Goal: Task Accomplishment & Management: Manage account settings

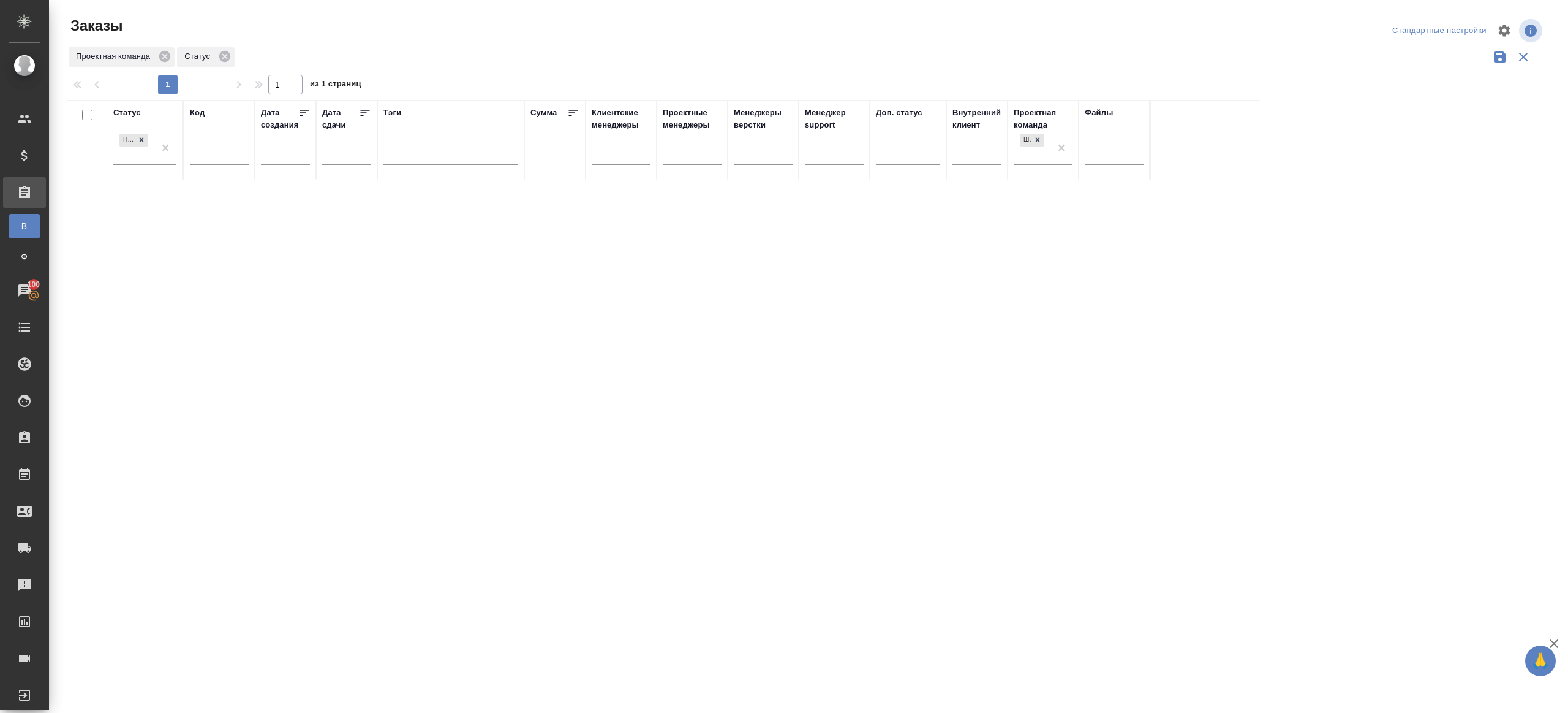
click at [818, 389] on div "Статус Подтвержден Код Дата создания Дата сдачи Тэги Сумма Клиентские менеджеры…" at bounding box center [806, 320] width 1477 height 441
click at [482, 49] on div at bounding box center [809, 274] width 1519 height 548
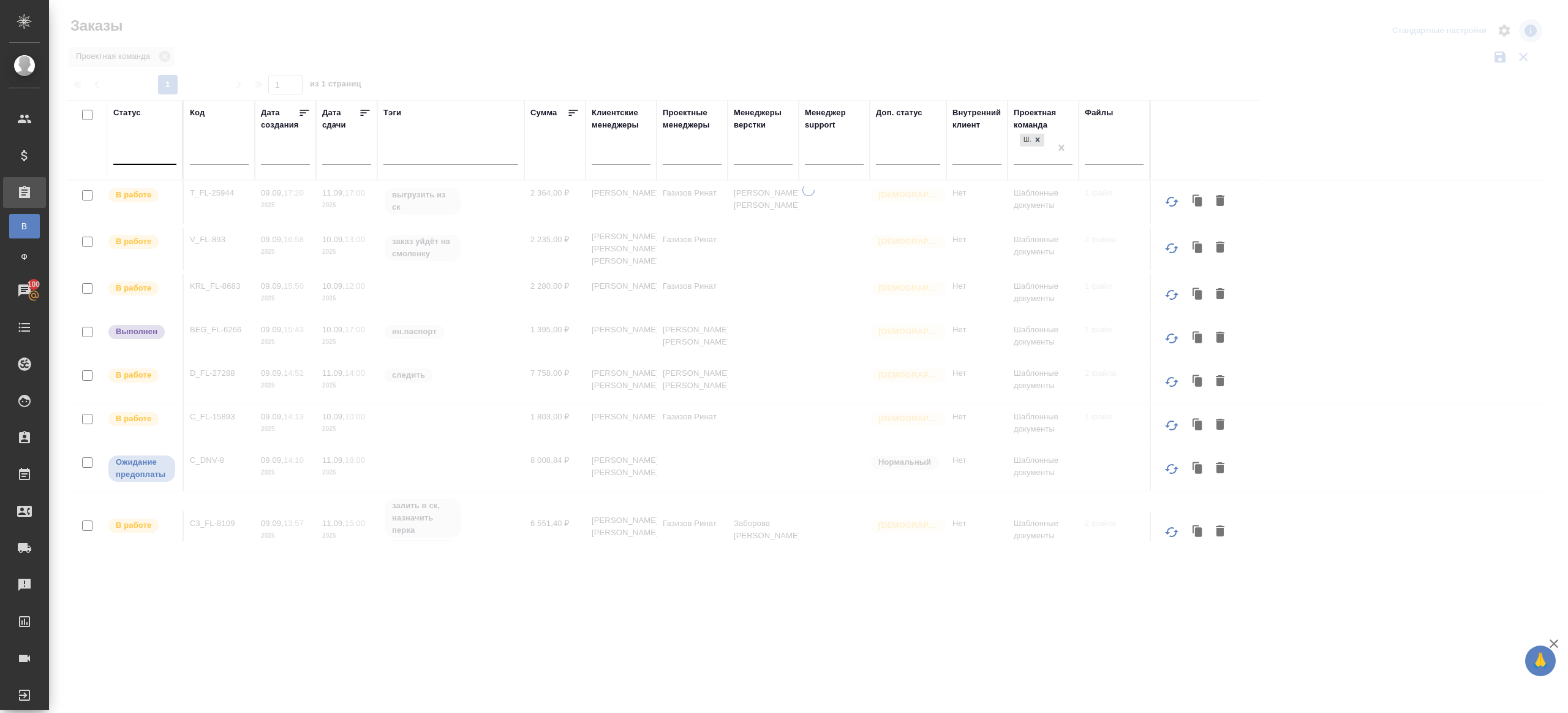
click at [150, 150] on div at bounding box center [145, 152] width 63 height 18
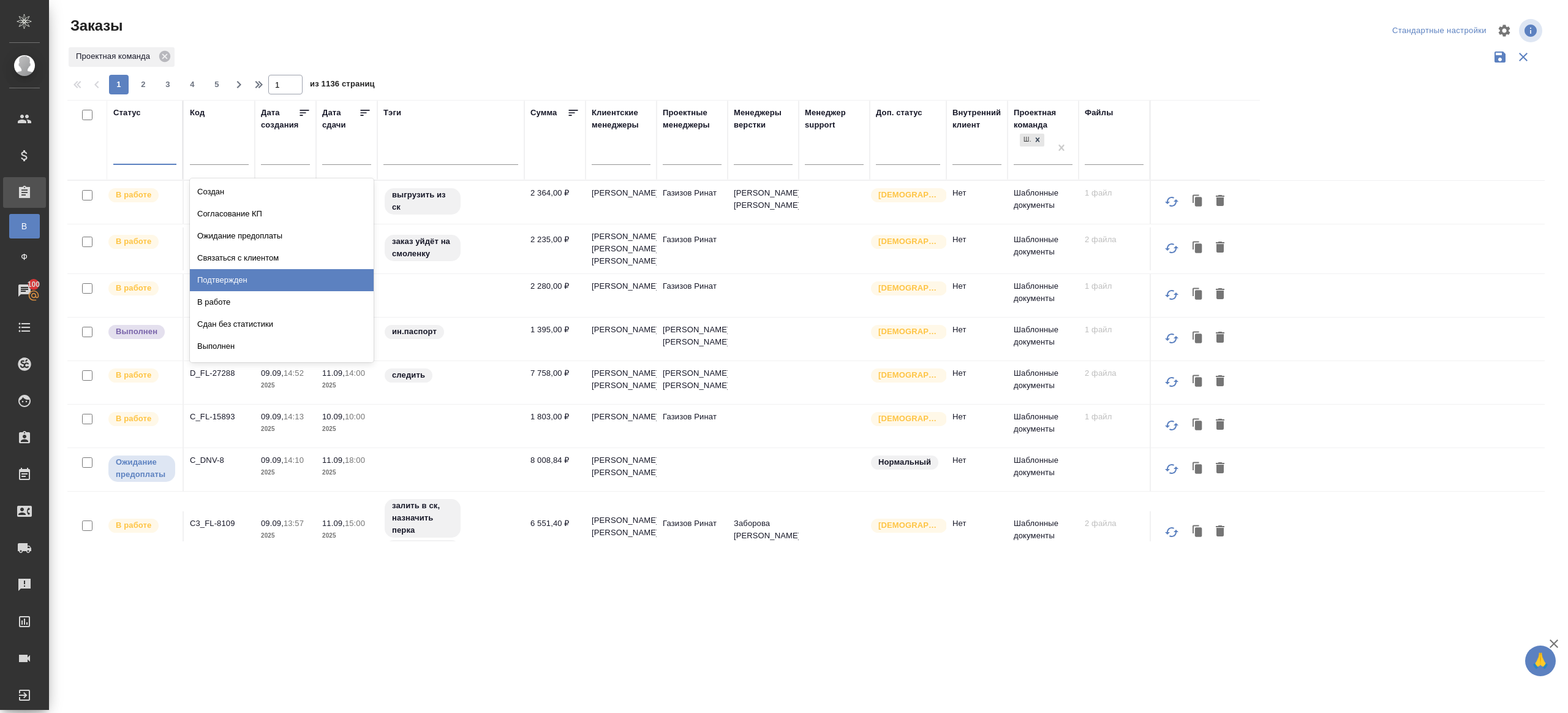
click at [246, 273] on div "Подтвержден" at bounding box center [281, 280] width 184 height 22
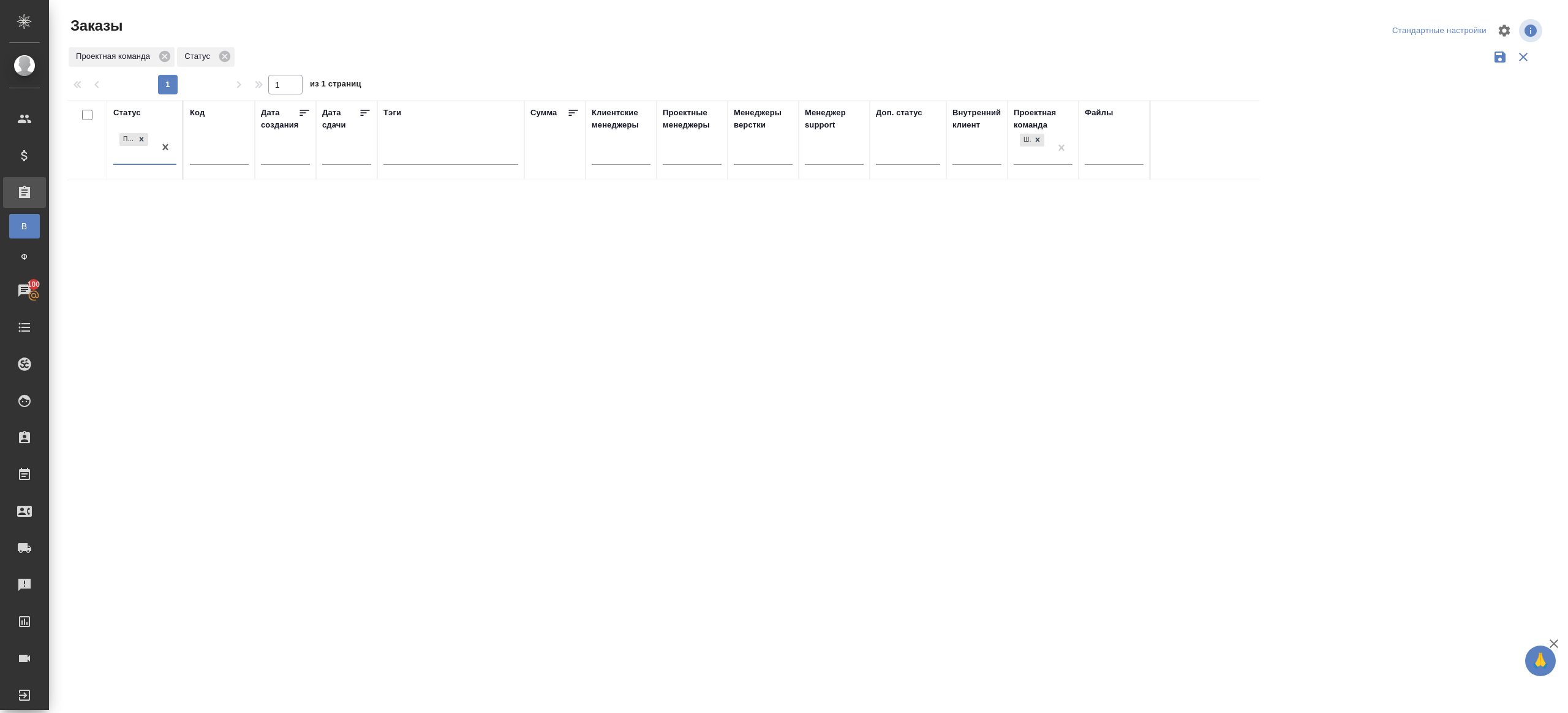
click at [1170, 68] on div "Проектная команда Статус" at bounding box center [806, 56] width 1477 height 23
click at [561, 49] on div at bounding box center [809, 274] width 1519 height 548
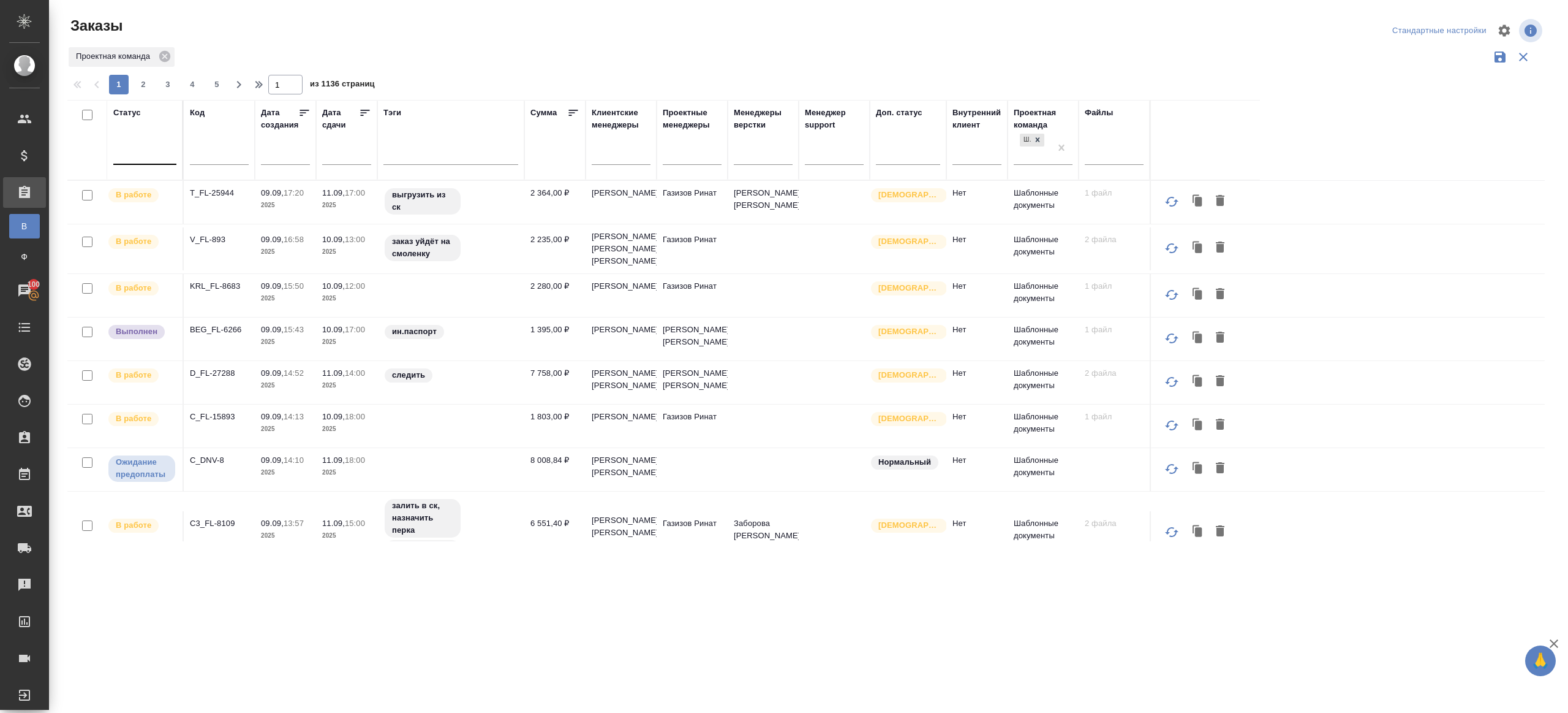
click at [127, 145] on div at bounding box center [145, 152] width 63 height 18
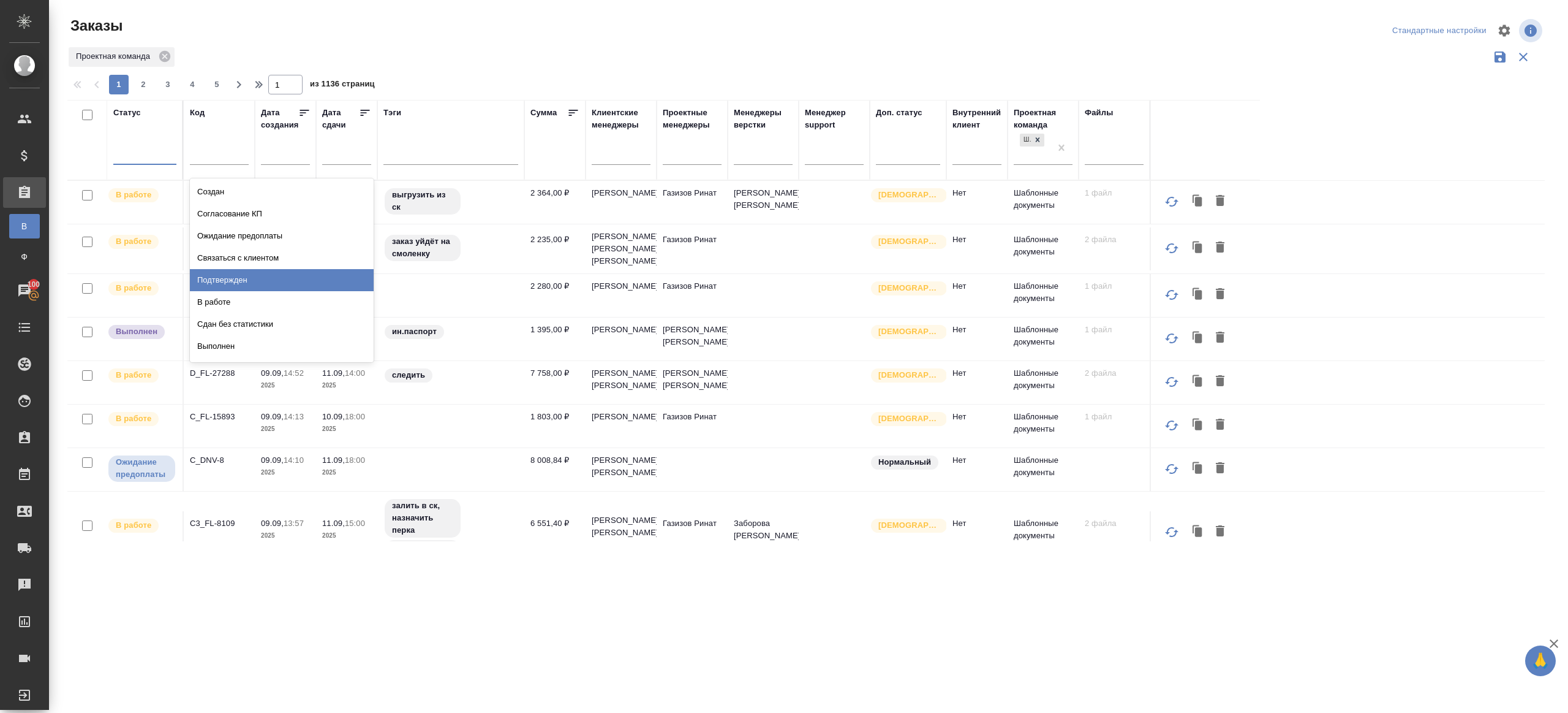
click at [244, 280] on div "Подтвержден" at bounding box center [281, 280] width 184 height 22
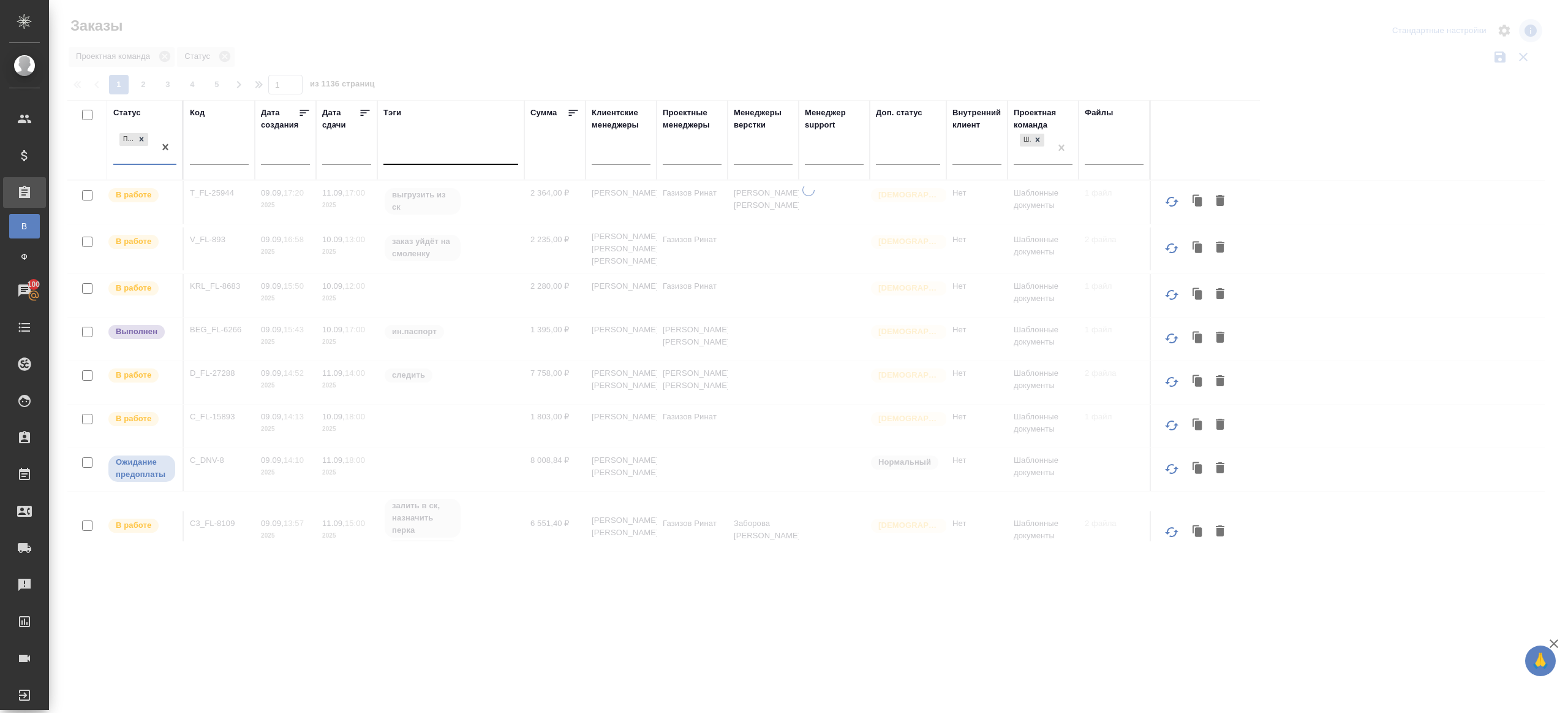
click at [639, 45] on div at bounding box center [809, 274] width 1519 height 548
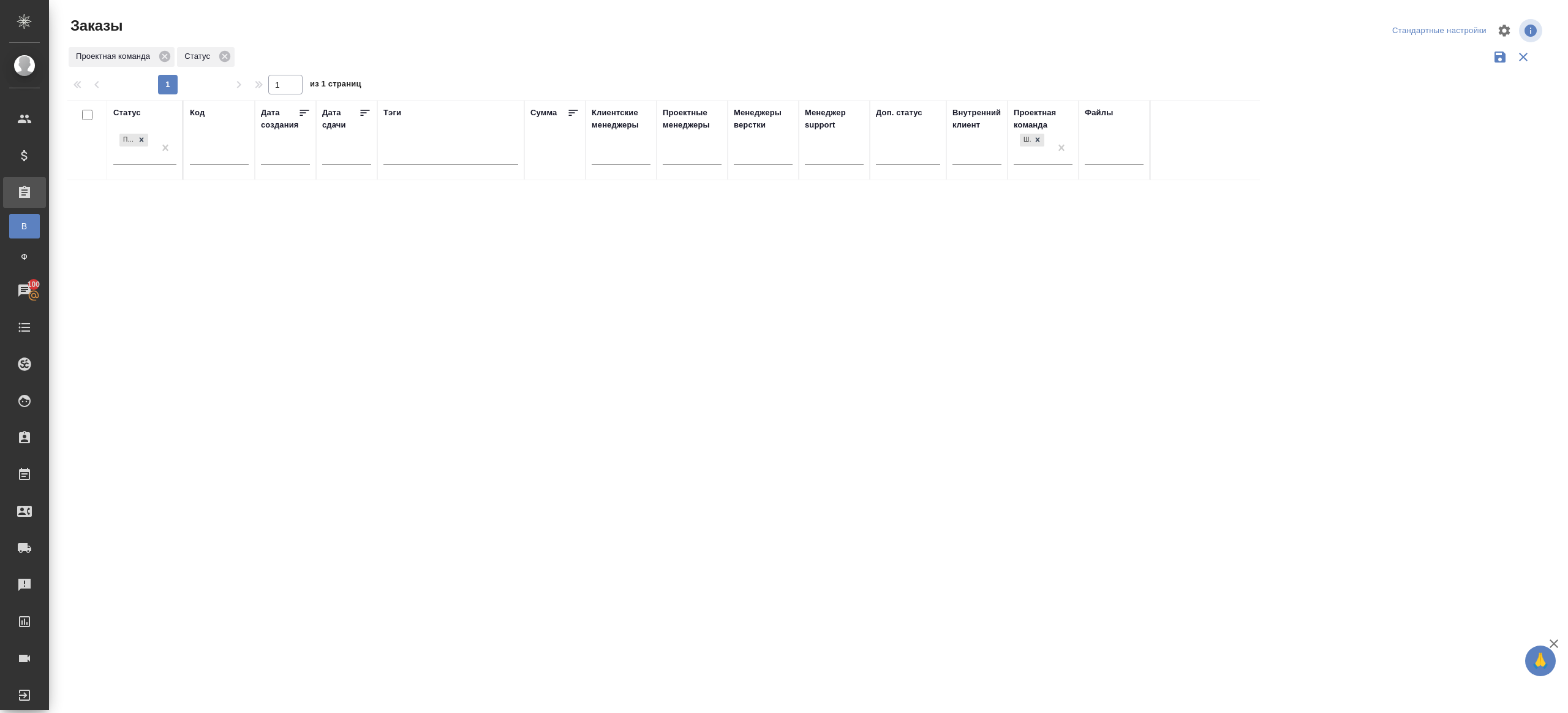
click at [850, 57] on div "Проектная команда Статус" at bounding box center [806, 56] width 1477 height 23
click at [403, 62] on div "Проектная команда" at bounding box center [806, 56] width 1477 height 23
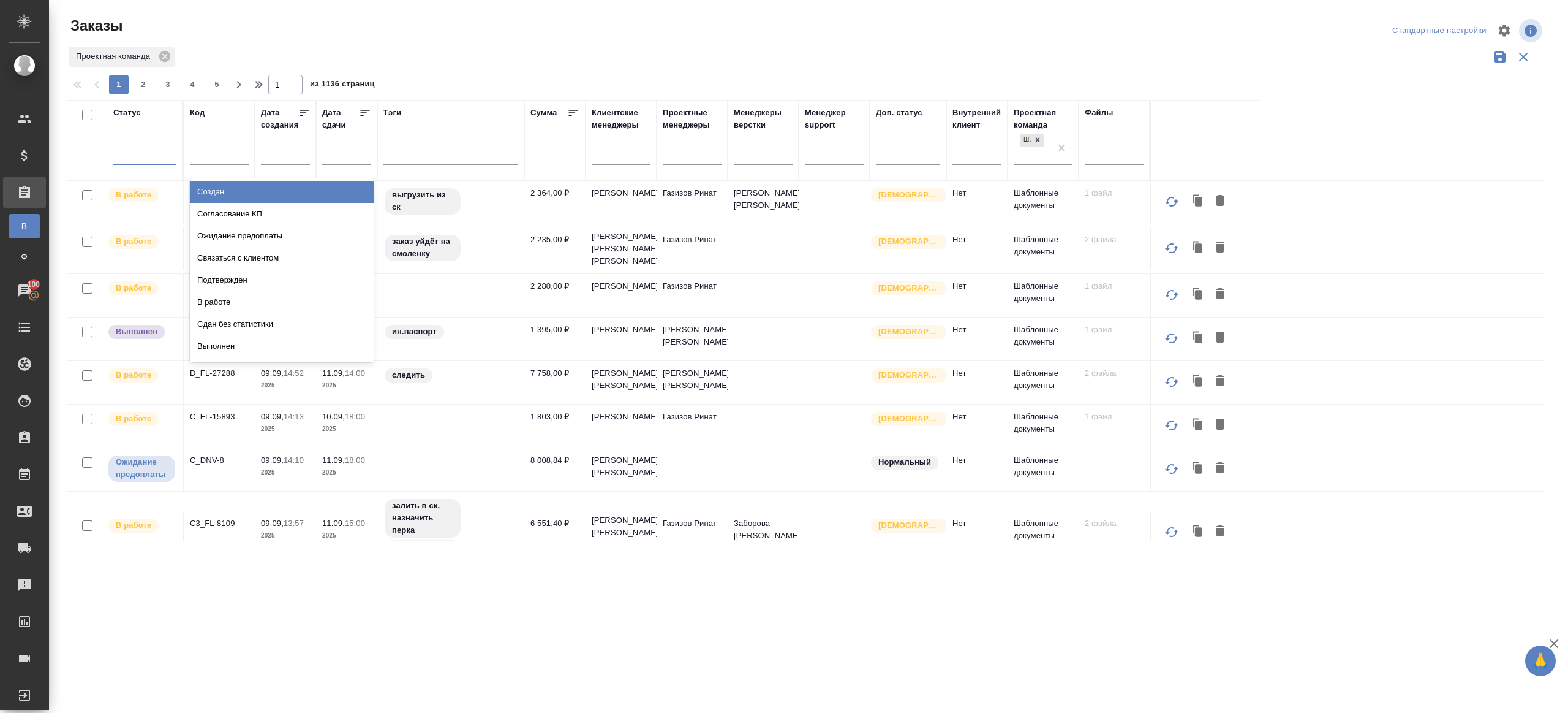
click at [165, 156] on div at bounding box center [145, 152] width 63 height 18
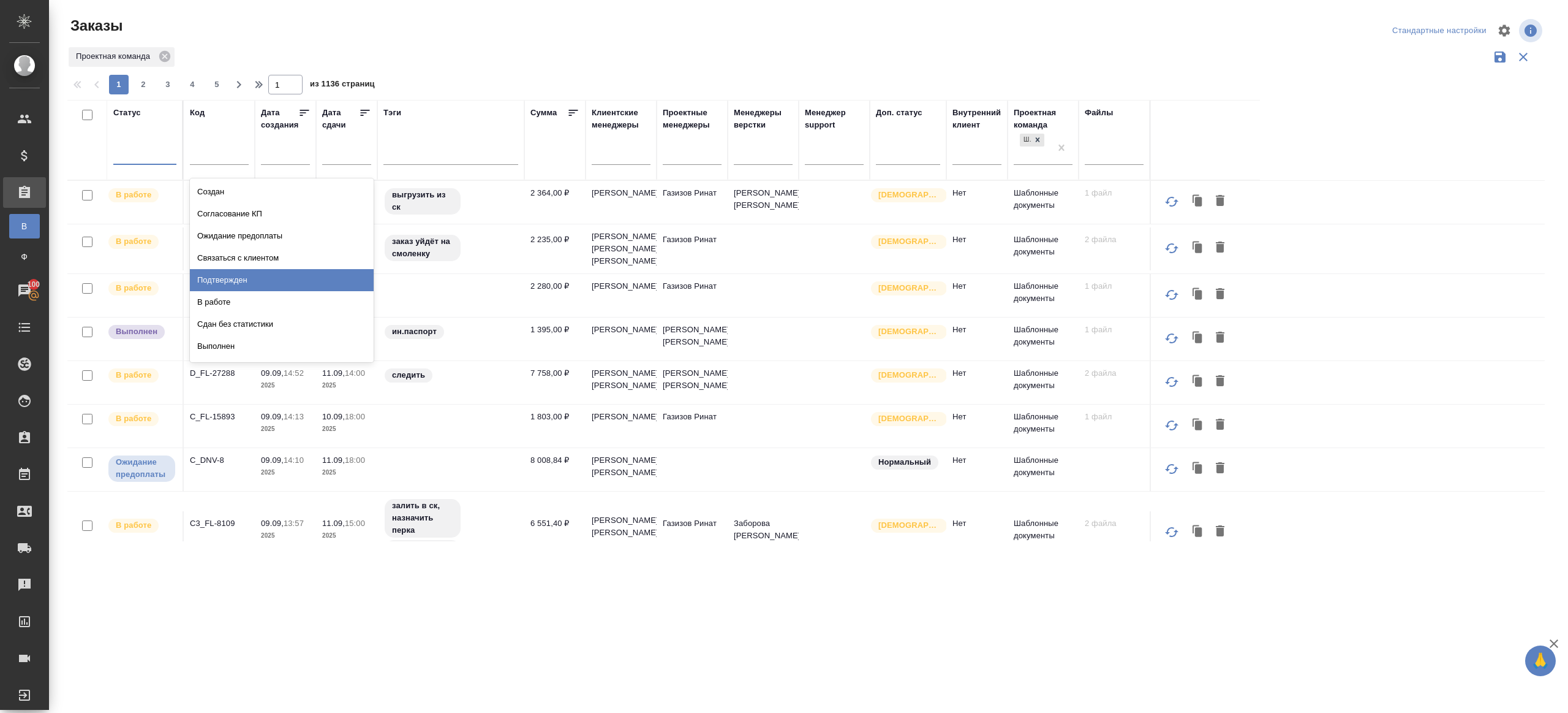
click at [224, 270] on div "Подтвержден" at bounding box center [281, 280] width 184 height 22
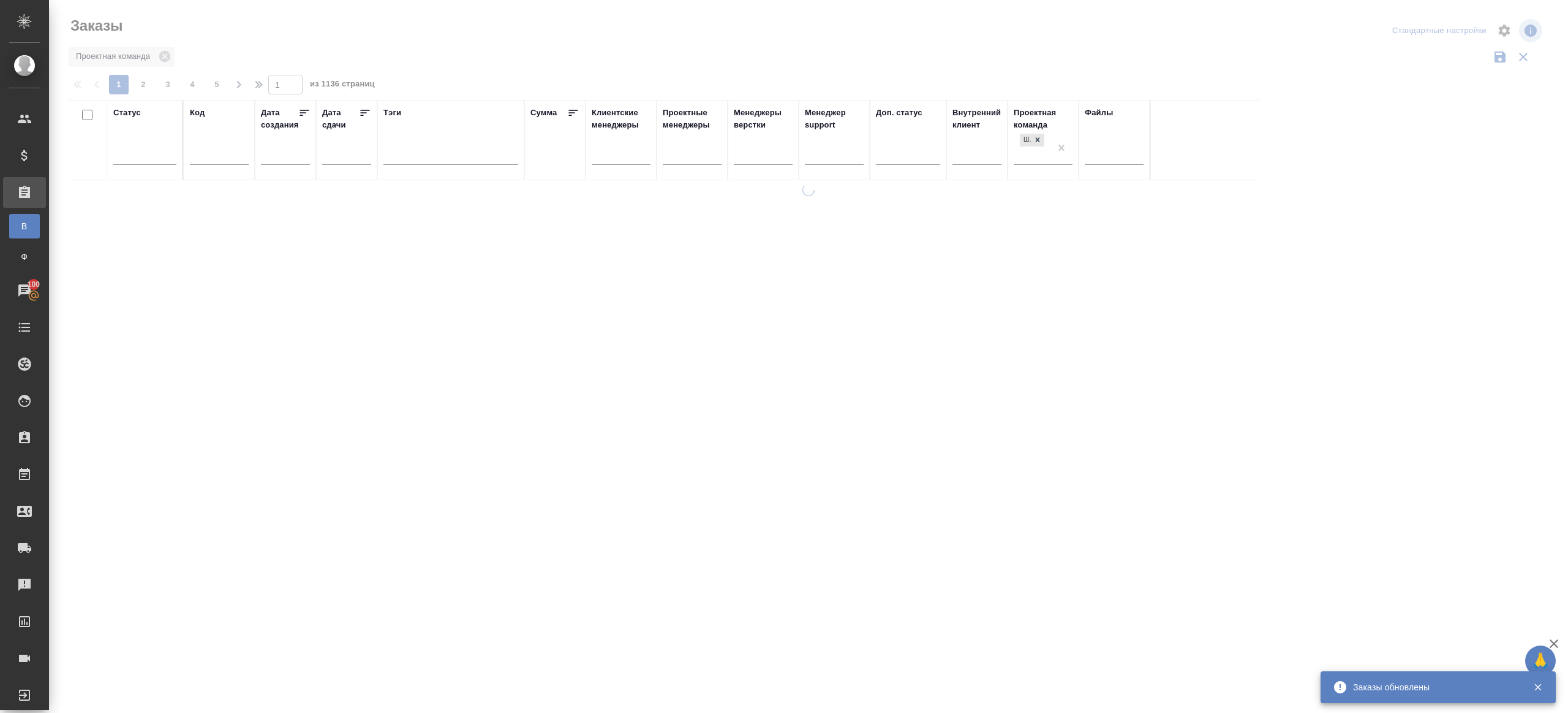
drag, startPoint x: 759, startPoint y: 72, endPoint x: 470, endPoint y: 169, distance: 304.8
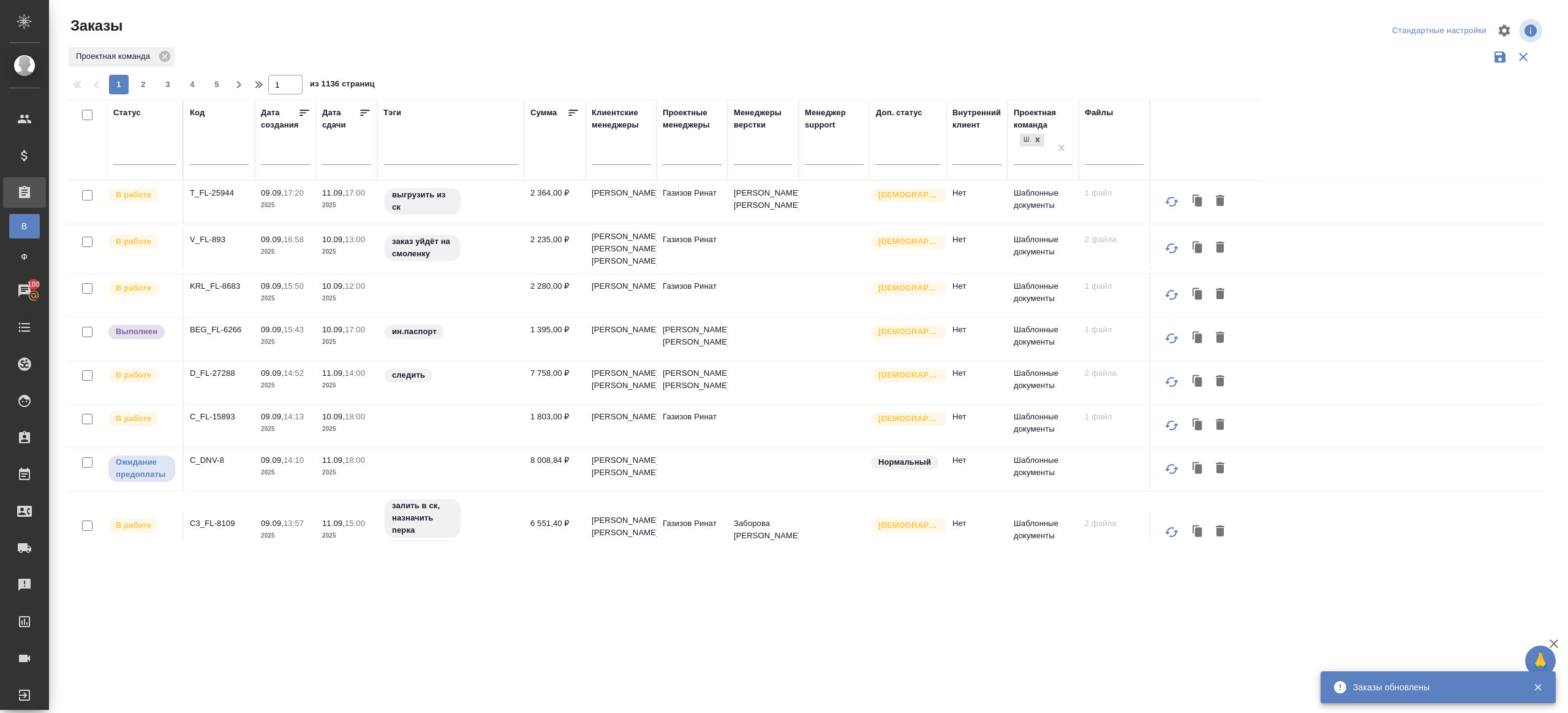
click at [145, 178] on th "Статус" at bounding box center [145, 139] width 76 height 81
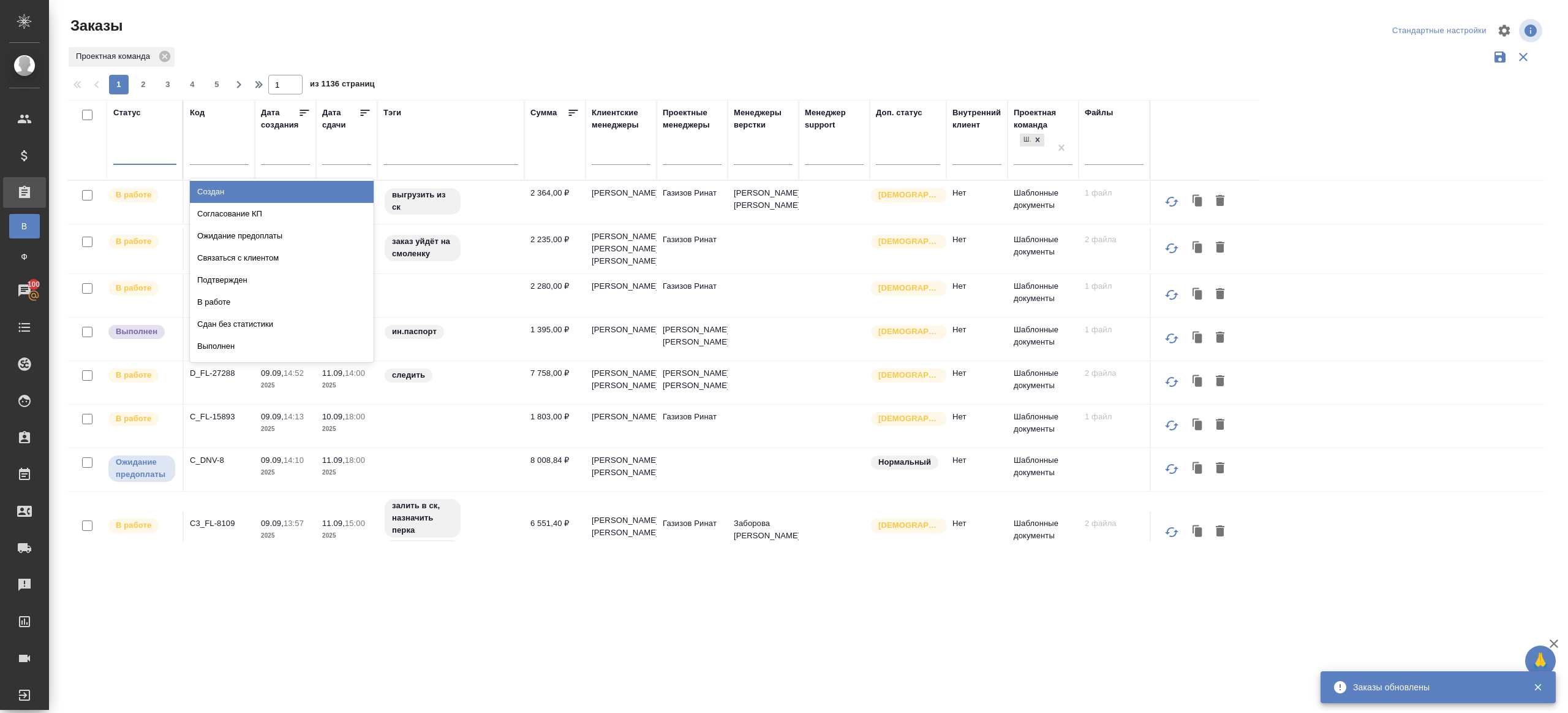
click at [152, 162] on div at bounding box center [145, 152] width 63 height 23
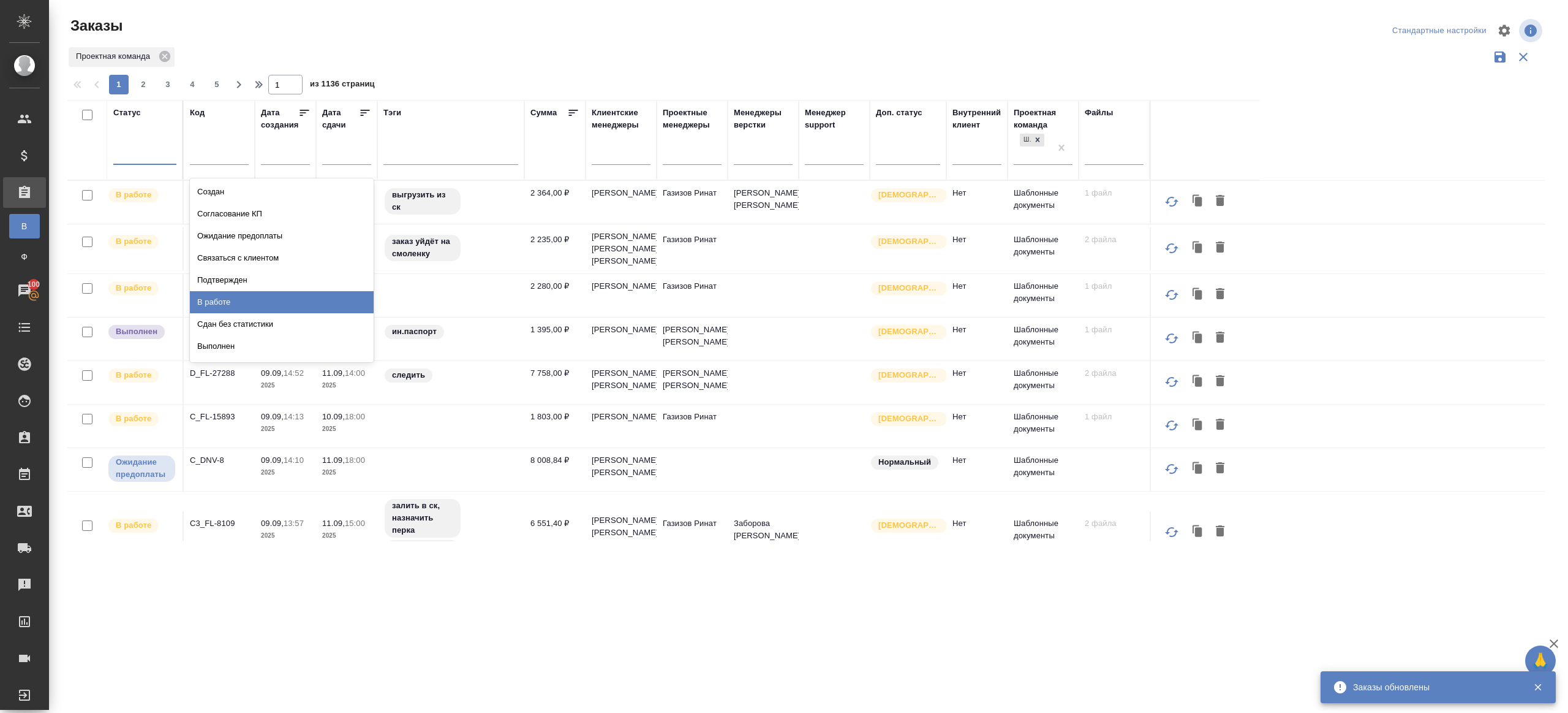
click at [242, 280] on div "Подтвержден" at bounding box center [281, 280] width 184 height 22
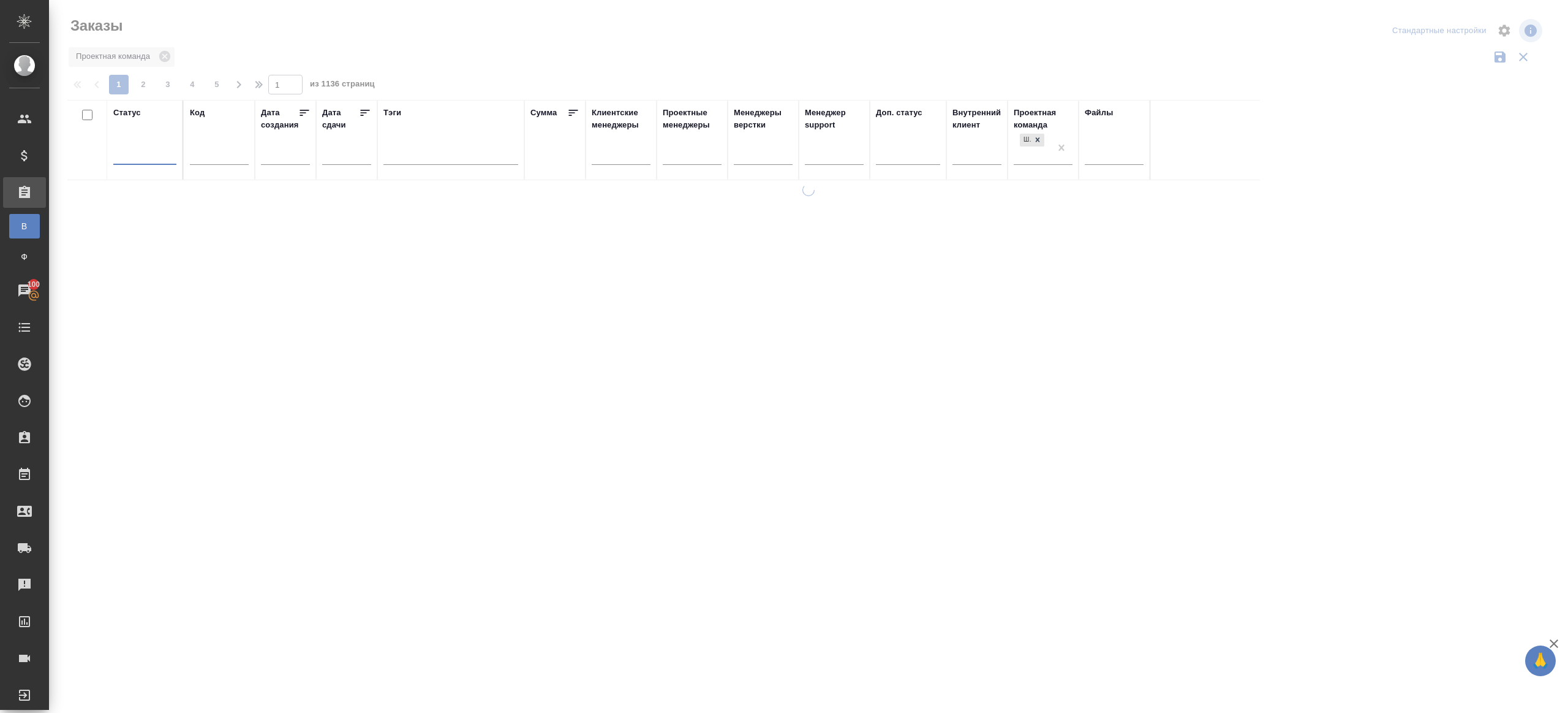
click at [432, 29] on div "Заказы" at bounding box center [315, 25] width 495 height 20
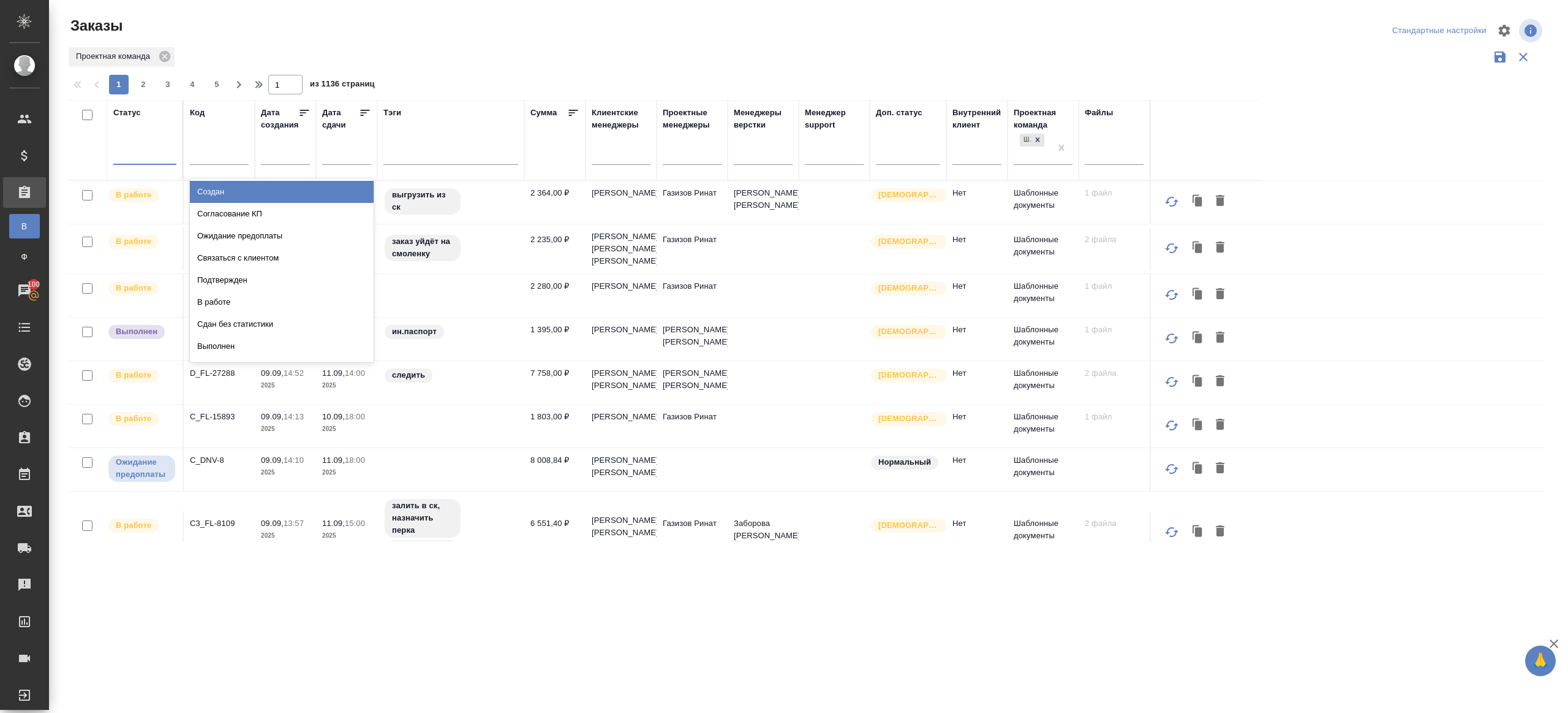
click at [145, 154] on div at bounding box center [145, 152] width 63 height 18
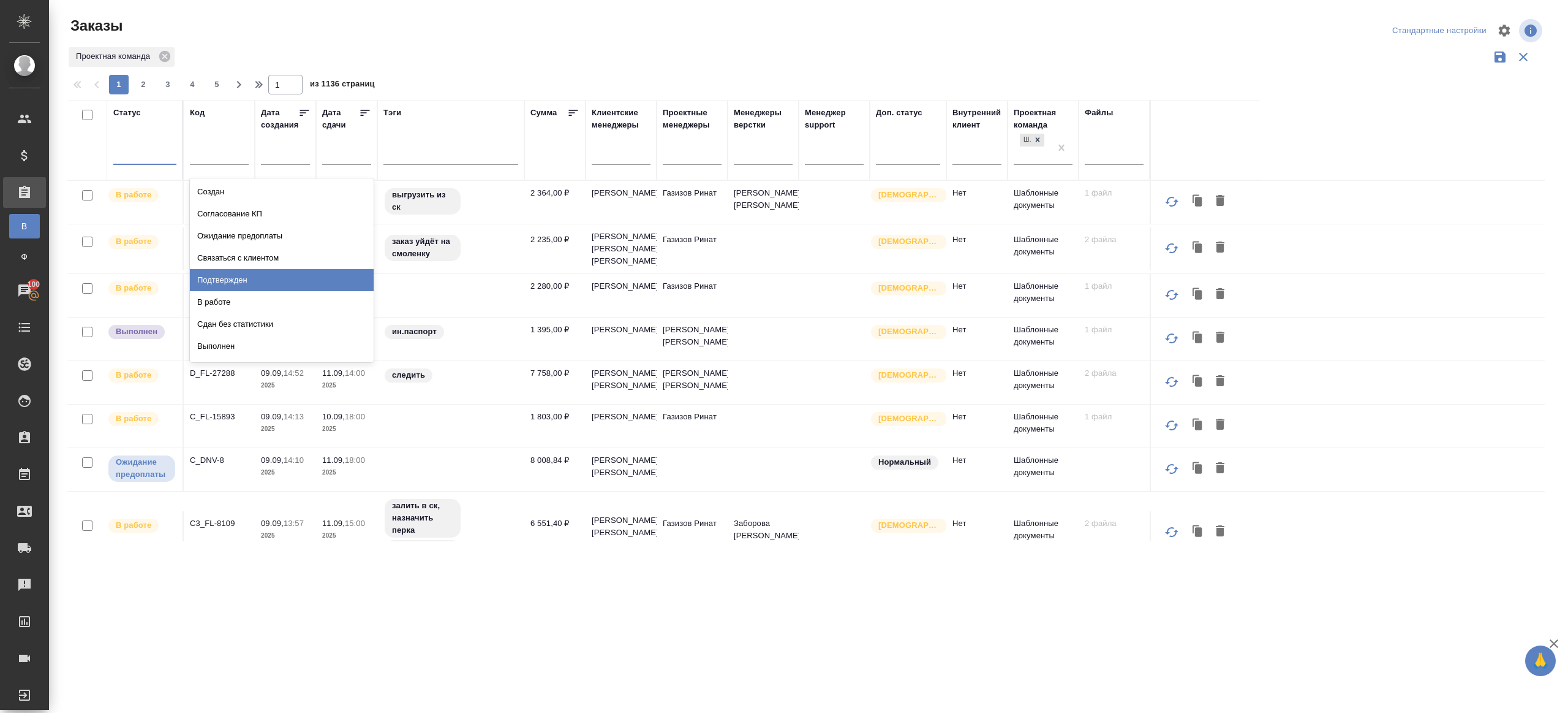
click at [289, 284] on div "Подтвержден" at bounding box center [281, 280] width 184 height 22
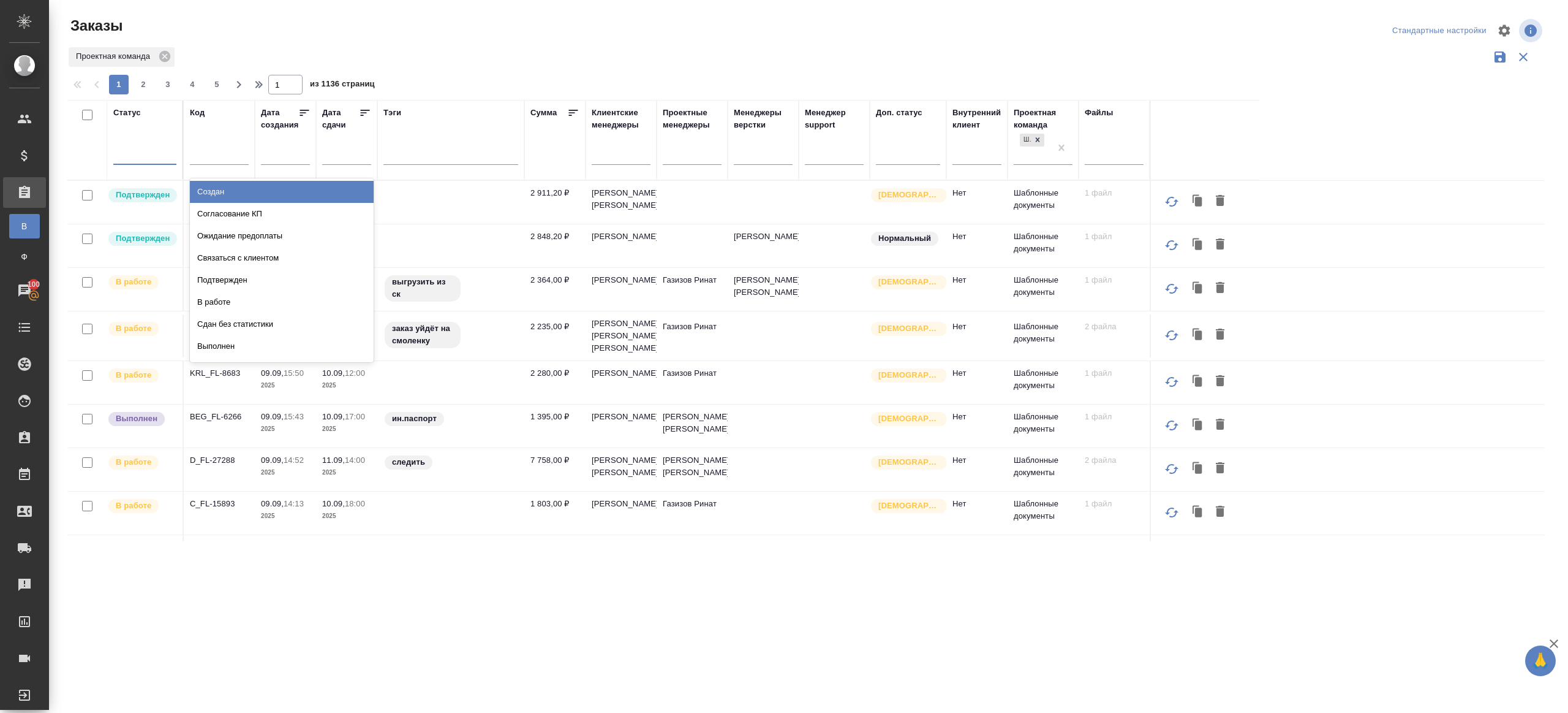
click at [143, 161] on div at bounding box center [145, 152] width 63 height 23
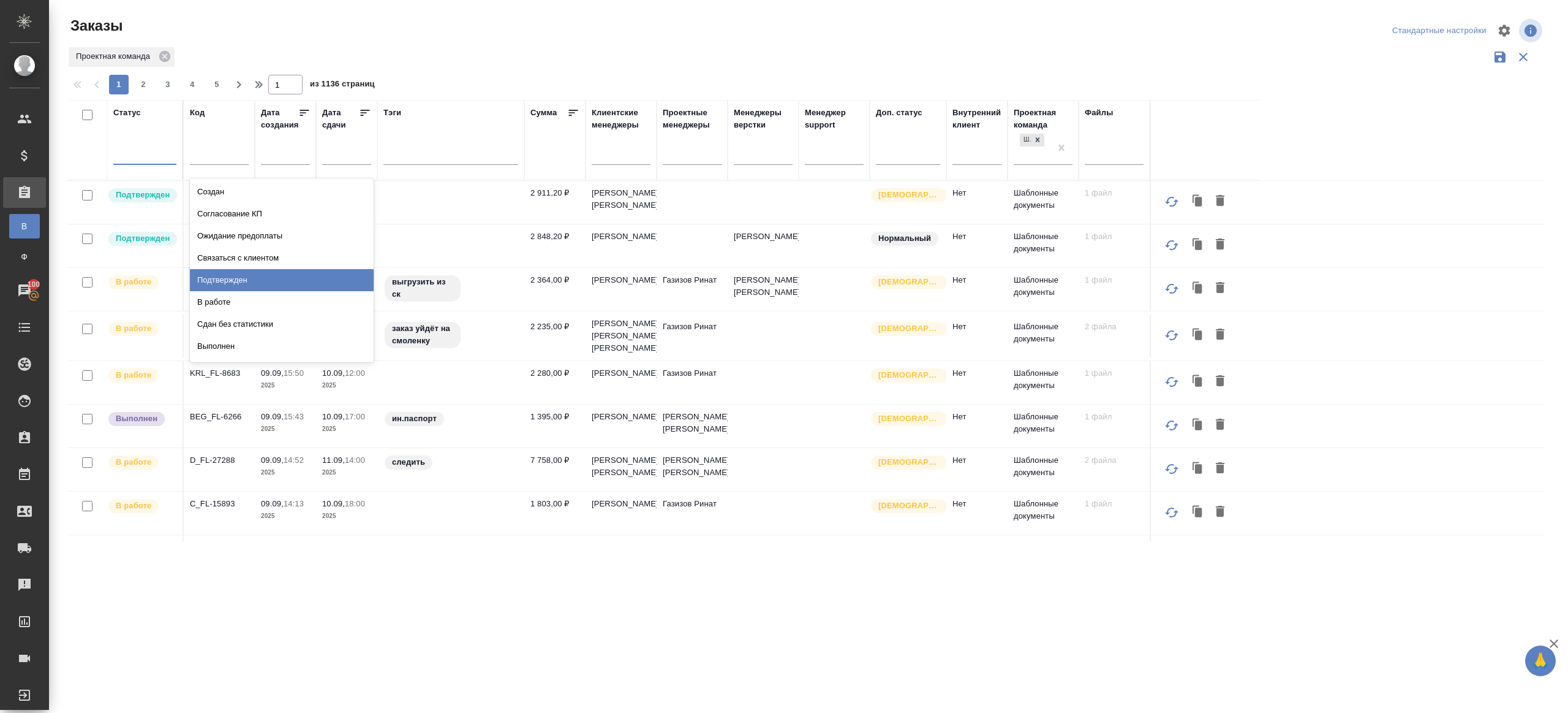
click at [248, 272] on div "Подтвержден" at bounding box center [281, 280] width 184 height 22
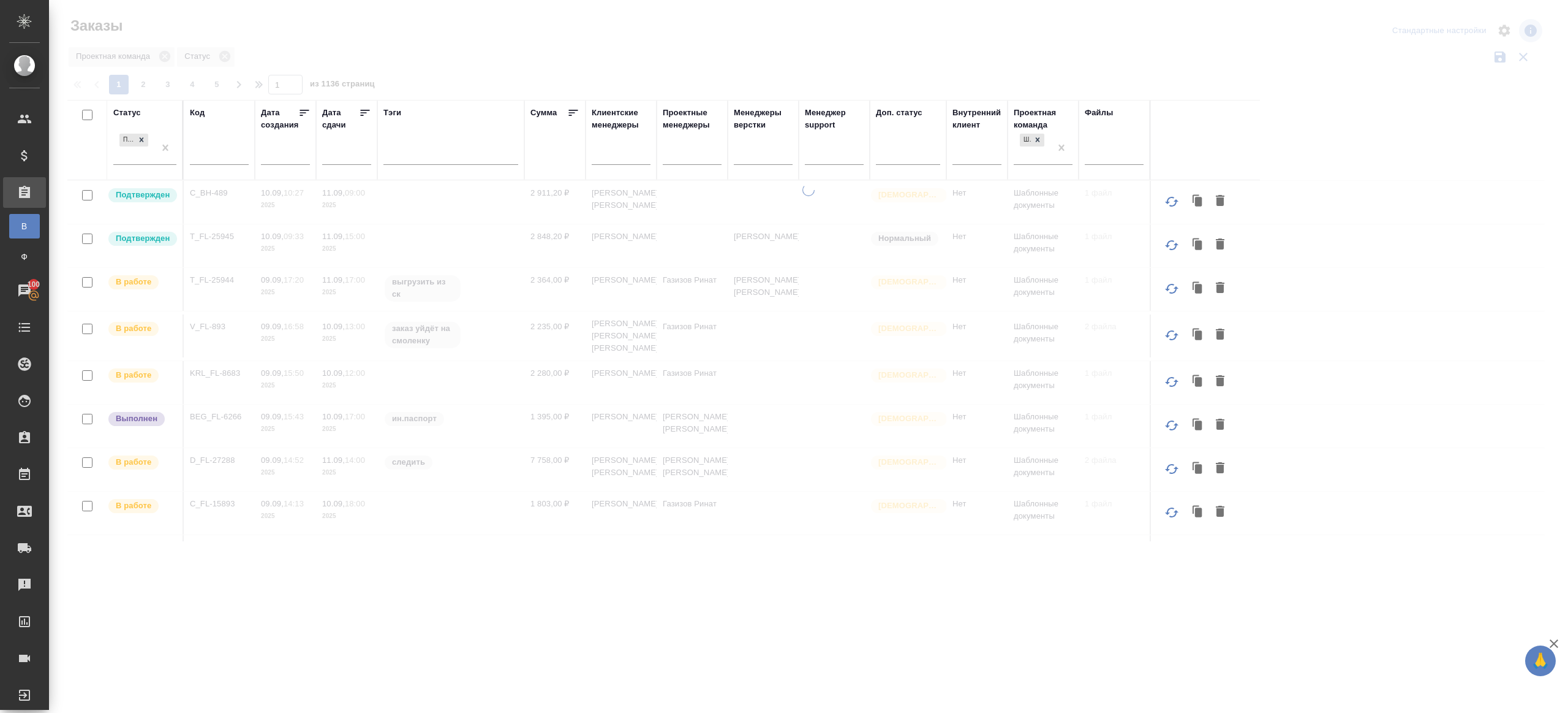
click at [961, 45] on div at bounding box center [809, 274] width 1519 height 548
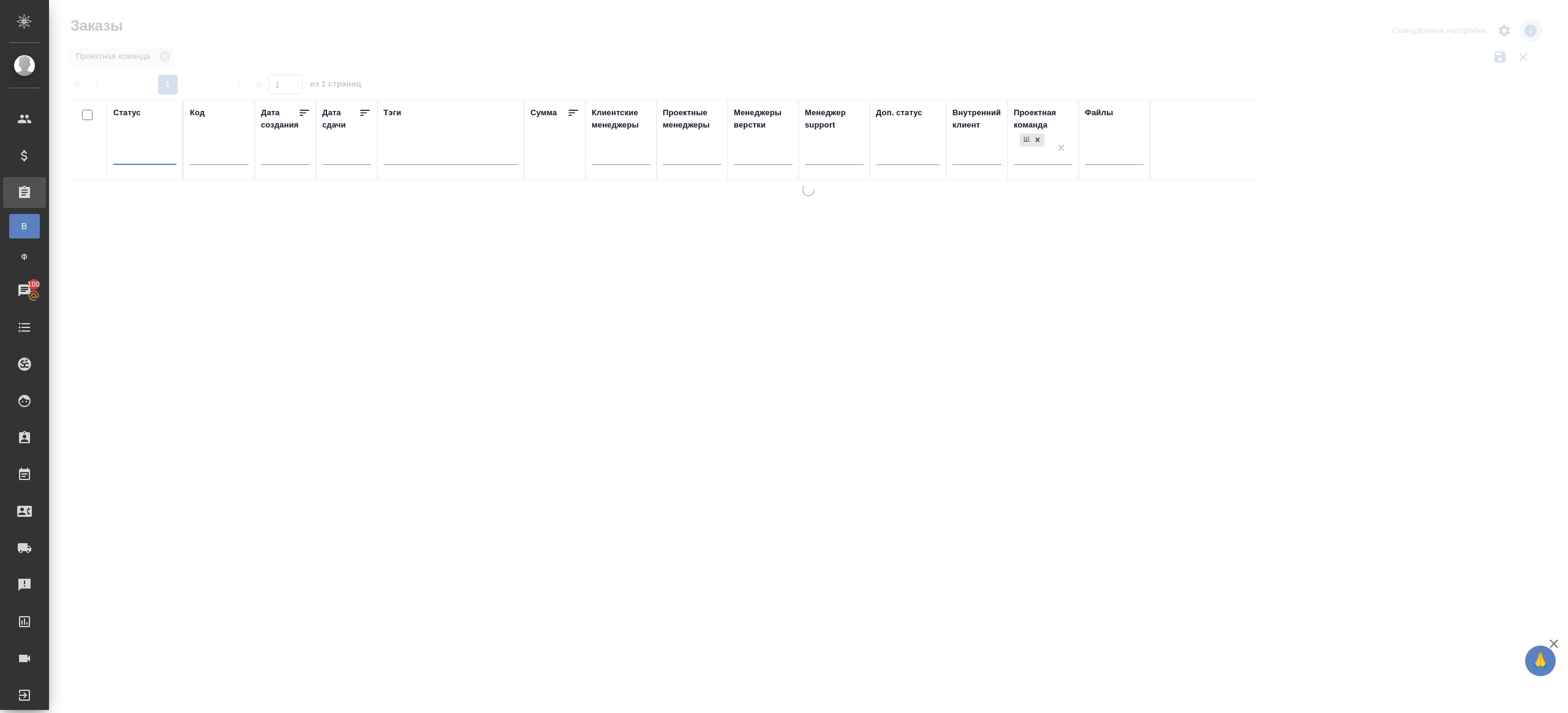
click at [417, 51] on div at bounding box center [809, 274] width 1519 height 548
click at [162, 152] on div at bounding box center [145, 152] width 63 height 18
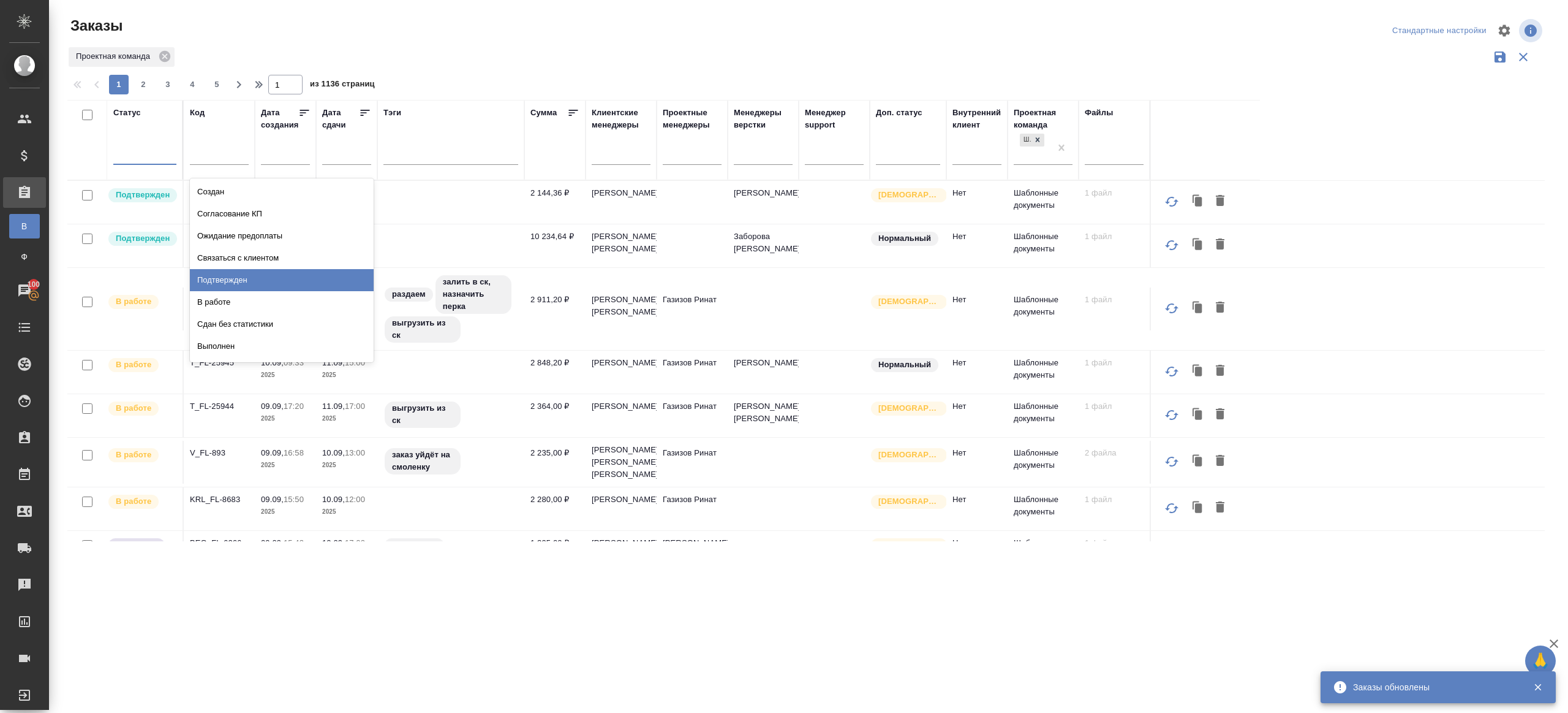
click at [227, 286] on div "Подтвержден" at bounding box center [281, 280] width 184 height 22
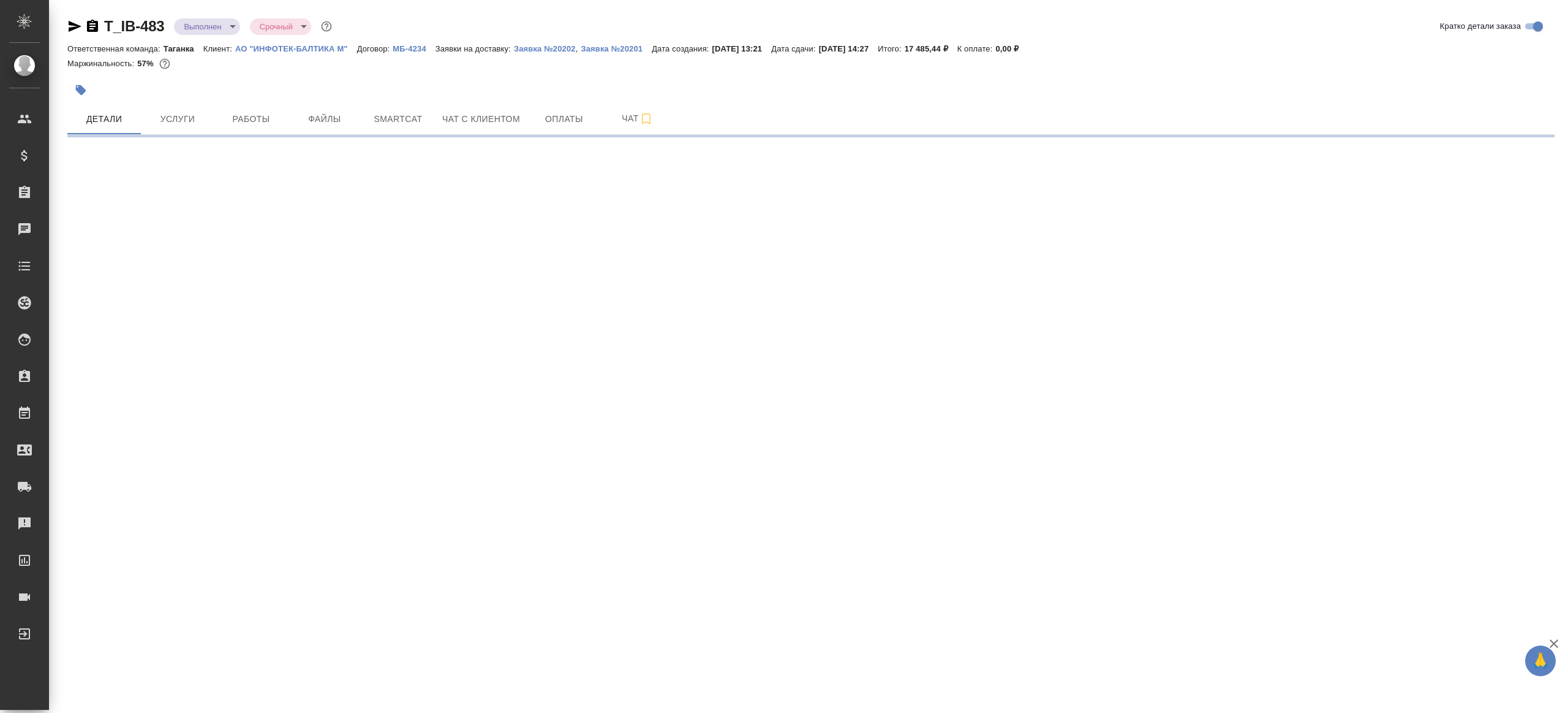
select select "RU"
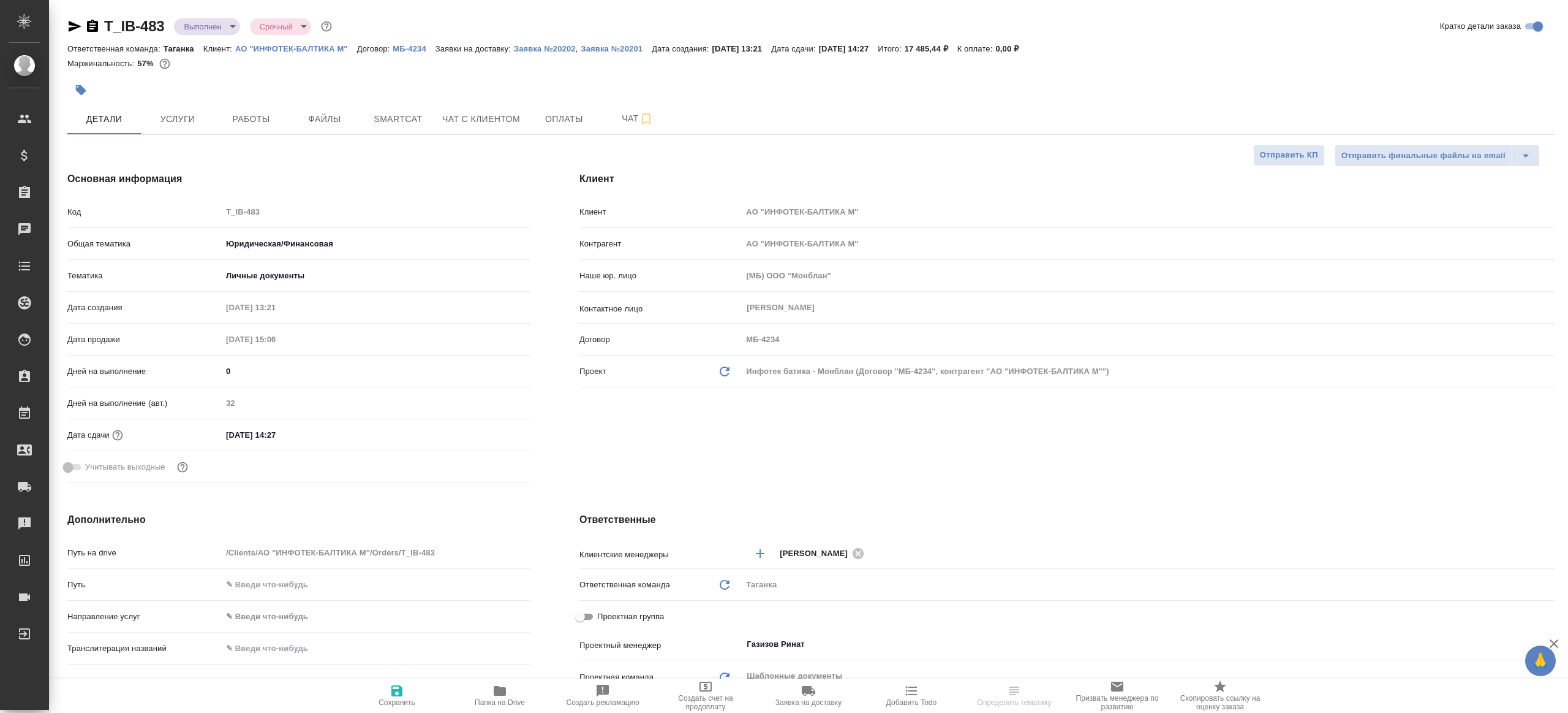
type textarea "x"
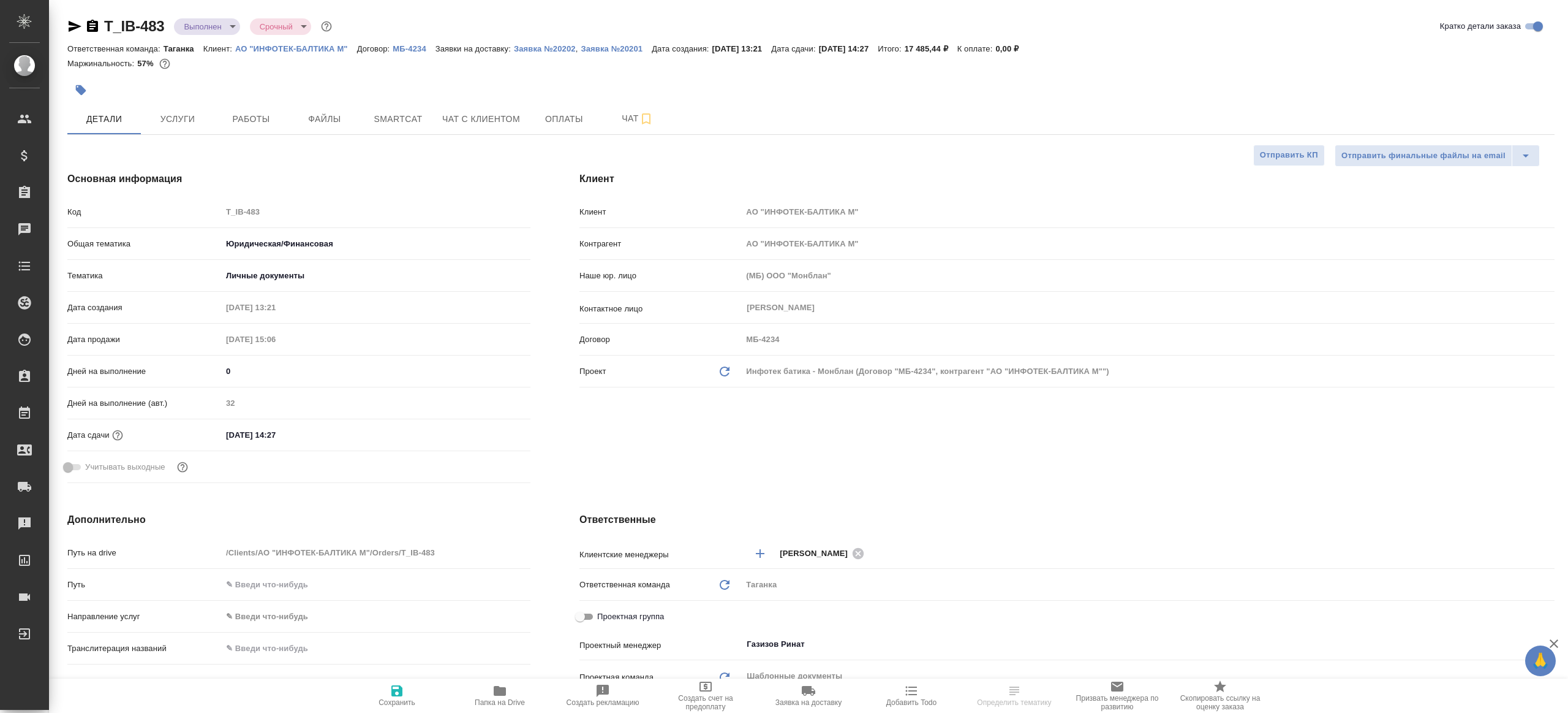
type textarea "x"
click at [237, 137] on div "T_IB-483 Выполнен completed Срочный urgent Кратко детали заказа Ответственная к…" at bounding box center [810, 619] width 1500 height 1239
click at [244, 118] on span "Работы" at bounding box center [251, 120] width 59 height 16
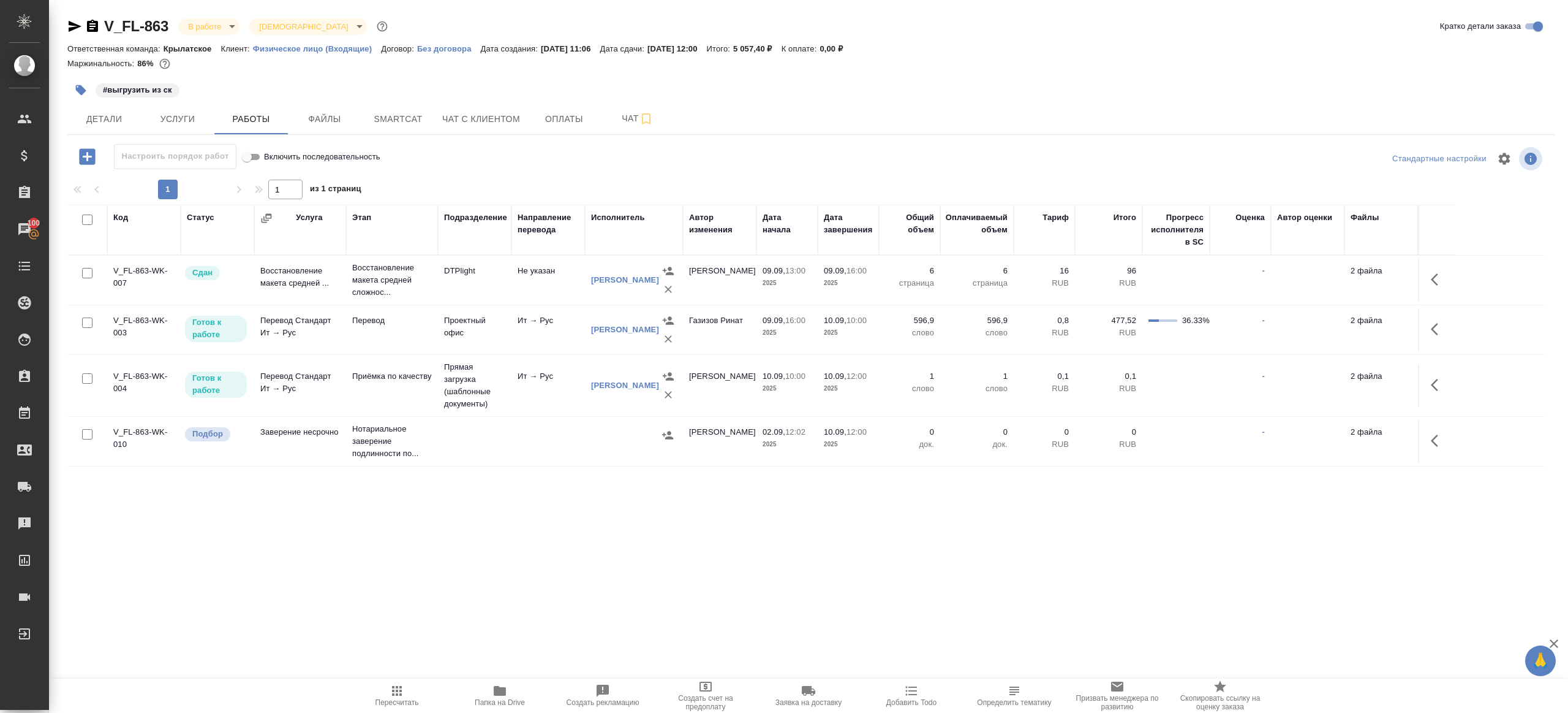
click at [405, 679] on button "Пересчитать" at bounding box center [397, 696] width 103 height 35
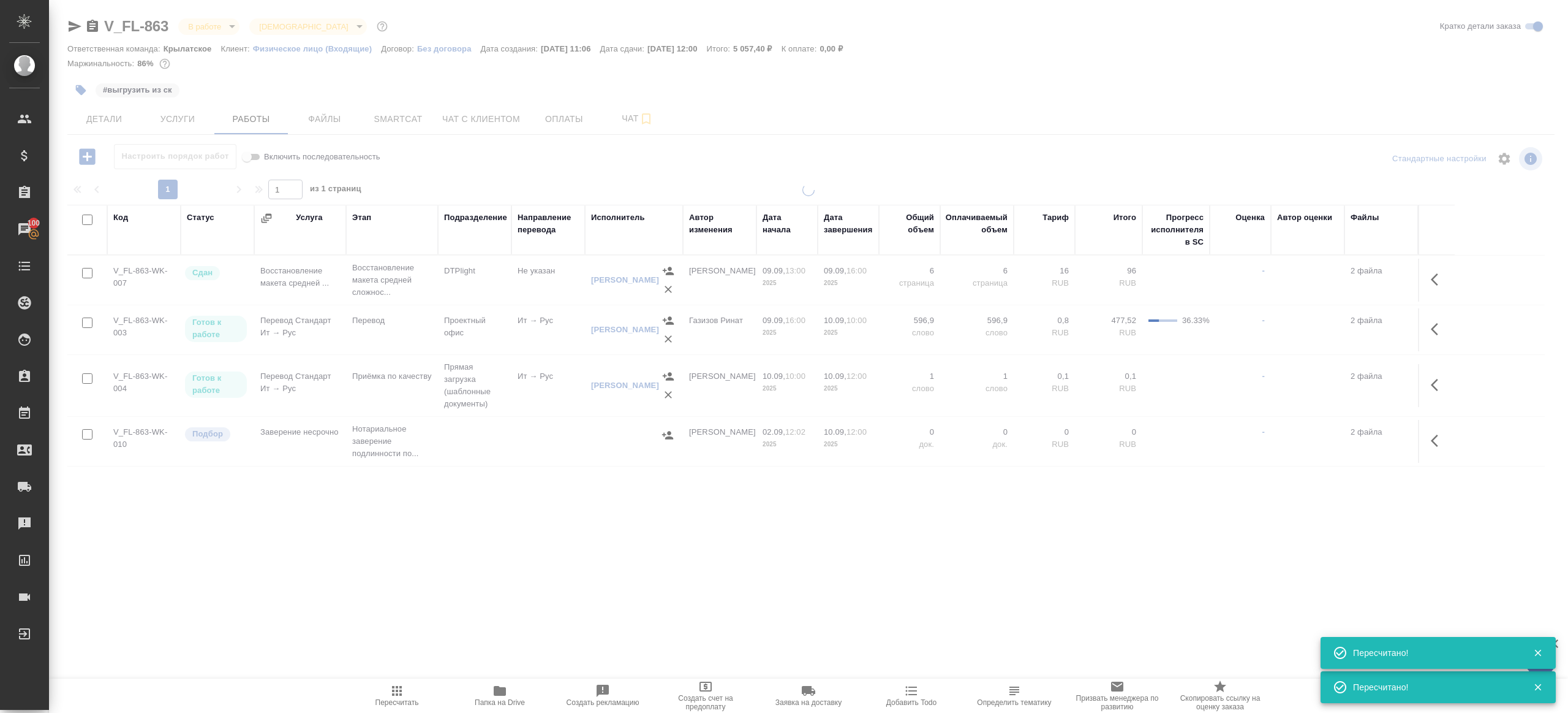
click at [427, 619] on div ".cls-1 fill:#fff; AWATERA Gazizov Rinat Клиенты Спецификации Заказы 100 Чаты To…" at bounding box center [784, 356] width 1568 height 713
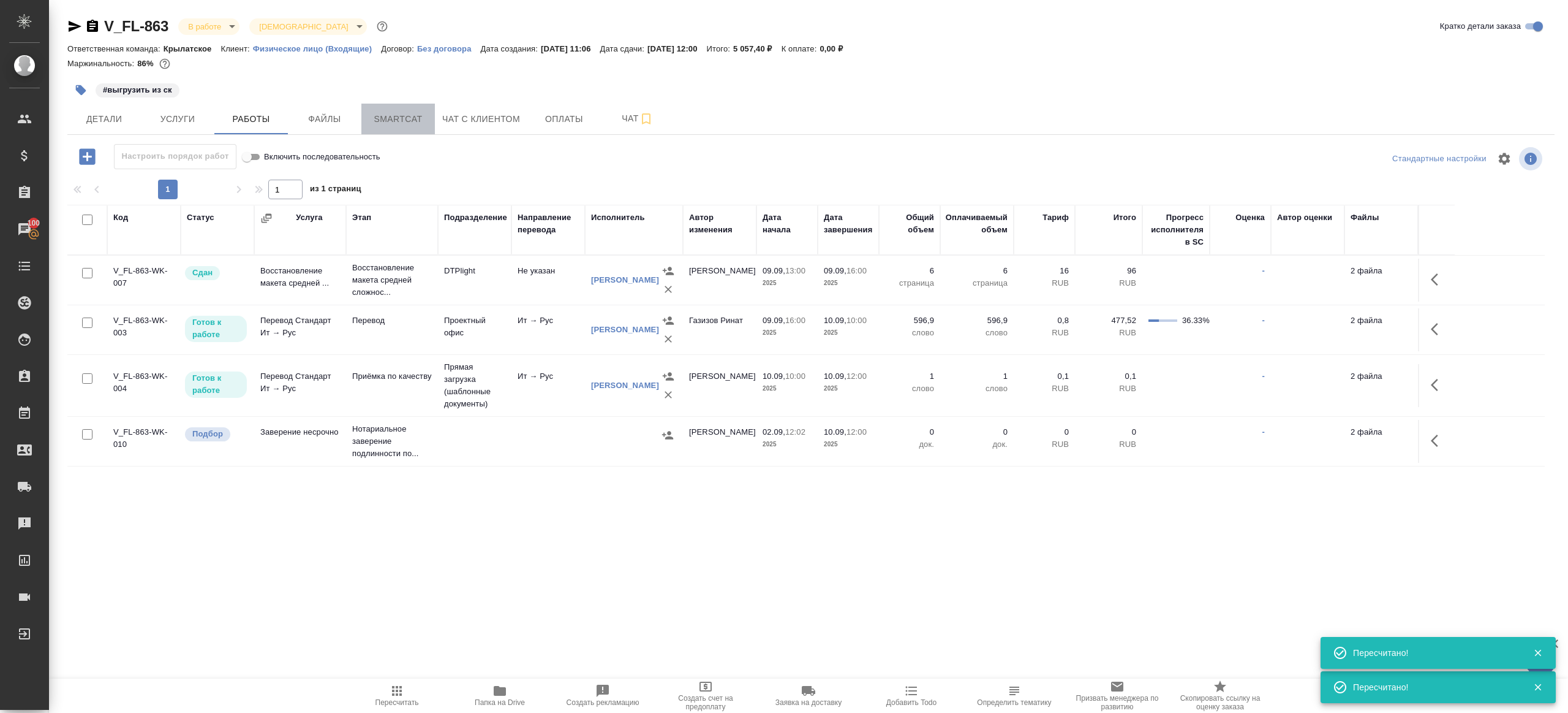
click at [420, 104] on button "Smartcat" at bounding box center [397, 119] width 74 height 30
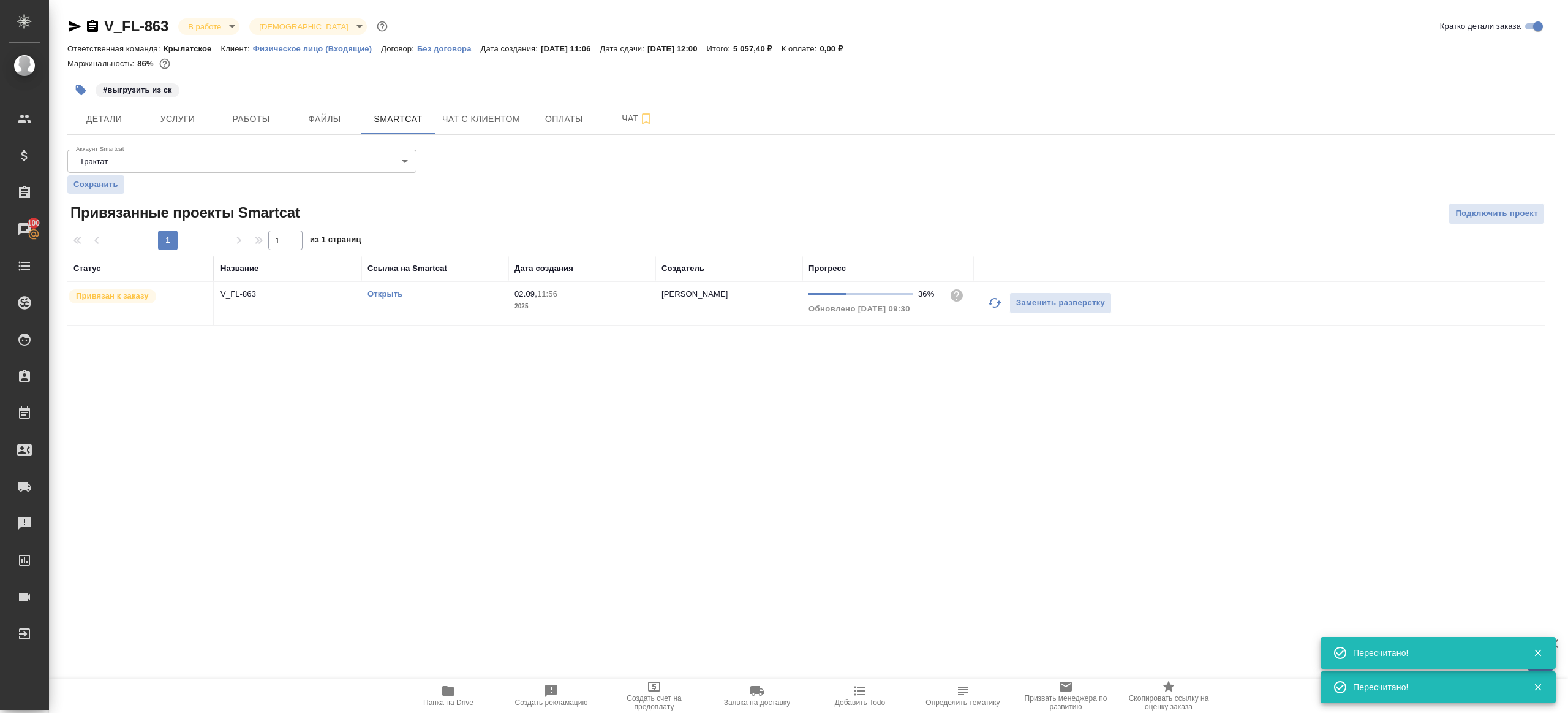
click at [995, 294] on button "button" at bounding box center [995, 302] width 29 height 29
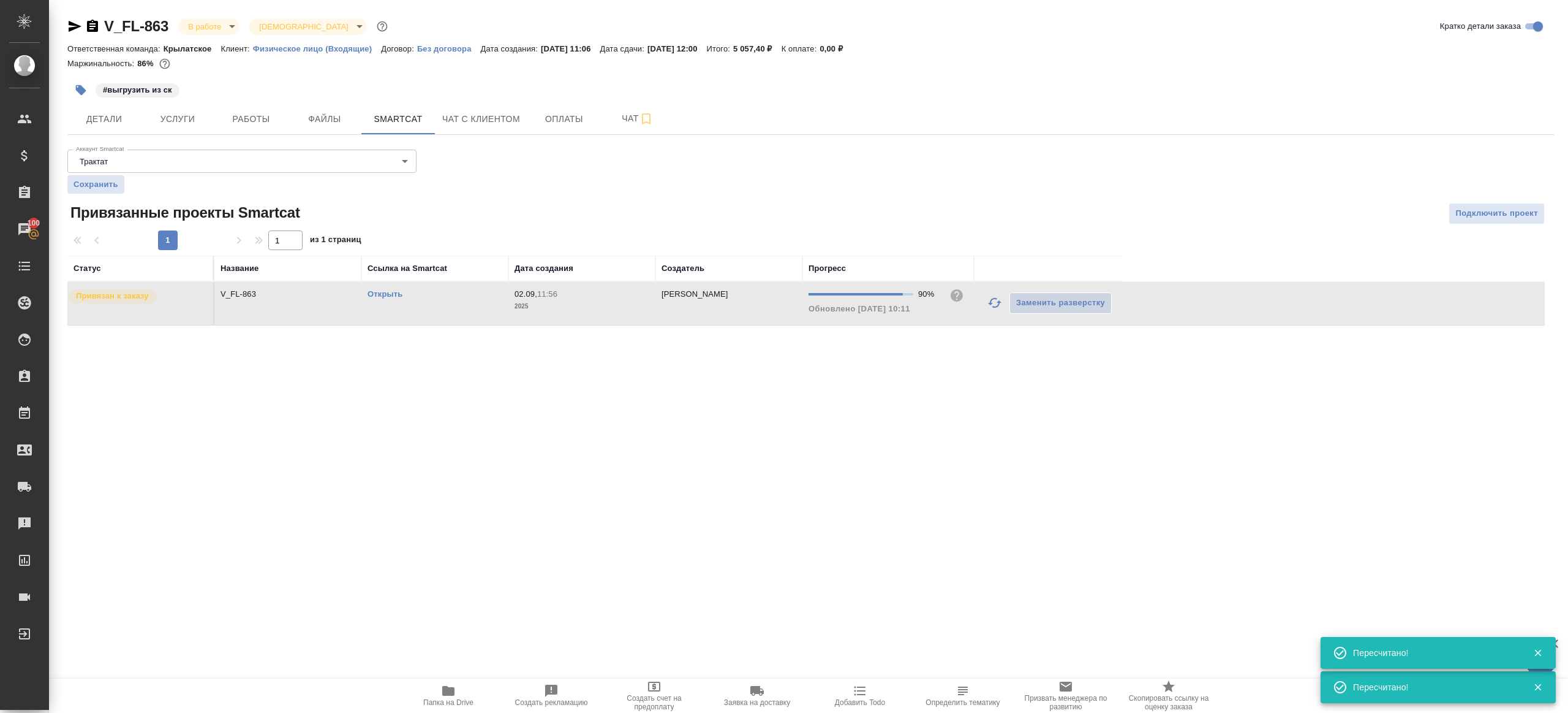
click at [835, 376] on div ".cls-1 fill:#fff; AWATERA Gazizov Rinat Клиенты Спецификации Заказы 100 Чаты To…" at bounding box center [784, 356] width 1568 height 713
click at [997, 307] on icon "button" at bounding box center [994, 302] width 15 height 15
click at [881, 478] on div ".cls-1 fill:#fff; AWATERA Gazizov Rinat Клиенты Спецификации Заказы 100 Чаты To…" at bounding box center [784, 356] width 1568 height 713
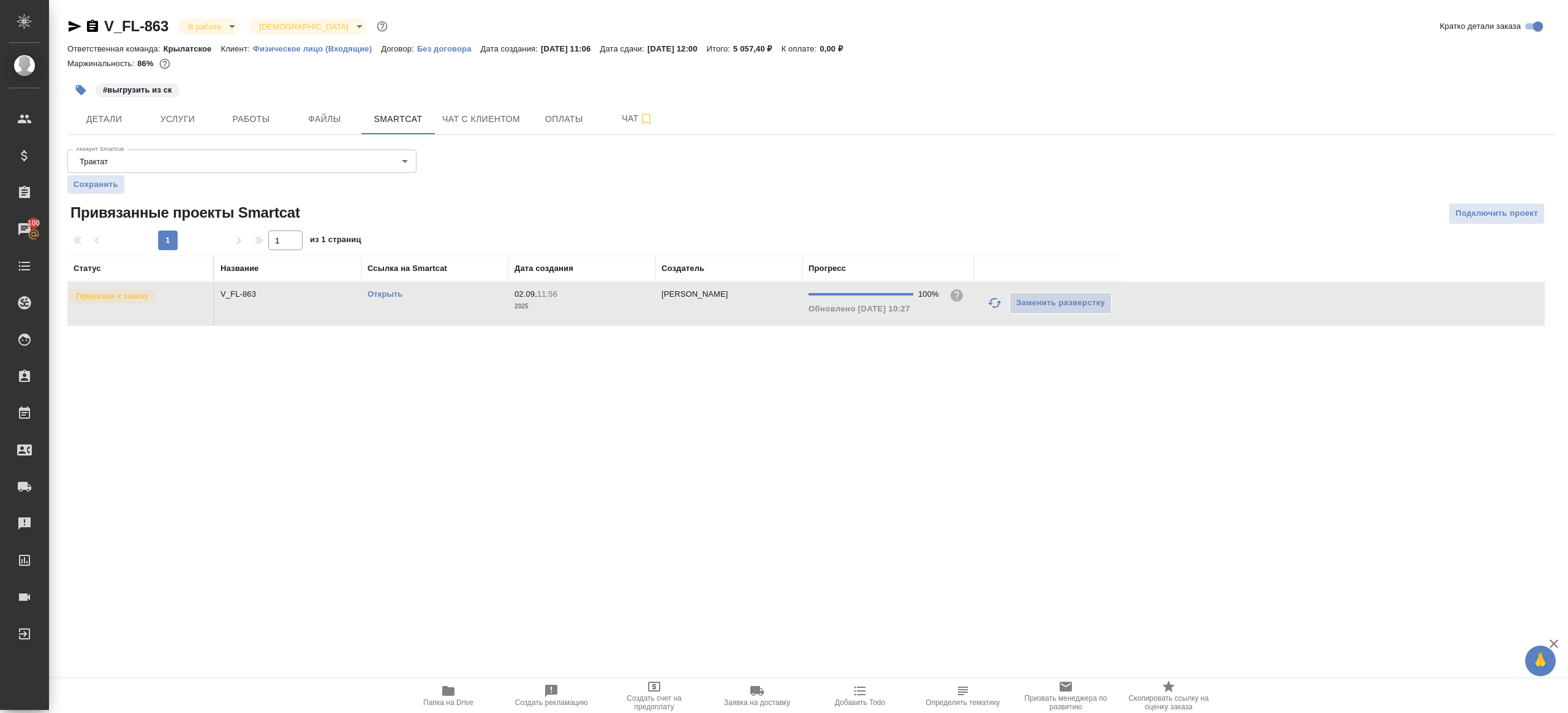
click at [387, 288] on div "Открыть" at bounding box center [435, 294] width 135 height 12
click at [387, 289] on link "Открыть" at bounding box center [384, 294] width 35 height 10
click at [248, 112] on span "Работы" at bounding box center [251, 120] width 59 height 16
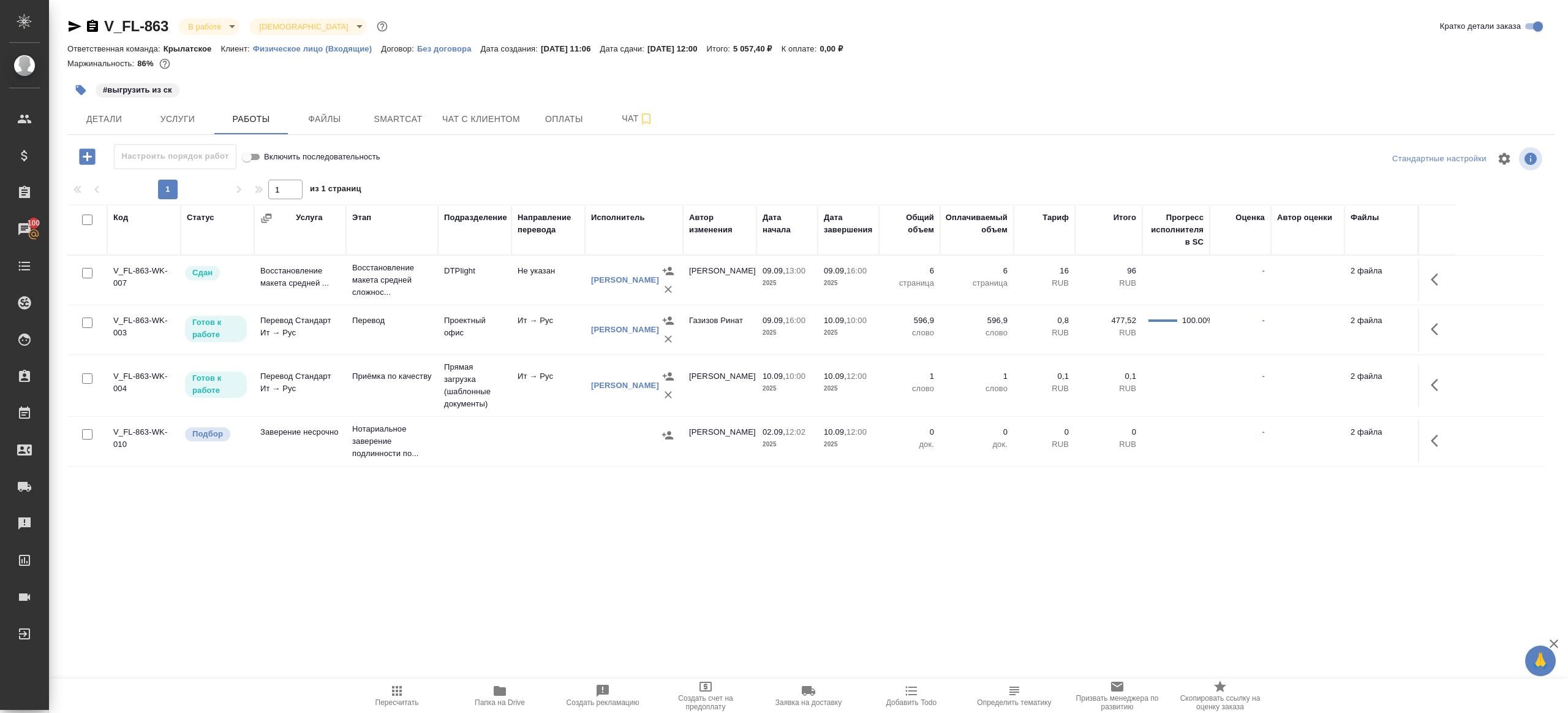
click at [500, 693] on icon "button" at bounding box center [500, 690] width 12 height 10
click at [1442, 321] on icon "button" at bounding box center [1438, 328] width 15 height 15
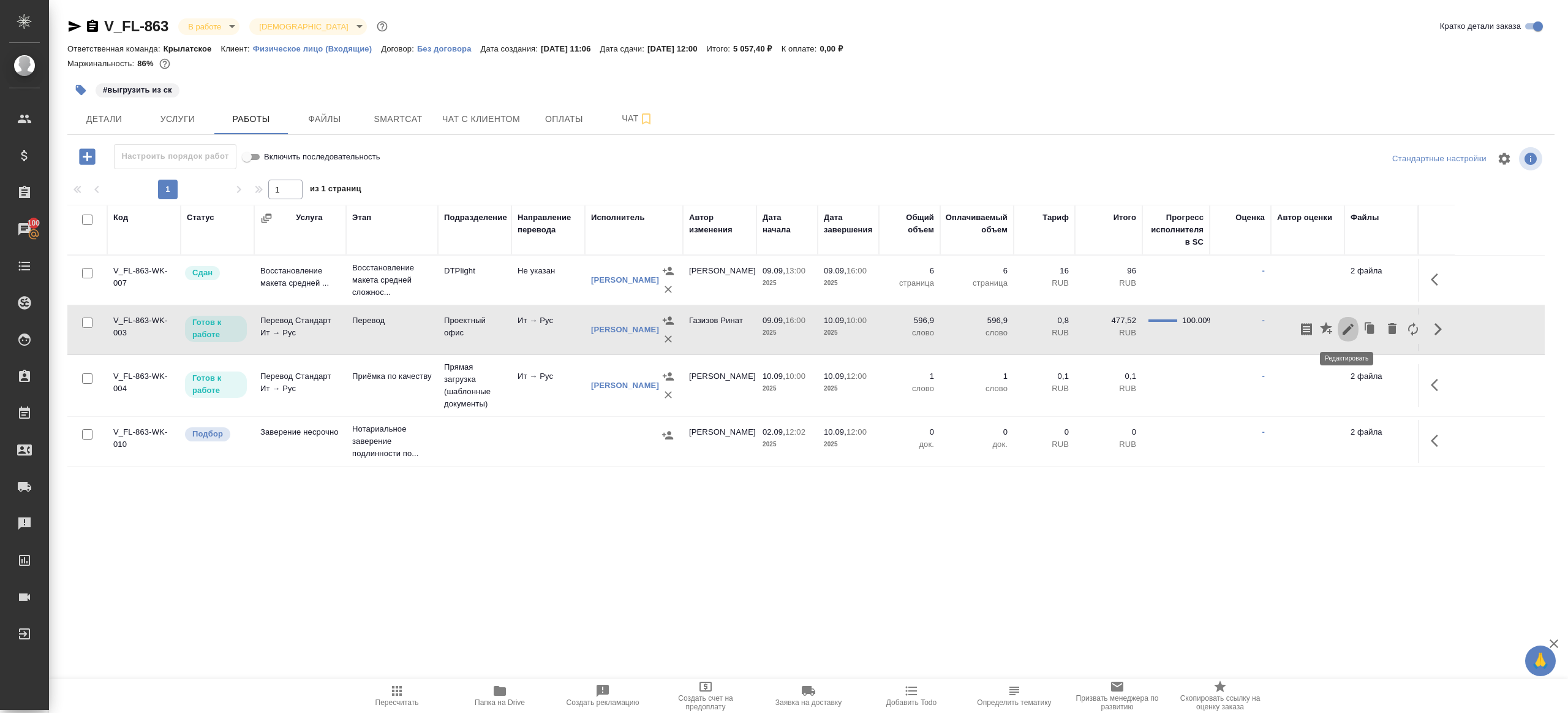
click at [1347, 321] on icon "button" at bounding box center [1348, 328] width 15 height 15
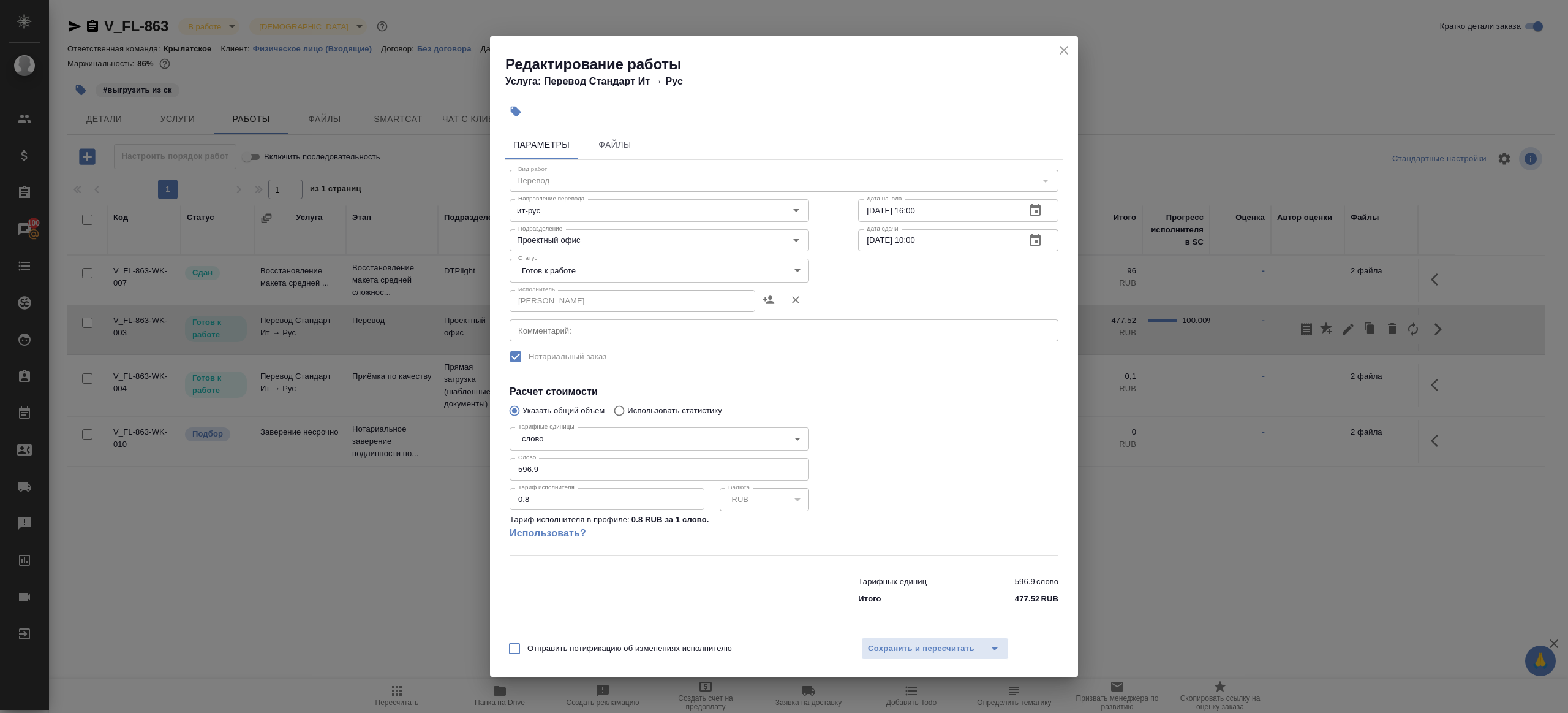
click at [584, 265] on body "🙏 .cls-1 fill:#fff; AWATERA Gazizov Rinat Клиенты Спецификации Заказы 100 Чаты …" at bounding box center [784, 356] width 1568 height 713
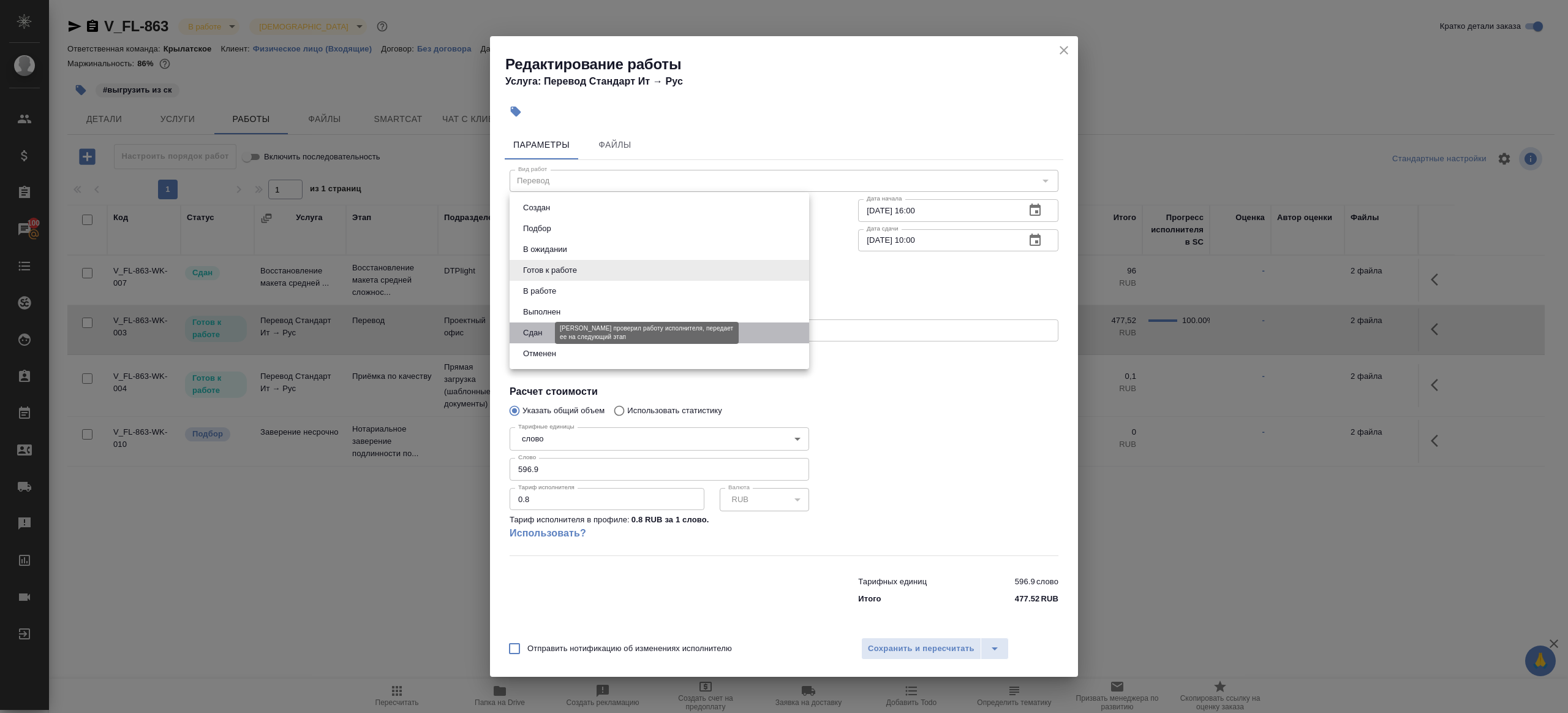
click at [545, 327] on button "Сдан" at bounding box center [532, 333] width 26 height 14
type input "closed"
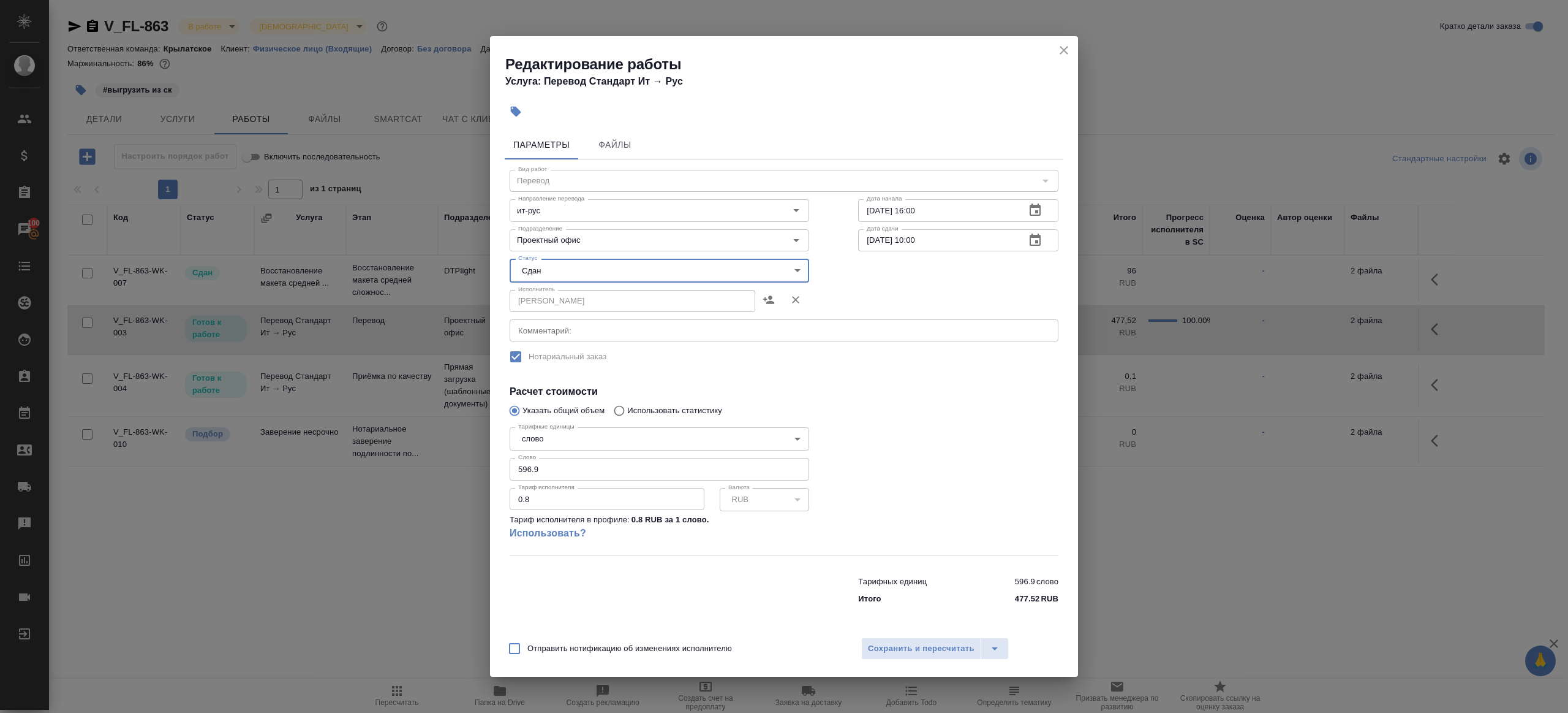
drag, startPoint x: 547, startPoint y: 473, endPoint x: 684, endPoint y: 421, distance: 146.5
click at [547, 473] on input "596.9" at bounding box center [660, 468] width 300 height 22
paste input "4"
type input "594"
click at [893, 406] on div at bounding box center [958, 489] width 249 height 182
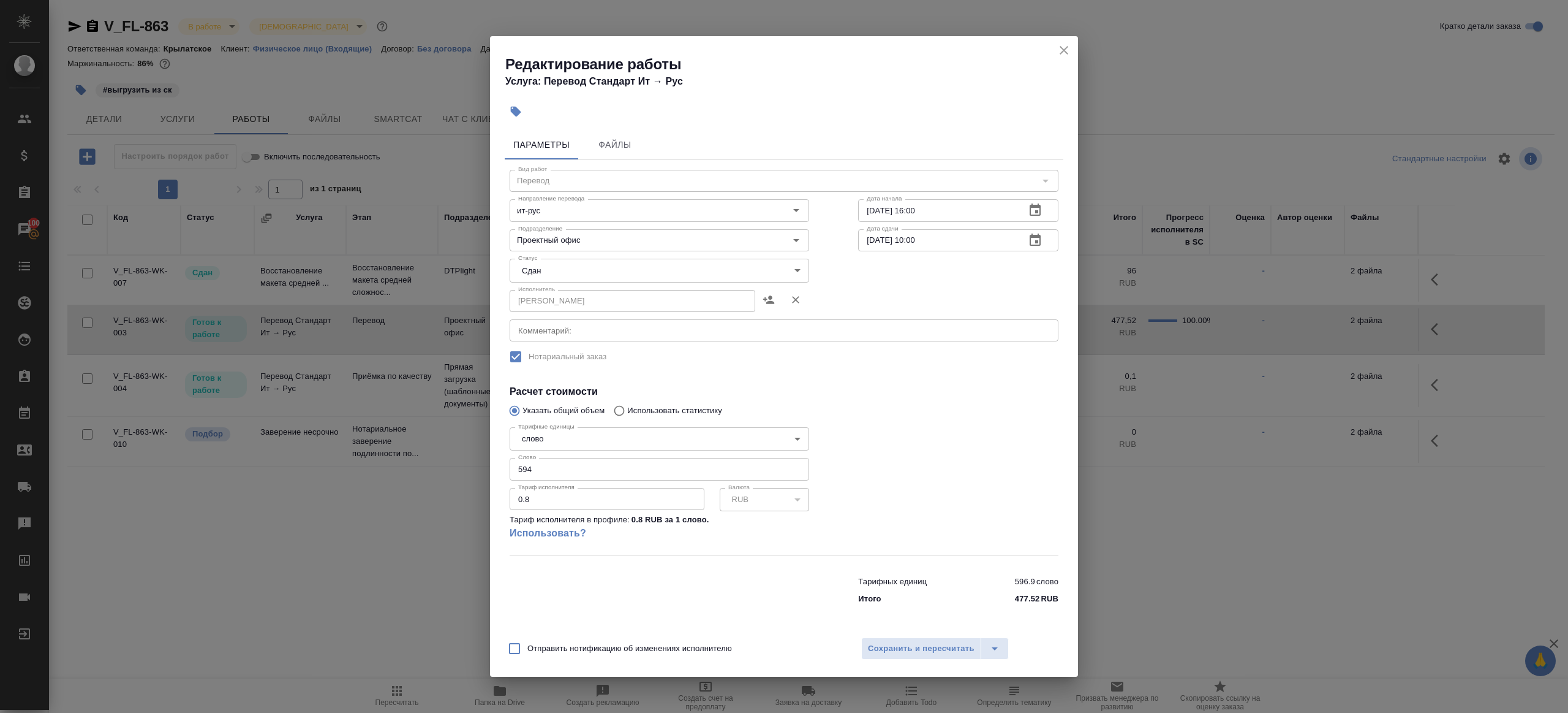
click at [902, 635] on div "Отправить нотификацию об изменениях исполнителю Сохранить и пересчитать" at bounding box center [784, 653] width 588 height 47
click at [904, 647] on span "Сохранить и пересчитать" at bounding box center [920, 649] width 106 height 14
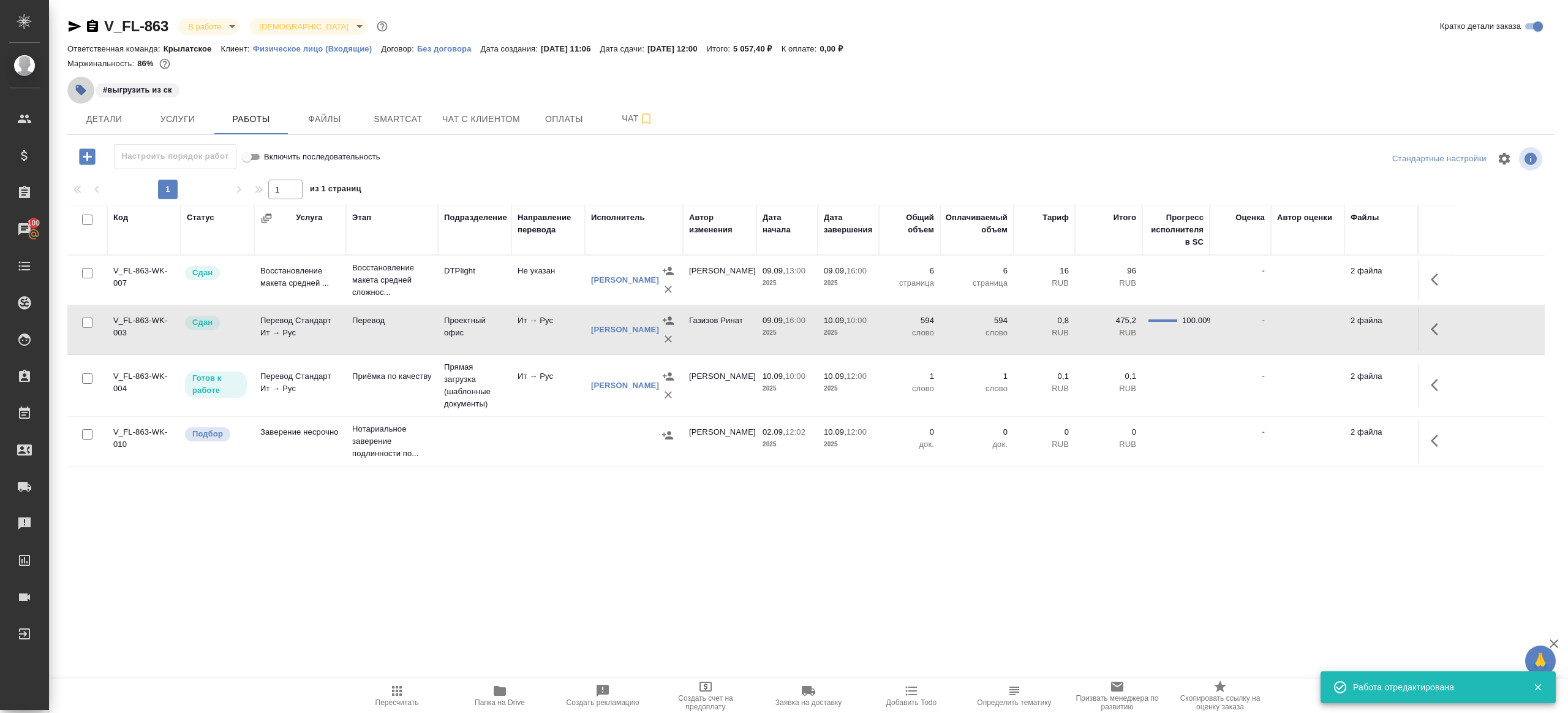
click at [76, 91] on icon "button" at bounding box center [81, 90] width 12 height 12
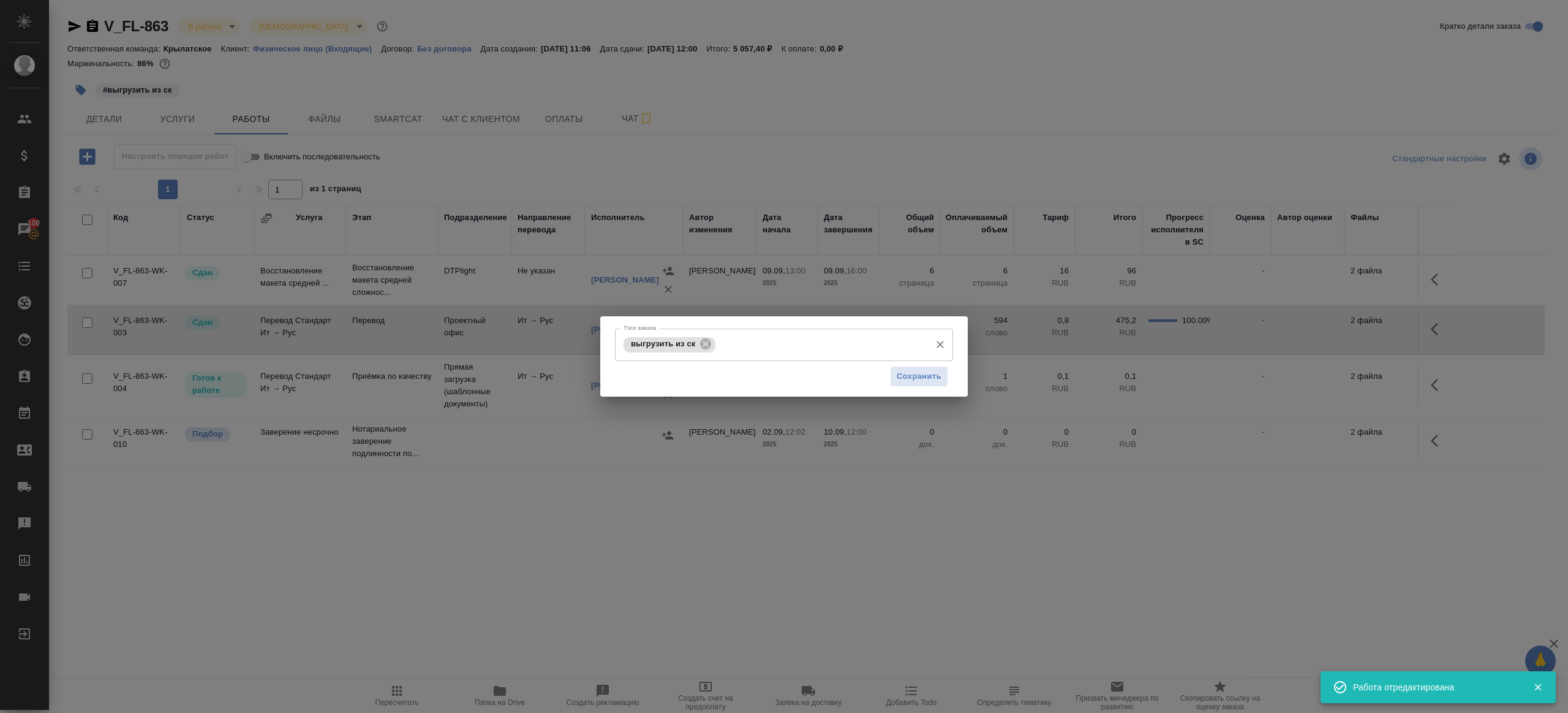
click at [702, 347] on icon at bounding box center [706, 344] width 11 height 11
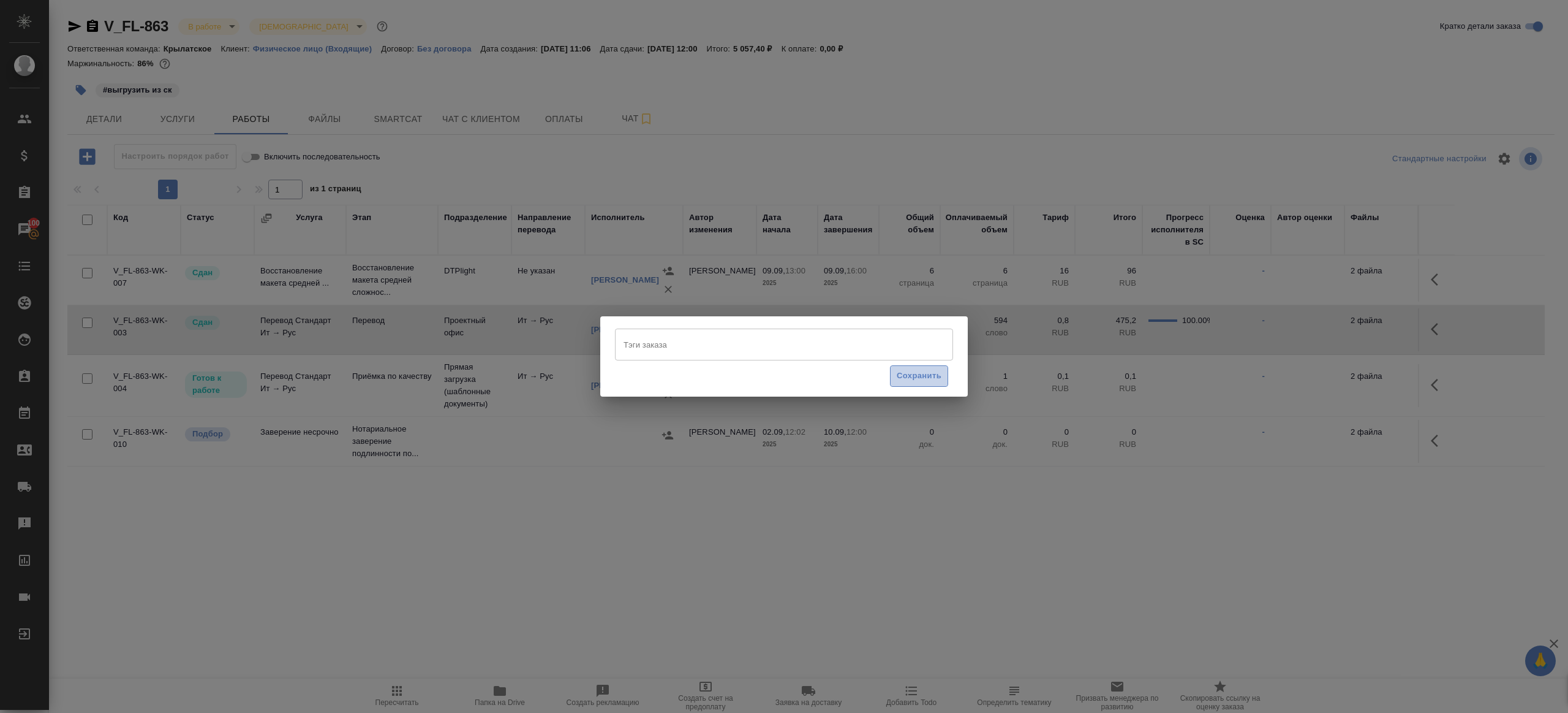
click at [900, 380] on span "Сохранить" at bounding box center [920, 376] width 45 height 14
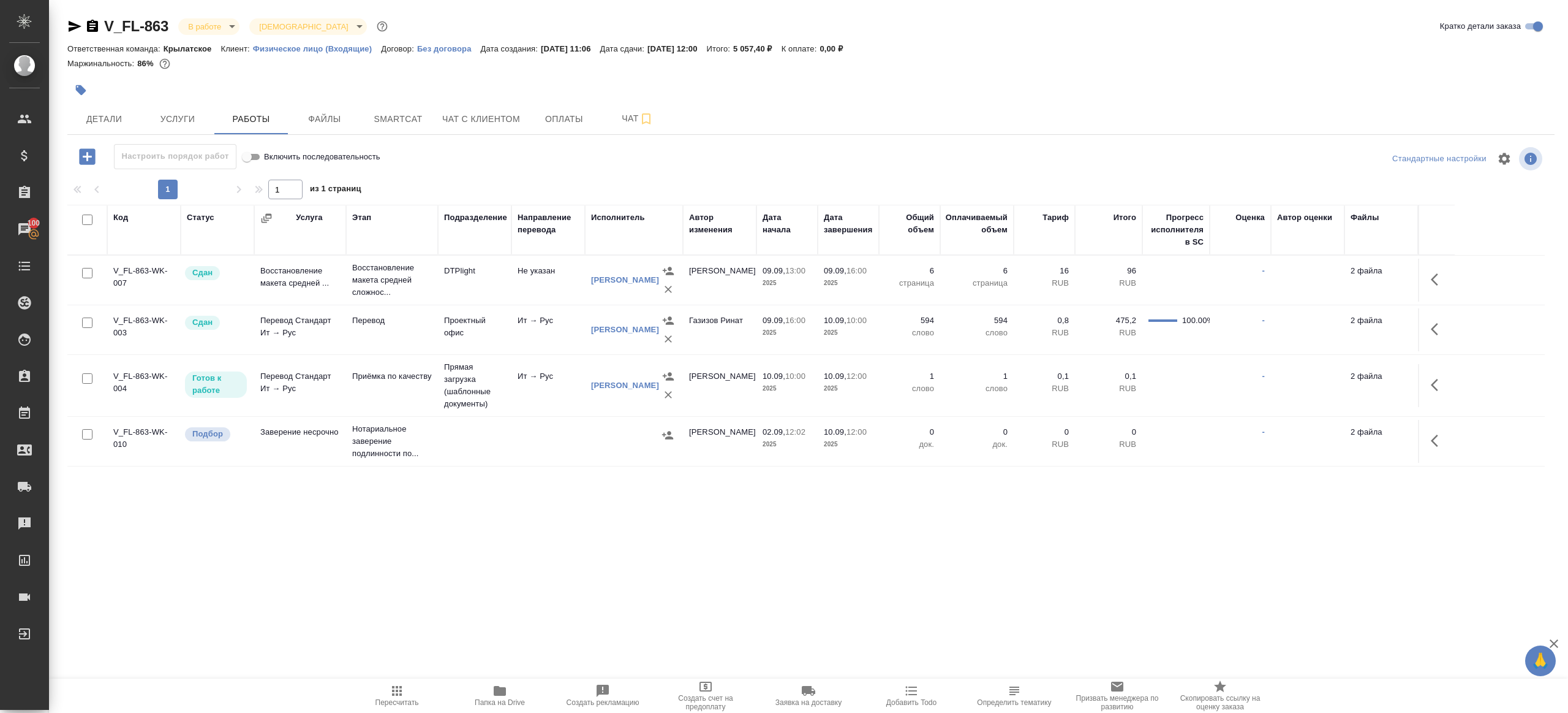
click at [389, 703] on span "Пересчитать" at bounding box center [397, 703] width 43 height 9
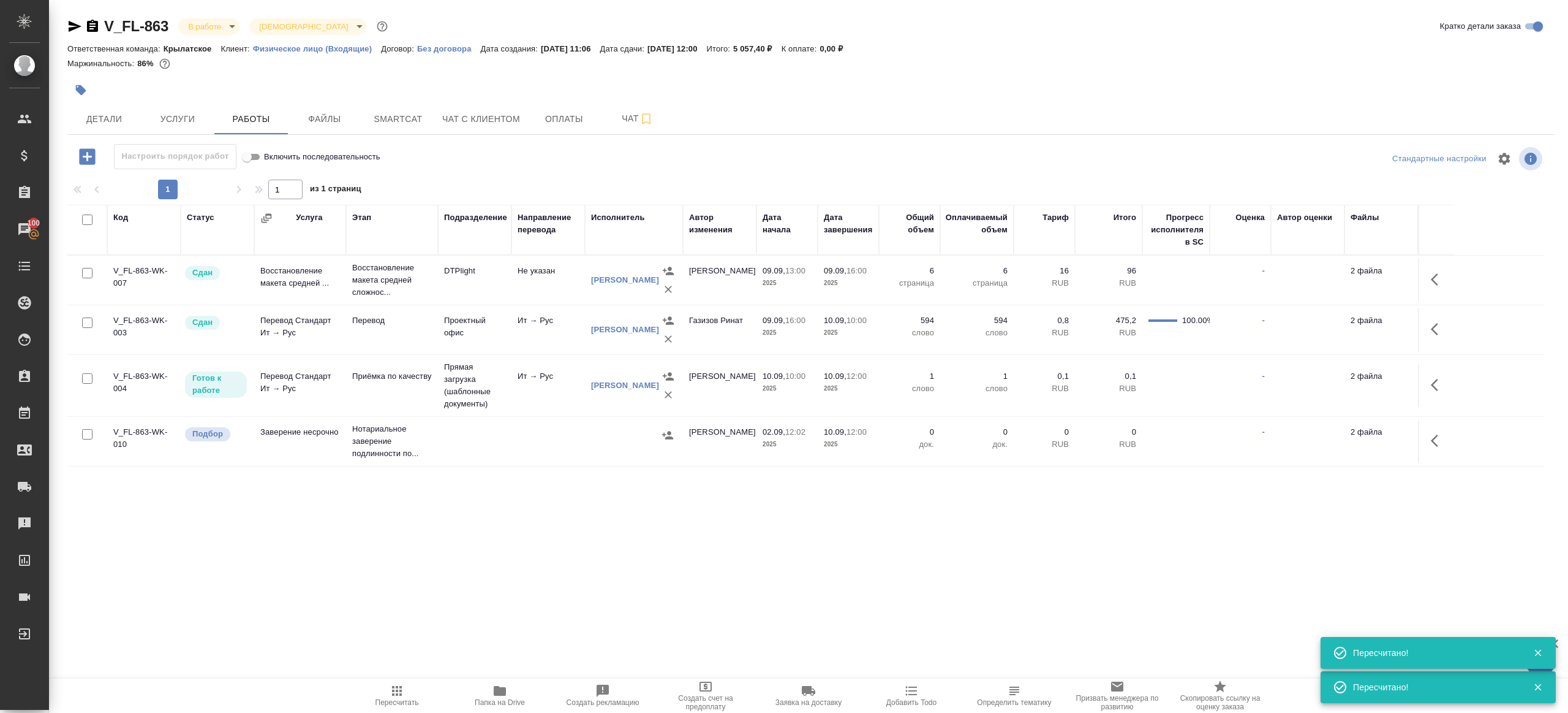
click at [390, 687] on icon "button" at bounding box center [397, 690] width 15 height 15
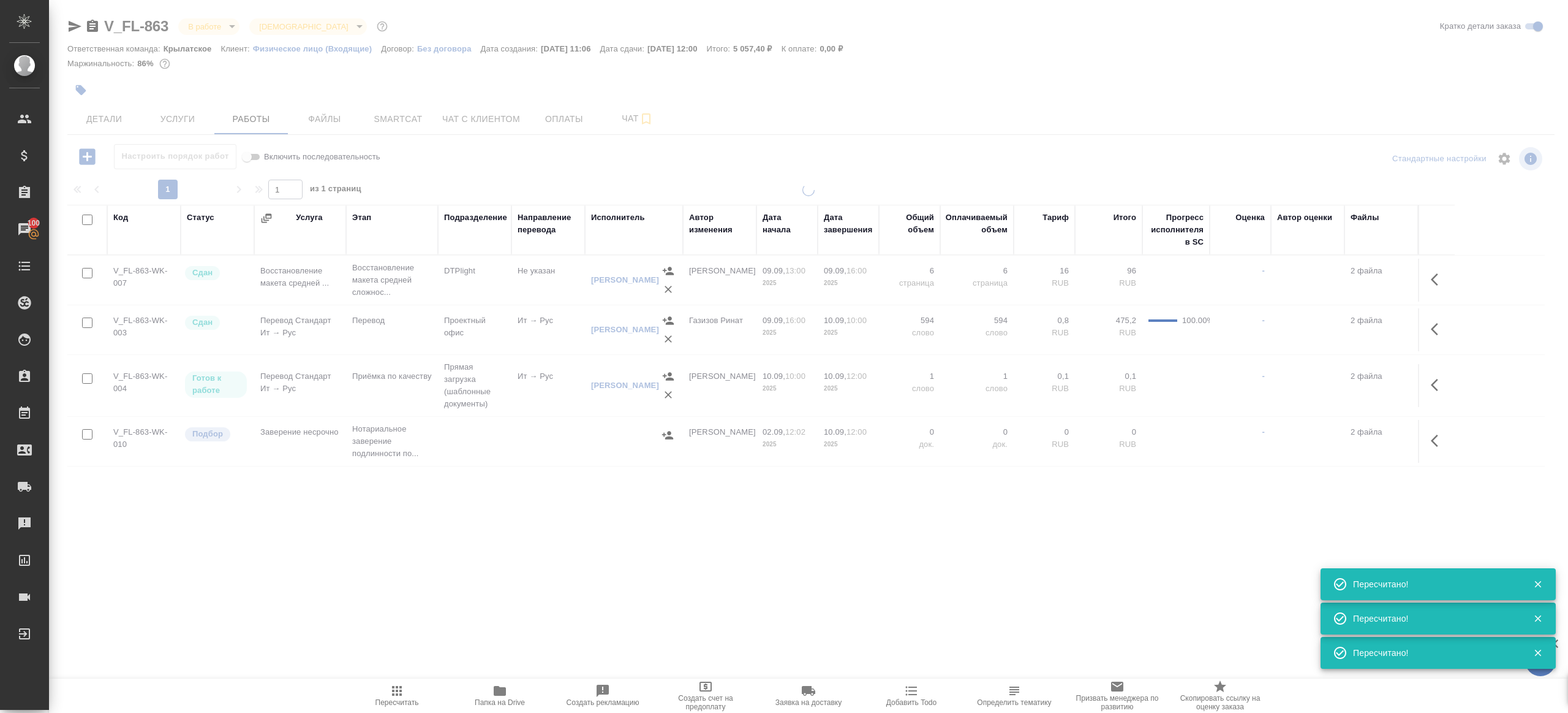
click at [402, 688] on icon "button" at bounding box center [397, 690] width 15 height 15
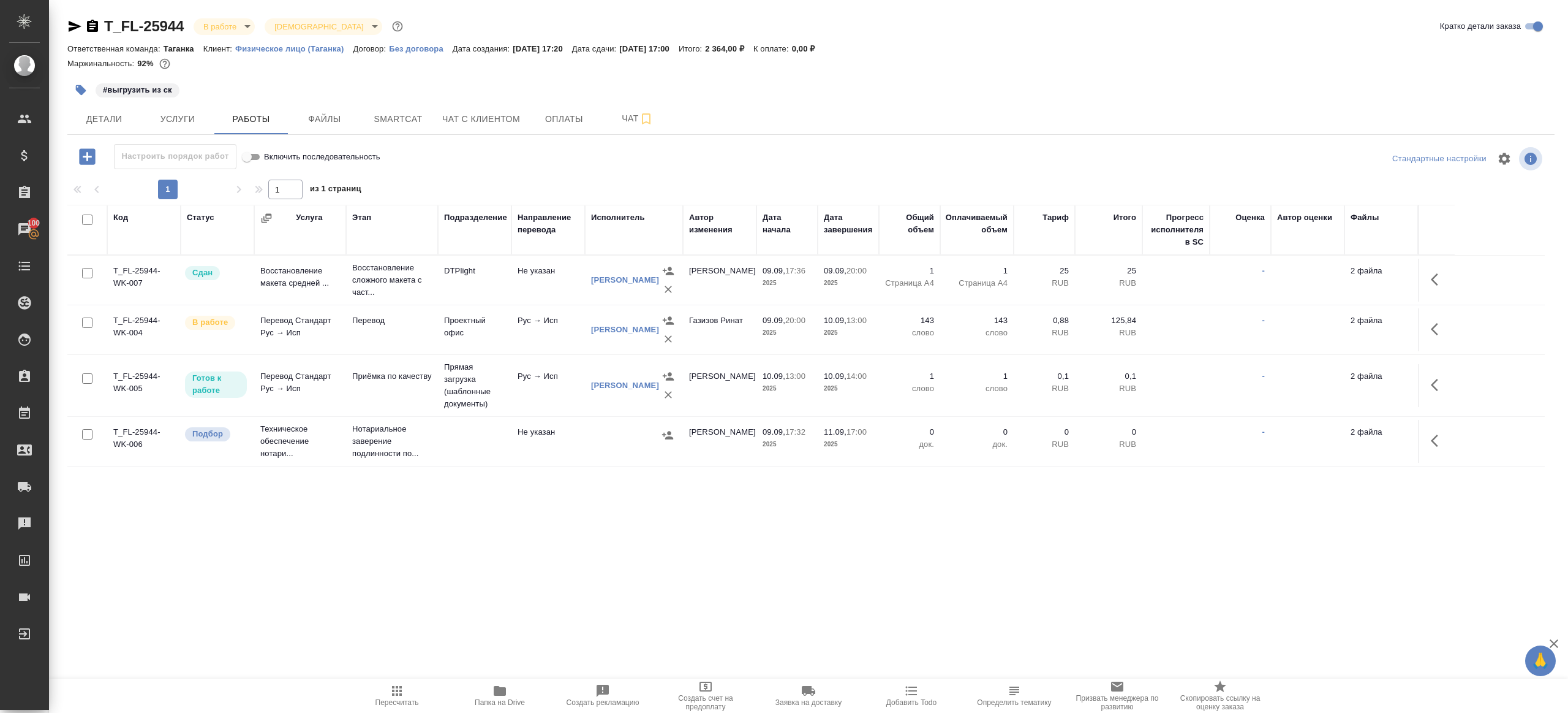
click at [399, 693] on icon "button" at bounding box center [397, 690] width 15 height 15
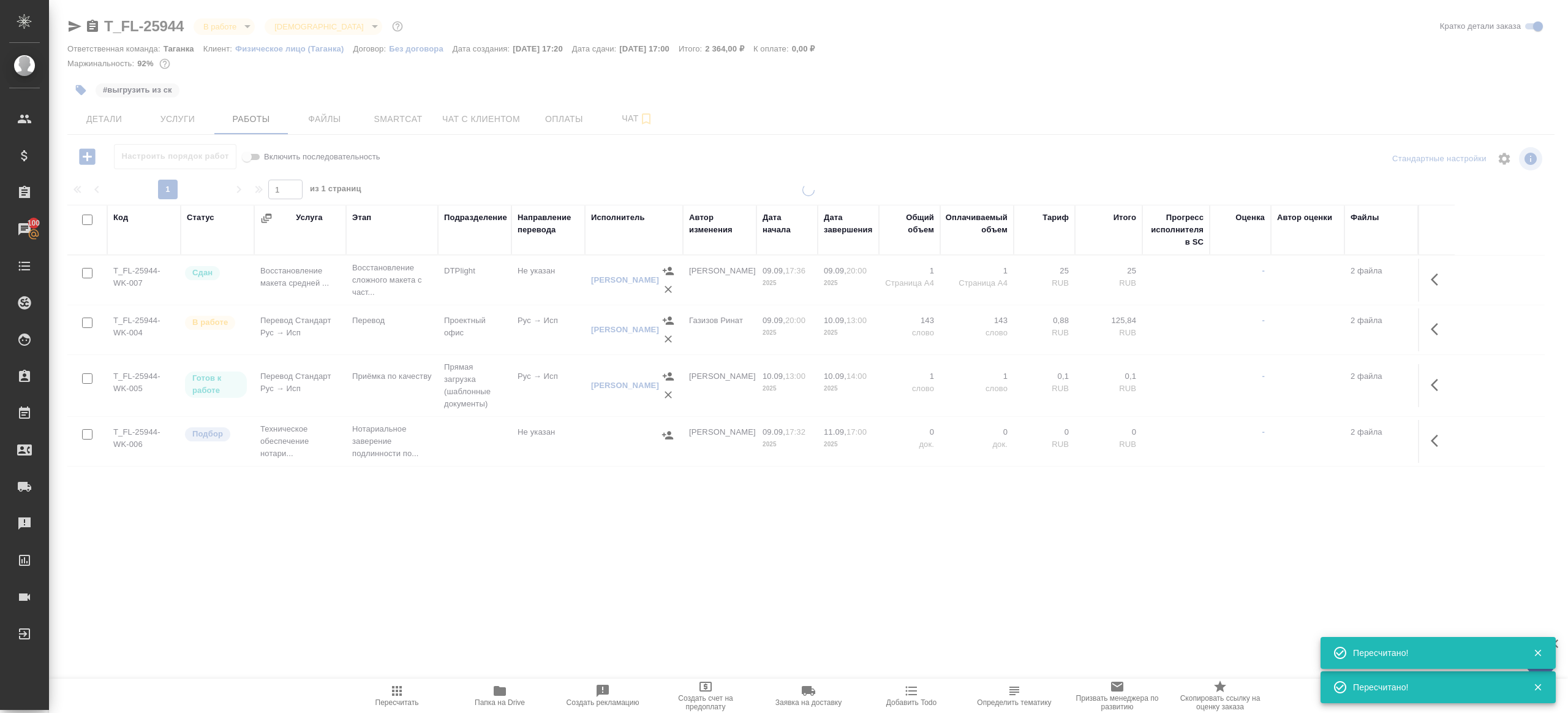
click at [447, 504] on div at bounding box center [809, 347] width 1519 height 327
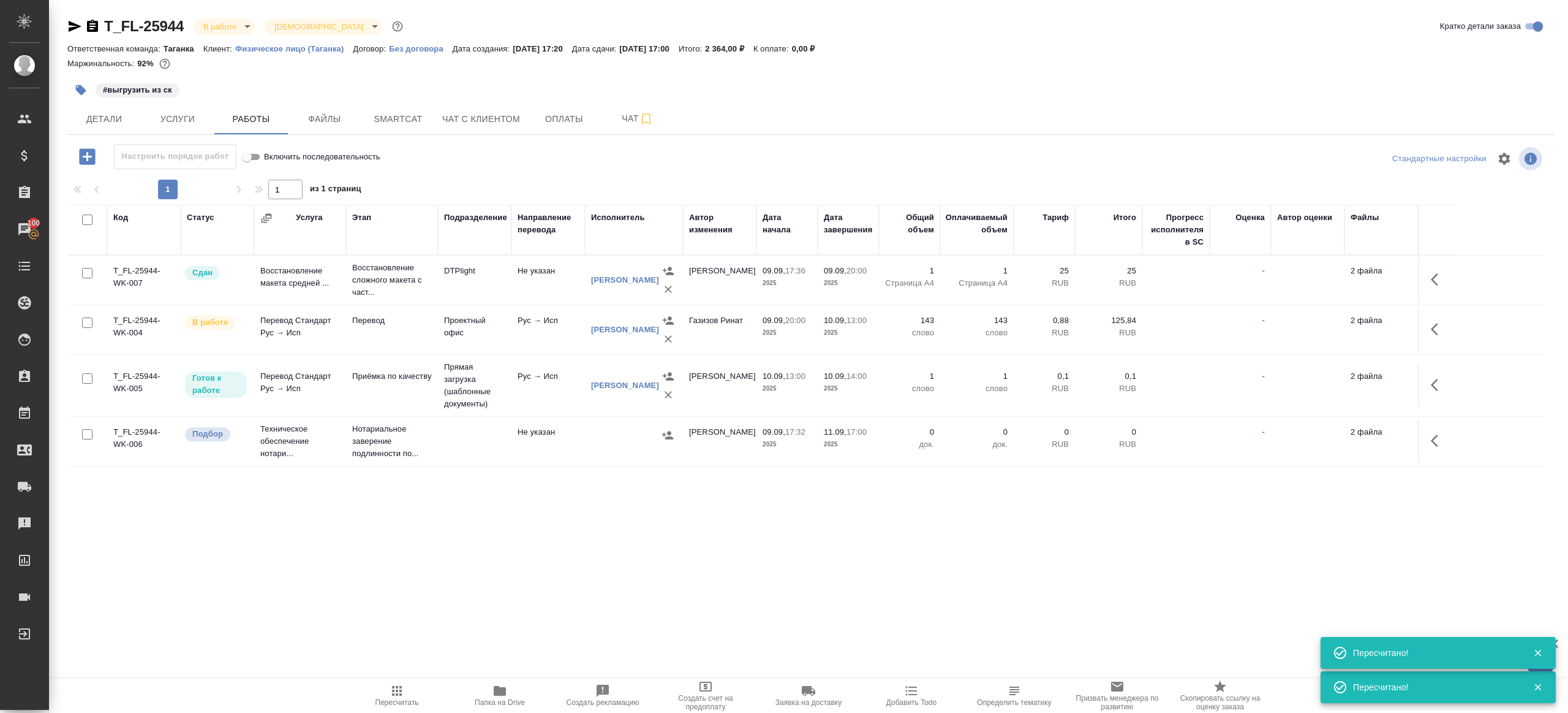
click at [394, 101] on div "#выгрузить из ск" at bounding box center [563, 89] width 991 height 27
click at [394, 108] on button "Smartcat" at bounding box center [397, 119] width 74 height 30
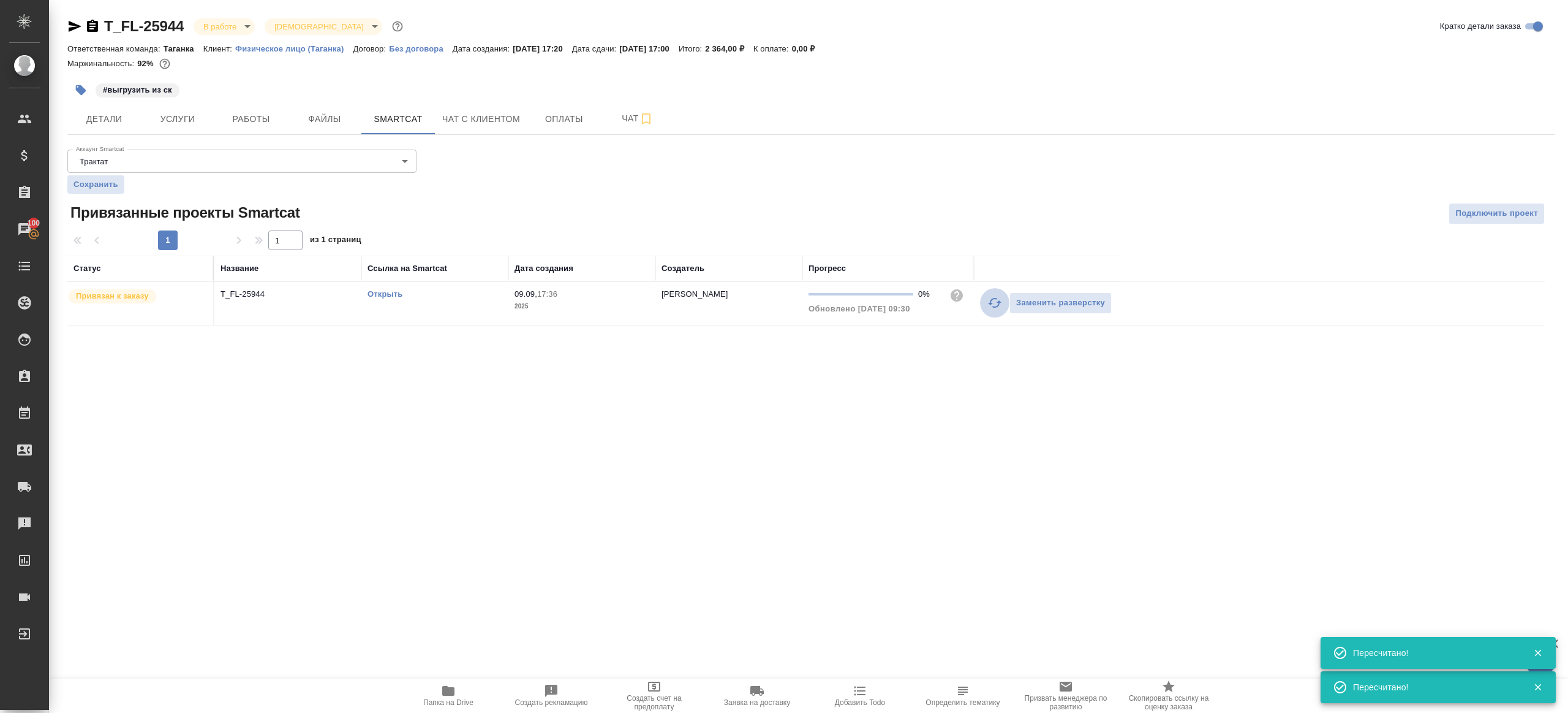
click at [996, 294] on button "button" at bounding box center [995, 302] width 29 height 29
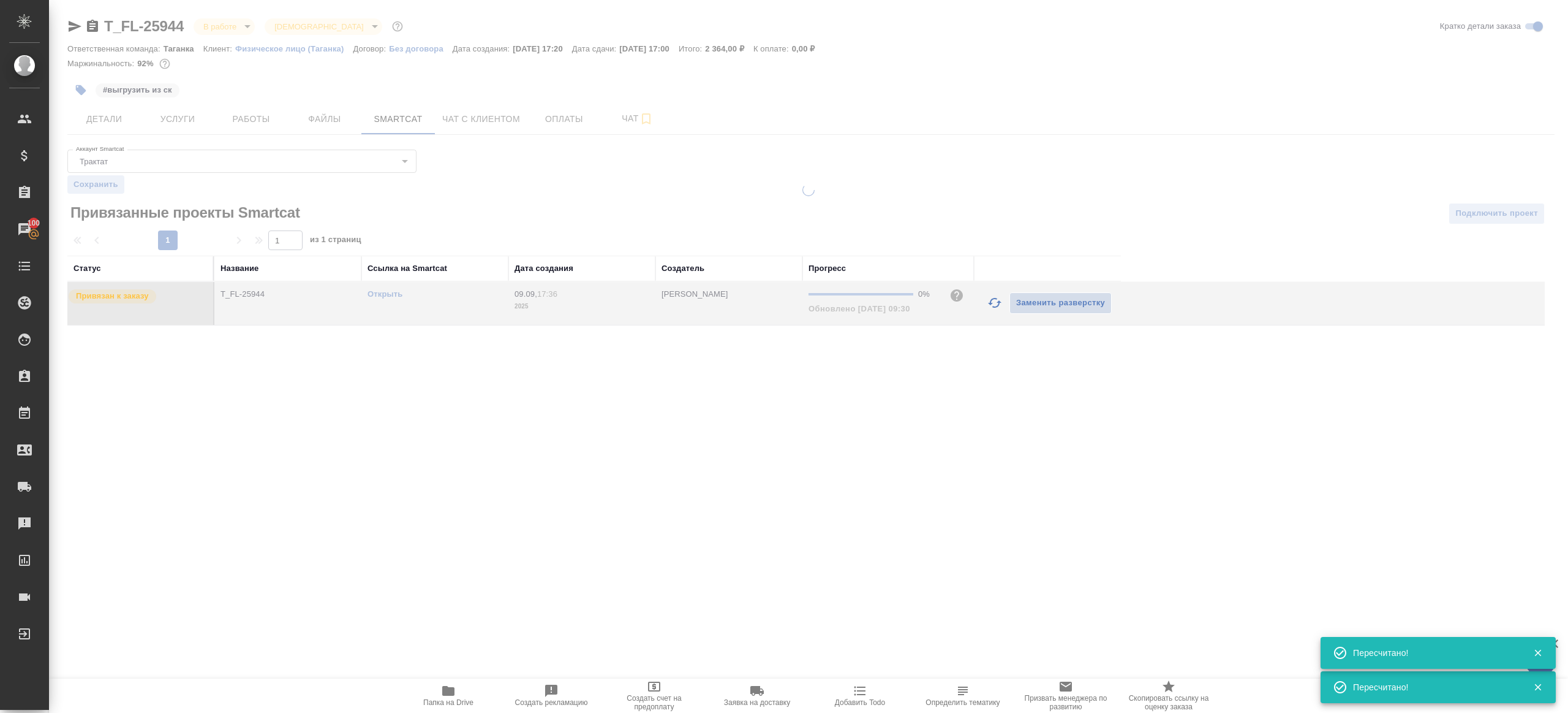
click at [887, 425] on div ".cls-1 fill:#fff; AWATERA Gazizov Rinat Клиенты Спецификации Заказы 100 Чаты To…" at bounding box center [784, 356] width 1568 height 713
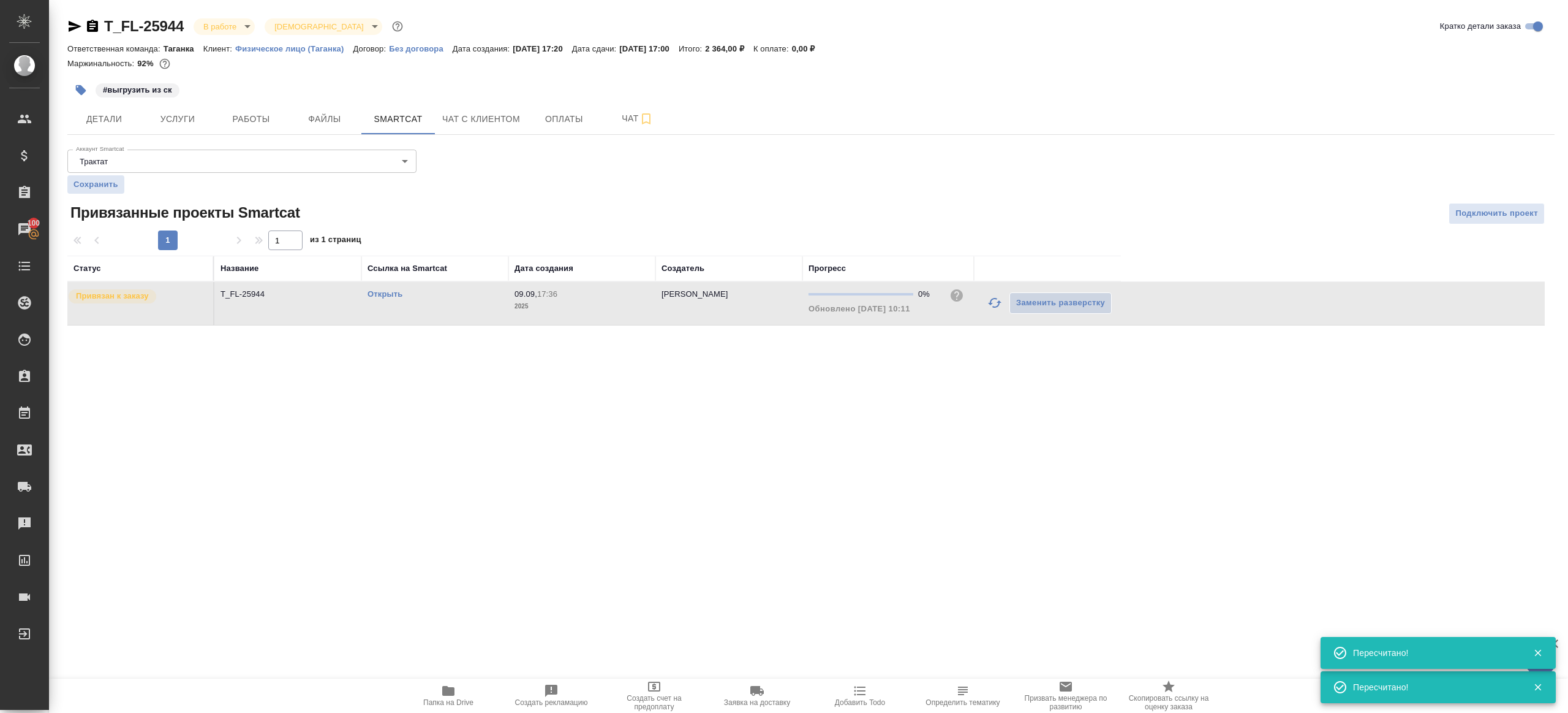
click at [996, 299] on icon "button" at bounding box center [994, 302] width 15 height 15
click at [1030, 230] on div "1 1 из 1 страниц" at bounding box center [811, 240] width 1487 height 20
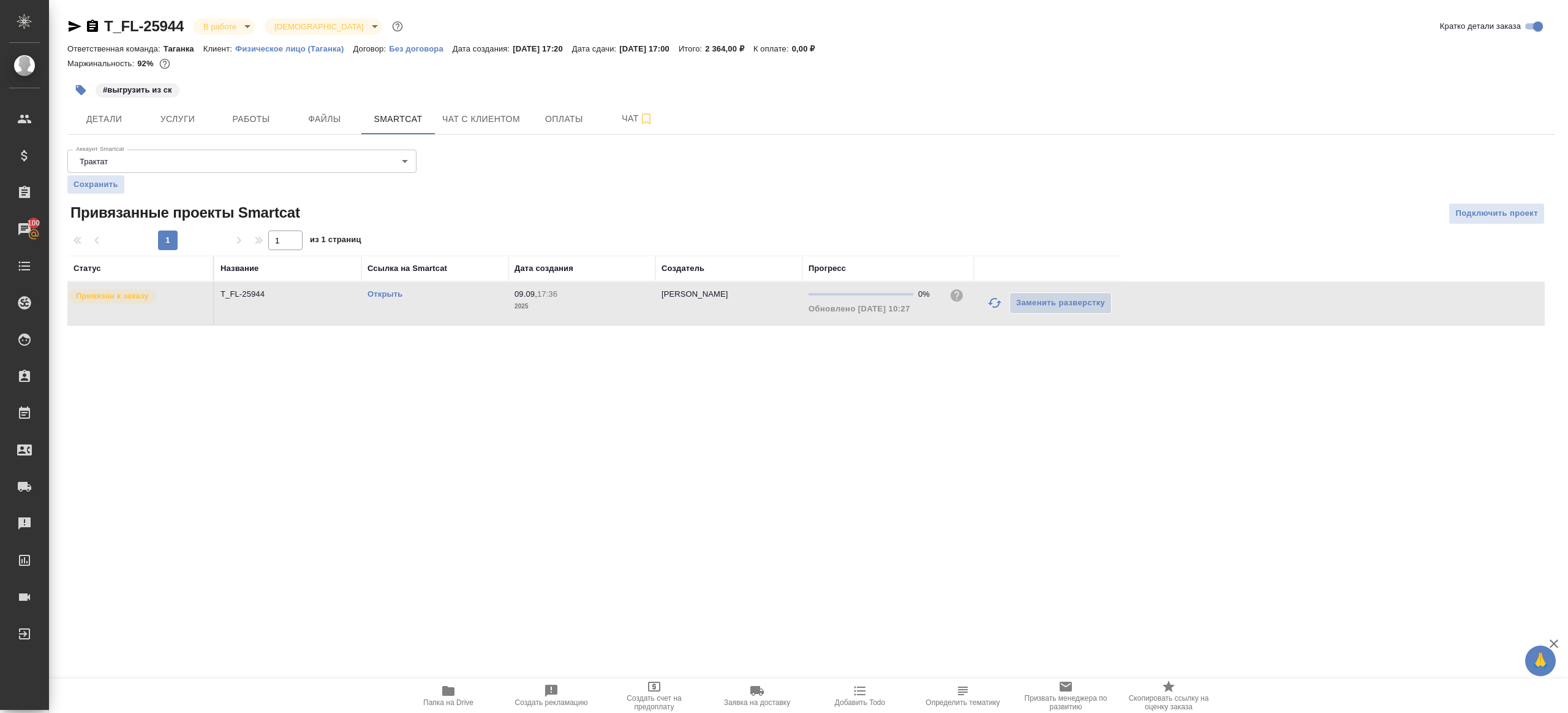
click at [993, 298] on icon "button" at bounding box center [995, 302] width 14 height 10
click at [996, 185] on div "Аккаунт Smartcat Трактат 5ee7379ee86966421fbf459a Аккаунт Smartcat Сохранить Пр…" at bounding box center [811, 235] width 1487 height 181
click at [1003, 299] on button "button" at bounding box center [995, 302] width 29 height 29
click at [1009, 202] on div "Аккаунт Smartcat Трактат 5ee7379ee86966421fbf459a Аккаунт Smartcat Сохранить Пр…" at bounding box center [811, 235] width 1487 height 181
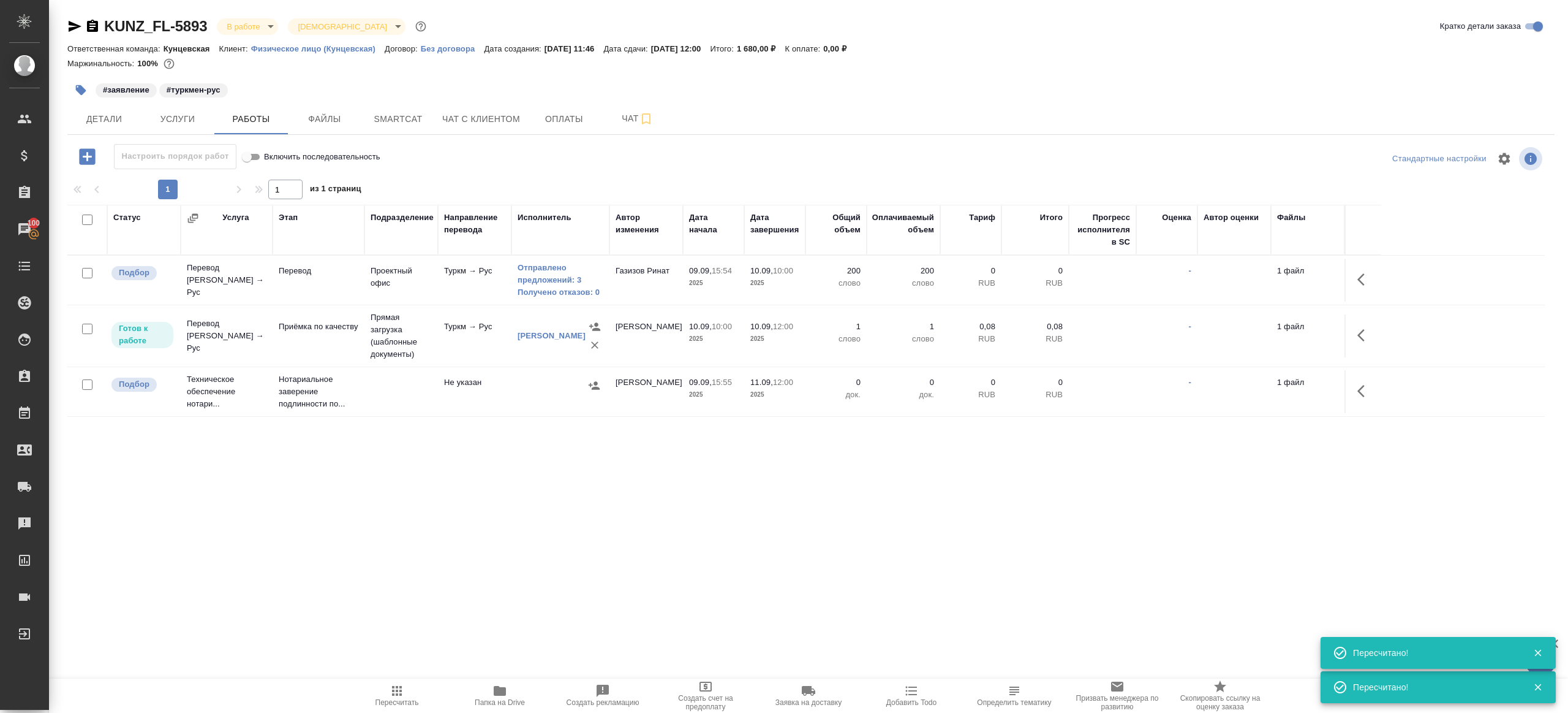
click at [396, 695] on icon "button" at bounding box center [397, 690] width 10 height 10
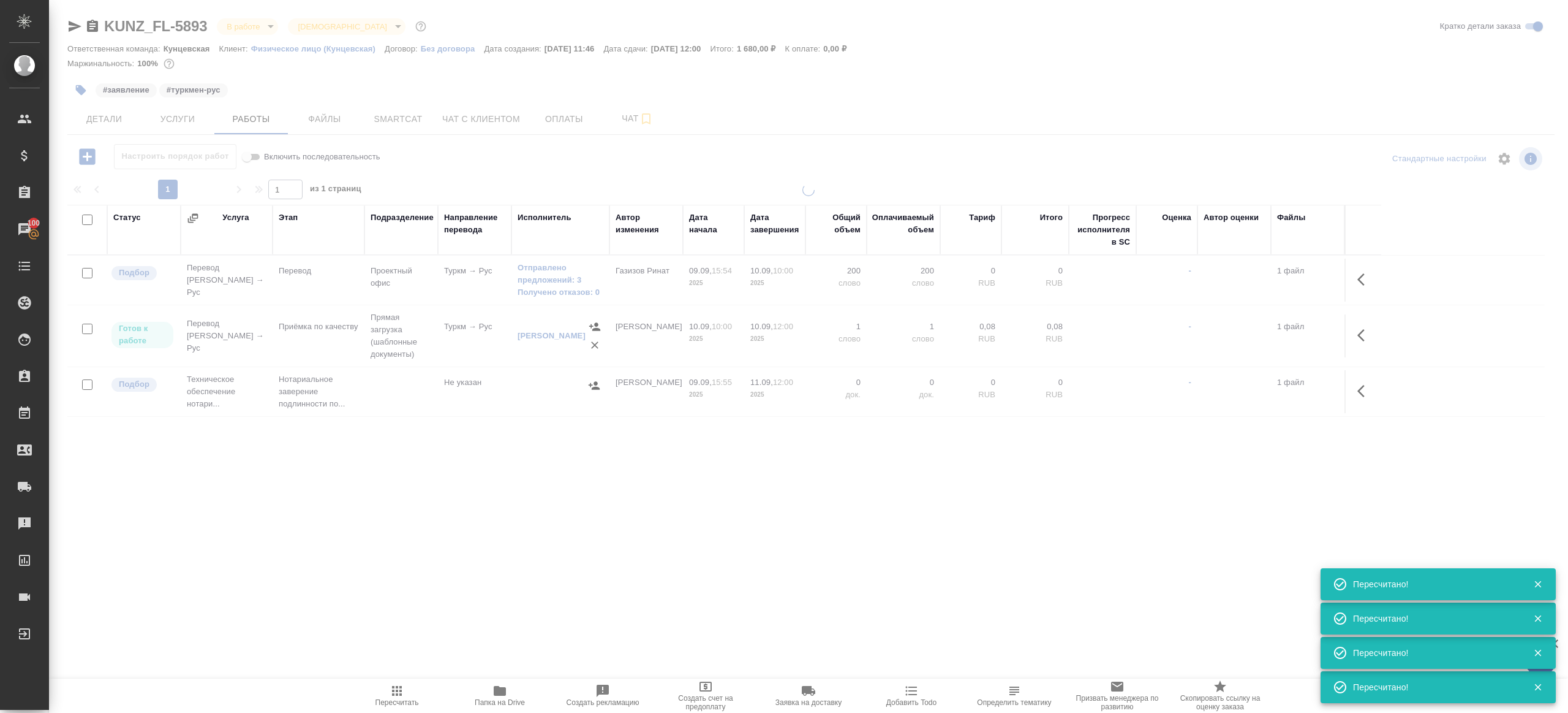
click at [448, 562] on div ".cls-1 fill:#fff; AWATERA Gazizov Rinat Клиенты Спецификации Заказы 100 Чаты To…" at bounding box center [784, 356] width 1568 height 713
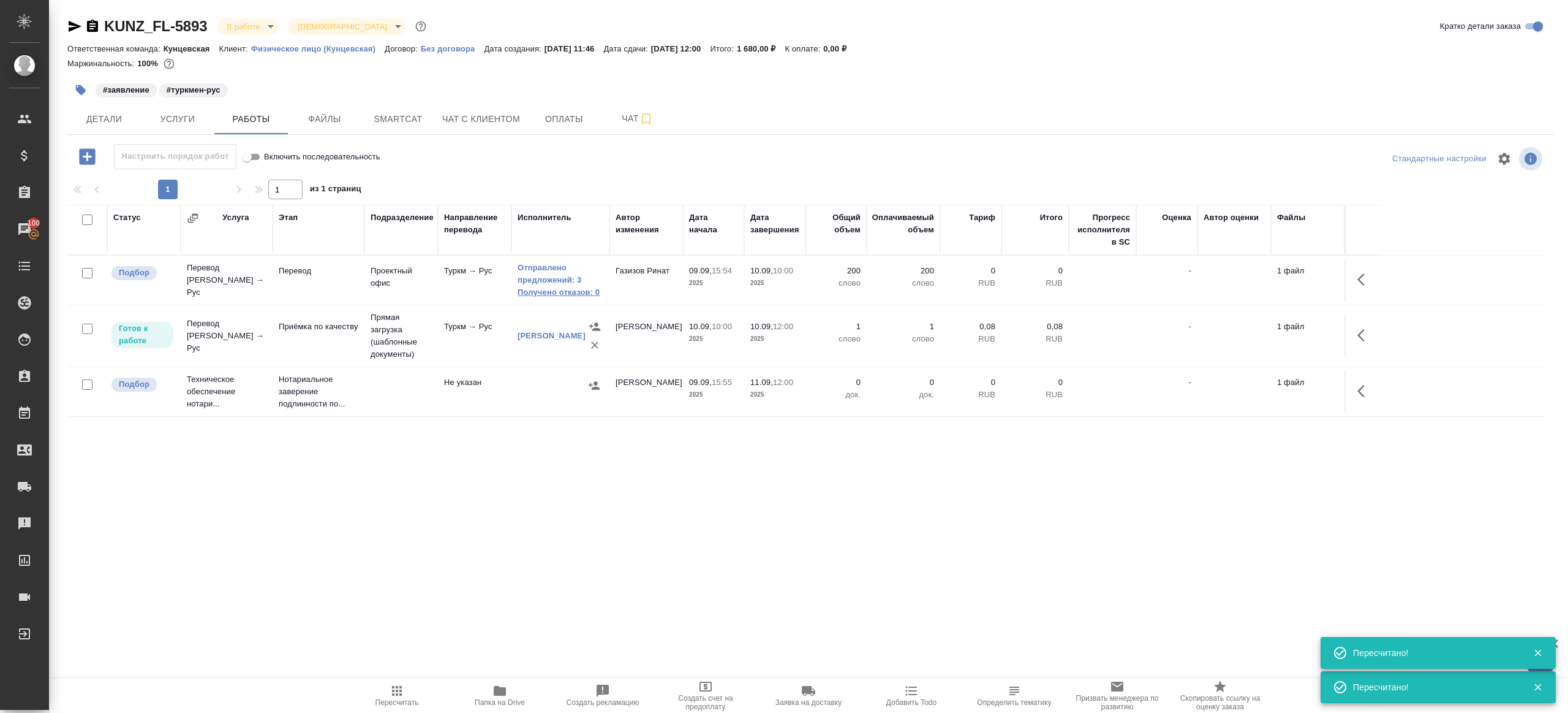
click at [556, 296] on link "Получено отказов: 0" at bounding box center [560, 292] width 86 height 12
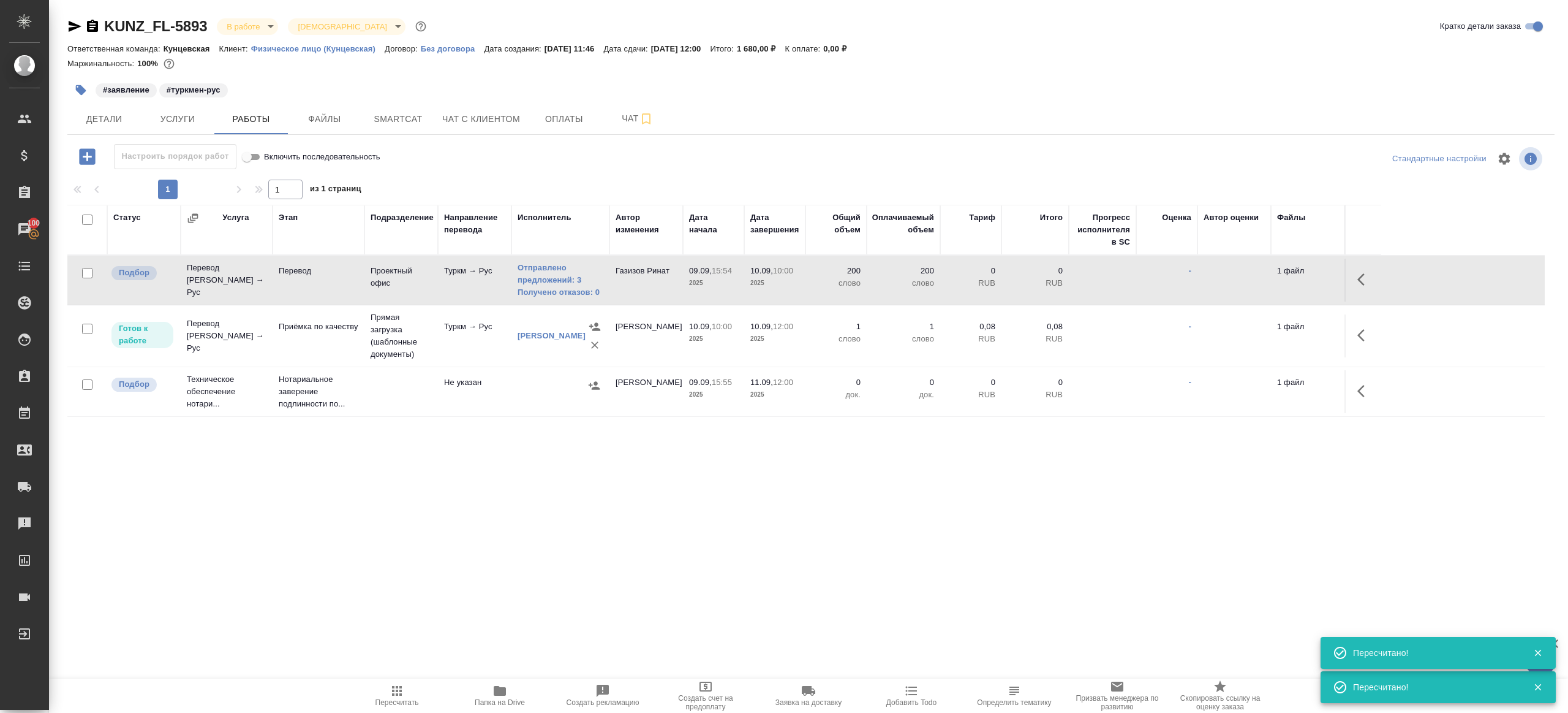
click at [416, 271] on td "Проектный офис" at bounding box center [401, 281] width 74 height 43
click at [387, 695] on span "Пересчитать" at bounding box center [397, 695] width 88 height 23
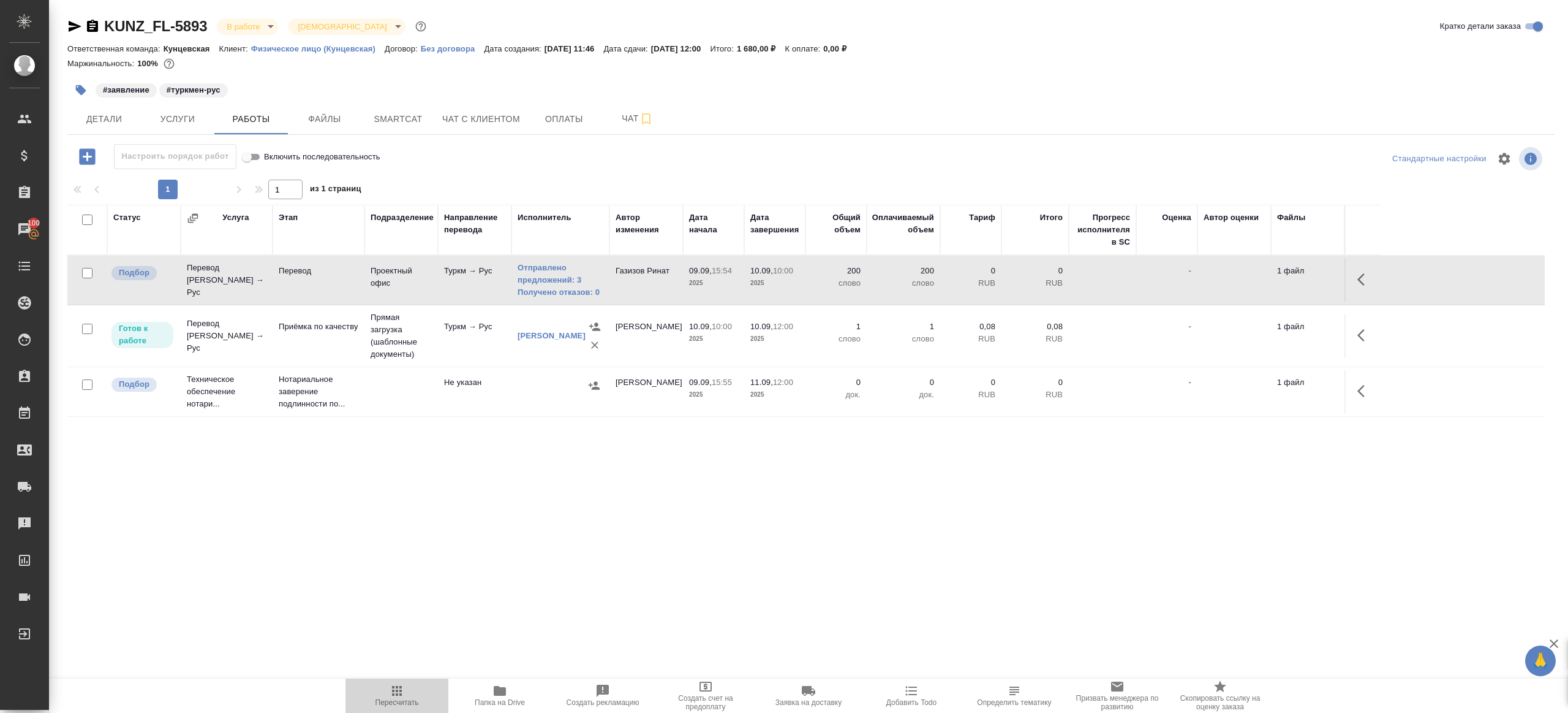
click at [387, 695] on span "Пересчитать" at bounding box center [397, 695] width 88 height 23
click at [654, 593] on div ".cls-1 fill:#fff; AWATERA Gazizov Rinat Клиенты Спецификации Заказы 100 Чаты To…" at bounding box center [784, 356] width 1568 height 713
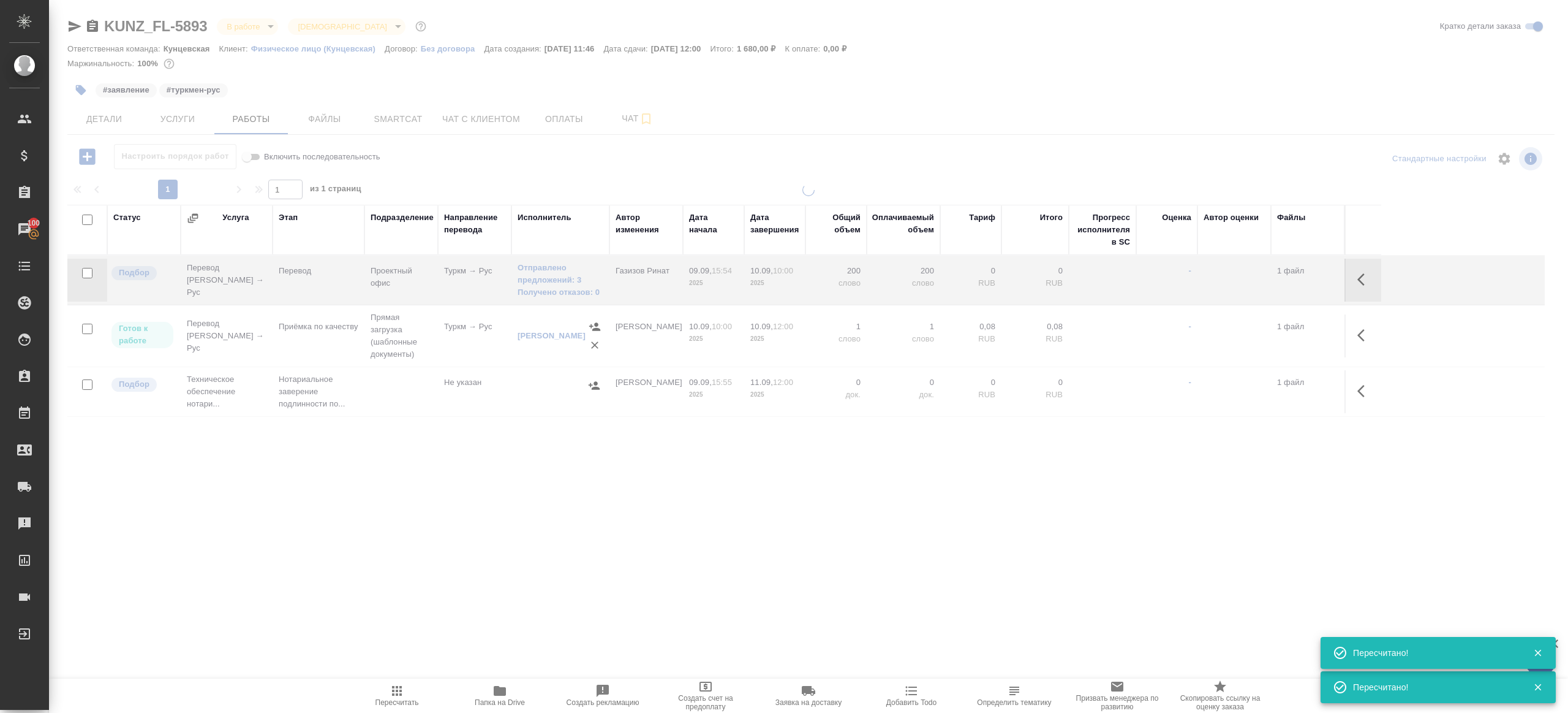
click at [654, 593] on div ".cls-1 fill:#fff; AWATERA Gazizov Rinat Клиенты Спецификации Заказы 100 Чаты To…" at bounding box center [784, 356] width 1568 height 713
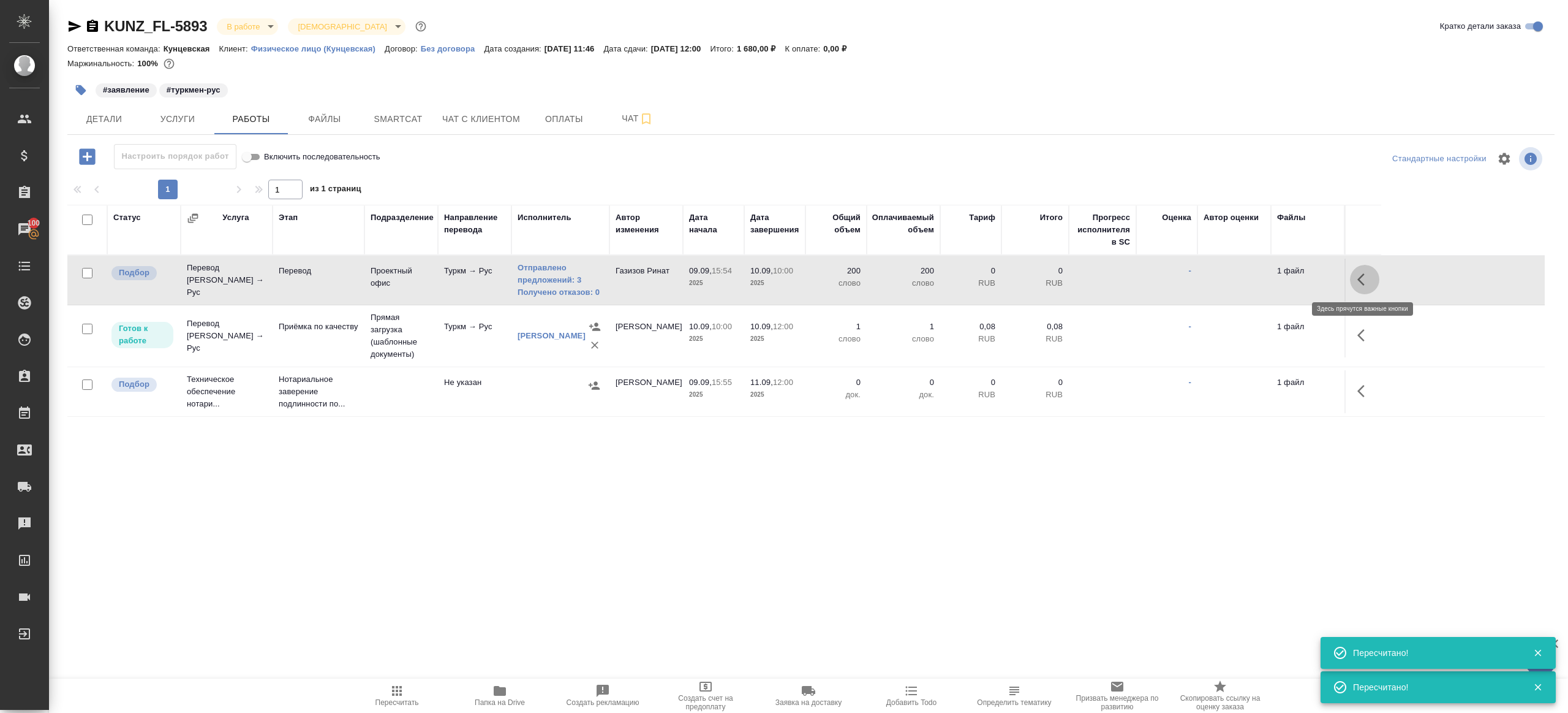
click at [1362, 284] on icon "button" at bounding box center [1365, 279] width 15 height 15
click at [1281, 273] on icon "button" at bounding box center [1274, 279] width 15 height 15
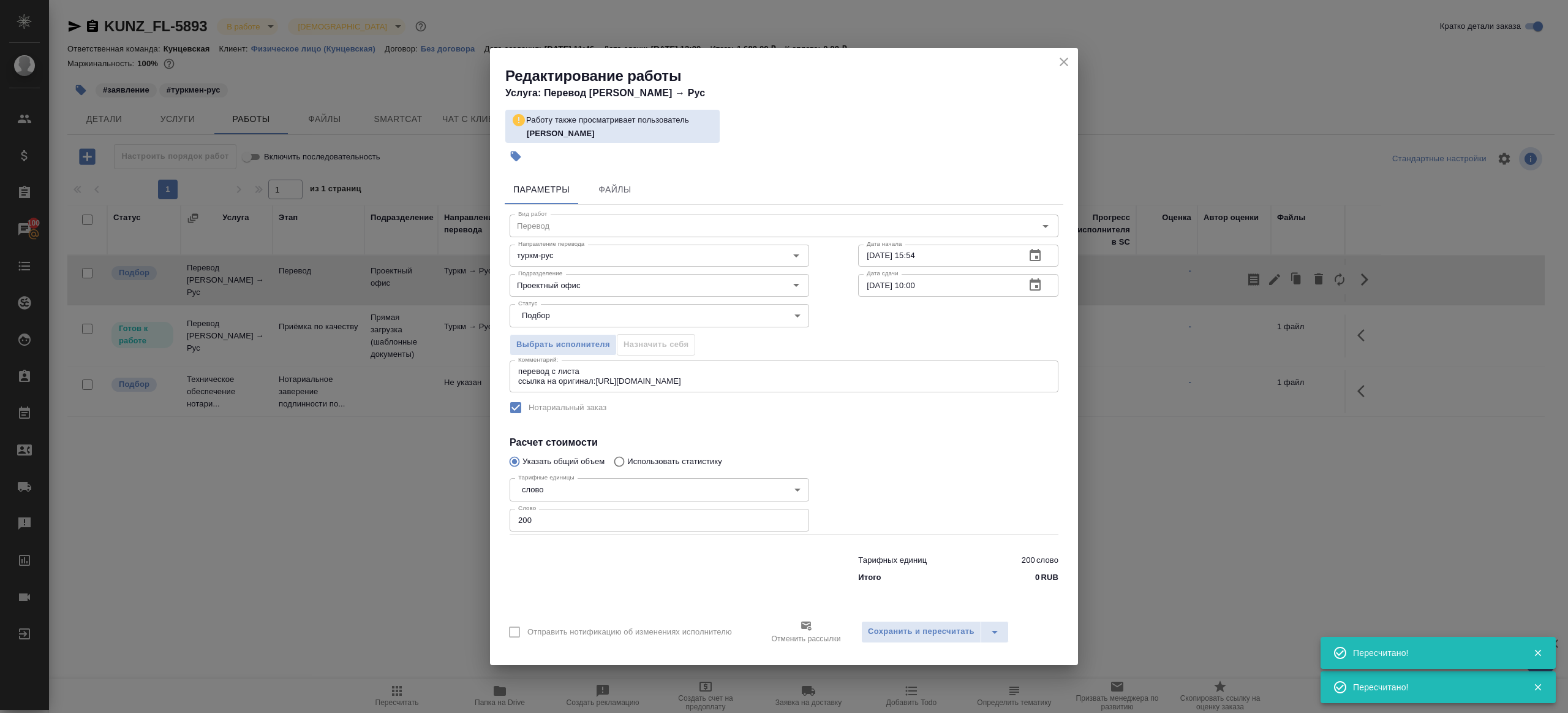
click at [918, 284] on input "[DATE] 10:00" at bounding box center [937, 284] width 158 height 22
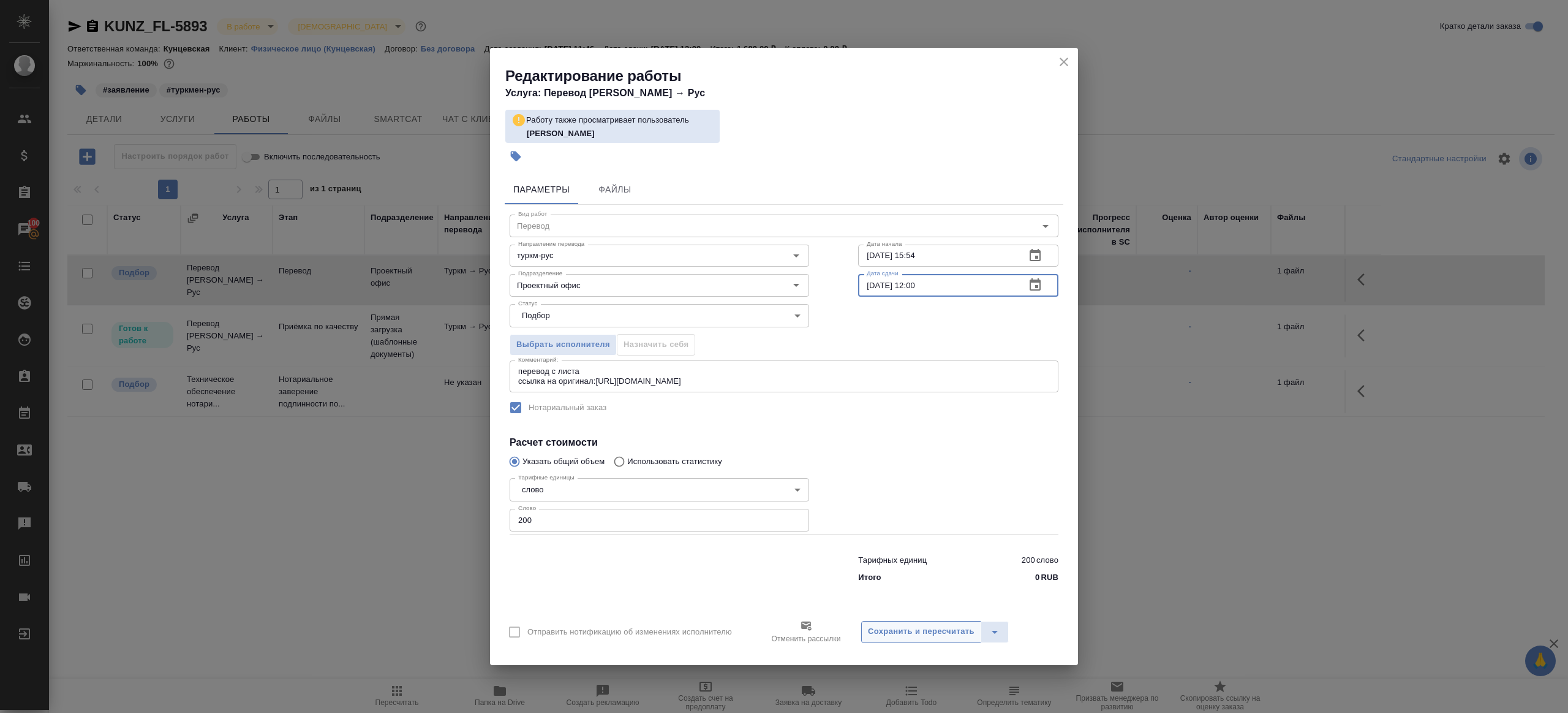
type input "10.09.2025 12:00"
click at [895, 635] on span "Сохранить и пересчитать" at bounding box center [920, 632] width 106 height 14
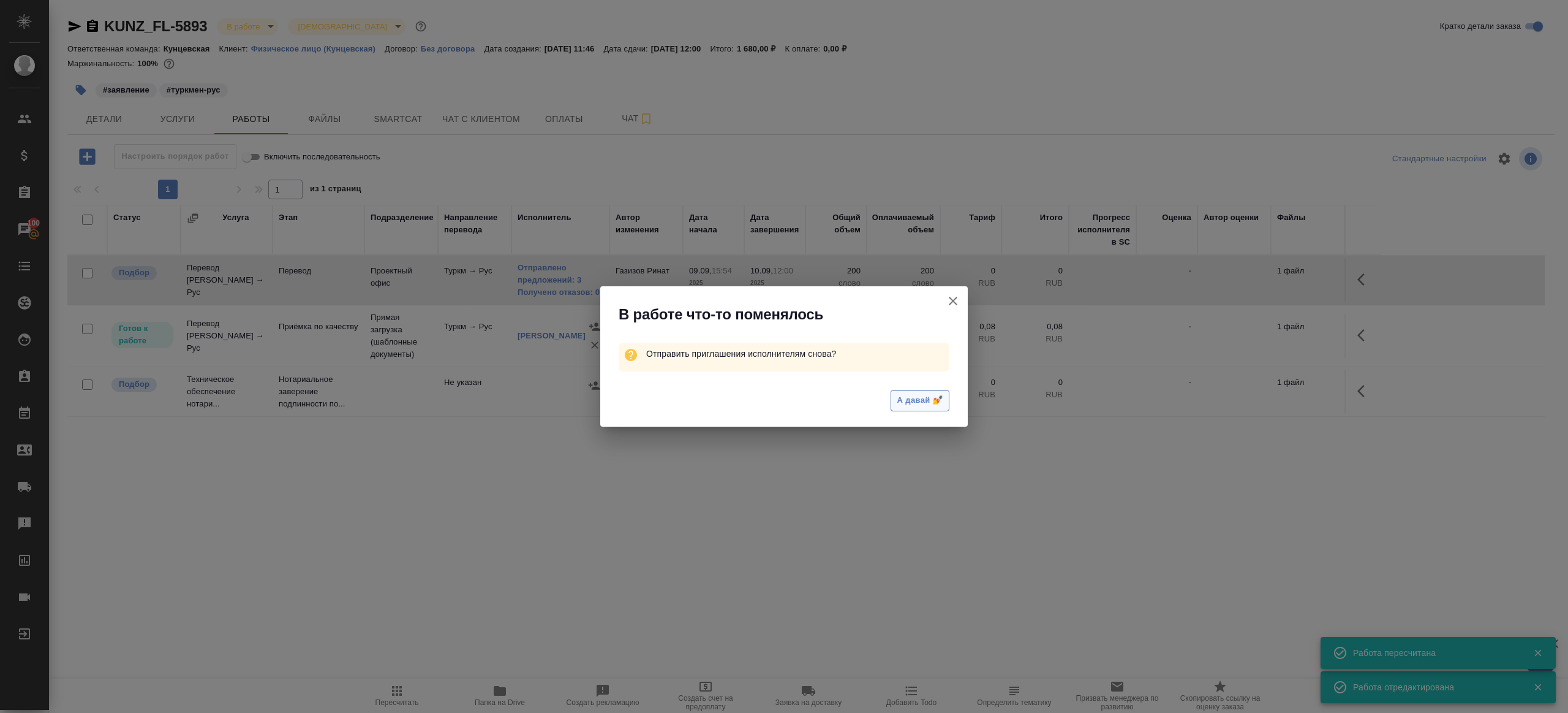
click at [919, 401] on span "А давай 💅" at bounding box center [920, 400] width 45 height 14
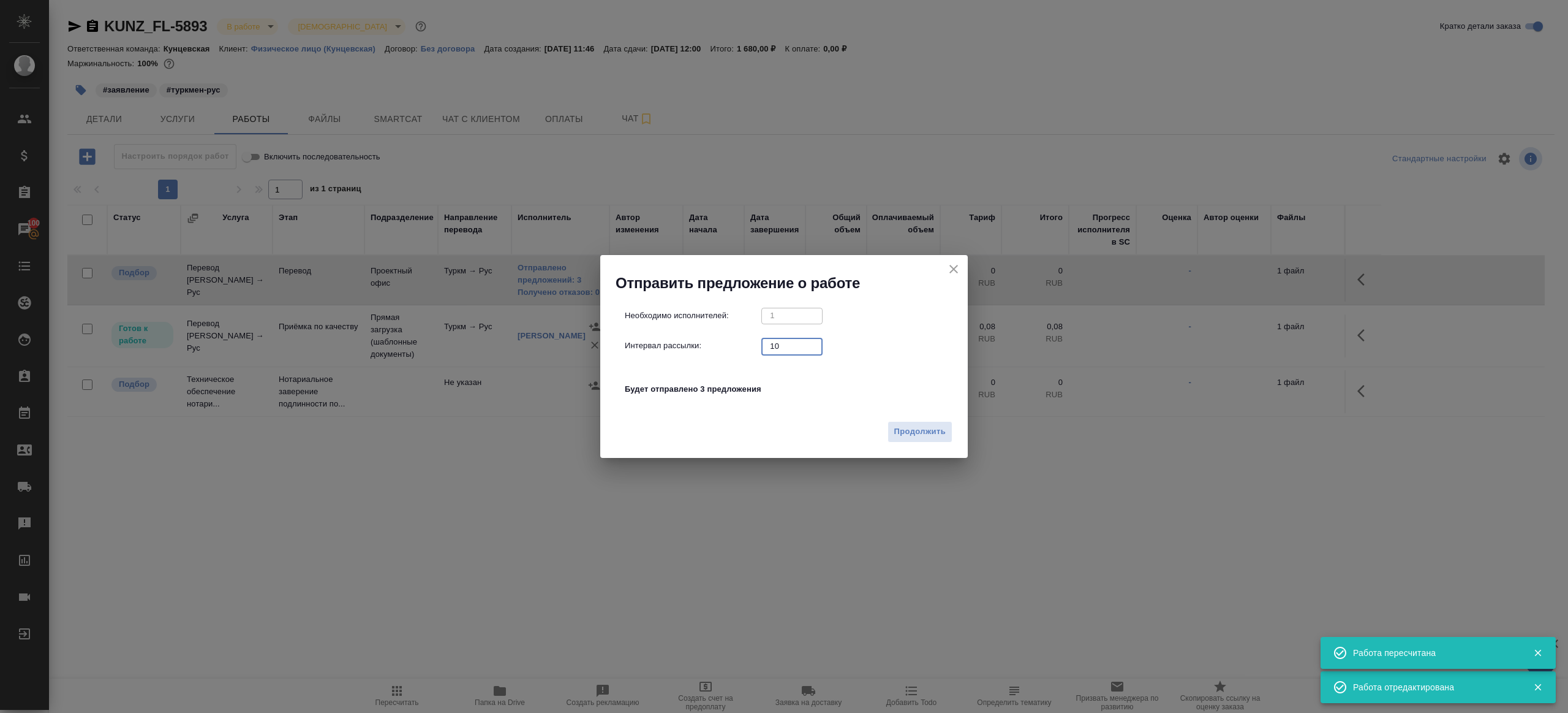
drag, startPoint x: 782, startPoint y: 342, endPoint x: 684, endPoint y: 342, distance: 98.0
click at [688, 342] on div "Интервал рассылки: 10 ​" at bounding box center [789, 347] width 328 height 16
type input "1"
click at [915, 435] on span "Продолжить" at bounding box center [920, 431] width 51 height 14
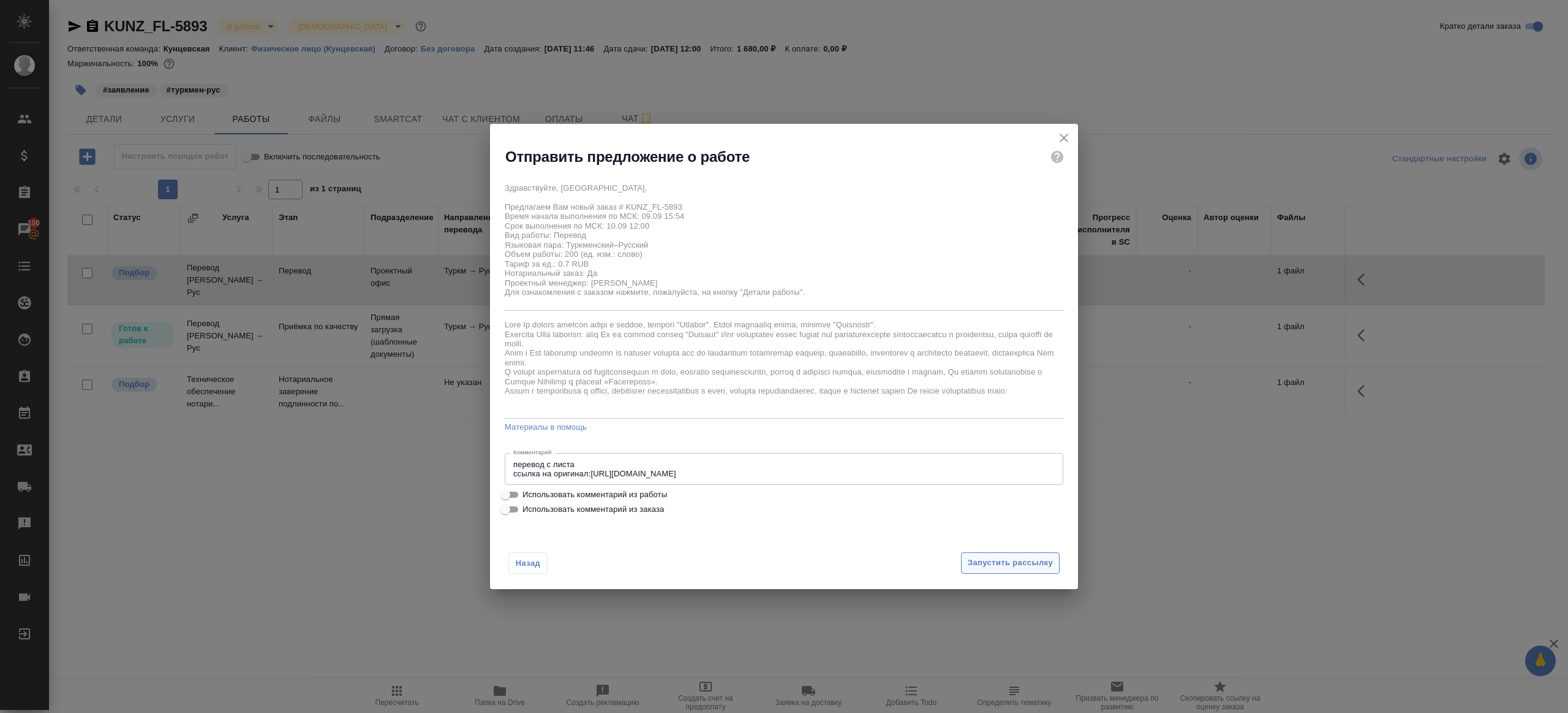
click at [972, 560] on span "Запустить рассылку" at bounding box center [1010, 563] width 85 height 14
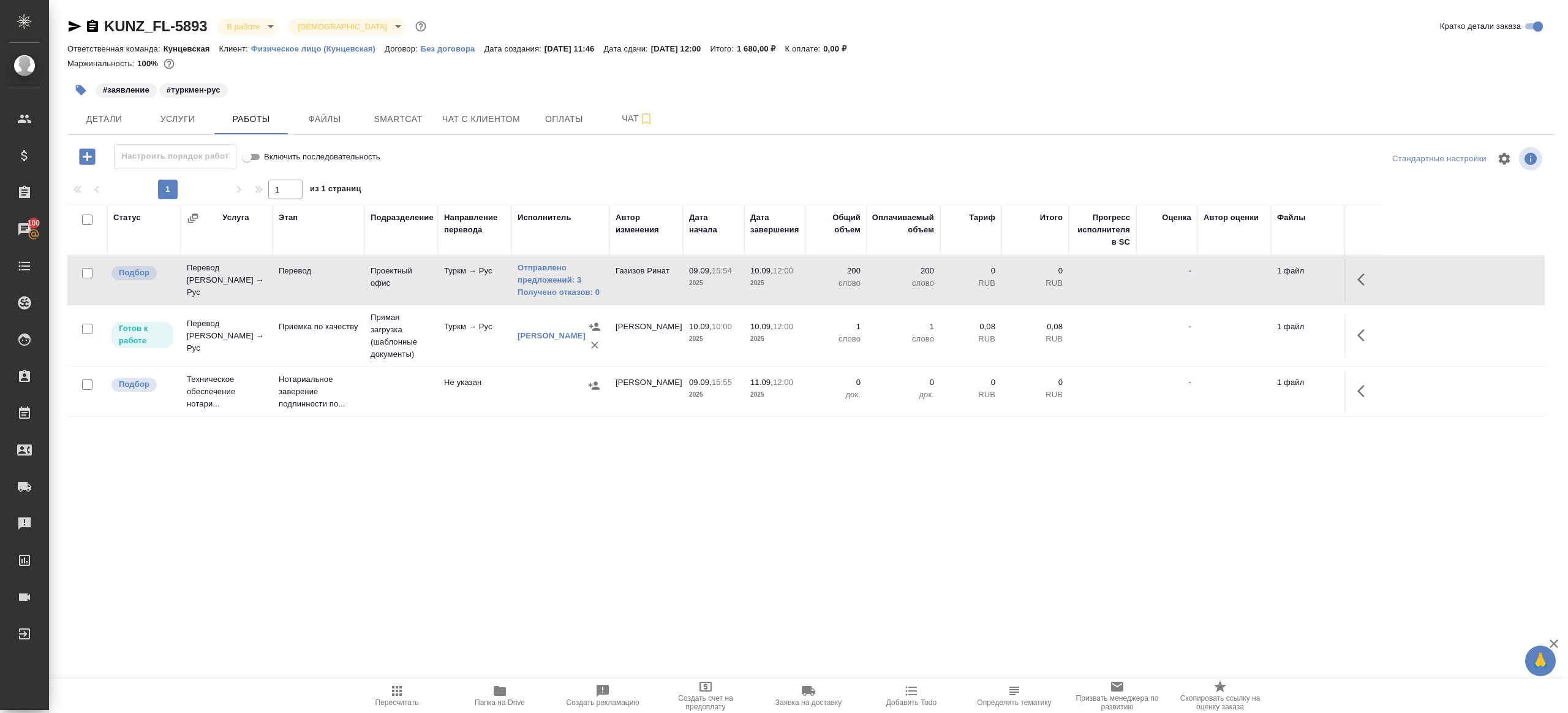
click at [504, 693] on icon "button" at bounding box center [500, 690] width 12 height 10
click at [391, 691] on icon "button" at bounding box center [397, 690] width 15 height 15
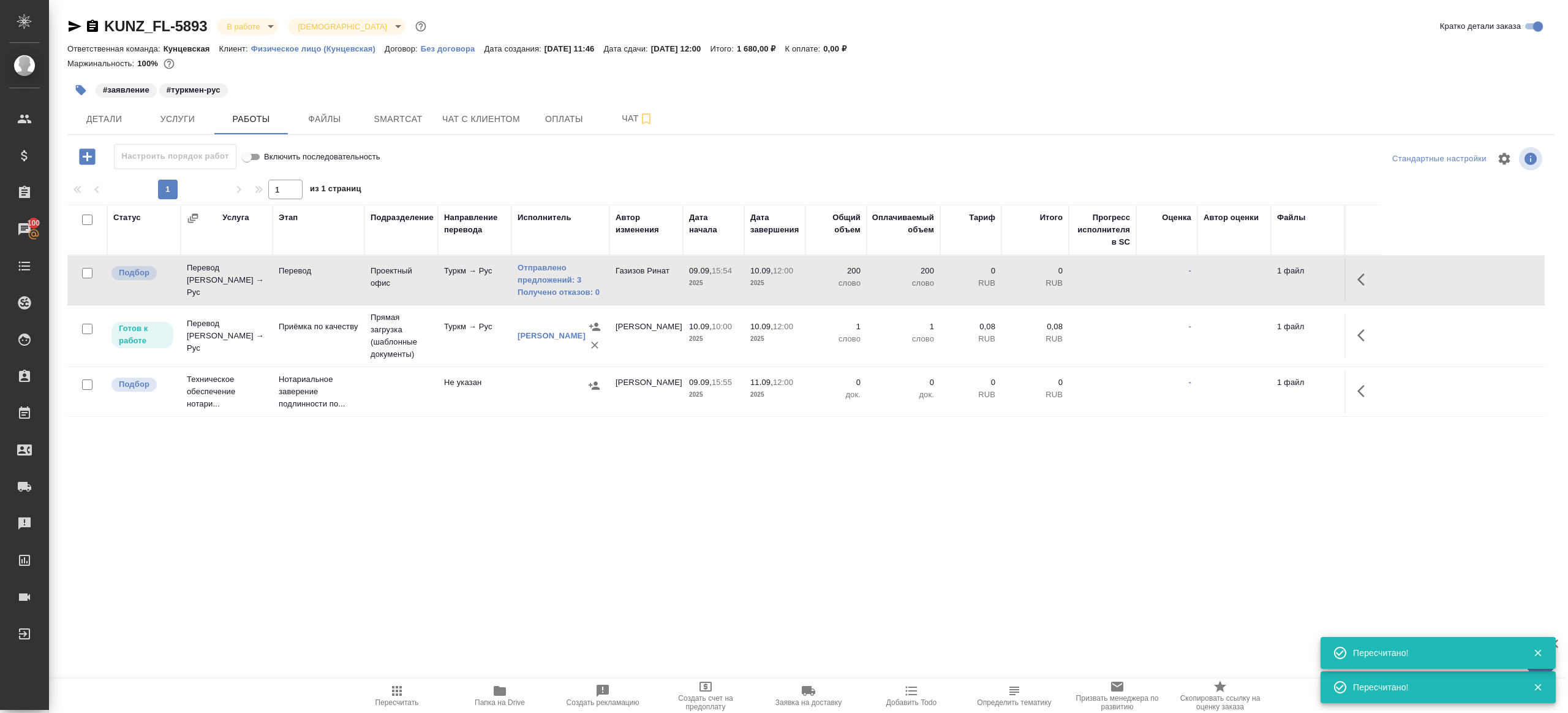
click at [72, 39] on div "KUNZ_FL-5893 В работе inProgress Святая троица holyTrinity Кратко детали заказа" at bounding box center [811, 29] width 1487 height 24
click at [72, 29] on icon "button" at bounding box center [74, 26] width 13 height 11
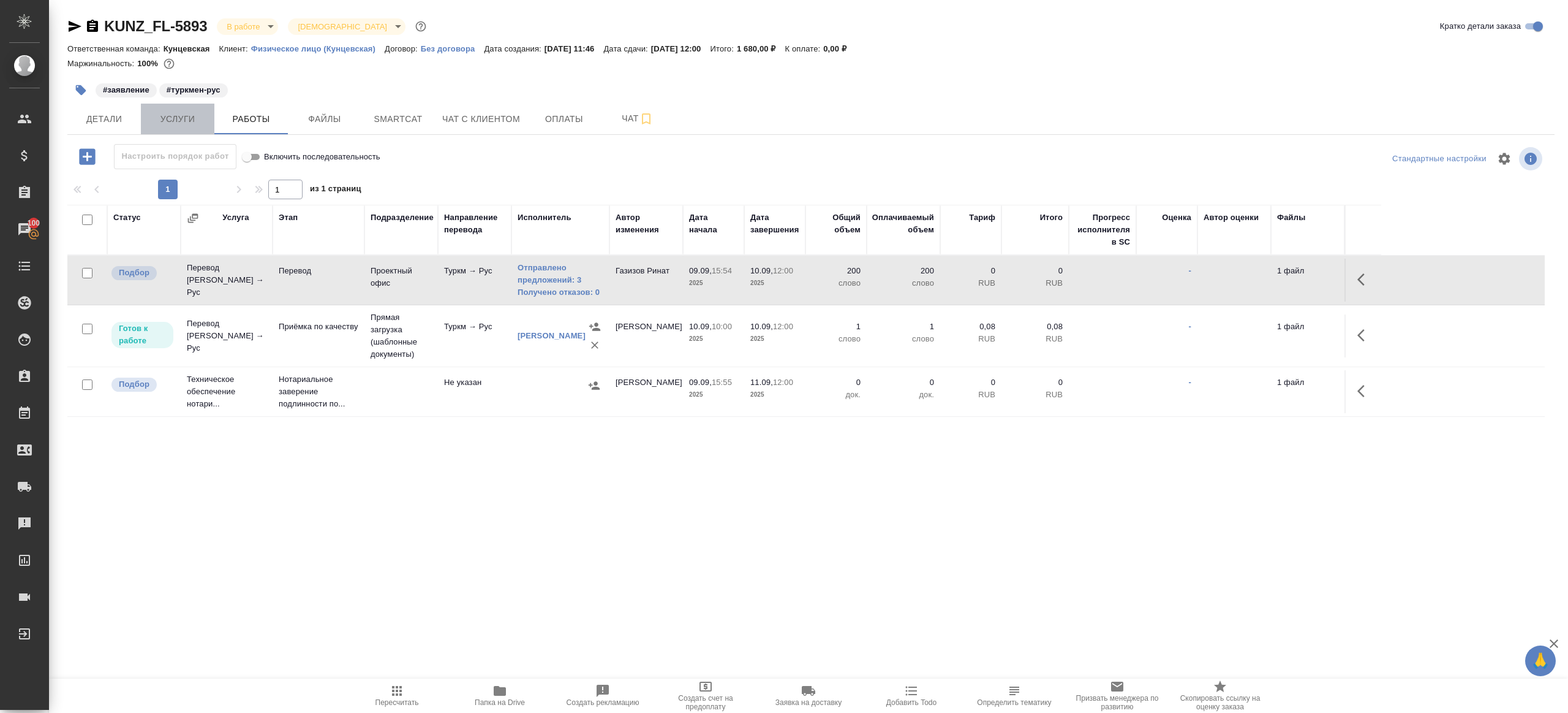
click at [194, 125] on span "Услуги" at bounding box center [177, 120] width 59 height 16
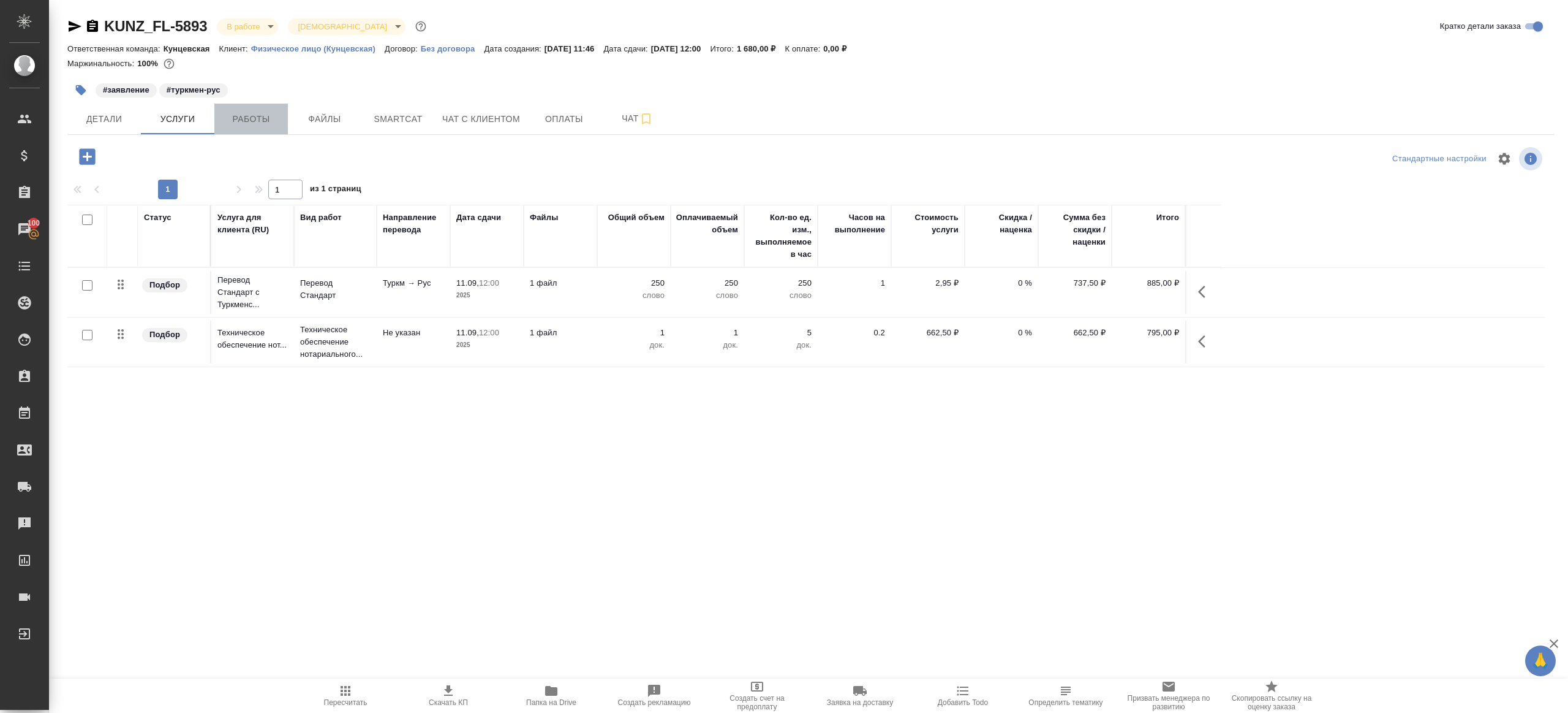
click at [237, 125] on span "Работы" at bounding box center [251, 120] width 59 height 16
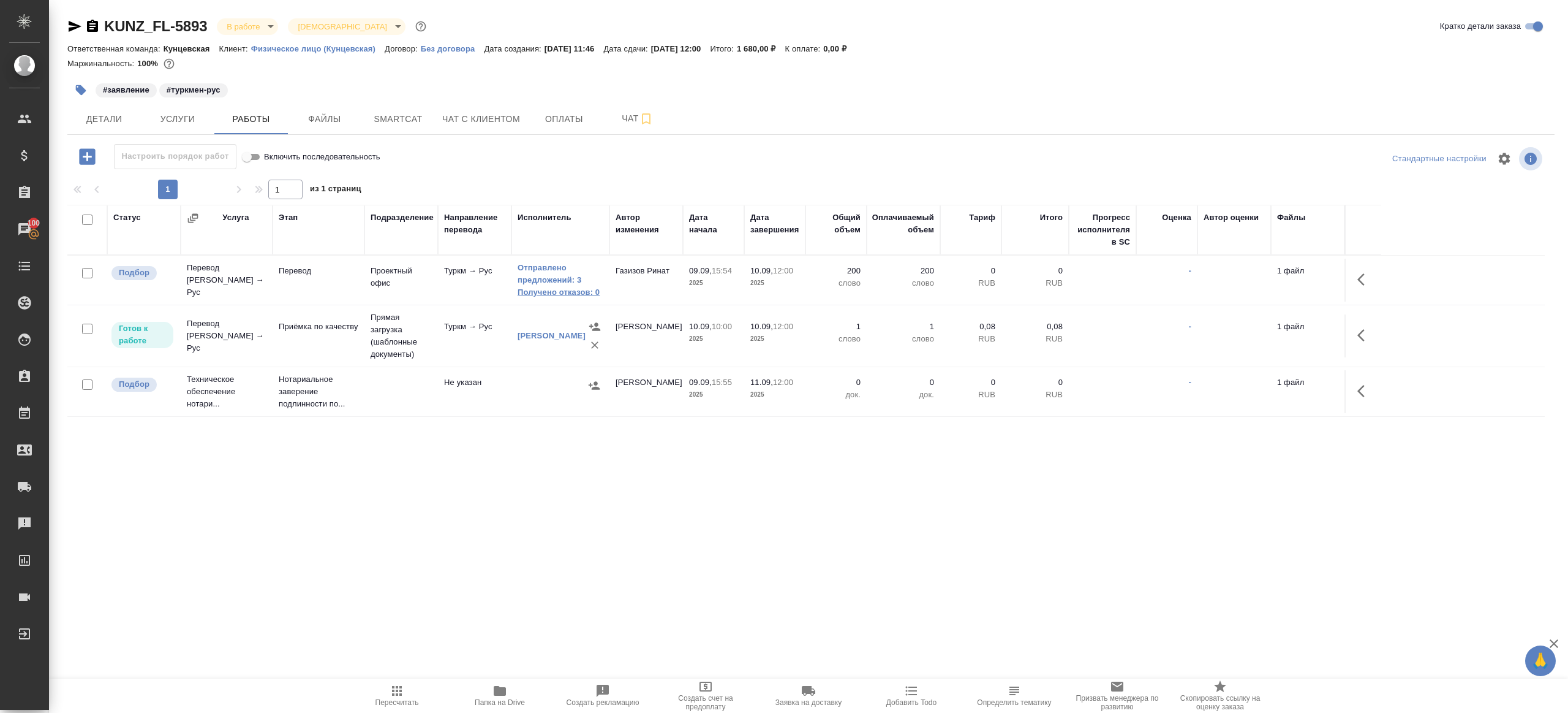
click at [585, 292] on link "Получено отказов: 0" at bounding box center [560, 292] width 86 height 12
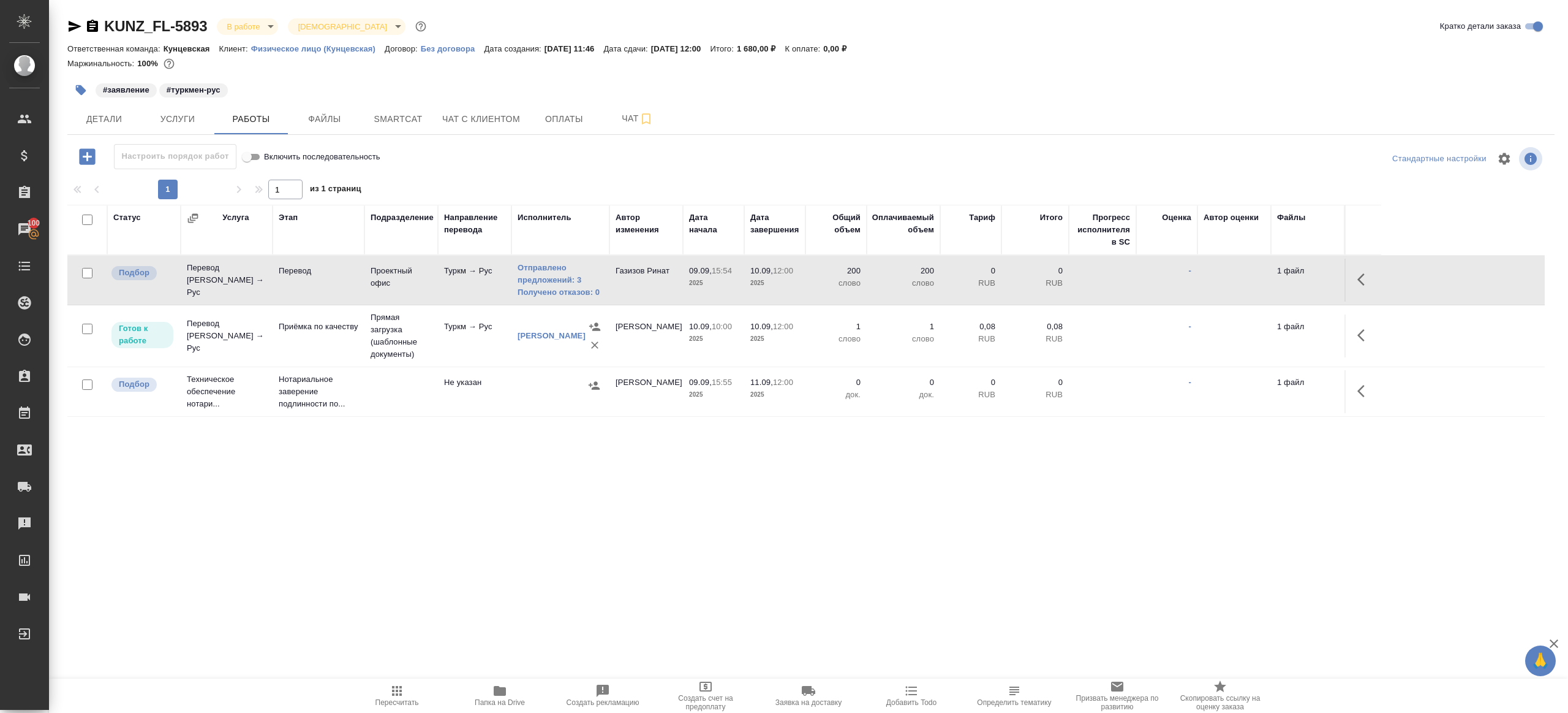
click at [386, 702] on span "Пересчитать" at bounding box center [397, 703] width 43 height 9
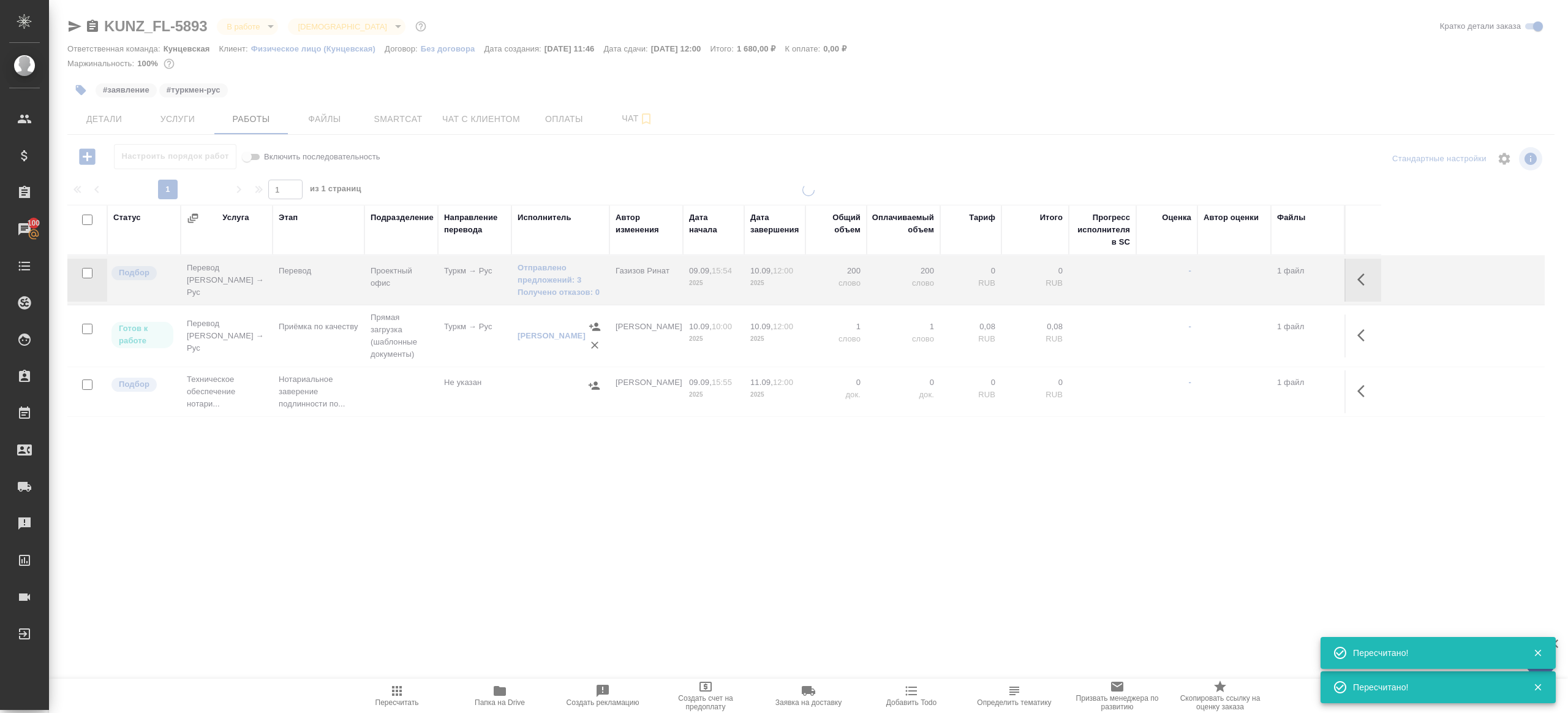
click at [444, 585] on div ".cls-1 fill:#fff; AWATERA Gazizov Rinat Клиенты Спецификации Заказы 100 Чаты To…" at bounding box center [784, 356] width 1568 height 713
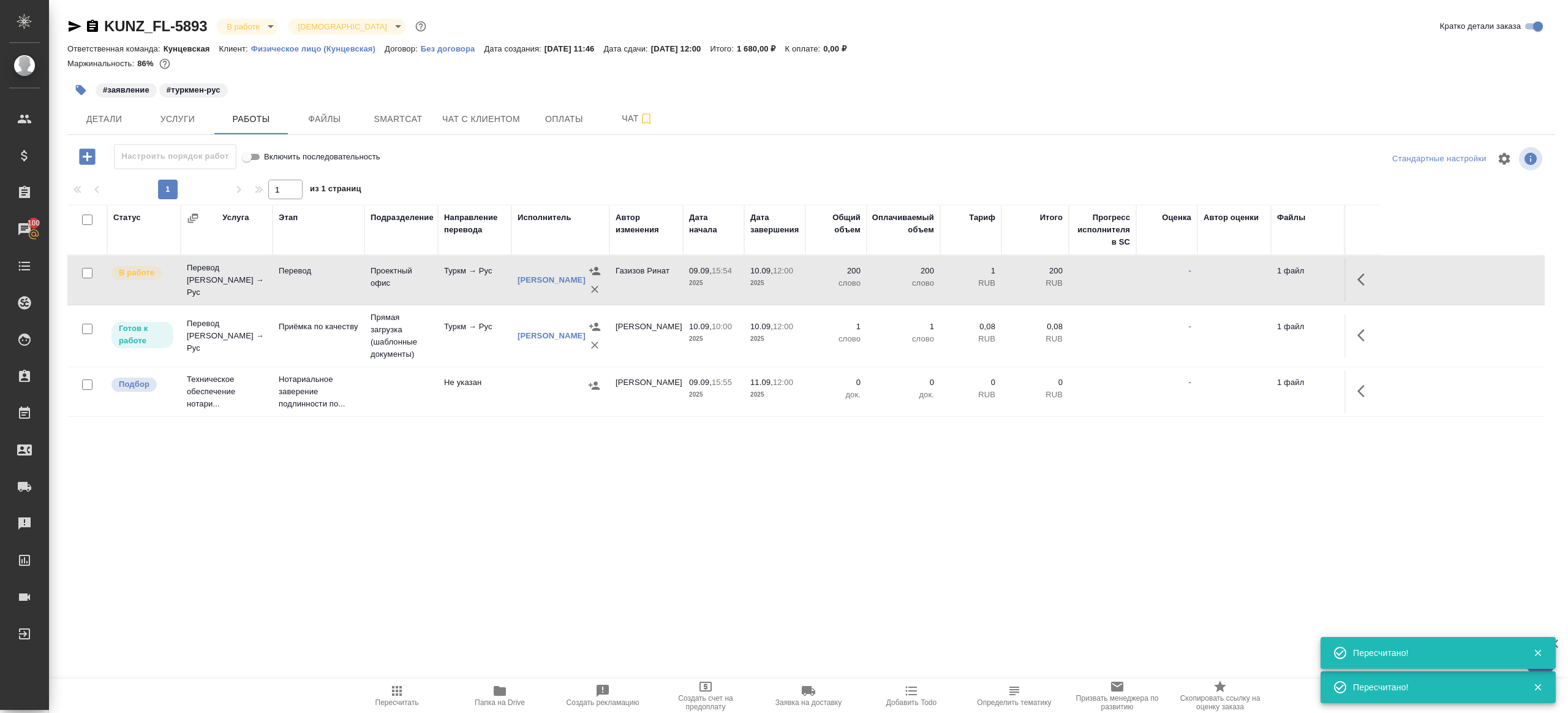
drag, startPoint x: 1364, startPoint y: 267, endPoint x: 1358, endPoint y: 269, distance: 6.3
click at [1364, 267] on button "button" at bounding box center [1365, 280] width 29 height 29
click at [1268, 274] on icon "button" at bounding box center [1274, 279] width 15 height 15
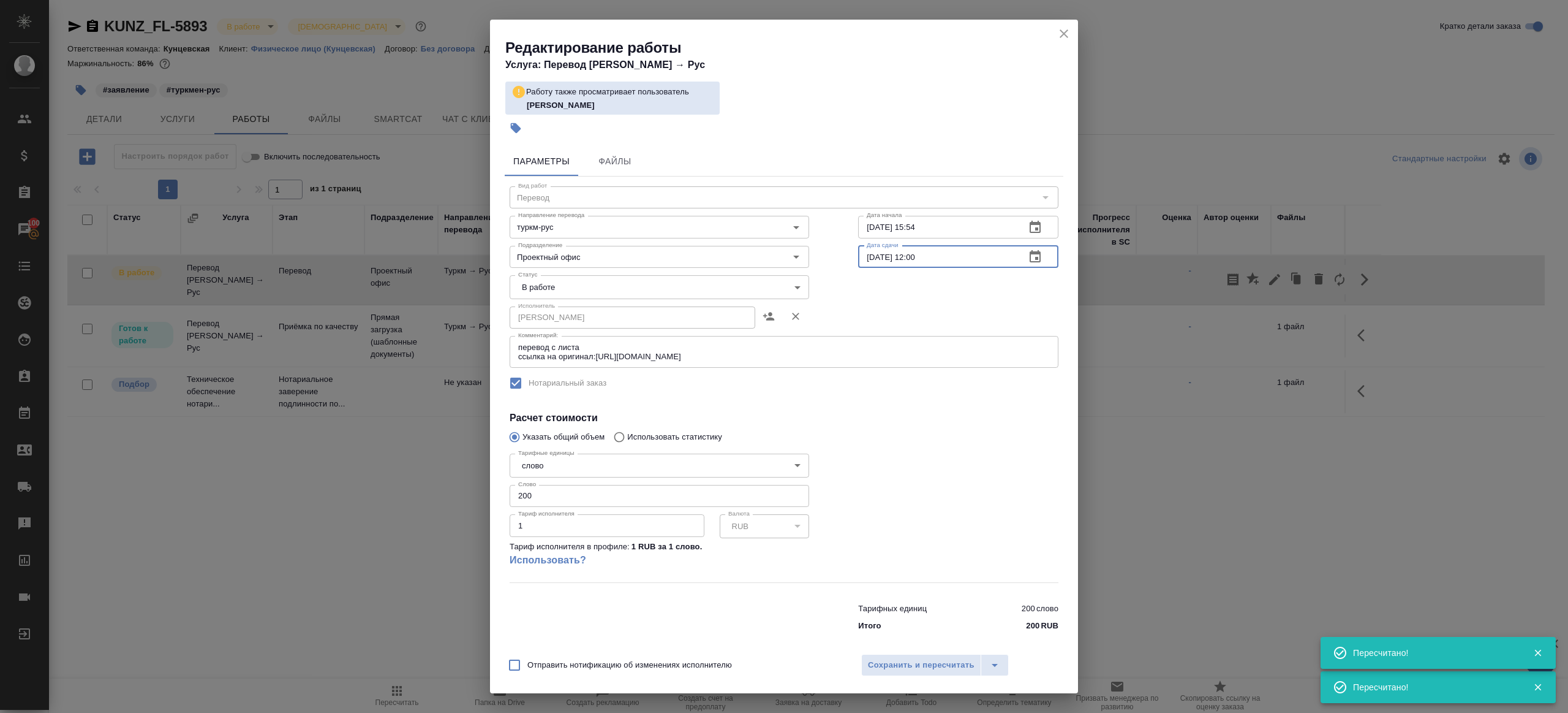
drag, startPoint x: 912, startPoint y: 256, endPoint x: 912, endPoint y: 286, distance: 30.0
click at [912, 258] on input "10.09.2025 12:00" at bounding box center [937, 256] width 158 height 22
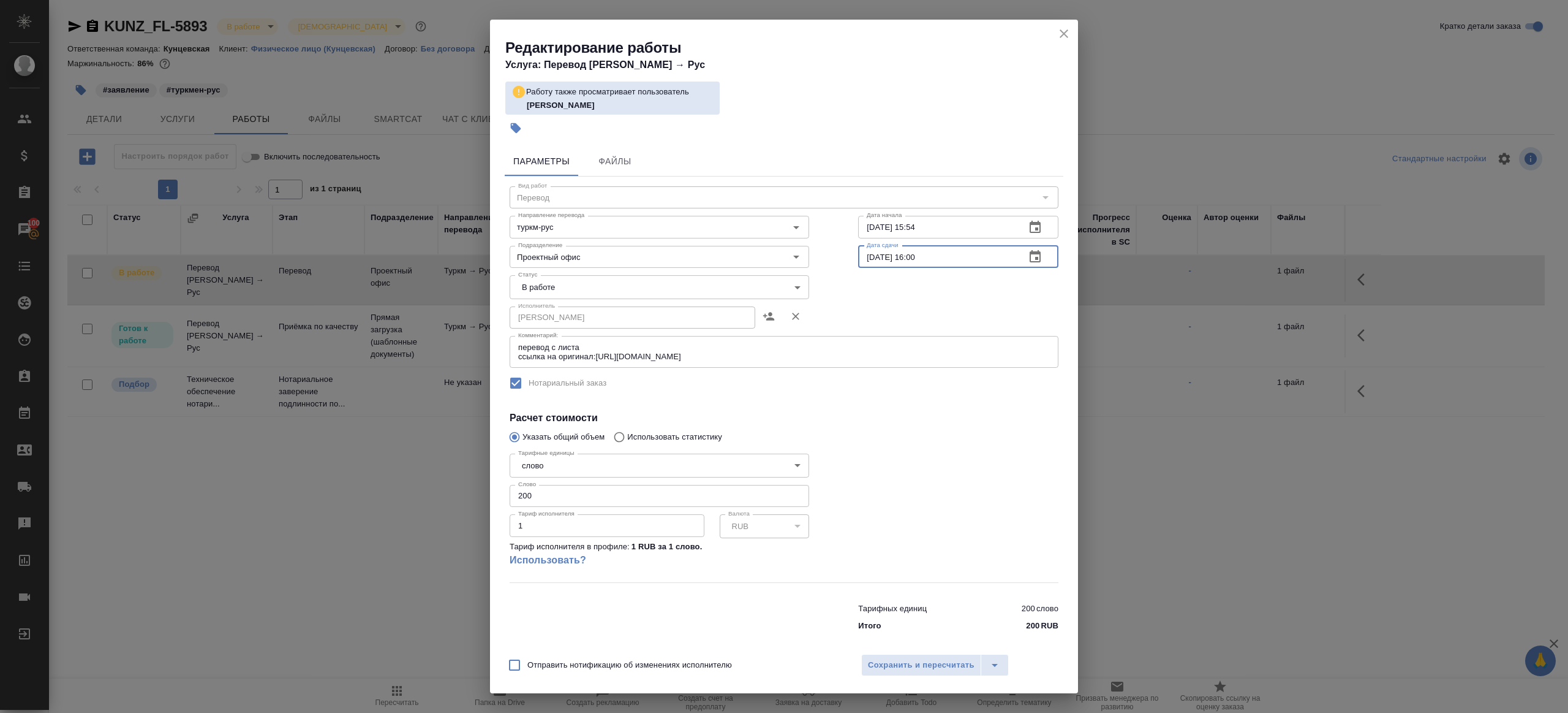
type input "10.09.2025 16:00"
click at [871, 455] on div at bounding box center [958, 515] width 249 height 182
click at [882, 667] on span "Сохранить и пересчитать" at bounding box center [920, 665] width 106 height 14
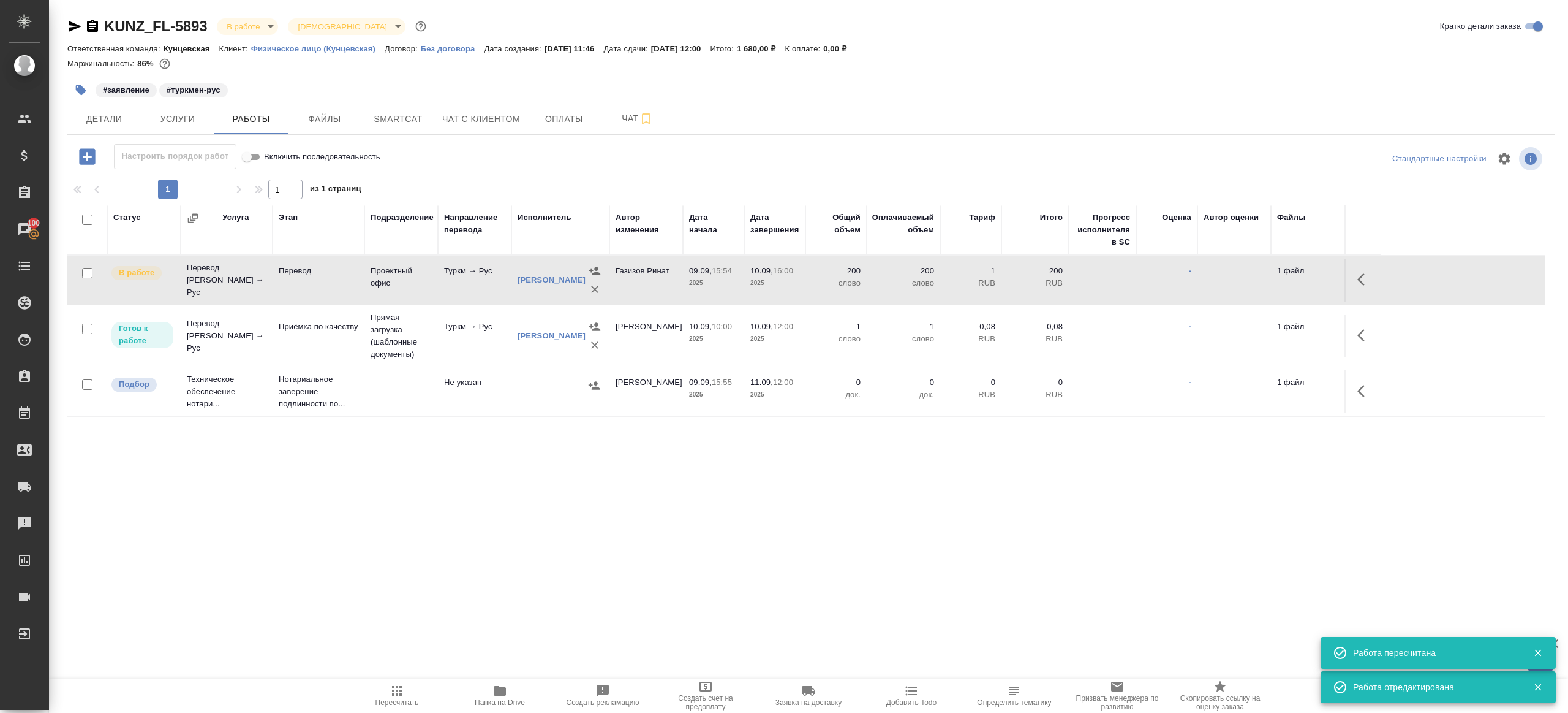
click at [1380, 339] on td at bounding box center [1363, 336] width 36 height 43
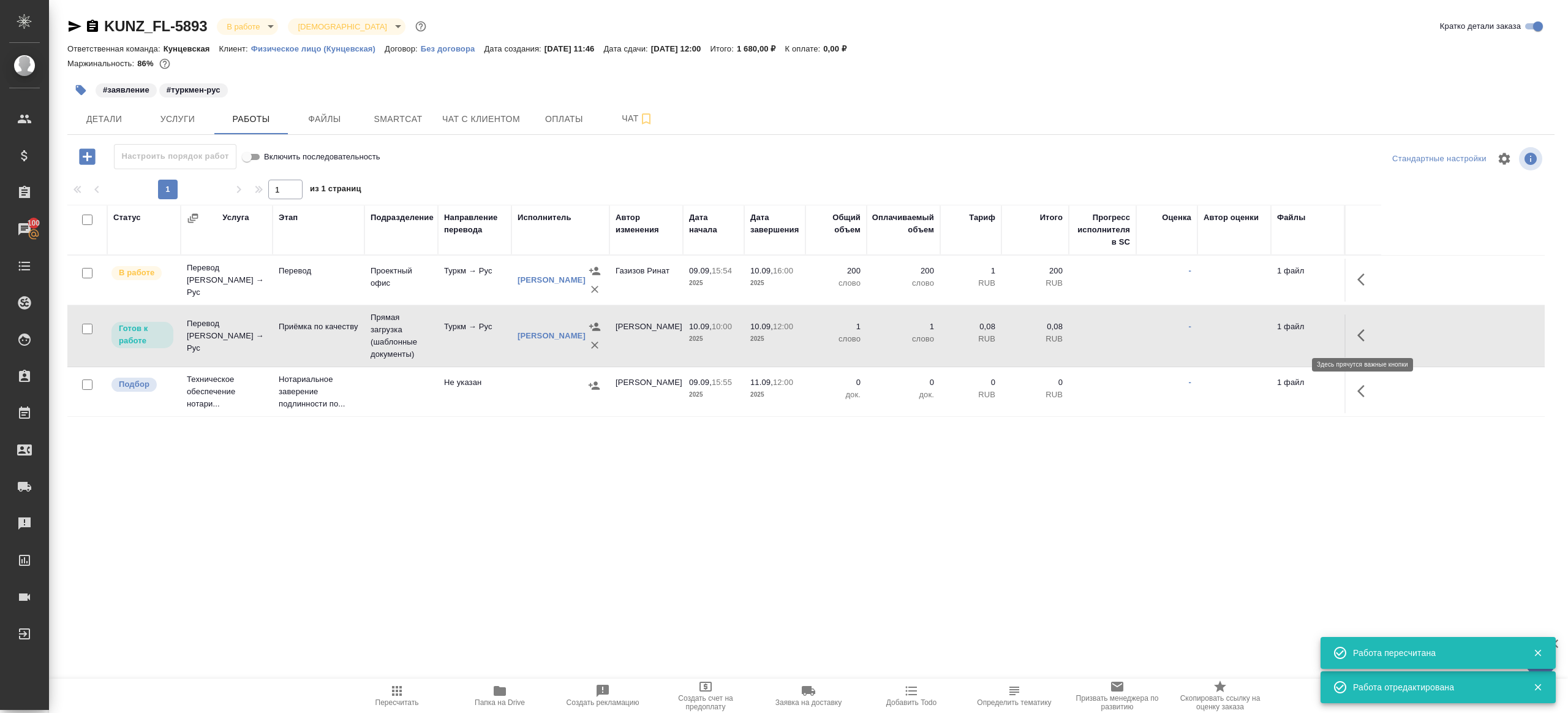
click at [1367, 336] on icon "button" at bounding box center [1365, 334] width 15 height 15
click at [1277, 334] on icon "button" at bounding box center [1274, 334] width 15 height 15
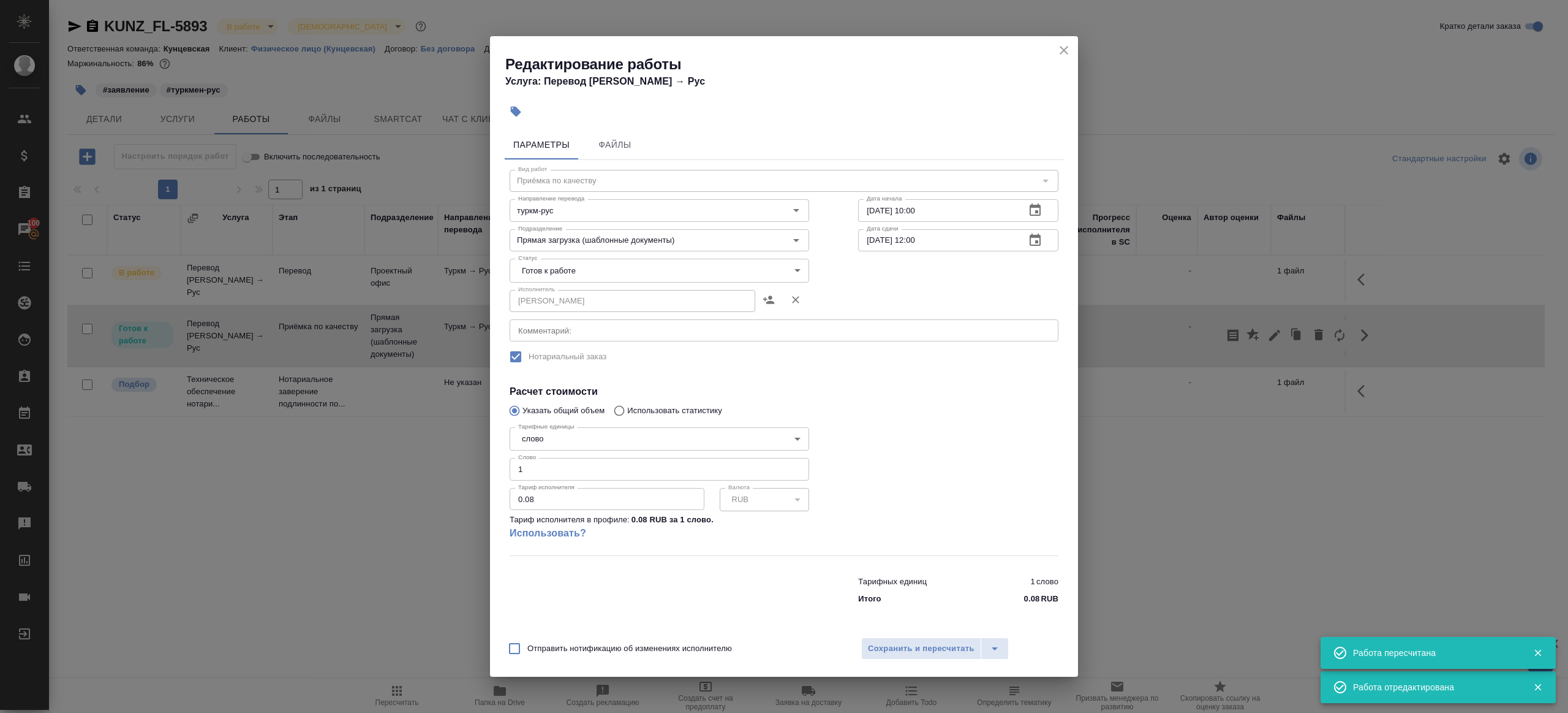
click at [934, 220] on input "10.09.2025 10:00" at bounding box center [937, 210] width 158 height 22
paste input "6"
type input "10.09.2025 16:00"
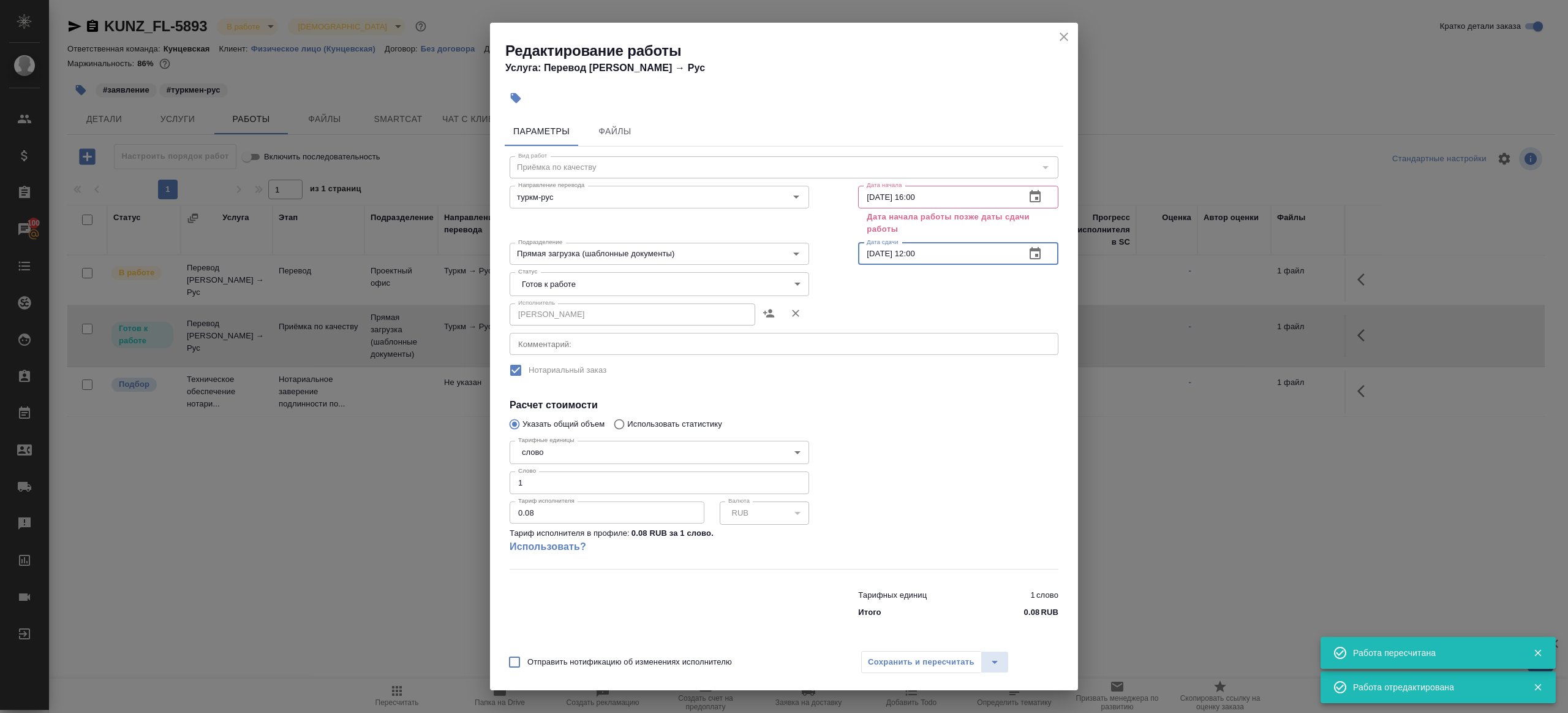
click at [940, 250] on input "10.09.2025 12:00" at bounding box center [937, 253] width 158 height 22
paste input "6"
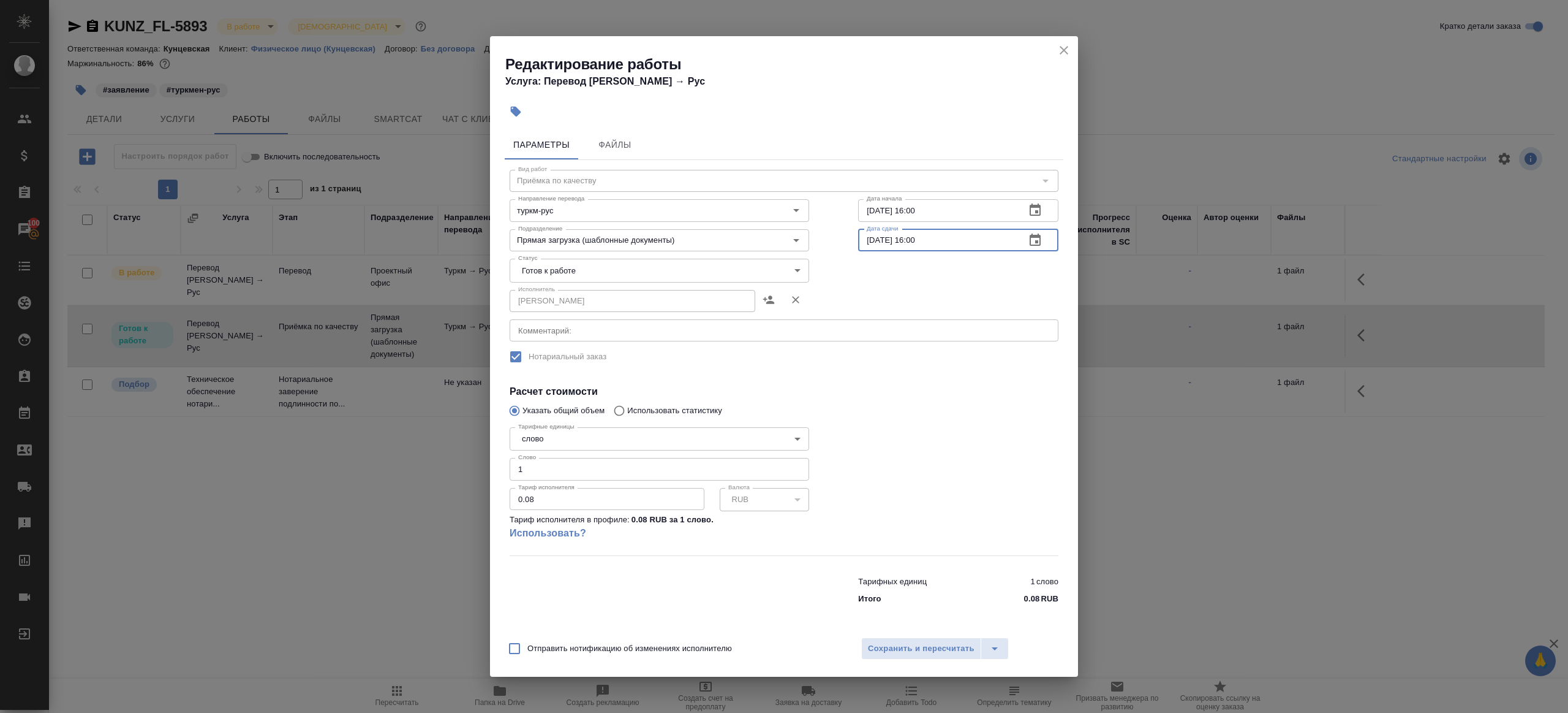
click at [916, 240] on input "10.09.2025 16:00" at bounding box center [937, 240] width 158 height 22
type input "10.09.2025 17:00"
click at [908, 648] on span "Сохранить и пересчитать" at bounding box center [920, 649] width 106 height 14
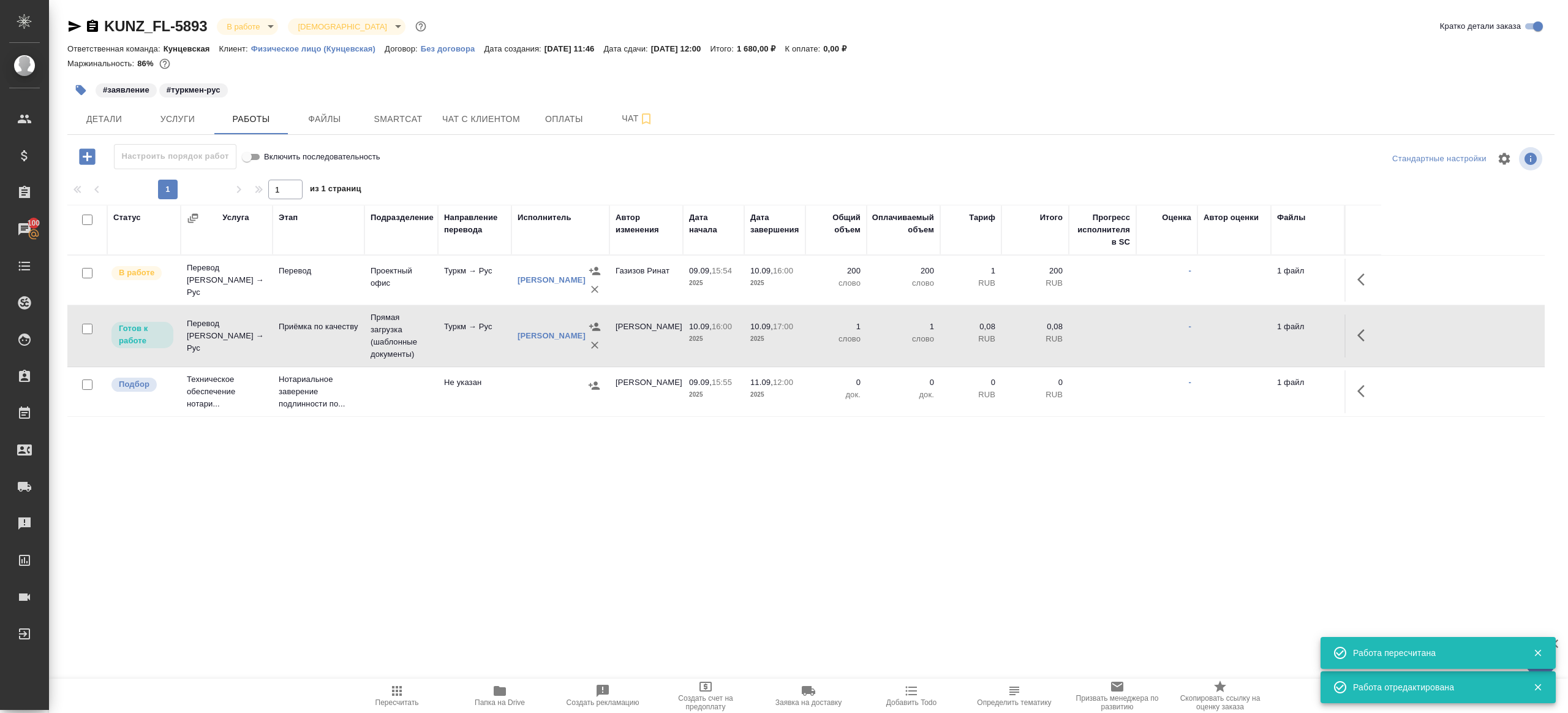
click at [399, 682] on button "Пересчитать" at bounding box center [397, 696] width 103 height 35
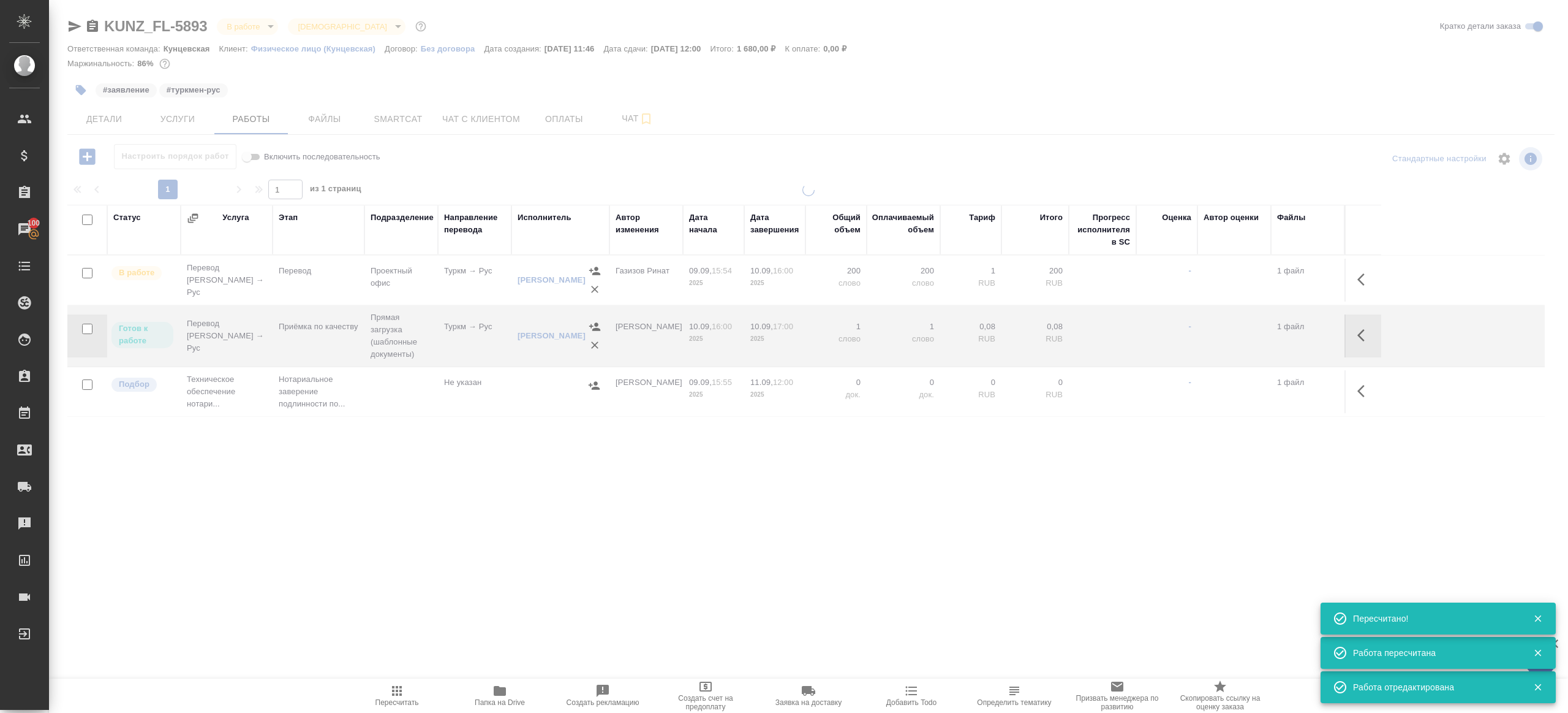
click at [424, 554] on div ".cls-1 fill:#fff; AWATERA Gazizov Rinat Клиенты Спецификации Заказы 100 Чаты To…" at bounding box center [784, 356] width 1568 height 713
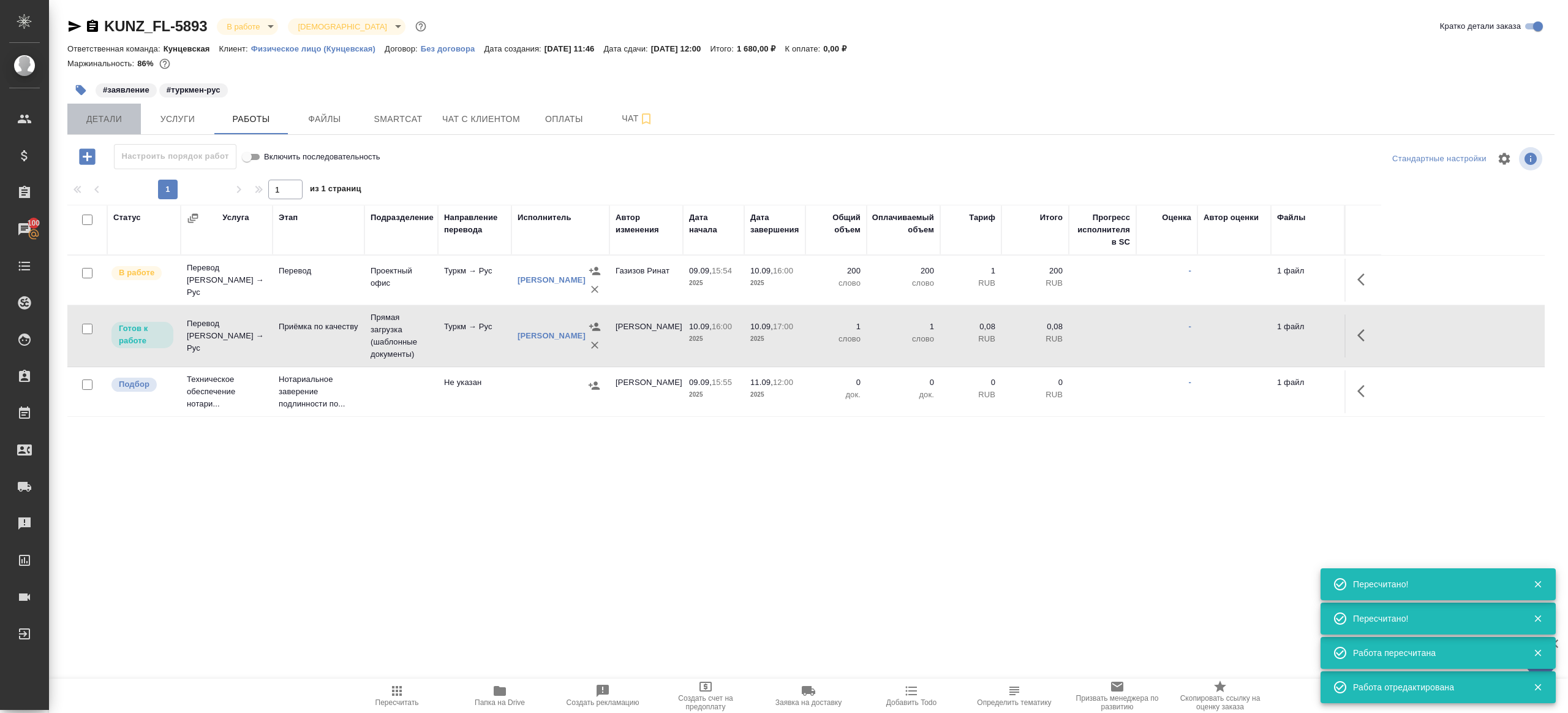
click at [93, 112] on span "Детали" at bounding box center [104, 120] width 59 height 16
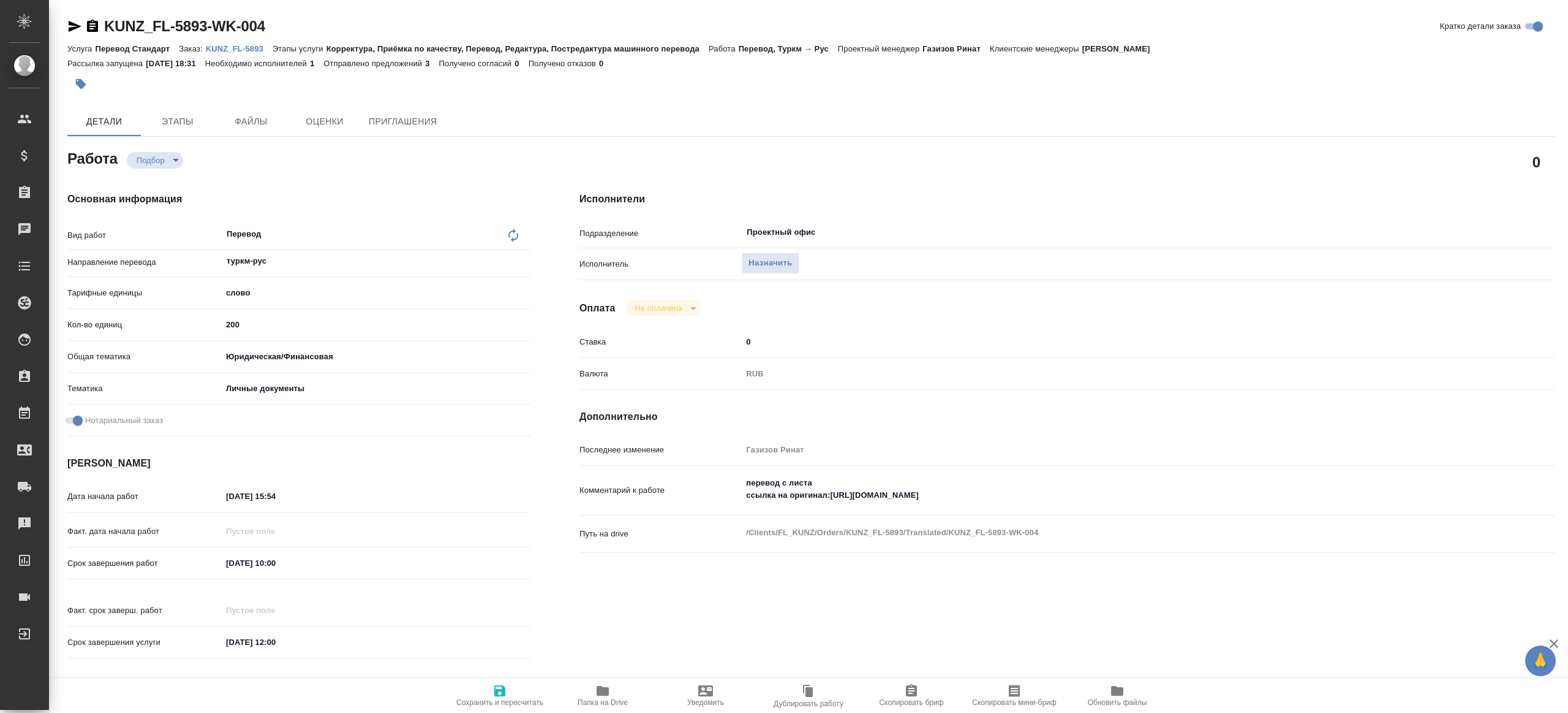
type textarea "x"
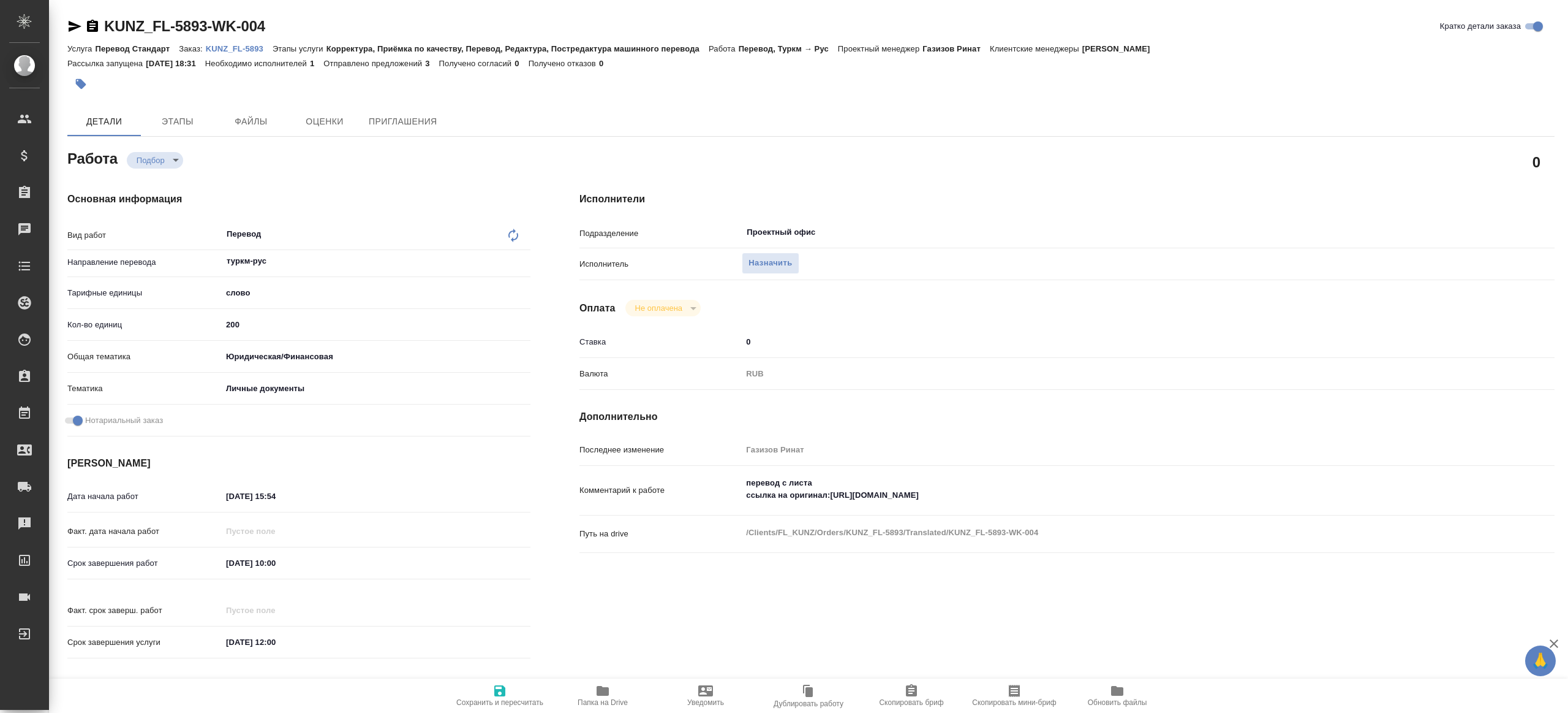
type textarea "x"
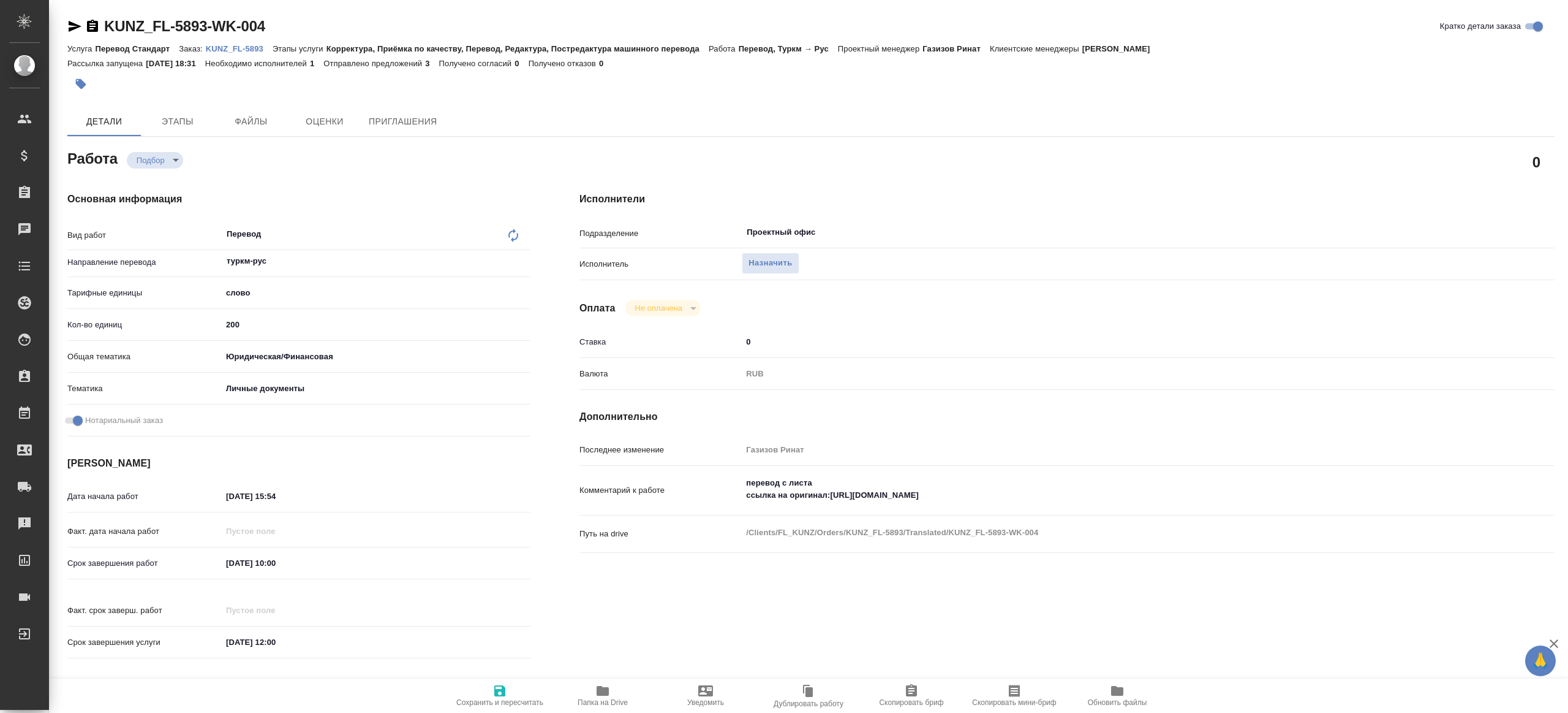
type textarea "x"
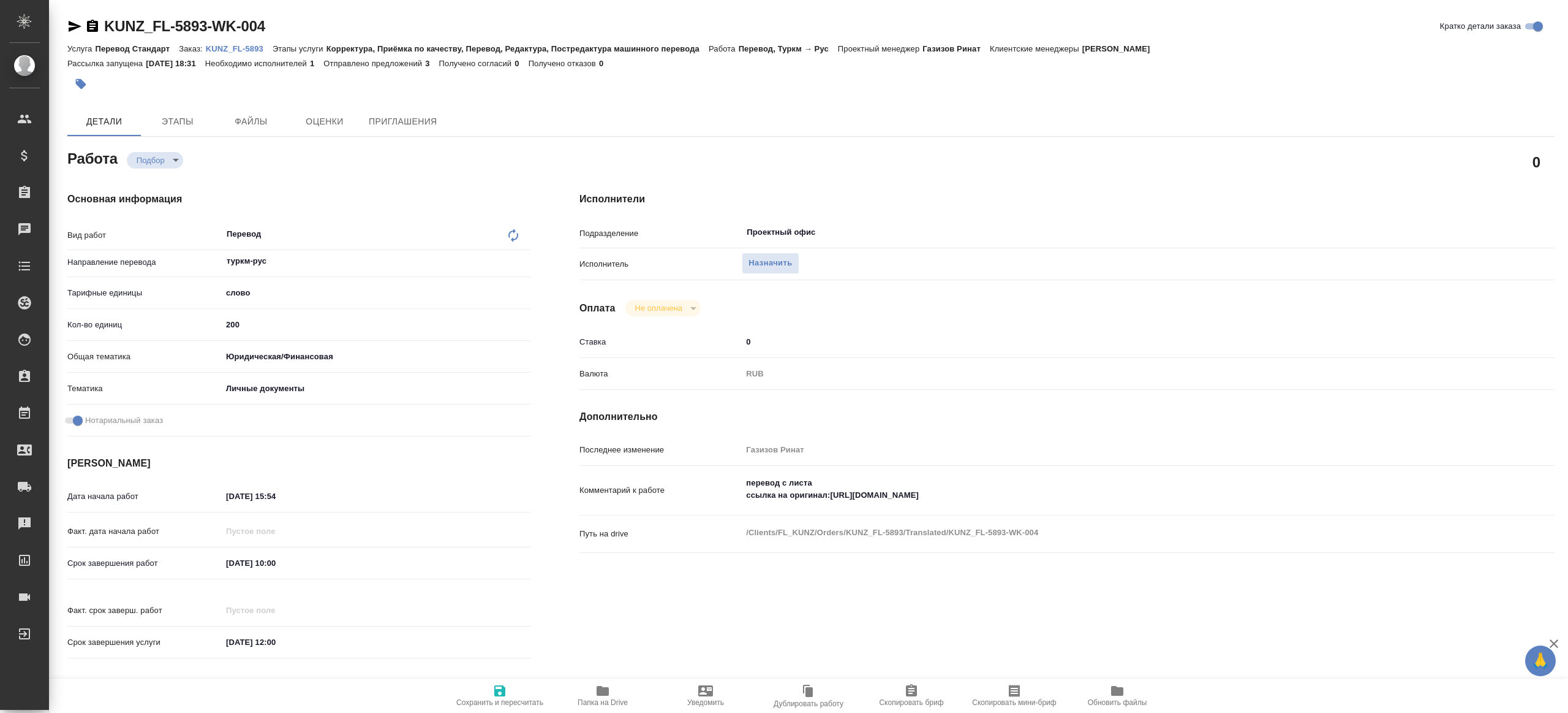
type textarea "x"
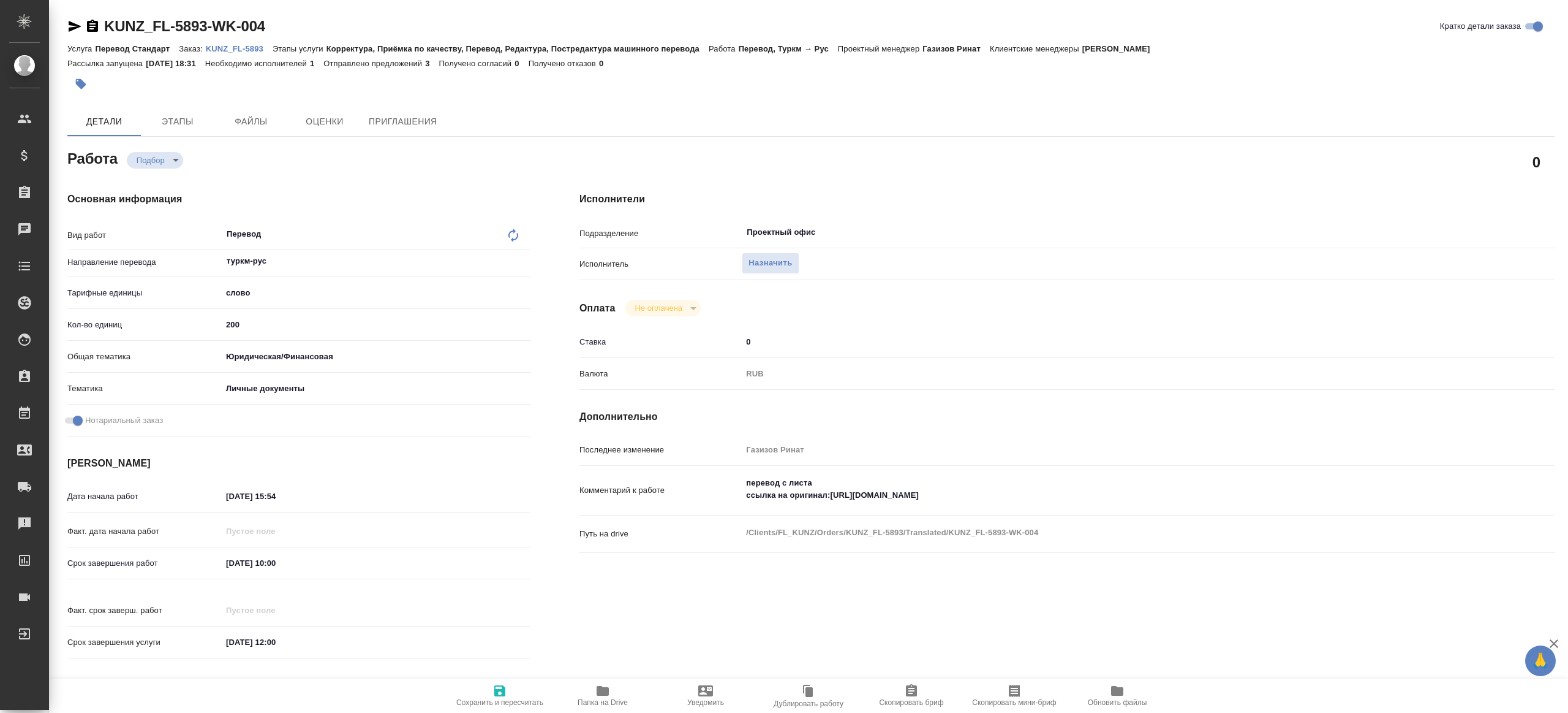
type textarea "x"
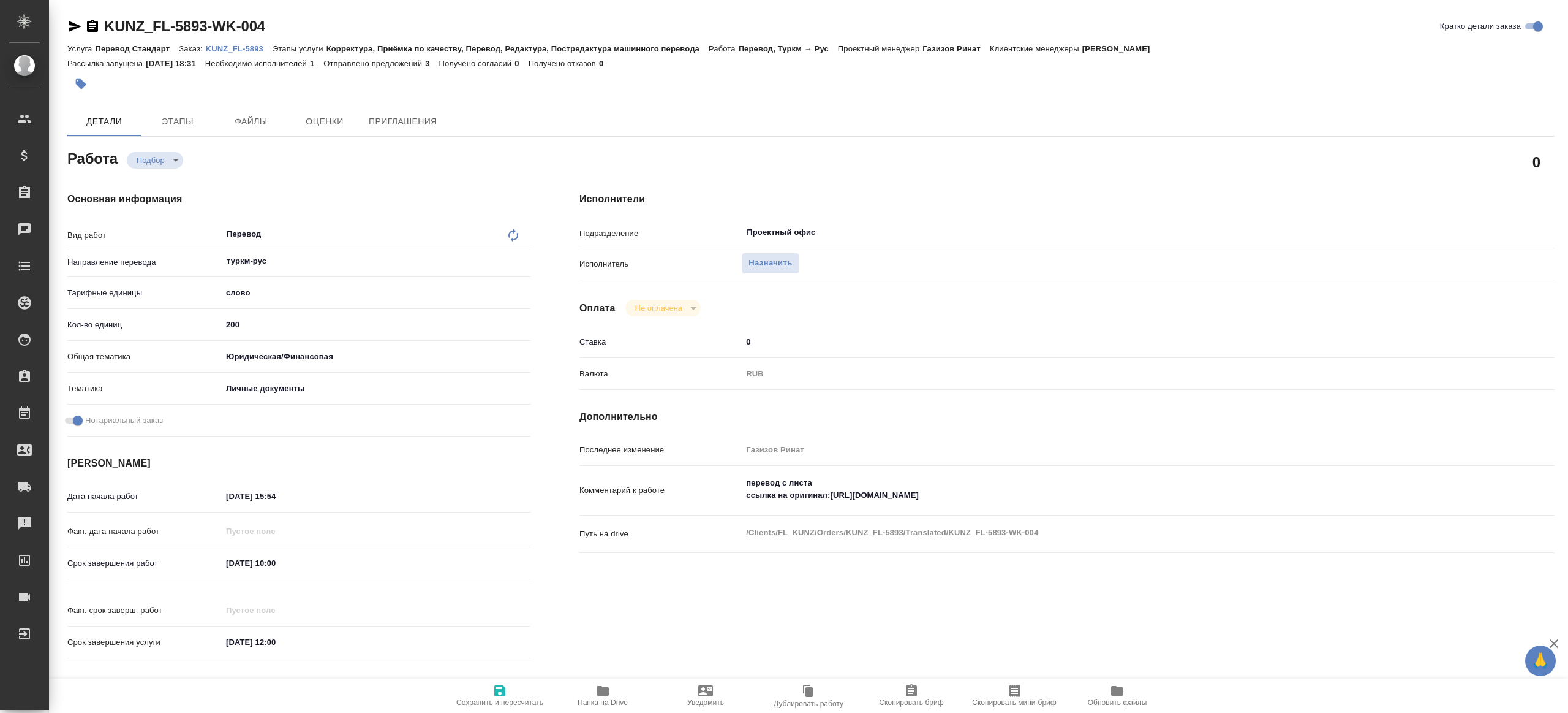
type textarea "x"
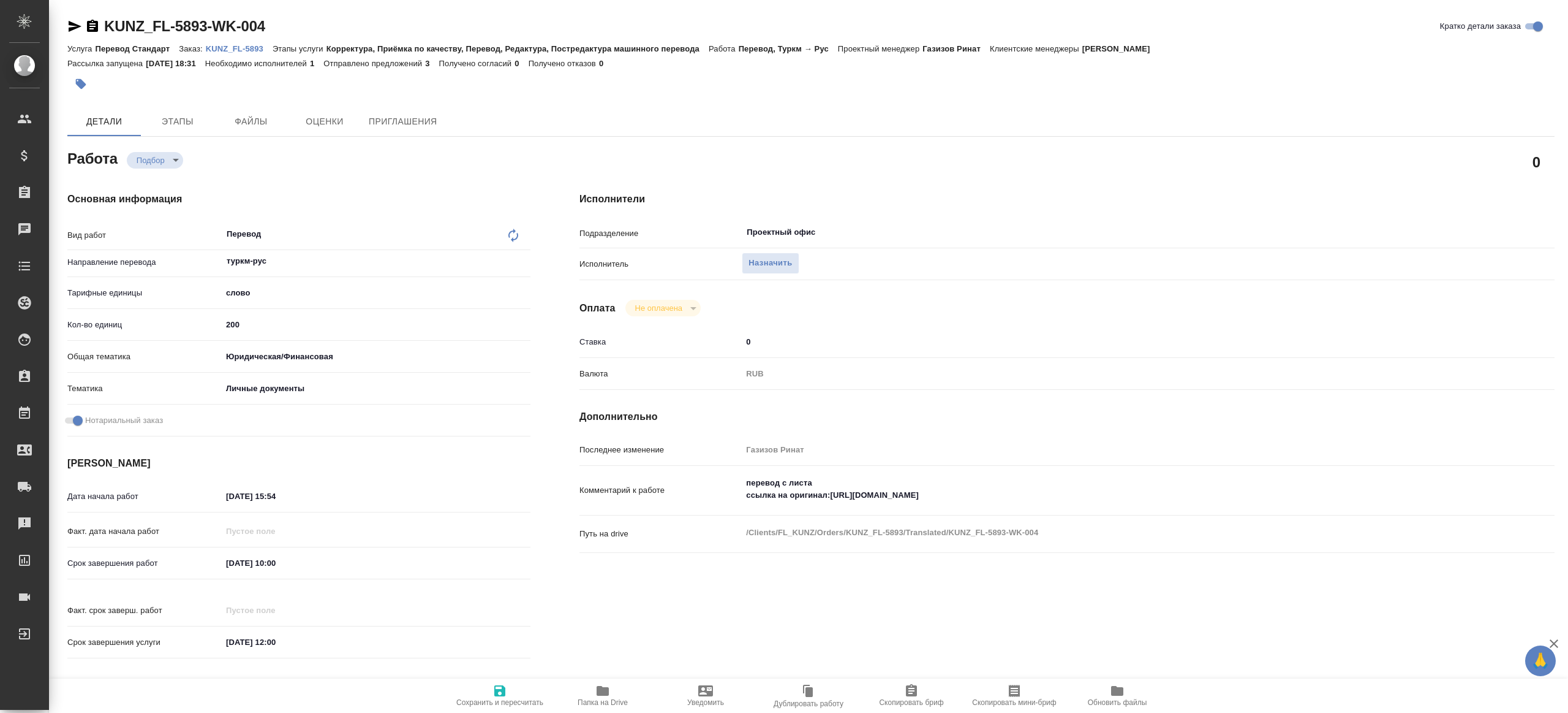
type textarea "x"
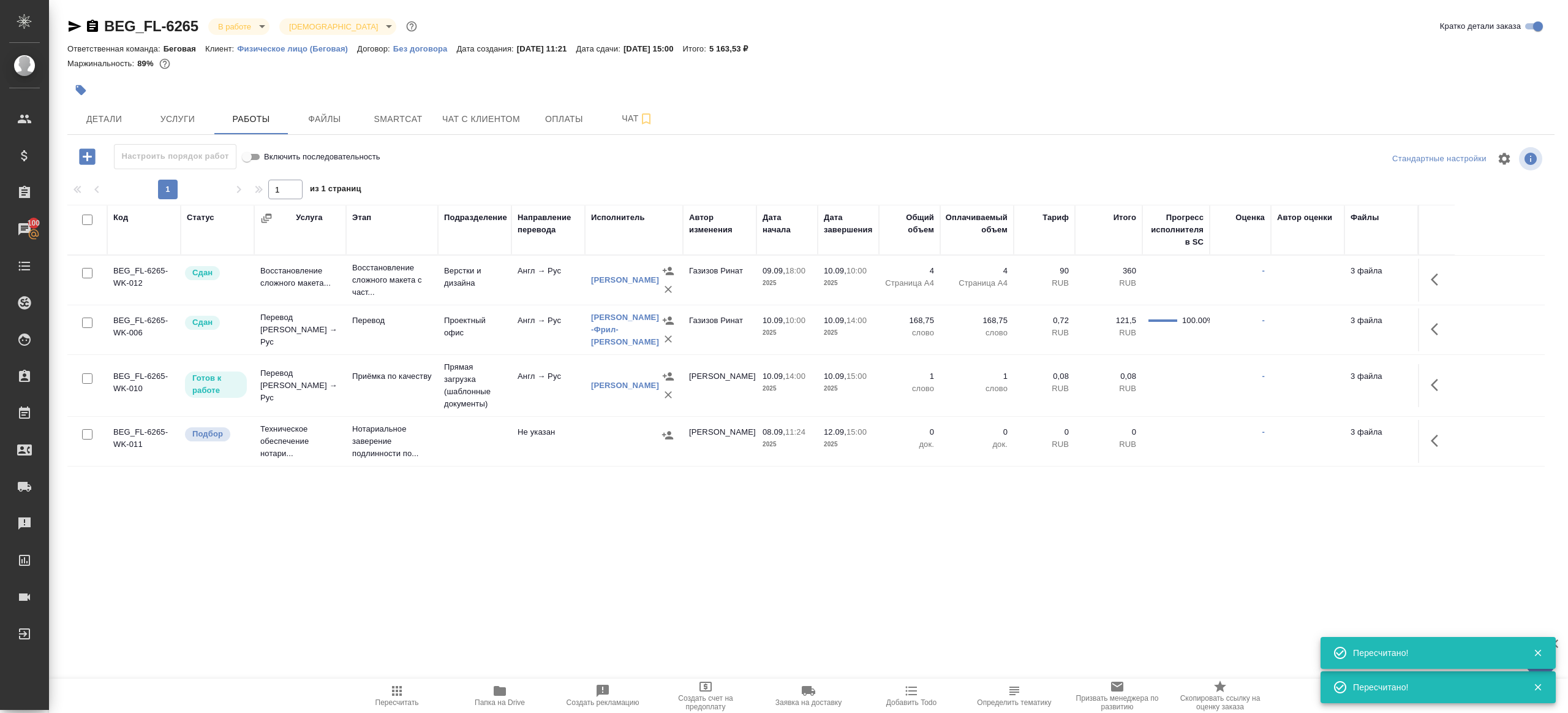
click at [383, 697] on span "Пересчитать" at bounding box center [397, 695] width 88 height 23
click at [91, 157] on icon "button" at bounding box center [87, 156] width 22 height 22
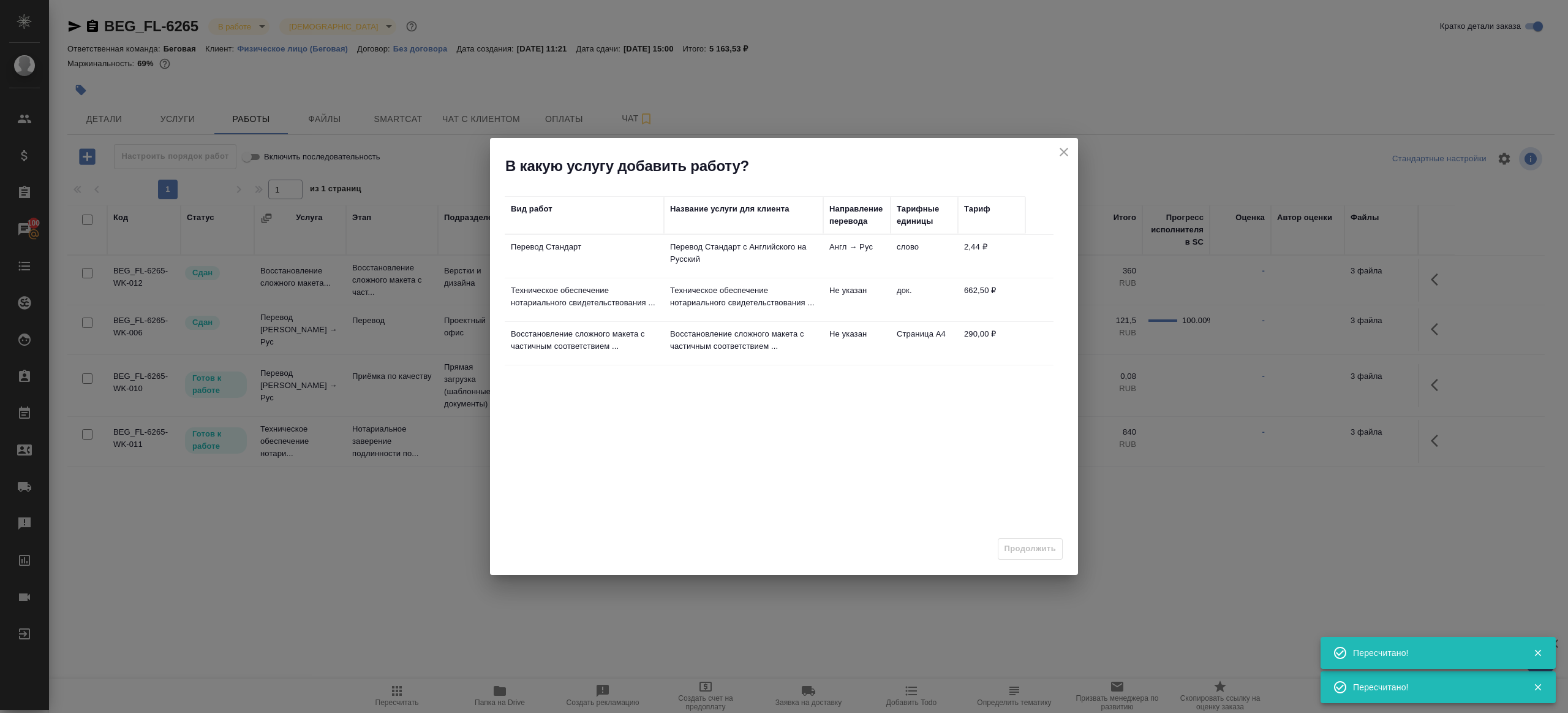
click at [606, 263] on td "Перевод Стандарт" at bounding box center [584, 256] width 159 height 43
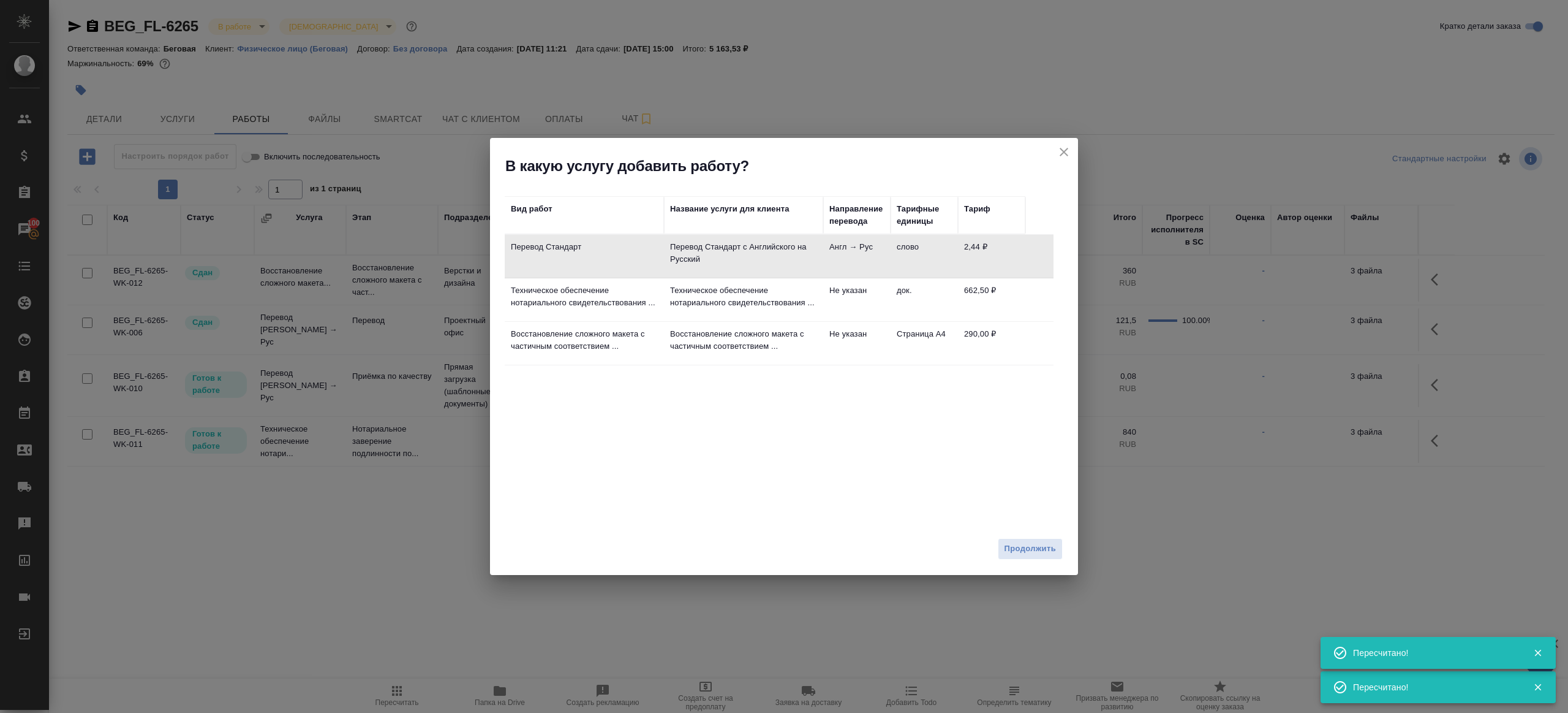
click at [1042, 526] on div "Вид работ Название услуги для клиента Направление перевода Тарифные единицы Тар…" at bounding box center [784, 353] width 588 height 356
click at [1042, 536] on div "Продолжить" at bounding box center [784, 554] width 588 height 43
click at [1014, 526] on div "Вид работ Название услуги для клиента Направление перевода Тарифные единицы Тар…" at bounding box center [784, 353] width 588 height 356
click at [1014, 541] on button "Продолжить" at bounding box center [1029, 548] width 65 height 22
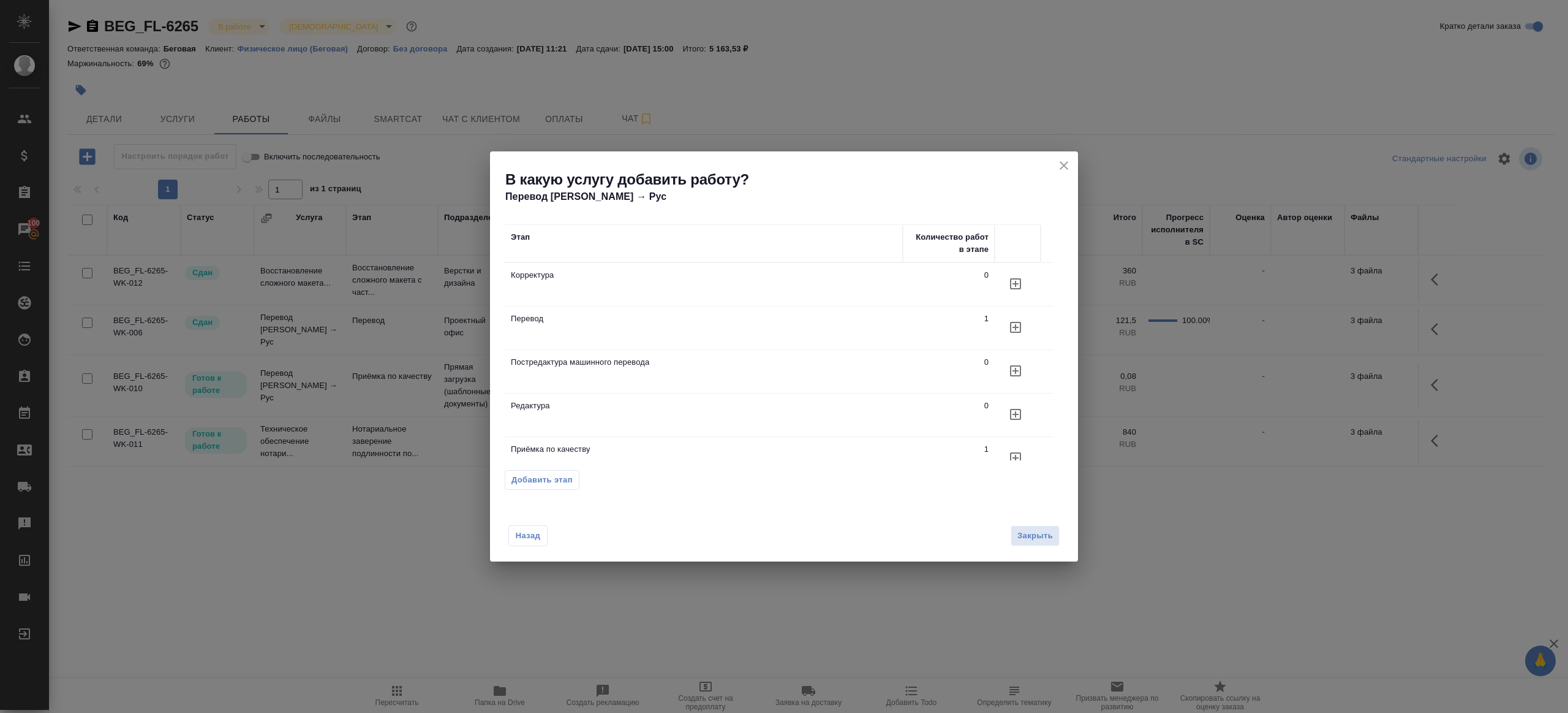
click at [1016, 321] on icon "button" at bounding box center [1015, 327] width 15 height 15
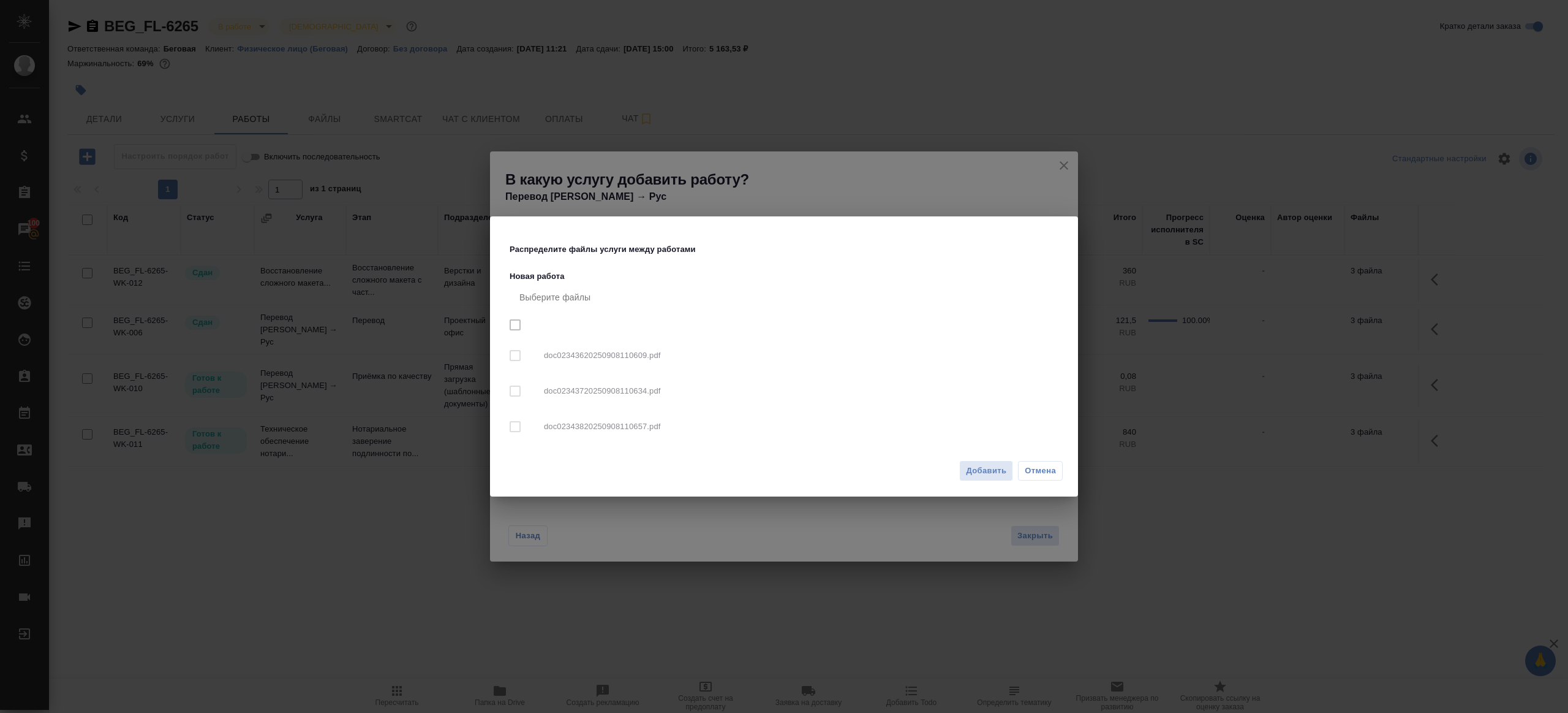
checkbox input "true"
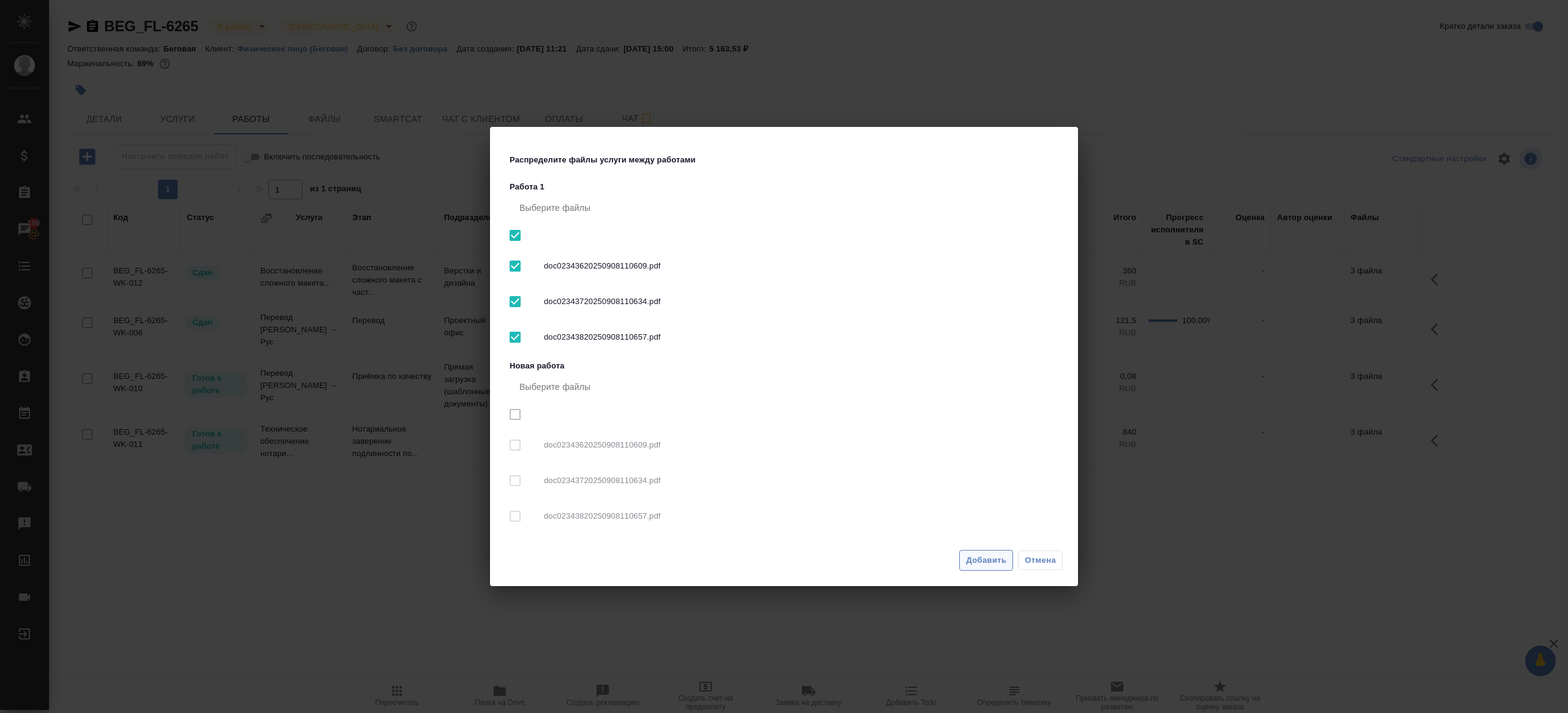
click at [985, 558] on span "Добавить" at bounding box center [986, 561] width 41 height 14
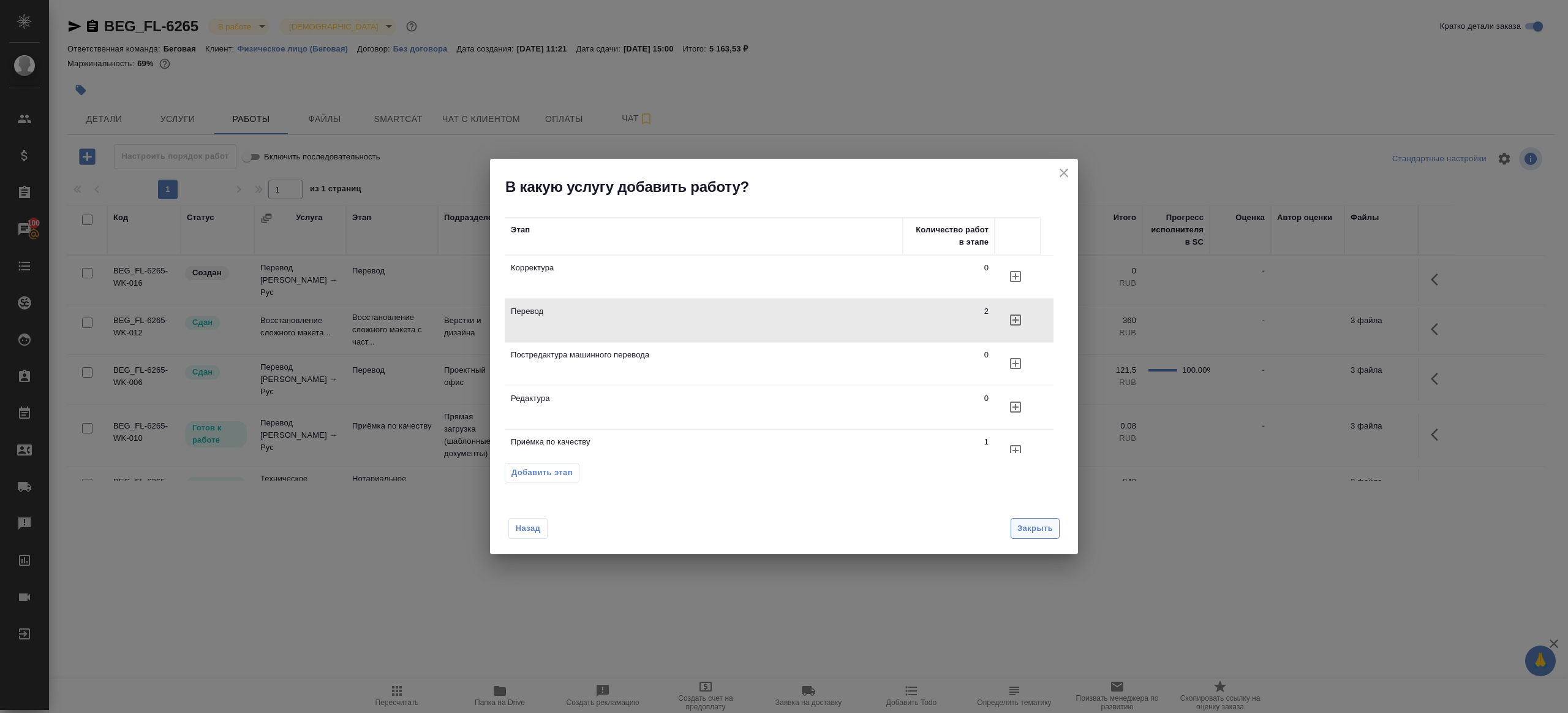
click at [1033, 528] on span "Закрыть" at bounding box center [1035, 528] width 35 height 14
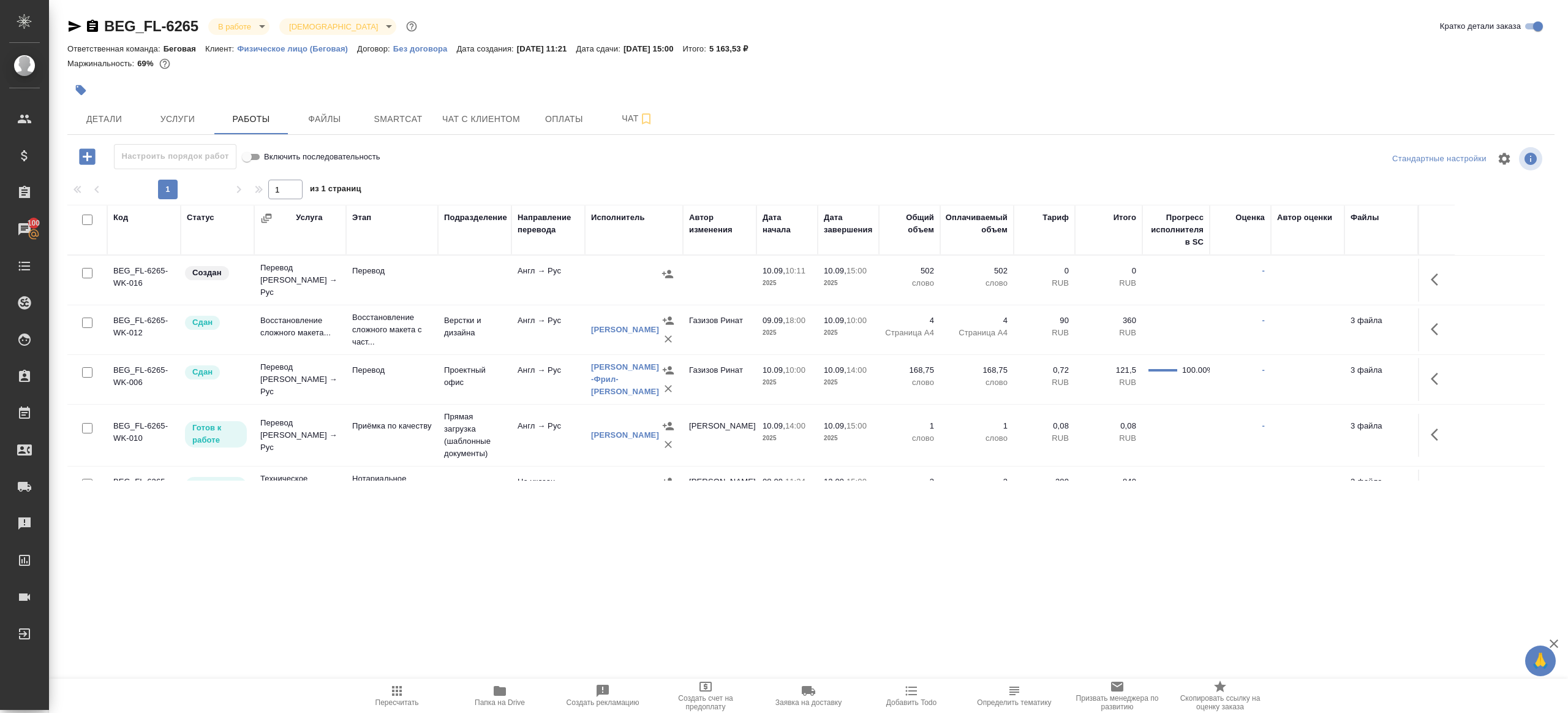
click at [1439, 284] on button "button" at bounding box center [1438, 280] width 29 height 29
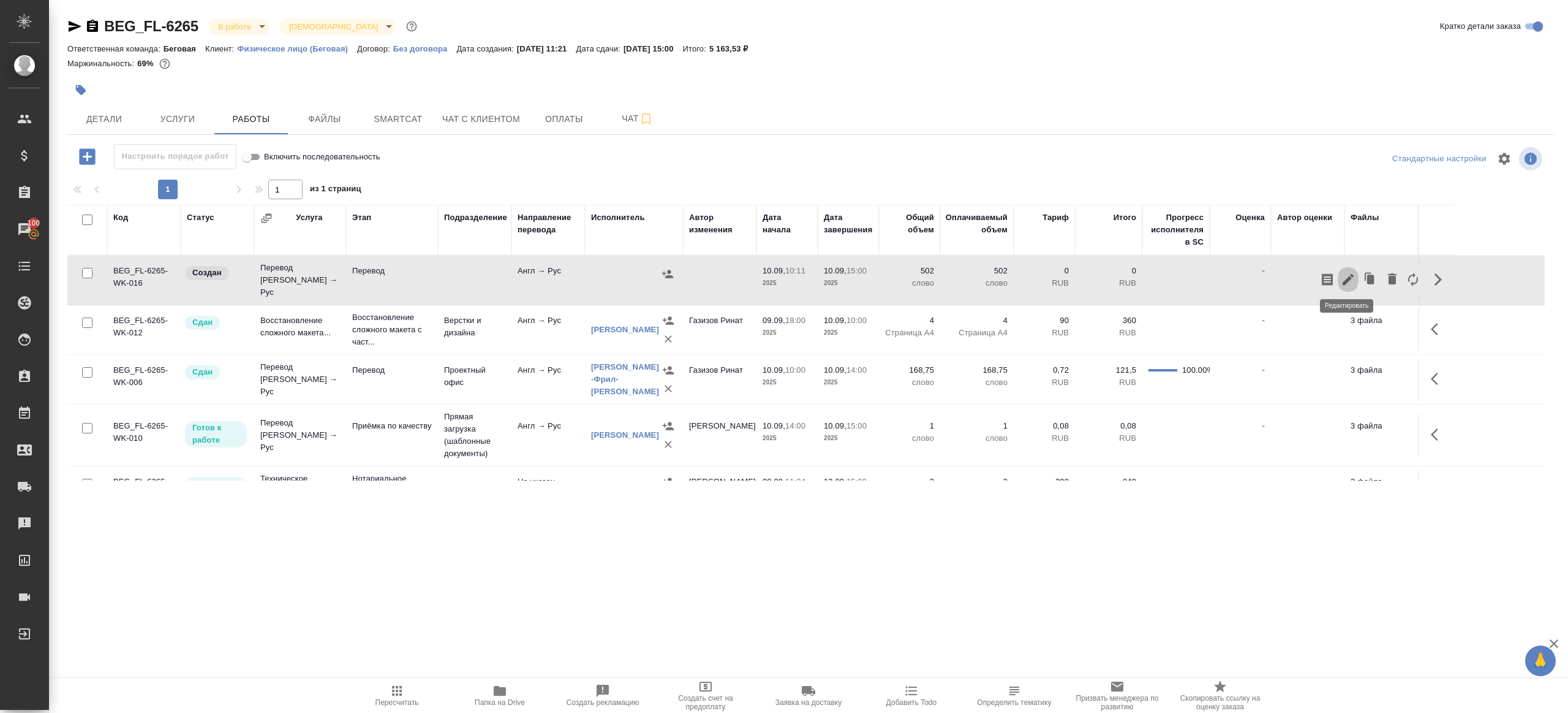
click at [1345, 273] on icon "button" at bounding box center [1348, 279] width 15 height 15
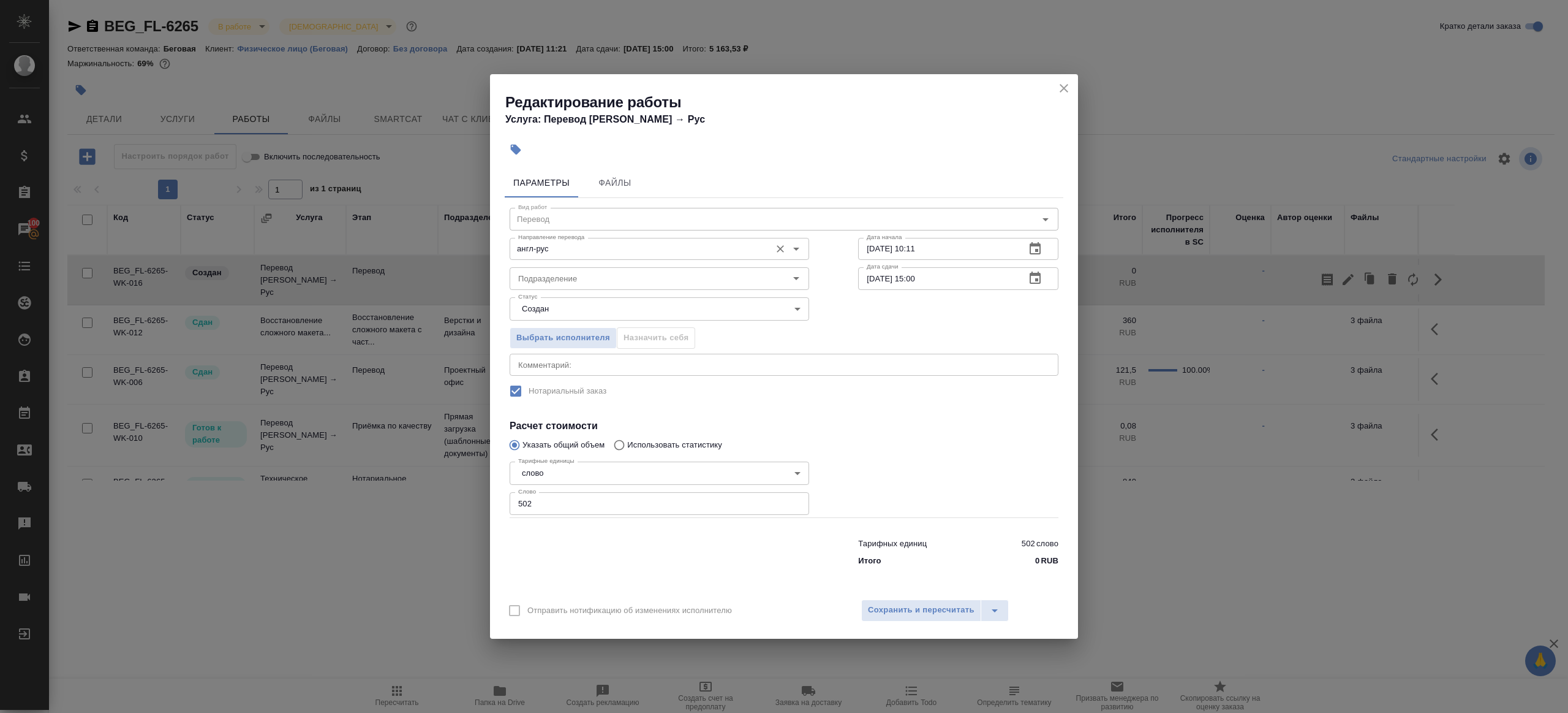
click at [613, 242] on input "англ-рус" at bounding box center [639, 249] width 251 height 15
click at [612, 271] on li "кит-рус" at bounding box center [659, 275] width 300 height 22
type input "кит-рус"
click at [612, 271] on input "Подразделение" at bounding box center [639, 278] width 251 height 15
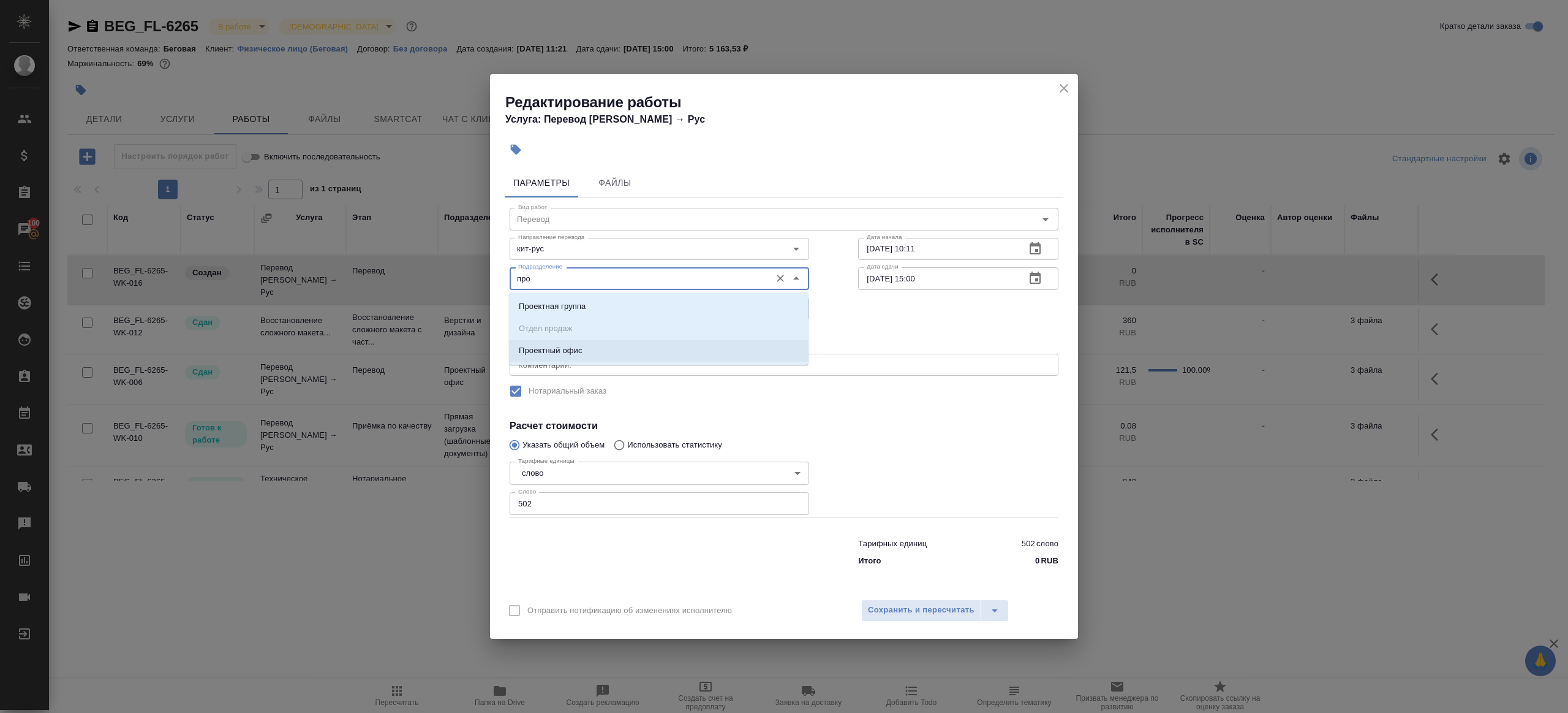
click at [606, 360] on li "Проектный офис" at bounding box center [659, 350] width 300 height 22
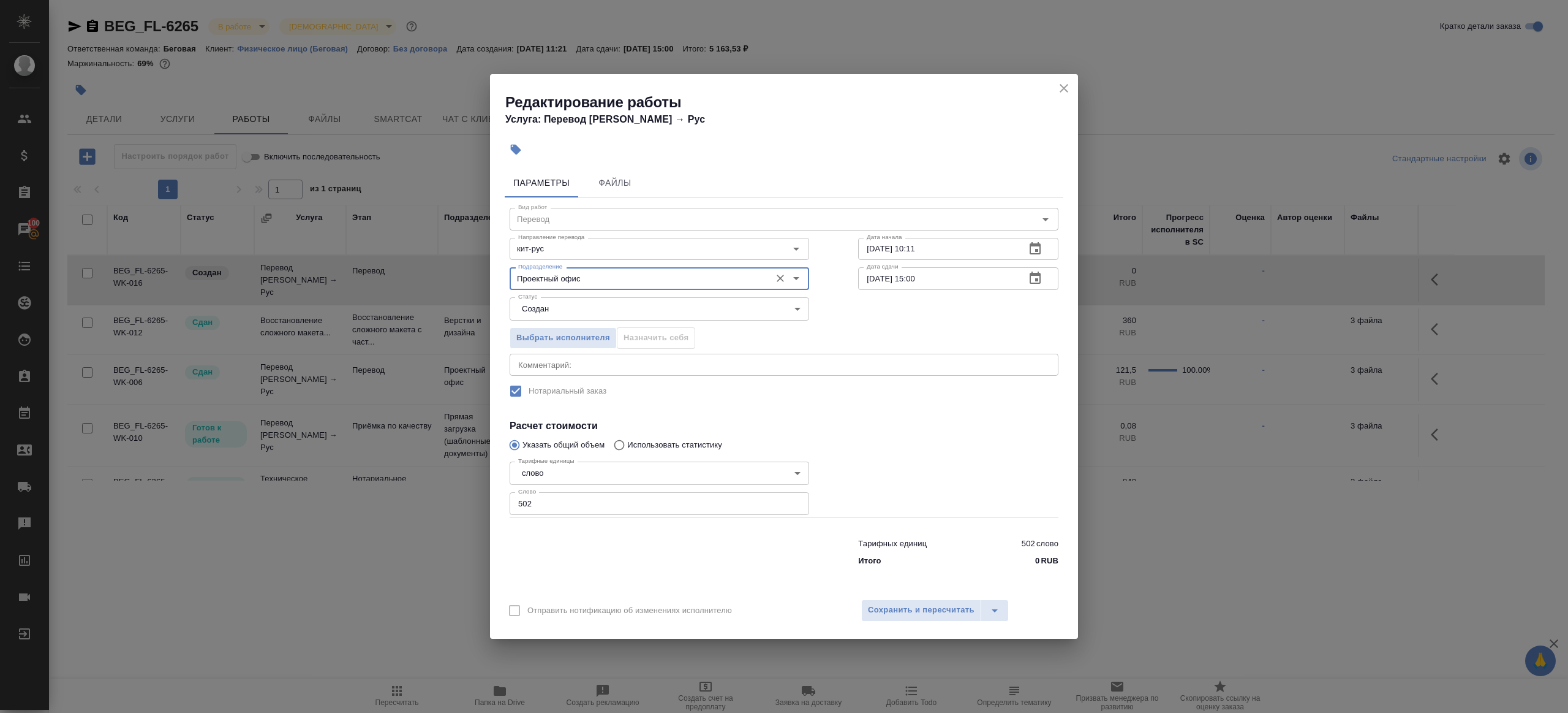
type input "Проектный офис"
click at [583, 303] on body "🙏 .cls-1 fill:#fff; AWATERA Gazizov Rinat Клиенты Спецификации Заказы 100 Чаты …" at bounding box center [784, 356] width 1568 height 713
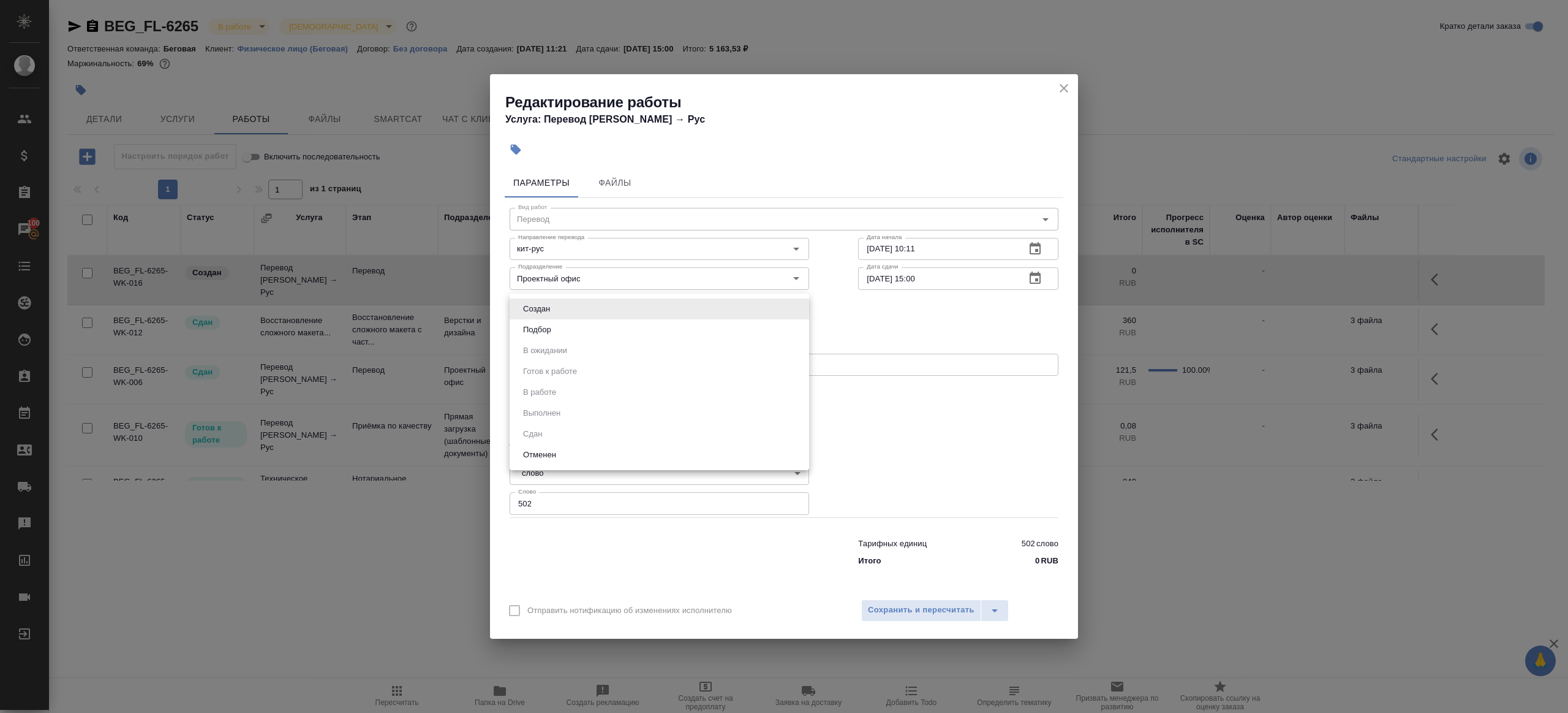
click at [583, 337] on li "Подбор" at bounding box center [660, 330] width 300 height 21
type input "recruiting"
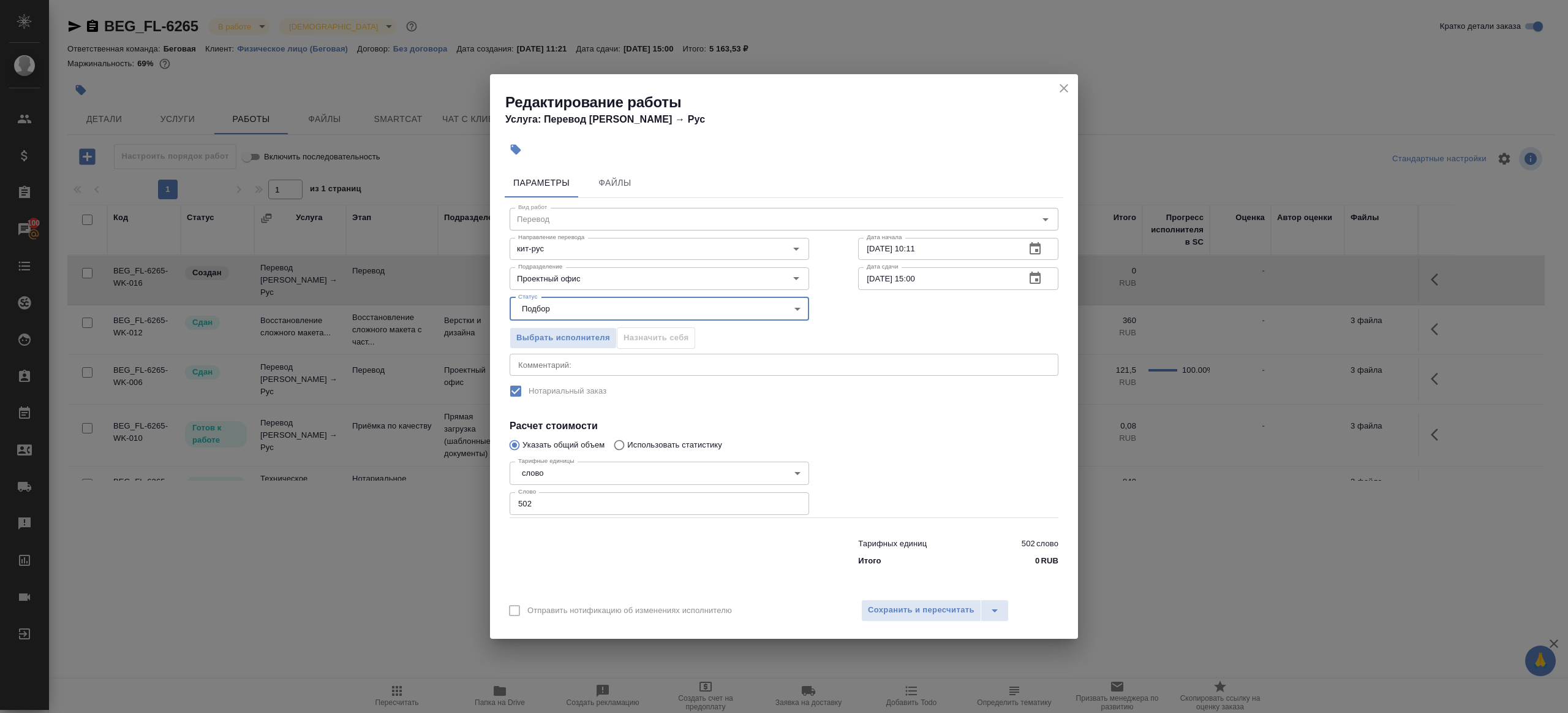
click at [582, 516] on div "Тарифных единиц 502 слово Итого 0 RUB" at bounding box center [784, 549] width 597 height 83
click at [582, 512] on input "502" at bounding box center [660, 502] width 300 height 22
type input "50"
click at [922, 457] on div at bounding box center [958, 487] width 249 height 110
click at [917, 276] on input "10.09.2025 15:00" at bounding box center [937, 277] width 158 height 22
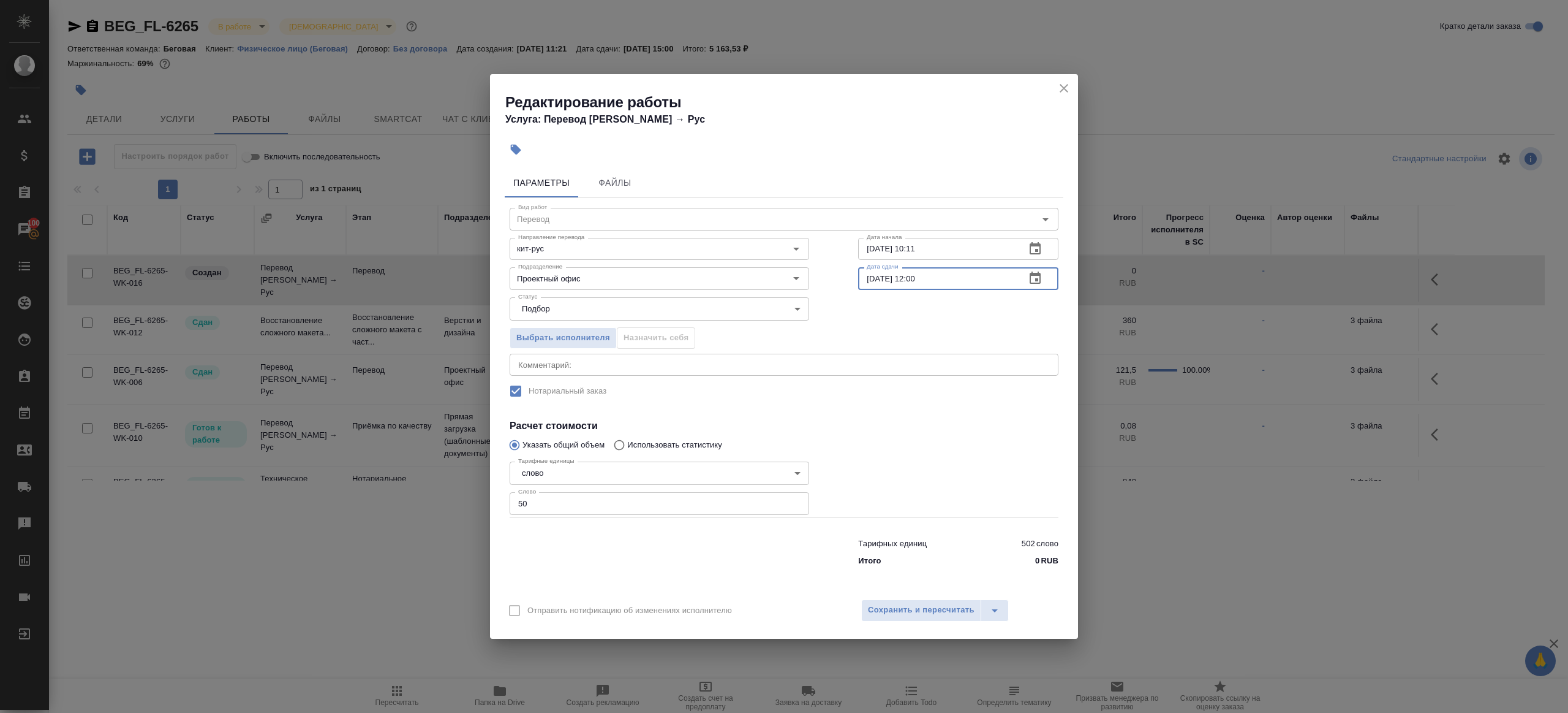
type input "10.09.2025 12:00"
click at [870, 596] on div "Отправить нотификацию об изменениях исполнителю Сохранить и пересчитать" at bounding box center [784, 615] width 588 height 47
click at [870, 600] on button "Сохранить и пересчитать" at bounding box center [921, 610] width 120 height 22
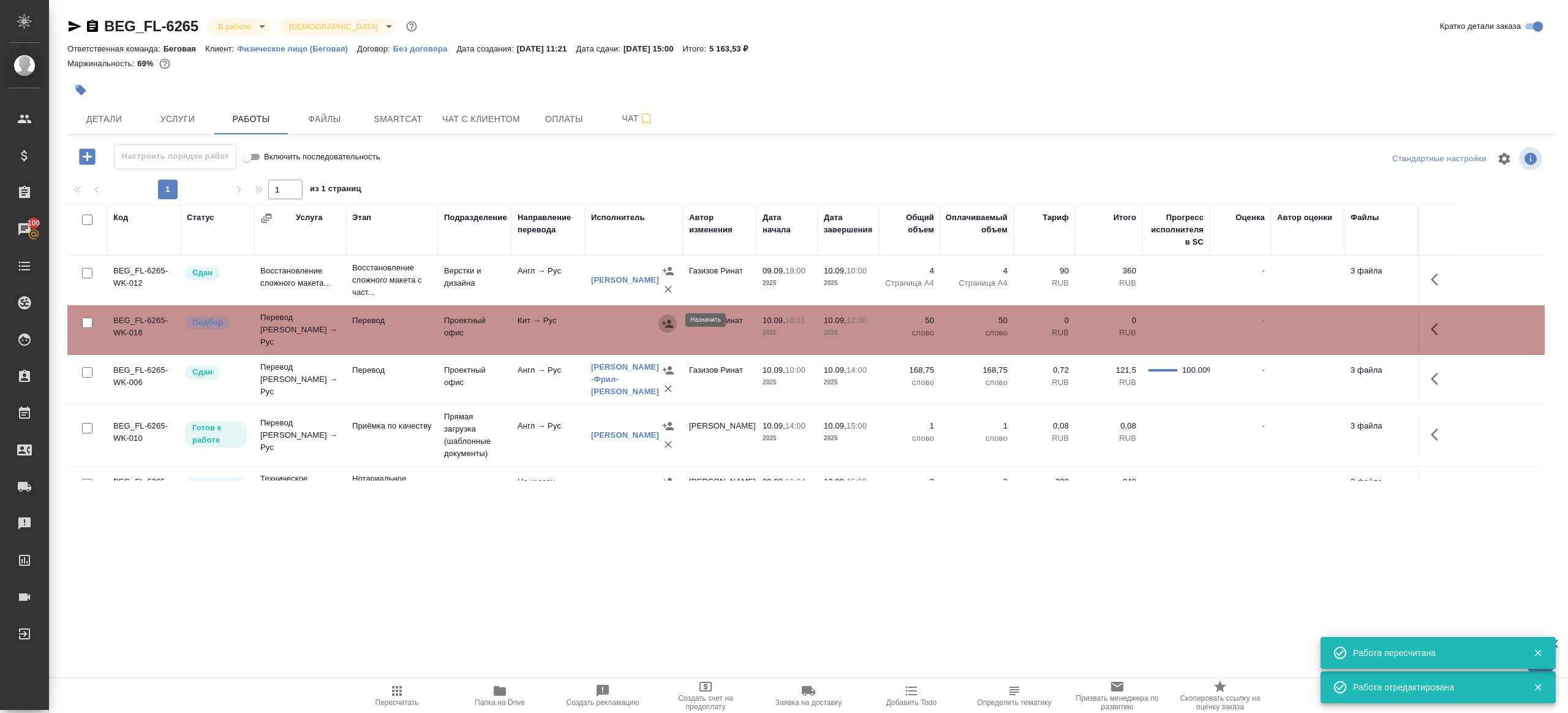
click at [669, 320] on icon "button" at bounding box center [668, 323] width 11 height 8
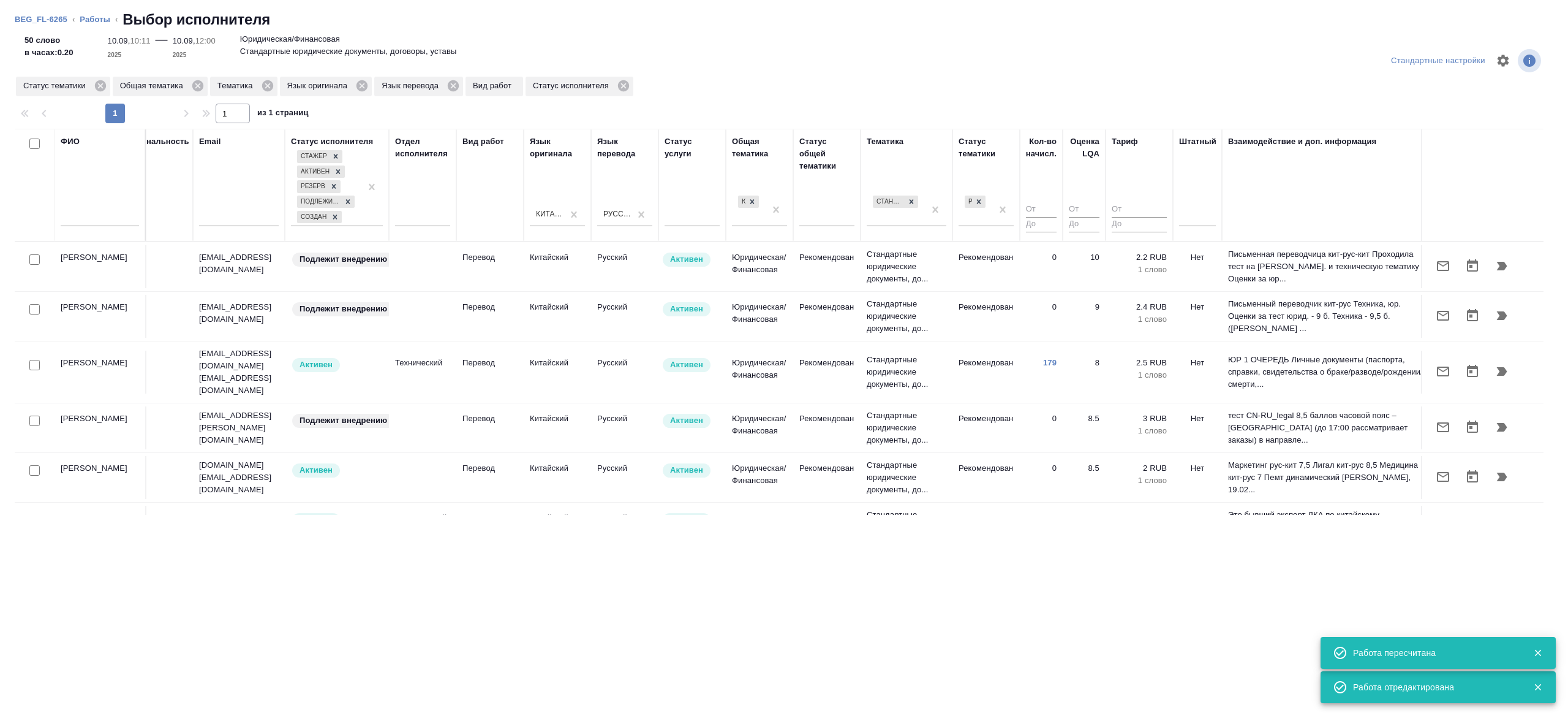
scroll to position [0, 262]
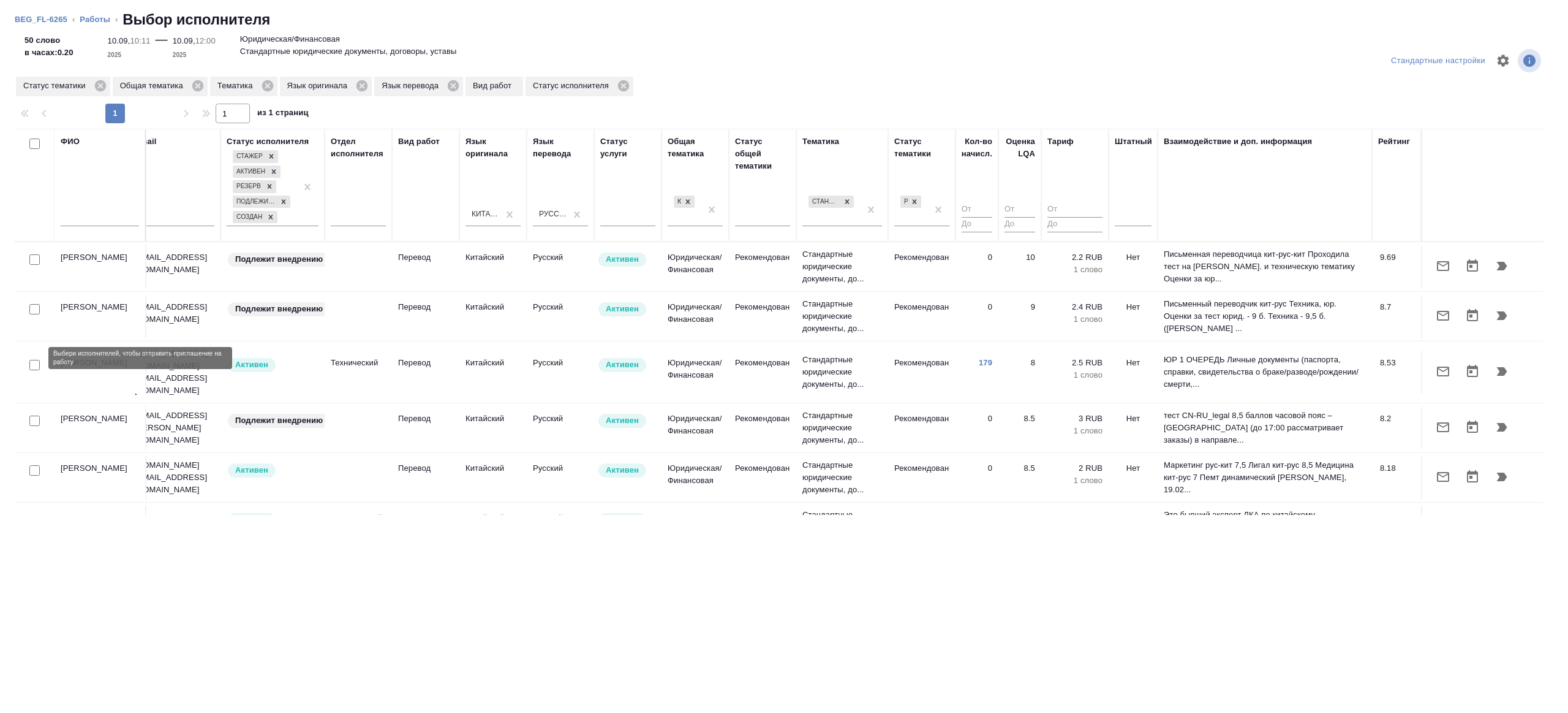
click at [33, 360] on input "checkbox" at bounding box center [35, 365] width 10 height 10
checkbox input "true"
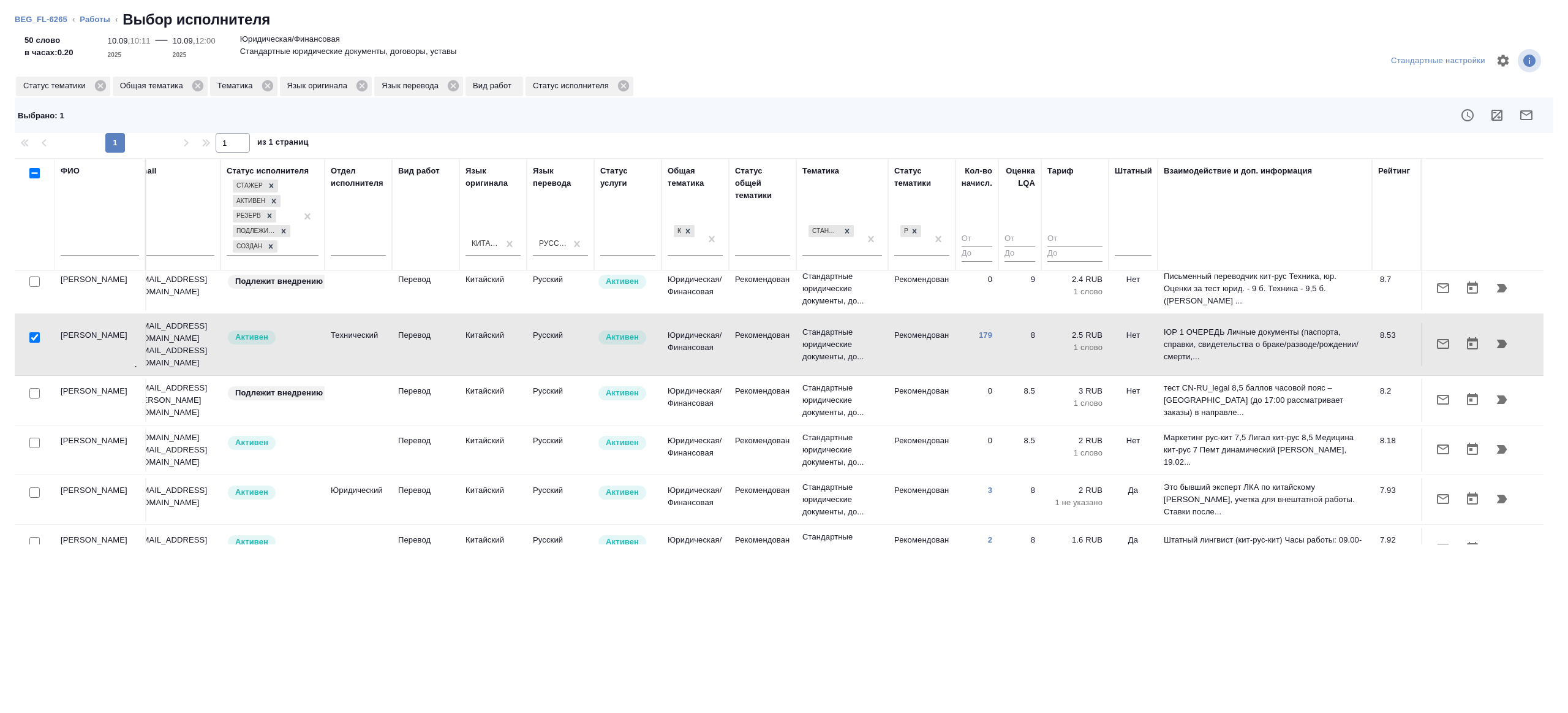
scroll to position [62, 262]
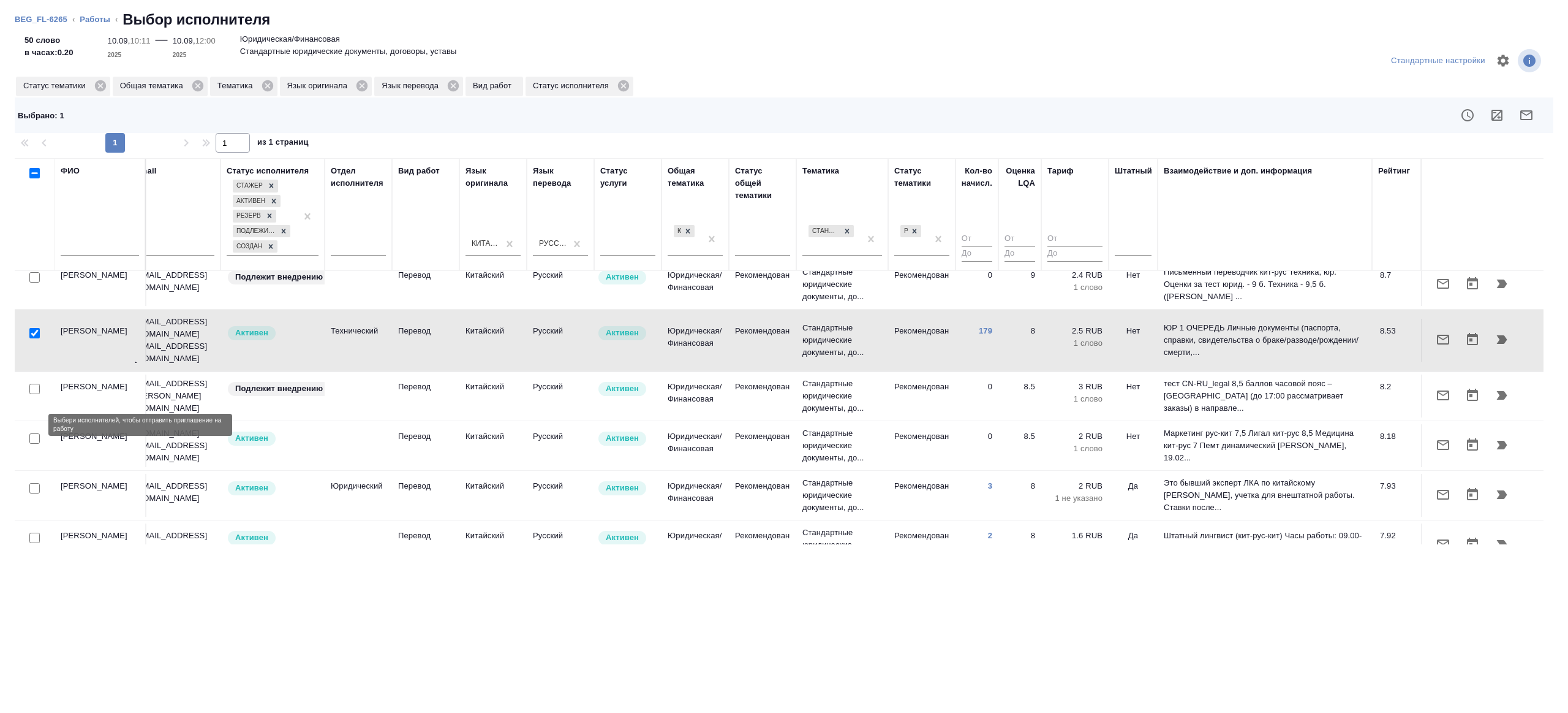
click at [36, 433] on input "checkbox" at bounding box center [35, 438] width 10 height 10
checkbox input "true"
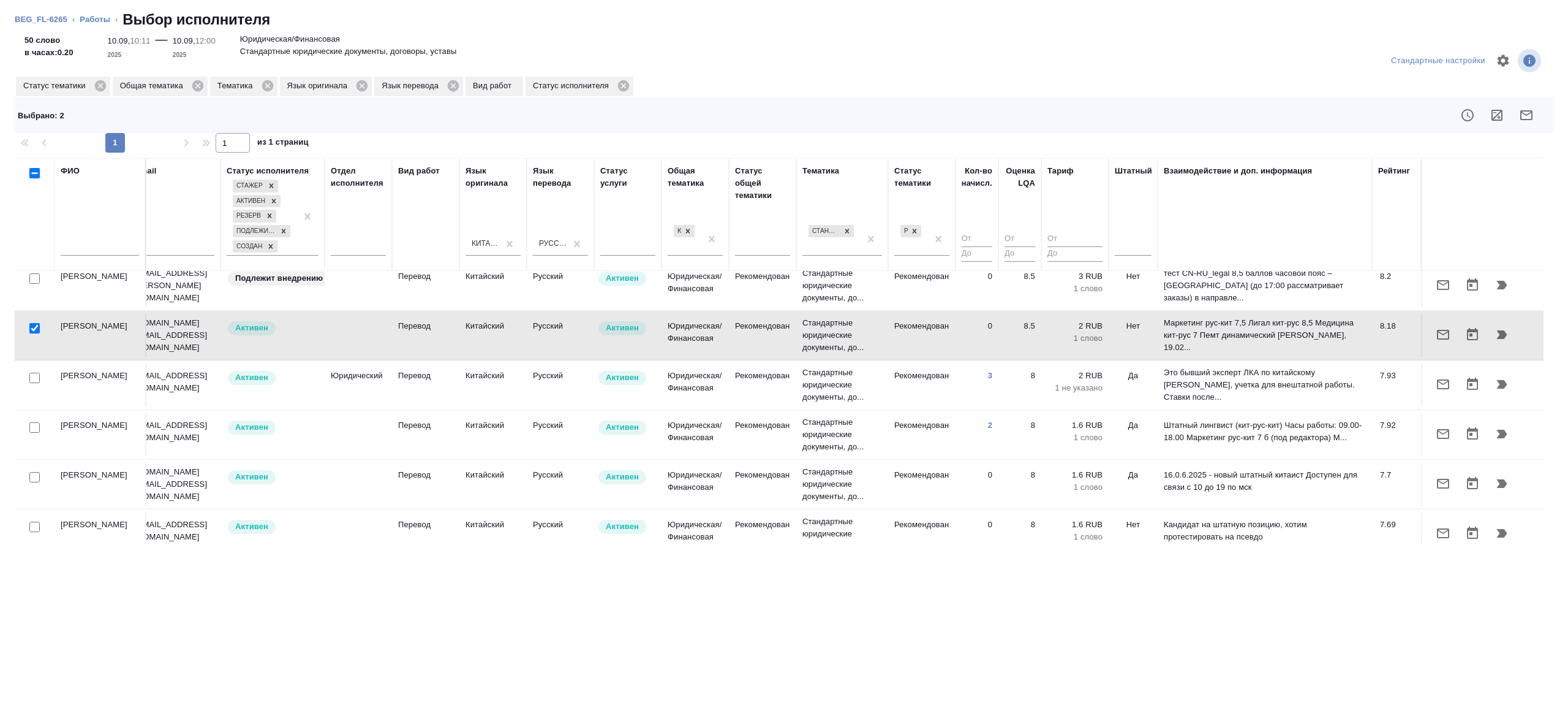
scroll to position [172, 0]
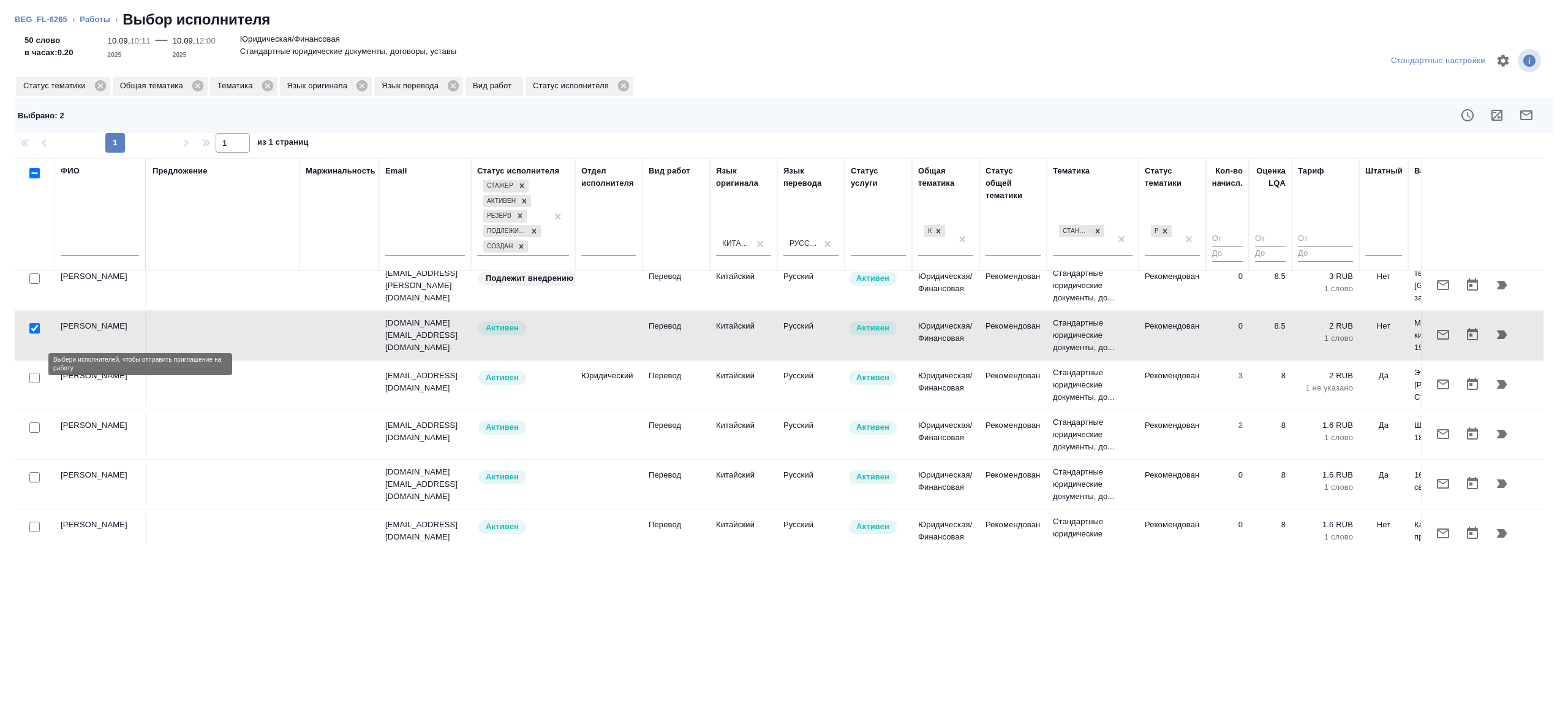
click at [29, 373] on input "checkbox" at bounding box center [35, 378] width 10 height 10
checkbox input "true"
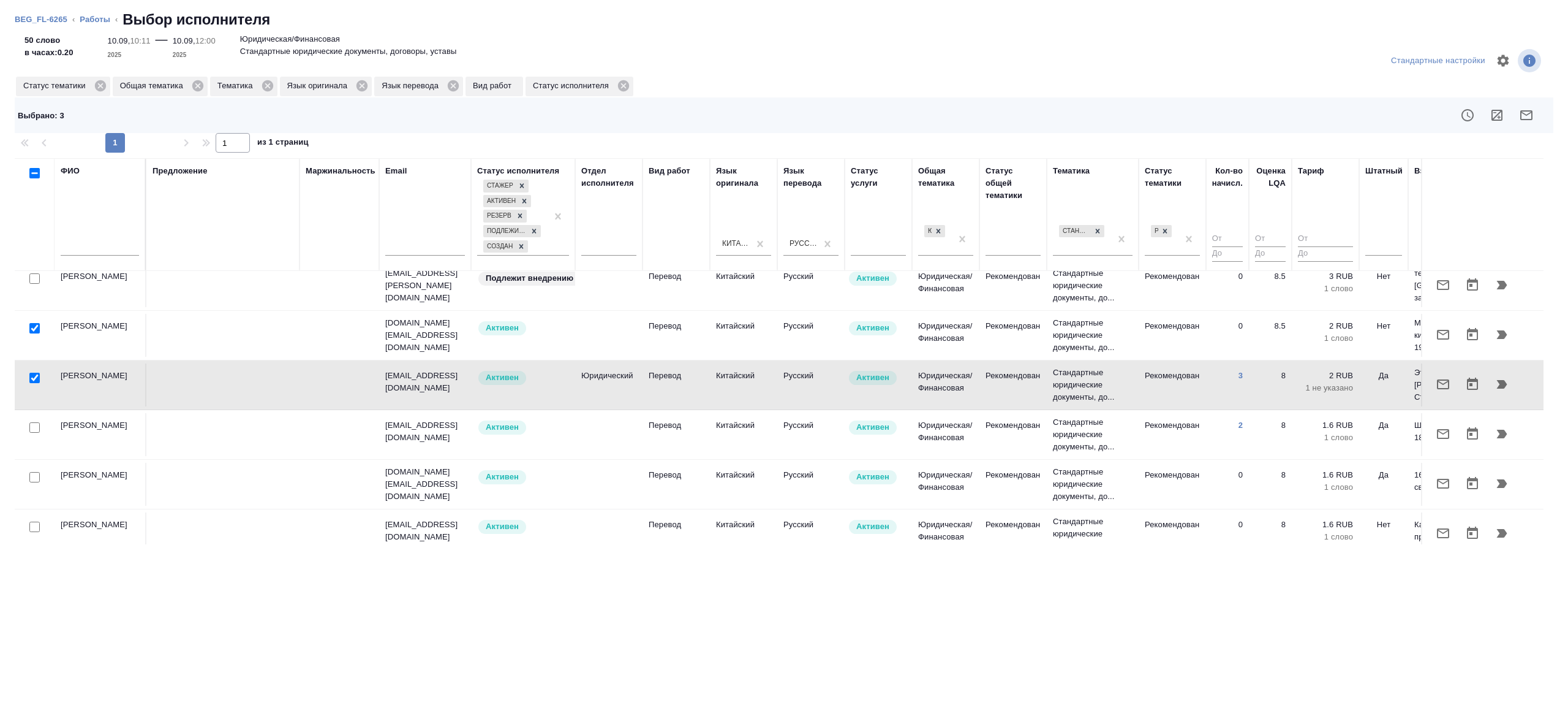
scroll to position [172, 262]
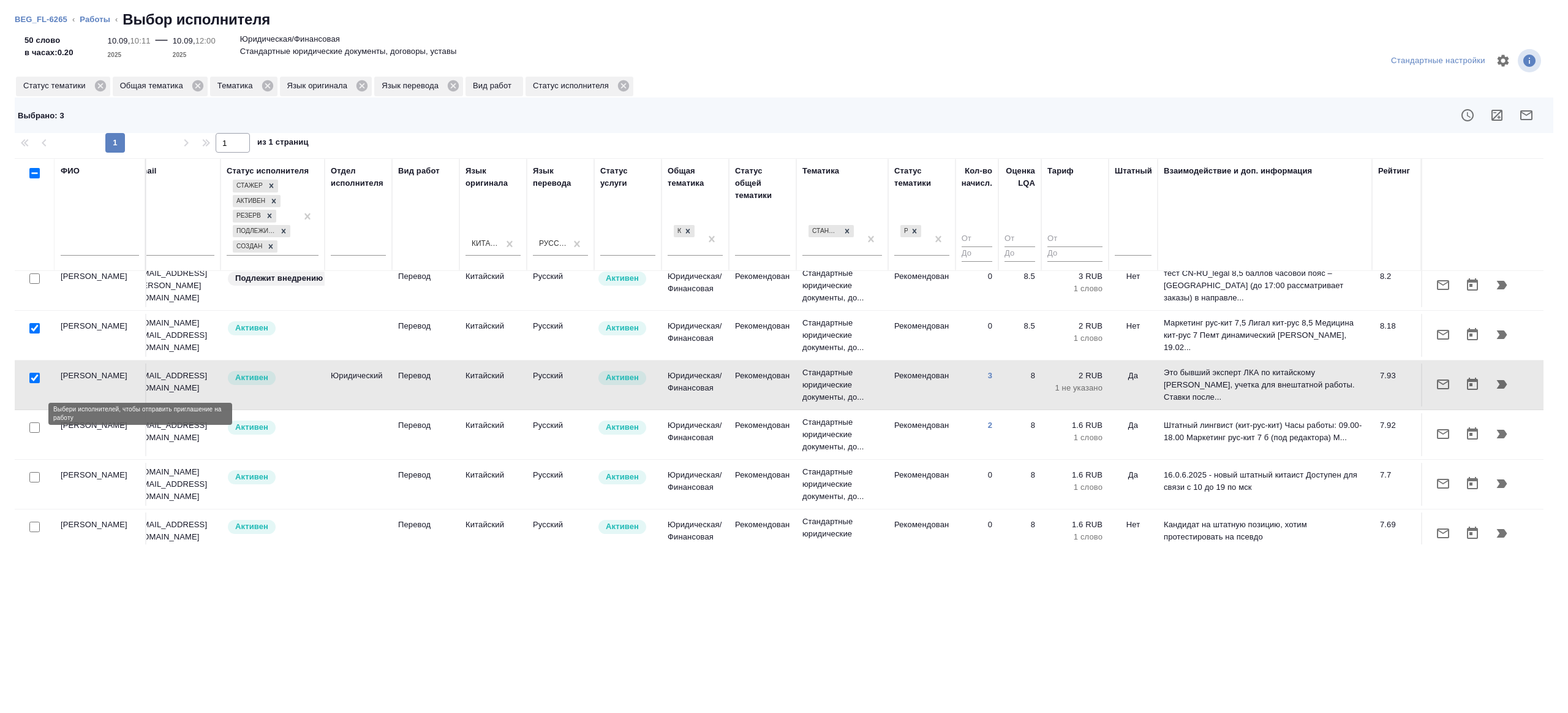
click at [35, 422] on input "checkbox" at bounding box center [35, 427] width 10 height 10
checkbox input "true"
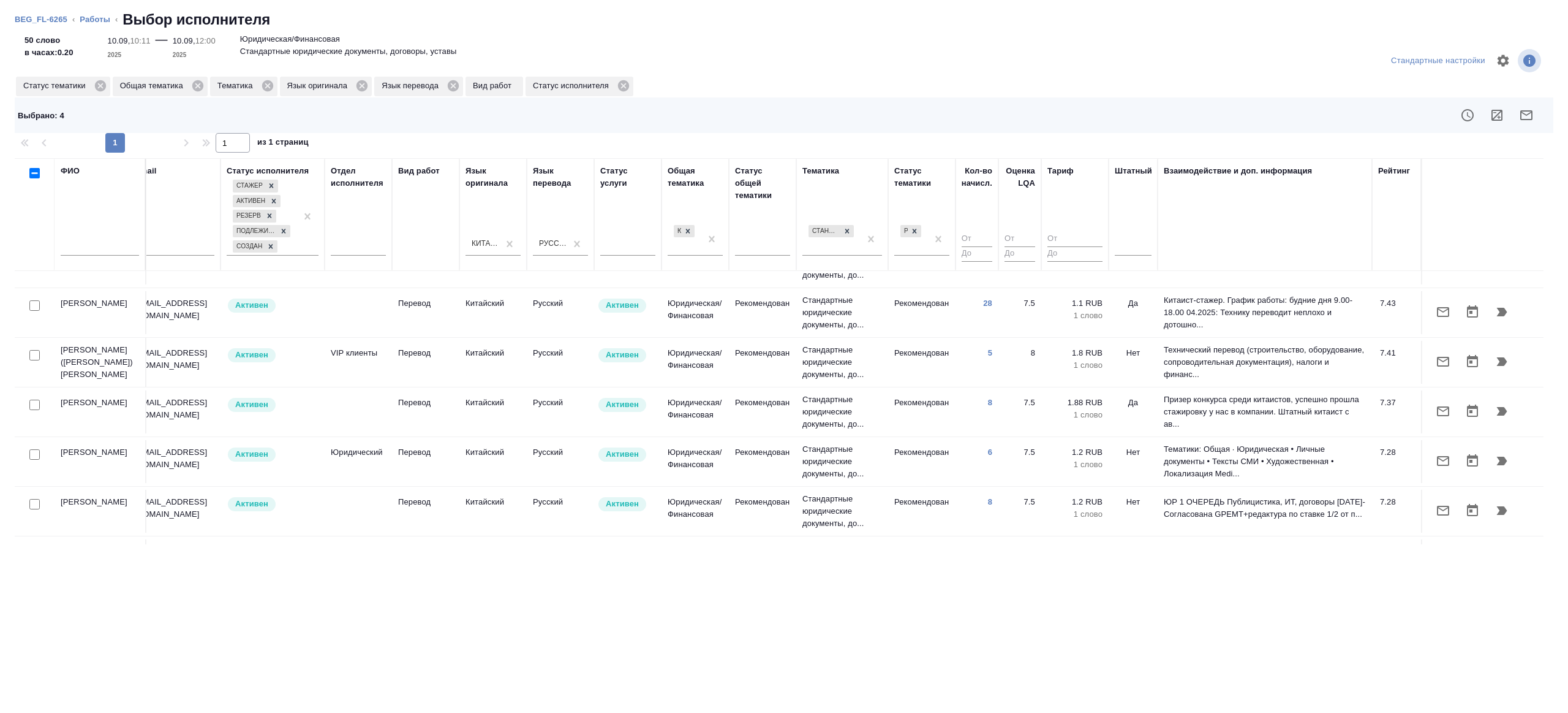
scroll to position [479, 262]
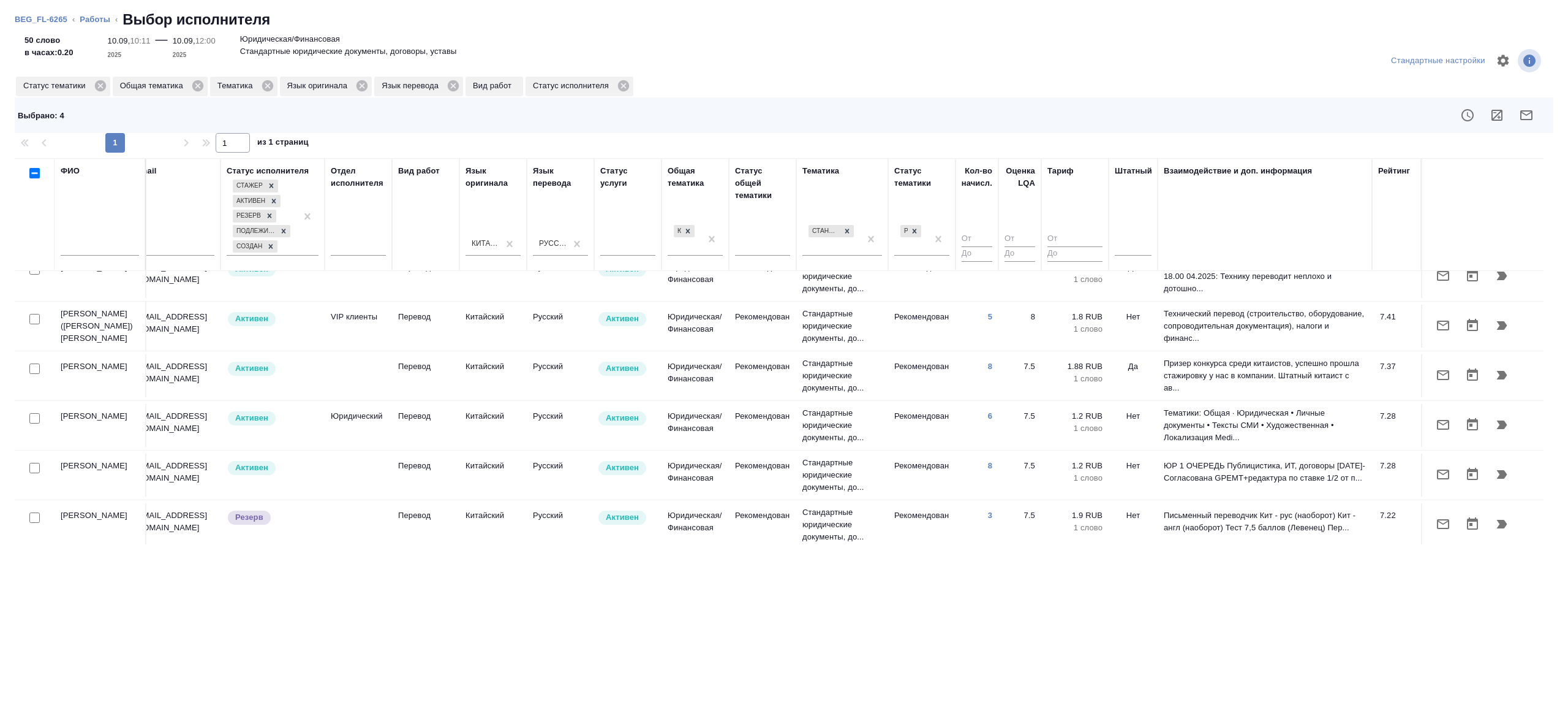
click at [35, 364] on input "checkbox" at bounding box center [35, 369] width 10 height 10
checkbox input "true"
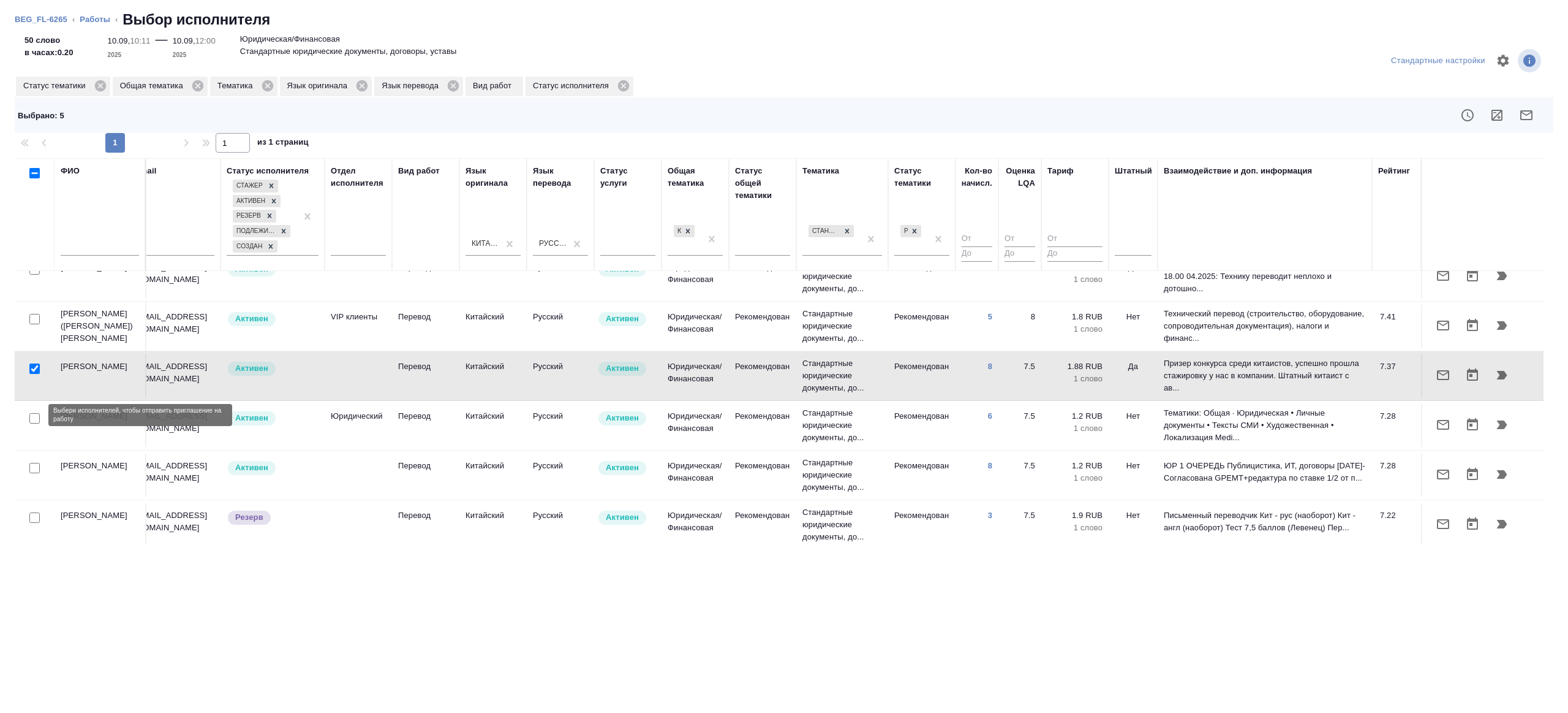
click at [35, 418] on input "checkbox" at bounding box center [35, 418] width 10 height 10
checkbox input "true"
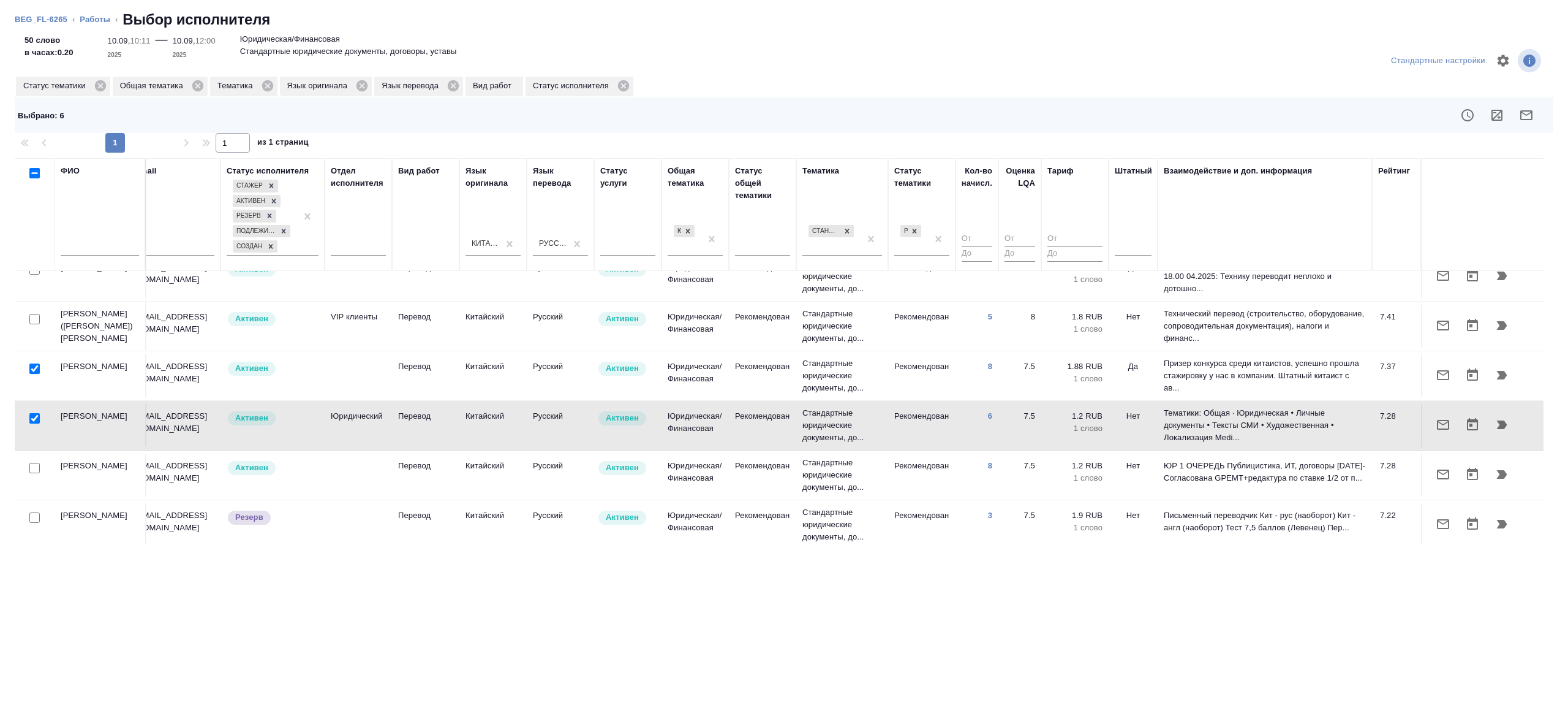
scroll to position [548, 262]
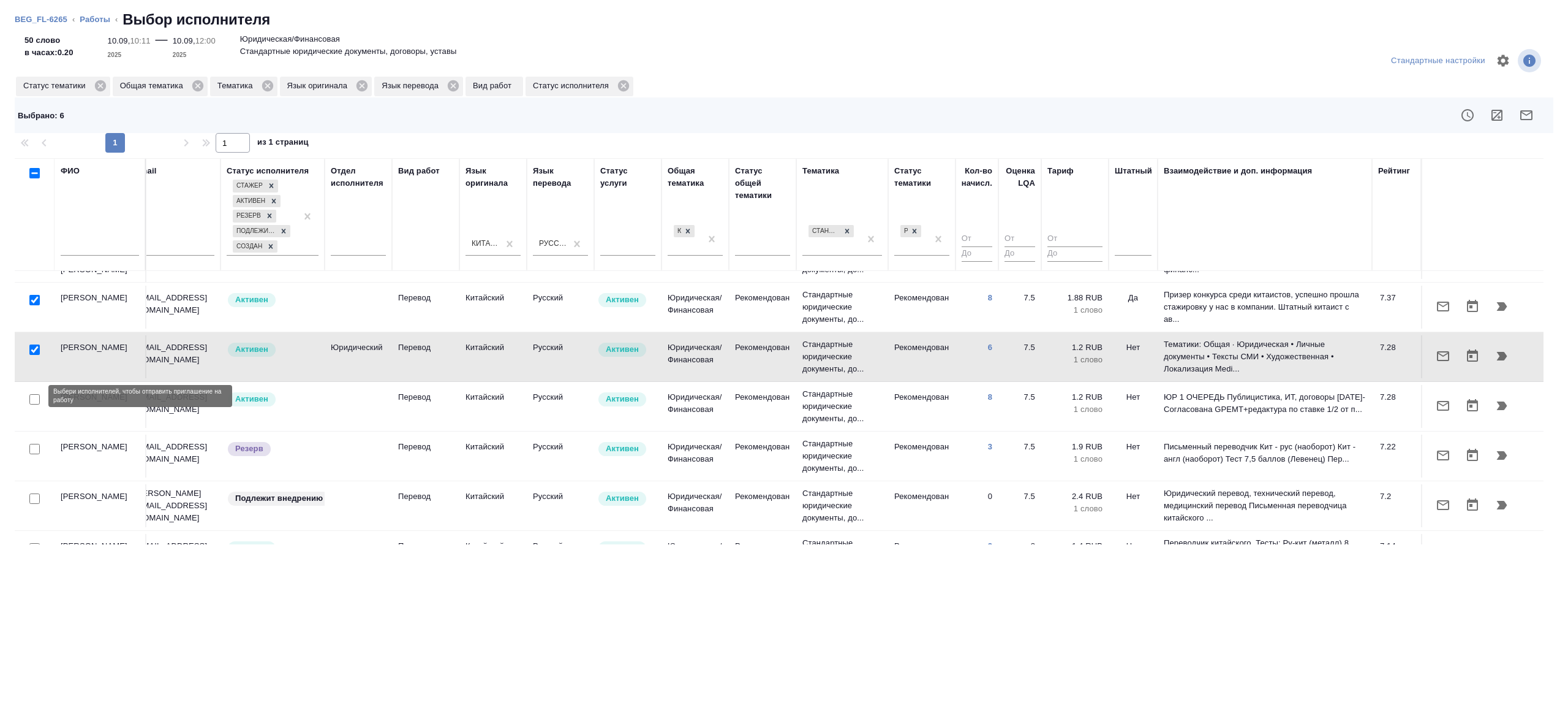
click at [35, 397] on input "checkbox" at bounding box center [35, 399] width 10 height 10
checkbox input "true"
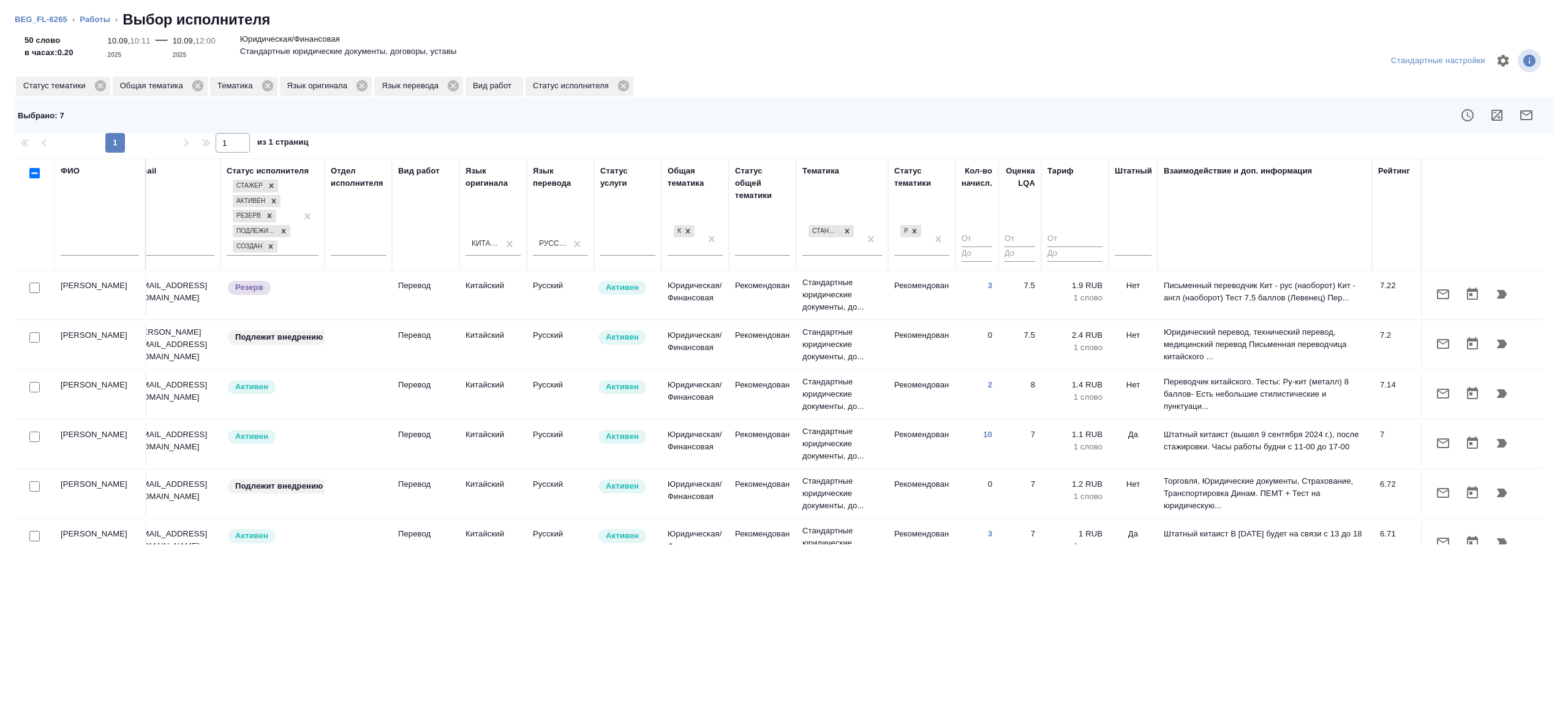
scroll to position [714, 262]
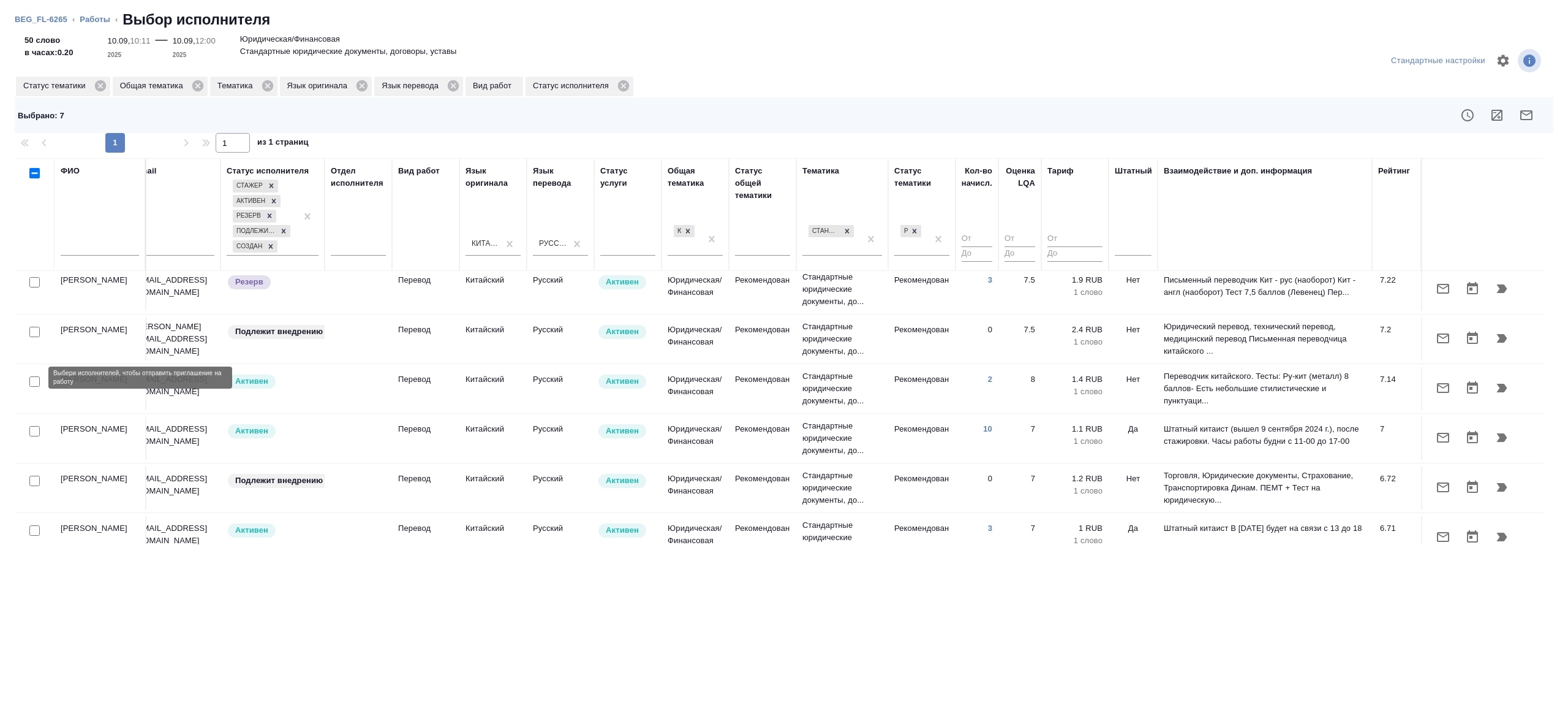
click at [31, 379] on input "checkbox" at bounding box center [35, 381] width 10 height 10
checkbox input "true"
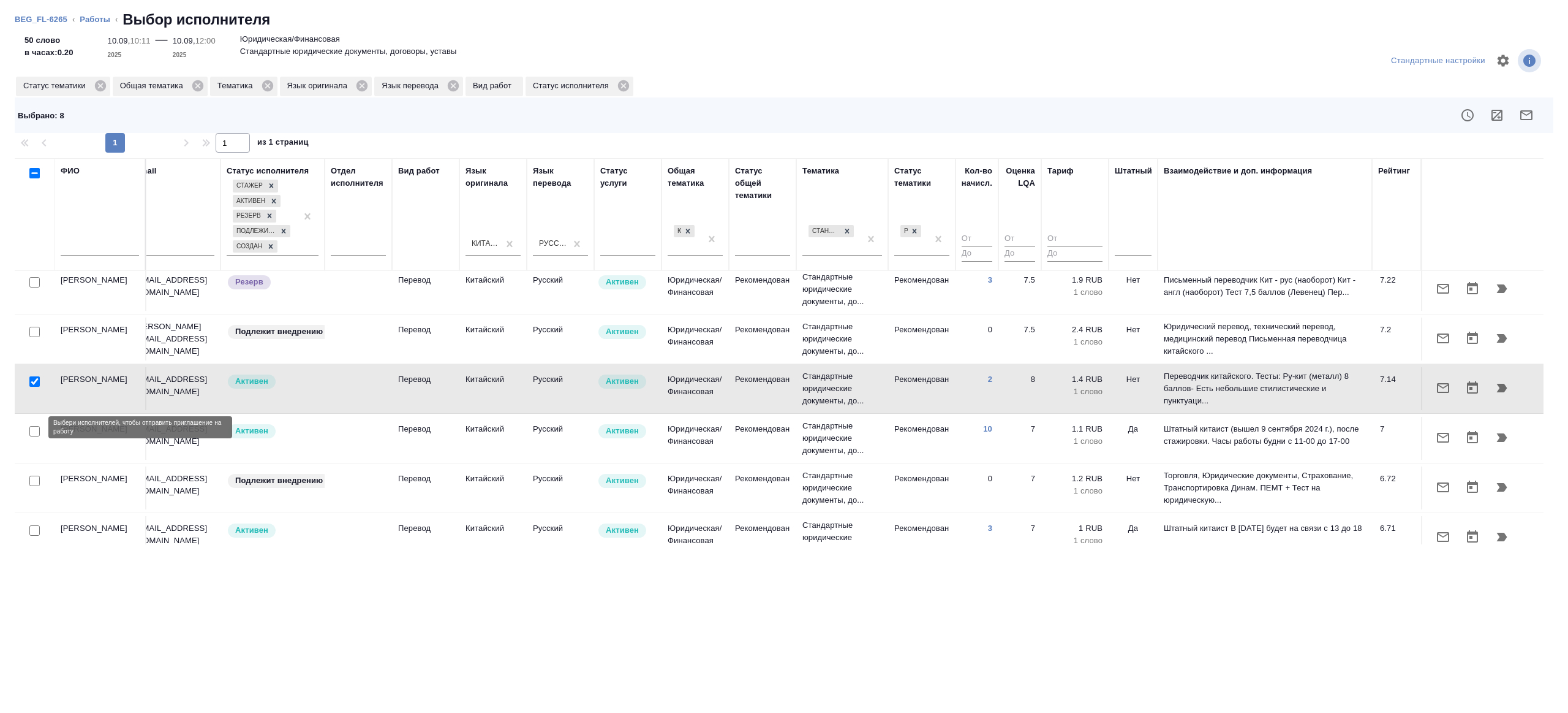
click at [32, 429] on input "checkbox" at bounding box center [35, 431] width 10 height 10
checkbox input "true"
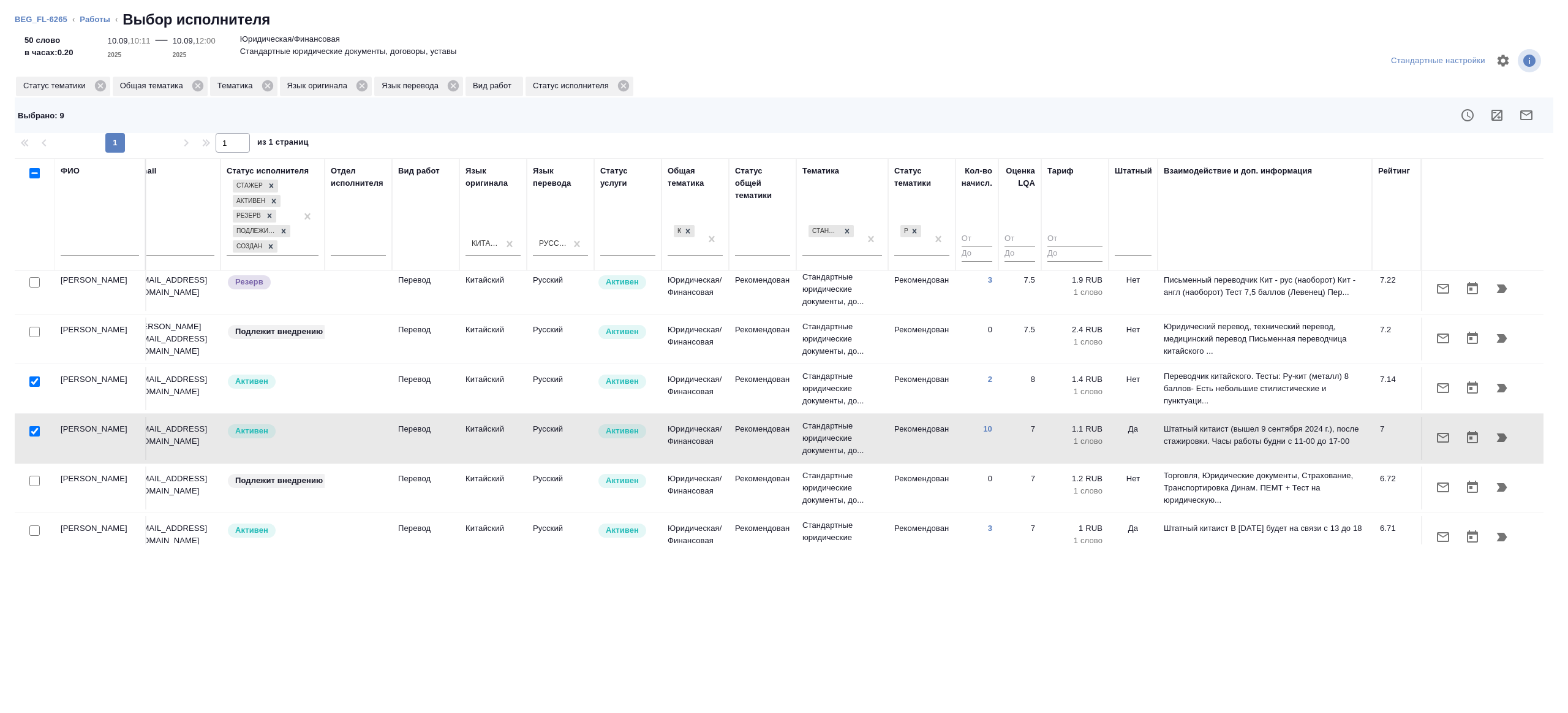
scroll to position [883, 262]
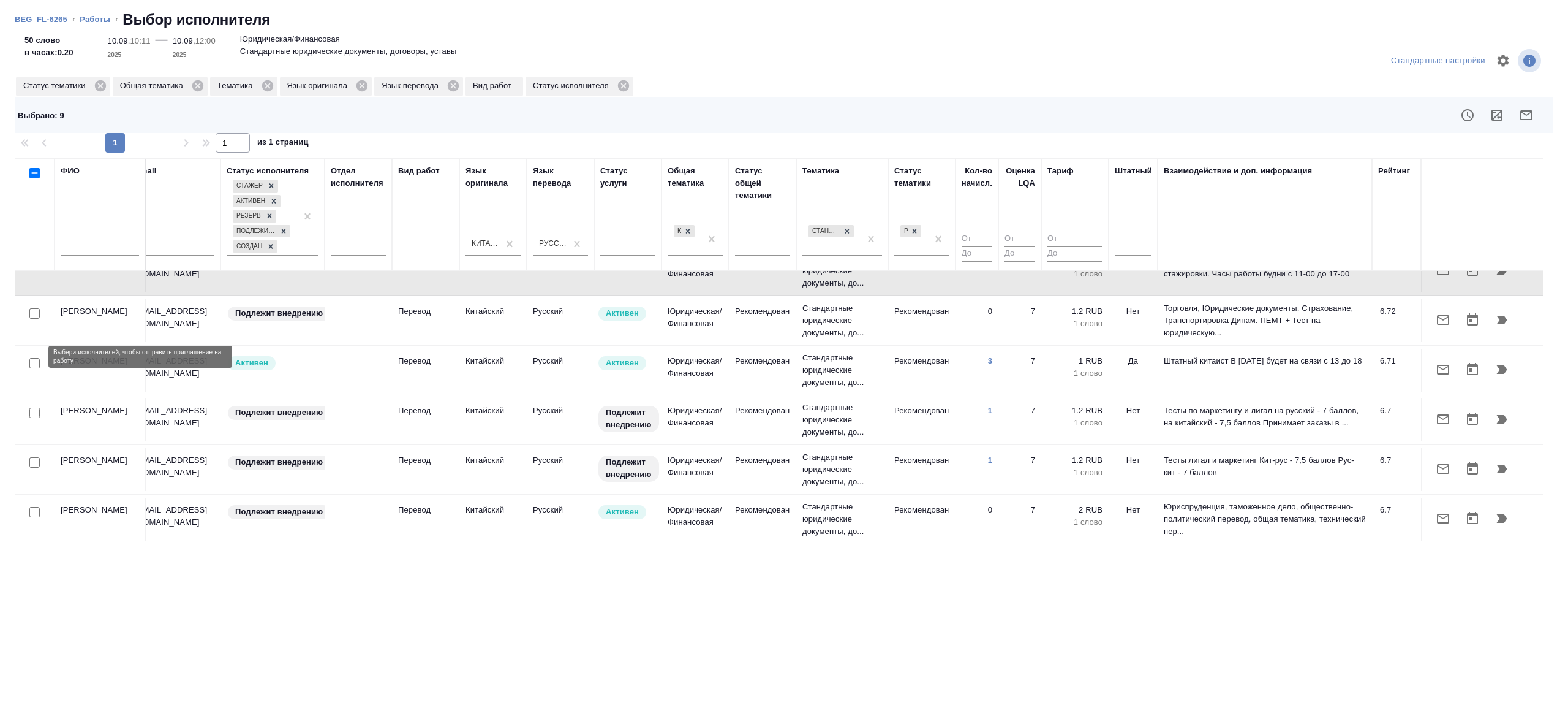
click at [32, 358] on input "checkbox" at bounding box center [35, 363] width 10 height 10
checkbox input "true"
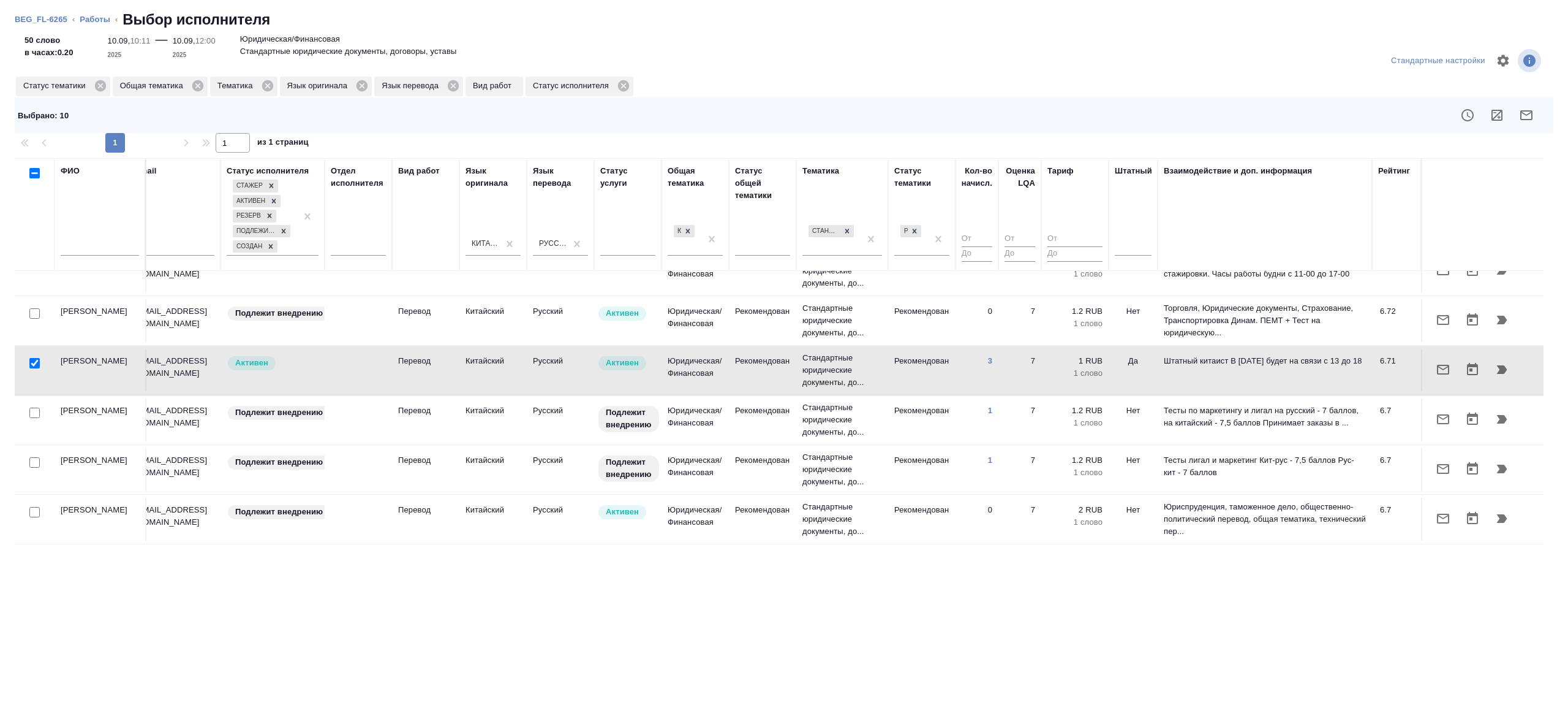
scroll to position [888, 262]
click at [37, 407] on input "checkbox" at bounding box center [35, 412] width 10 height 10
checkbox input "true"
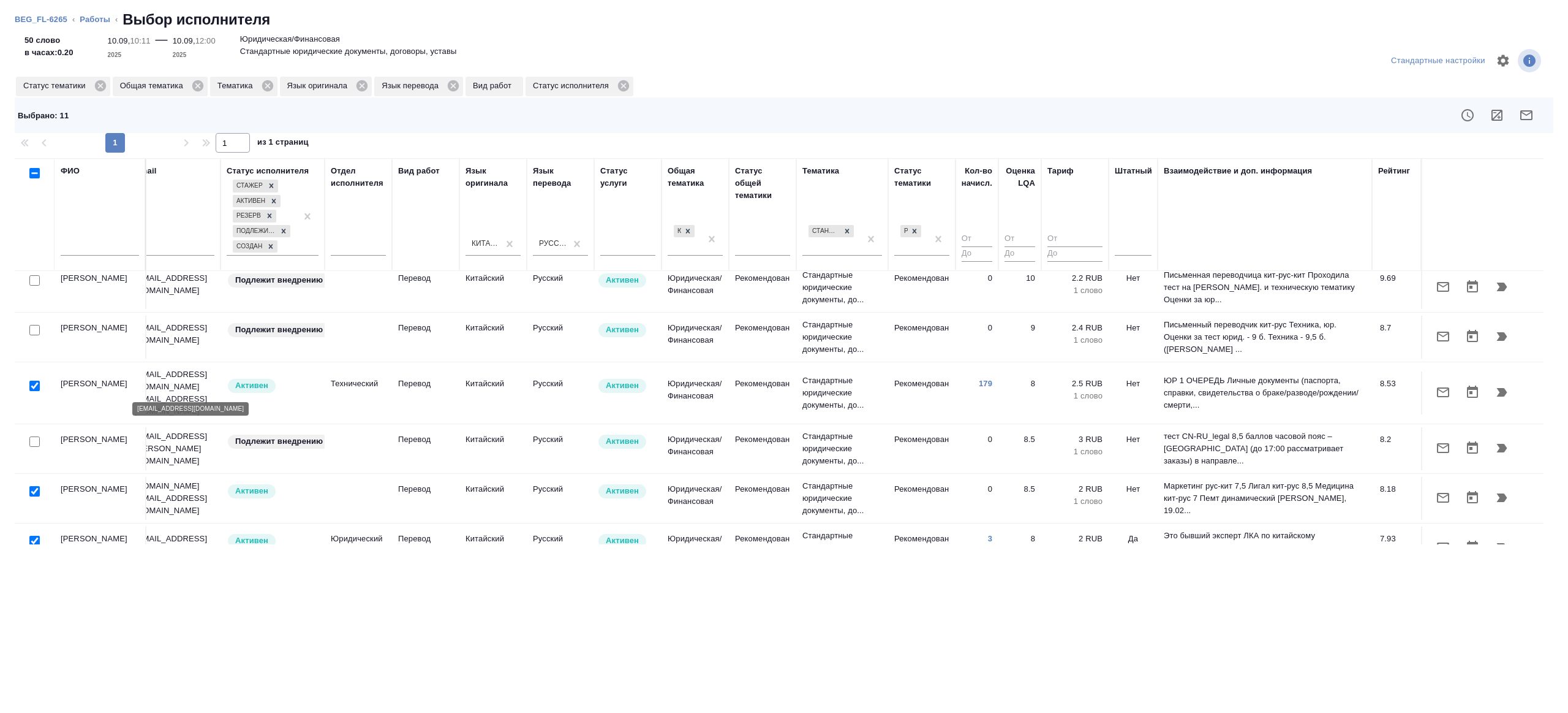
scroll to position [0, 262]
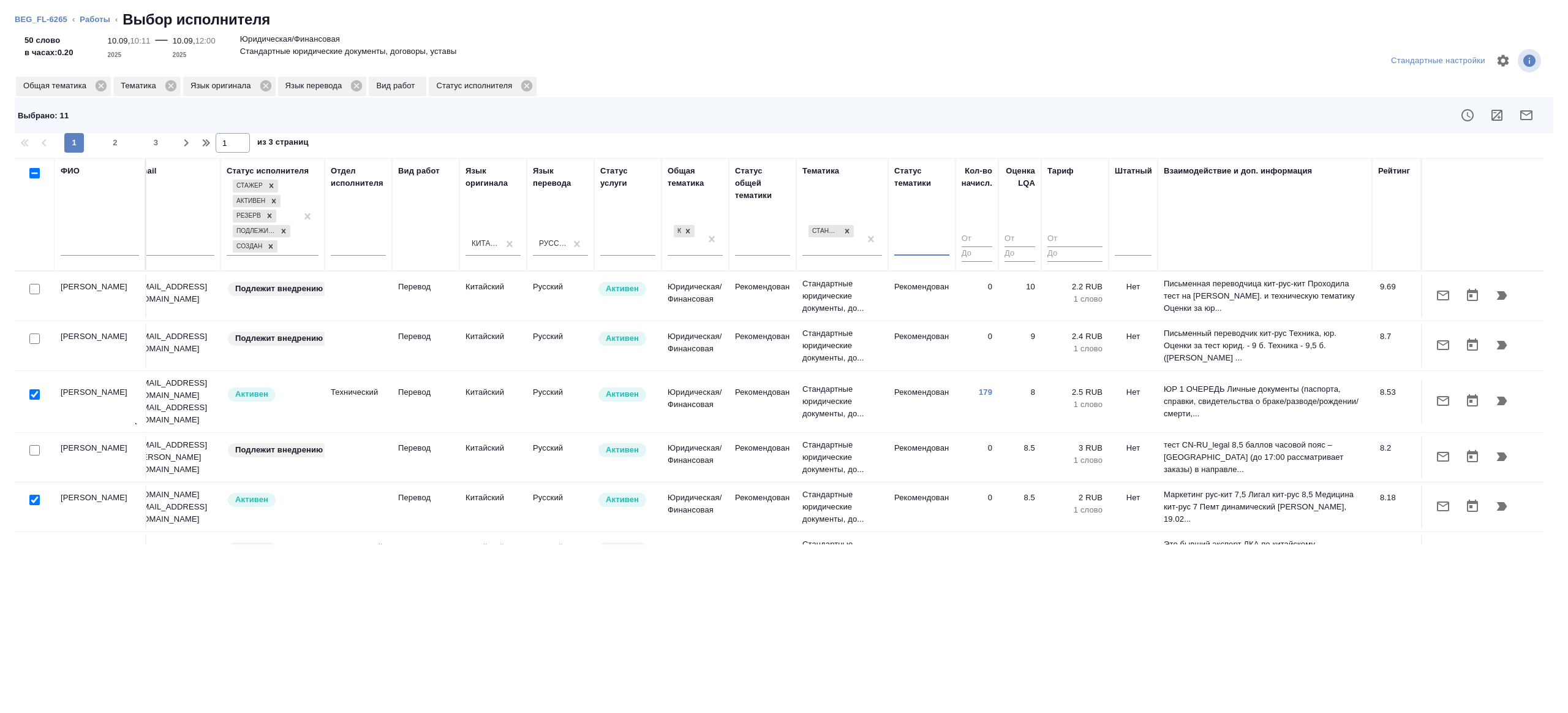
click at [962, 238] on input "number" at bounding box center [977, 239] width 30 height 16
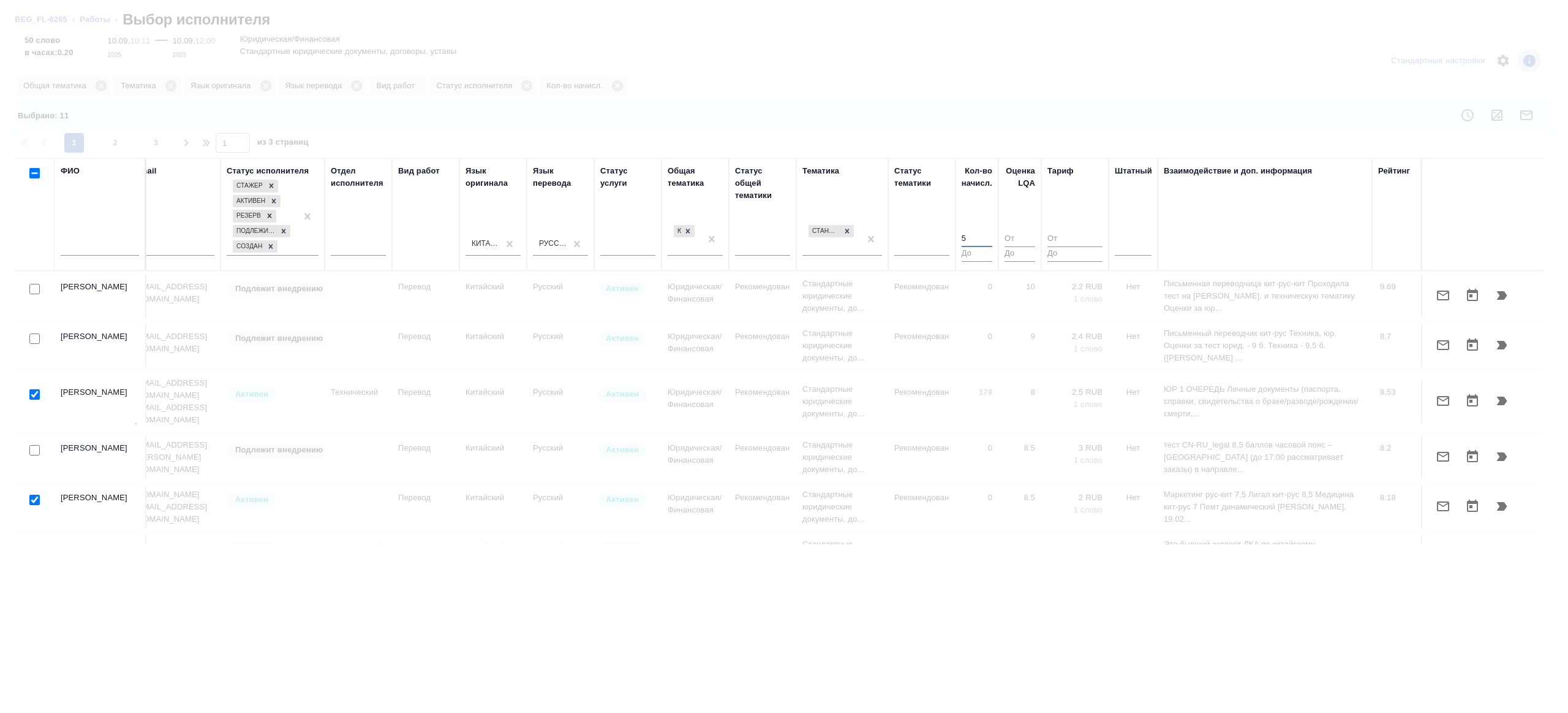
type input "5"
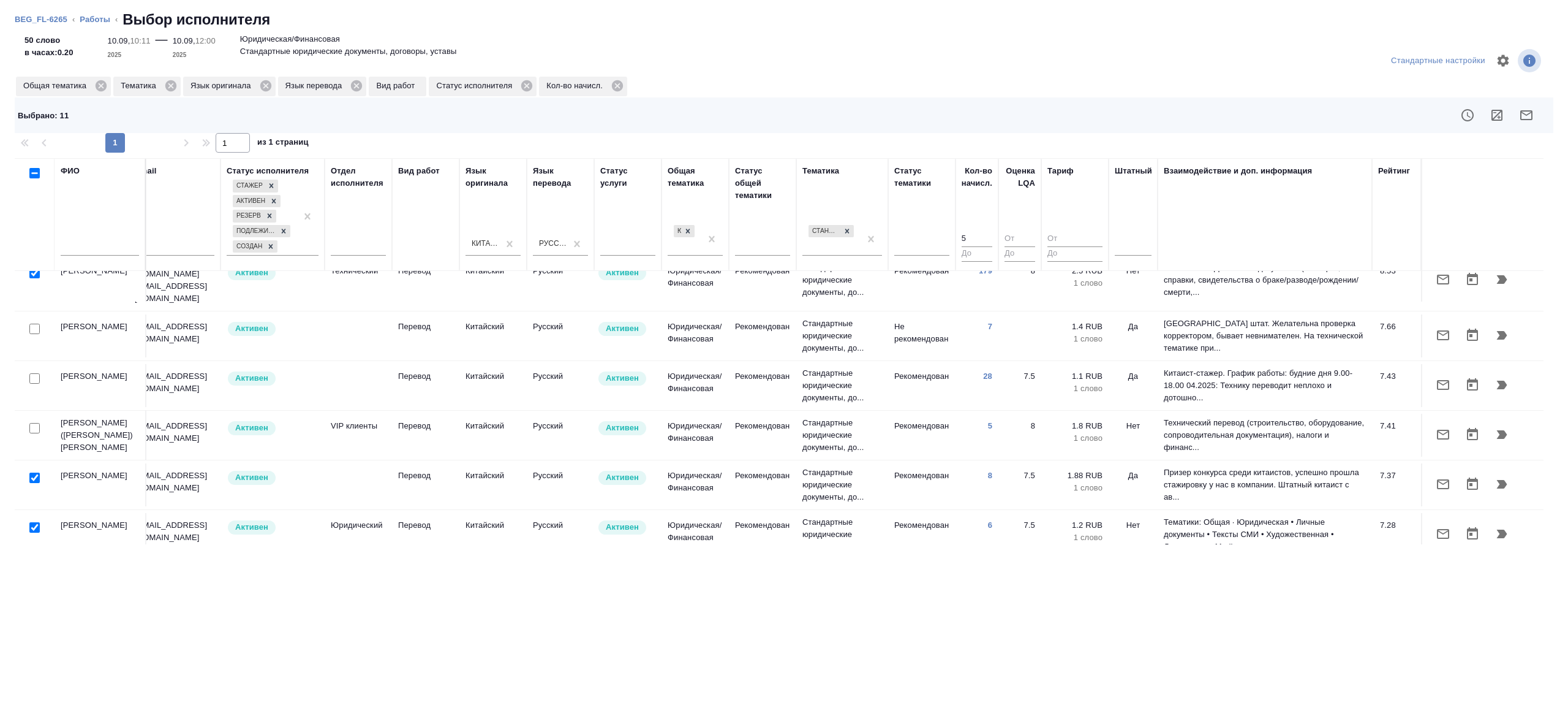
scroll to position [36, 262]
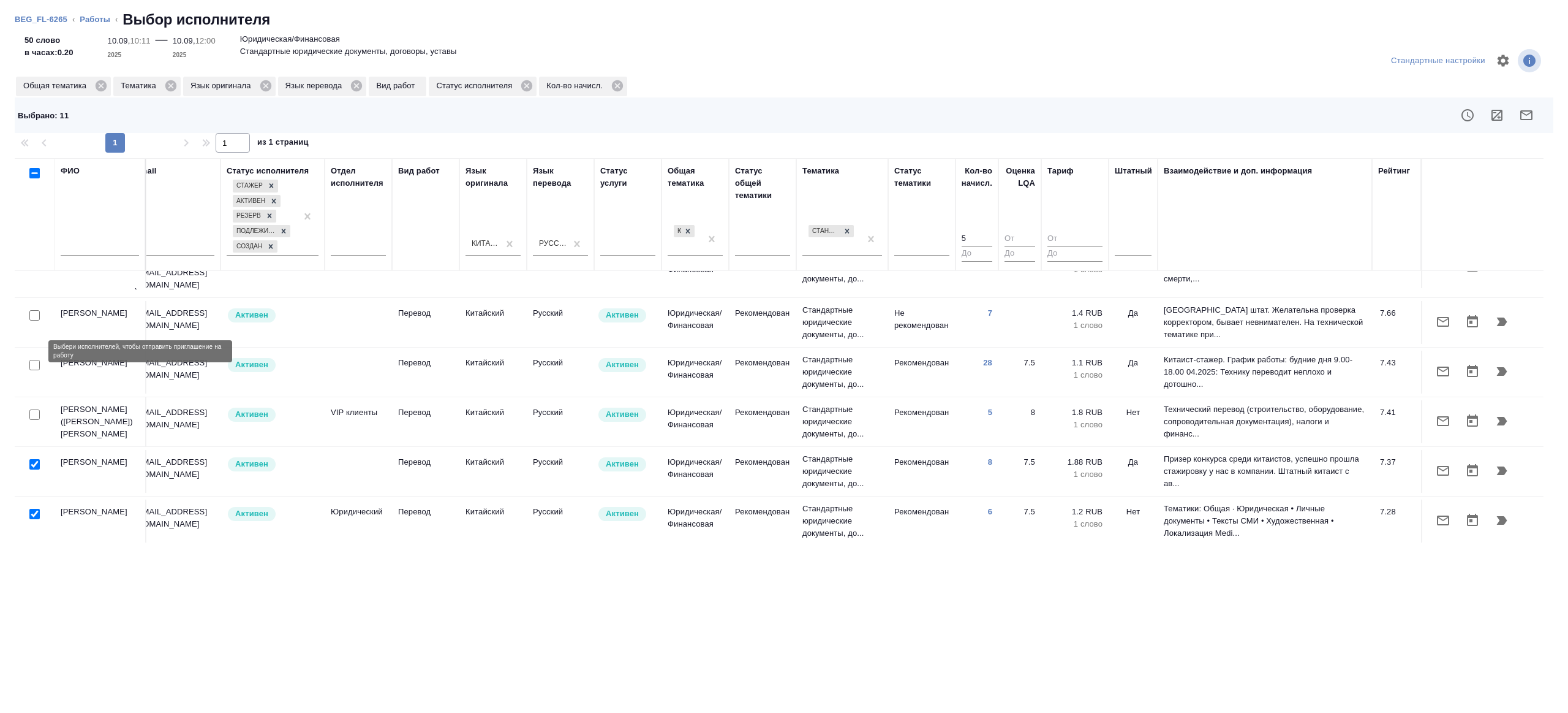
click at [35, 360] on input "checkbox" at bounding box center [35, 365] width 10 height 10
checkbox input "true"
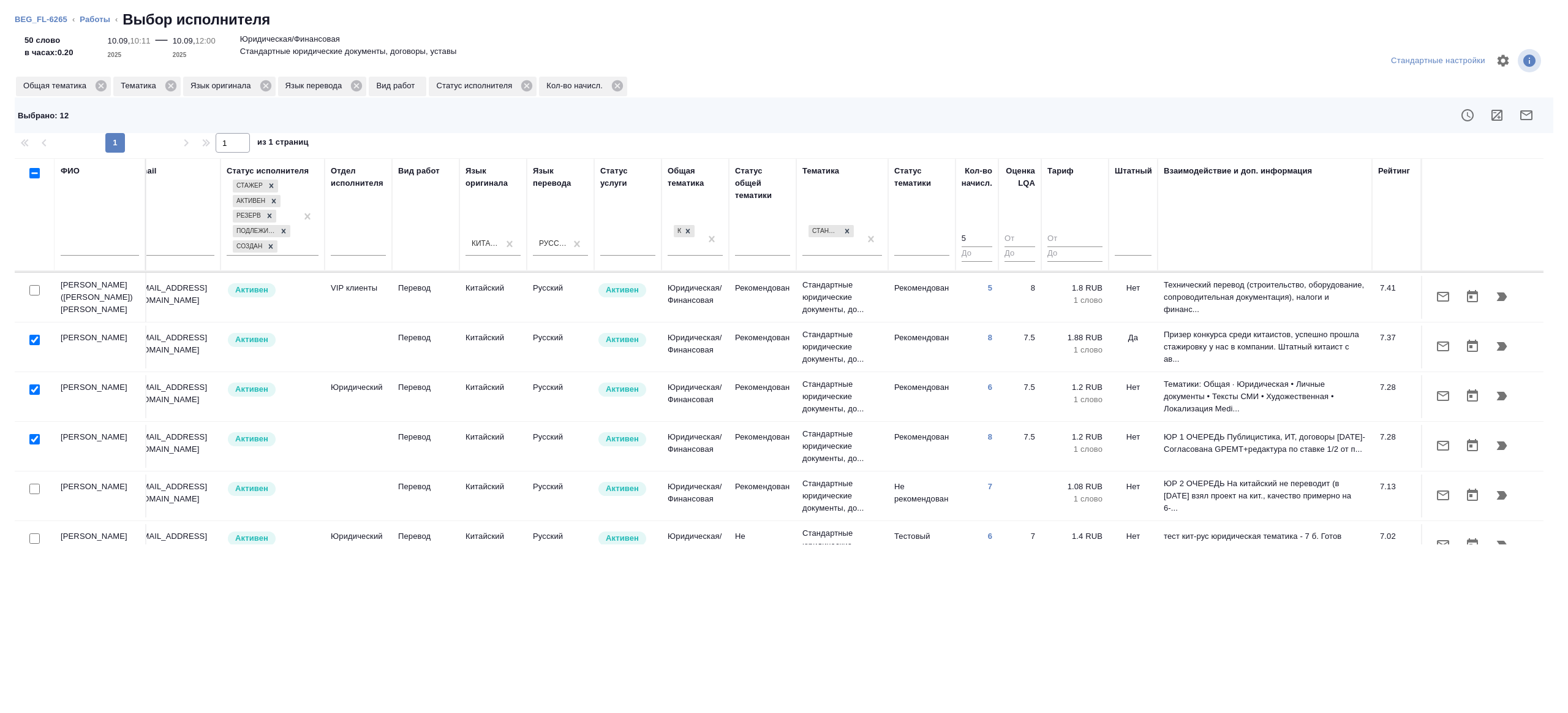
scroll to position [162, 262]
click at [35, 283] on input "checkbox" at bounding box center [35, 288] width 10 height 10
checkbox input "true"
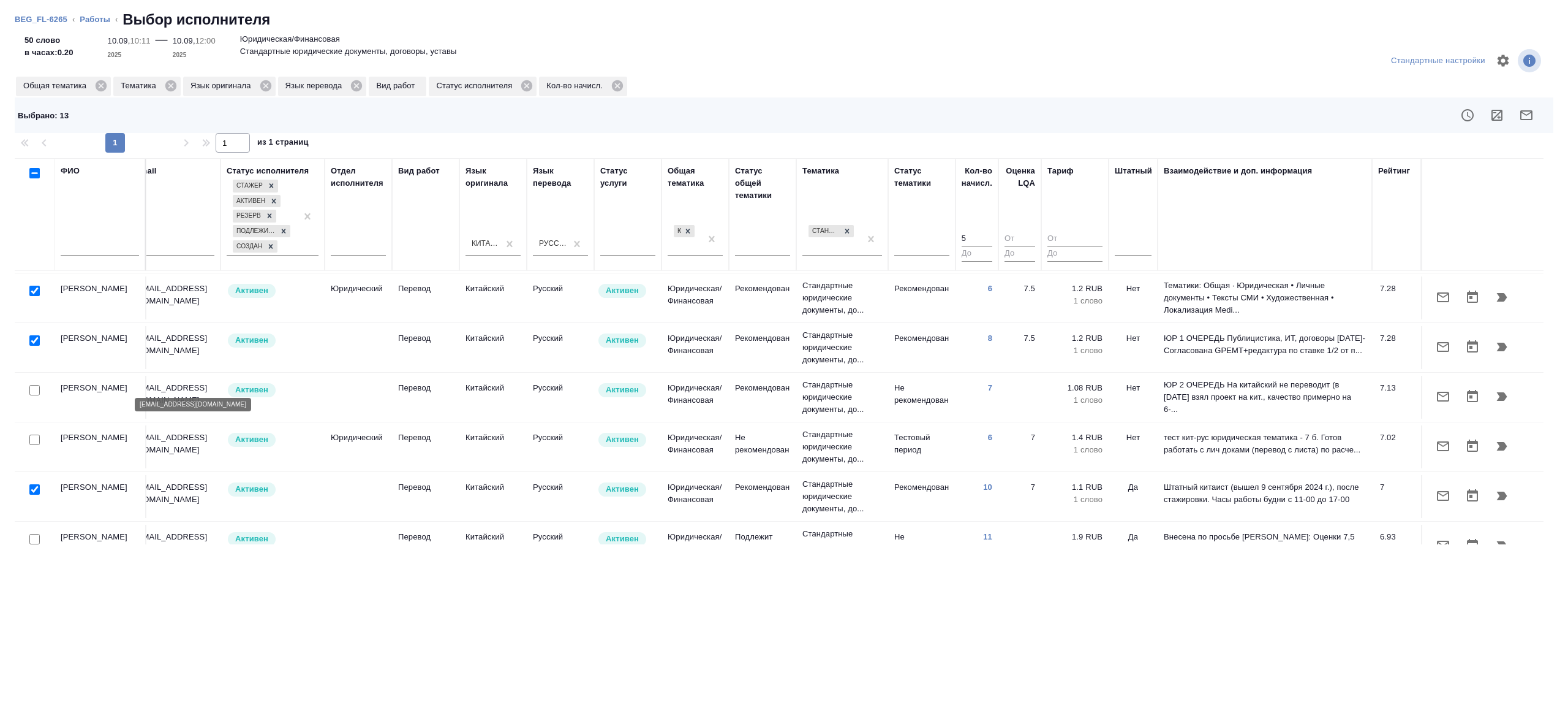
scroll to position [311, 262]
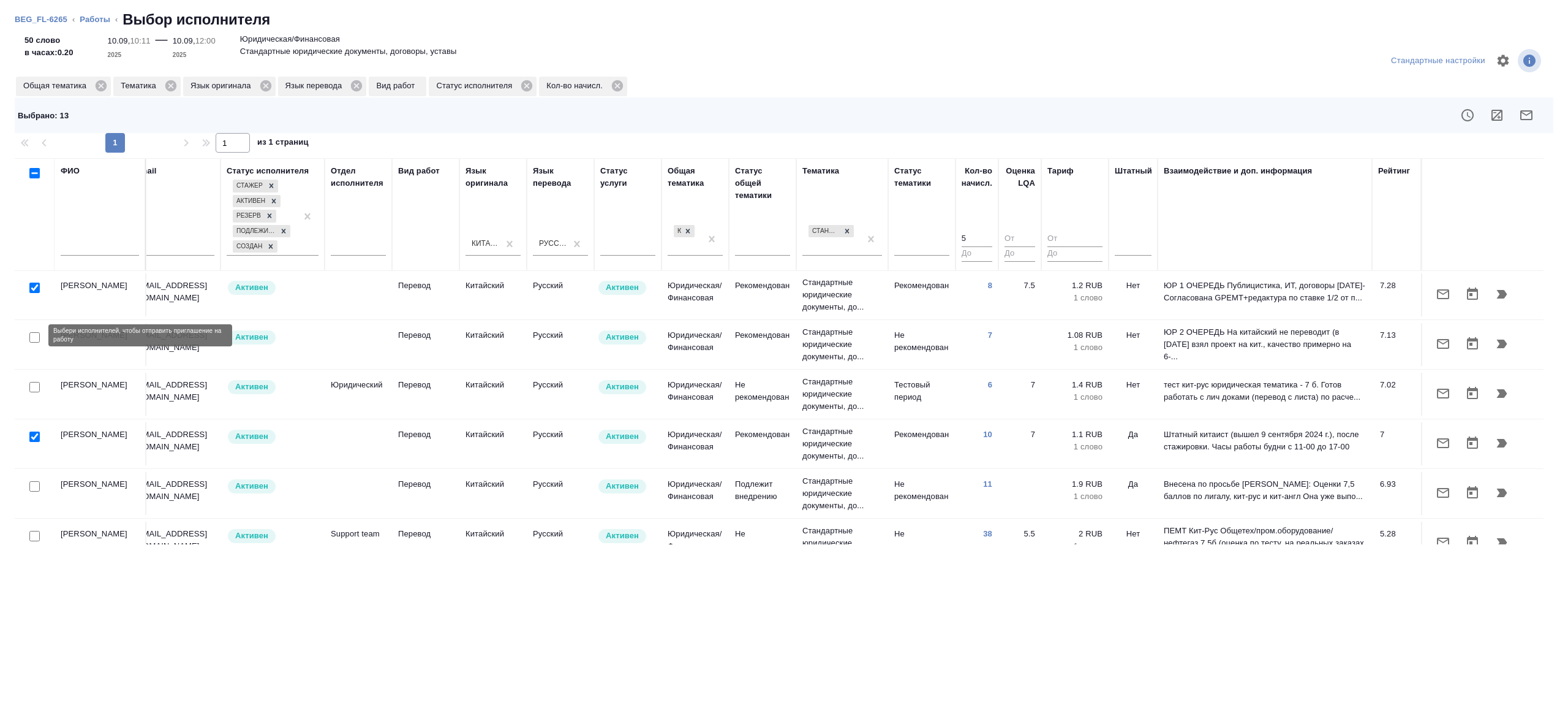
click at [33, 335] on input "checkbox" at bounding box center [35, 337] width 10 height 10
checkbox input "true"
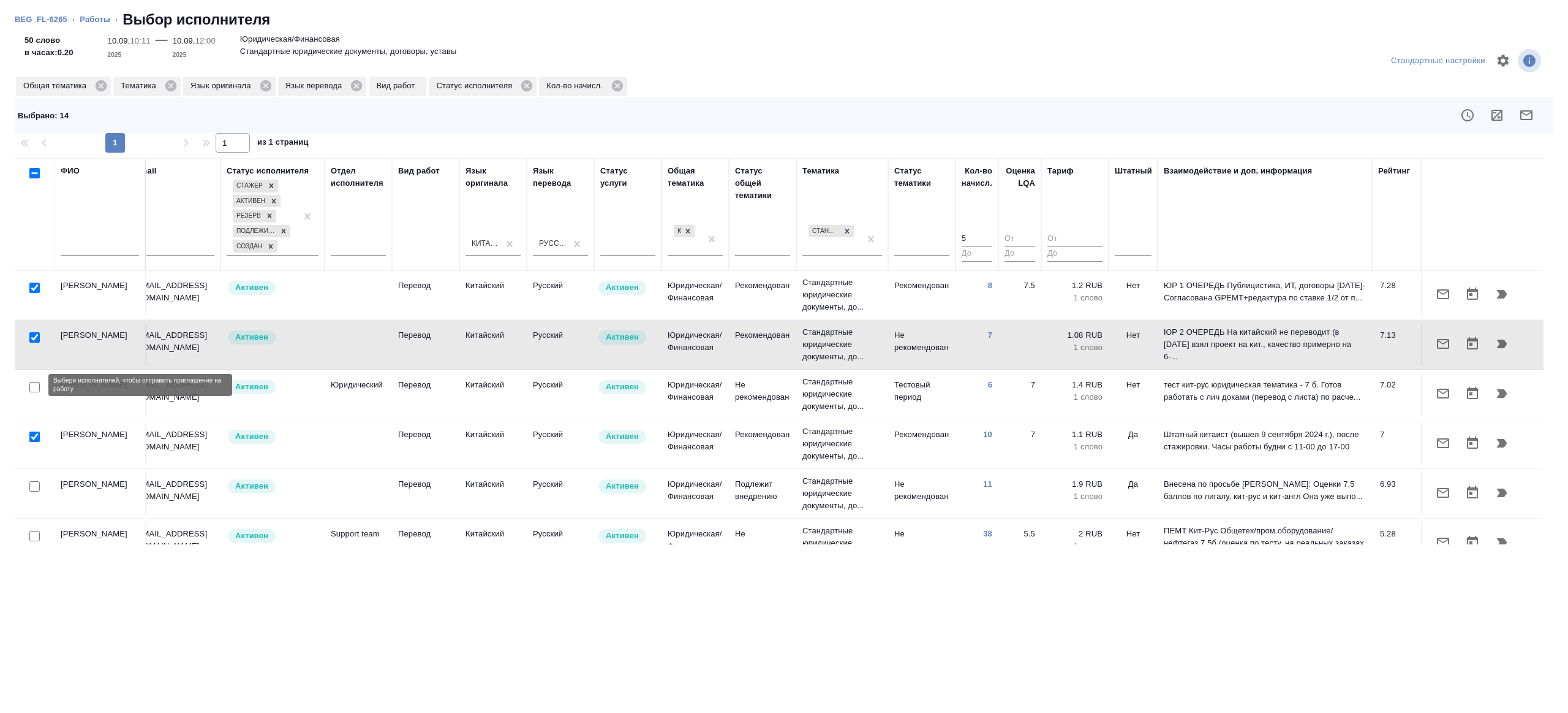
click at [36, 382] on input "checkbox" at bounding box center [35, 387] width 10 height 10
checkbox input "true"
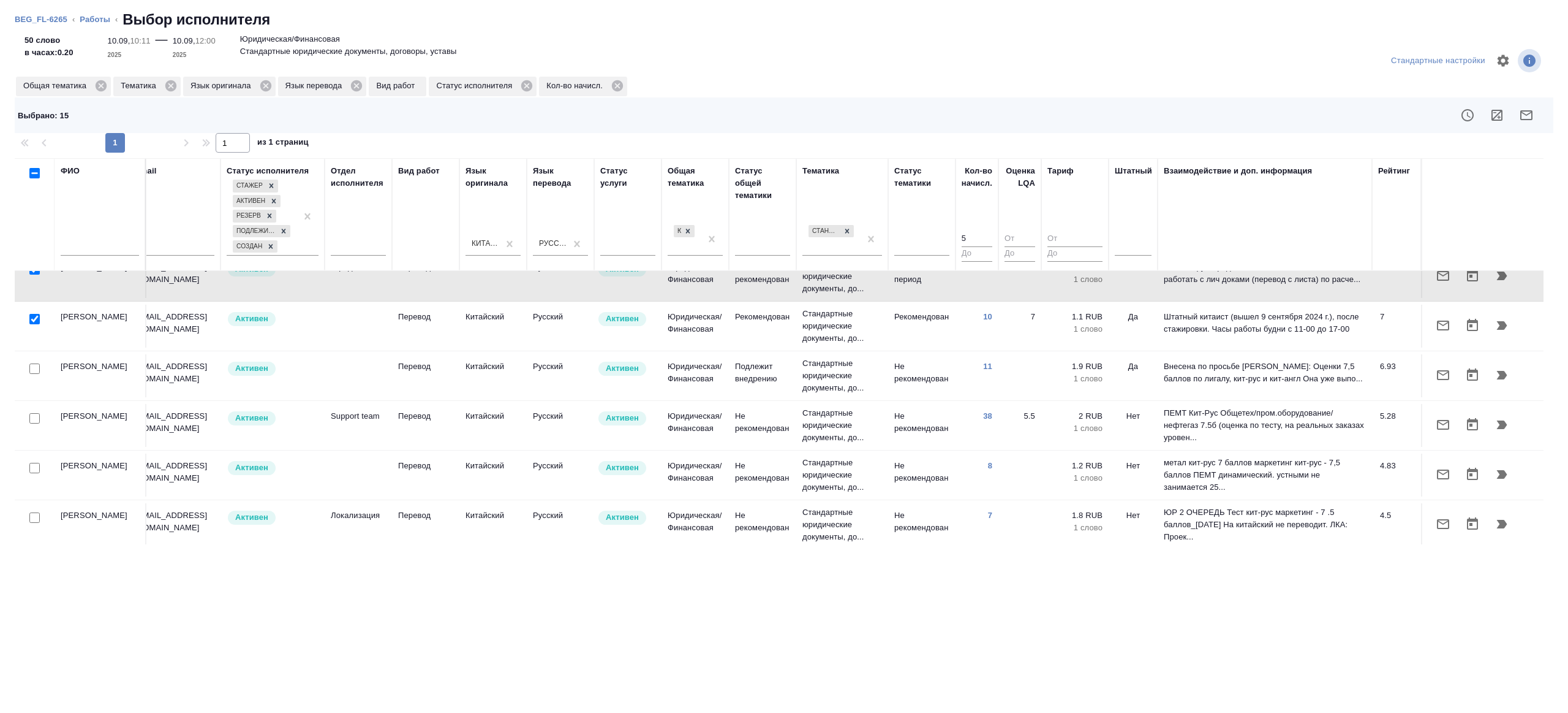
scroll to position [431, 262]
drag, startPoint x: 32, startPoint y: 364, endPoint x: 35, endPoint y: 414, distance: 50.1
click at [32, 364] on input "checkbox" at bounding box center [35, 367] width 10 height 10
checkbox input "true"
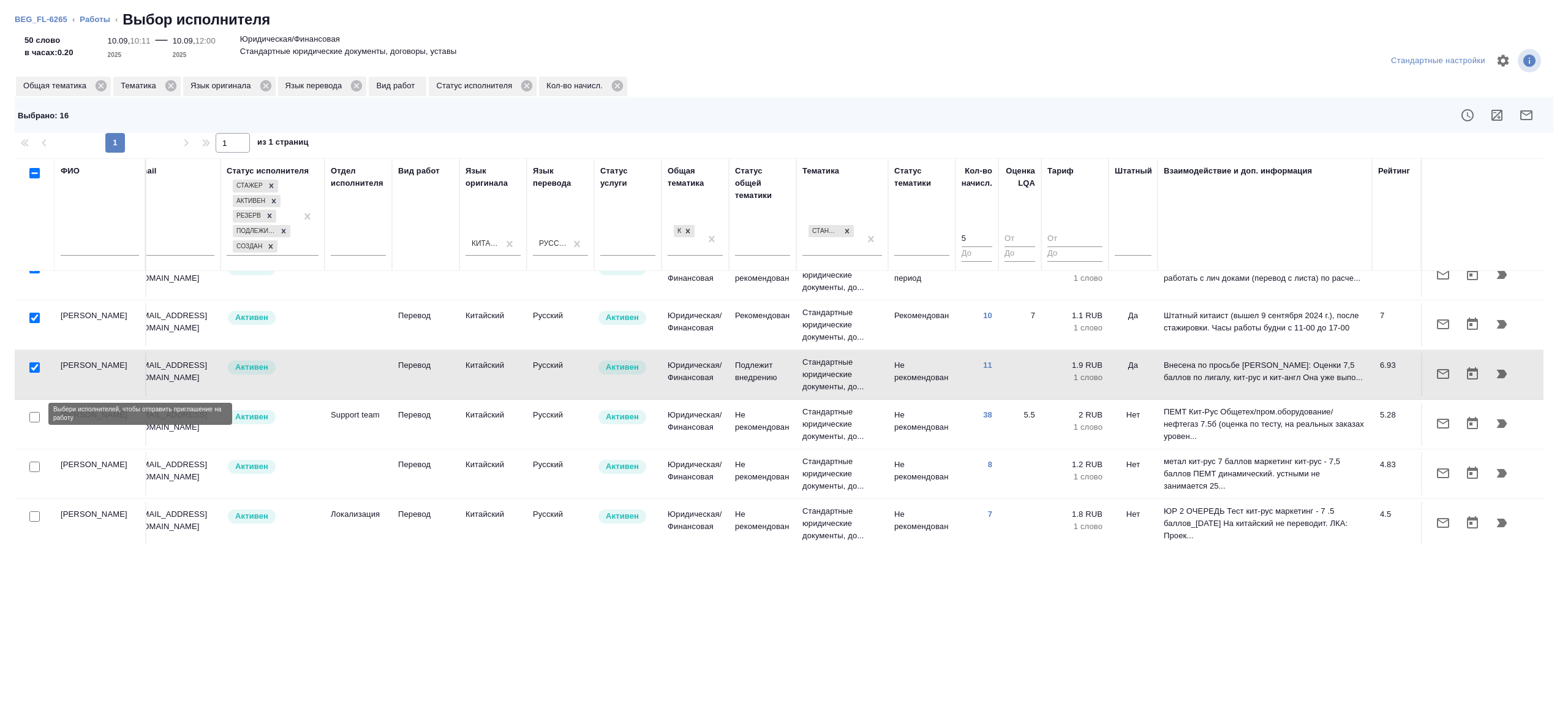
click at [35, 414] on input "checkbox" at bounding box center [35, 417] width 10 height 10
checkbox input "true"
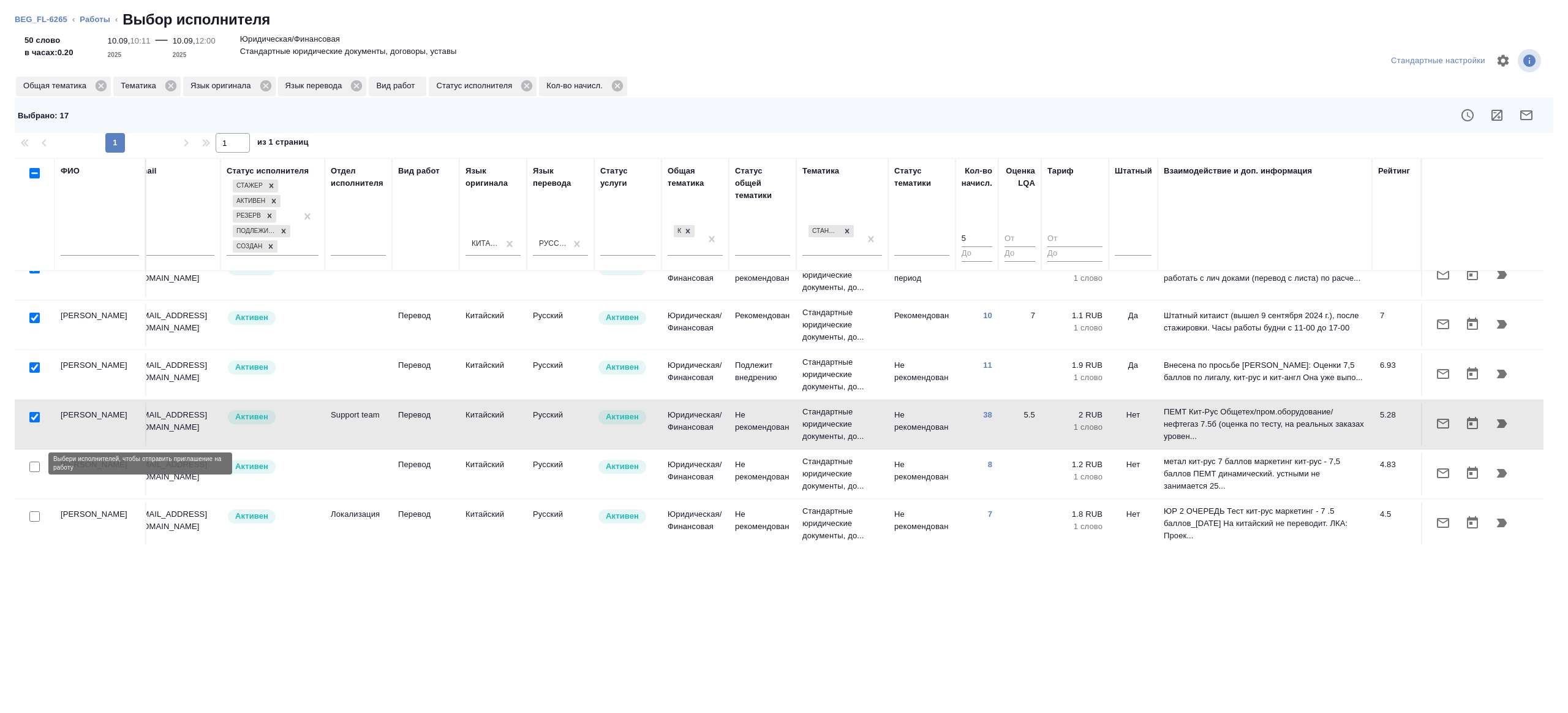
click at [35, 464] on input "checkbox" at bounding box center [35, 467] width 10 height 10
checkbox input "true"
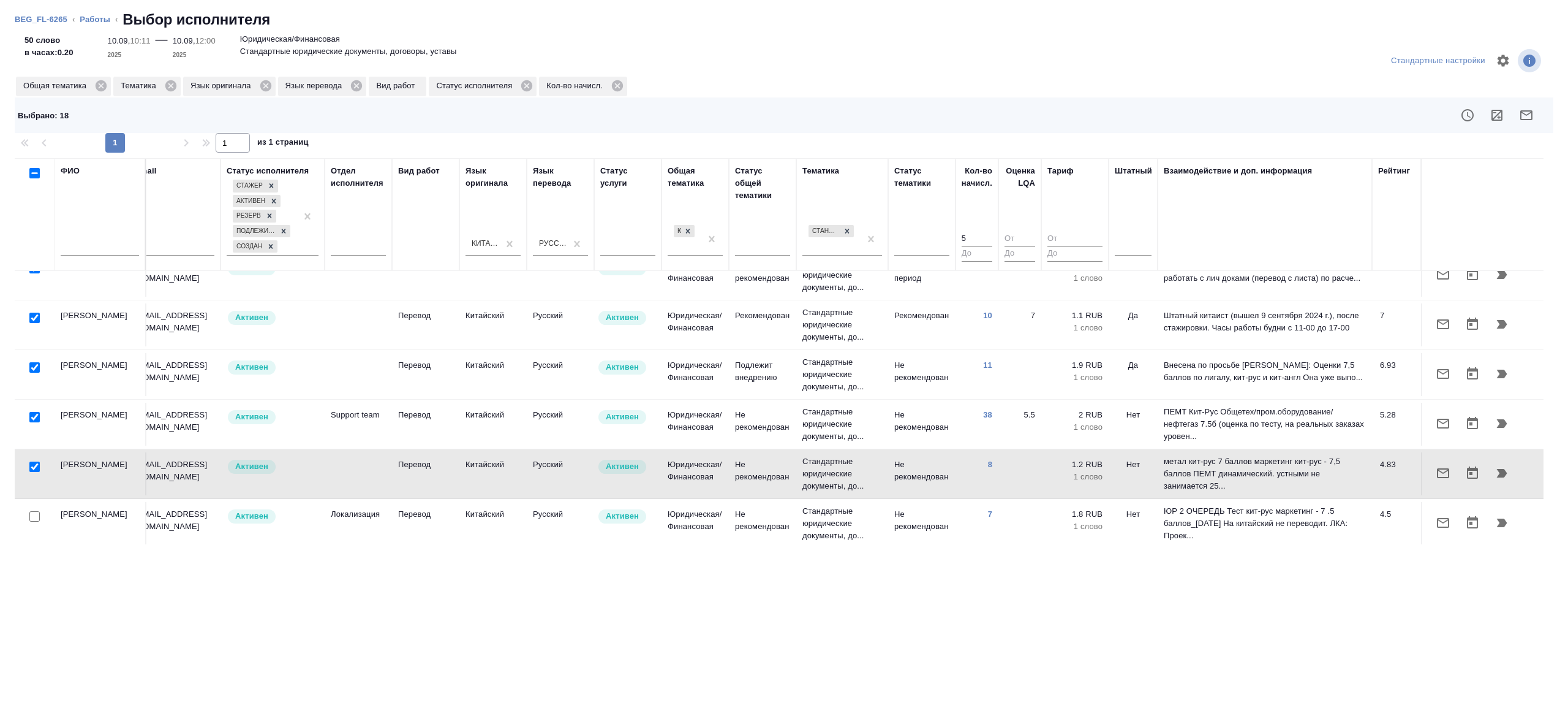
scroll to position [493, 262]
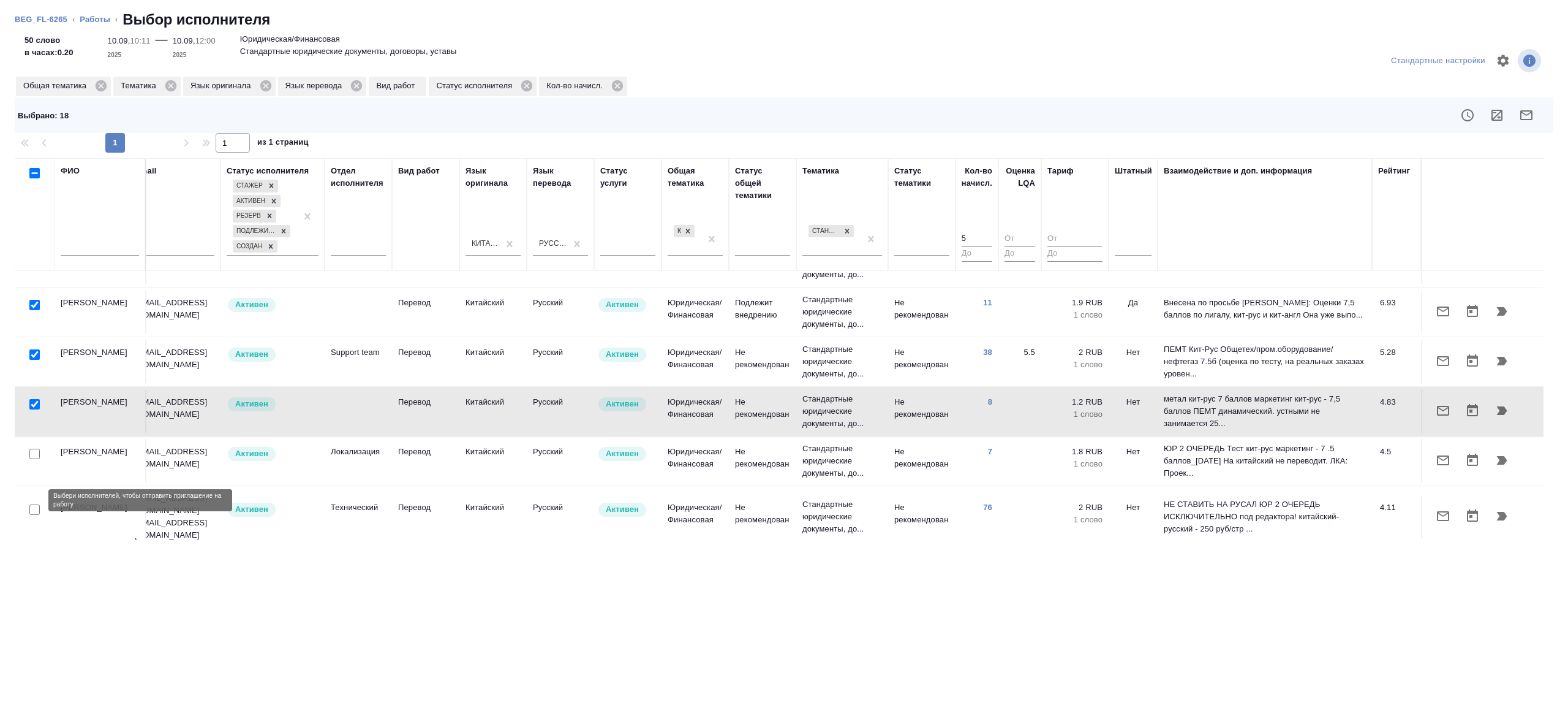
click at [35, 504] on input "checkbox" at bounding box center [35, 509] width 10 height 10
checkbox input "true"
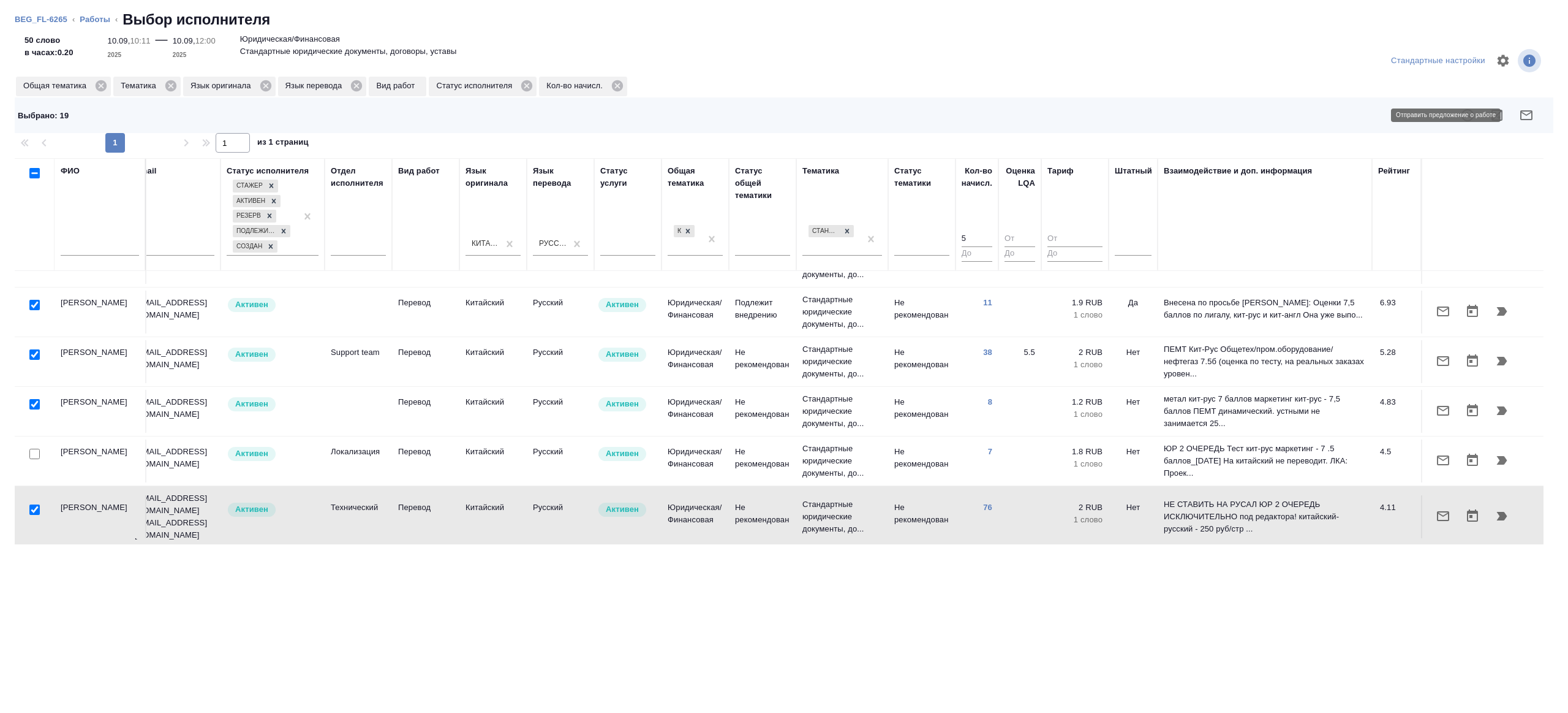
click at [1523, 115] on icon "button" at bounding box center [1526, 115] width 15 height 15
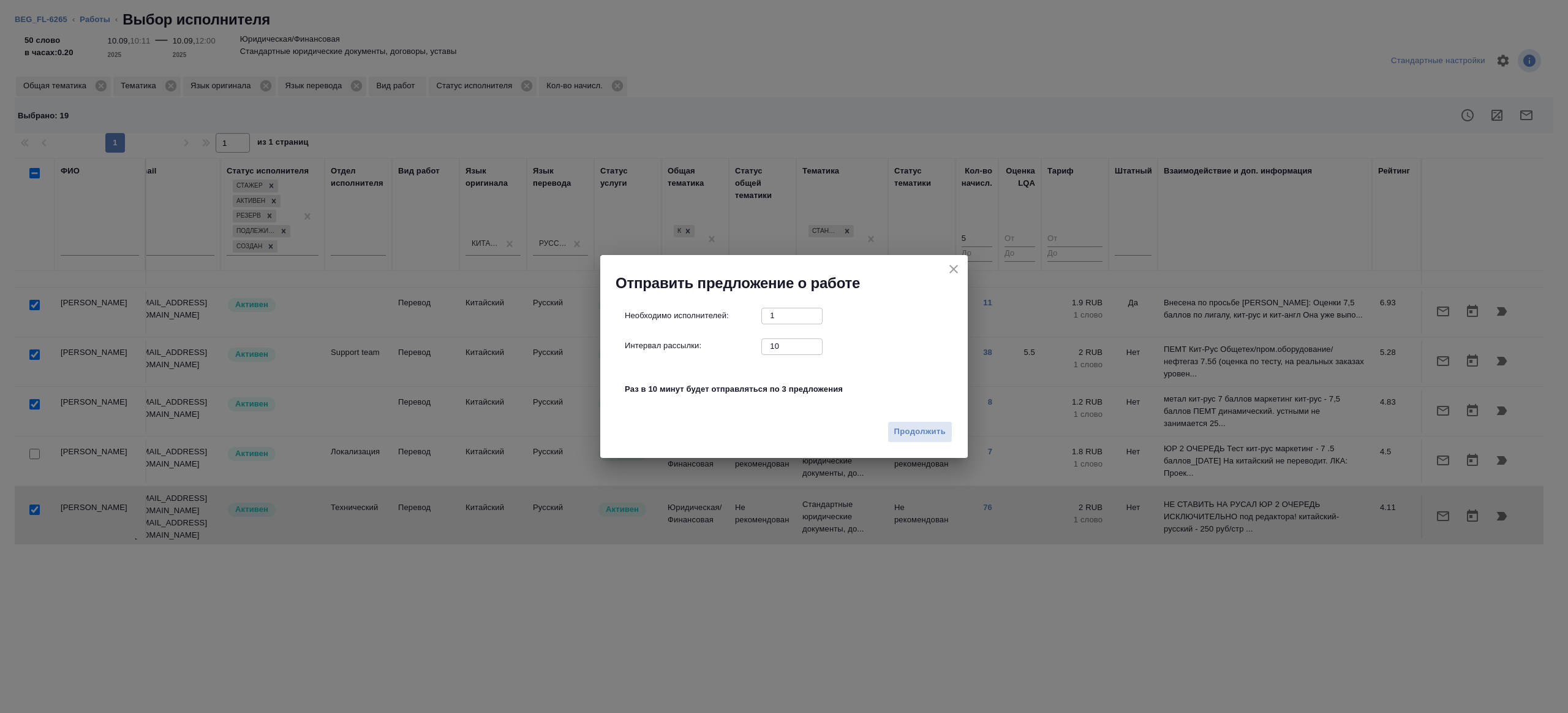
click at [790, 342] on input "10" at bounding box center [791, 347] width 61 height 16
type input "1"
click at [918, 423] on button "Продолжить" at bounding box center [920, 431] width 65 height 22
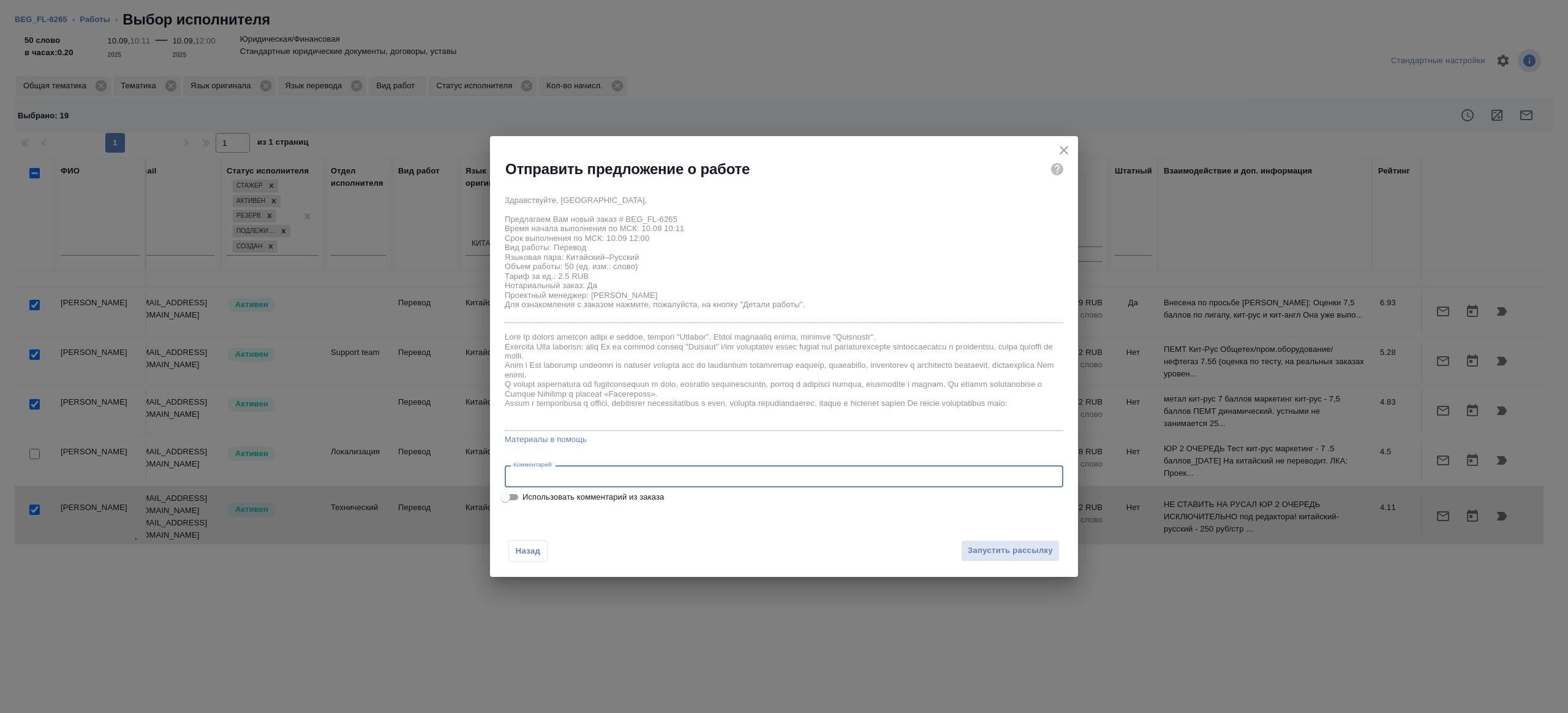
click at [571, 479] on textarea at bounding box center [784, 476] width 541 height 10
type textarea "на перевод с листа из папки китайский"
click at [982, 548] on span "Запустить рассылку" at bounding box center [1010, 551] width 85 height 14
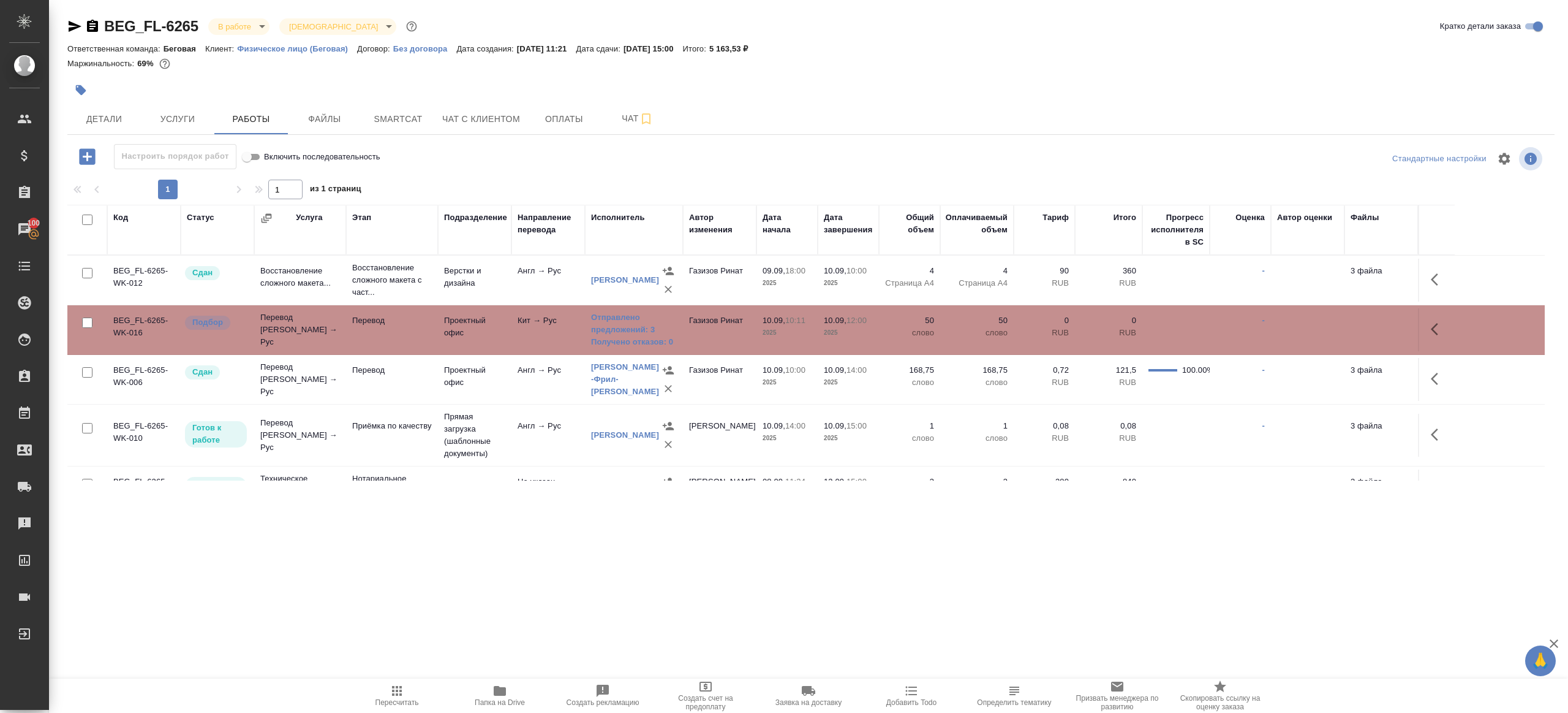
click at [388, 686] on span "Пересчитать" at bounding box center [397, 695] width 88 height 23
drag, startPoint x: 388, startPoint y: 686, endPoint x: 401, endPoint y: 677, distance: 15.8
click at [388, 685] on span "Пересчитать" at bounding box center [397, 695] width 88 height 23
click at [603, 613] on div ".cls-1 fill:#fff; AWATERA Gazizov Rinat Клиенты Спецификации Заказы 100 Чаты To…" at bounding box center [784, 356] width 1568 height 713
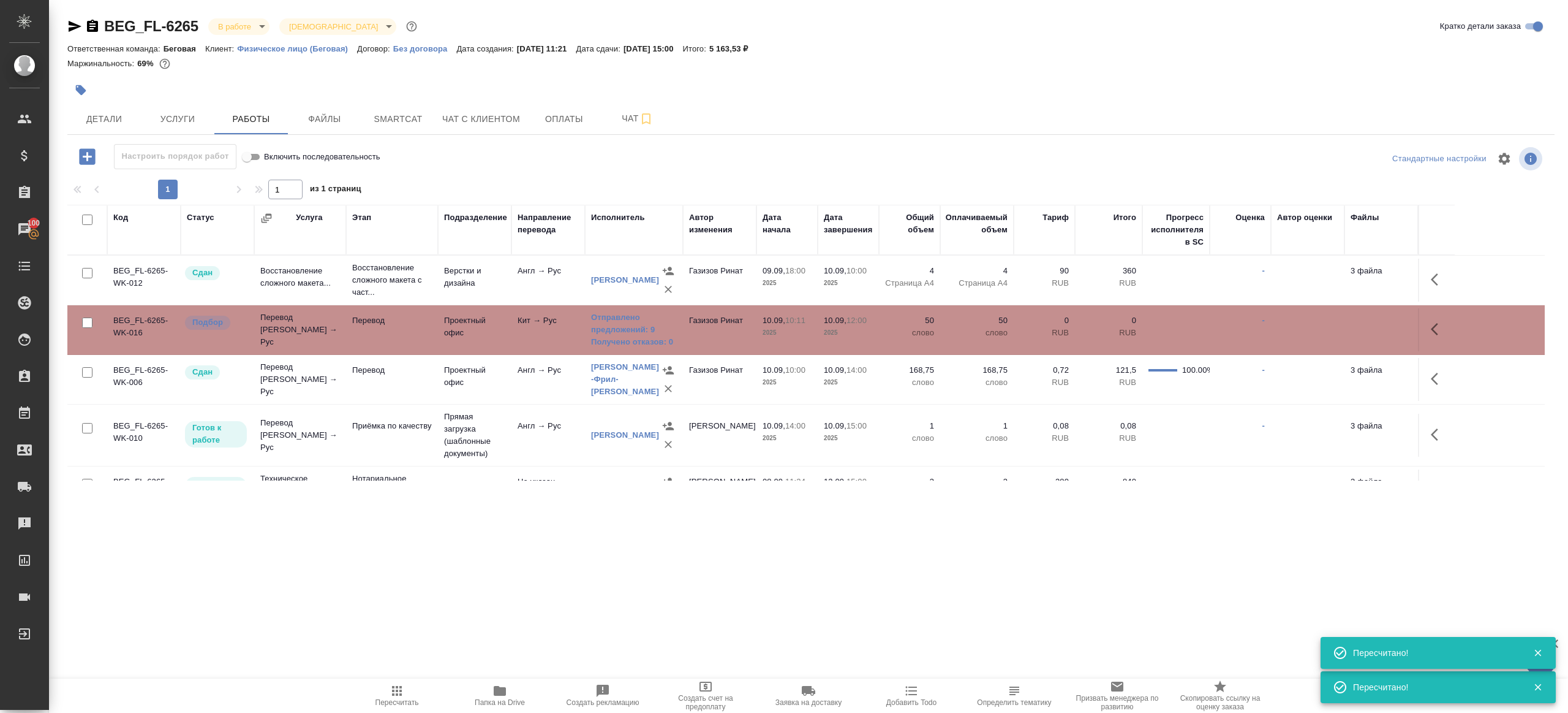
click at [394, 692] on icon "button" at bounding box center [397, 690] width 10 height 10
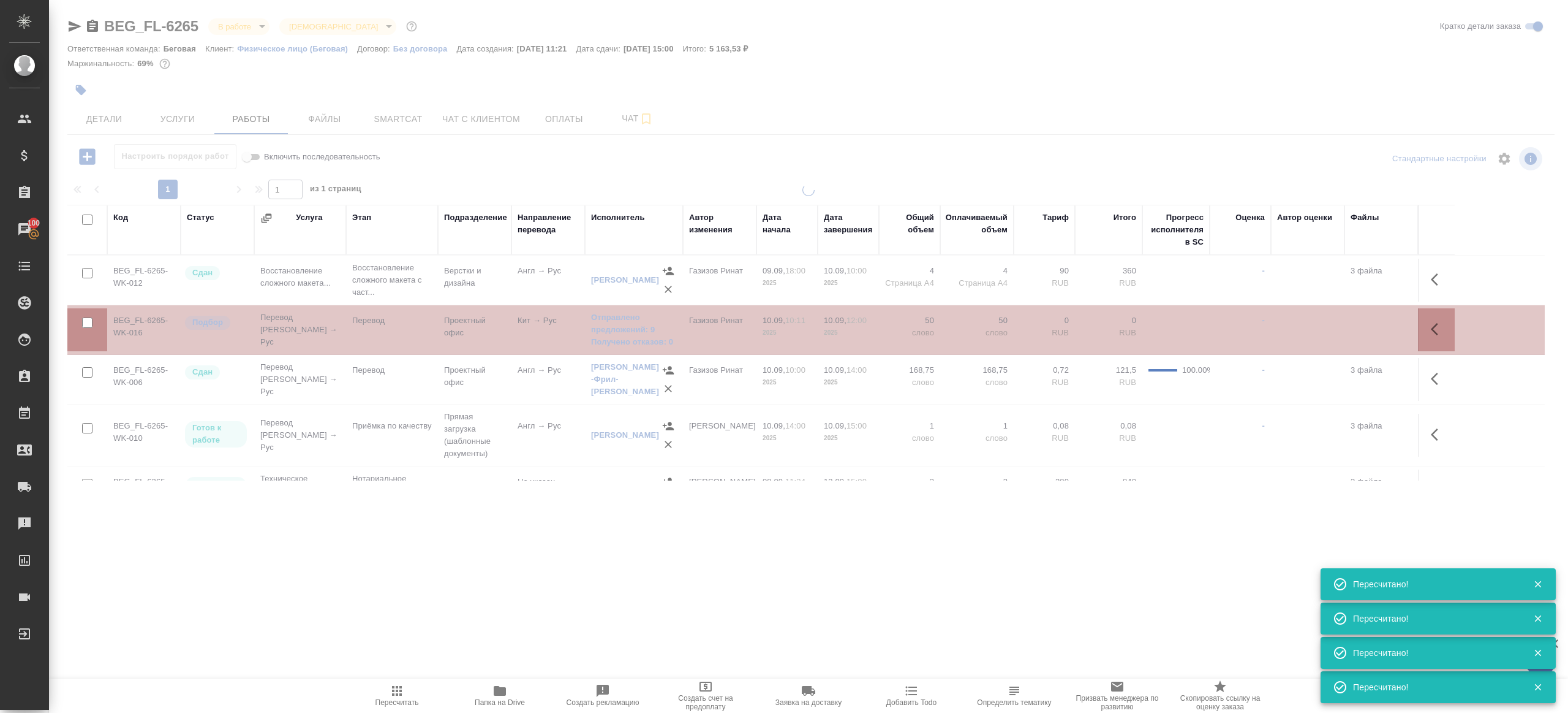
click at [560, 535] on div ".cls-1 fill:#fff; AWATERA Gazizov Rinat Клиенты Спецификации Заказы 100 Чаты To…" at bounding box center [784, 356] width 1568 height 713
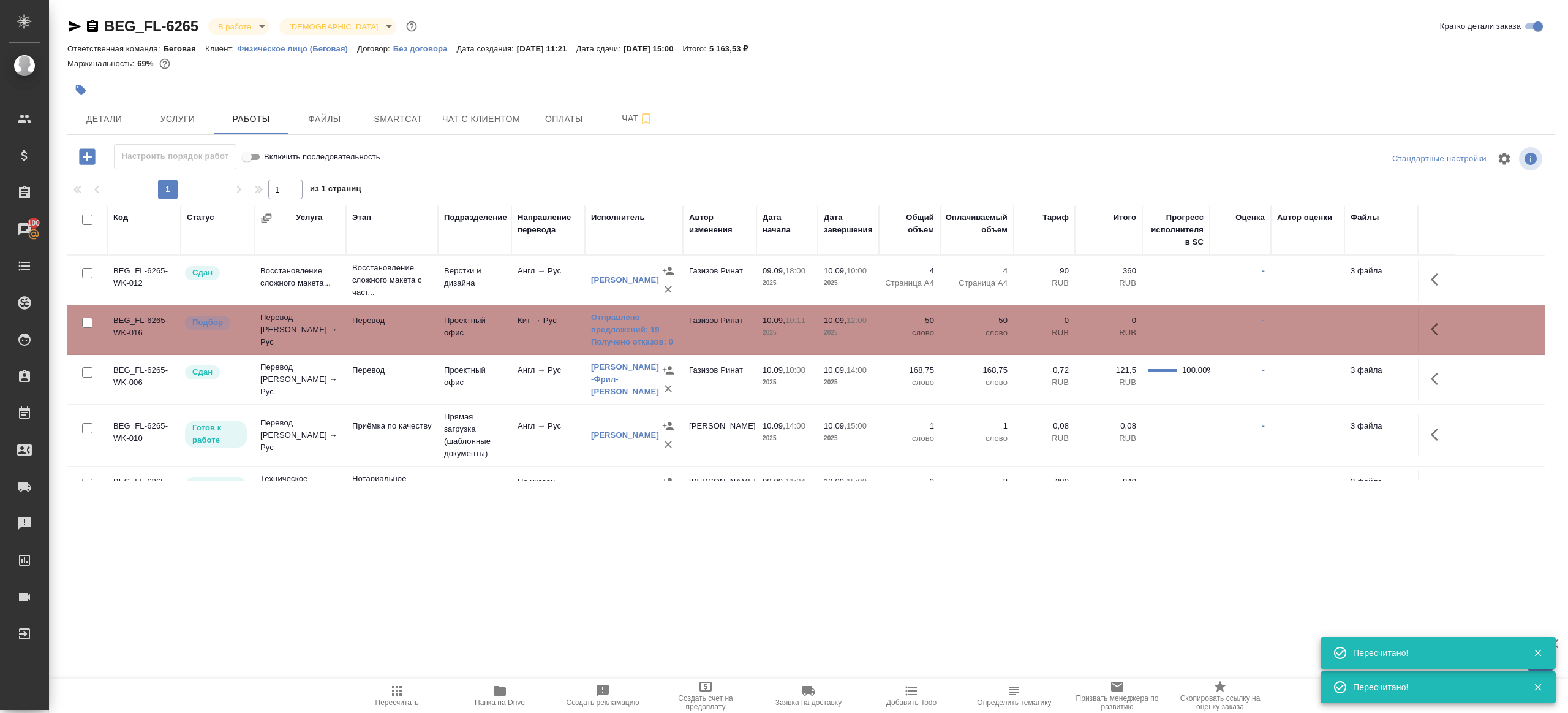
click at [393, 691] on icon "button" at bounding box center [397, 690] width 15 height 15
click at [445, 593] on div ".cls-1 fill:#fff; AWATERA Gazizov Rinat Клиенты Спецификации Заказы 100 Чаты To…" at bounding box center [784, 356] width 1568 height 713
click at [410, 705] on span "Пересчитать" at bounding box center [397, 703] width 43 height 9
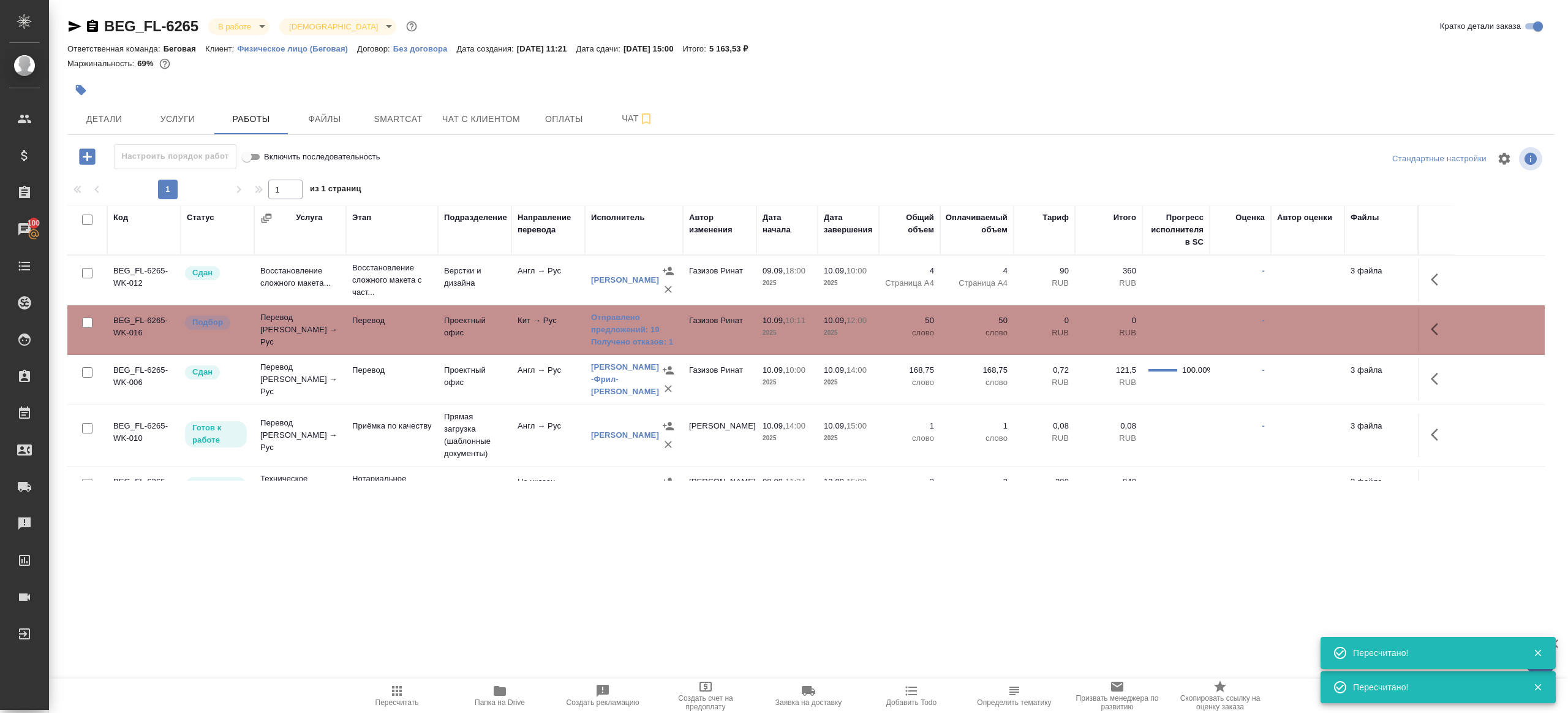
click at [654, 604] on div ".cls-1 fill:#fff; AWATERA Gazizov Rinat Клиенты Спецификации Заказы 100 Чаты To…" at bounding box center [784, 356] width 1568 height 713
click at [485, 324] on td "Проектный офис" at bounding box center [474, 330] width 74 height 43
click at [403, 684] on icon "button" at bounding box center [397, 690] width 15 height 15
drag, startPoint x: 403, startPoint y: 683, endPoint x: 447, endPoint y: 666, distance: 47.2
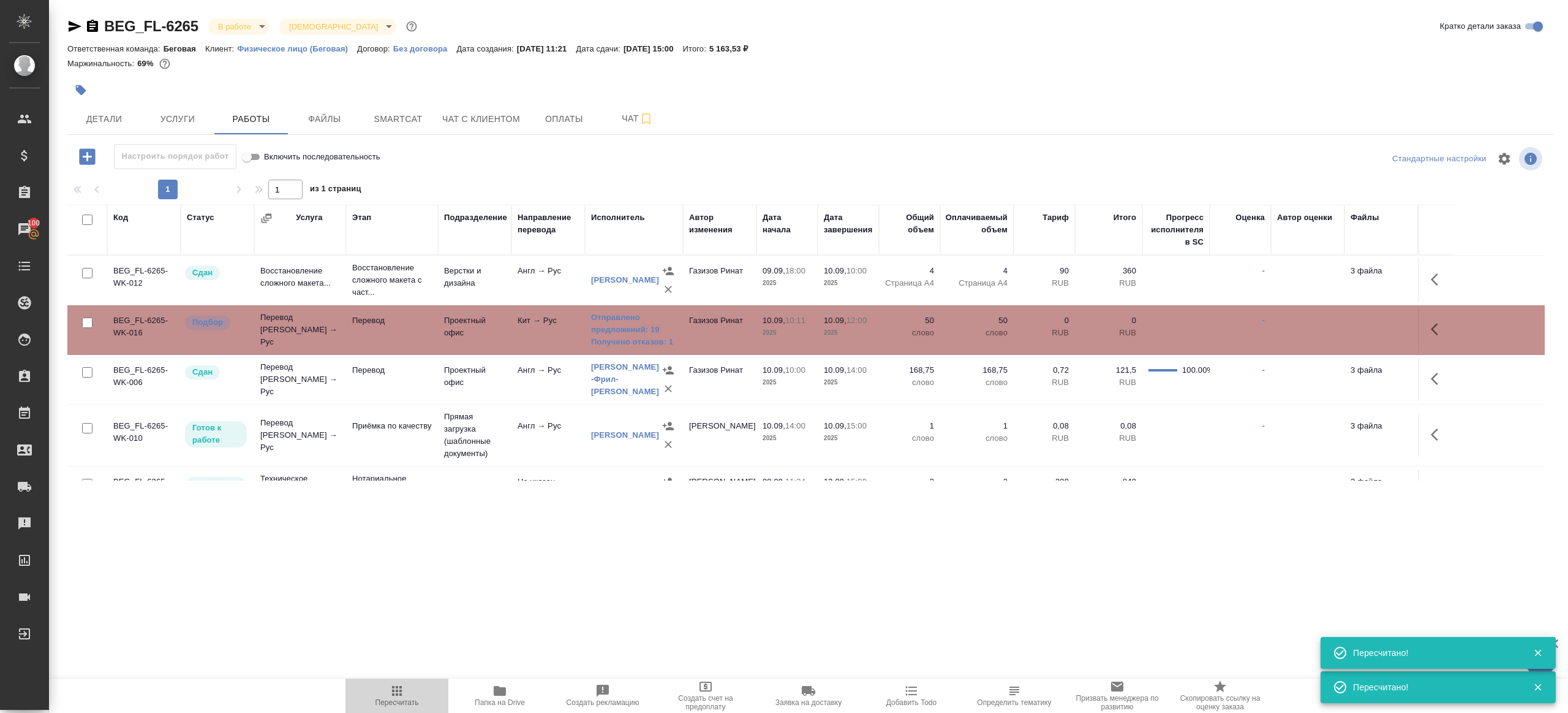
click at [403, 684] on icon "button" at bounding box center [397, 690] width 15 height 15
click at [566, 626] on div ".cls-1 fill:#fff; AWATERA Gazizov Rinat Клиенты Спецификации Заказы 100 Чаты To…" at bounding box center [784, 356] width 1568 height 713
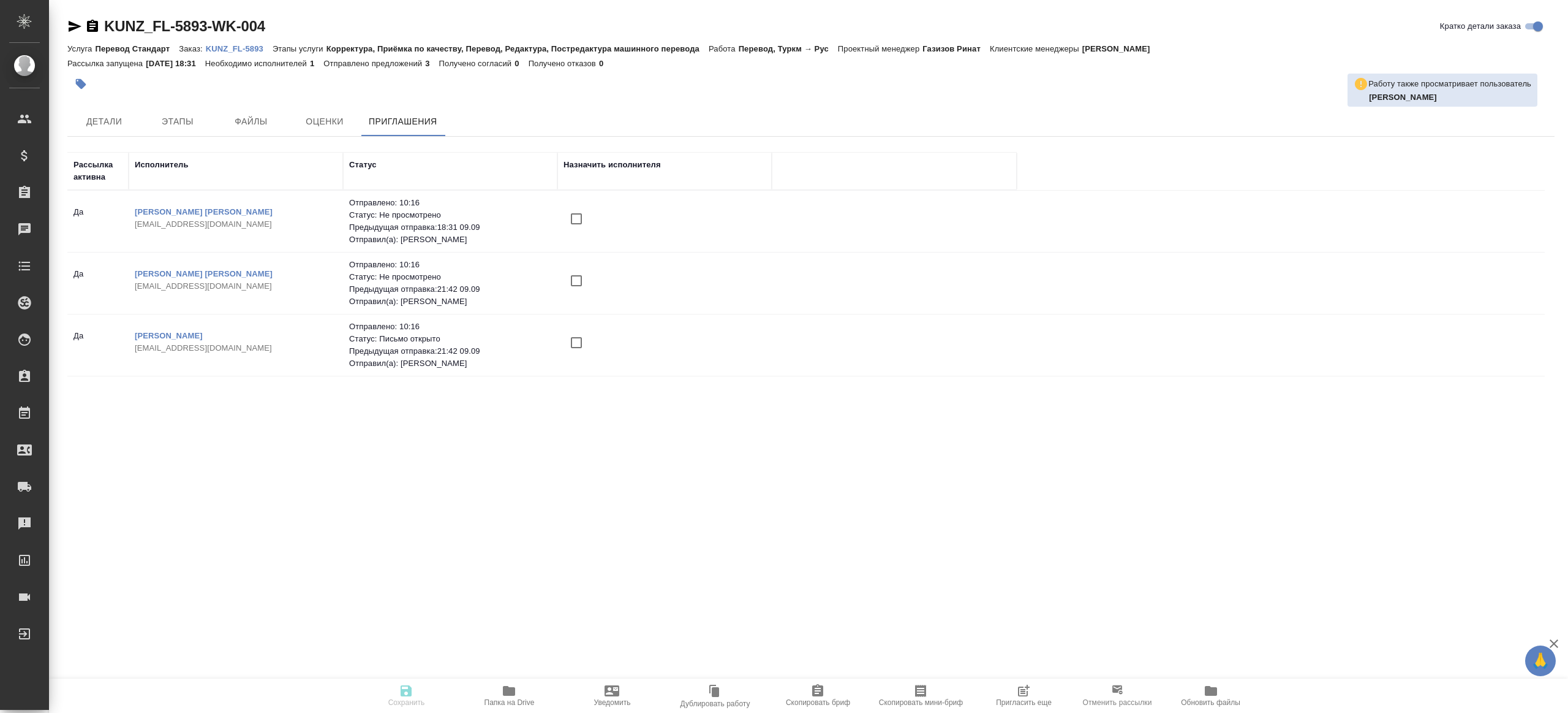
click at [571, 342] on input "checkbox" at bounding box center [577, 343] width 26 height 26
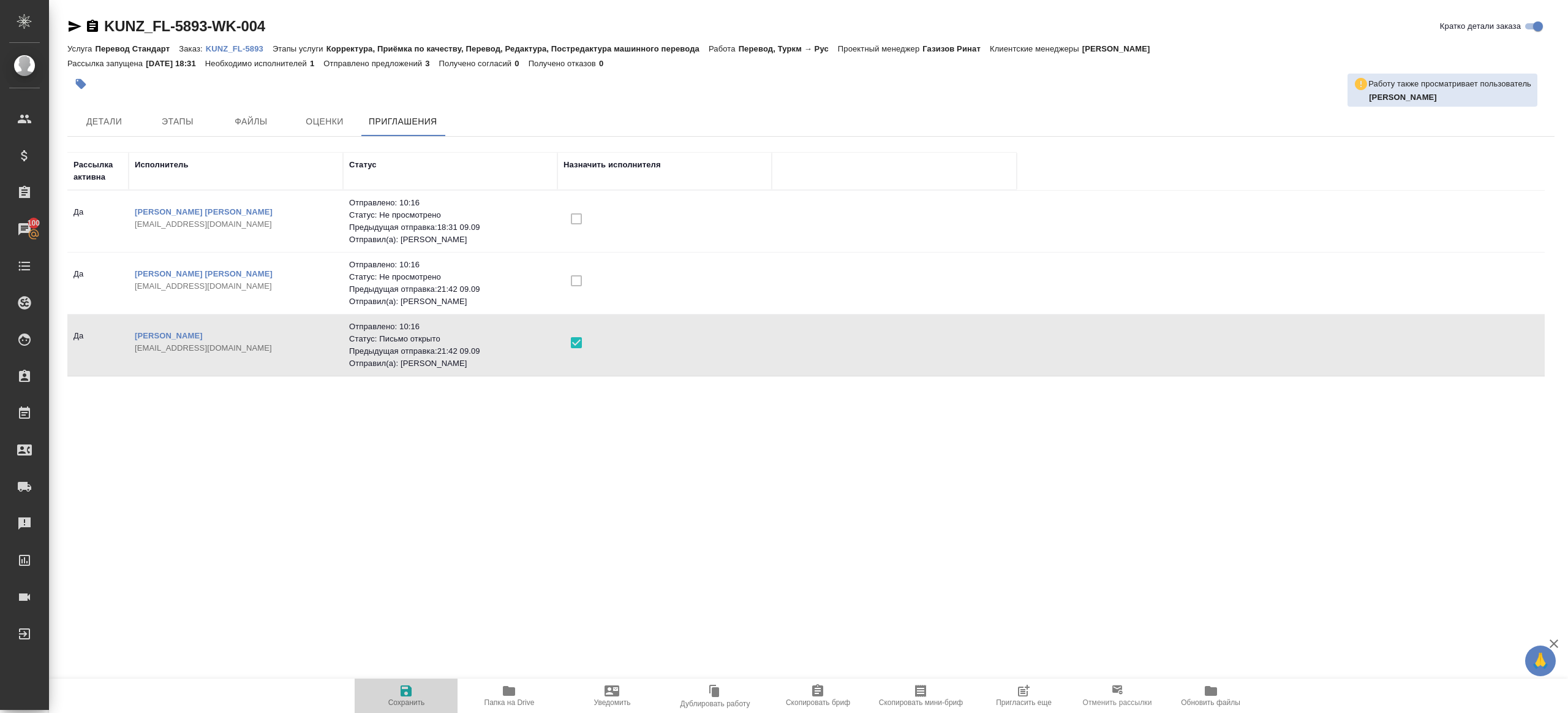
click at [410, 682] on button "Сохранить" at bounding box center [406, 696] width 103 height 35
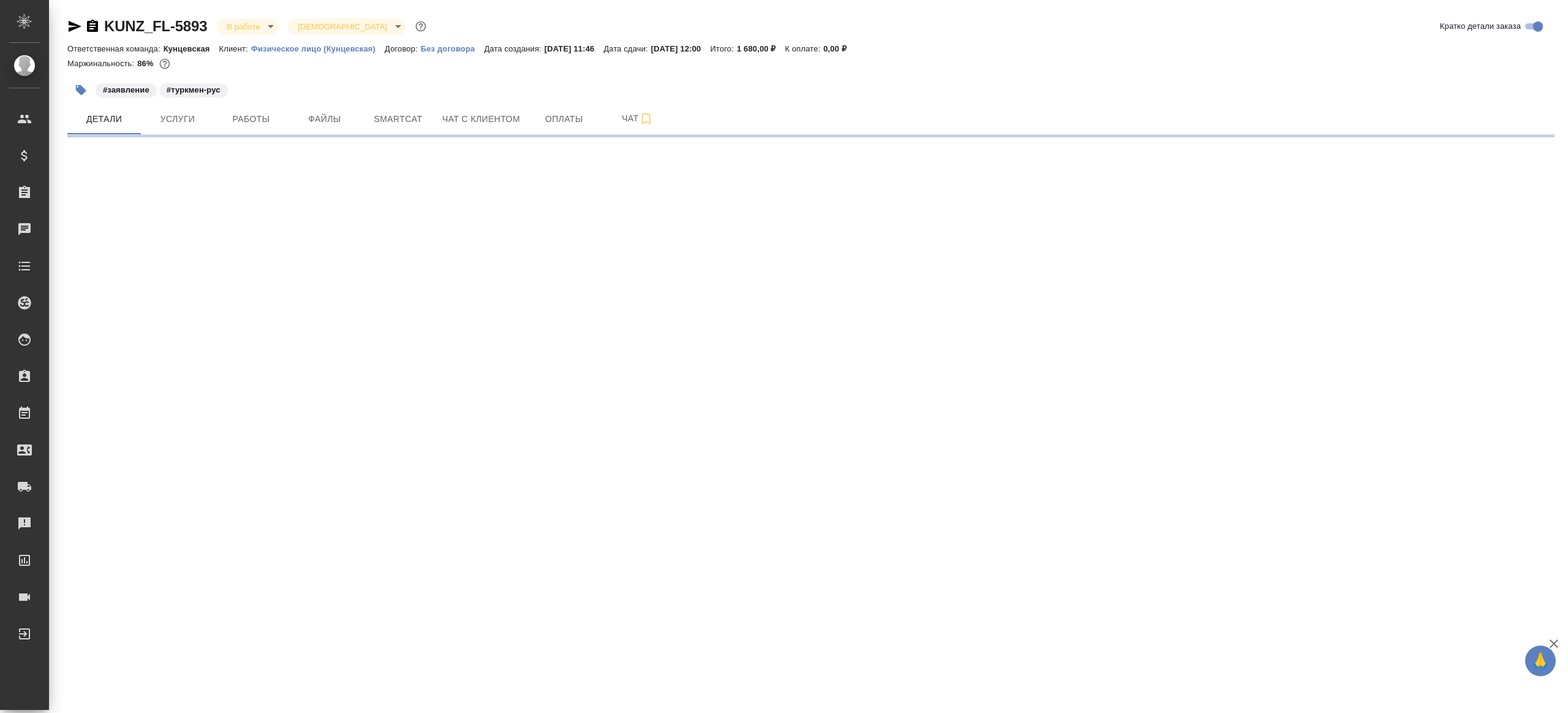
select select "RU"
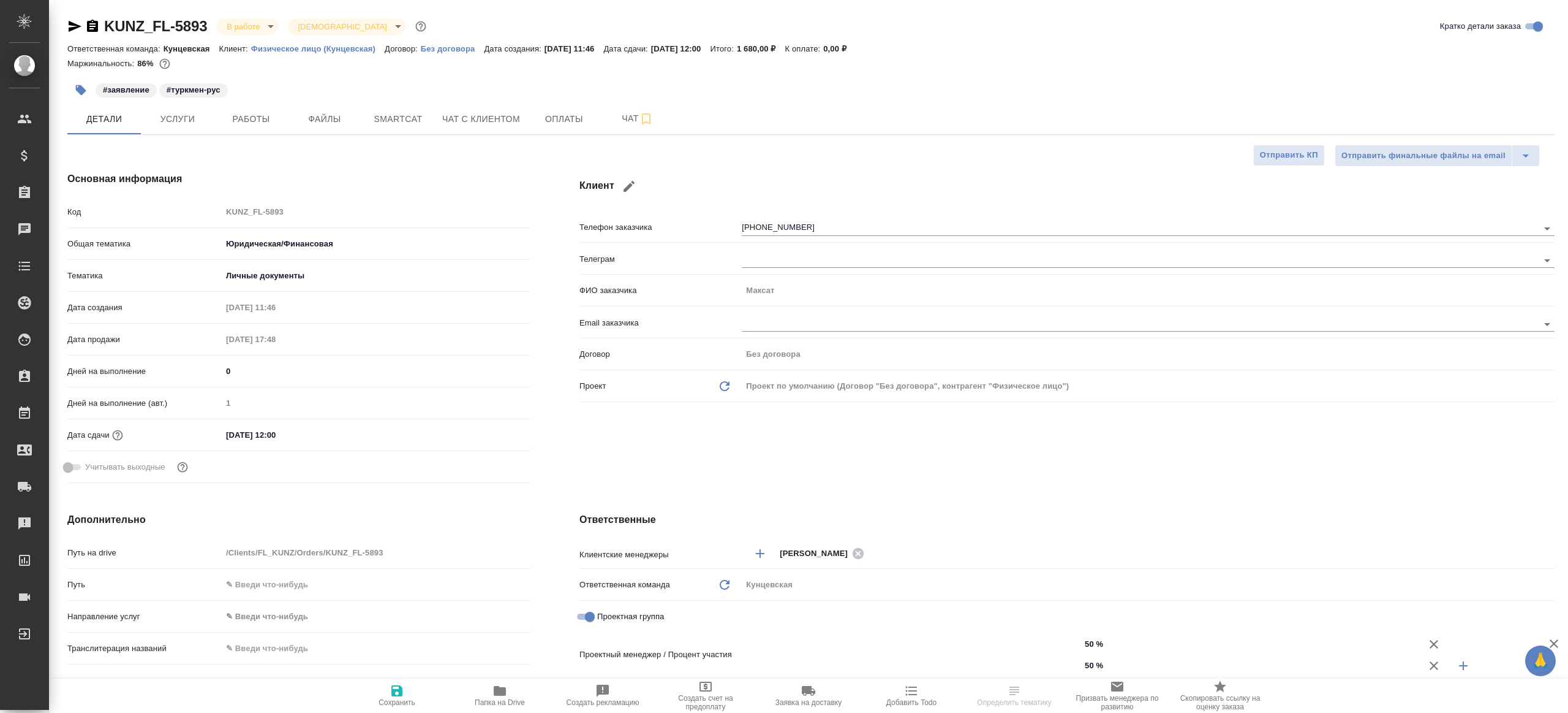
type textarea "x"
type input "Газизов Ринат"
type input "[PERSON_NAME]"
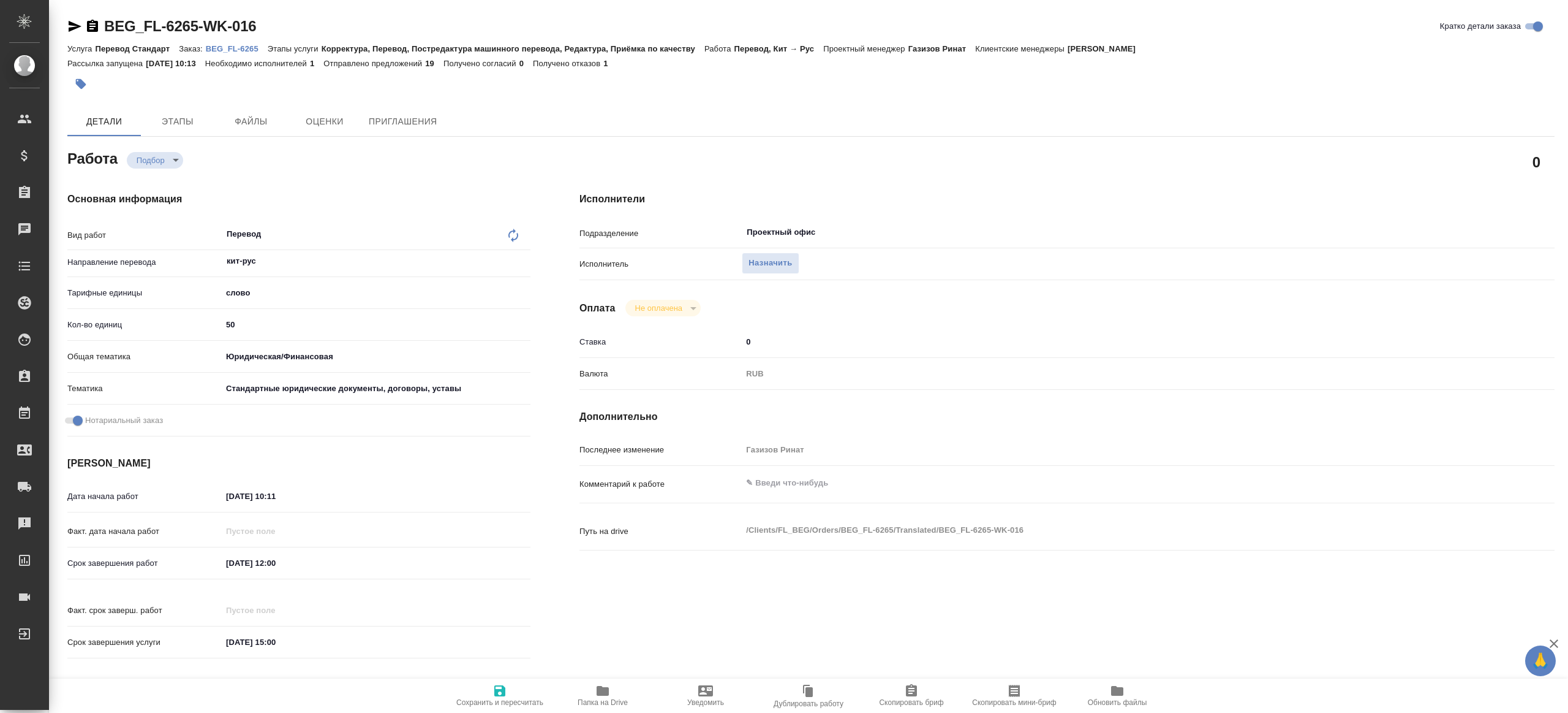
type textarea "x"
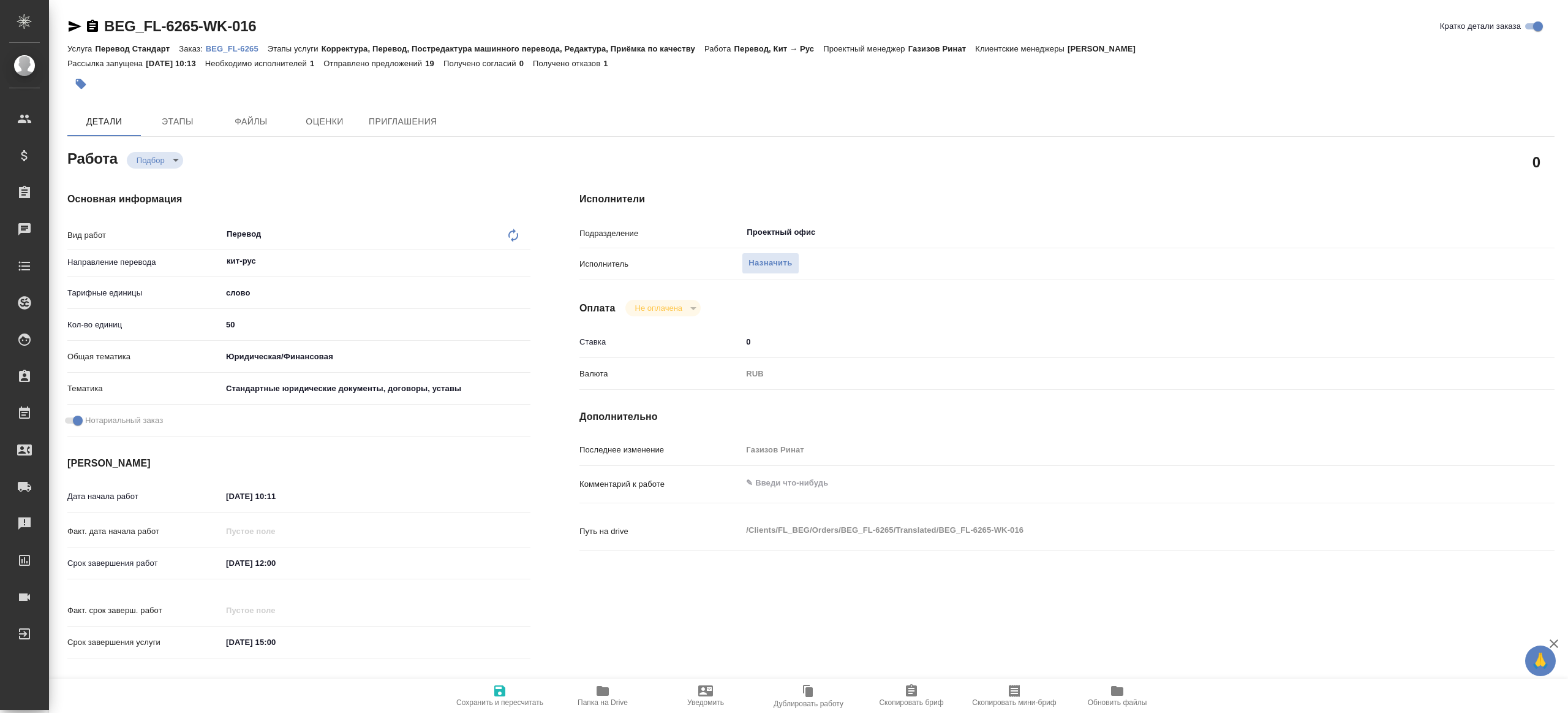
type textarea "x"
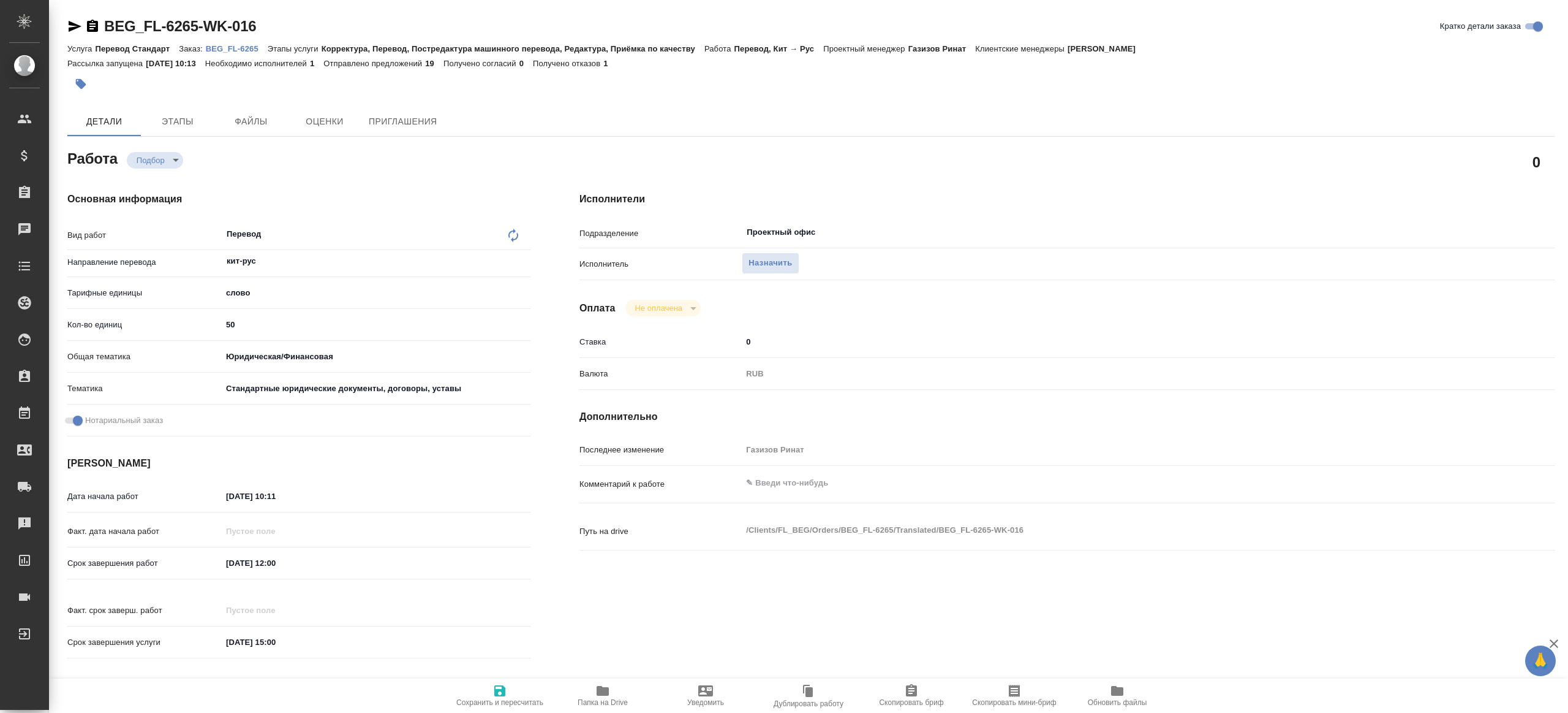
type textarea "x"
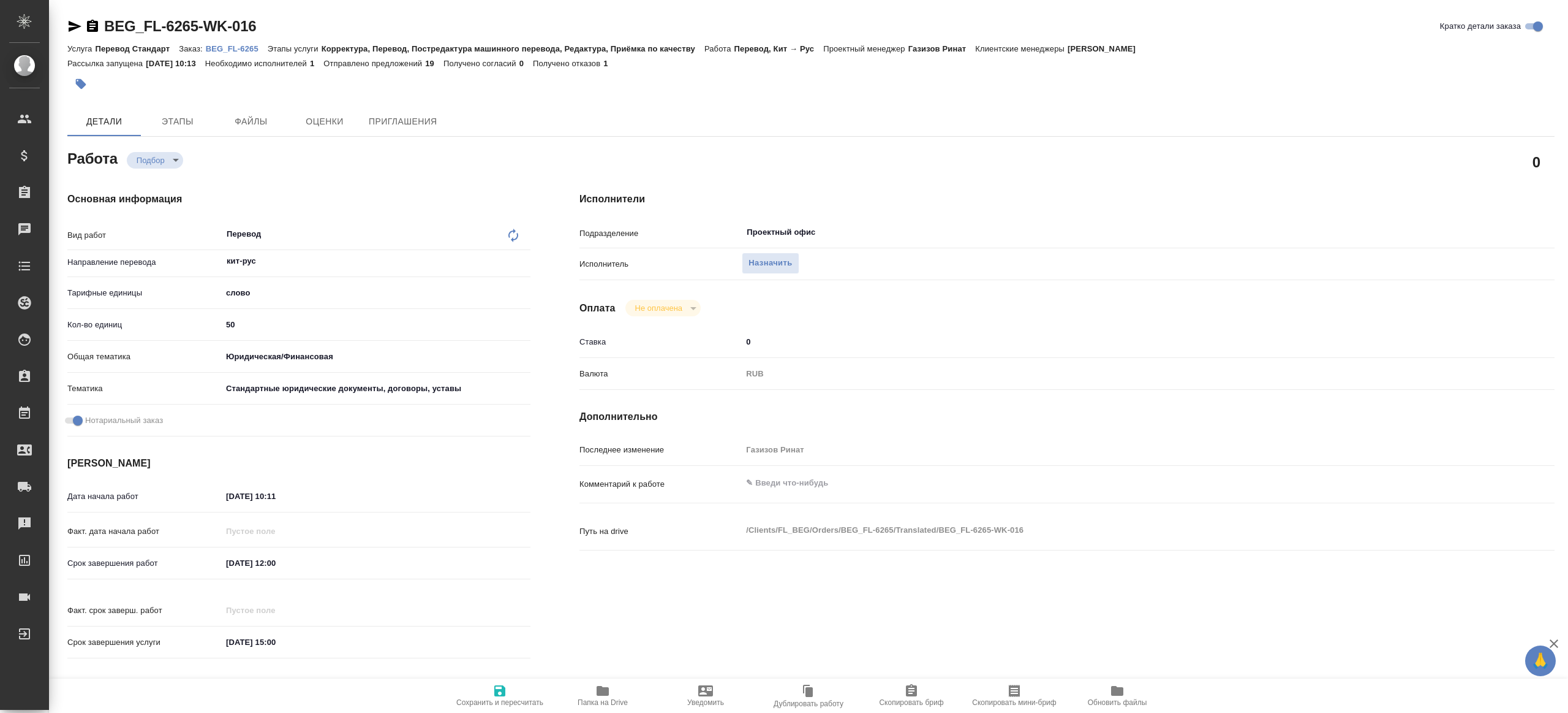
type textarea "x"
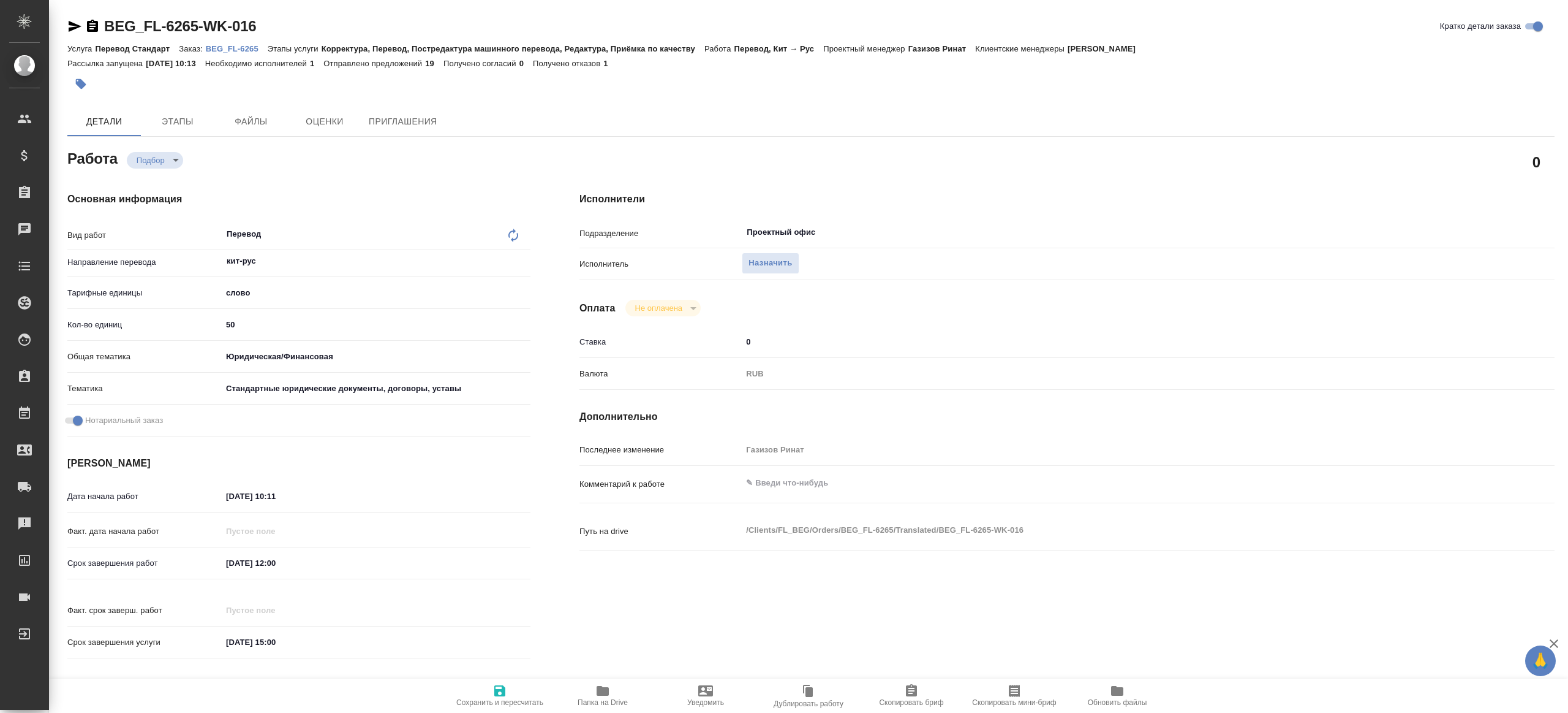
type textarea "x"
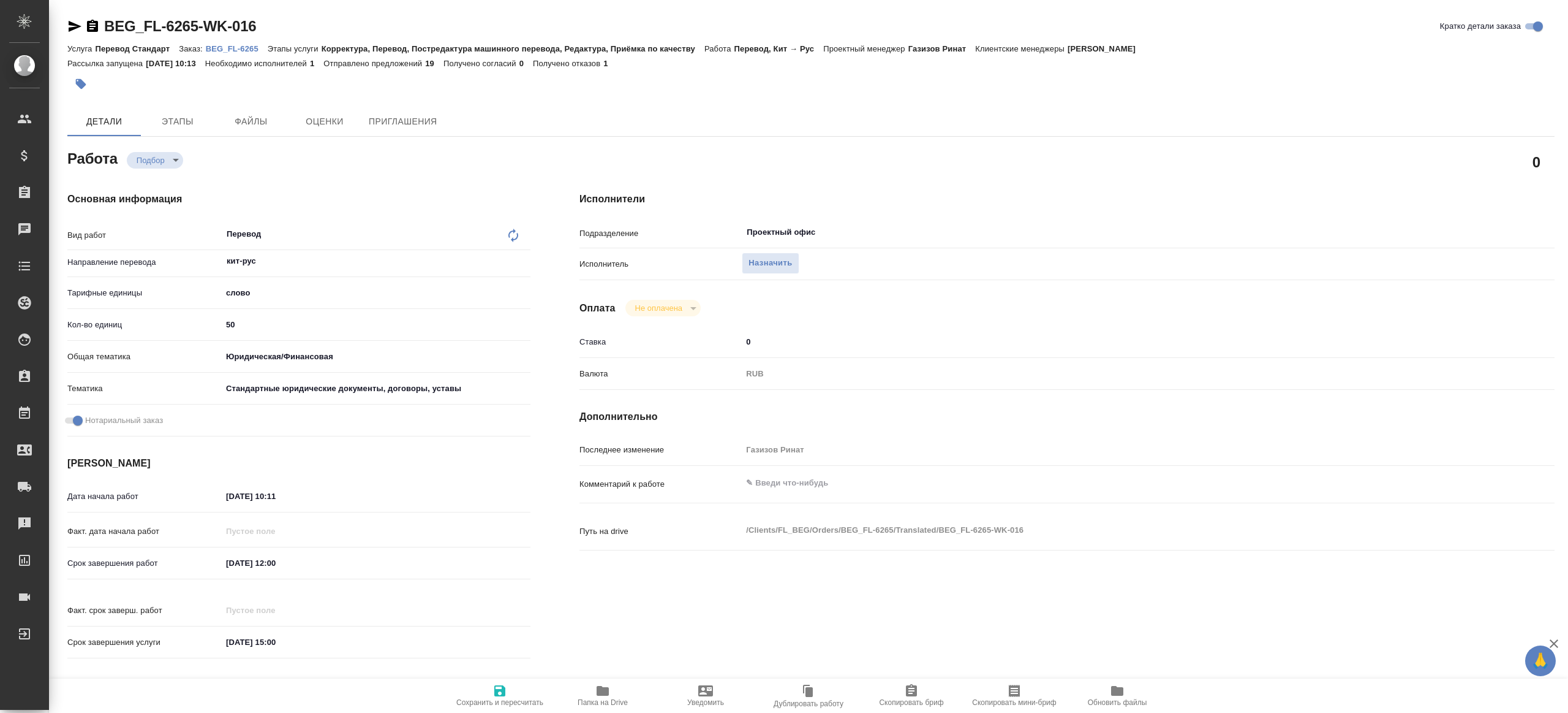
type textarea "x"
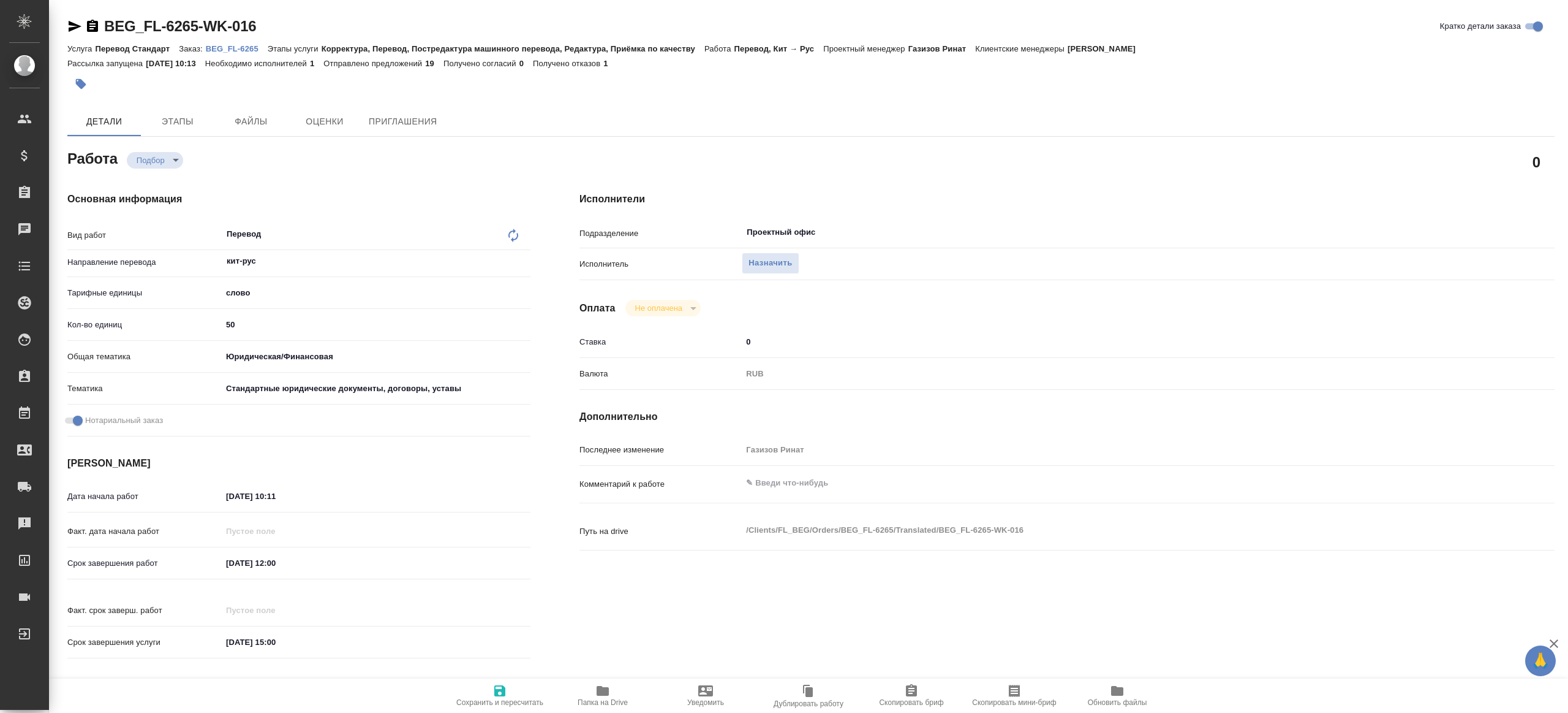
type textarea "x"
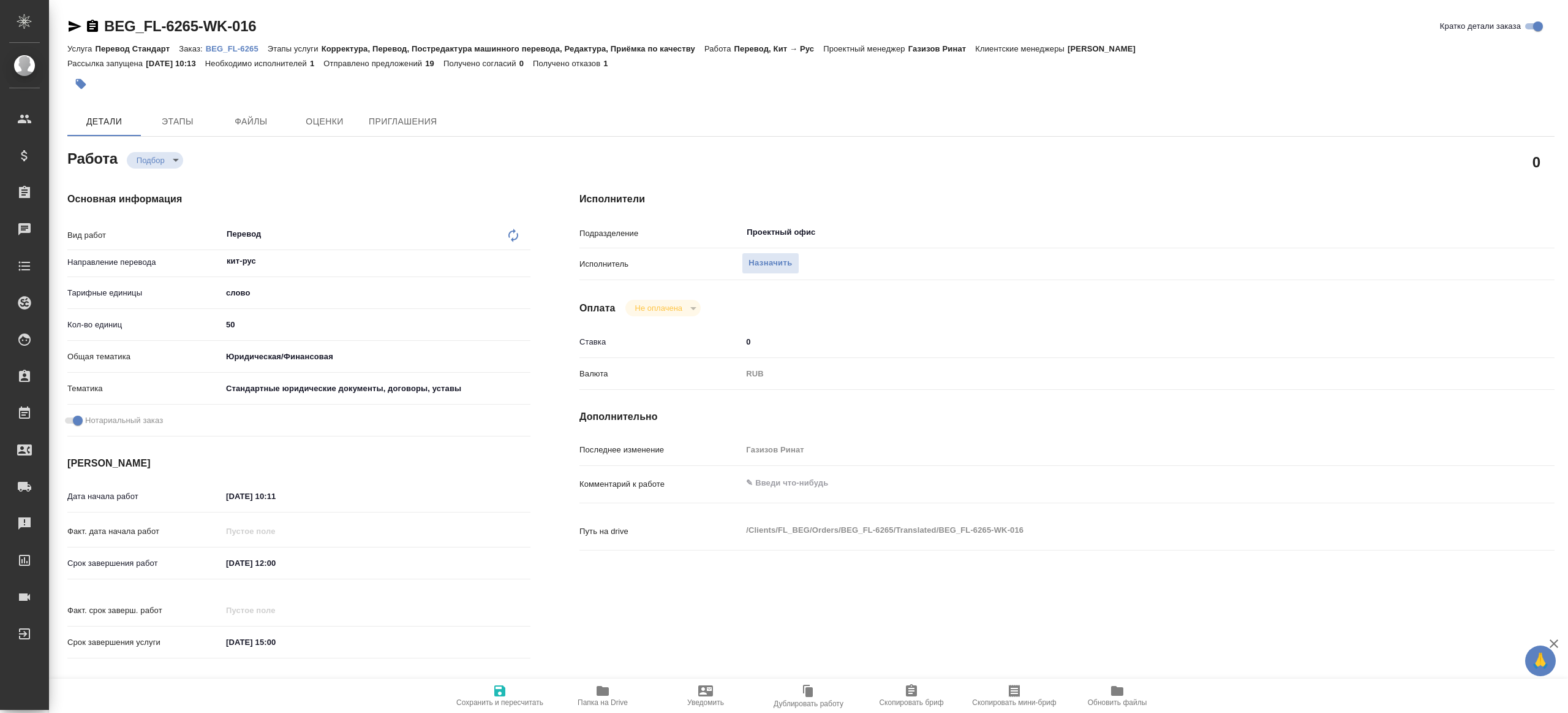
type textarea "x"
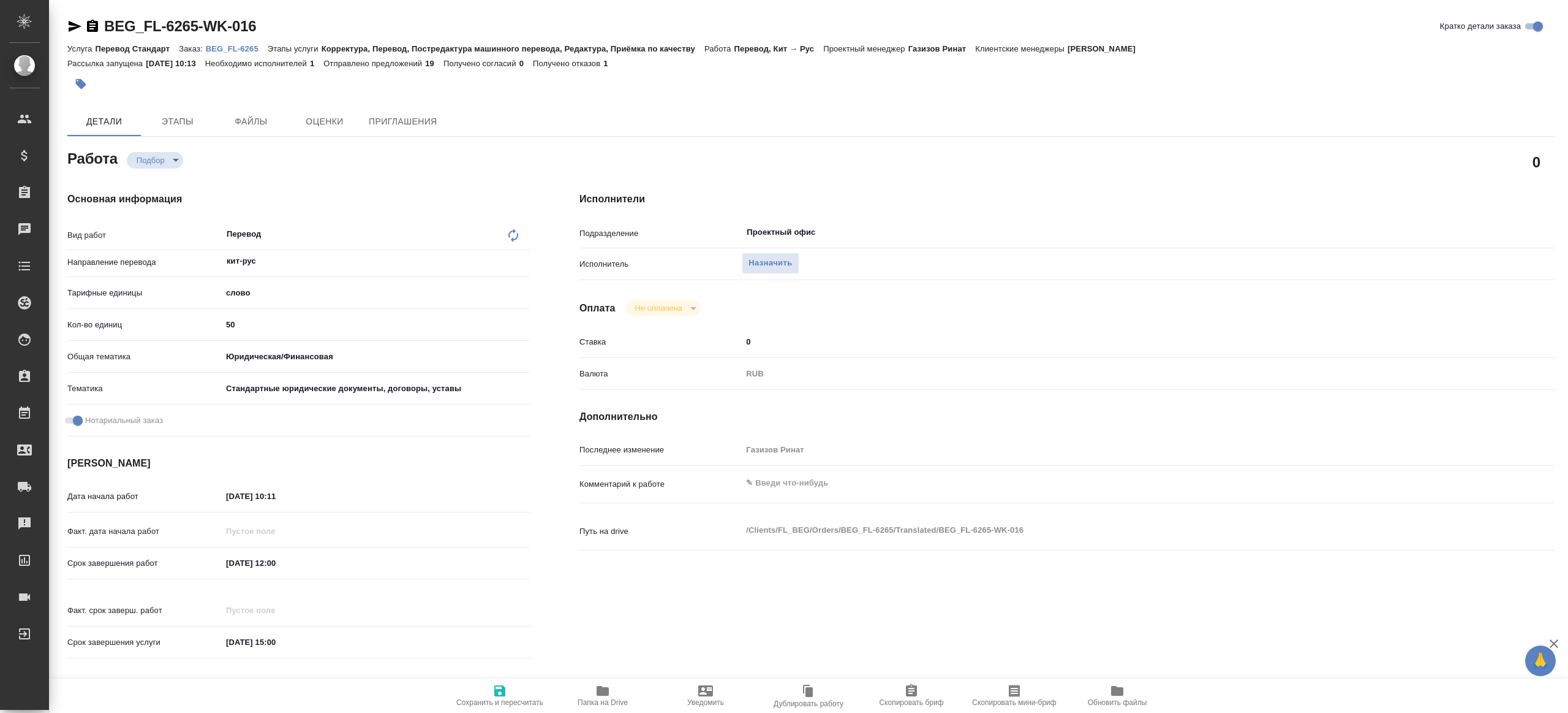
type textarea "x"
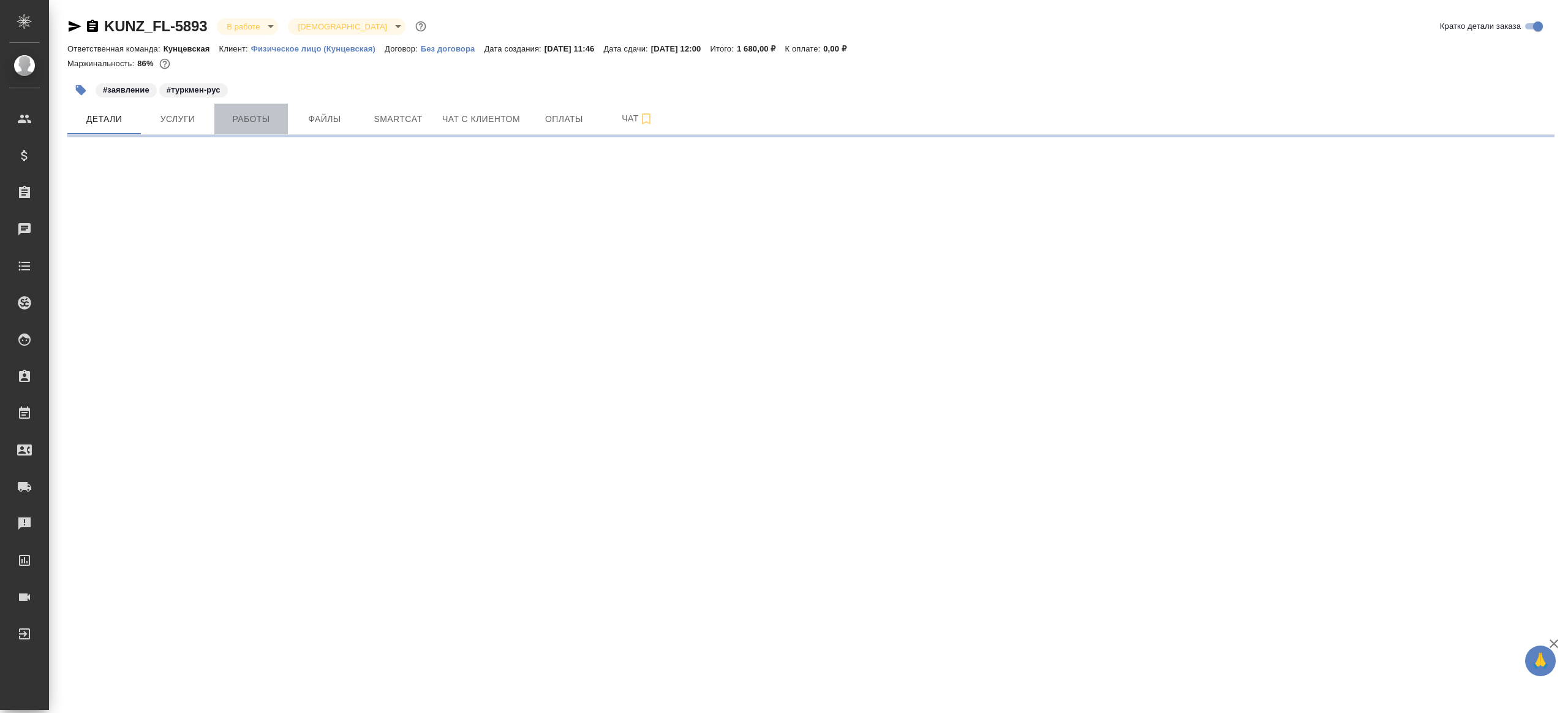
click at [266, 119] on span "Работы" at bounding box center [251, 120] width 59 height 16
click at [221, 122] on button "Работы" at bounding box center [251, 119] width 74 height 30
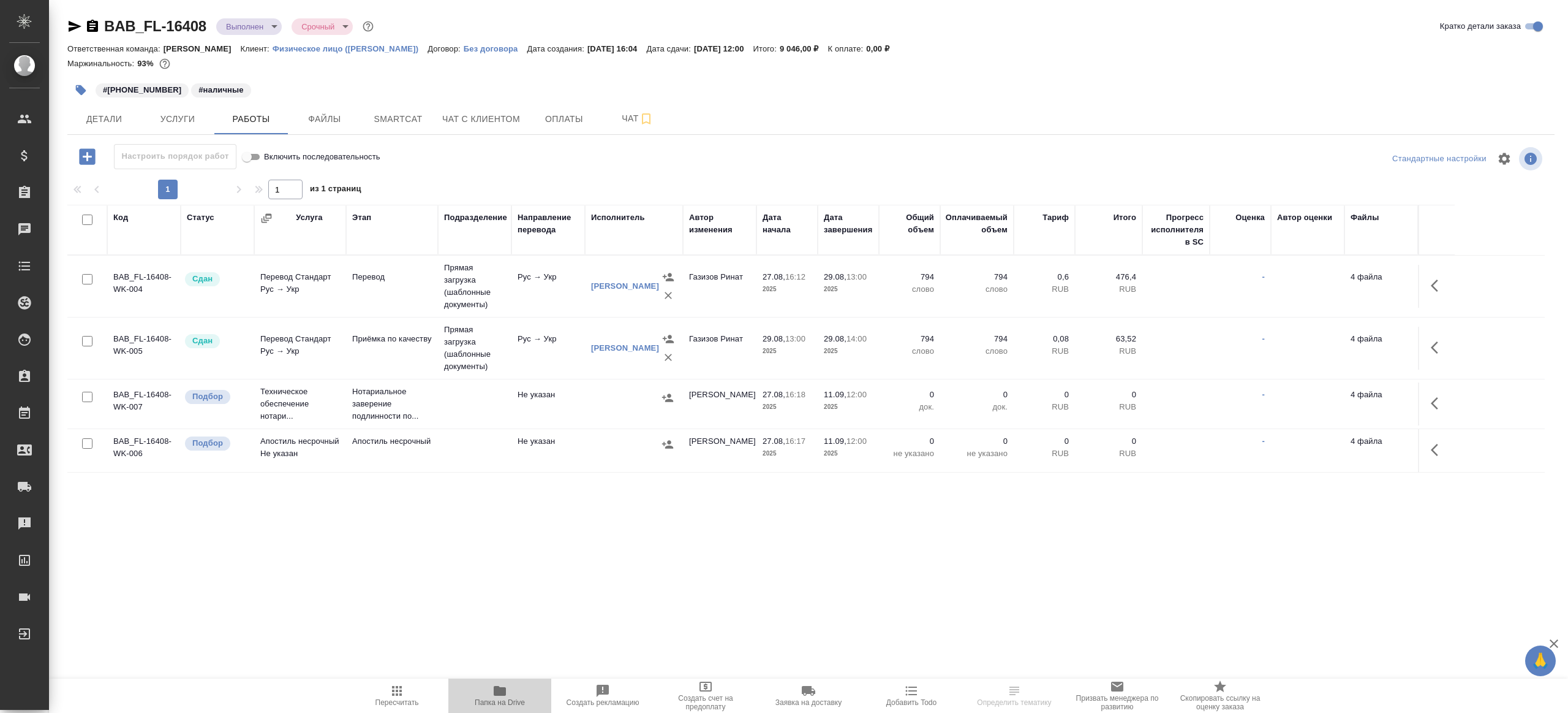
click at [502, 680] on button "Папка на Drive" at bounding box center [500, 696] width 103 height 35
click at [510, 283] on td "Прямая загрузка (шаблонные документы)" at bounding box center [474, 286] width 74 height 62
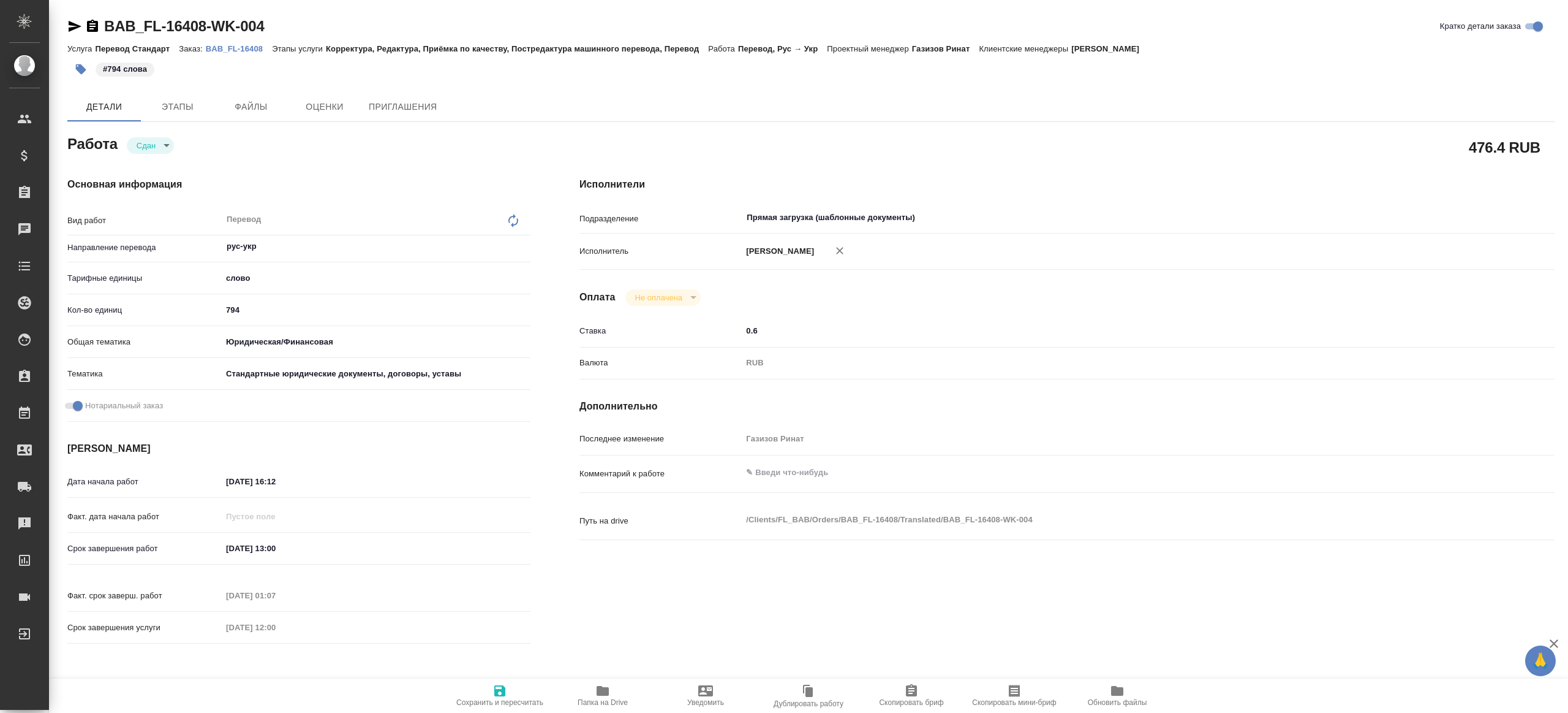
type textarea "x"
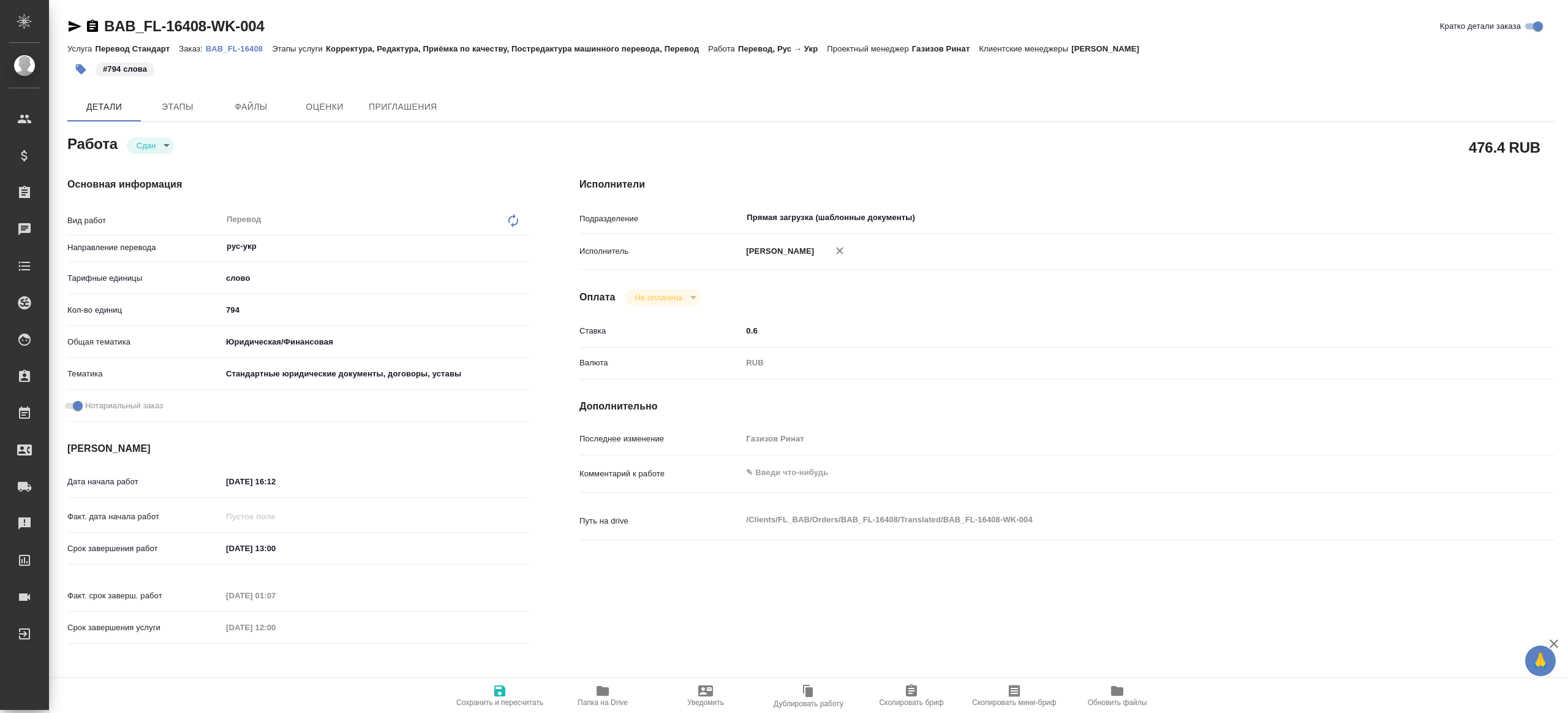
type textarea "x"
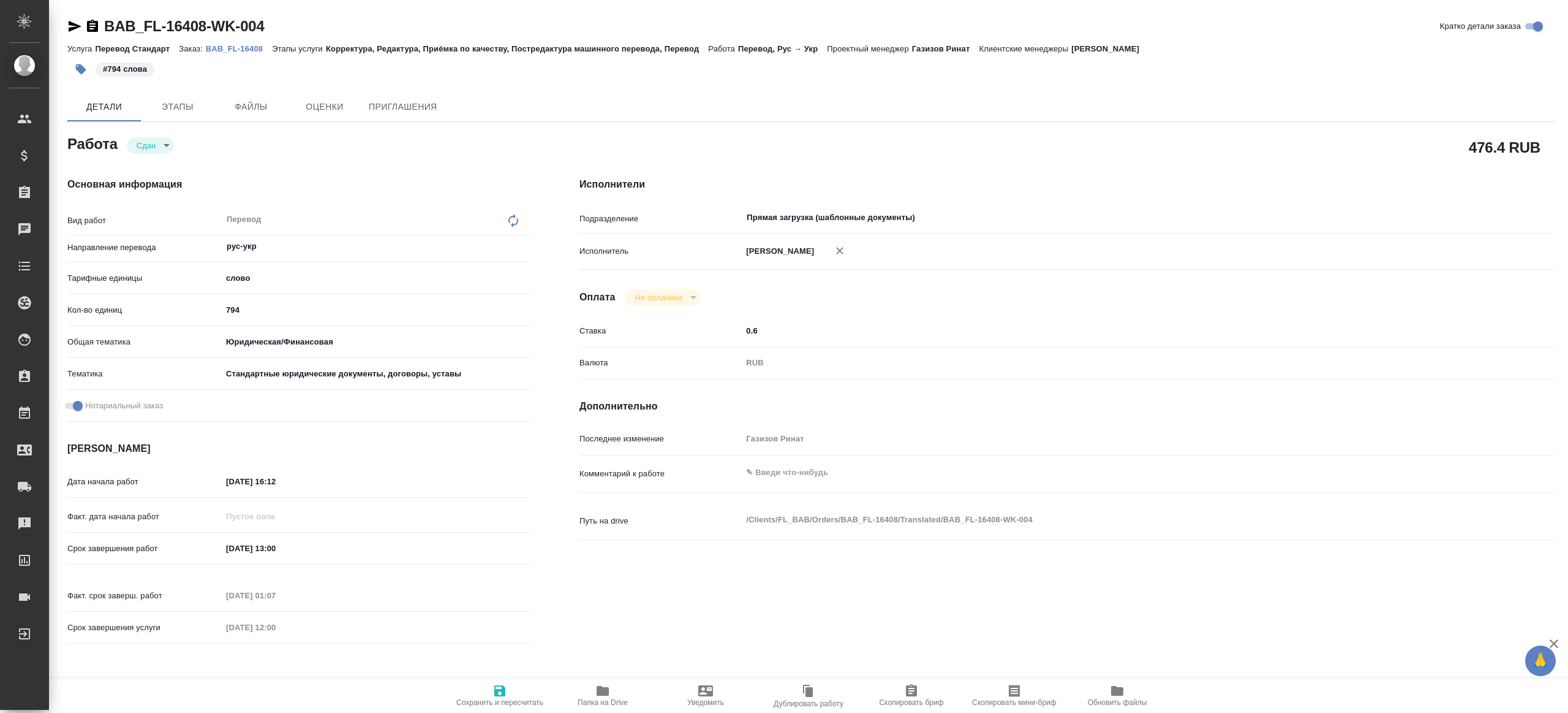
type textarea "x"
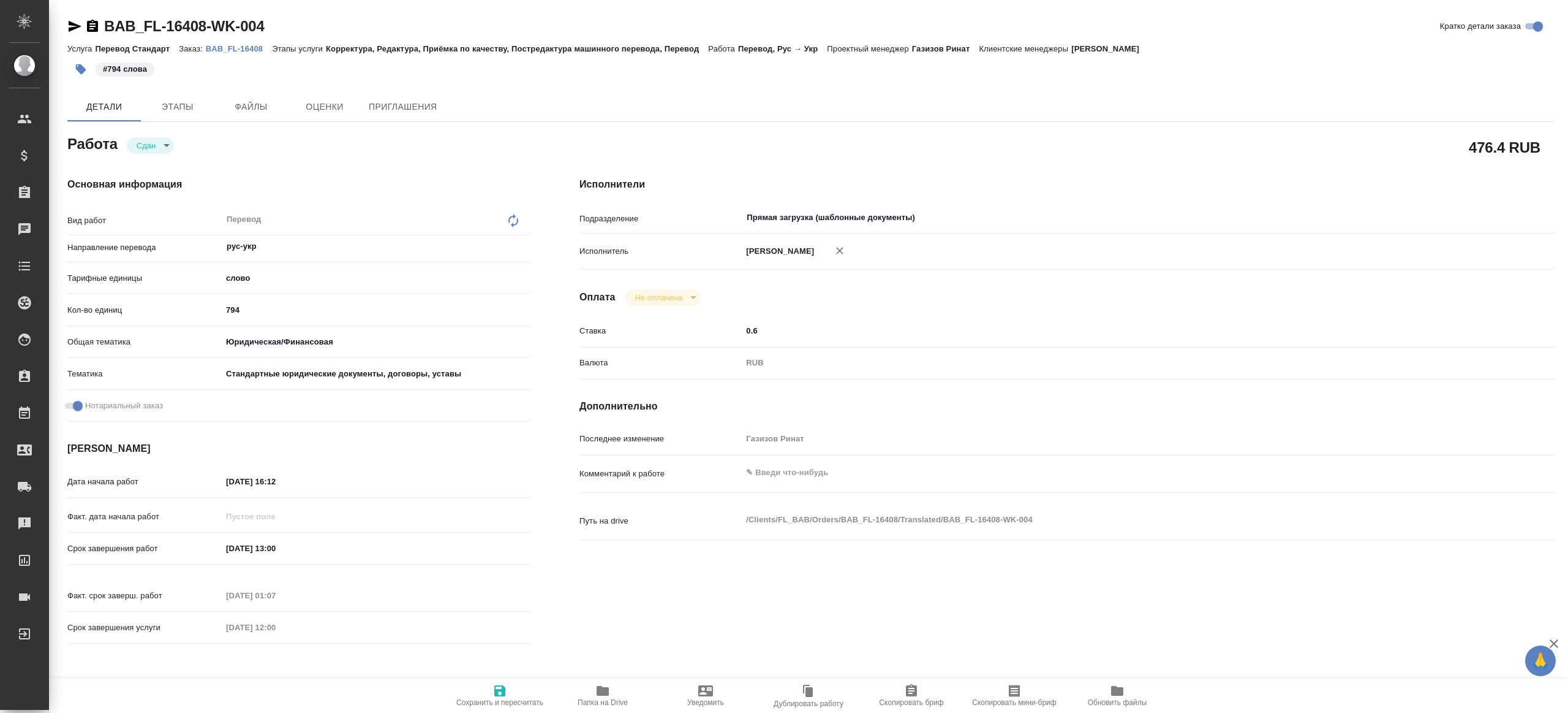
type textarea "x"
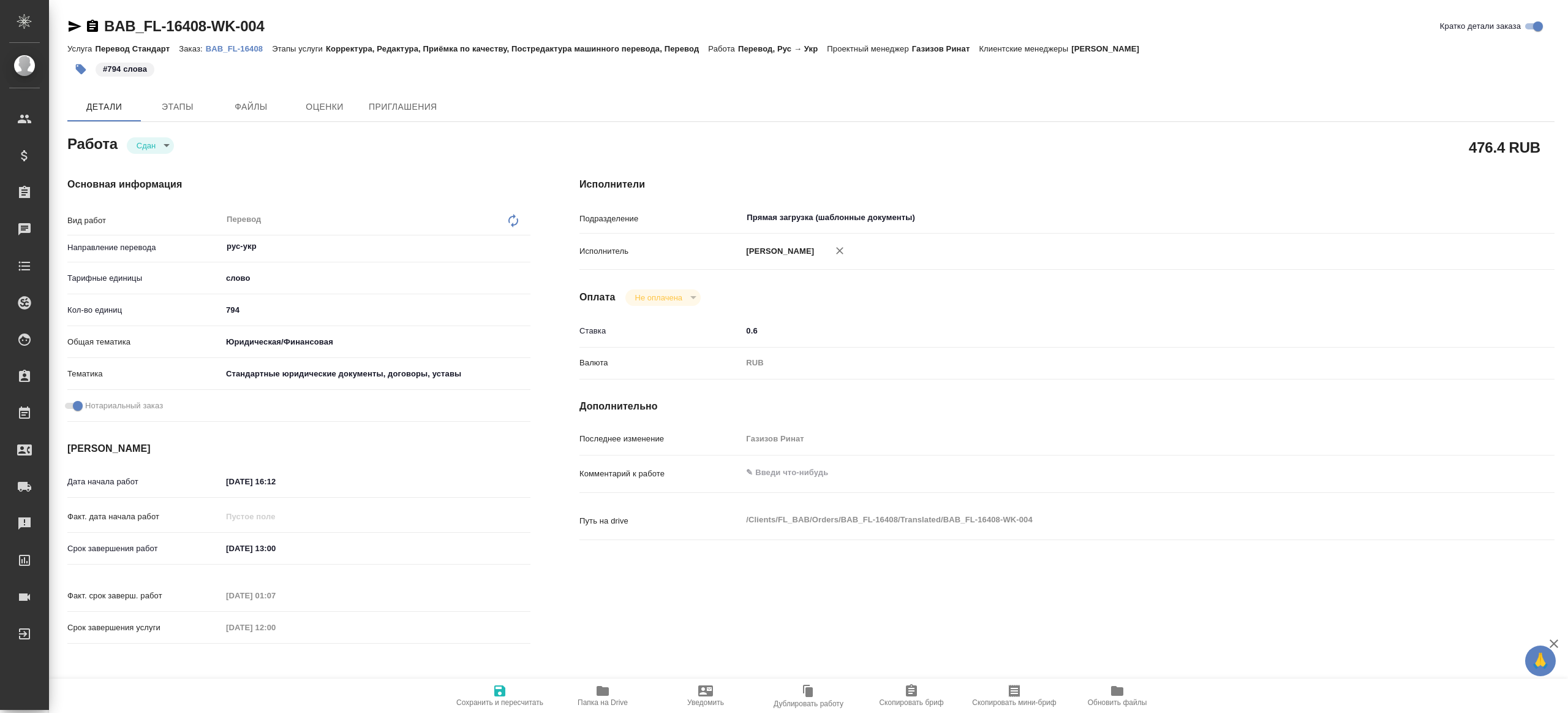
type textarea "x"
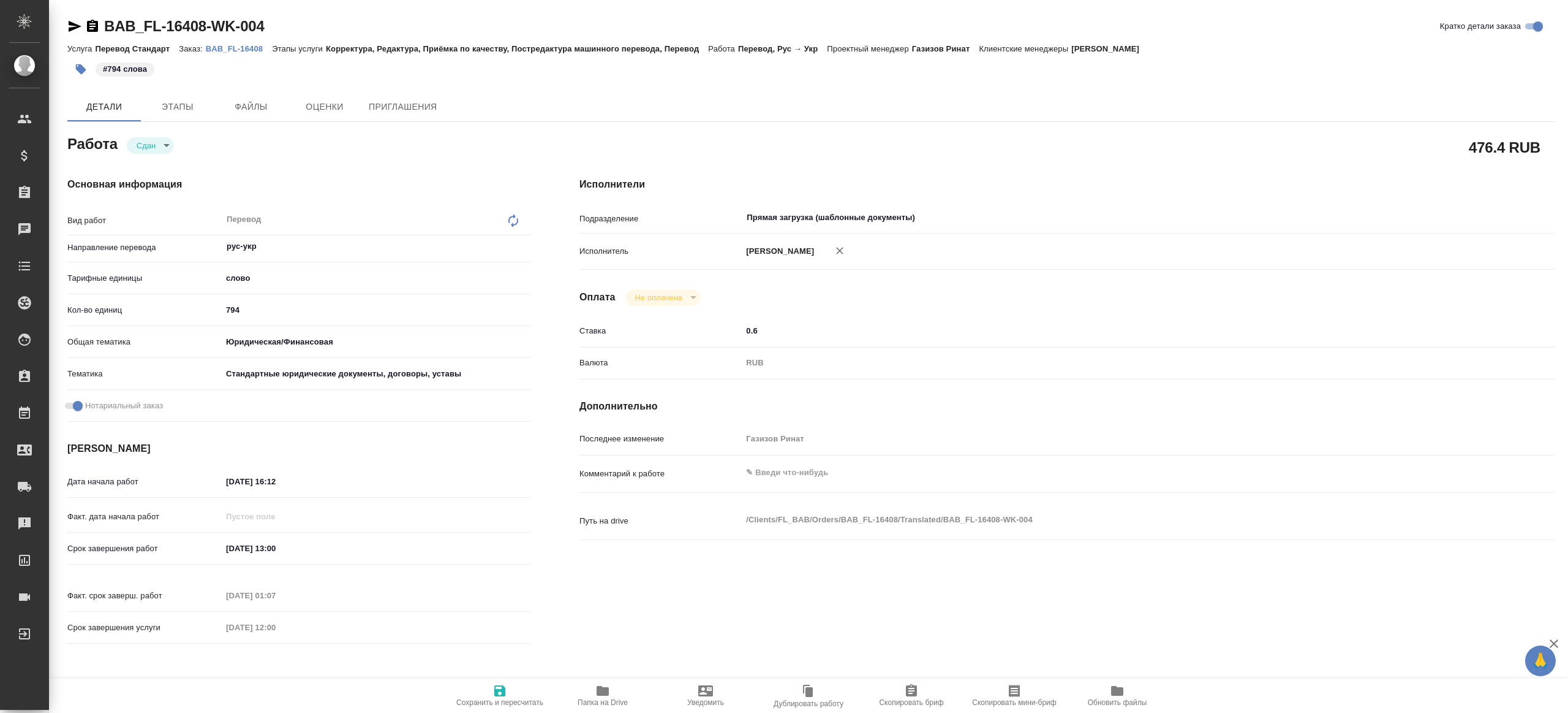
type textarea "x"
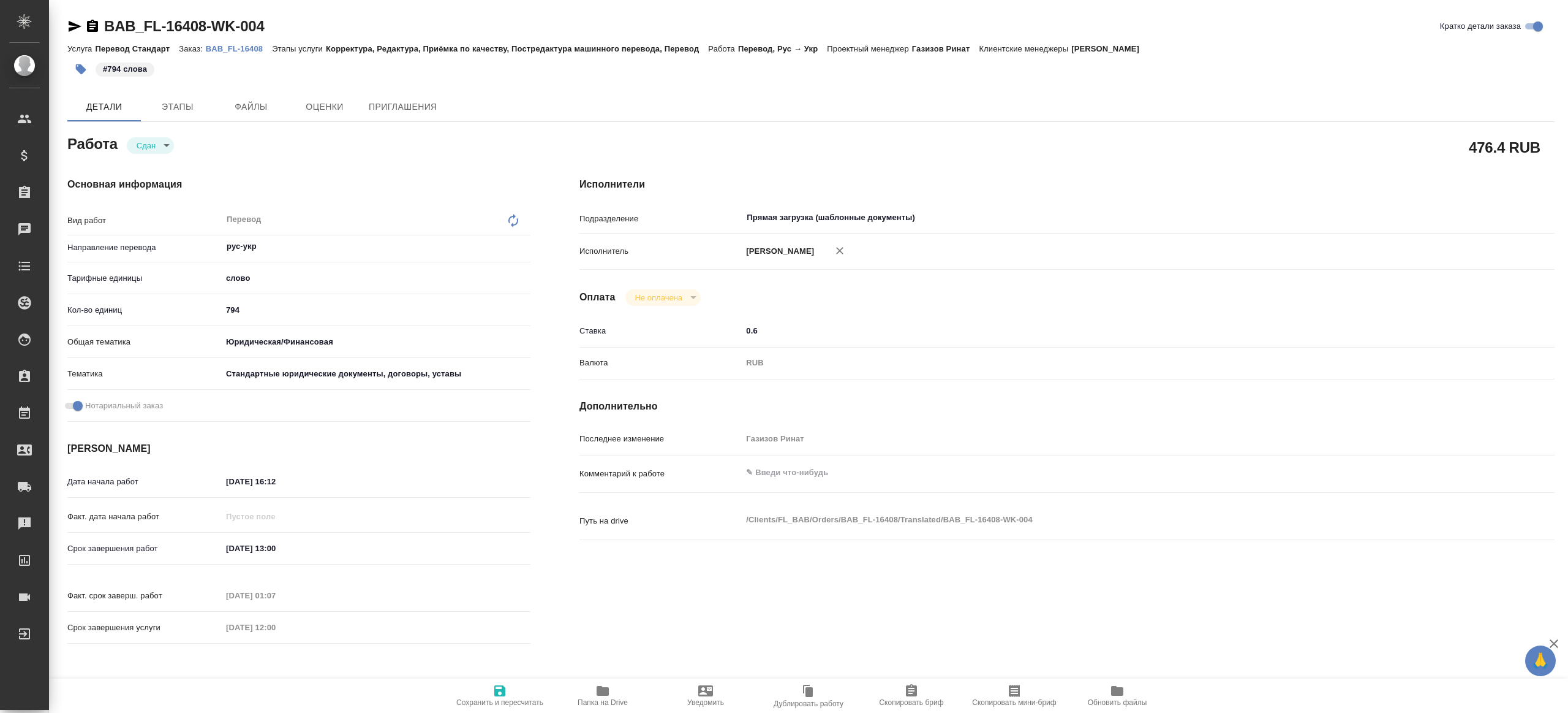
type textarea "x"
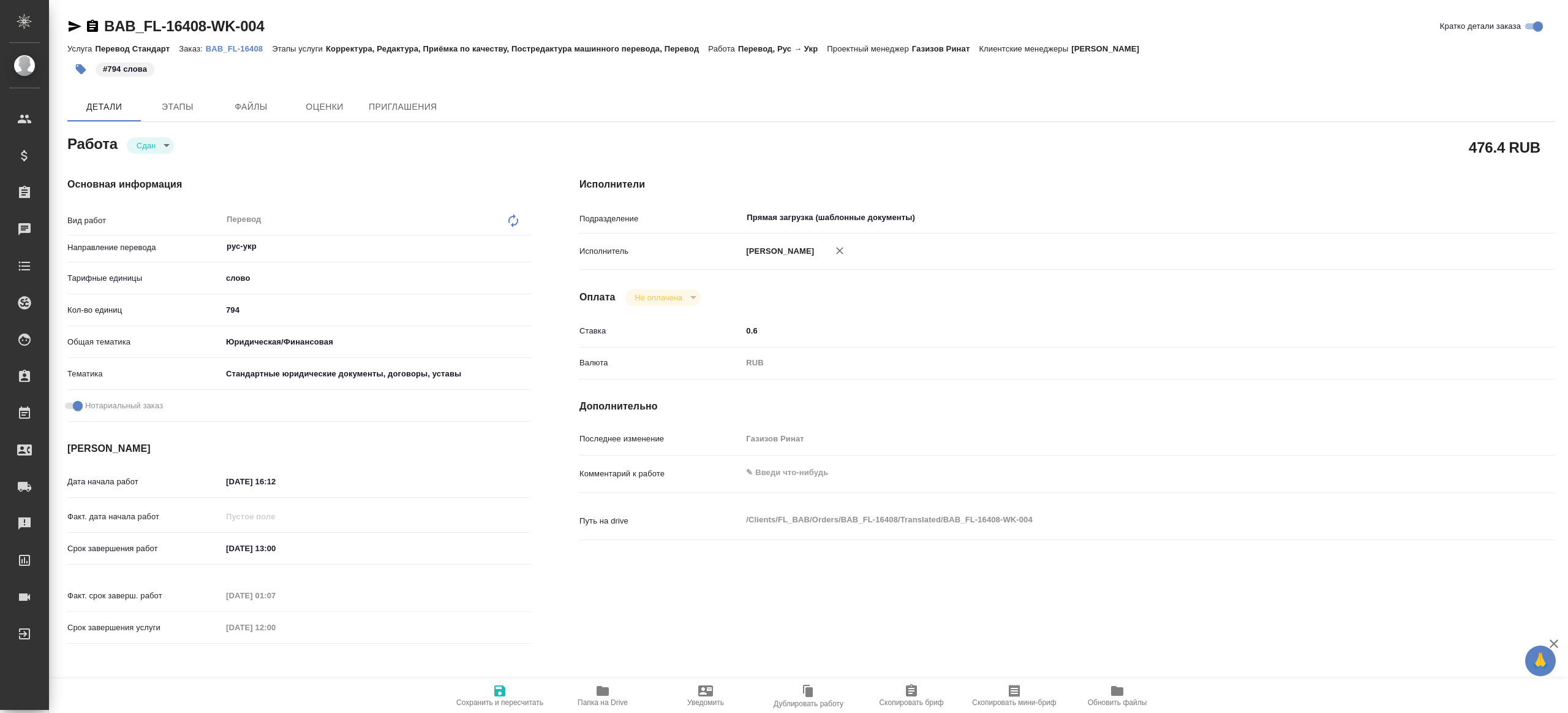
type textarea "x"
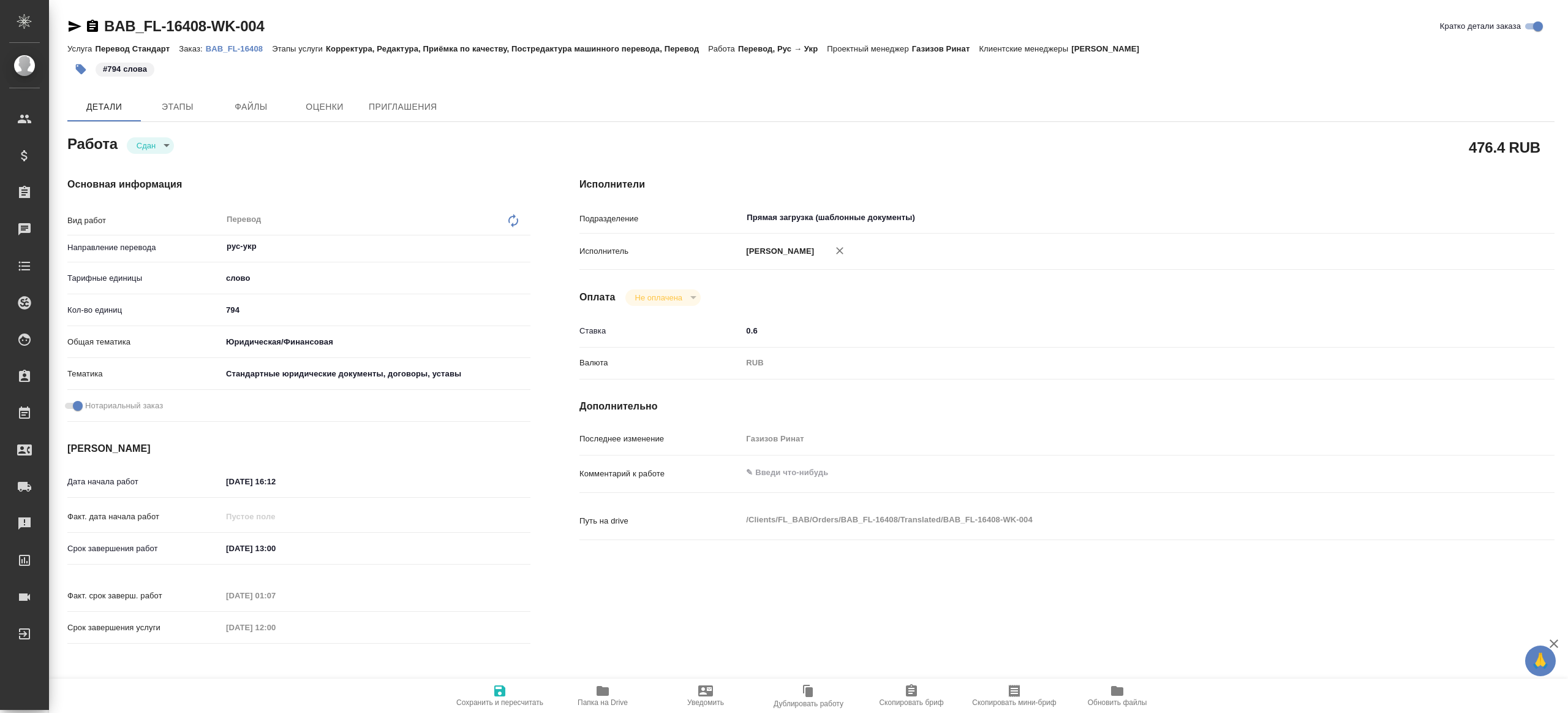
type textarea "x"
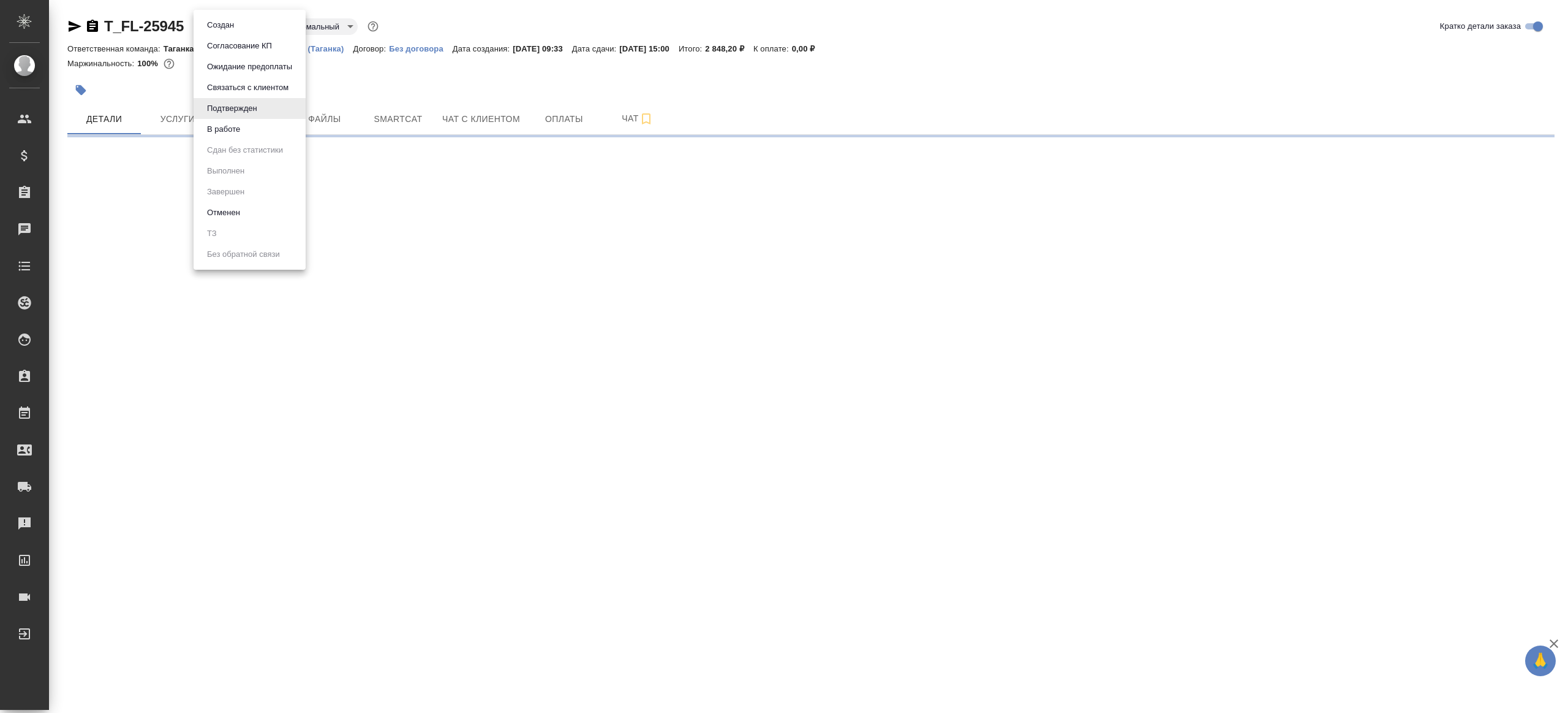
click at [212, 29] on body "🙏 .cls-1 fill:#fff; AWATERA [PERSON_NAME] Клиенты Спецификации Заказы Чаты Todo…" at bounding box center [784, 356] width 1568 height 713
click at [243, 137] on li "В работе" at bounding box center [249, 129] width 112 height 21
select select "RU"
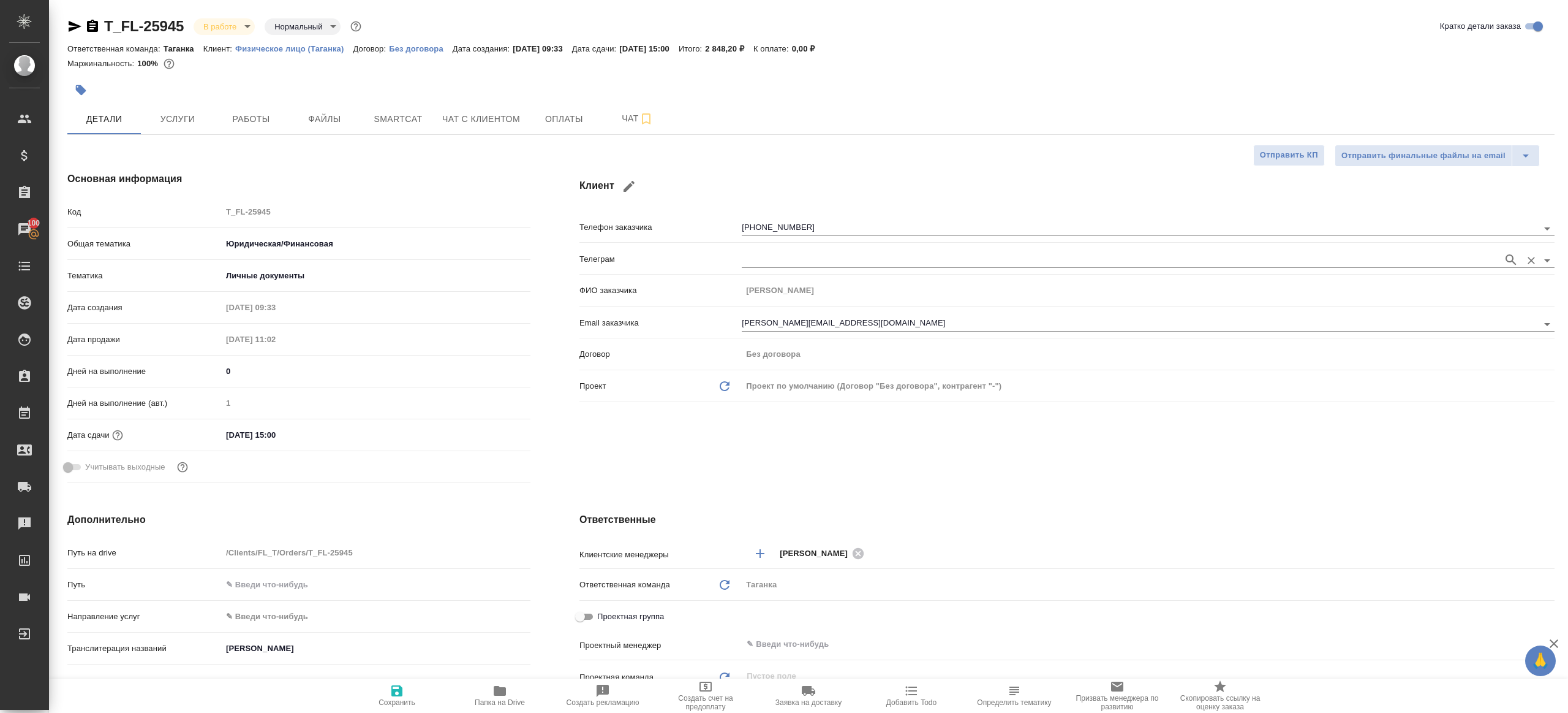
type textarea "x"
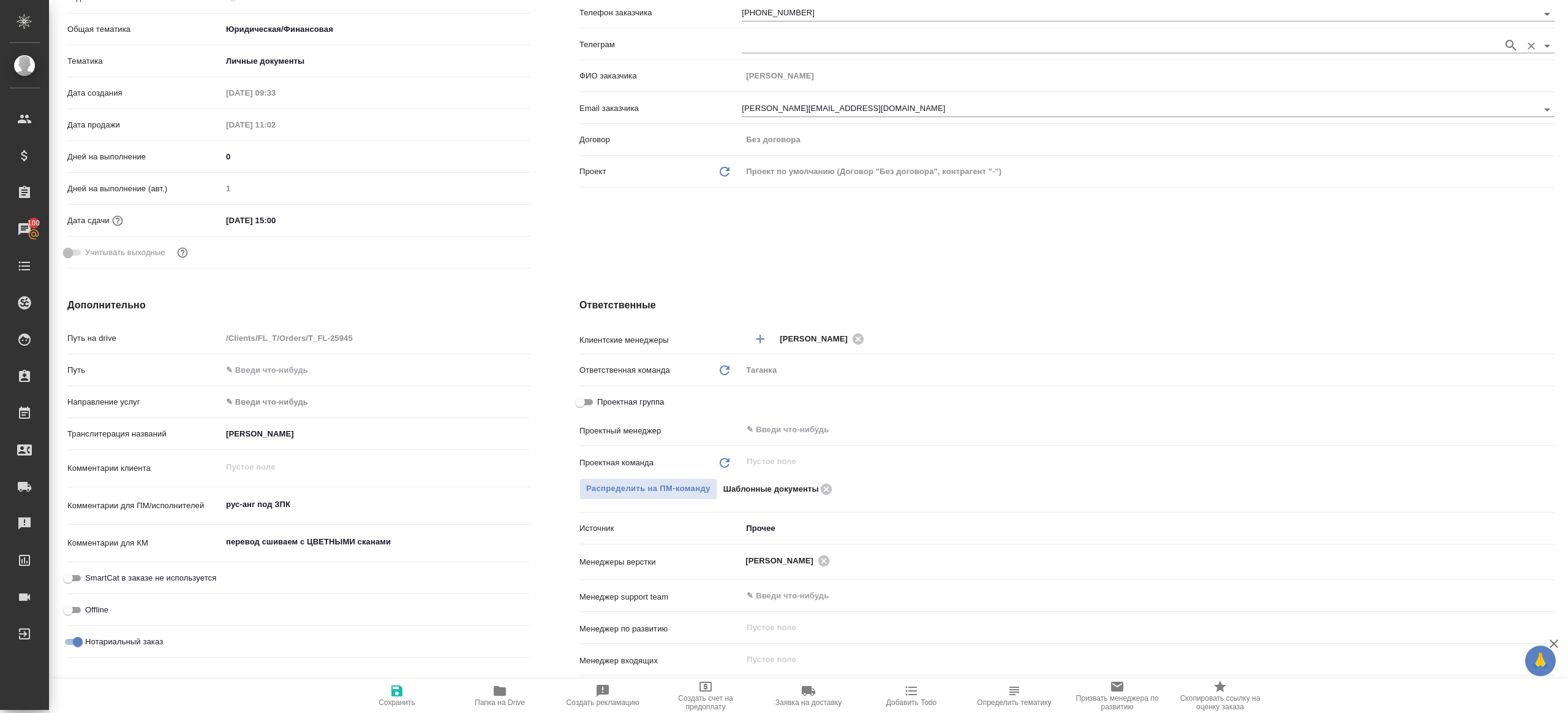
scroll to position [219, 0]
click at [784, 425] on input "text" at bounding box center [1127, 425] width 765 height 15
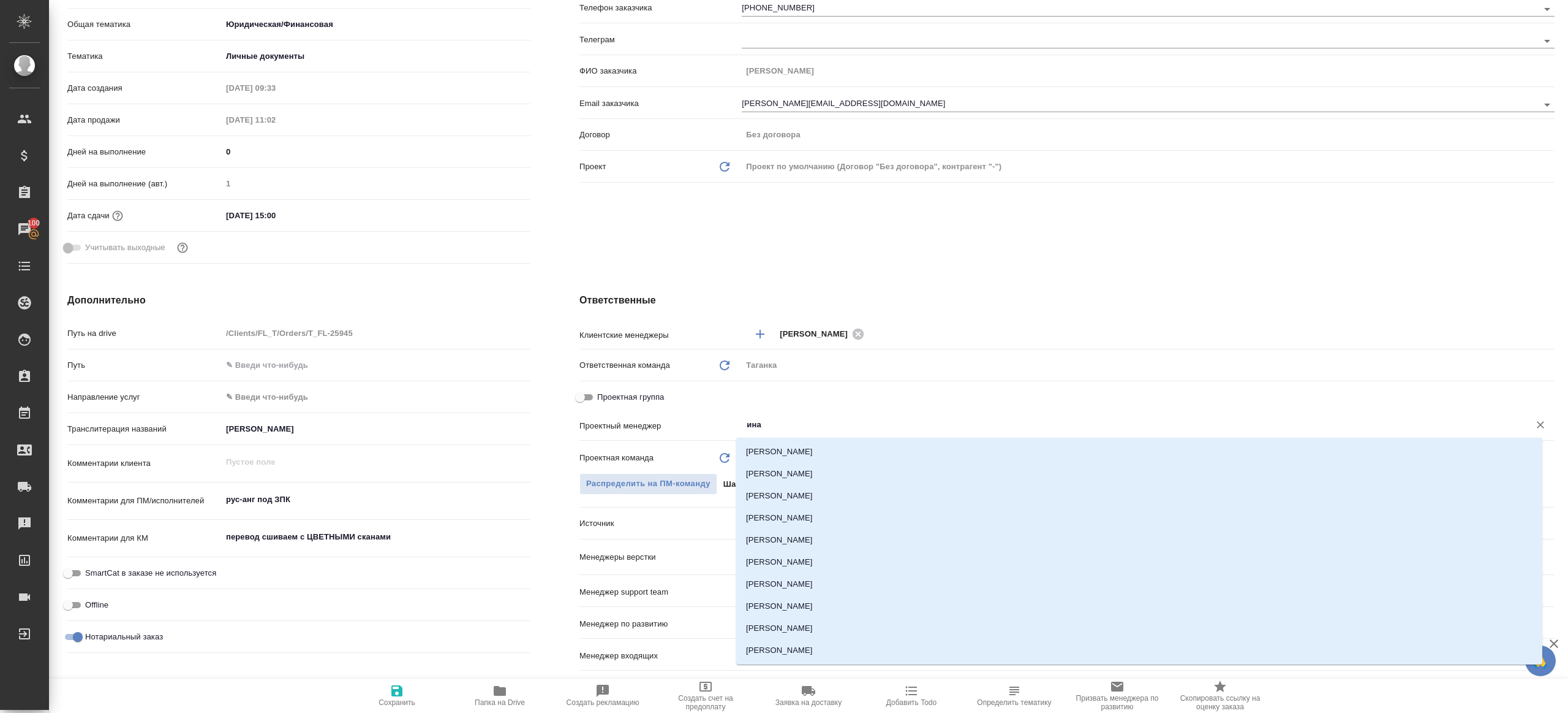
type input "инат"
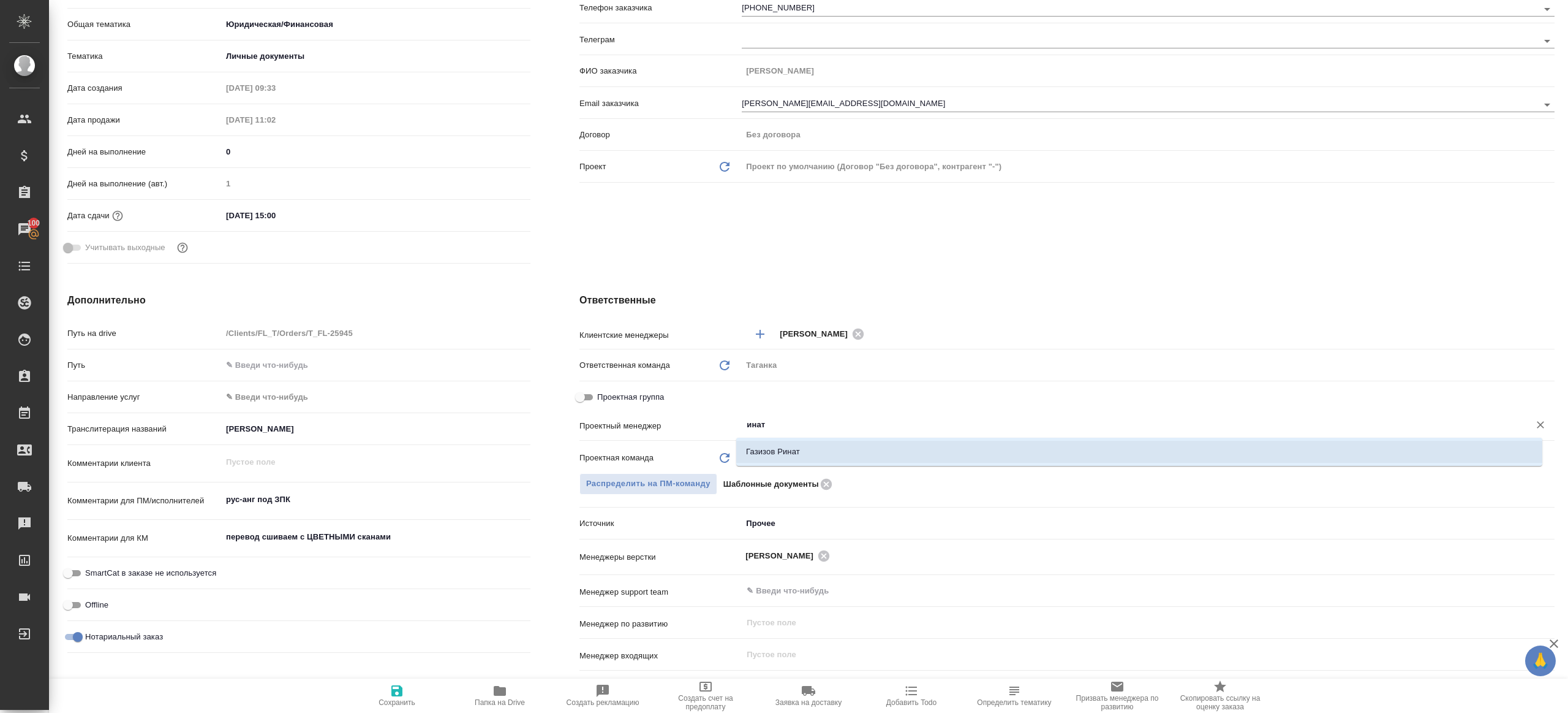
click at [778, 445] on li "Газизов Ринат" at bounding box center [1139, 451] width 806 height 22
type textarea "x"
type input "Газизов Ринат"
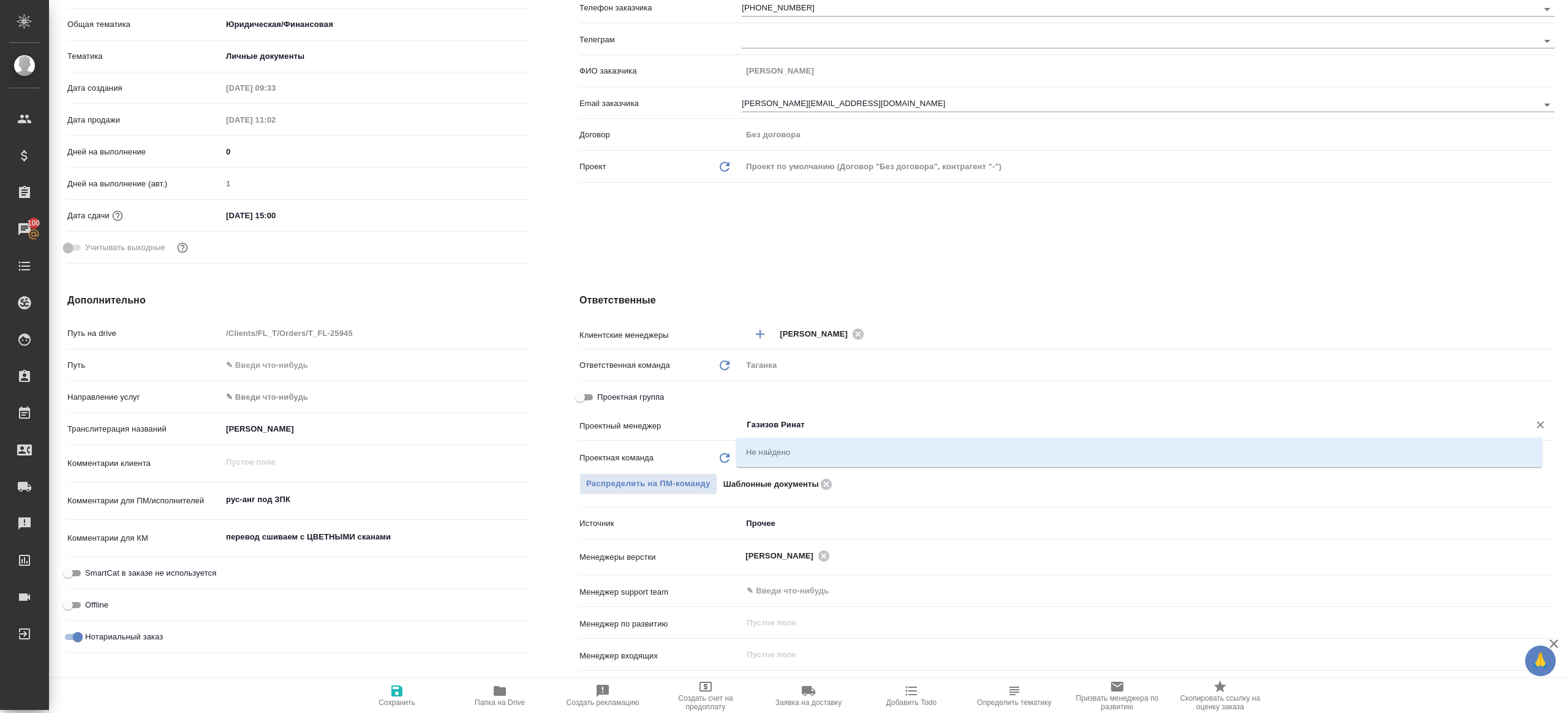
click at [398, 688] on icon "button" at bounding box center [397, 690] width 15 height 15
type textarea "x"
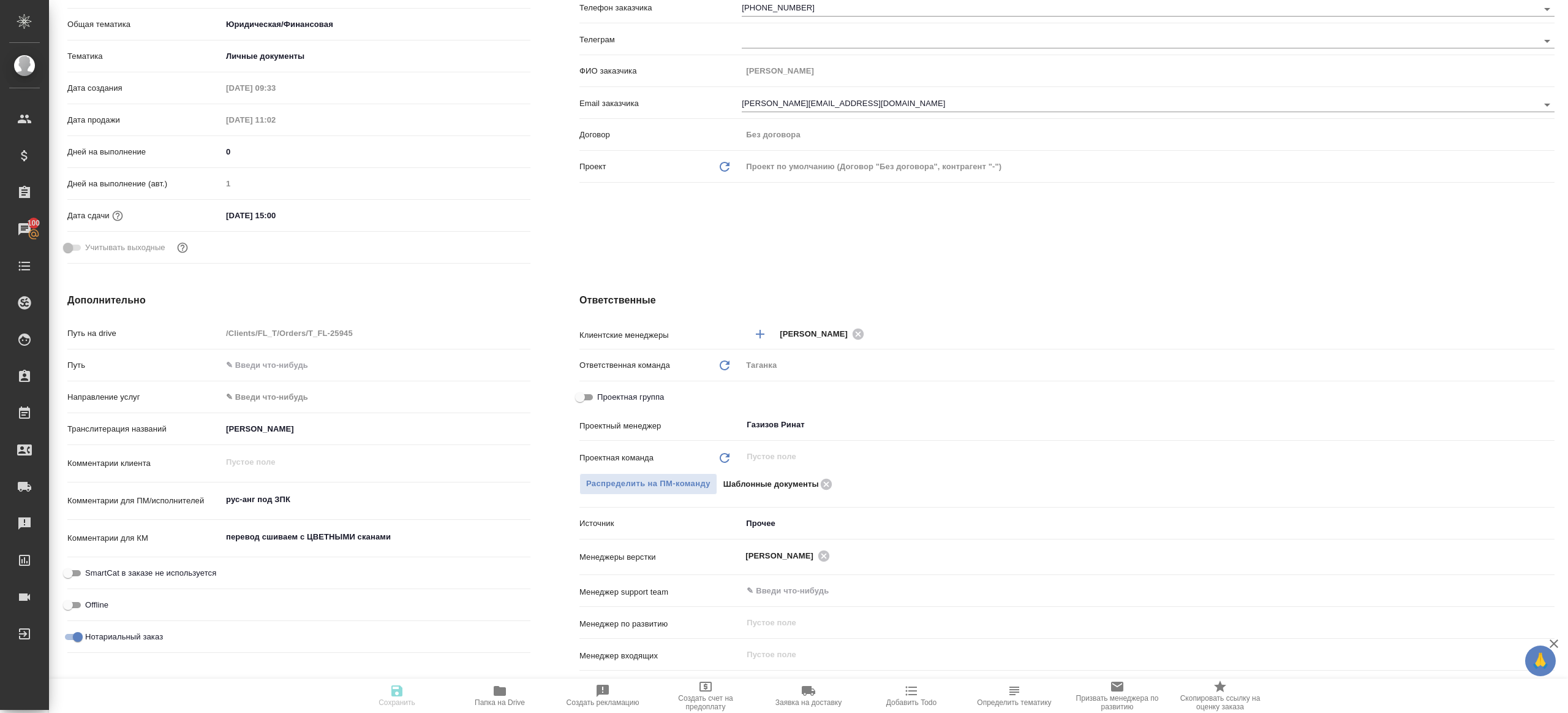
type textarea "x"
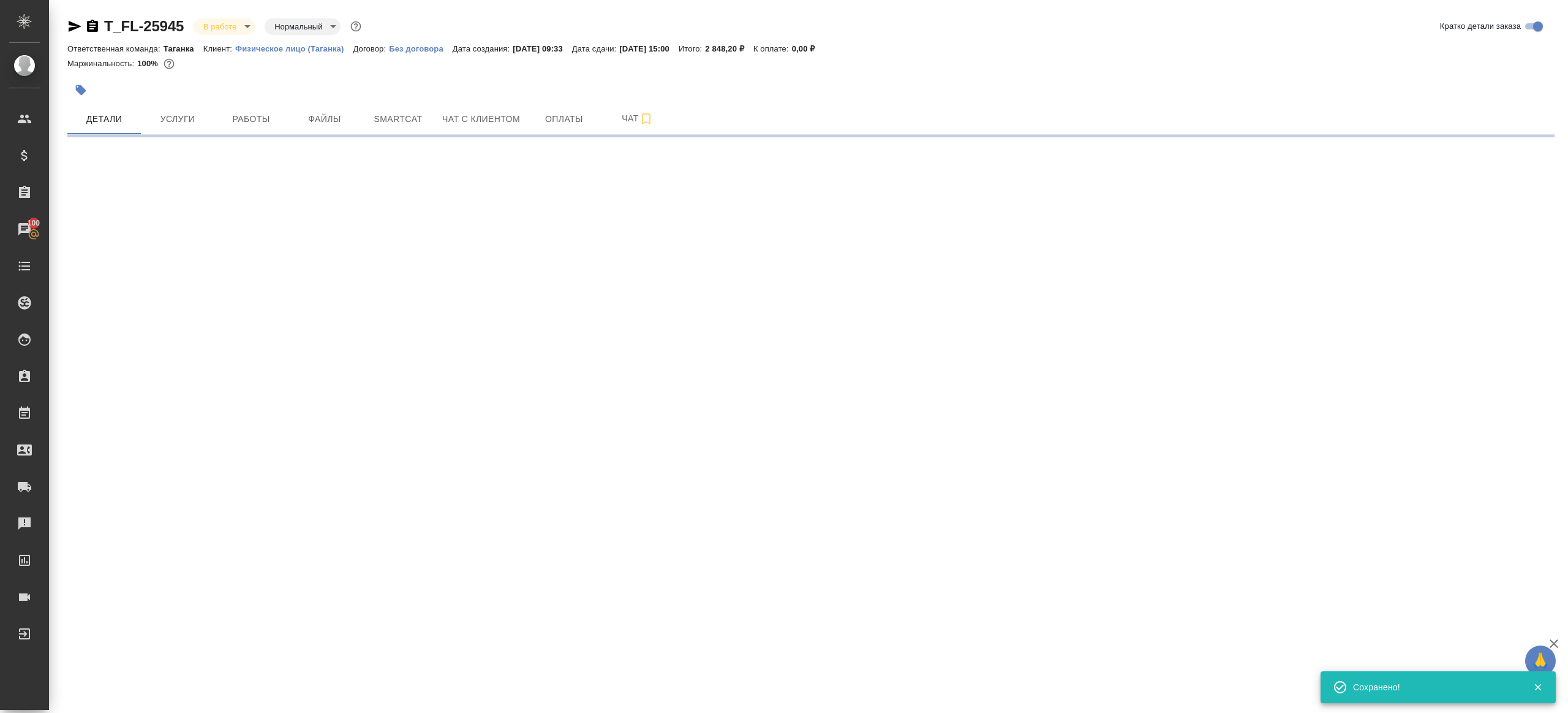
scroll to position [0, 0]
select select "RU"
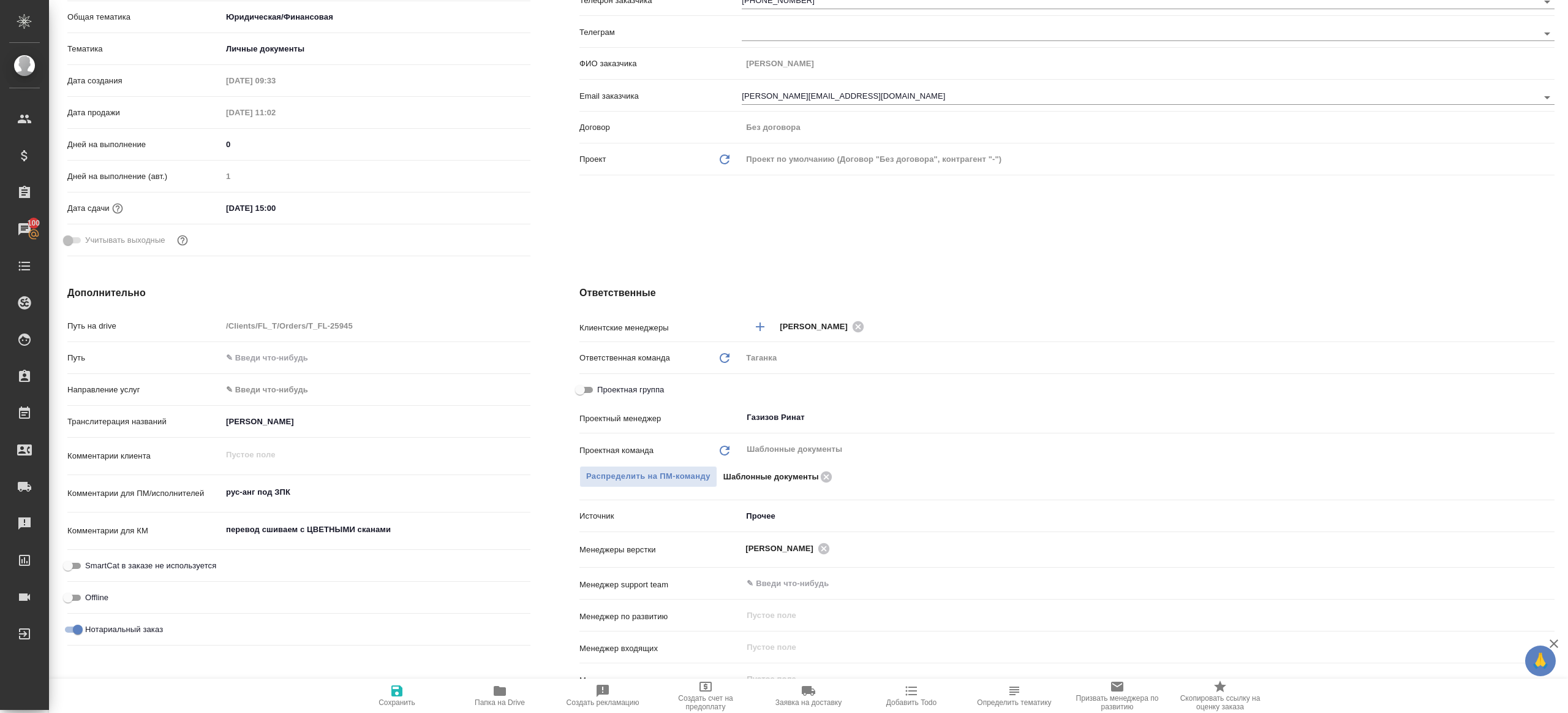
type textarea "x"
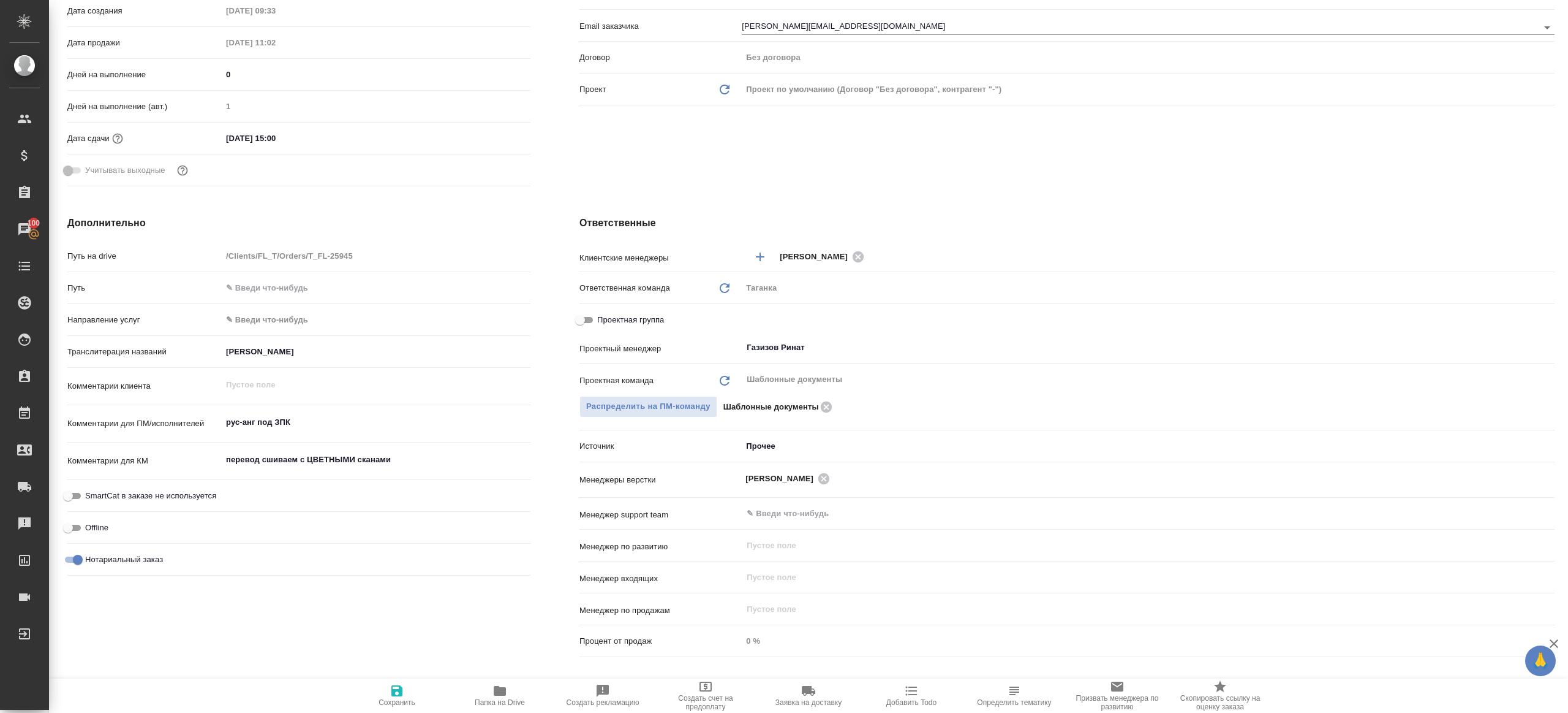
scroll to position [298, 0]
click at [500, 690] on icon "button" at bounding box center [500, 690] width 12 height 10
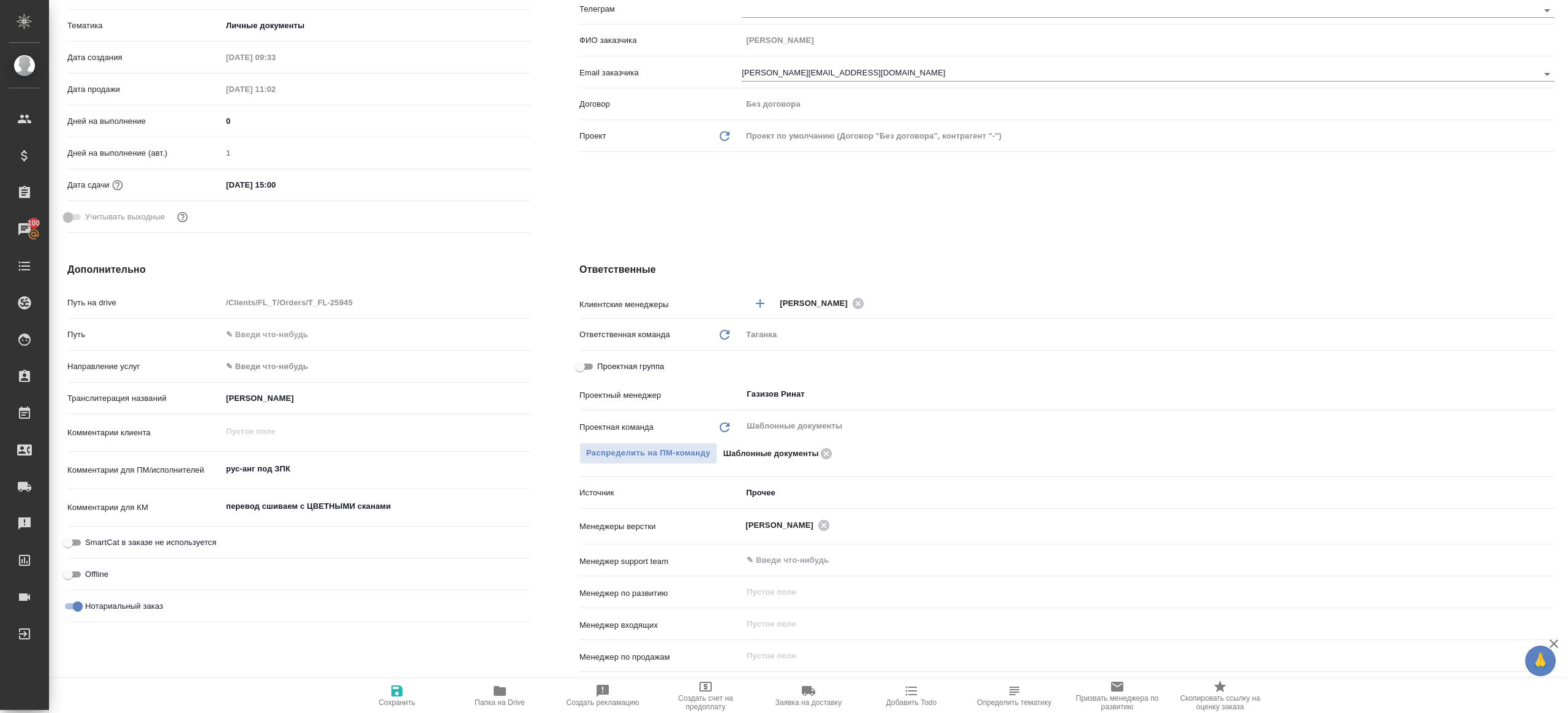
scroll to position [239, 0]
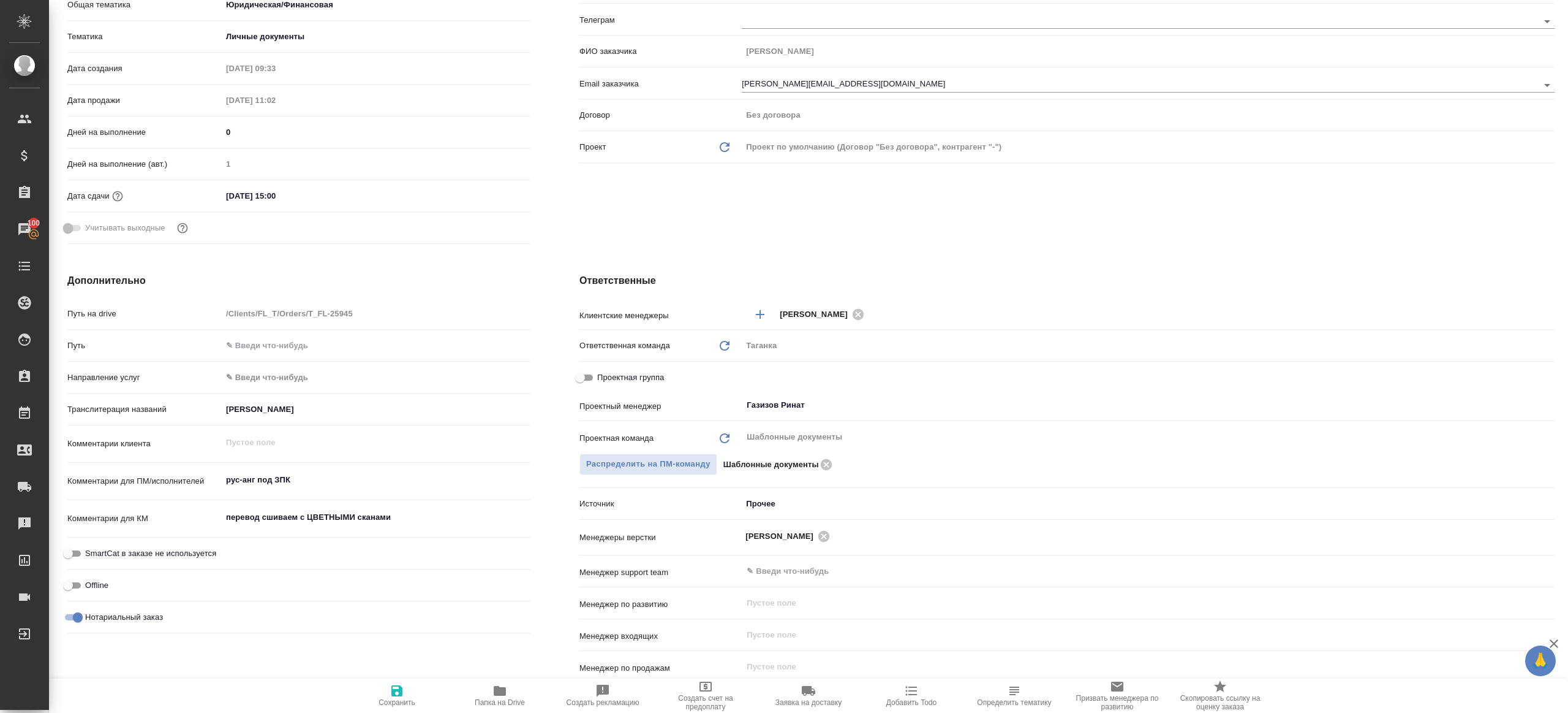
type textarea "x"
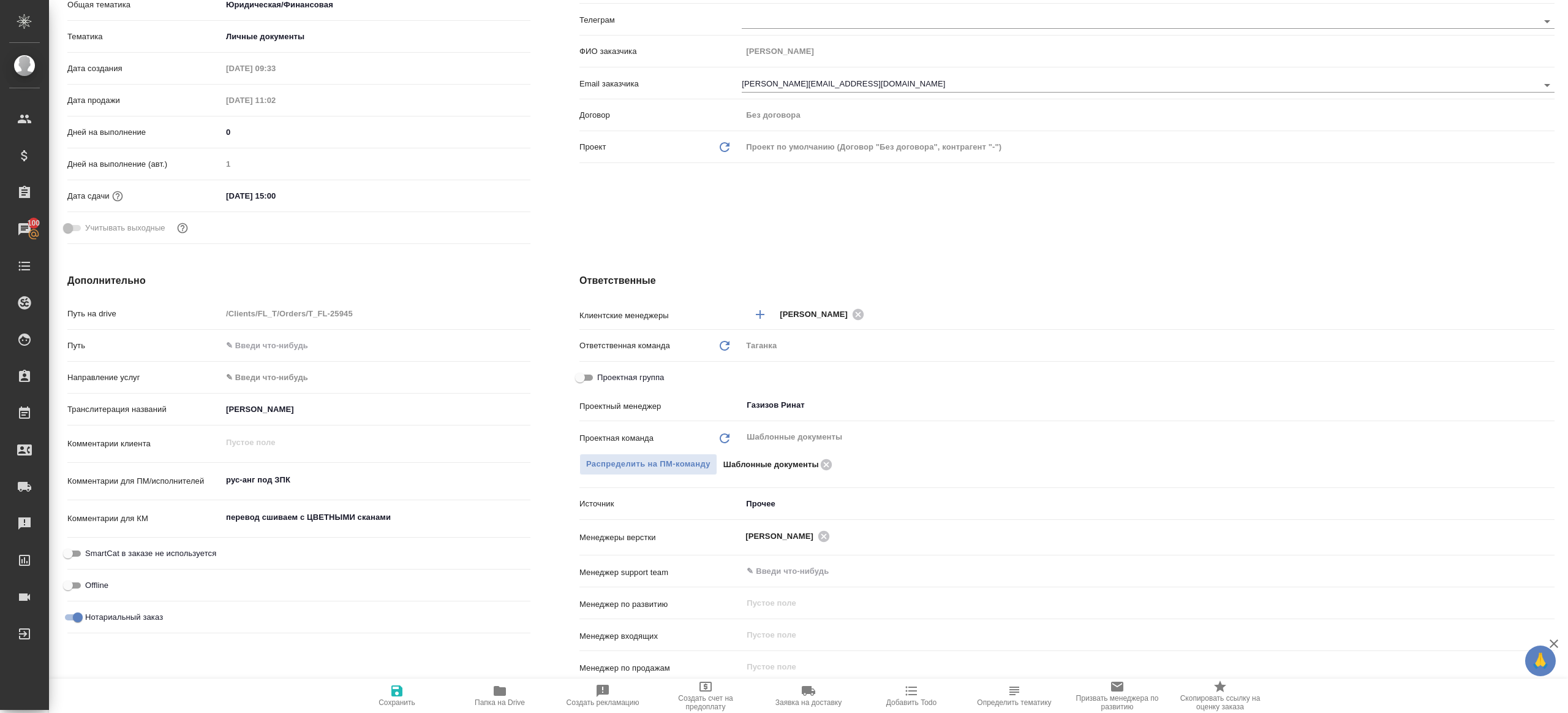
type textarea "x"
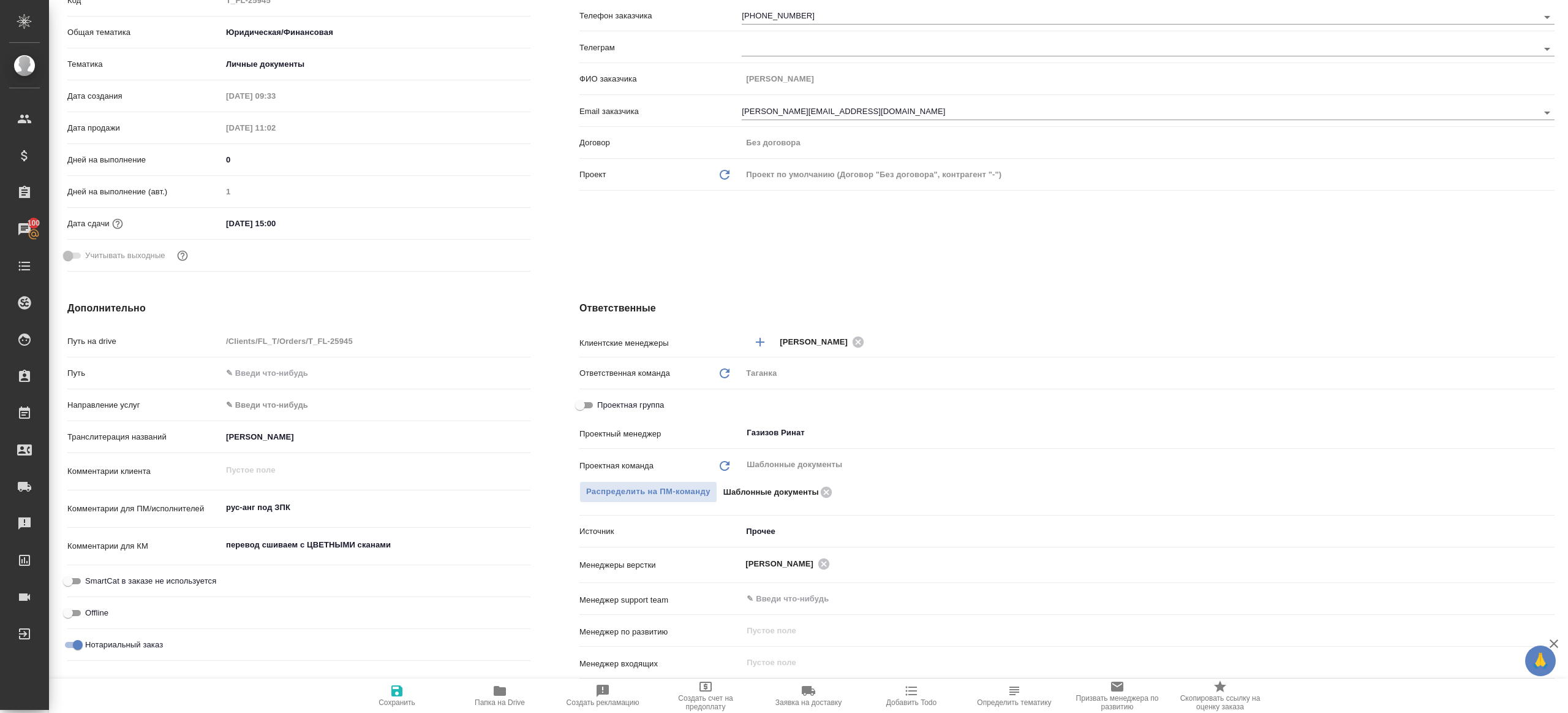
scroll to position [0, 0]
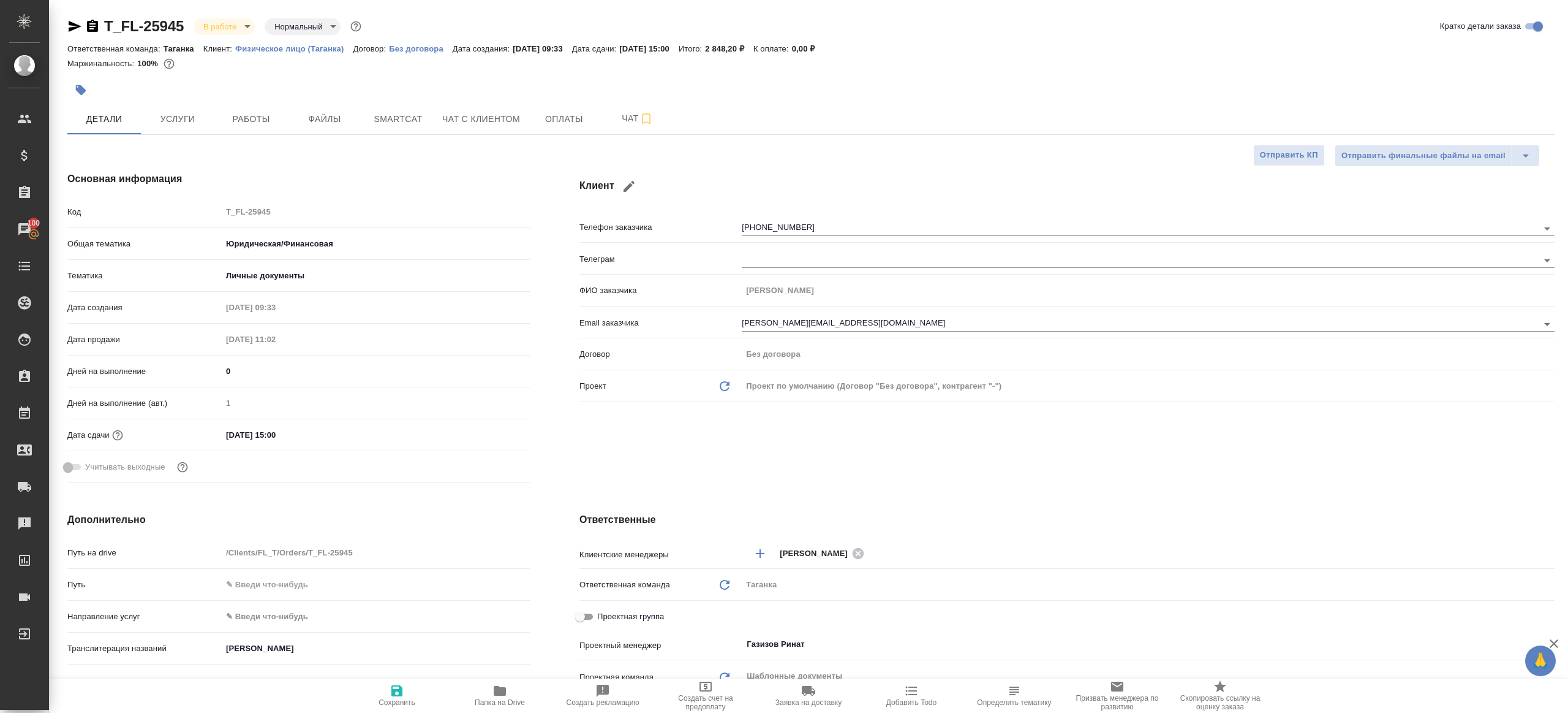
drag, startPoint x: 262, startPoint y: 131, endPoint x: 271, endPoint y: 141, distance: 13.5
click at [262, 130] on button "Работы" at bounding box center [251, 119] width 74 height 30
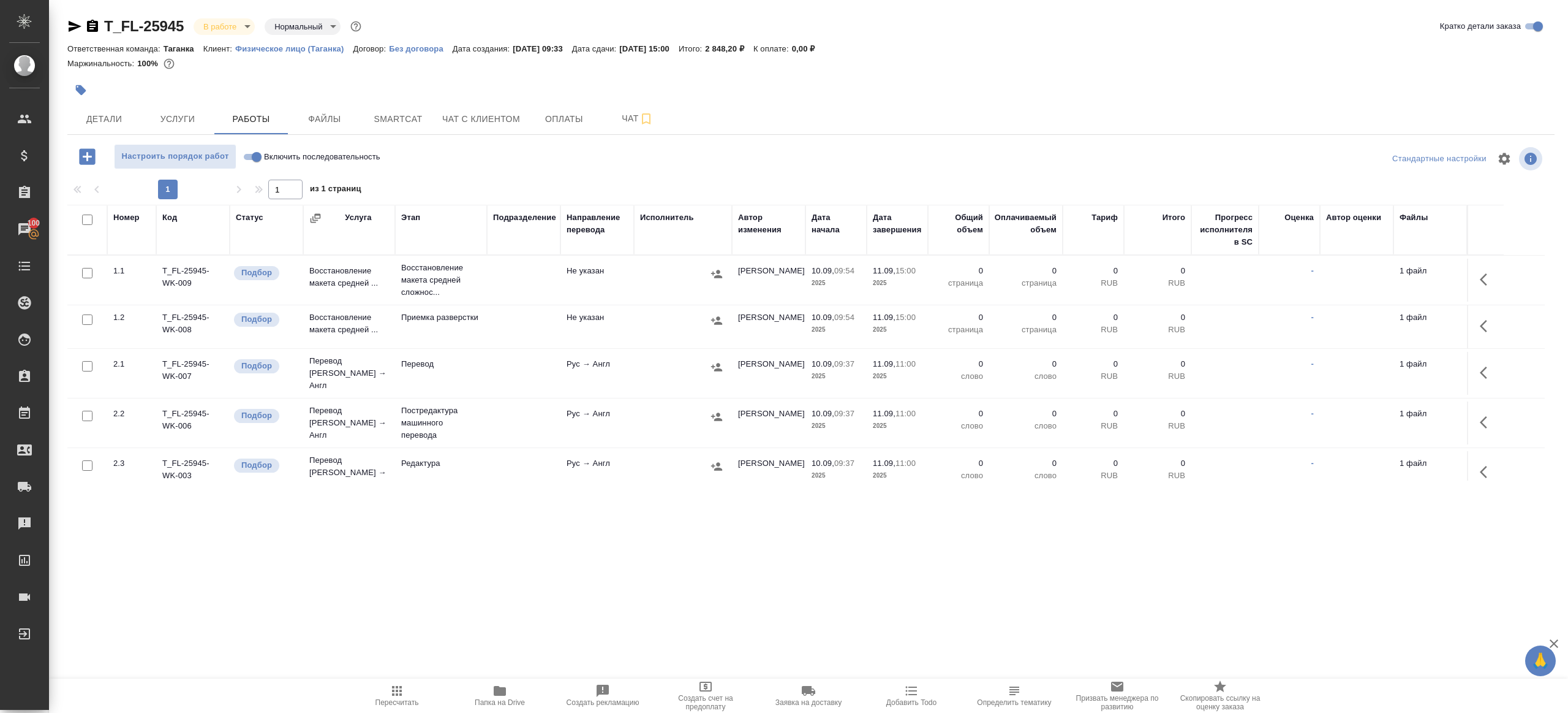
click at [255, 163] on input "Включить последовательность" at bounding box center [256, 157] width 44 height 15
checkbox input "true"
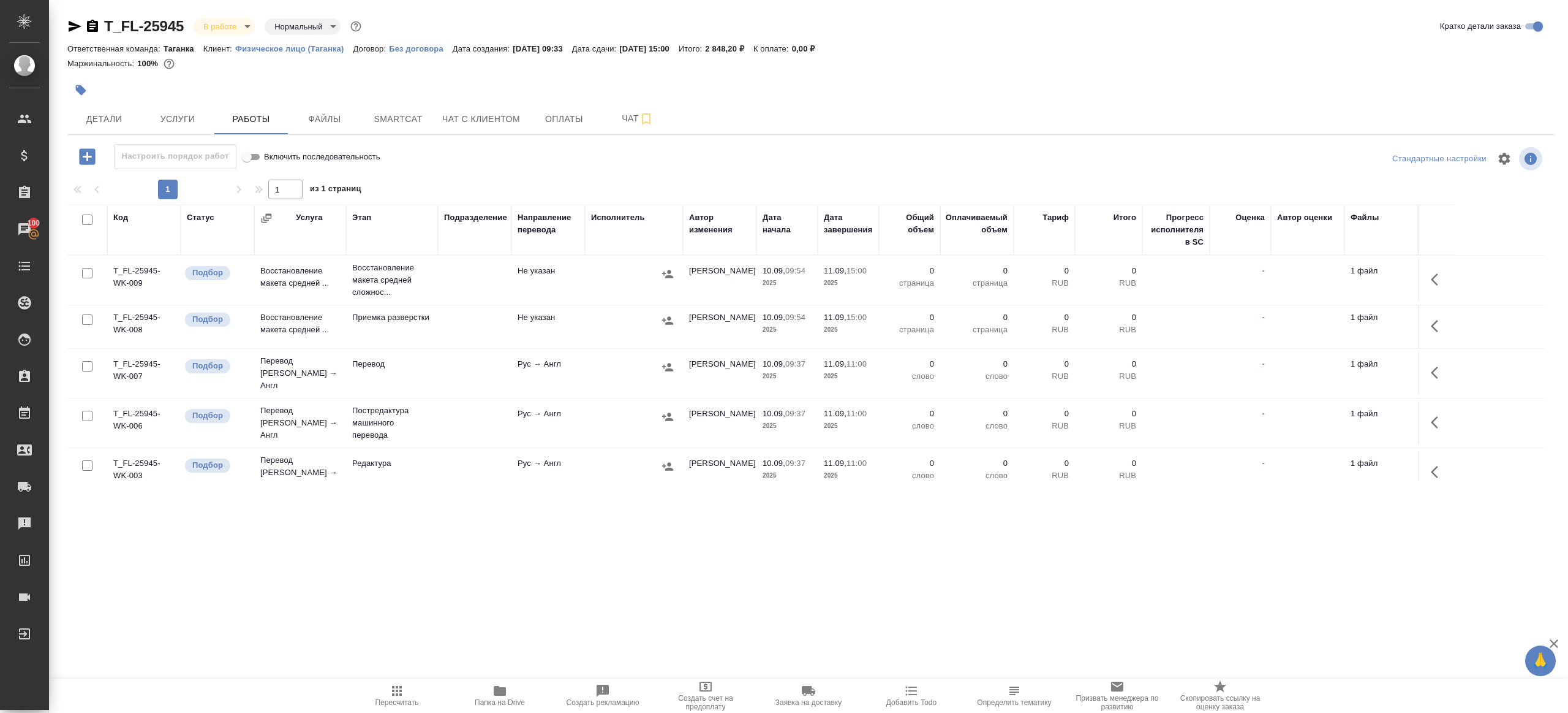
click at [86, 217] on input "checkbox" at bounding box center [87, 220] width 10 height 10
checkbox input "true"
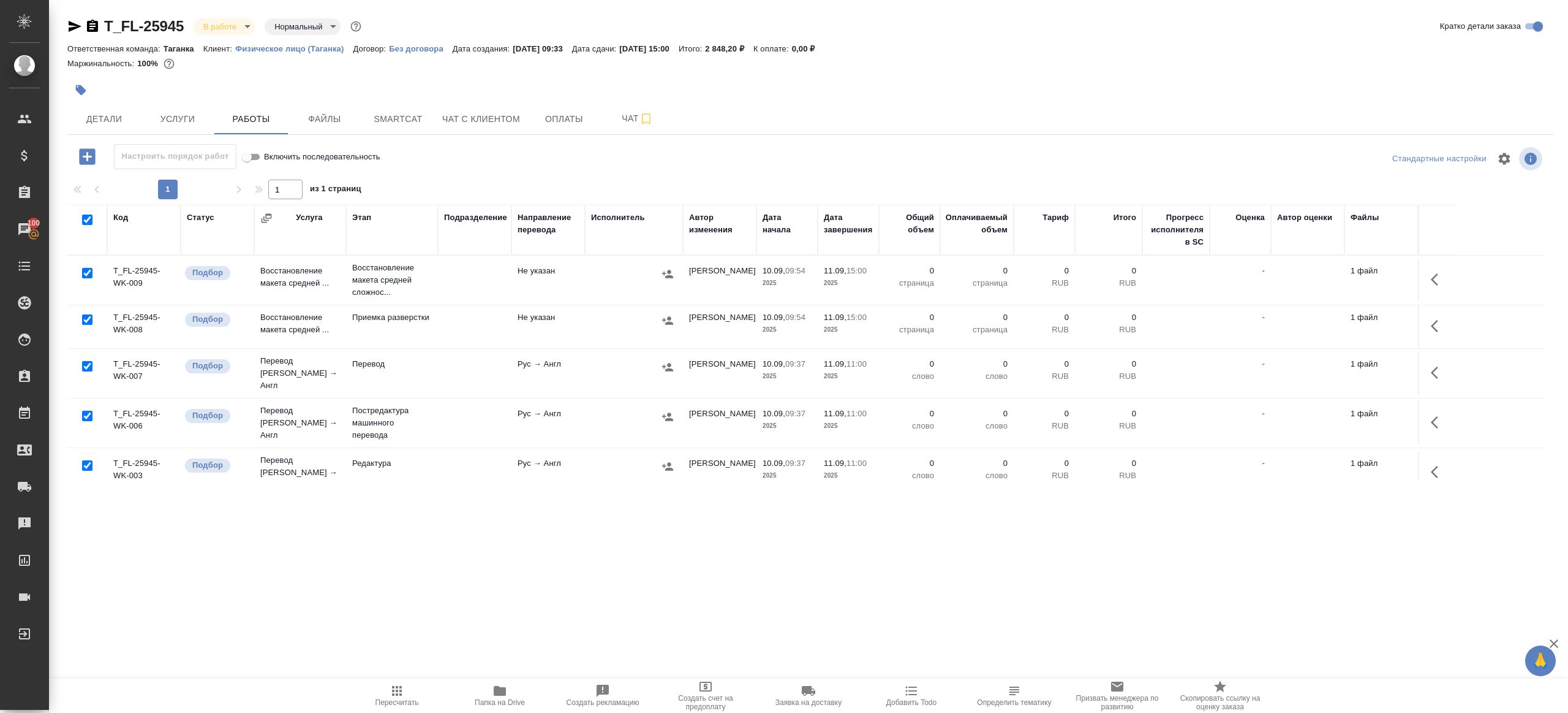
checkbox input "true"
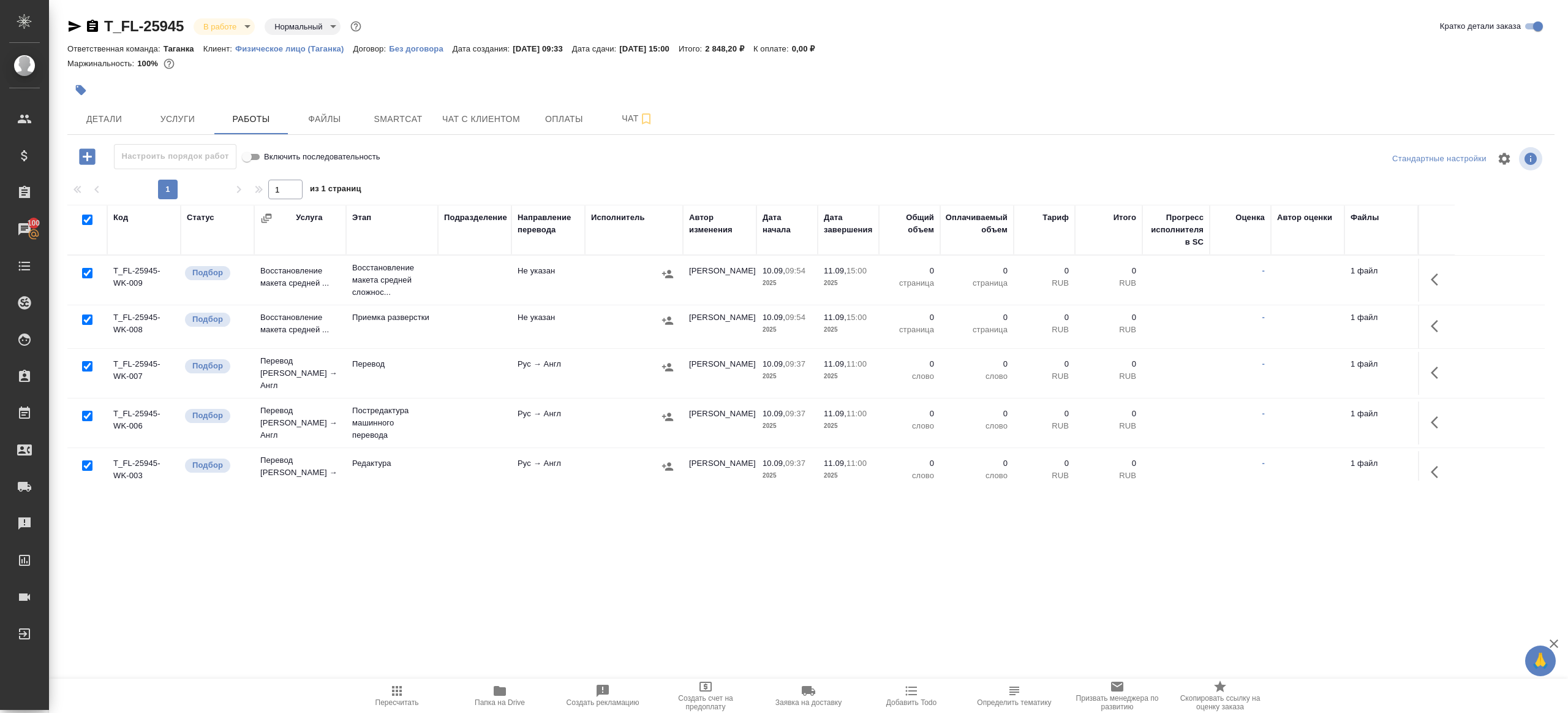
checkbox input "true"
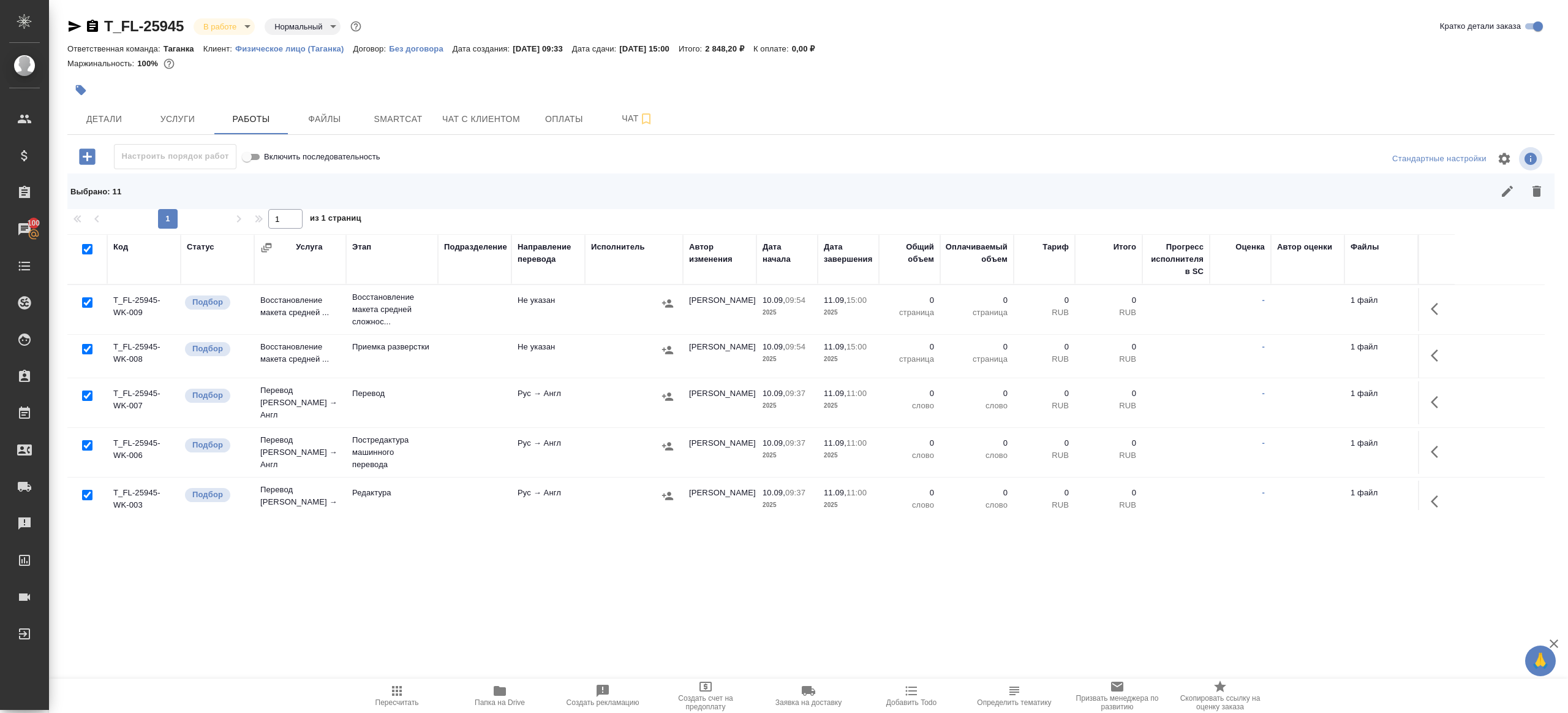
click at [88, 301] on input "checkbox" at bounding box center [87, 302] width 10 height 10
checkbox input "false"
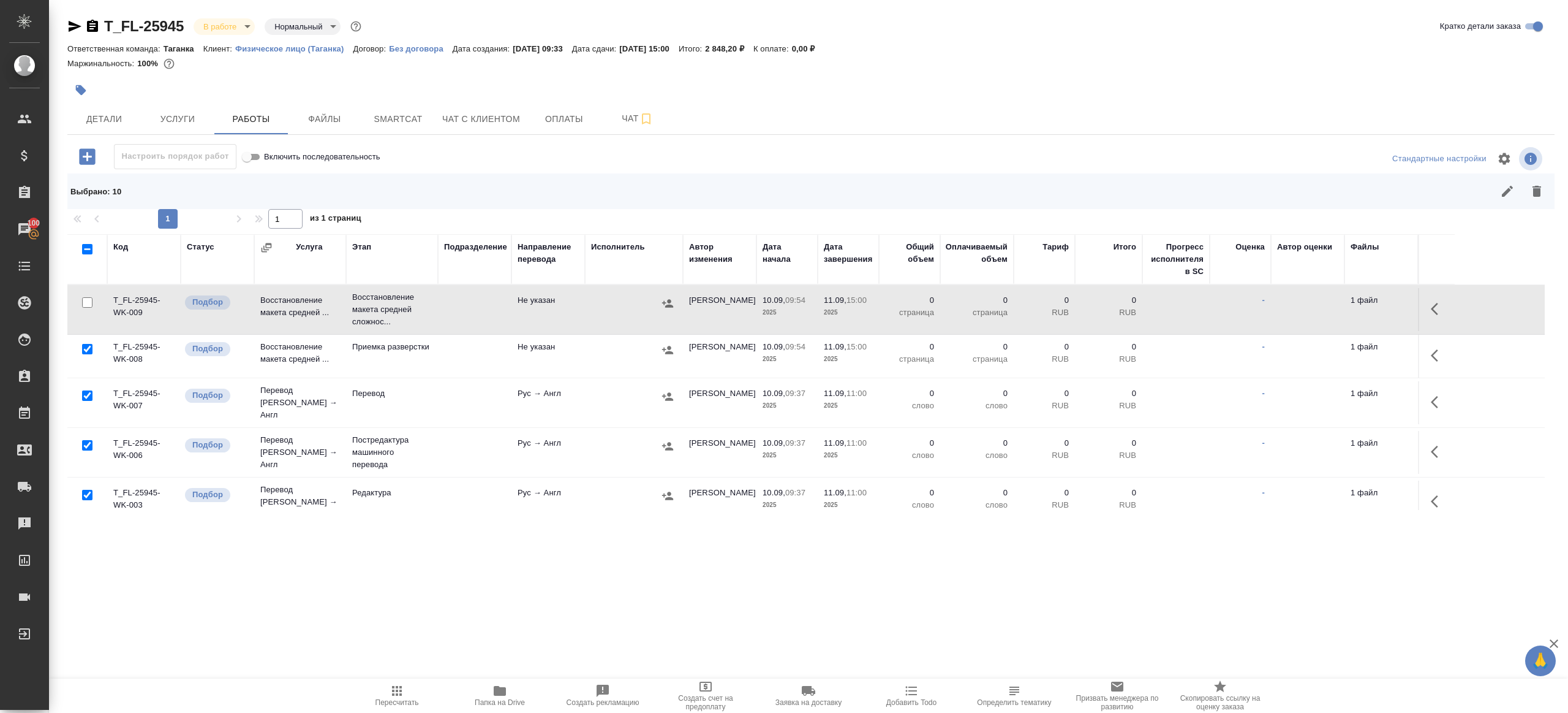
click at [88, 391] on input "checkbox" at bounding box center [87, 396] width 10 height 10
checkbox input "false"
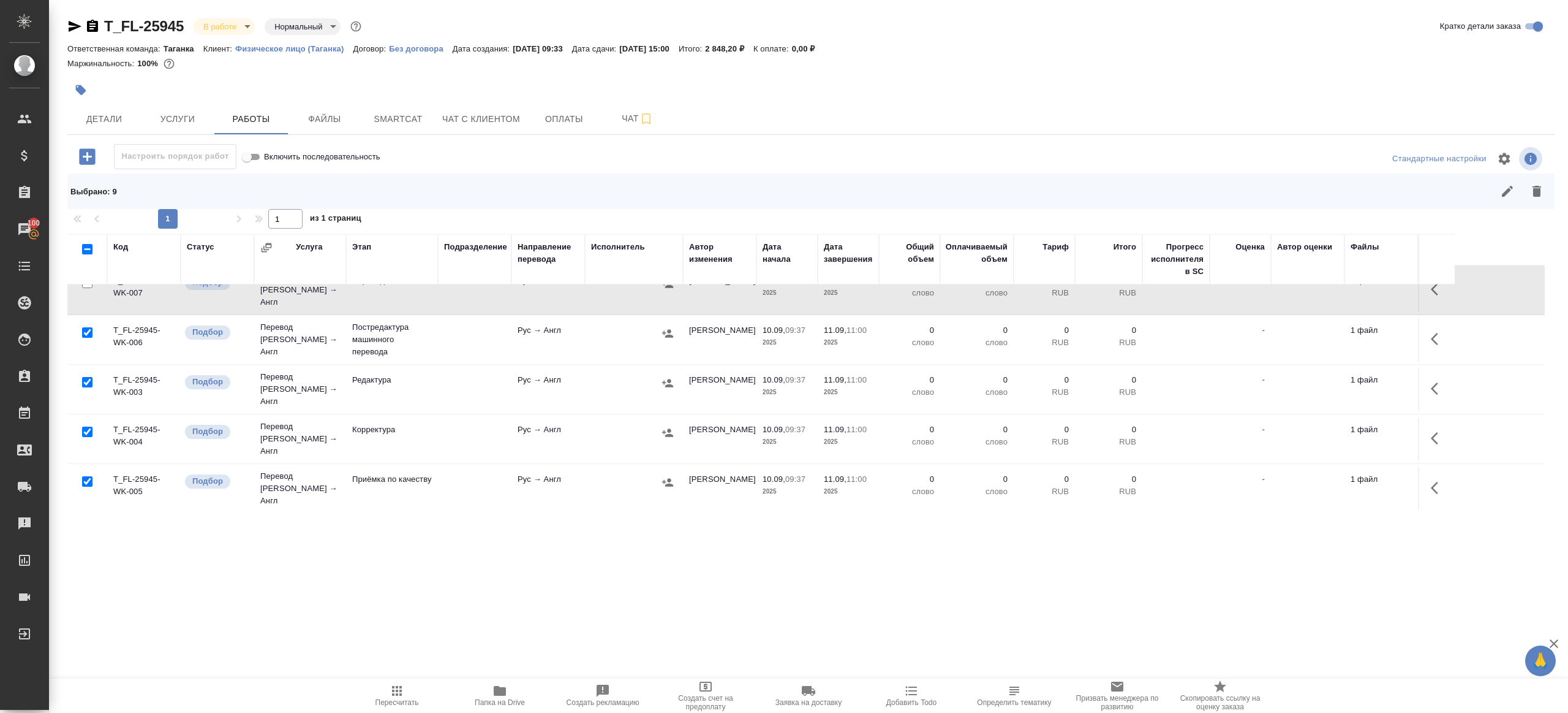
scroll to position [114, 0]
click at [90, 475] on input "checkbox" at bounding box center [87, 480] width 10 height 10
checkbox input "false"
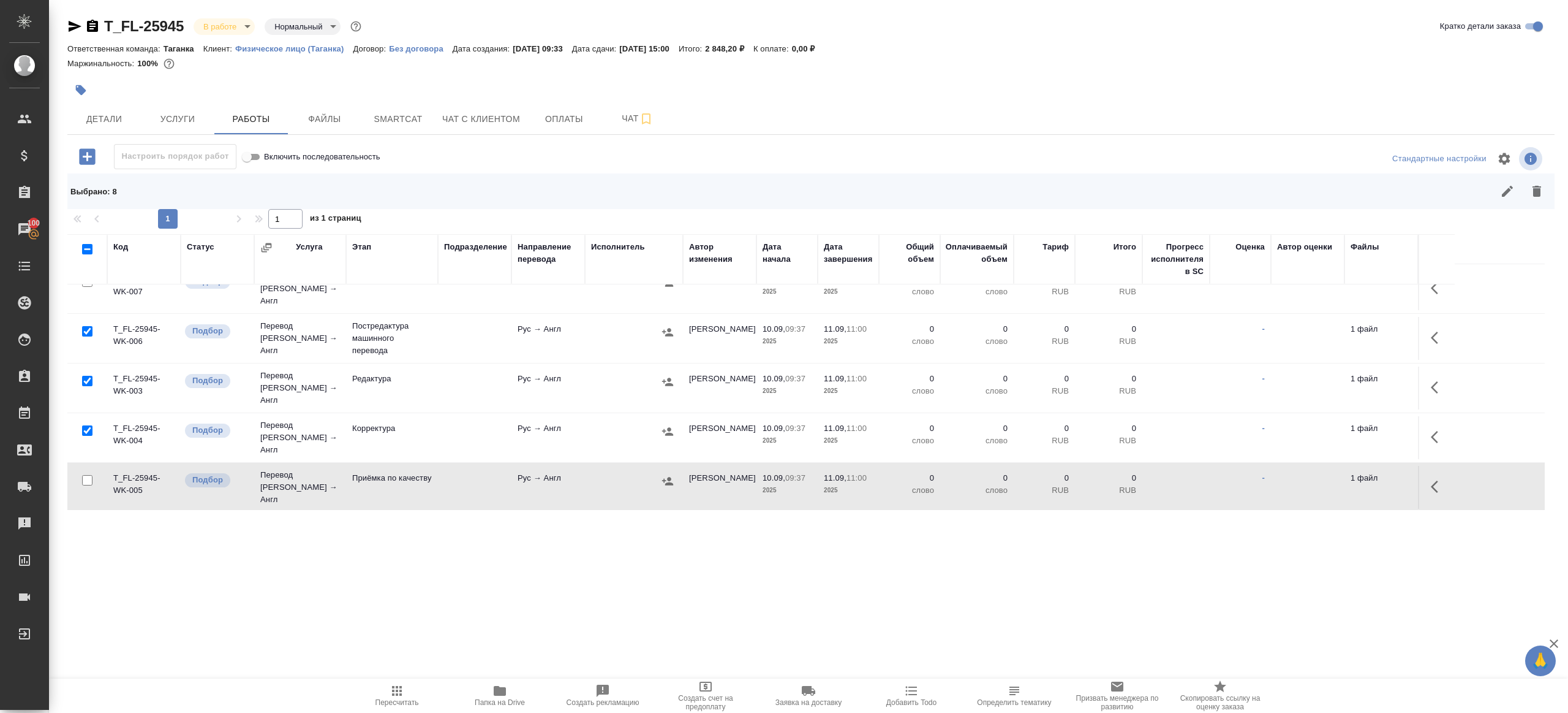
scroll to position [263, 0]
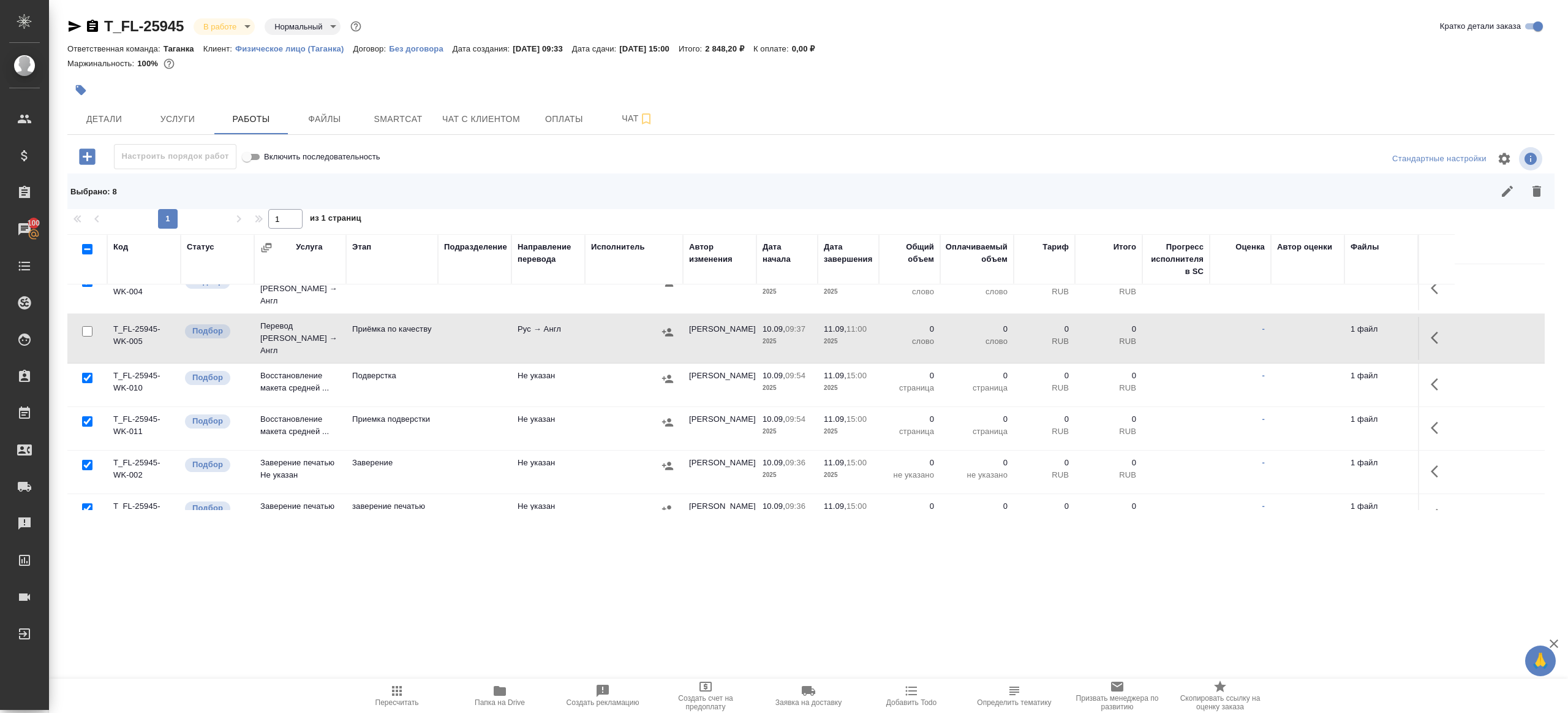
click at [87, 460] on input "checkbox" at bounding box center [87, 465] width 10 height 10
checkbox input "false"
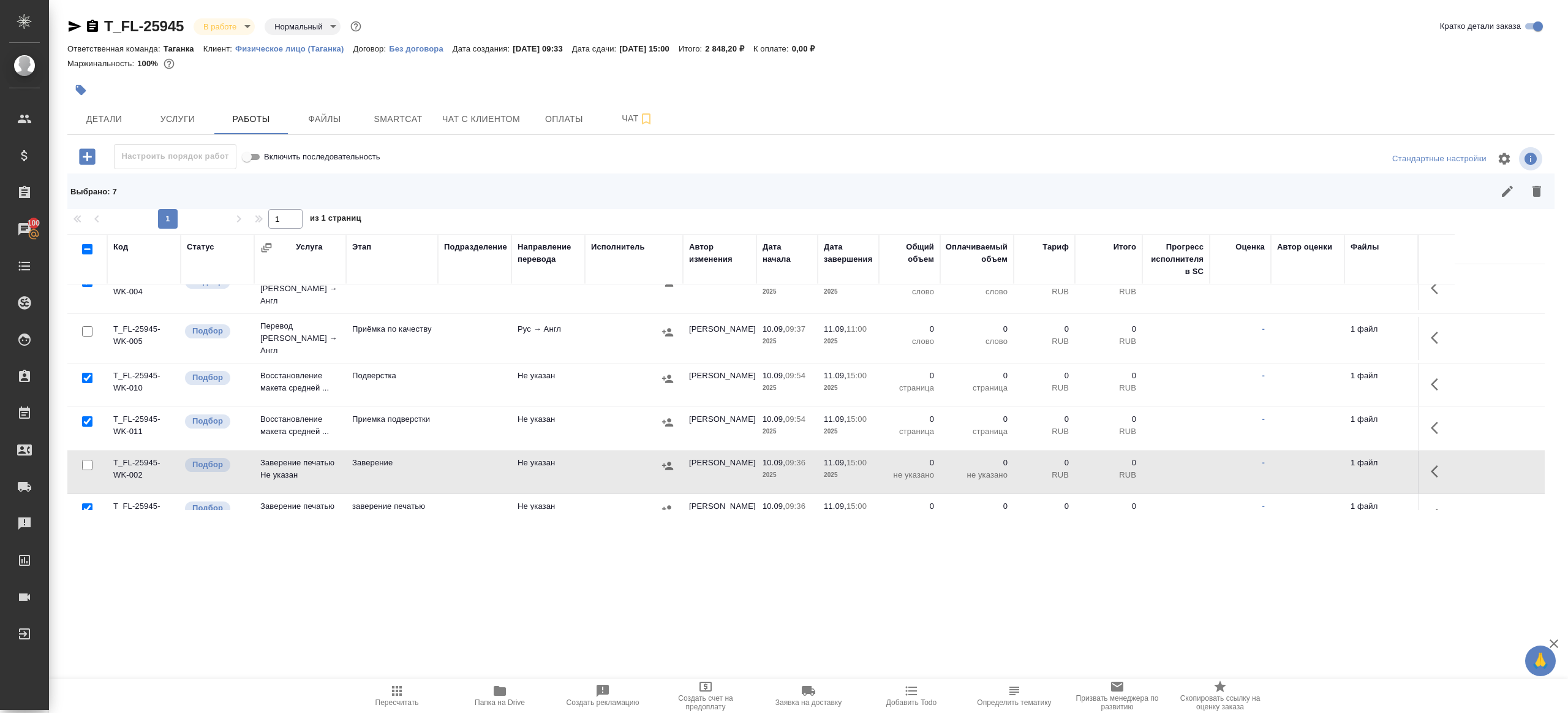
click at [87, 503] on input "checkbox" at bounding box center [87, 509] width 10 height 10
checkbox input "false"
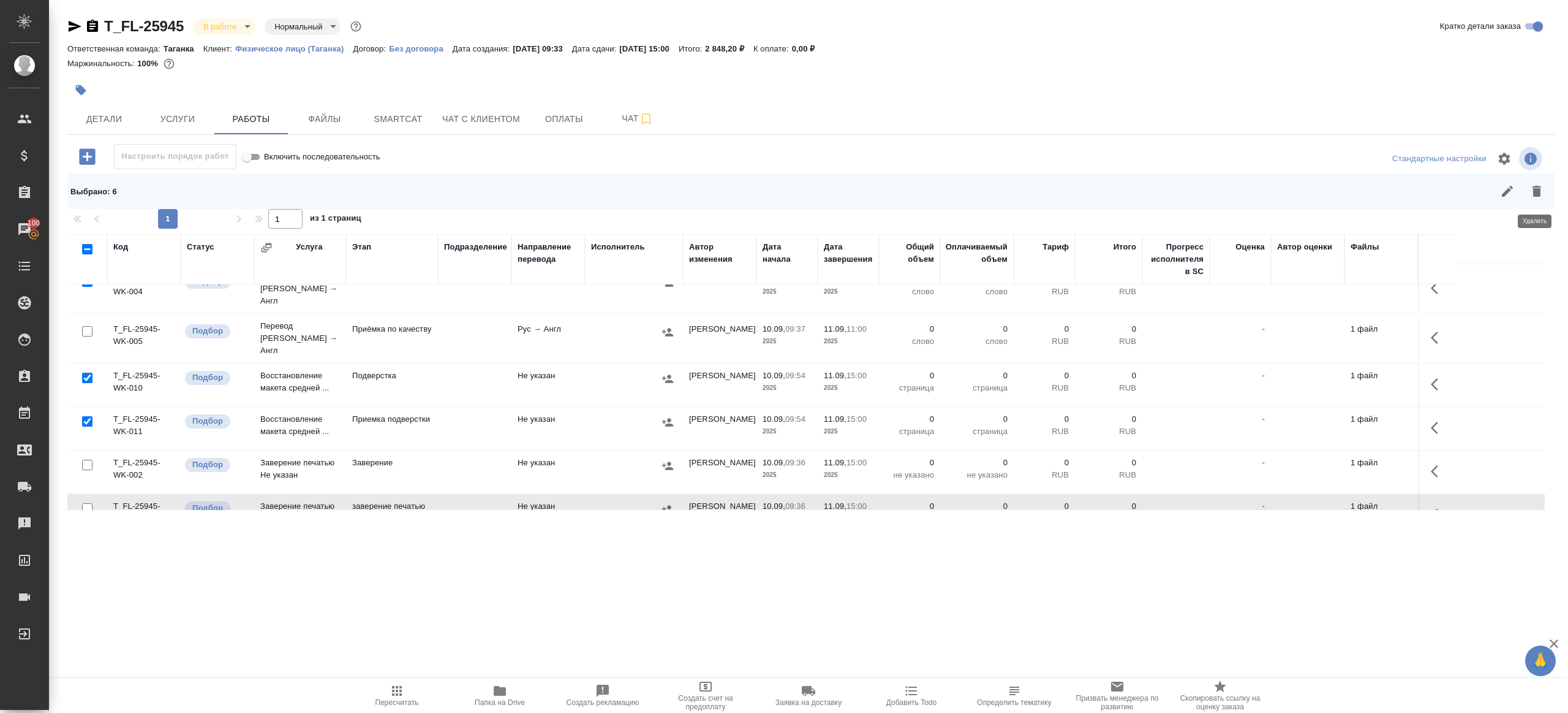
click at [1543, 195] on icon "button" at bounding box center [1536, 191] width 15 height 15
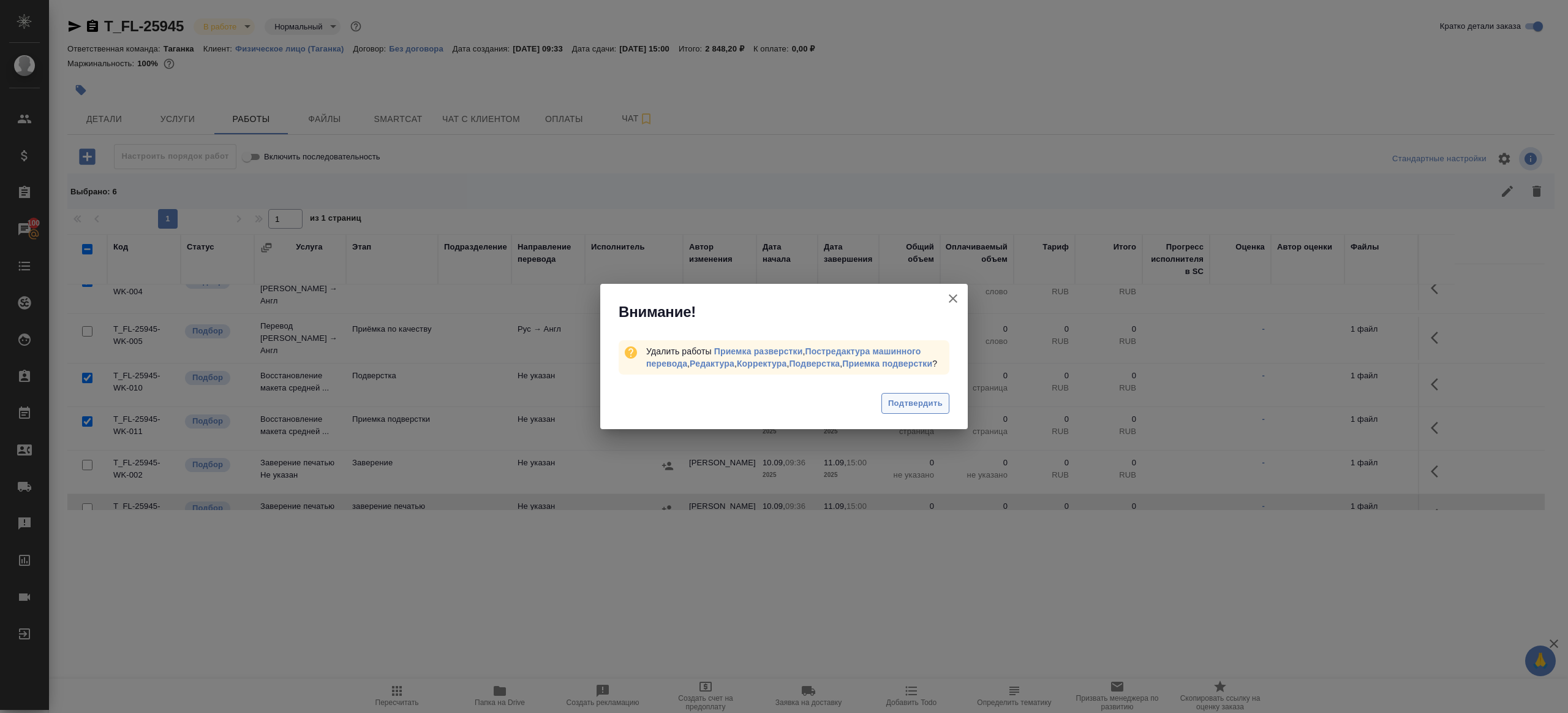
click at [920, 400] on button "Подтвердить" at bounding box center [915, 403] width 68 height 22
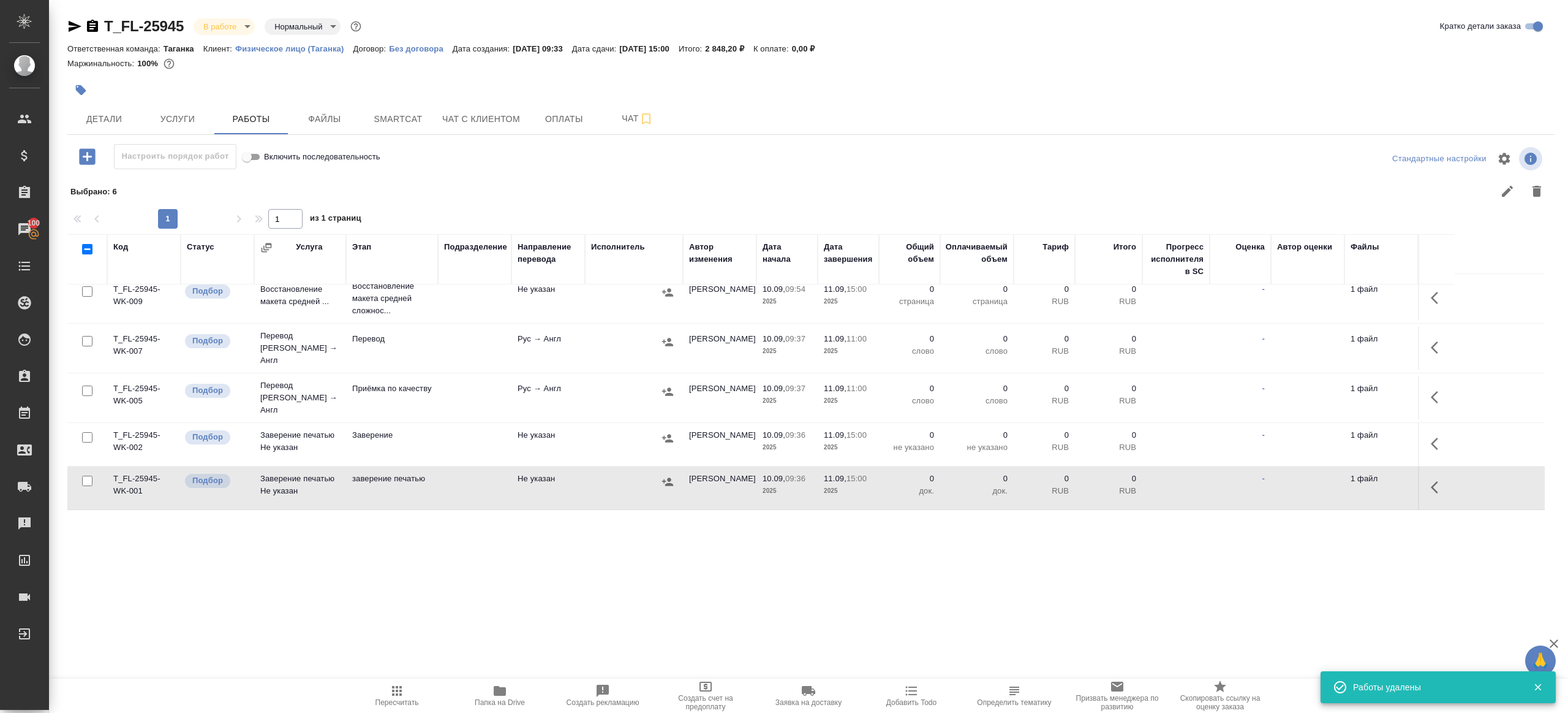
scroll to position [0, 0]
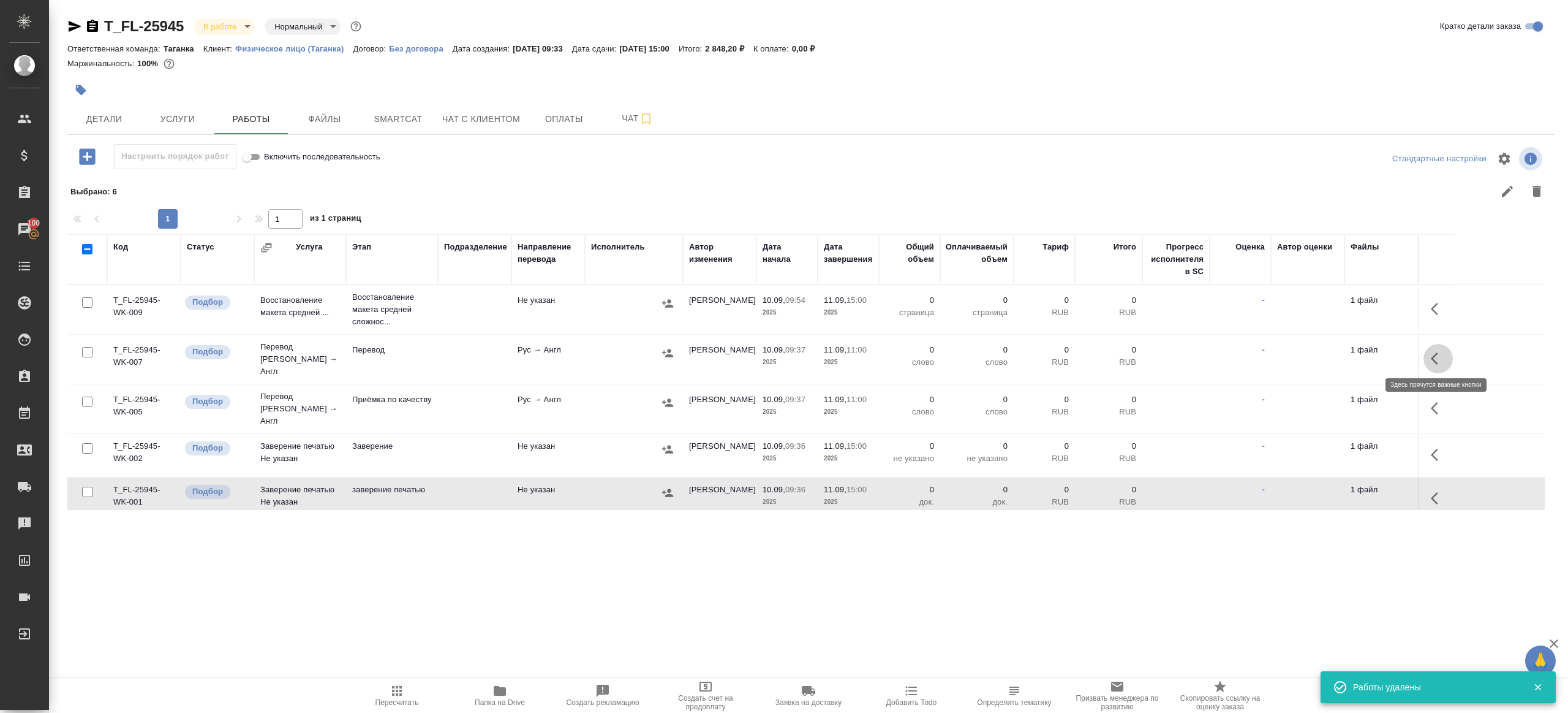
click at [1428, 355] on button "button" at bounding box center [1438, 359] width 29 height 29
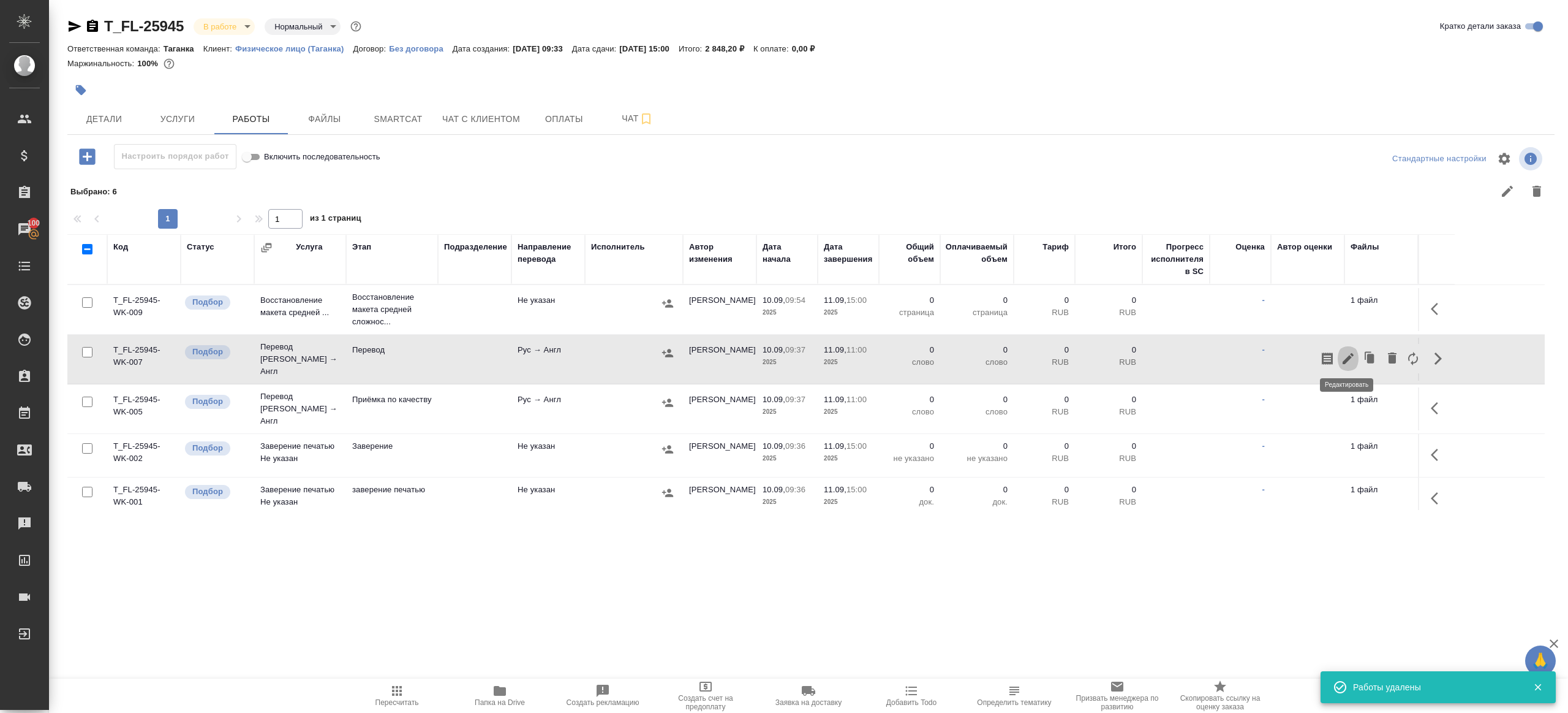
click at [1348, 353] on icon "button" at bounding box center [1348, 358] width 11 height 11
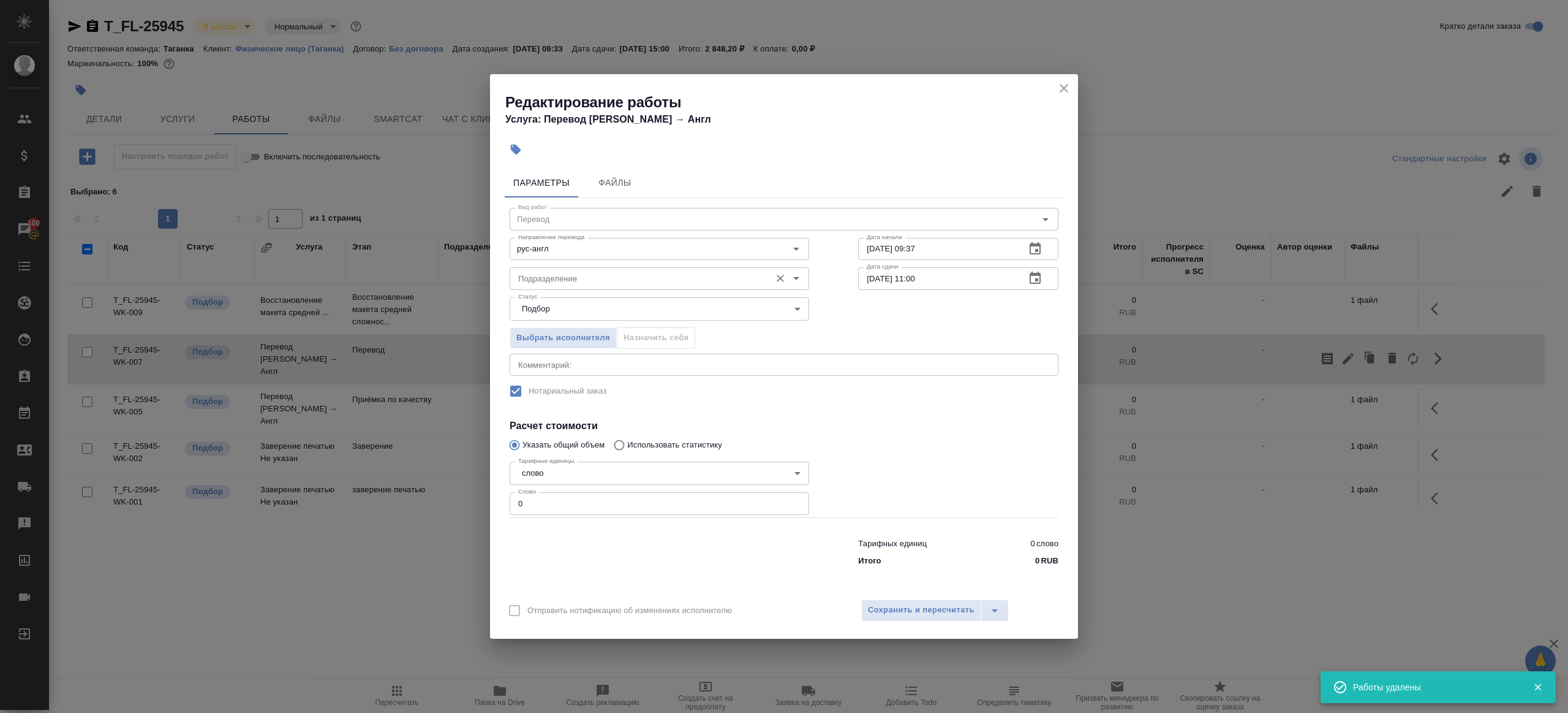
click at [681, 284] on input "Подразделение" at bounding box center [639, 278] width 251 height 15
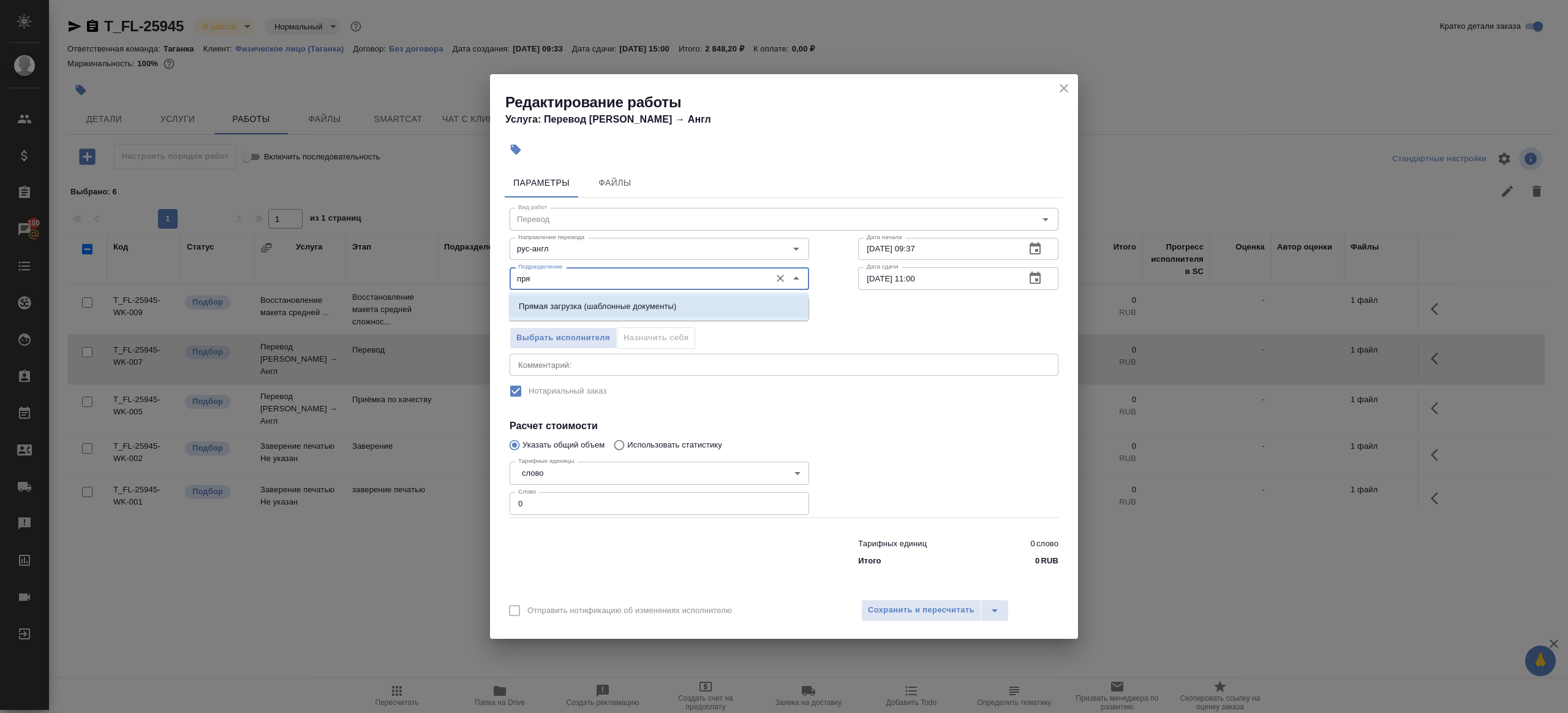
click at [683, 303] on li "Прямая загрузка (шаблонные документы)" at bounding box center [659, 306] width 300 height 22
type input "Прямая загрузка (шаблонные документы)"
click at [585, 497] on input "0" at bounding box center [660, 502] width 300 height 22
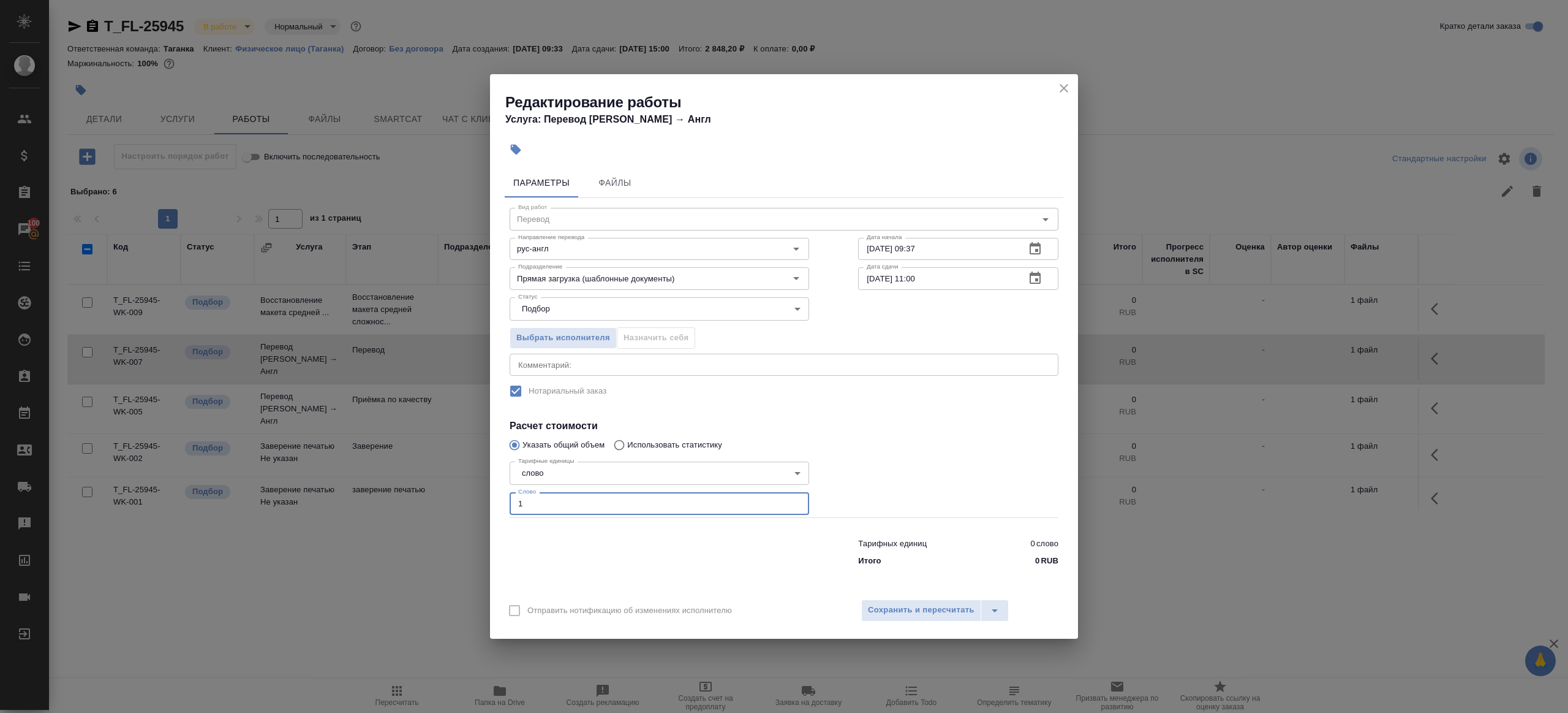
type input "1"
click at [599, 554] on div at bounding box center [659, 549] width 349 height 49
click at [917, 274] on input "11.09.2025 11:00" at bounding box center [937, 277] width 158 height 22
click at [917, 277] on input "11.09.2025 11:00" at bounding box center [937, 277] width 158 height 22
type input "11.09.2025 10:00"
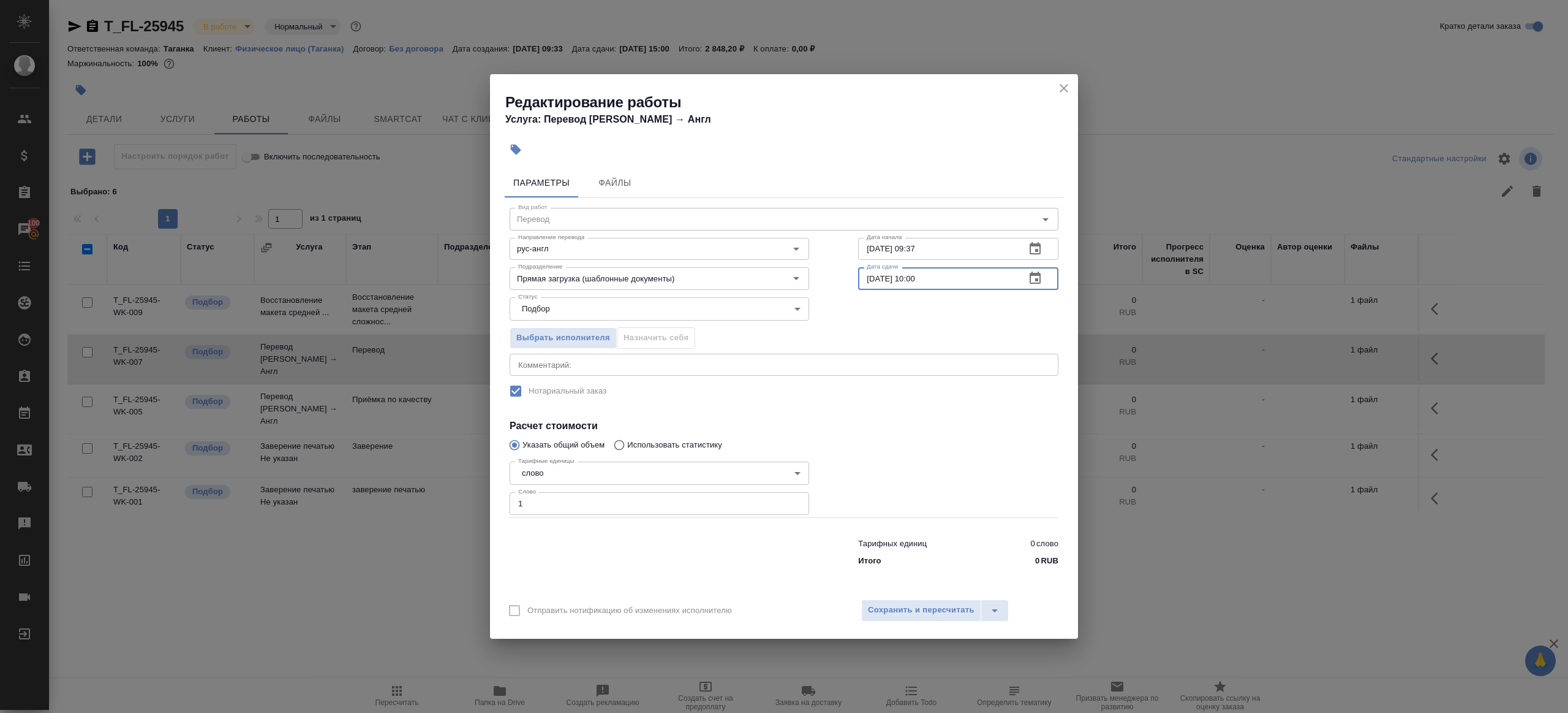
drag, startPoint x: 898, startPoint y: 451, endPoint x: 898, endPoint y: 580, distance: 129.0
click at [898, 451] on div at bounding box center [958, 487] width 249 height 110
click at [900, 608] on span "Сохранить и пересчитать" at bounding box center [920, 610] width 106 height 14
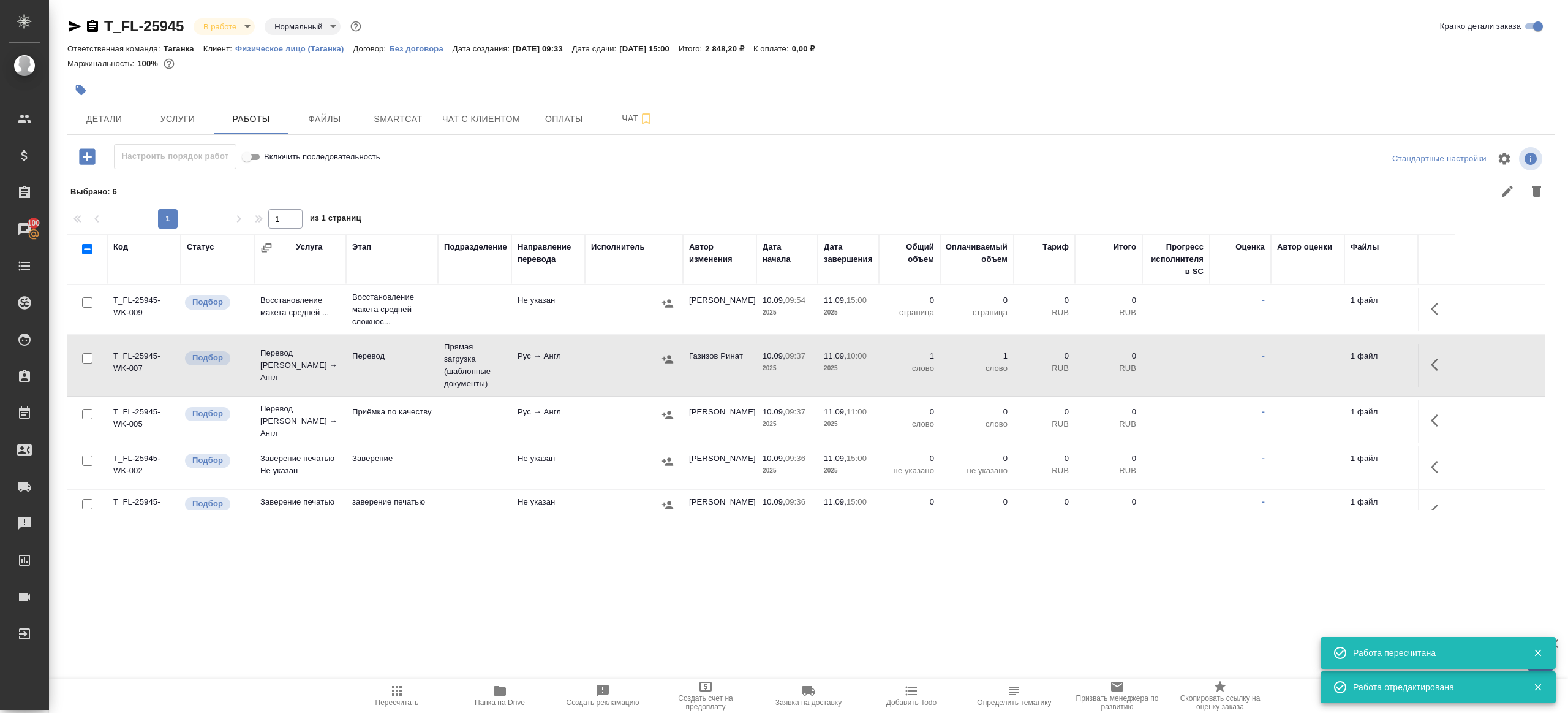
click at [1436, 413] on icon "button" at bounding box center [1438, 420] width 15 height 15
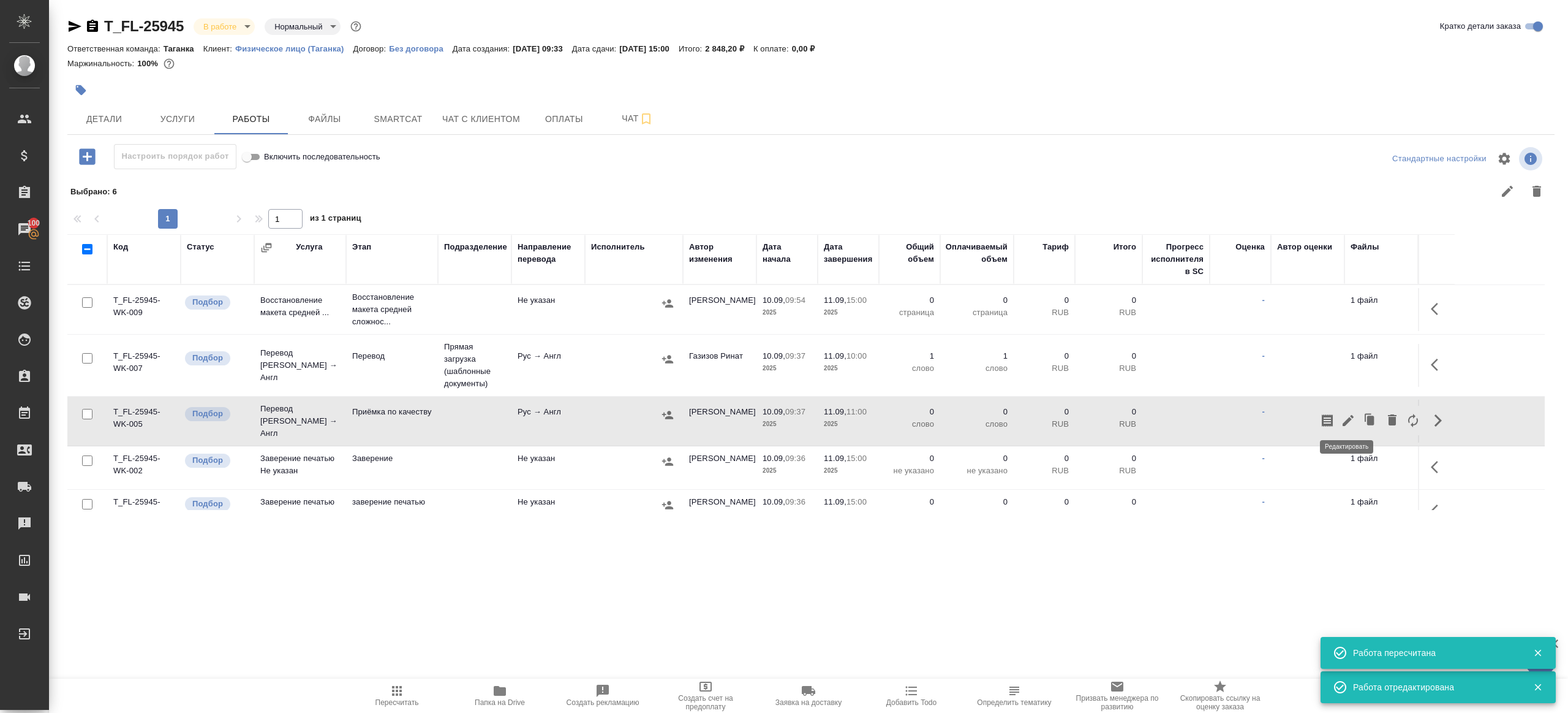
click at [1348, 413] on icon "button" at bounding box center [1348, 420] width 15 height 15
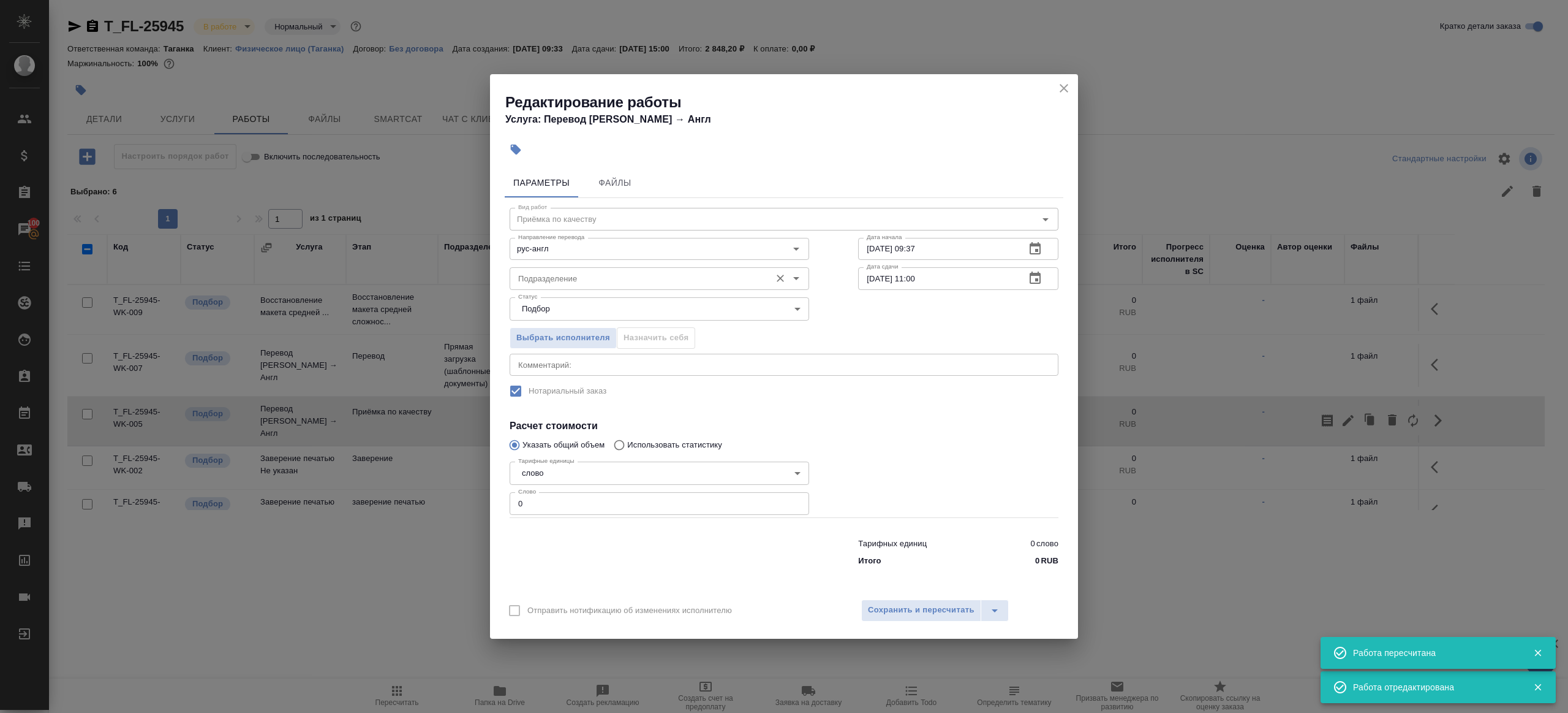
click at [580, 271] on input "Подразделение" at bounding box center [639, 278] width 251 height 15
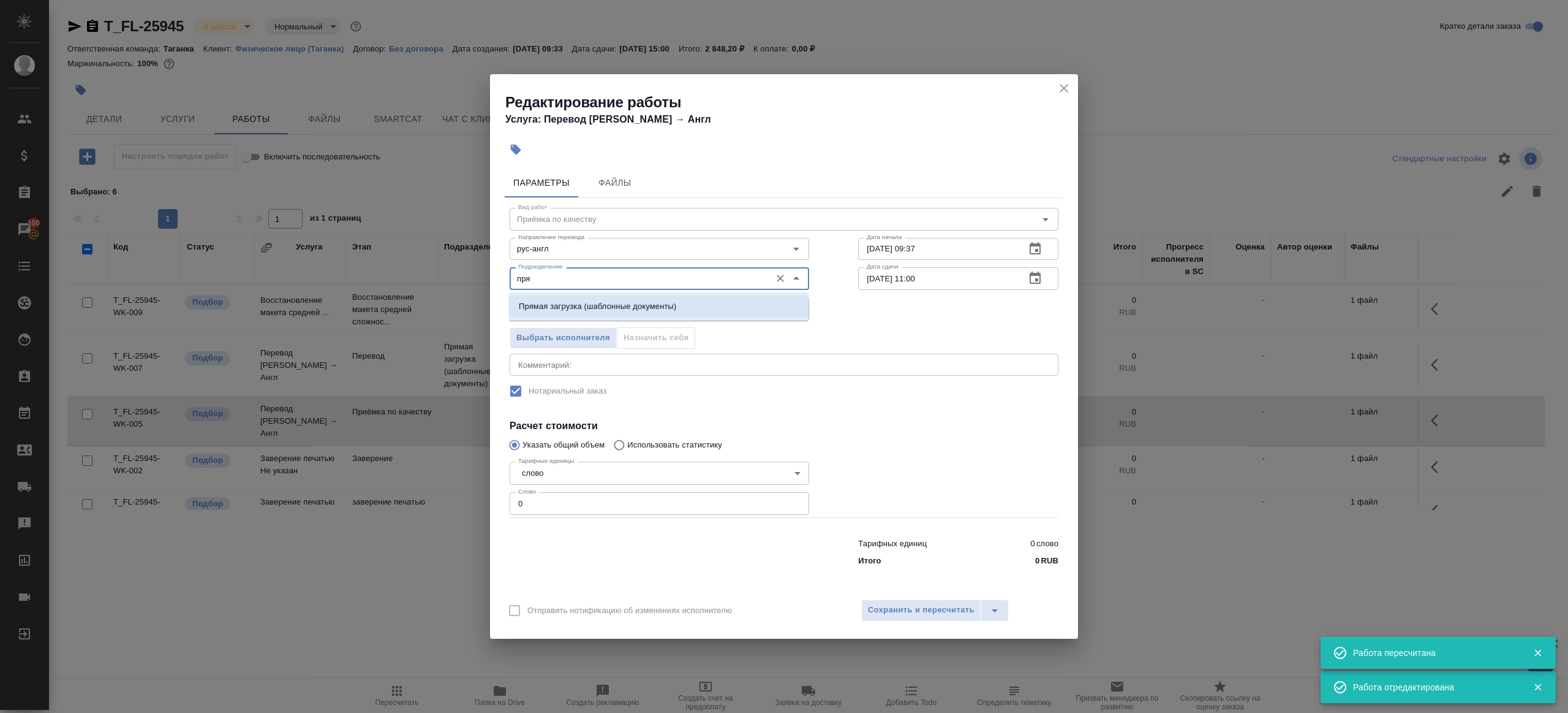
click at [644, 316] on li "Прямая загрузка (шаблонные документы)" at bounding box center [659, 306] width 300 height 22
type input "Прямая загрузка (шаблонные документы)"
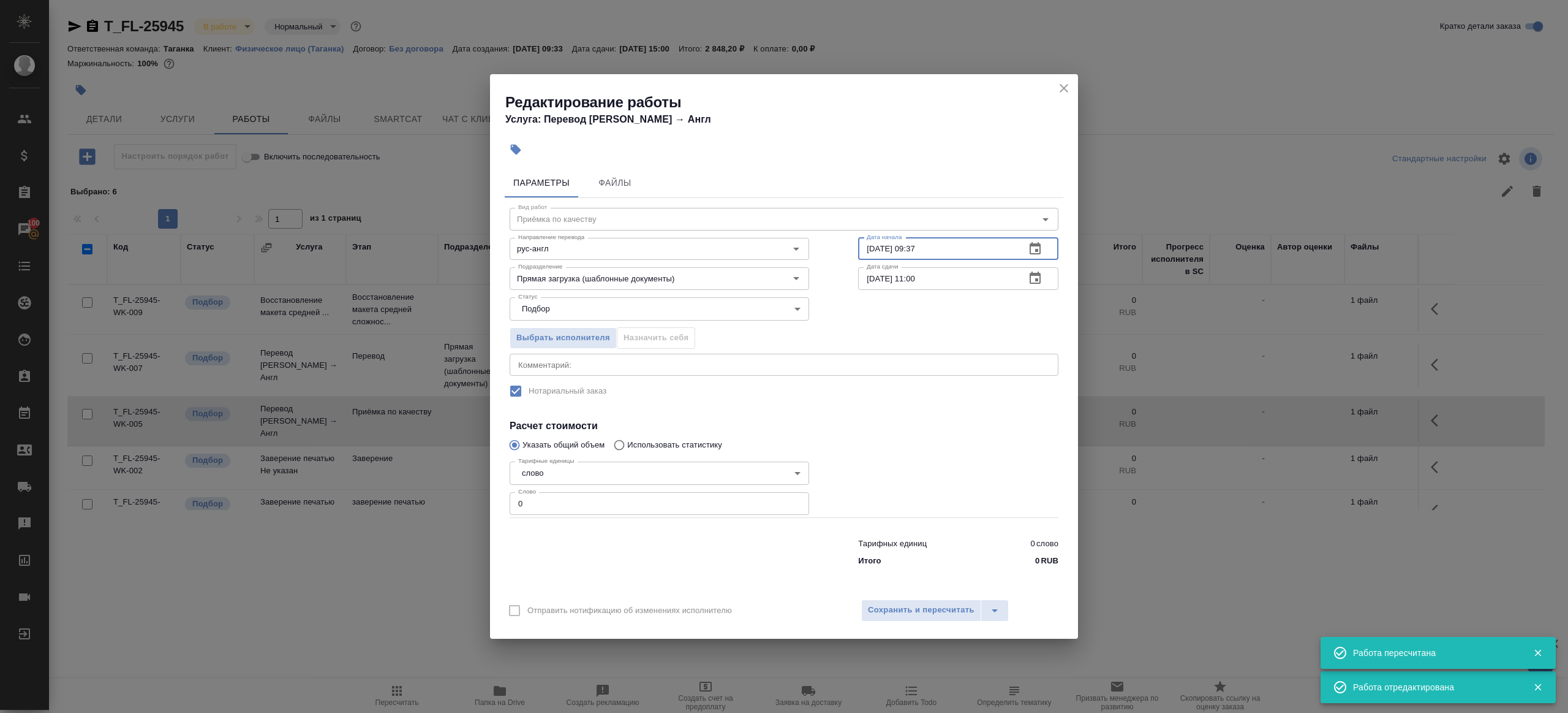
click at [989, 246] on input "10.09.2025 09:37" at bounding box center [937, 248] width 158 height 22
paste input "1.09.2025 10:00"
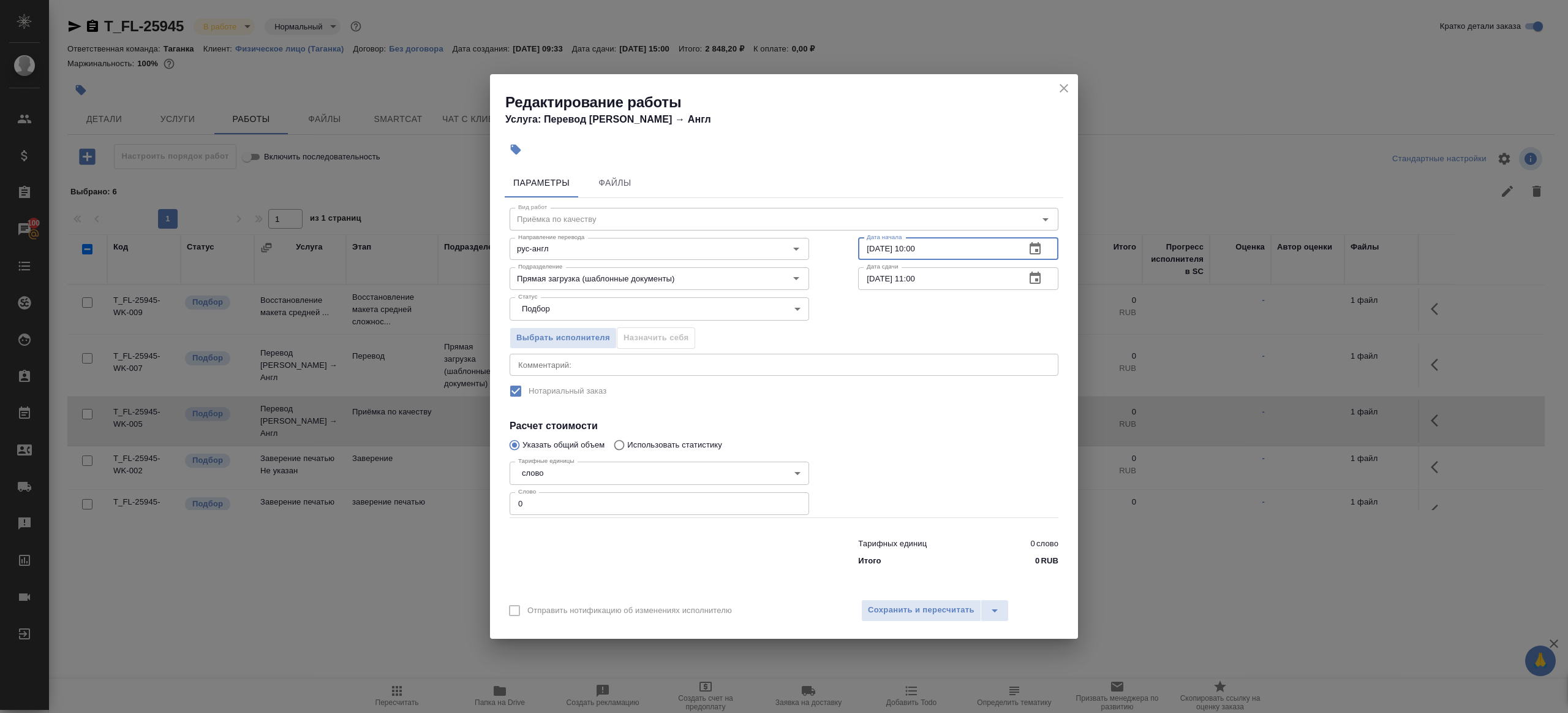
type input "11.09.2025 10:00"
click at [608, 508] on input "0" at bounding box center [660, 502] width 300 height 22
type input "1"
click at [649, 551] on div at bounding box center [659, 549] width 349 height 49
click at [914, 601] on button "Сохранить и пересчитать" at bounding box center [921, 610] width 120 height 22
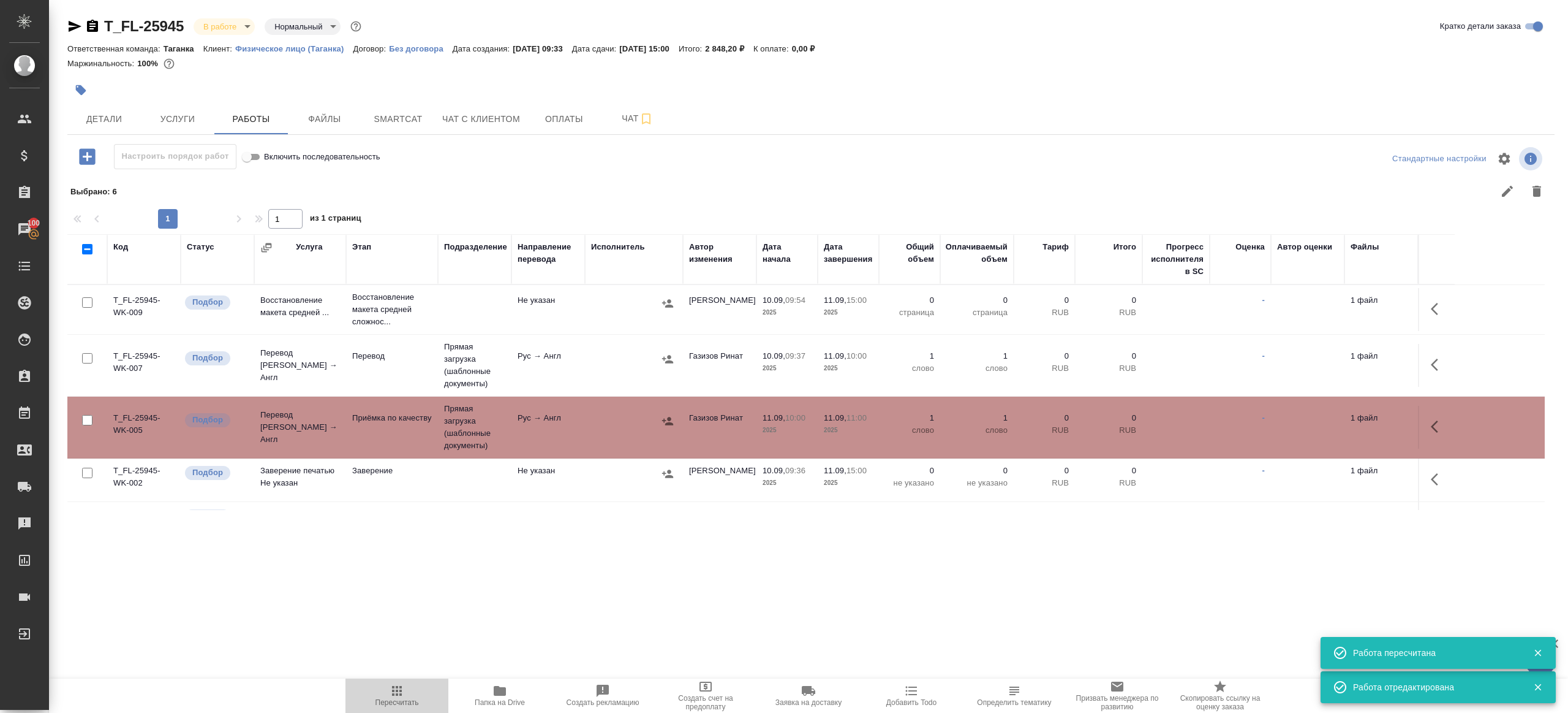
click at [390, 688] on icon "button" at bounding box center [397, 690] width 15 height 15
click at [506, 601] on div ".cls-1 fill:#fff; AWATERA Gazizov Rinat Клиенты Спецификации Заказы 100 Чаты To…" at bounding box center [784, 356] width 1568 height 713
click at [505, 601] on div ".cls-1 fill:#fff; AWATERA Gazizov Rinat Клиенты Спецификации Заказы 100 Чаты To…" at bounding box center [784, 356] width 1568 height 713
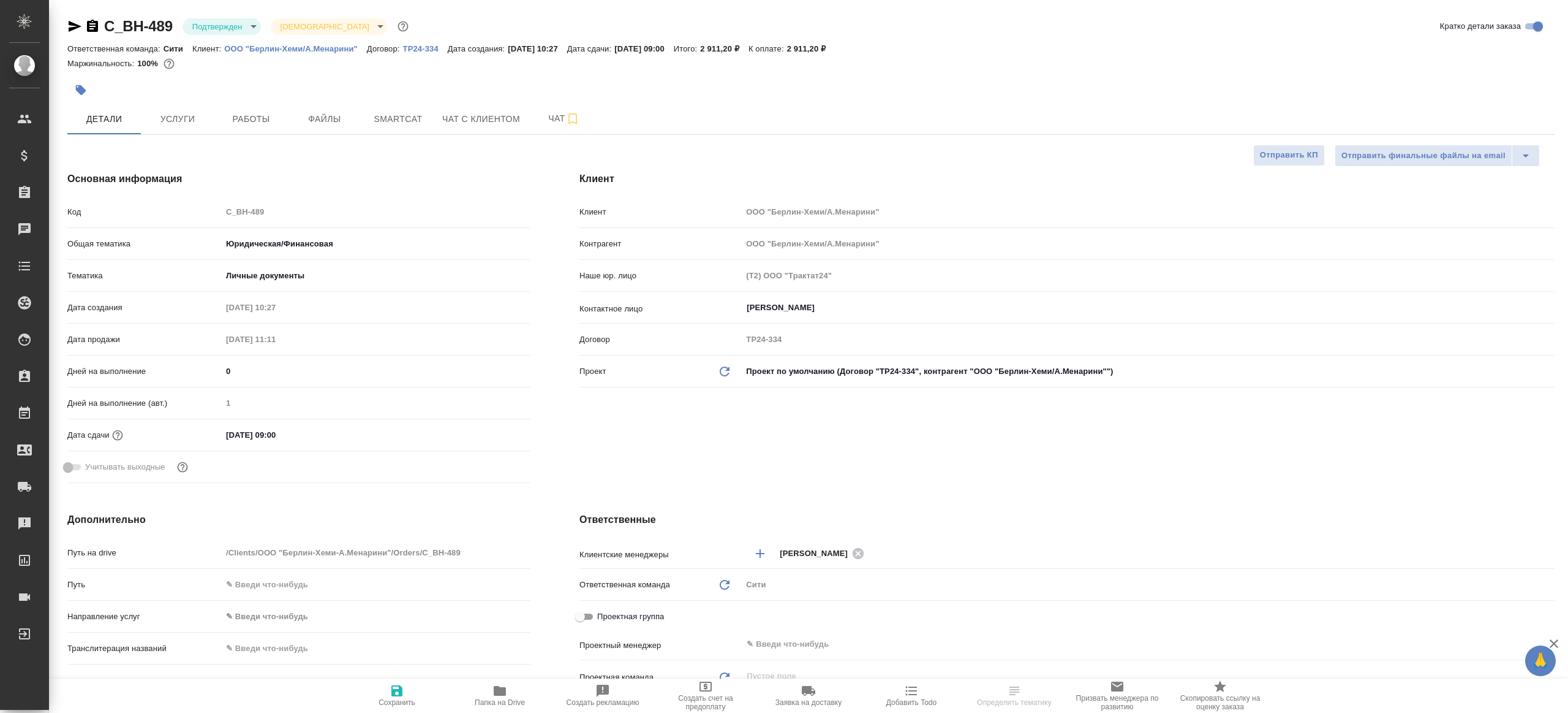
select select "RU"
click at [206, 32] on body "🙏 .cls-1 fill:#fff; AWATERA [PERSON_NAME] Клиенты Спецификации Заказы Чаты Todo…" at bounding box center [784, 356] width 1568 height 713
click at [252, 119] on li "В работе" at bounding box center [238, 129] width 112 height 21
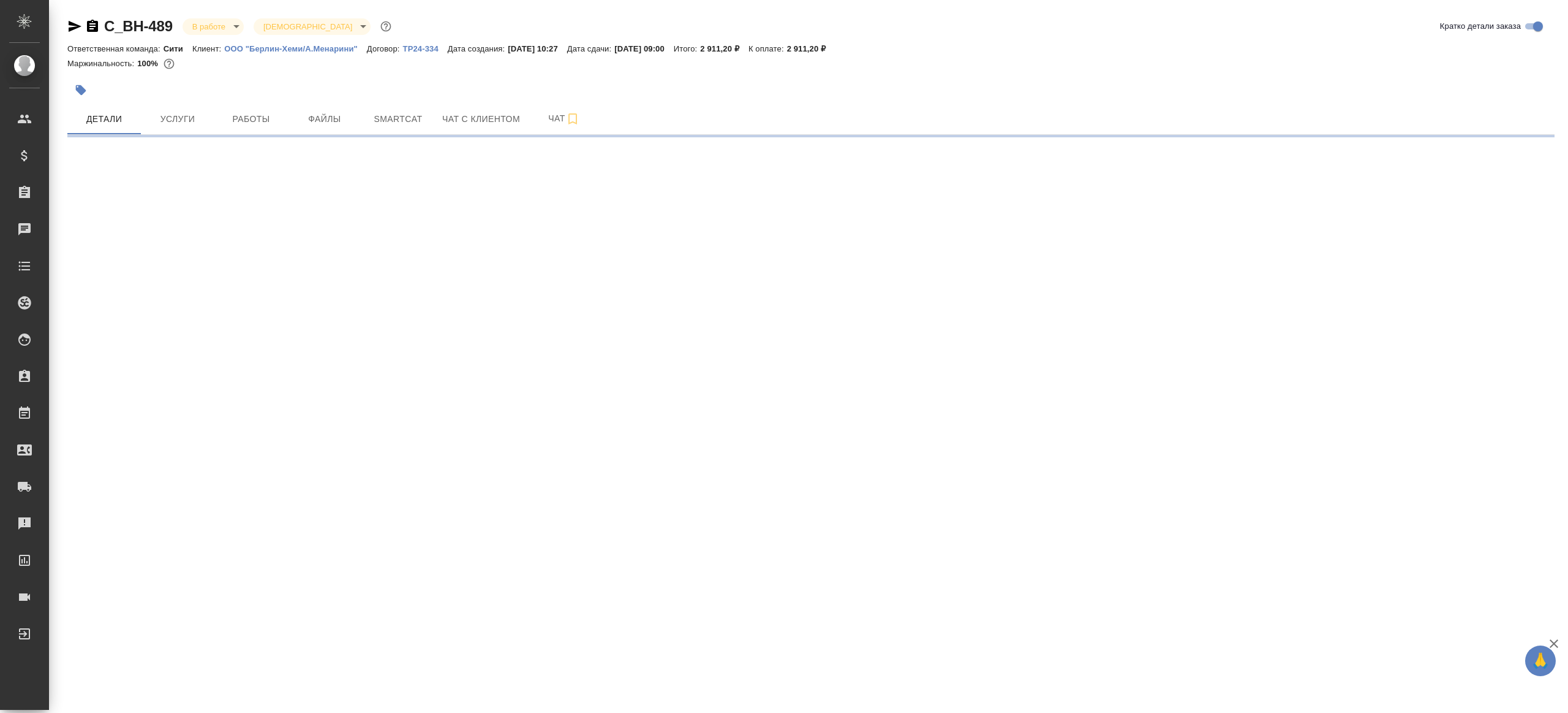
select select "RU"
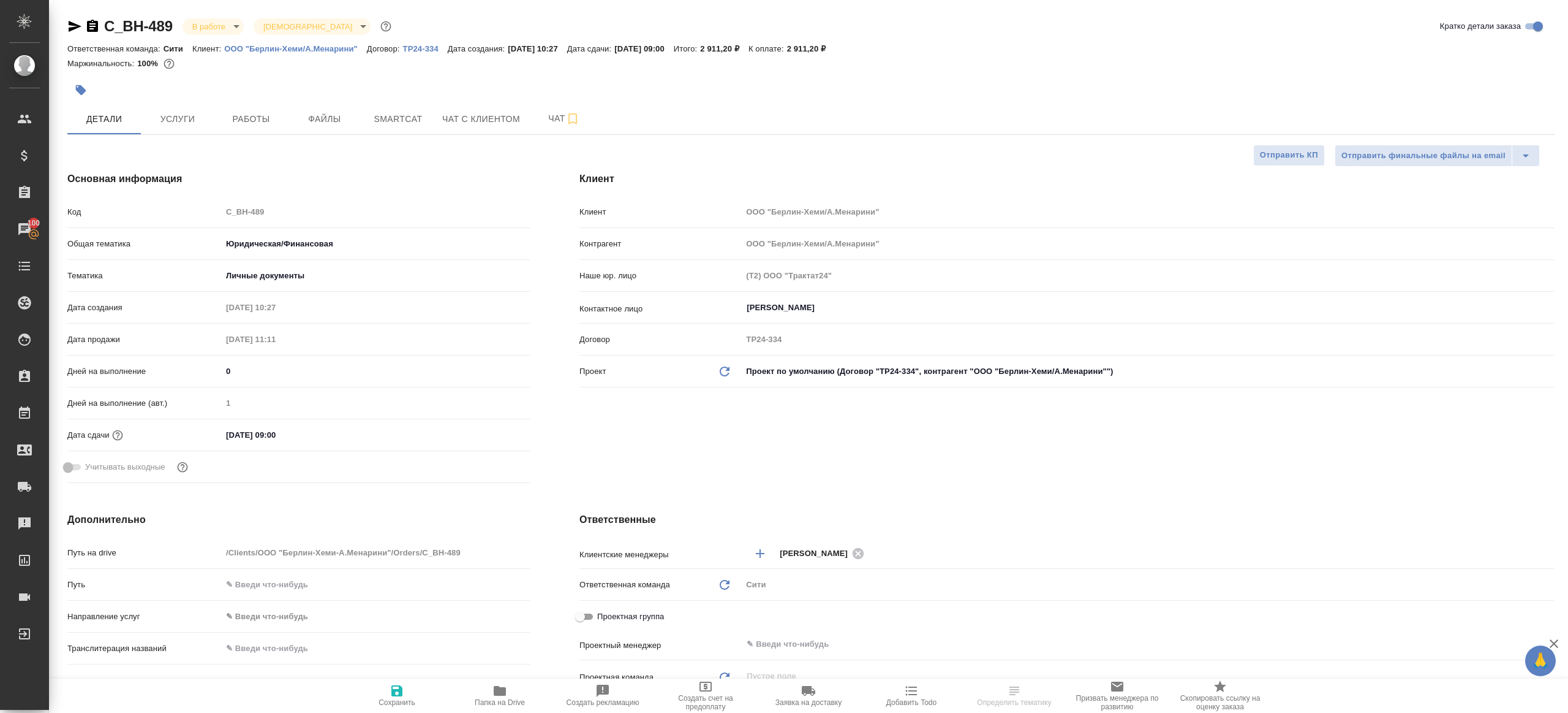
type textarea "x"
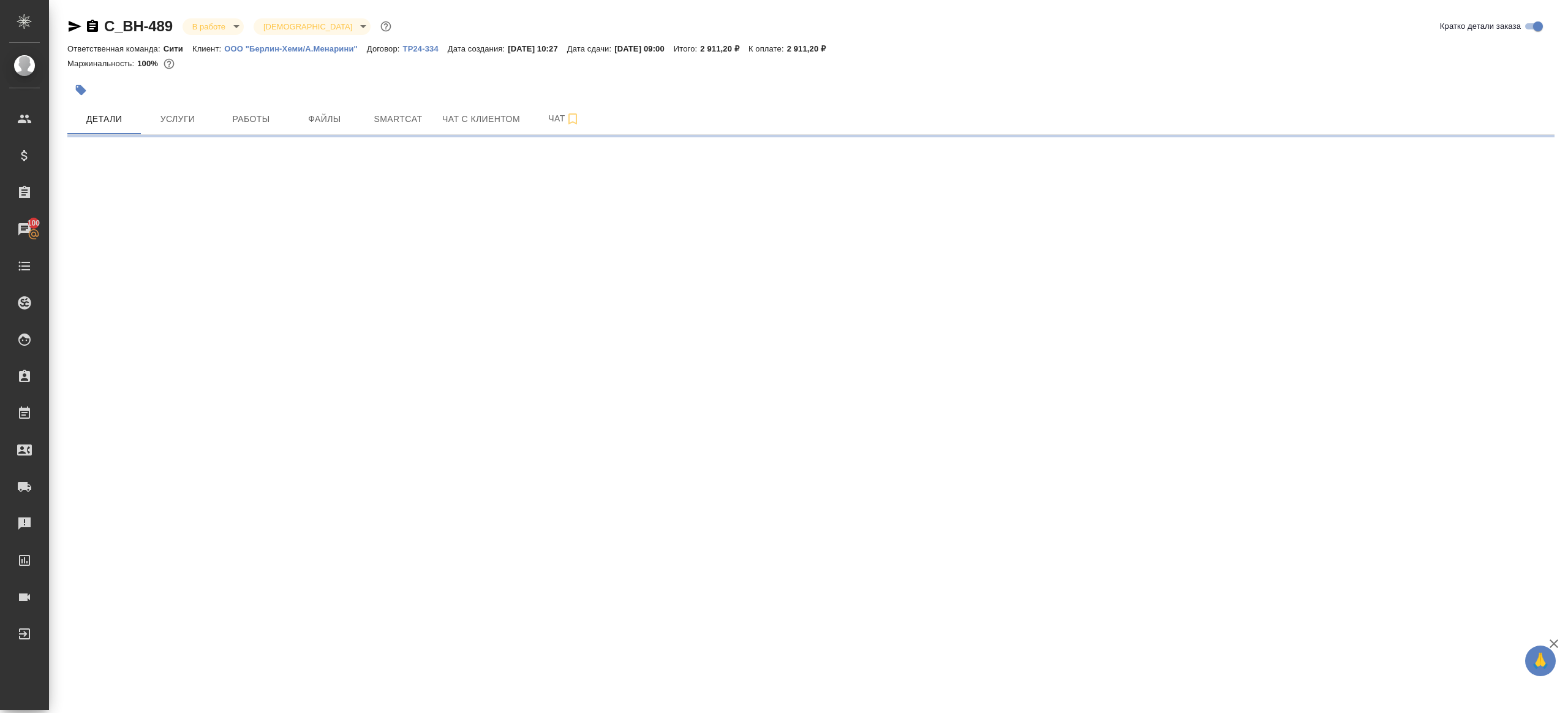
select select "RU"
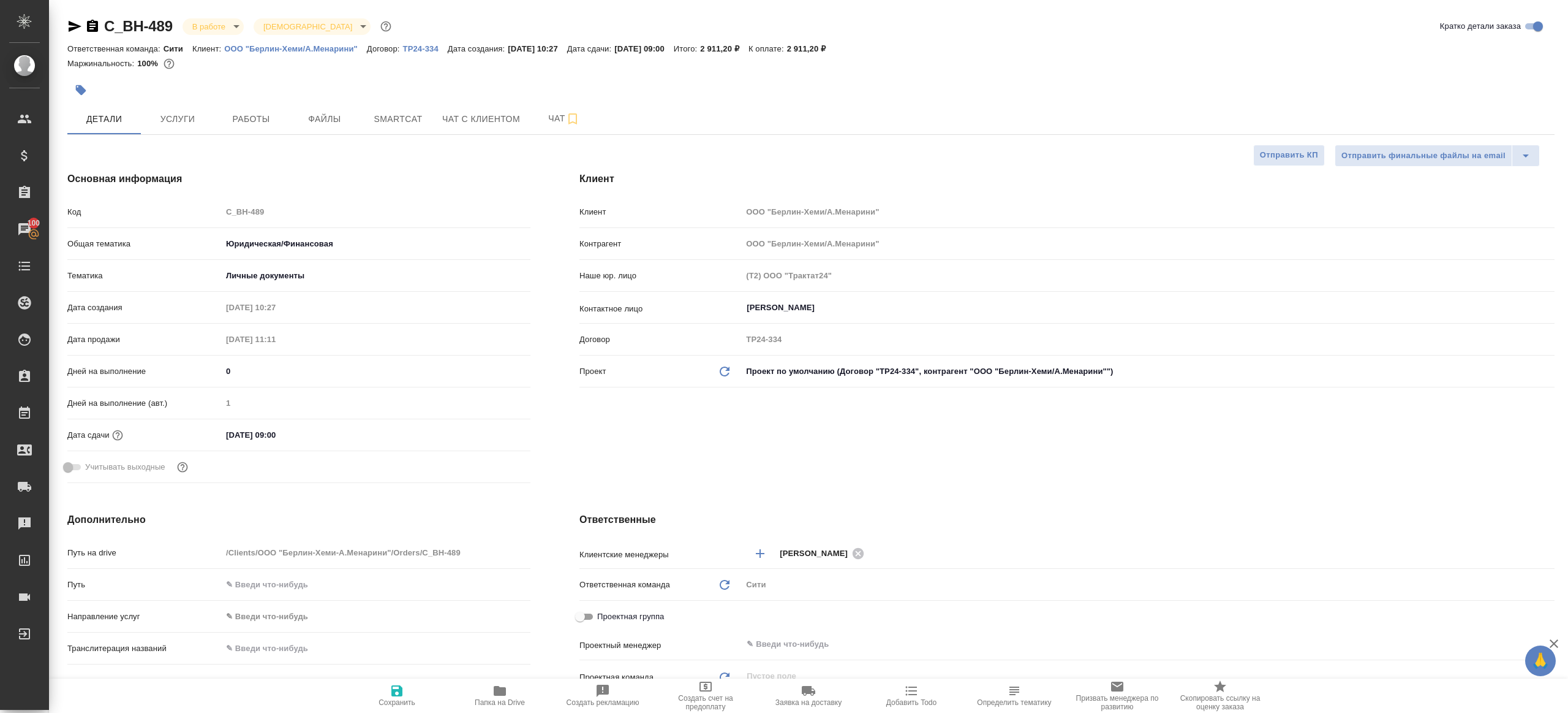
type textarea "x"
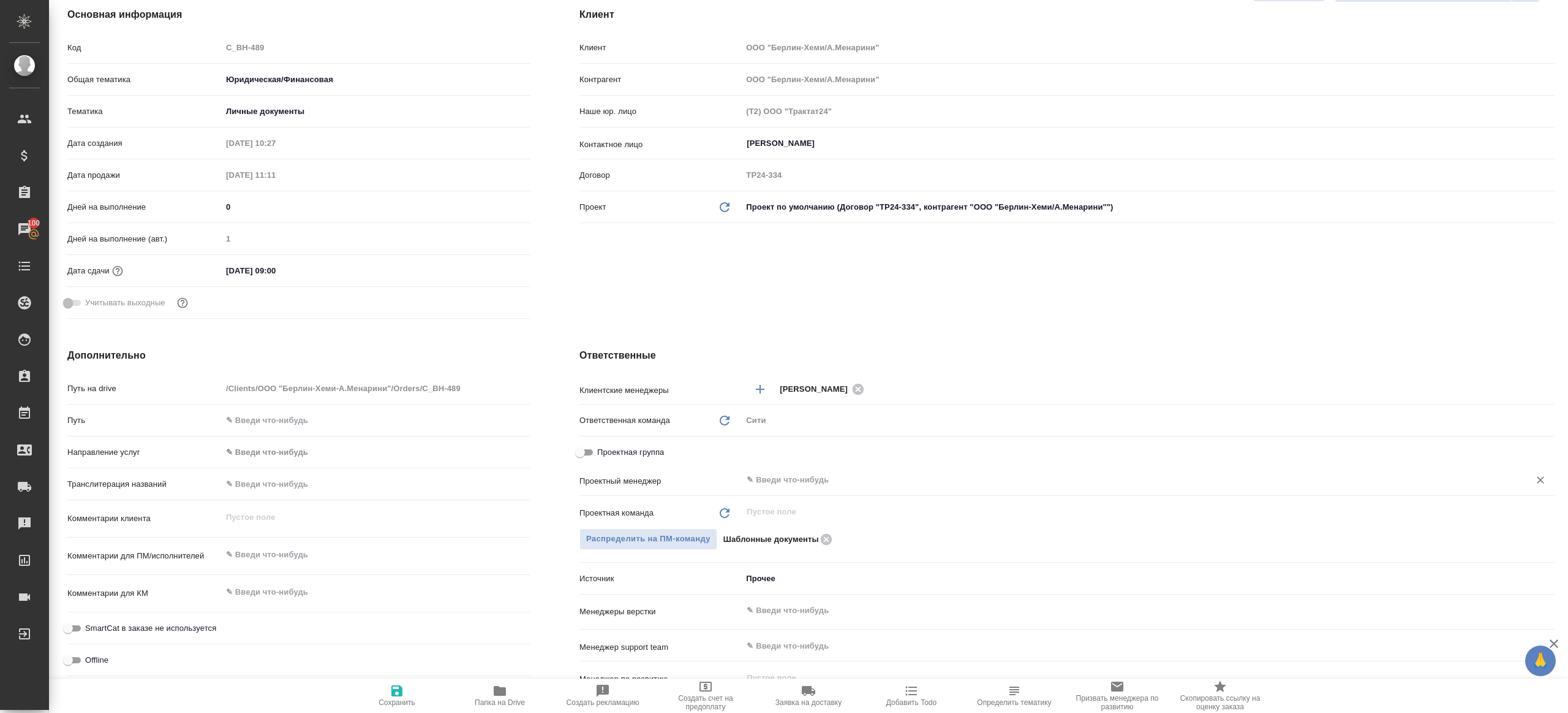
click at [792, 481] on input "text" at bounding box center [1127, 479] width 765 height 15
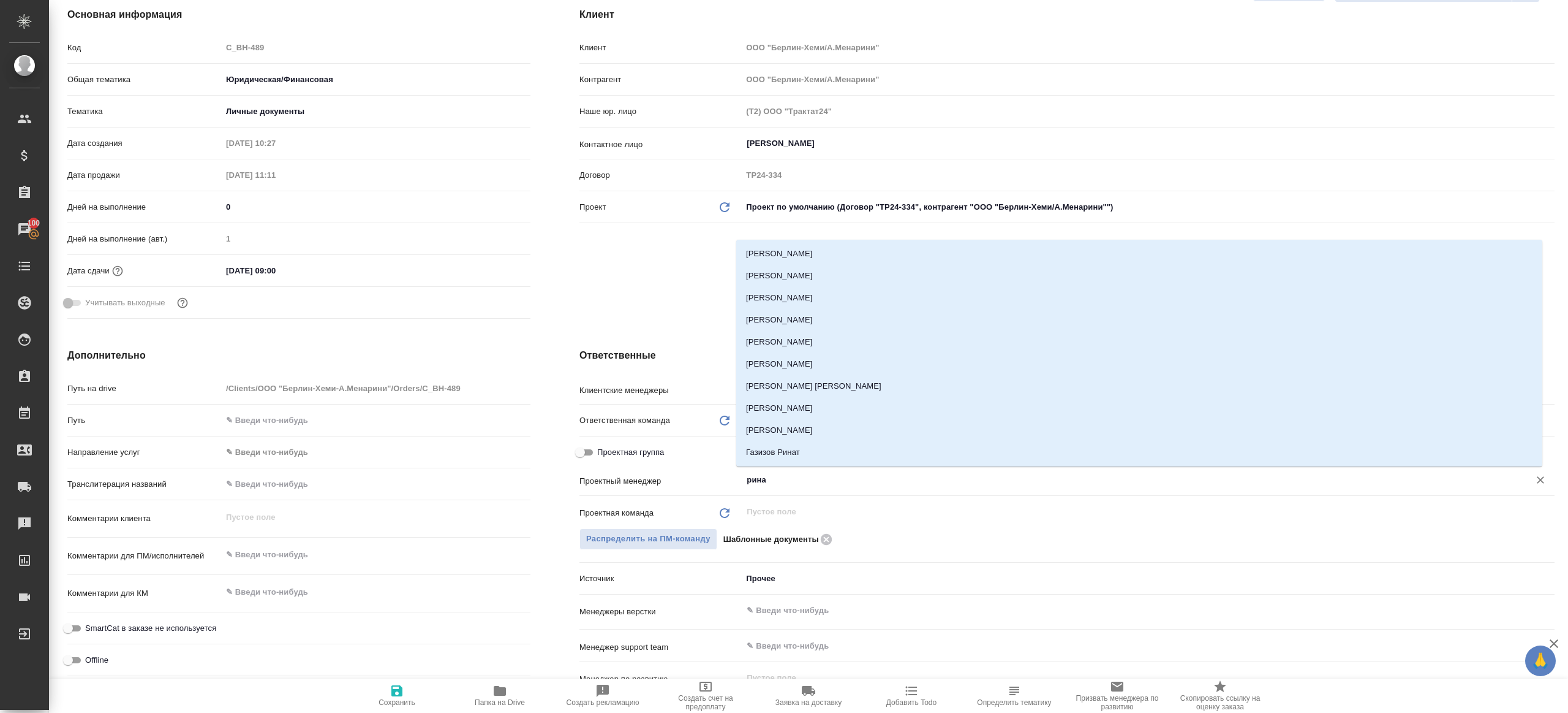
type input "ринат"
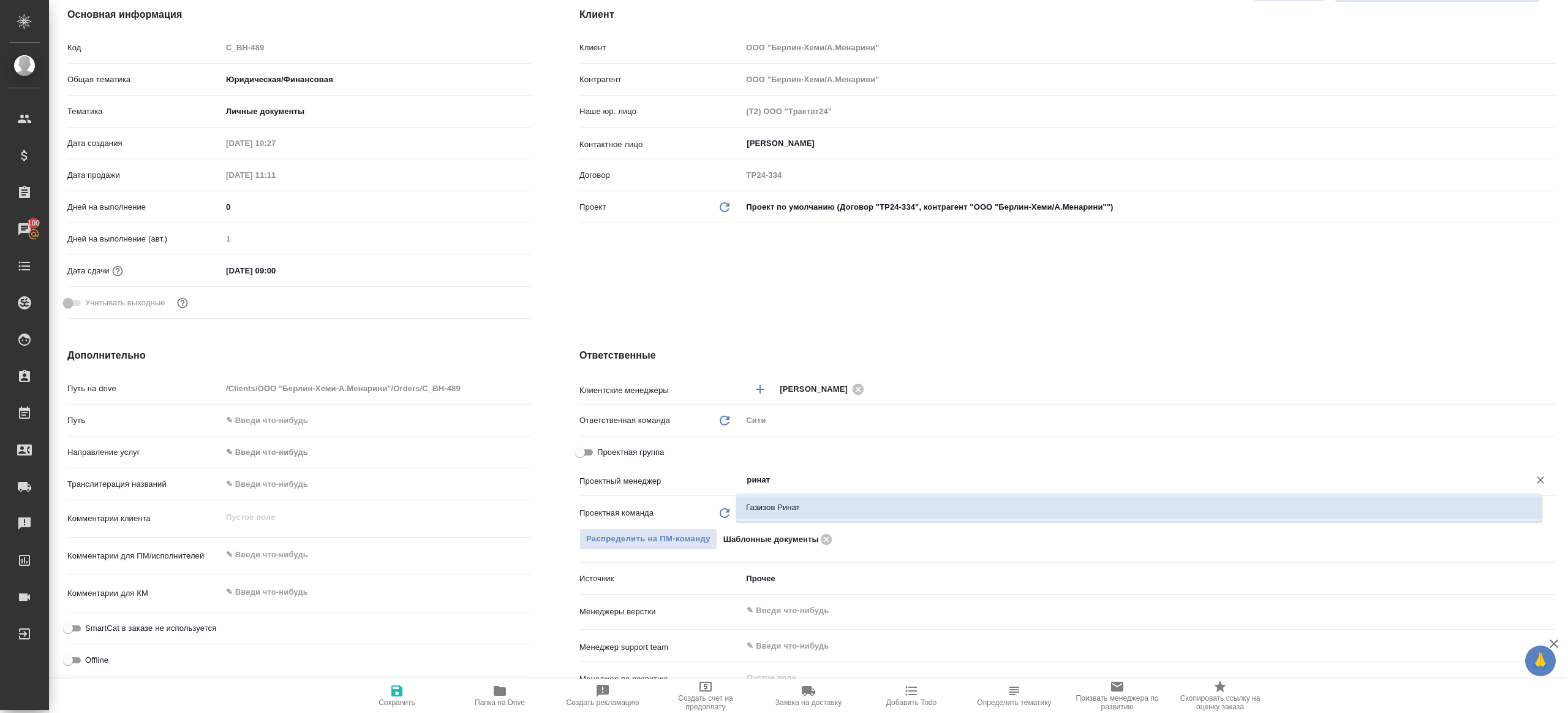
click at [767, 502] on li "Газизов Ринат" at bounding box center [1139, 507] width 806 height 22
type textarea "x"
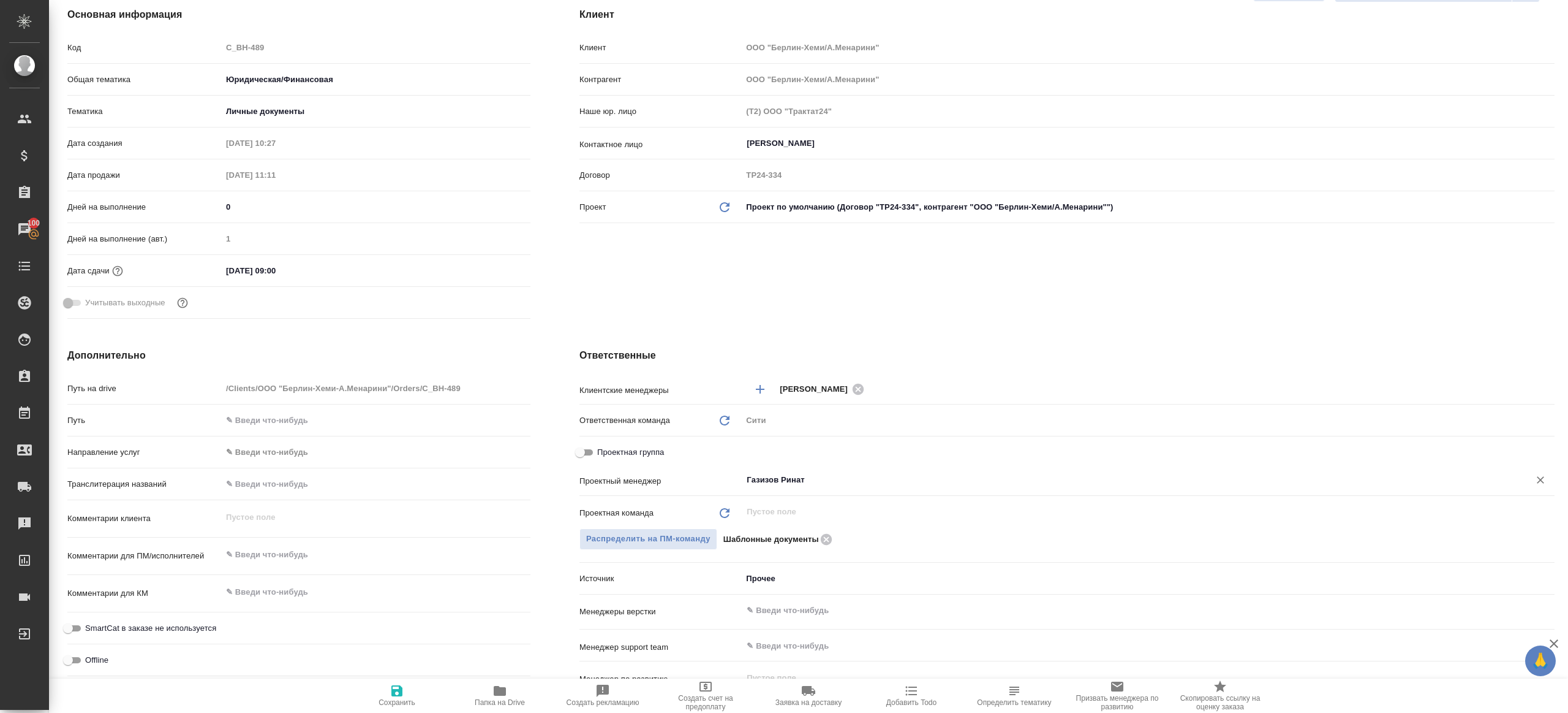
type input "Газизов Ринат"
click at [423, 684] on span "Сохранить" at bounding box center [397, 695] width 88 height 23
type textarea "x"
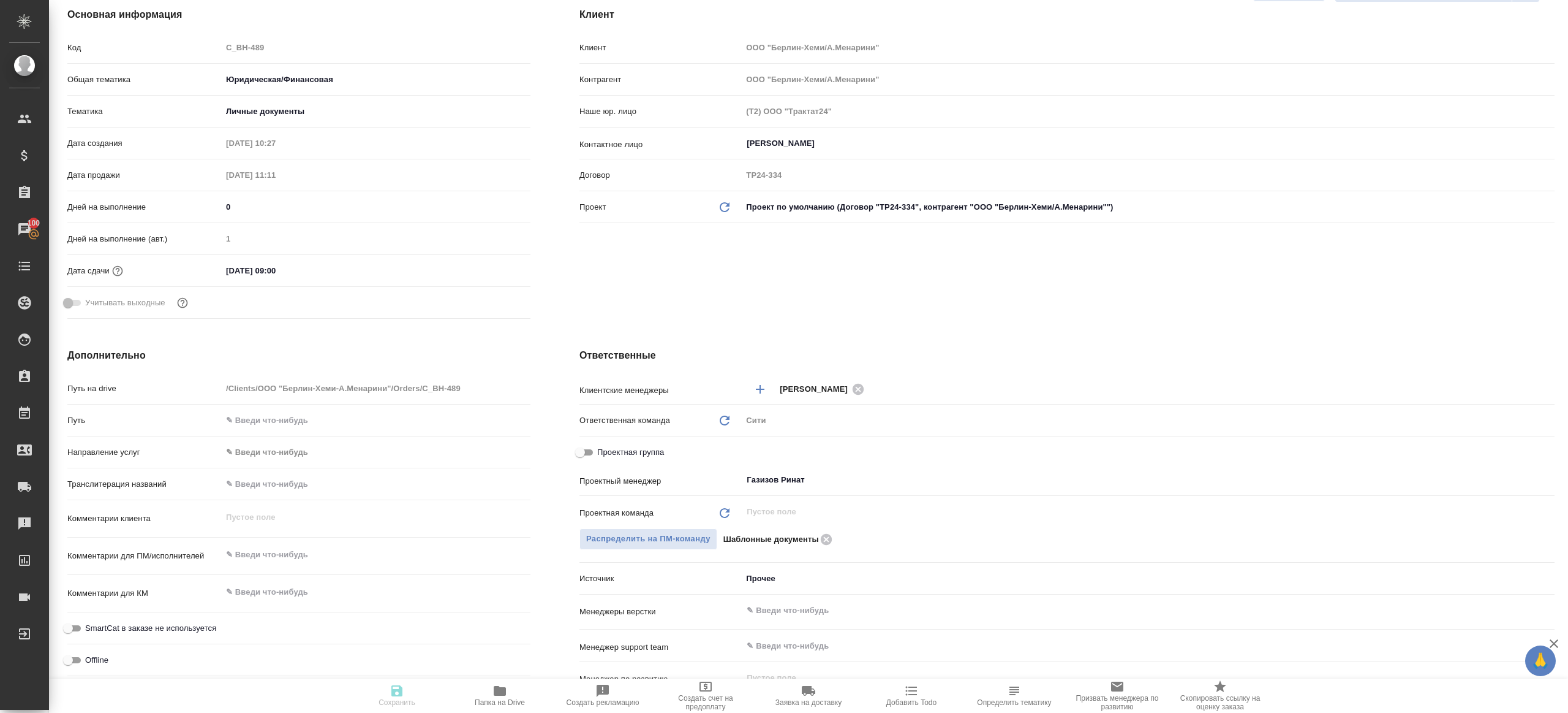
type textarea "x"
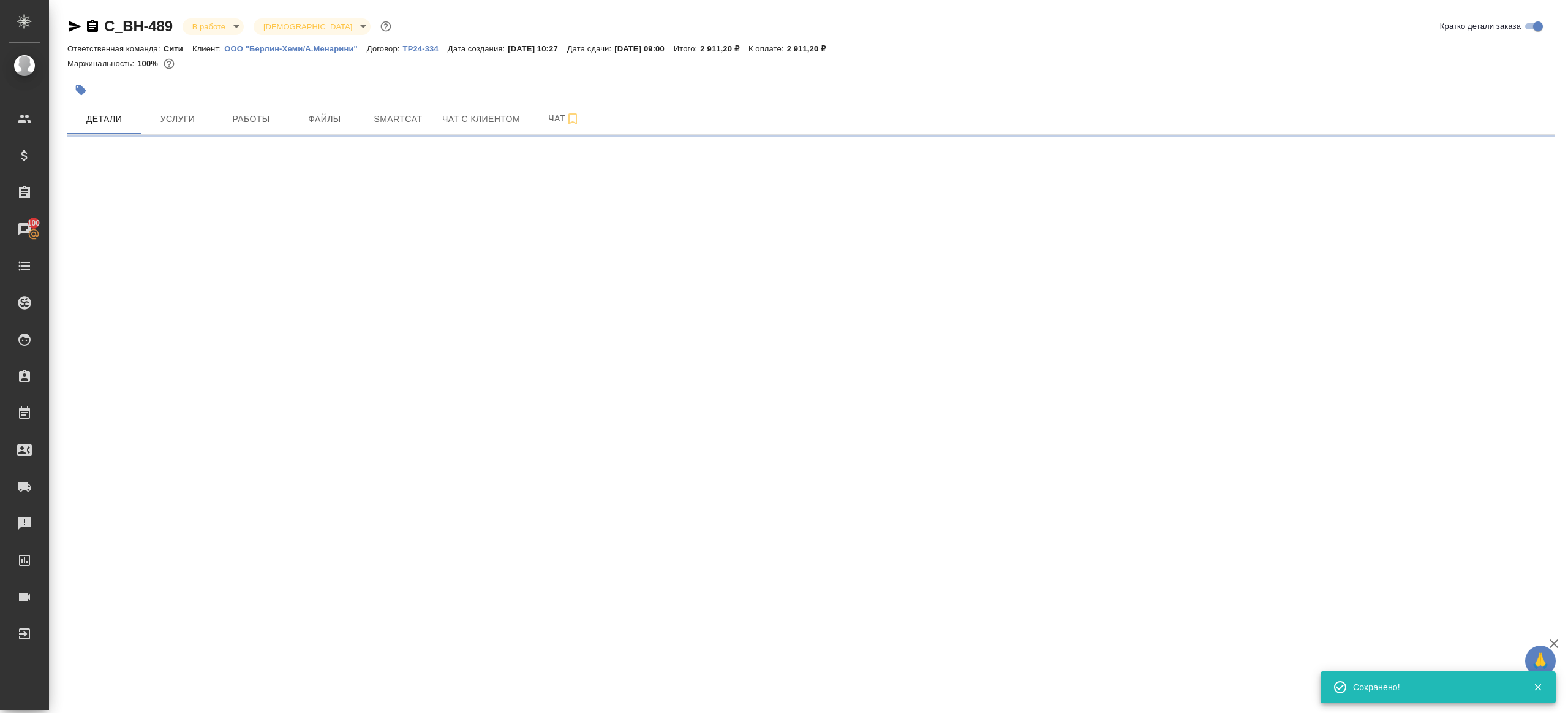
select select "RU"
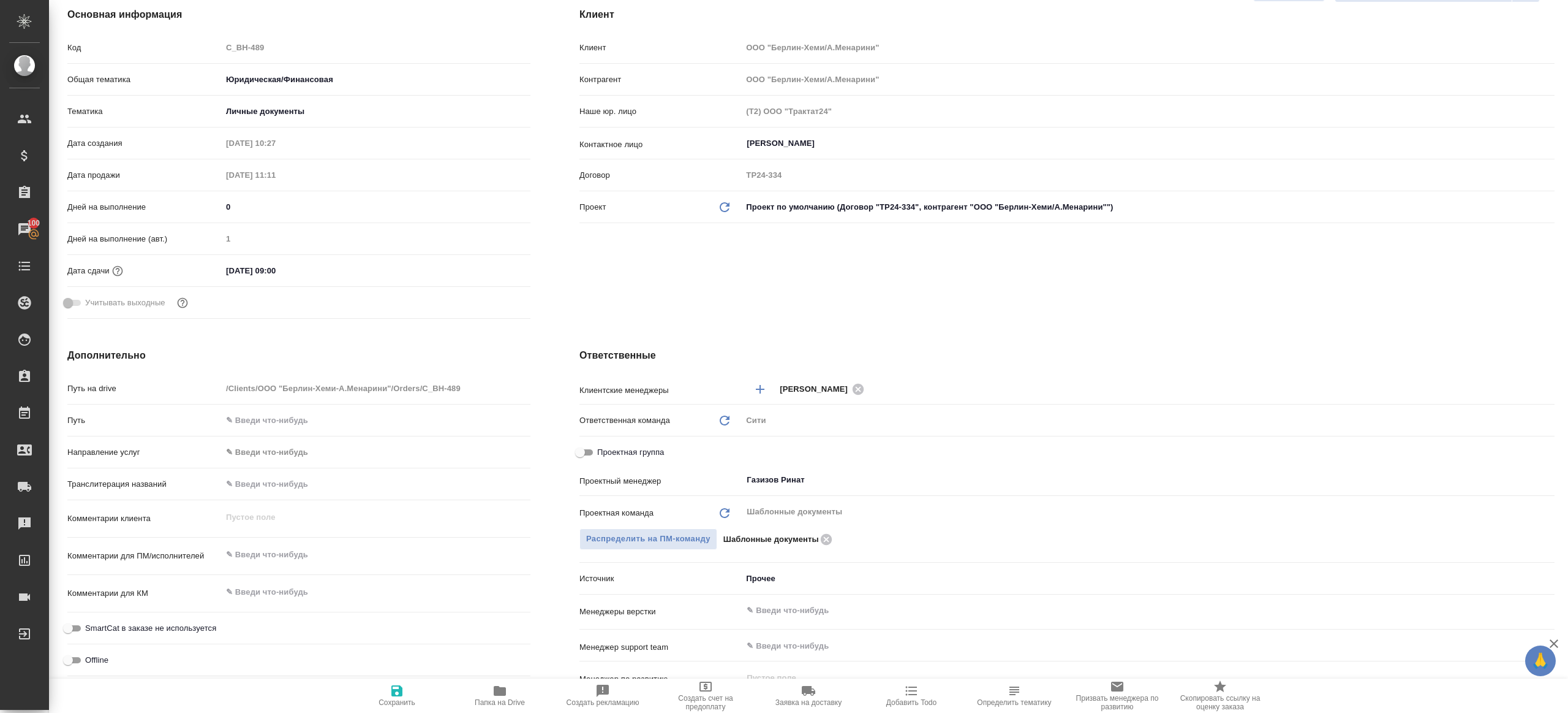
type textarea "x"
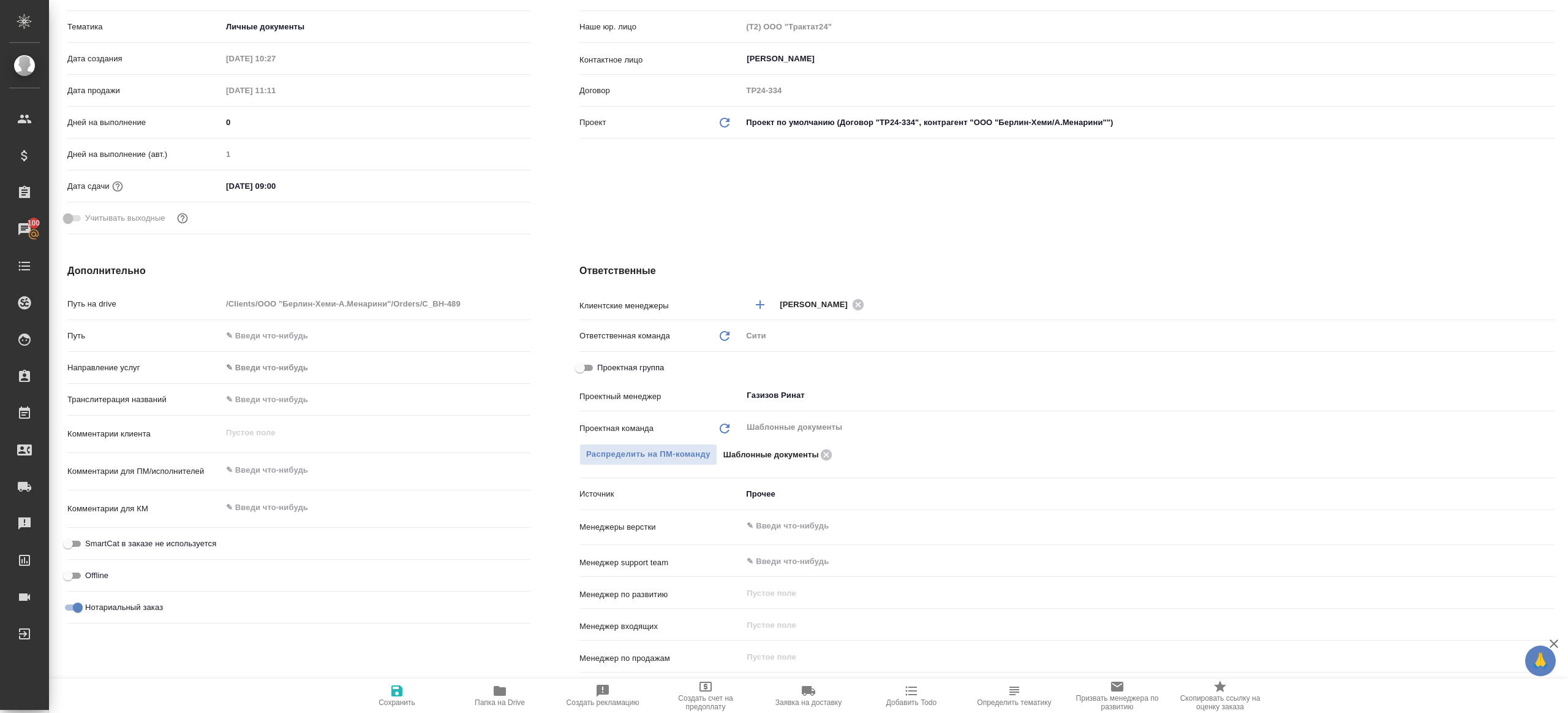
scroll to position [250, 0]
click at [506, 688] on icon "button" at bounding box center [500, 690] width 15 height 15
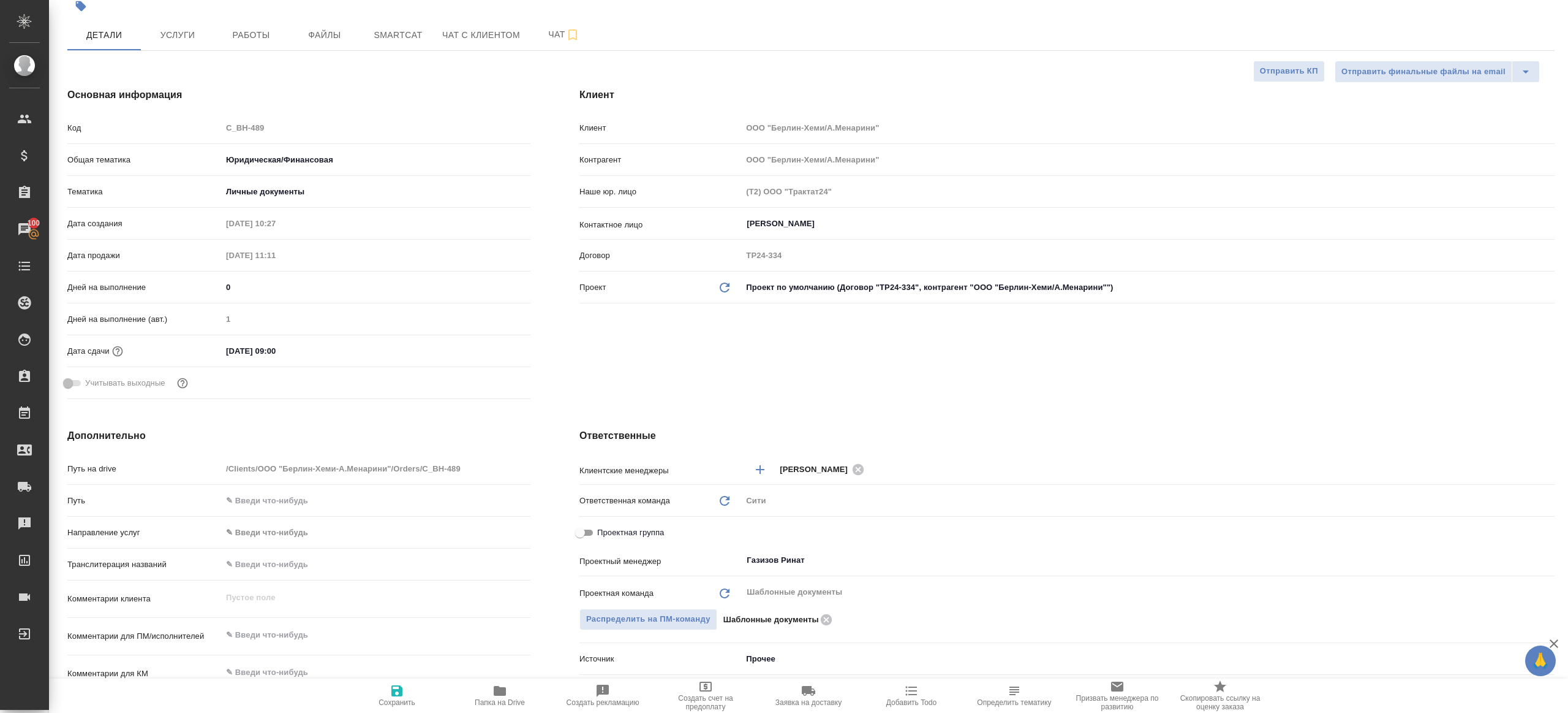
scroll to position [0, 0]
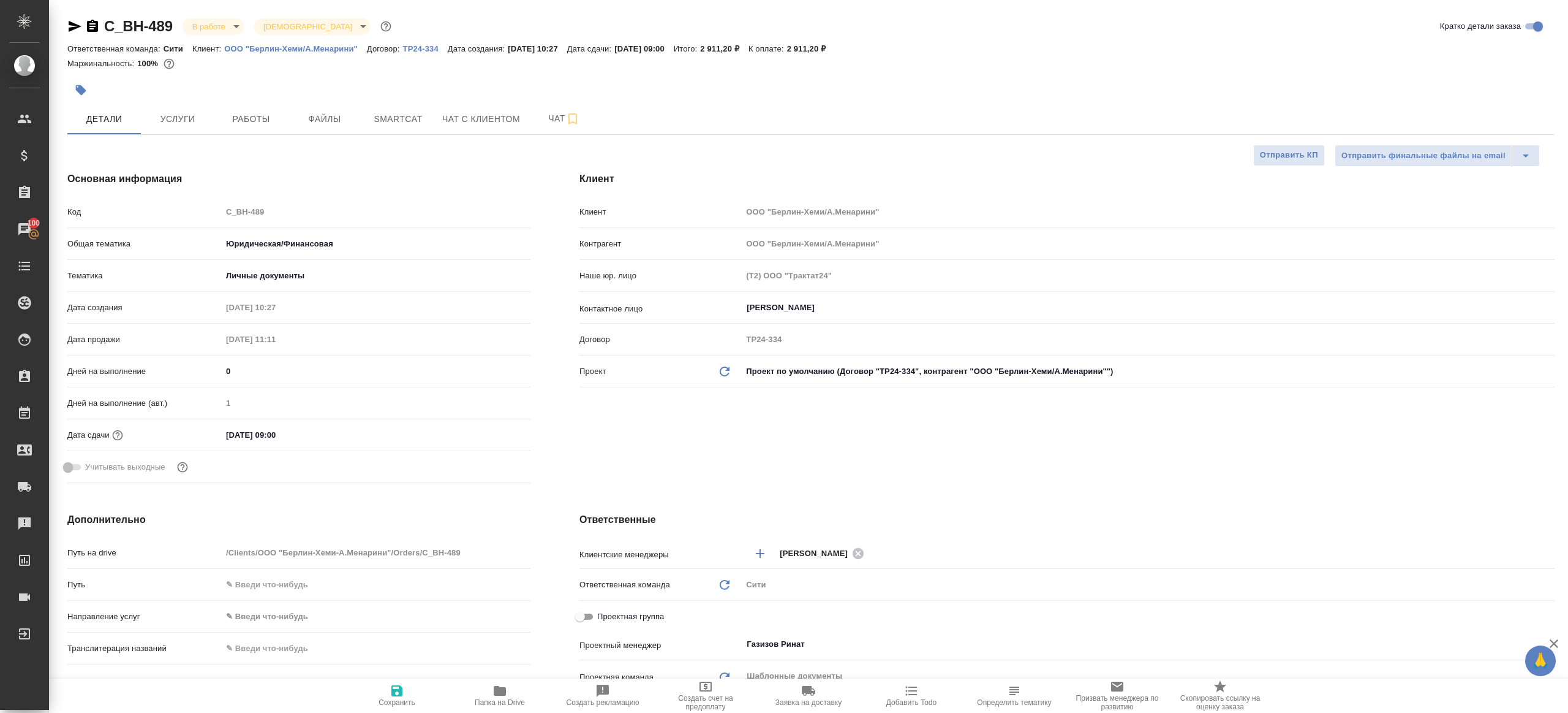
type textarea "x"
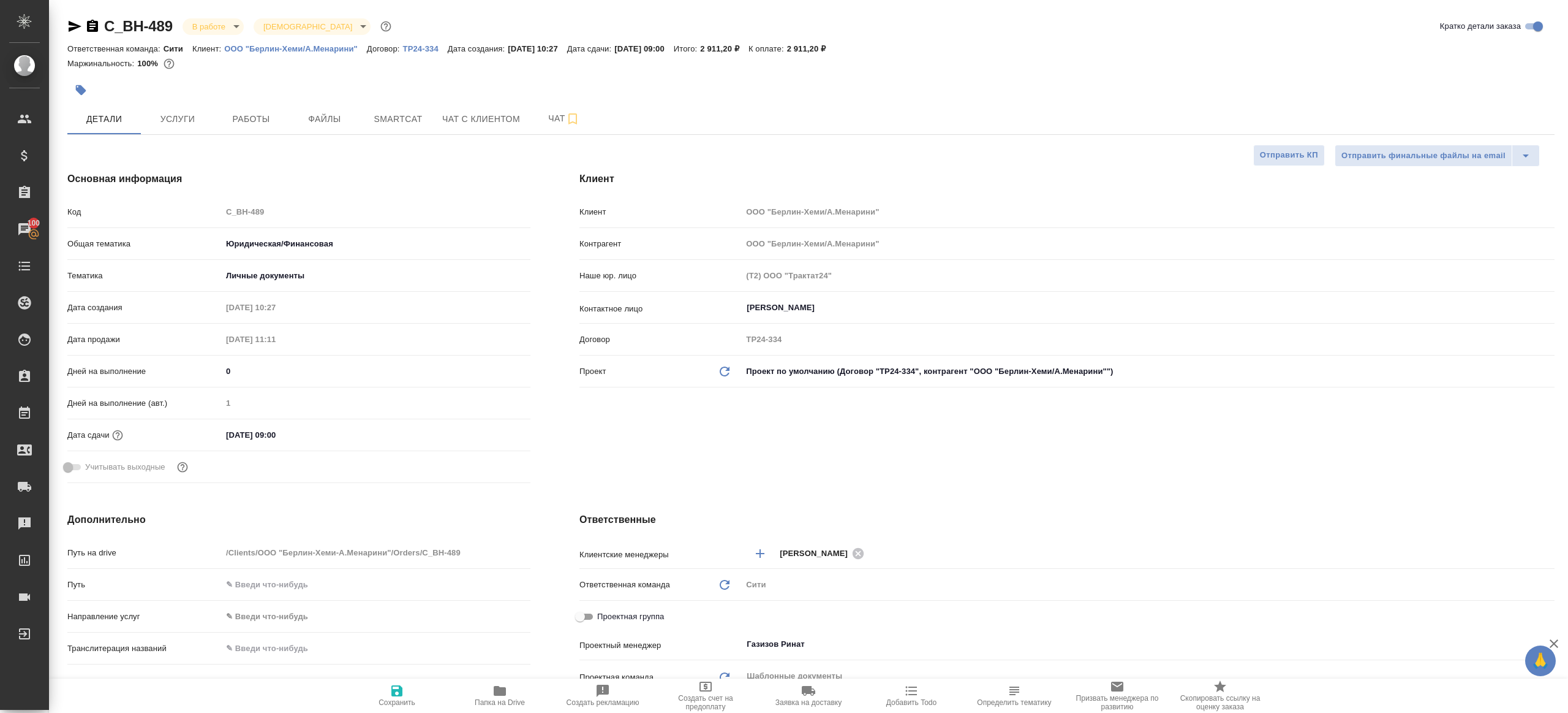
type textarea "x"
click at [279, 120] on span "Работы" at bounding box center [251, 120] width 59 height 16
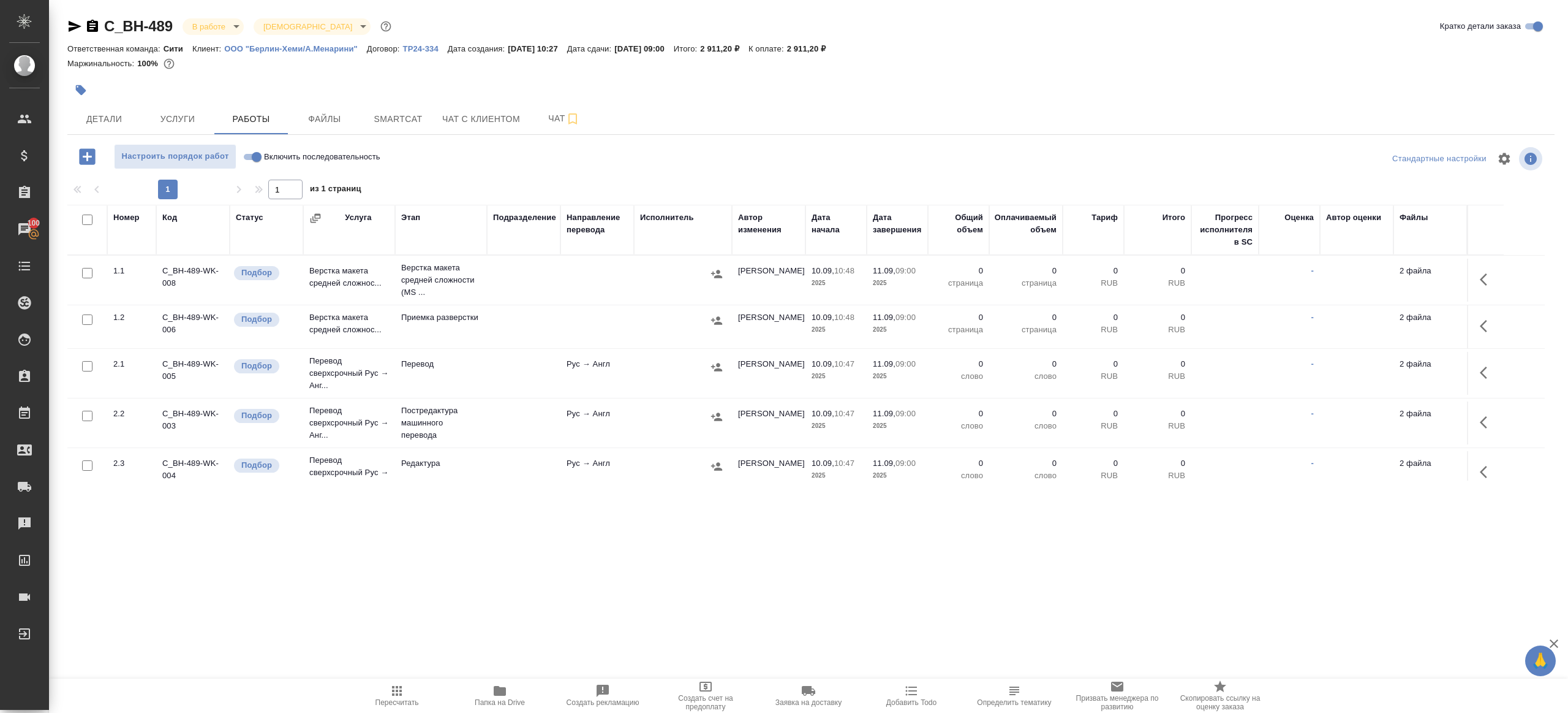
click at [501, 175] on div at bounding box center [811, 176] width 1487 height 6
click at [246, 147] on label "Включить последовательность" at bounding box center [310, 156] width 141 height 25
click at [246, 150] on input "Включить последовательность" at bounding box center [256, 157] width 44 height 15
checkbox input "true"
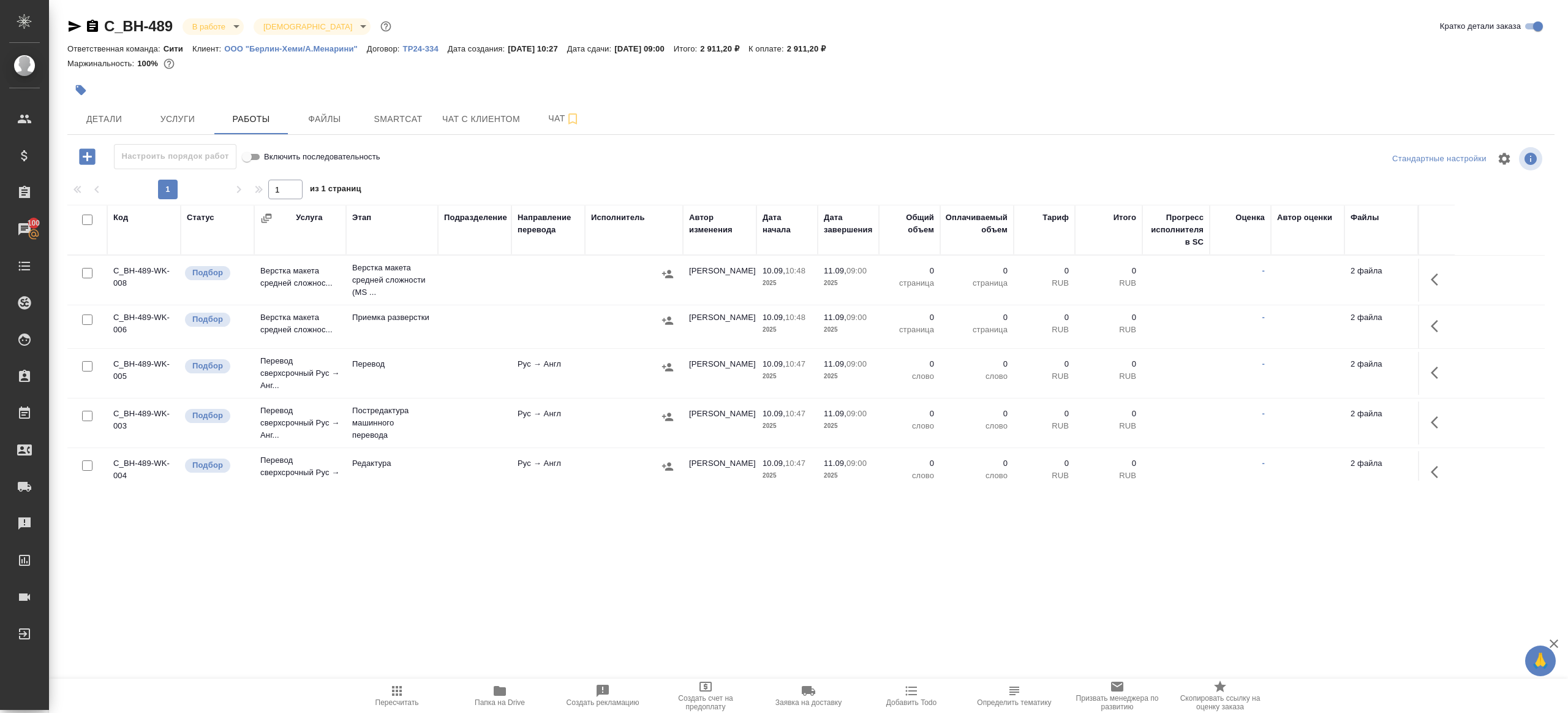
click at [84, 219] on input "checkbox" at bounding box center [87, 220] width 10 height 10
checkbox input "true"
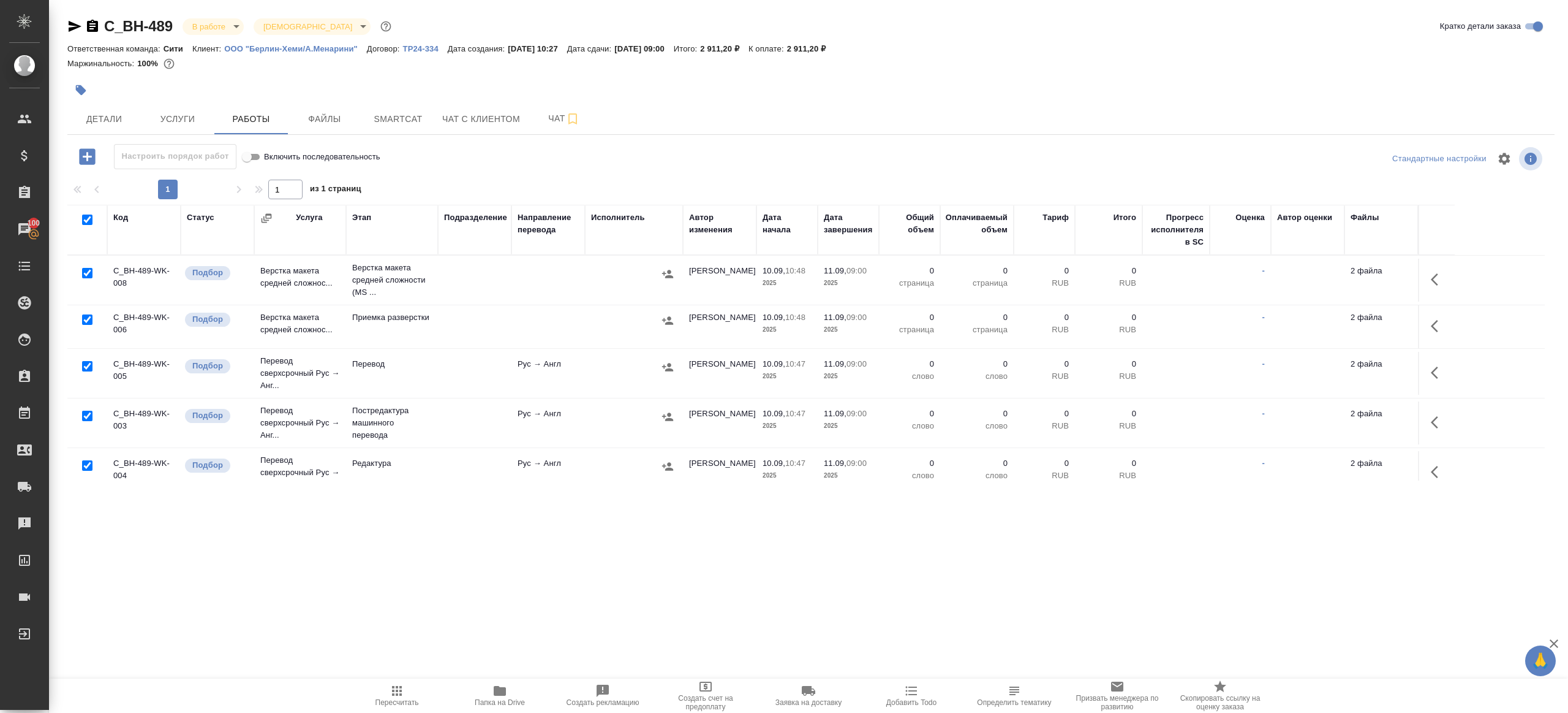
checkbox input "true"
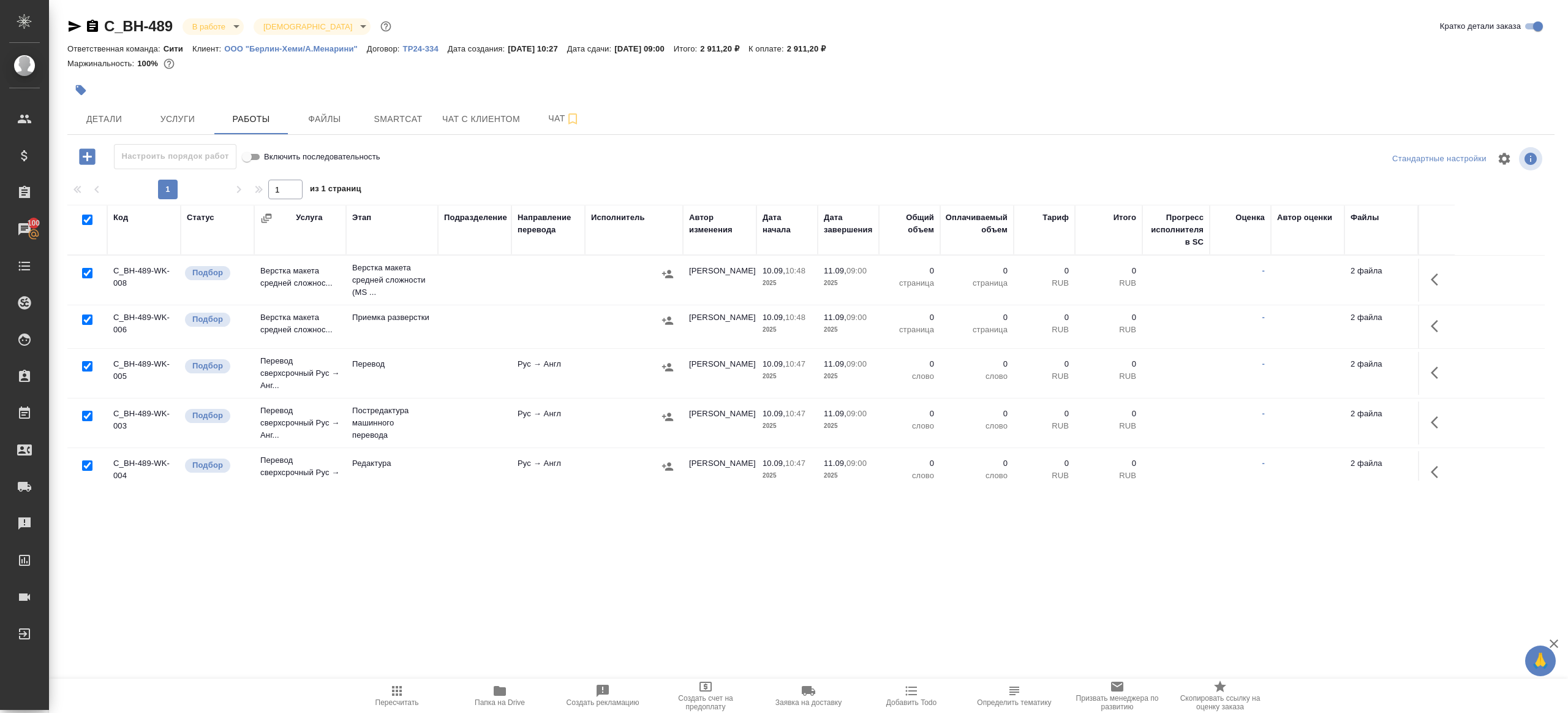
checkbox input "true"
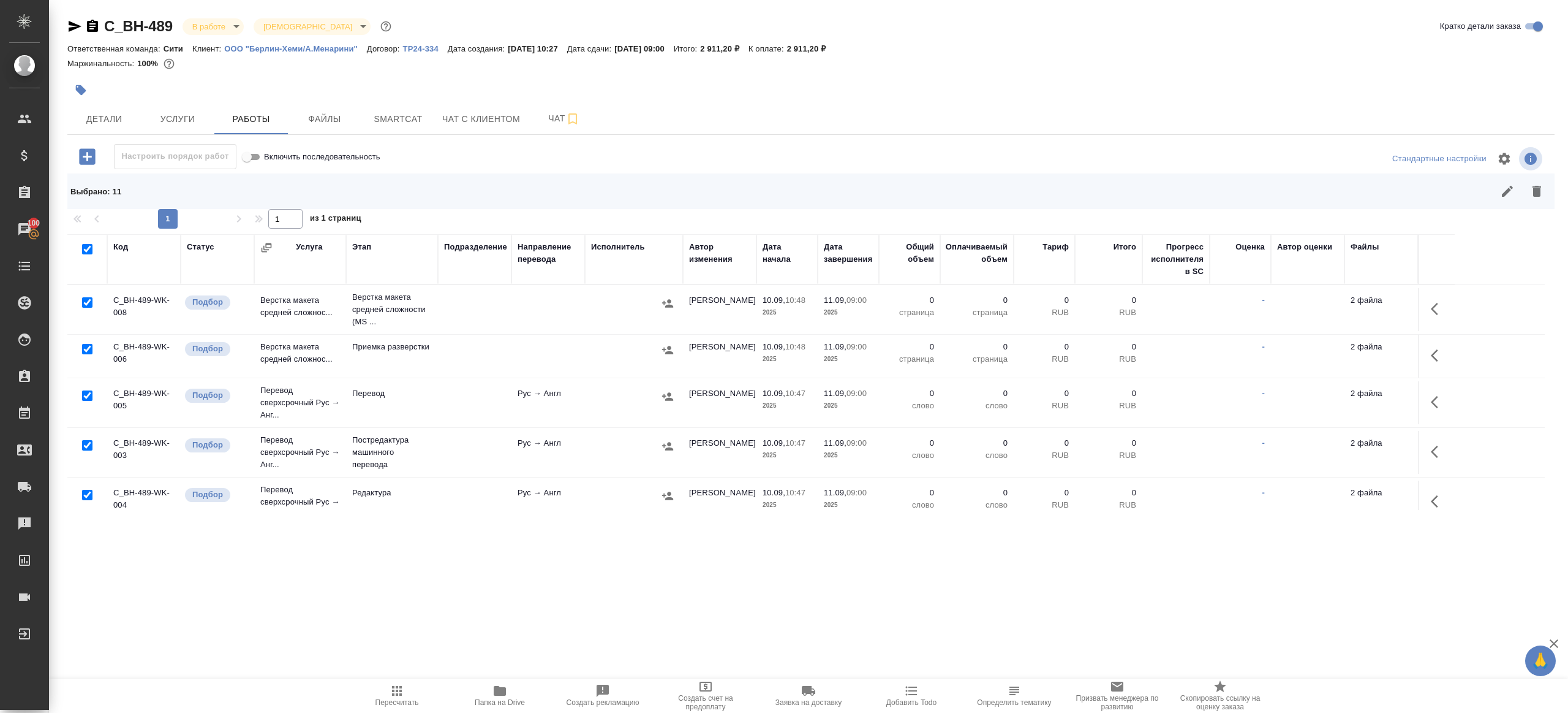
click at [87, 305] on input "checkbox" at bounding box center [87, 302] width 10 height 10
checkbox input "false"
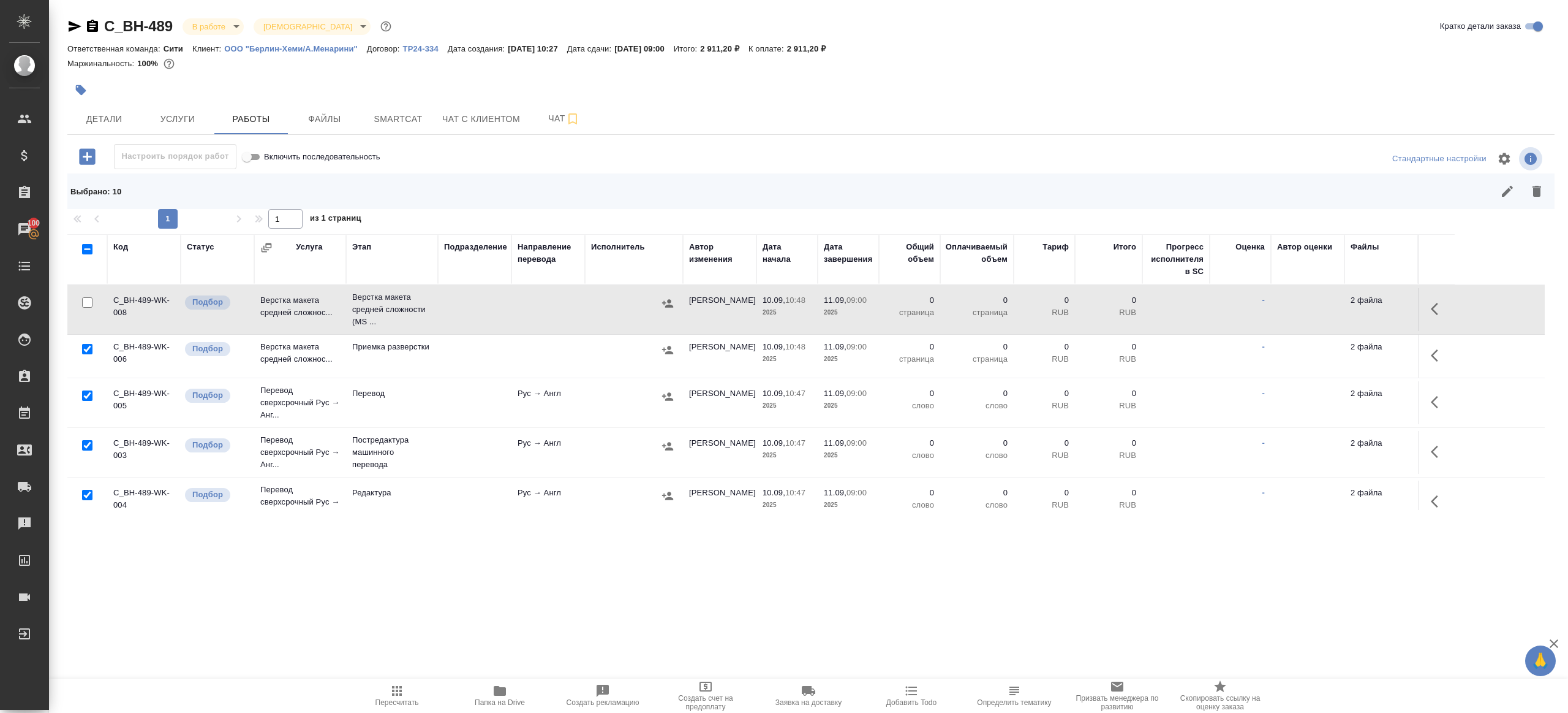
click at [86, 398] on input "checkbox" at bounding box center [87, 396] width 10 height 10
checkbox input "false"
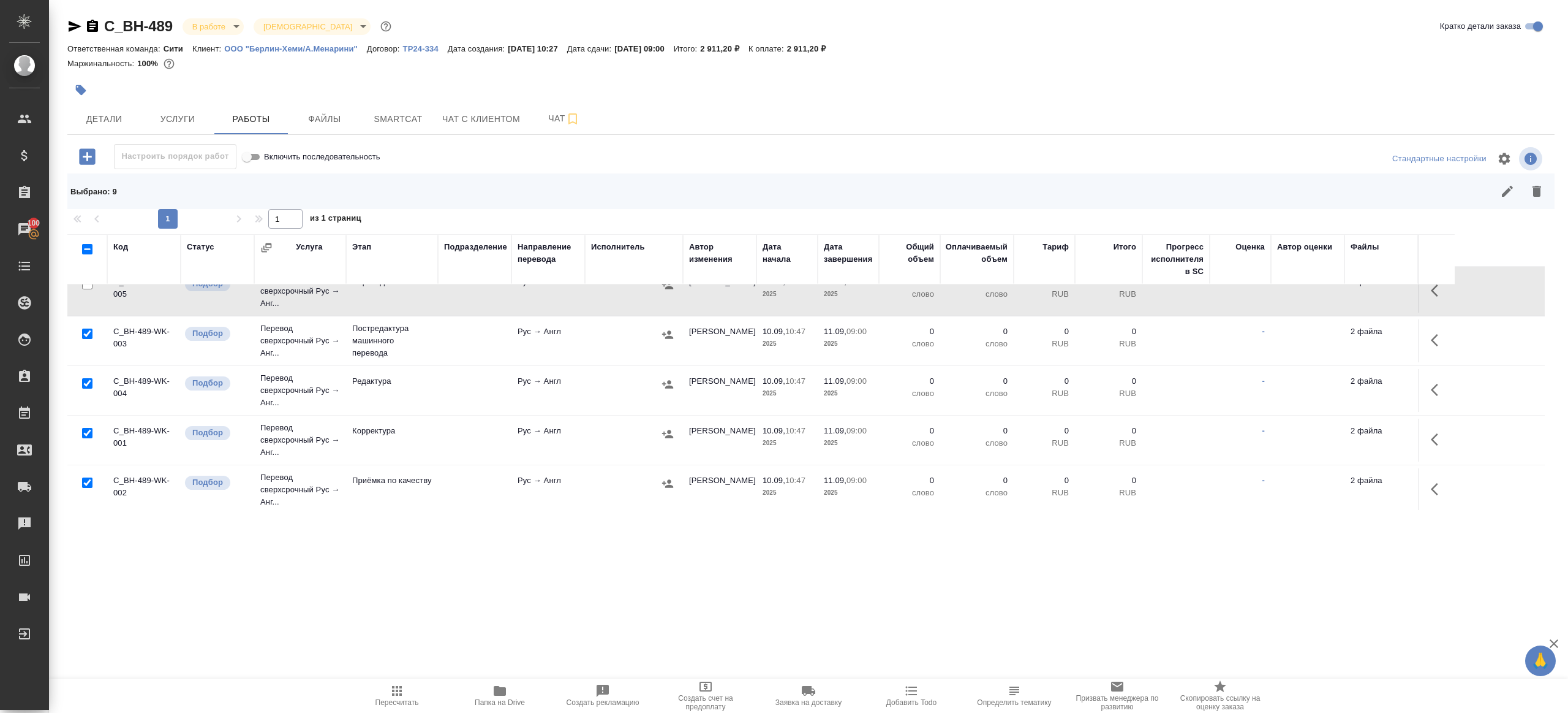
scroll to position [113, 0]
click at [88, 479] on input "checkbox" at bounding box center [87, 482] width 10 height 10
checkbox input "false"
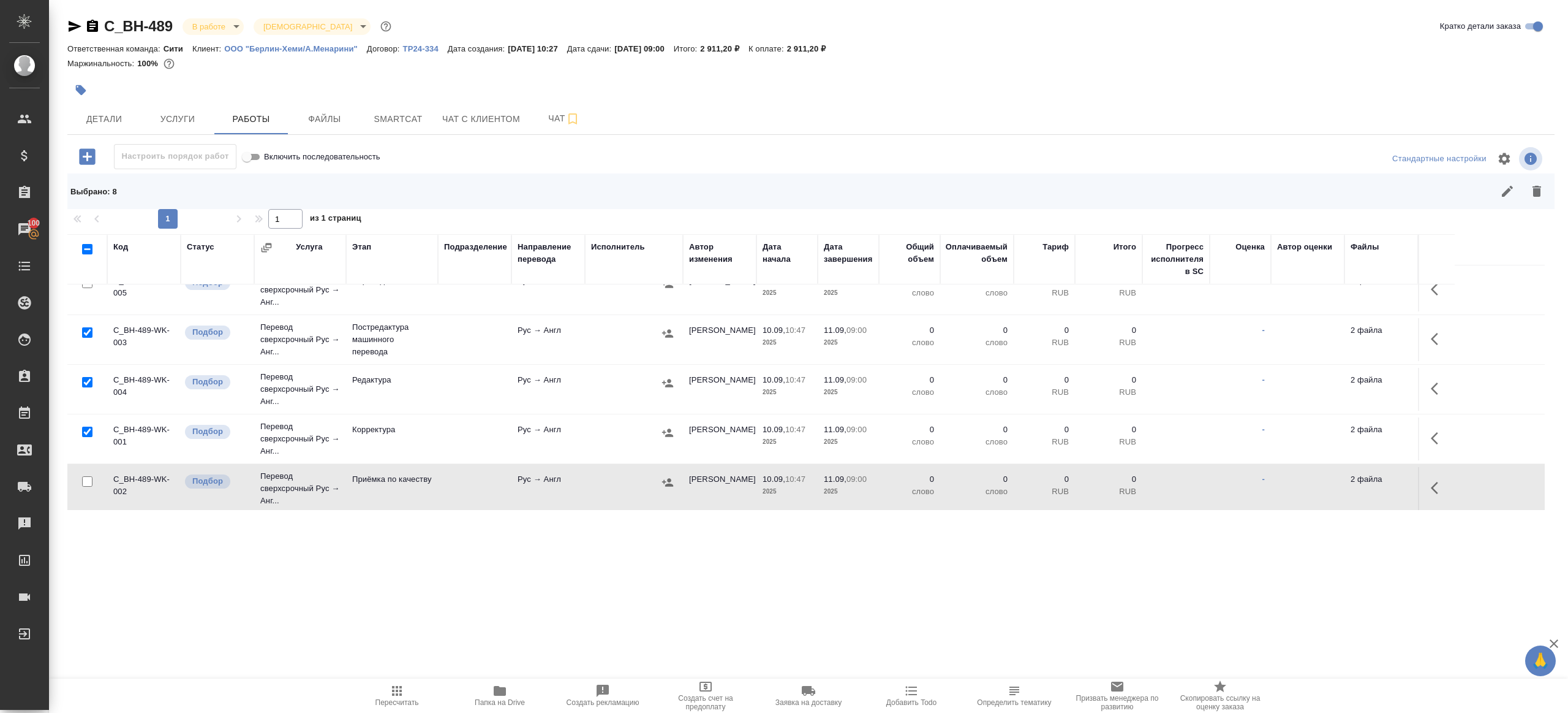
scroll to position [288, 0]
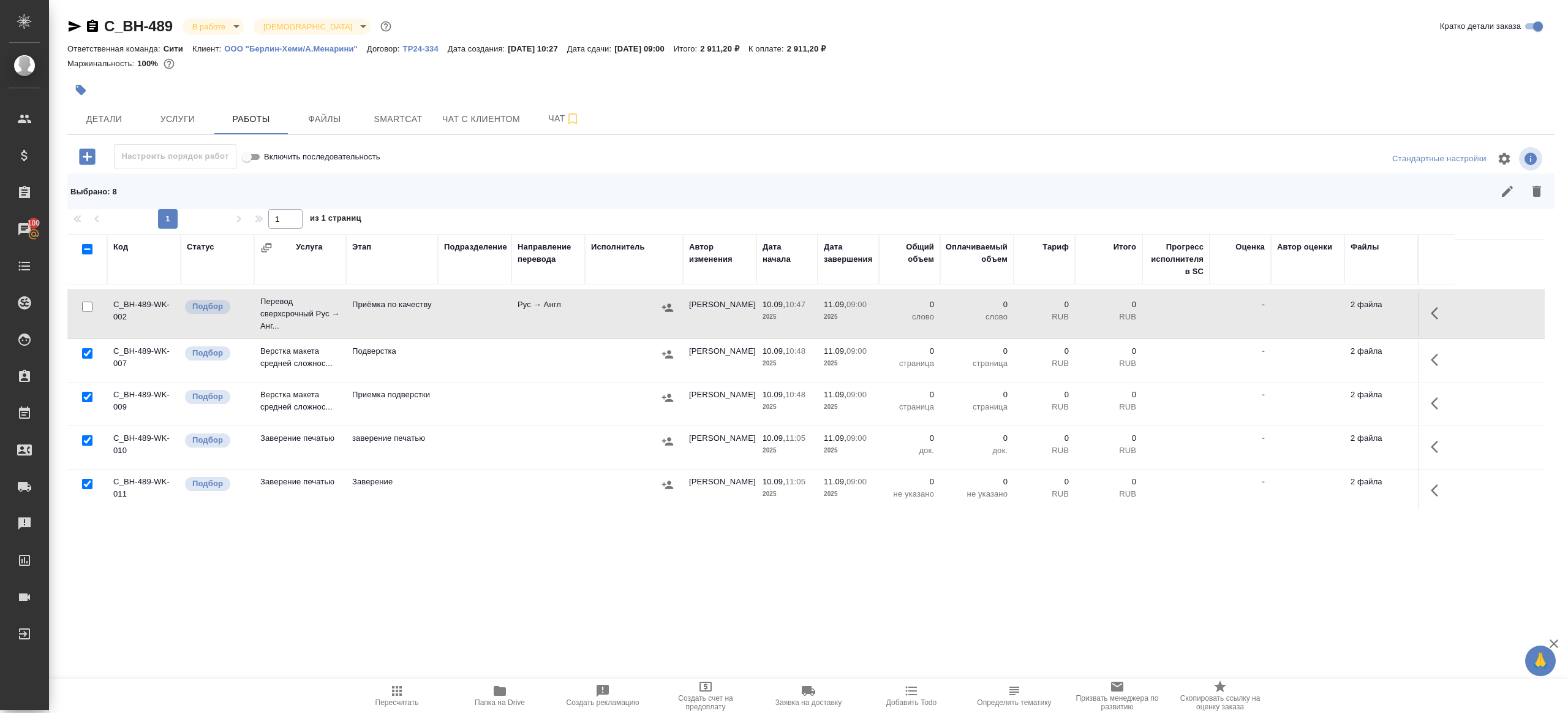
drag, startPoint x: 88, startPoint y: 438, endPoint x: 87, endPoint y: 472, distance: 34.0
click at [87, 438] on input "checkbox" at bounding box center [87, 440] width 10 height 10
checkbox input "false"
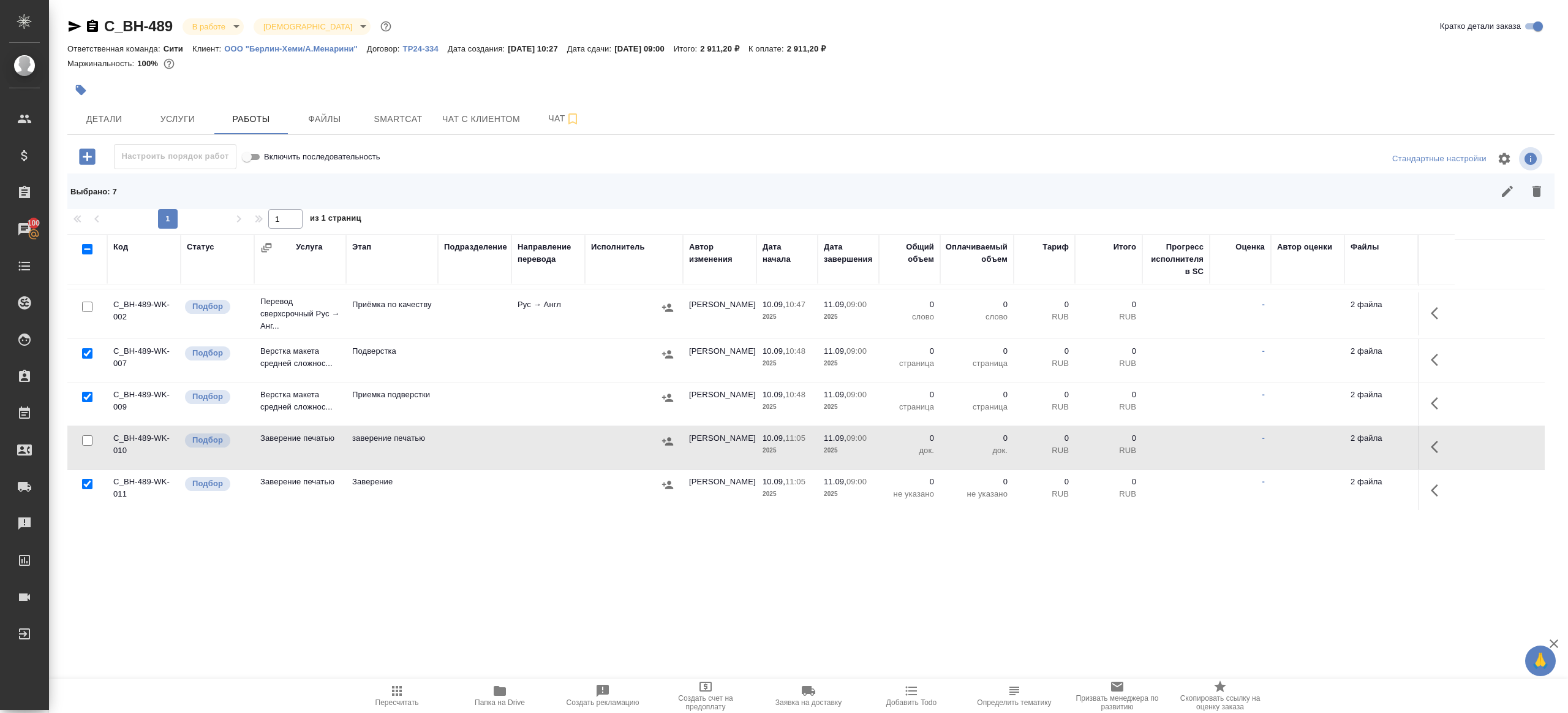
click at [87, 483] on input "checkbox" at bounding box center [87, 484] width 10 height 10
checkbox input "false"
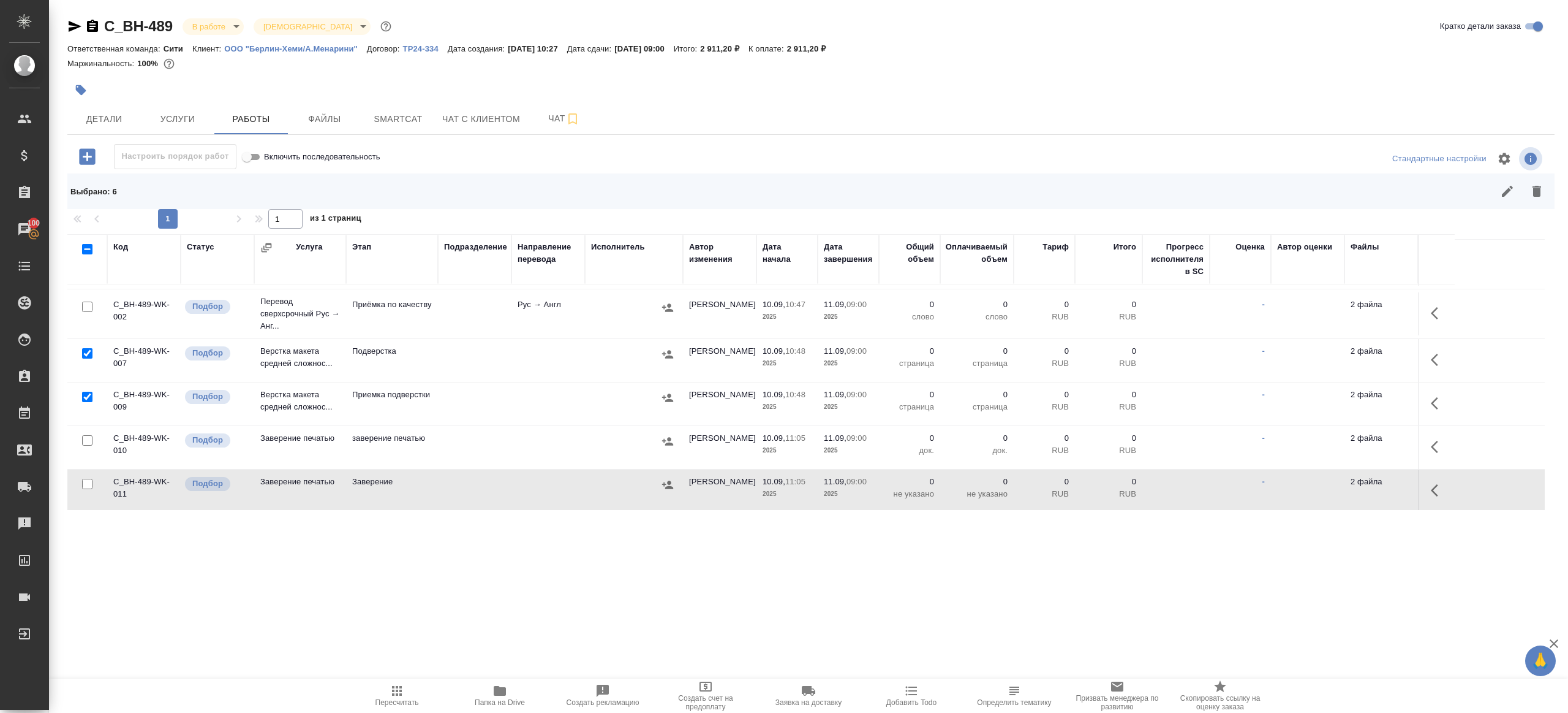
click at [1544, 200] on button "button" at bounding box center [1537, 191] width 29 height 29
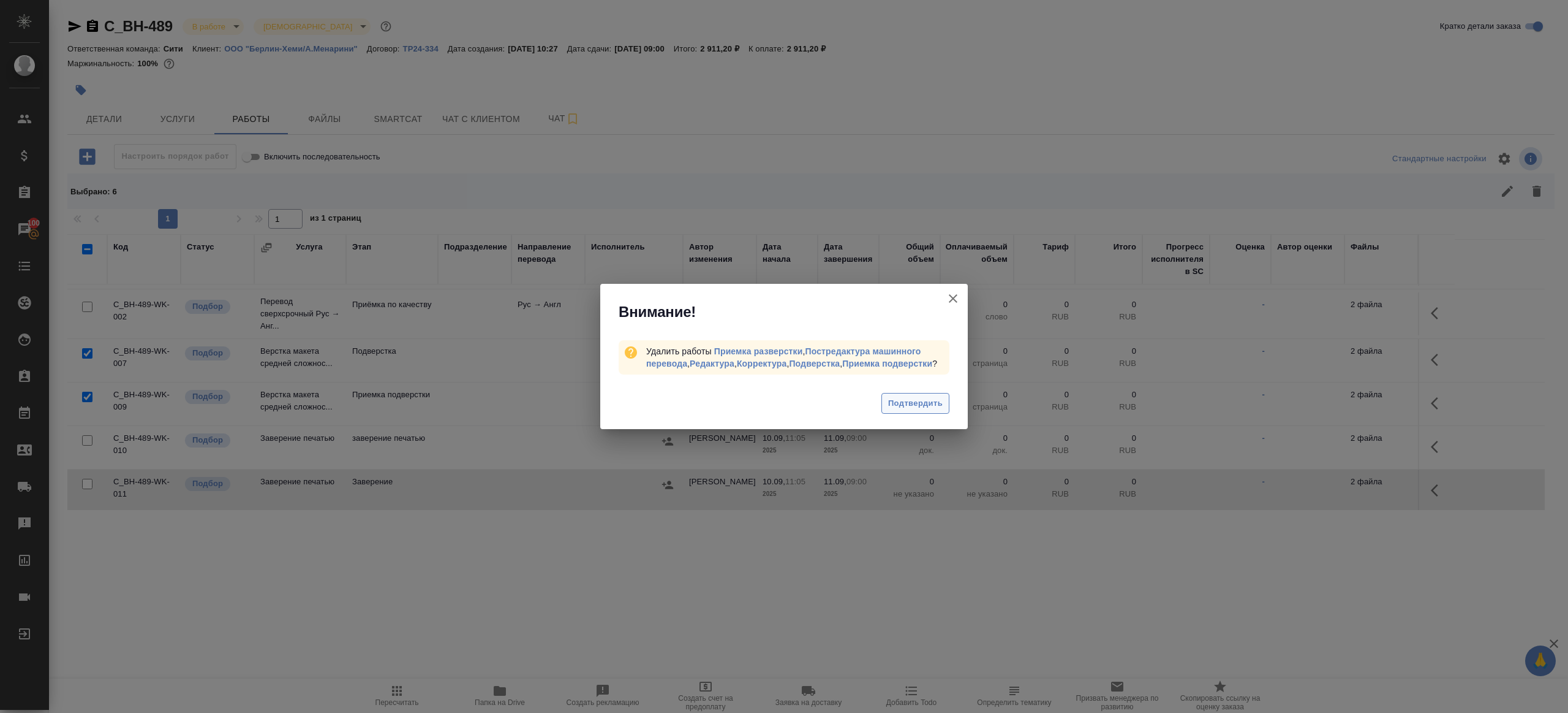
click at [914, 405] on span "Подтвердить" at bounding box center [915, 404] width 55 height 14
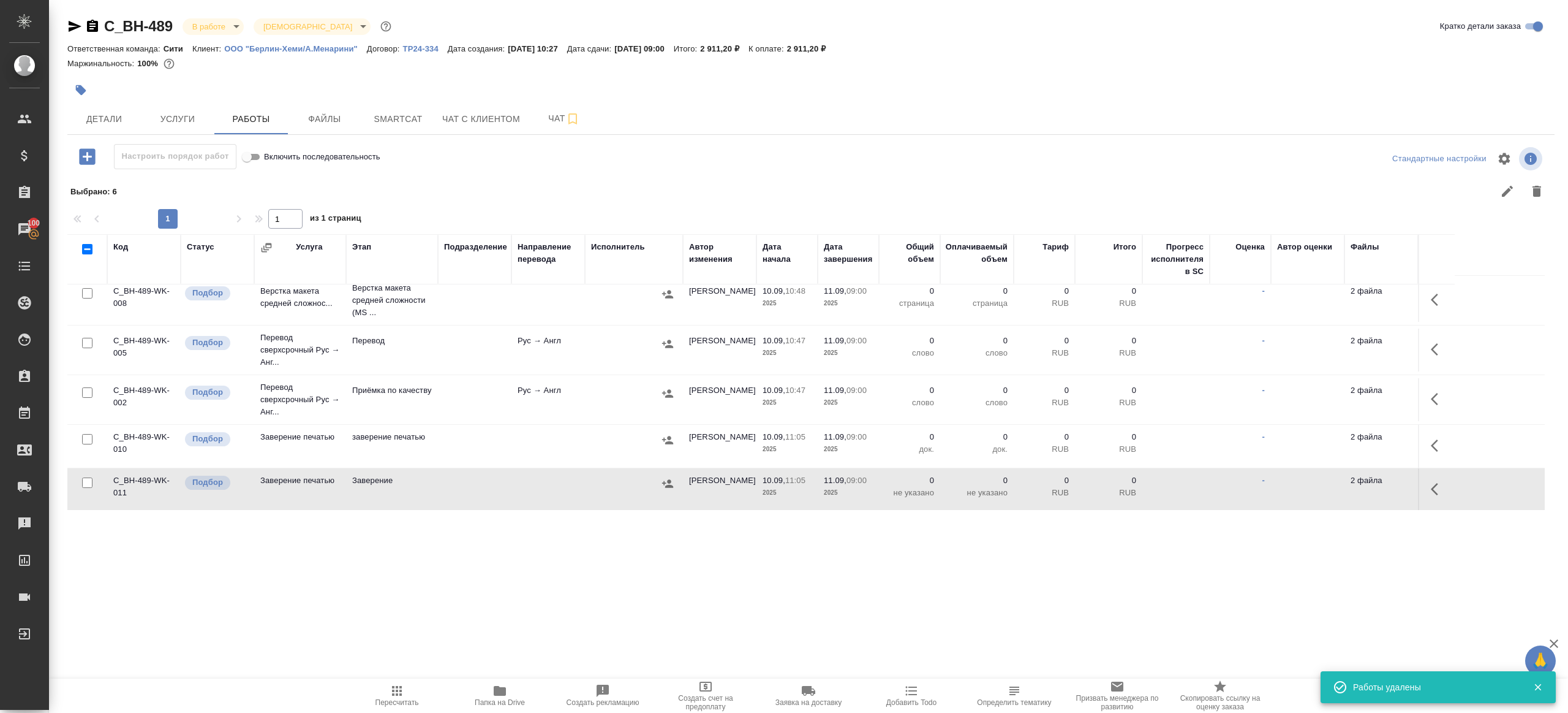
scroll to position [0, 0]
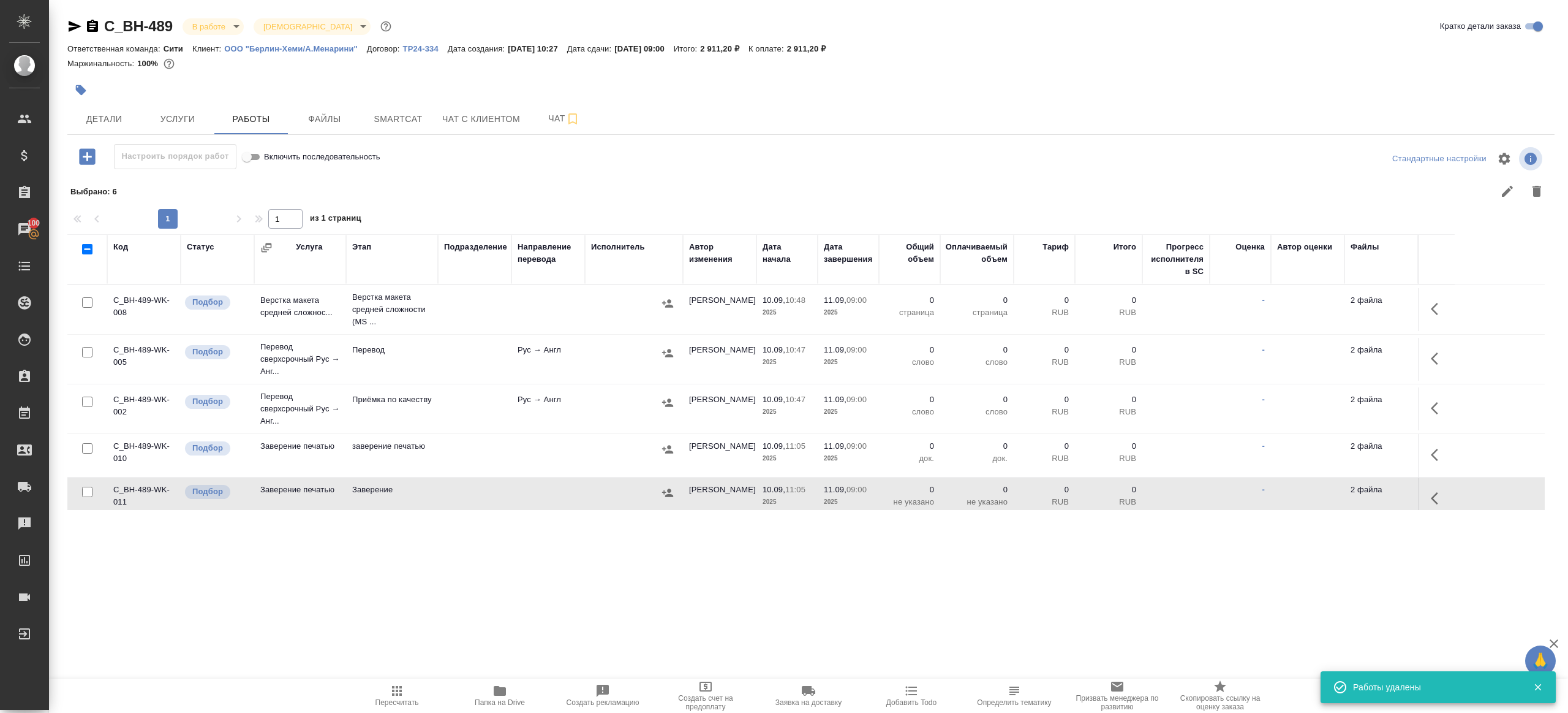
click at [1442, 355] on icon "button" at bounding box center [1438, 358] width 15 height 15
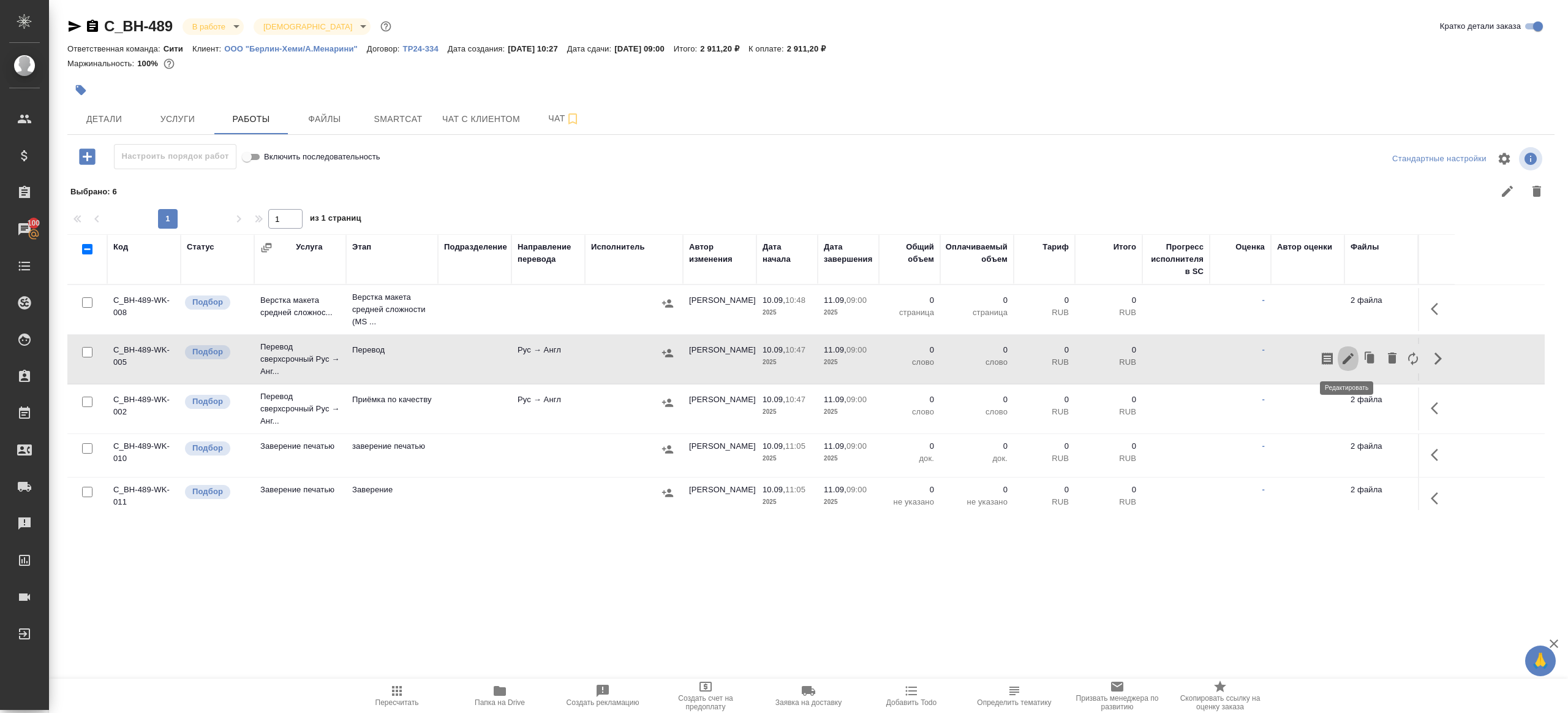
click at [1352, 351] on icon "button" at bounding box center [1348, 358] width 15 height 15
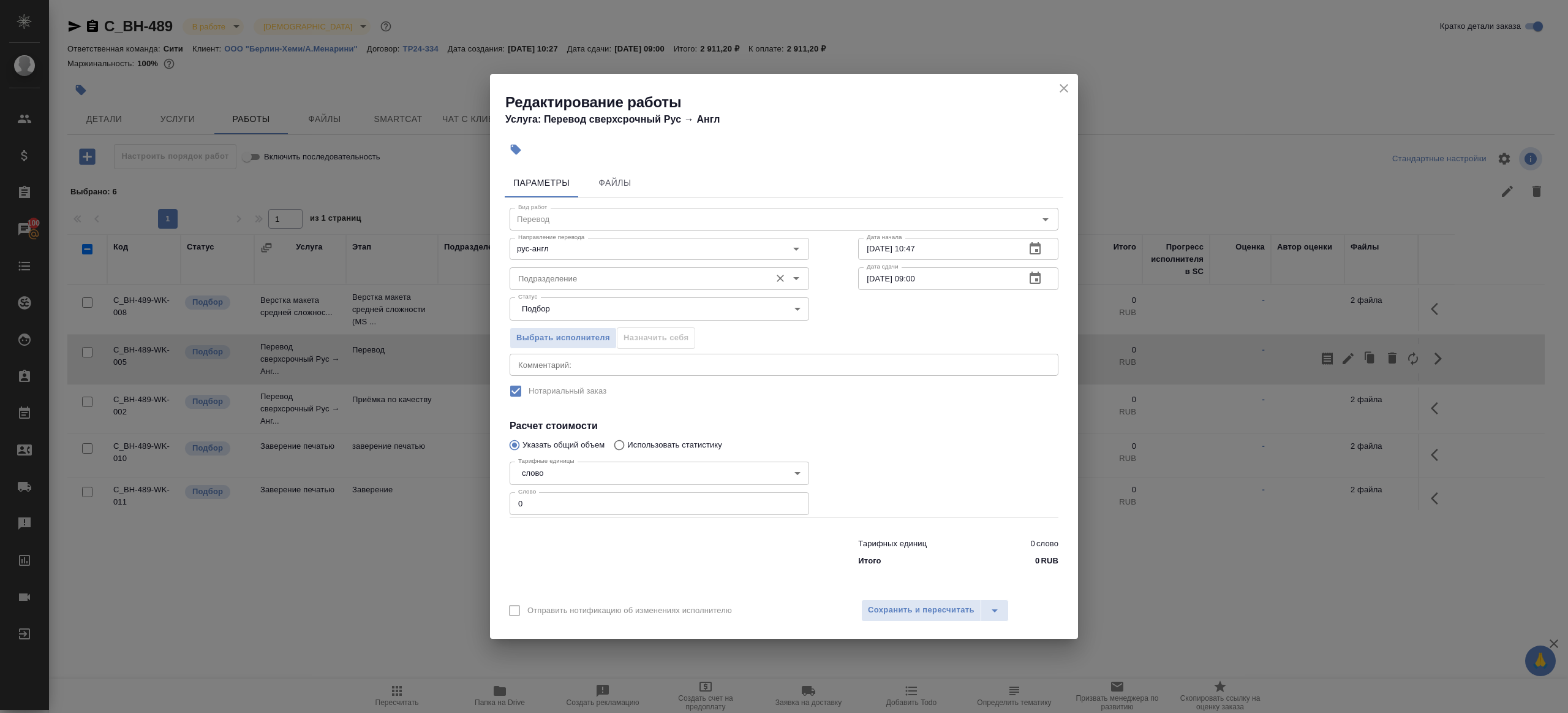
click at [694, 264] on div "Подразделение Подразделение" at bounding box center [660, 277] width 300 height 29
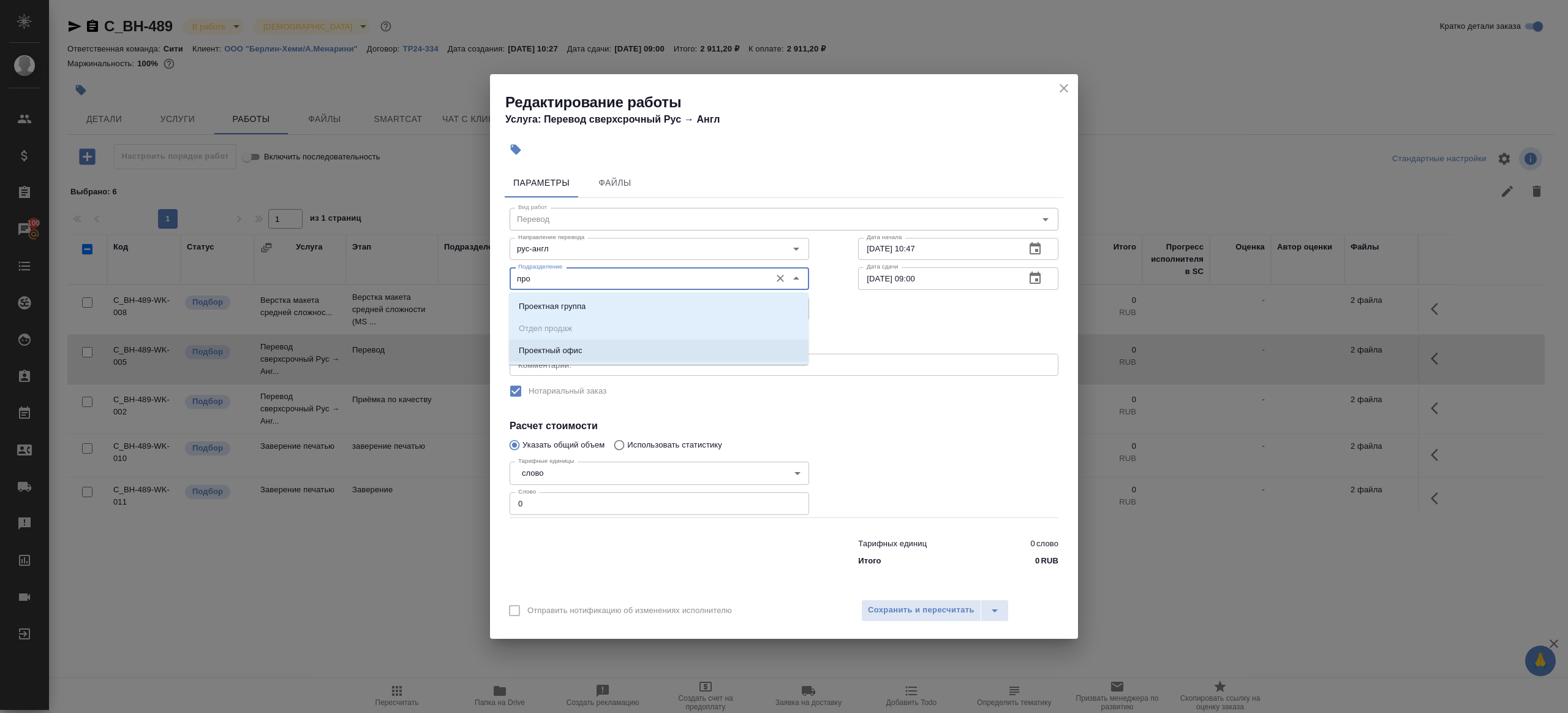
click at [630, 345] on li "Проектный офис" at bounding box center [659, 350] width 300 height 22
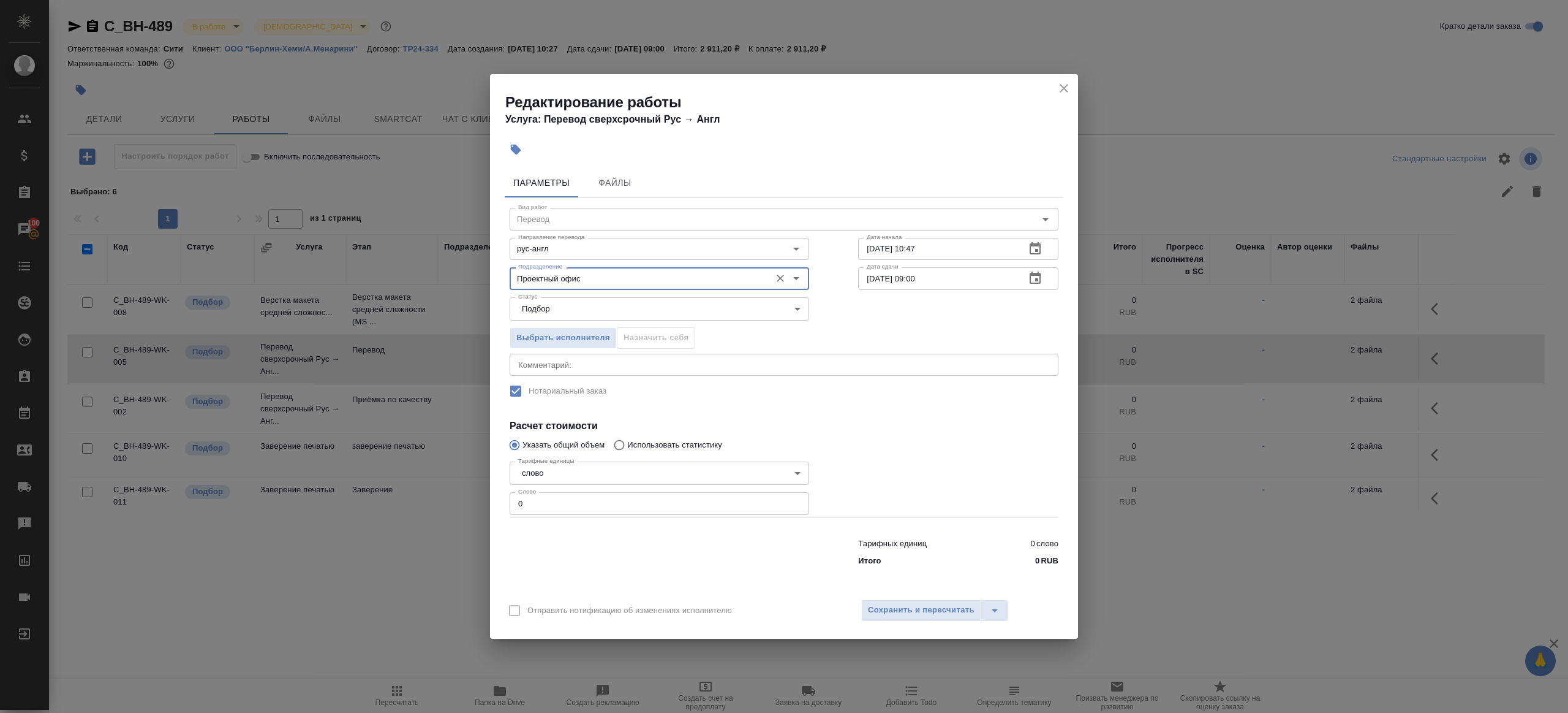
type input "Проектный офис"
click at [597, 495] on input "0" at bounding box center [660, 502] width 300 height 22
type input "1"
click at [956, 442] on div at bounding box center [958, 487] width 249 height 110
click at [916, 279] on input "[DATE] 09:00" at bounding box center [937, 277] width 158 height 22
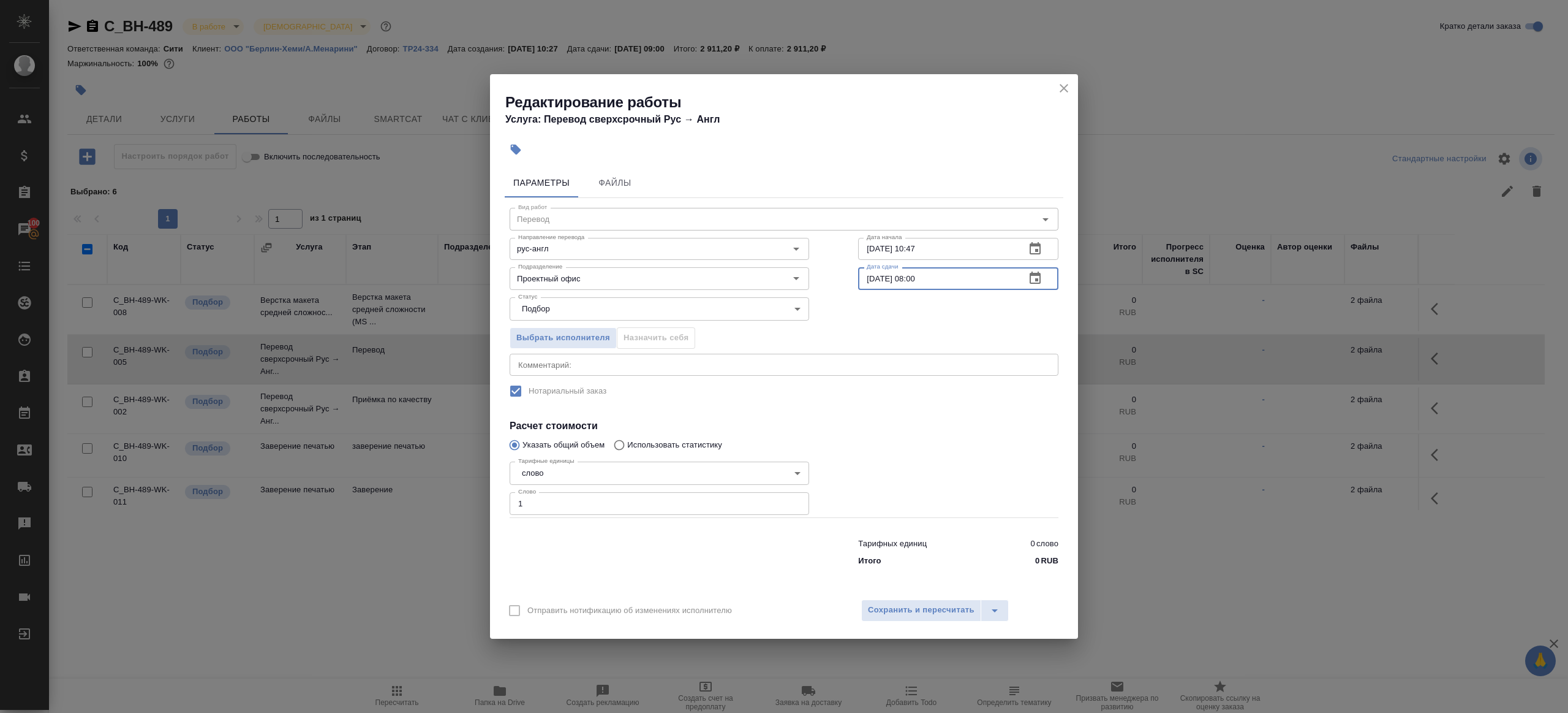
type input "[DATE] 08:00"
click at [926, 448] on div at bounding box center [958, 487] width 249 height 110
click at [926, 624] on div "Отправить нотификацию об изменениях исполнителю Сохранить и пересчитать" at bounding box center [784, 615] width 588 height 47
click at [926, 615] on span "Сохранить и пересчитать" at bounding box center [920, 610] width 106 height 14
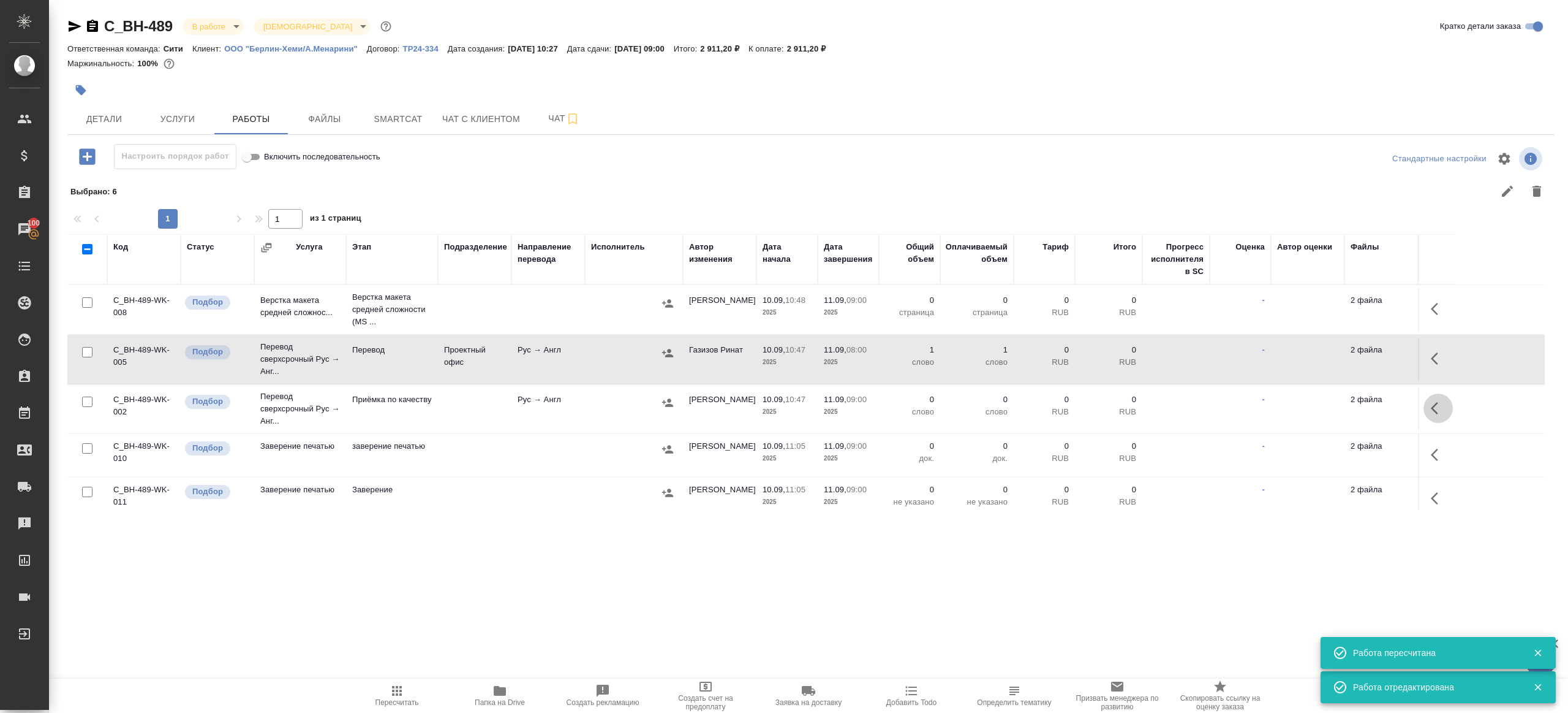
click at [1434, 401] on icon "button" at bounding box center [1438, 408] width 15 height 15
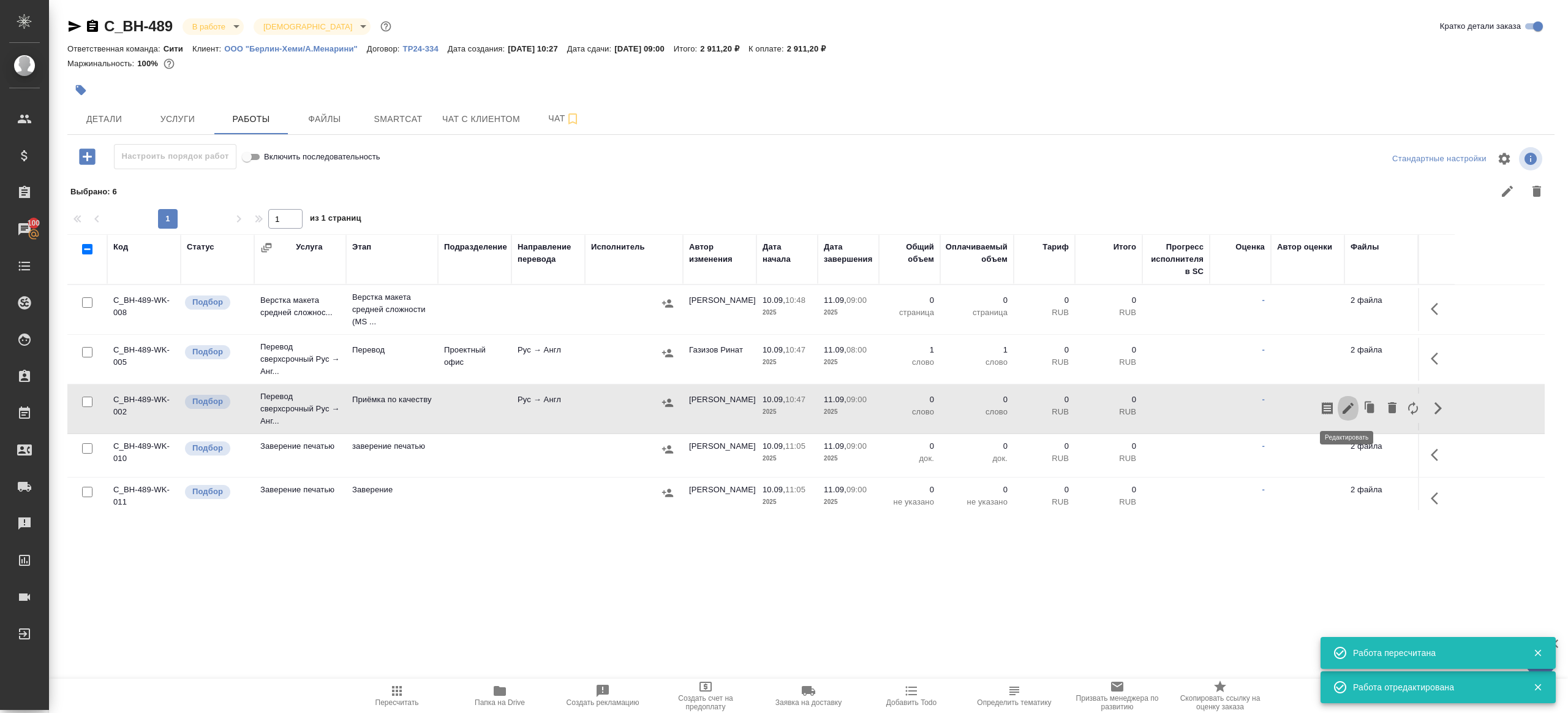
click at [1356, 405] on button "button" at bounding box center [1348, 408] width 21 height 29
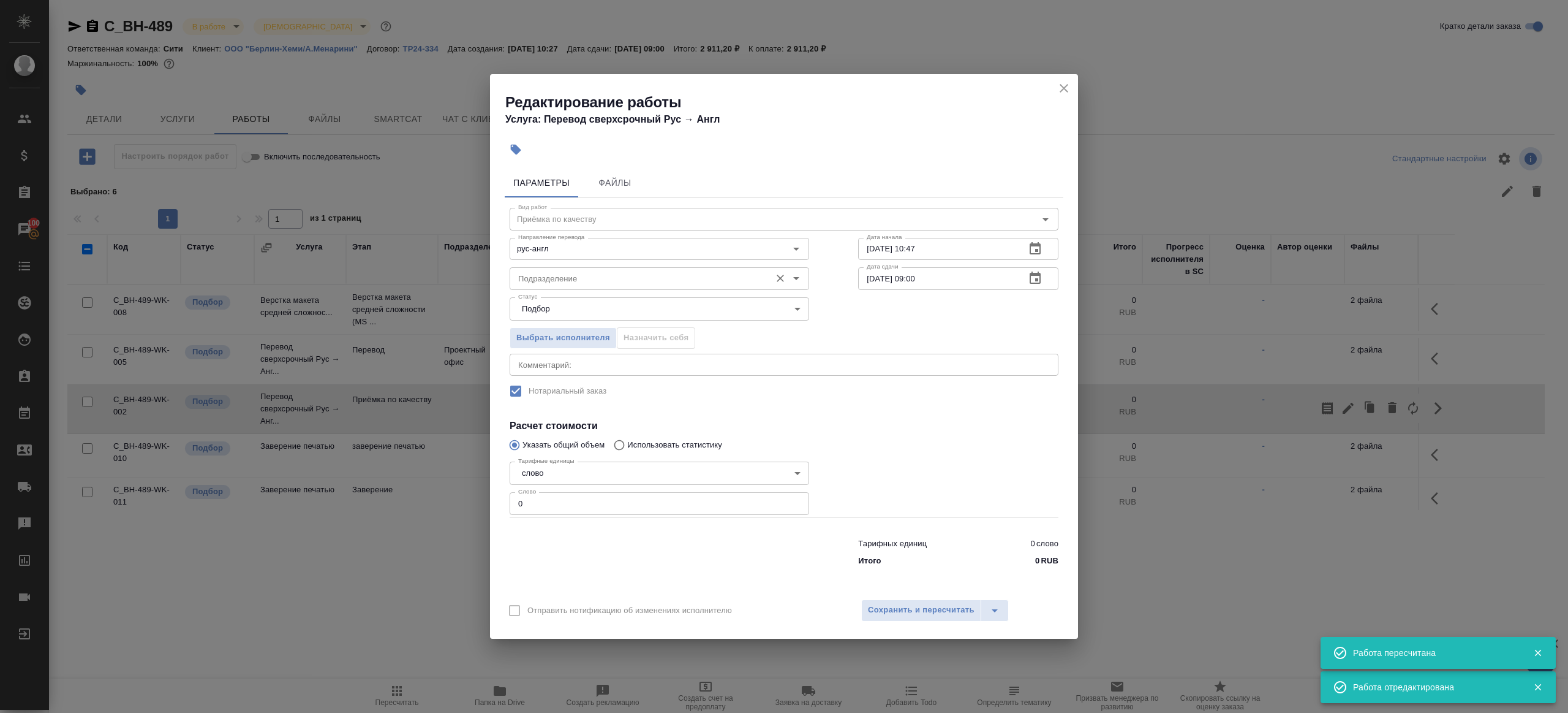
click at [595, 272] on input "Подразделение" at bounding box center [639, 278] width 251 height 15
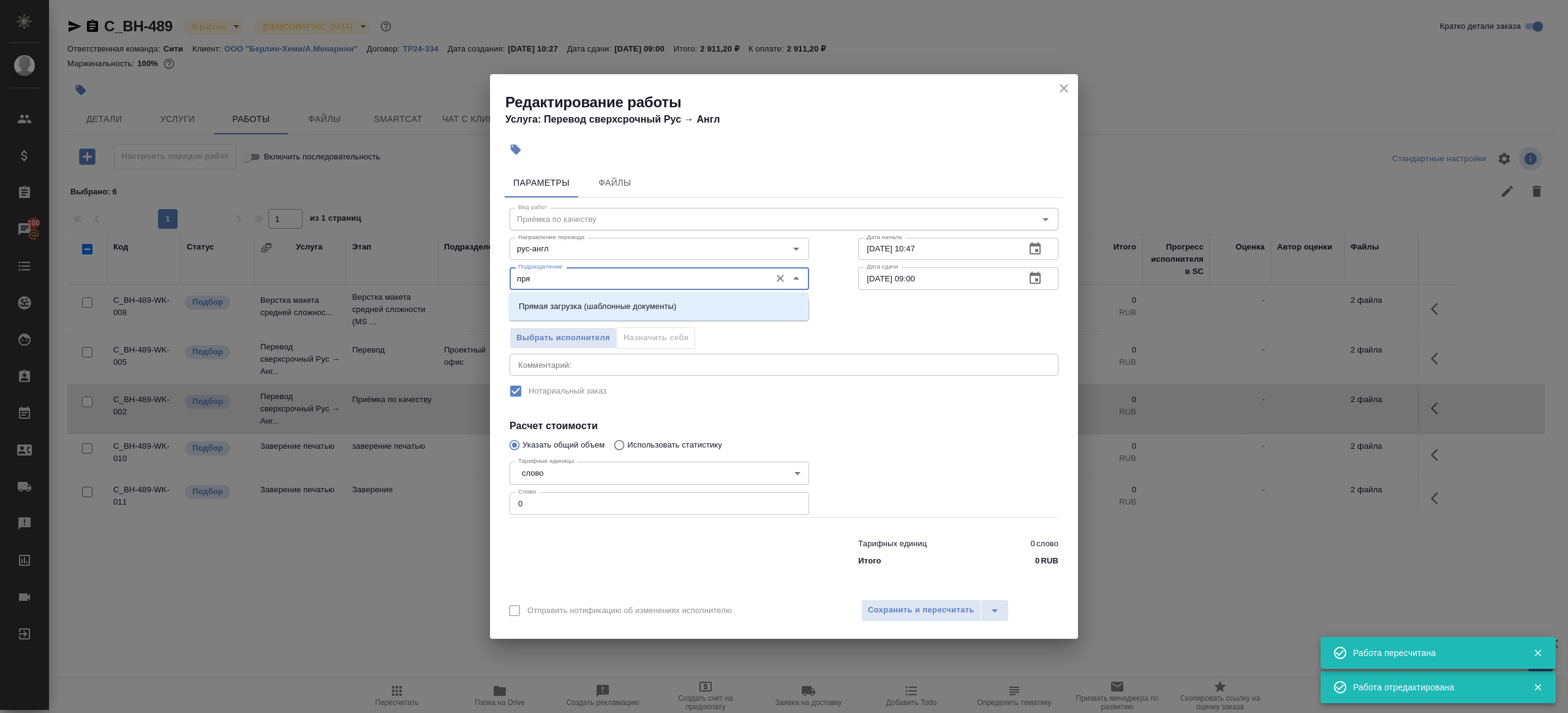
click at [629, 302] on p "Прямая загрузка (шаблонные документы)" at bounding box center [597, 307] width 158 height 12
type input "Прямая загрузка (шаблонные документы)"
click at [891, 253] on input "10.09.2025 10:47" at bounding box center [937, 248] width 158 height 22
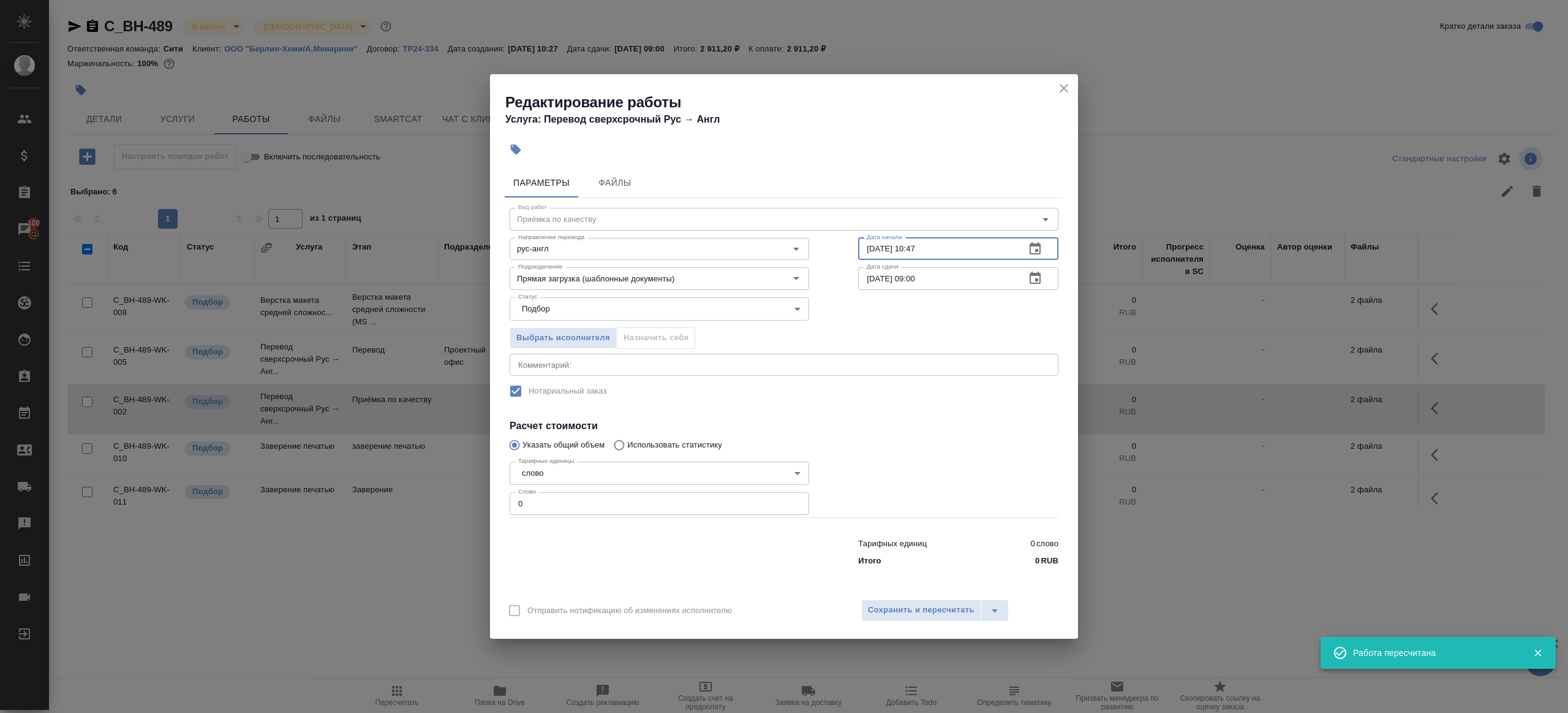
paste input "1.09.2025 08:00"
type input "11.09.2025 08:00"
click at [584, 521] on div "Тарифных единиц 0 слово Итого 0 RUB" at bounding box center [784, 549] width 597 height 83
click at [584, 511] on input "0" at bounding box center [660, 502] width 300 height 22
type input "1"
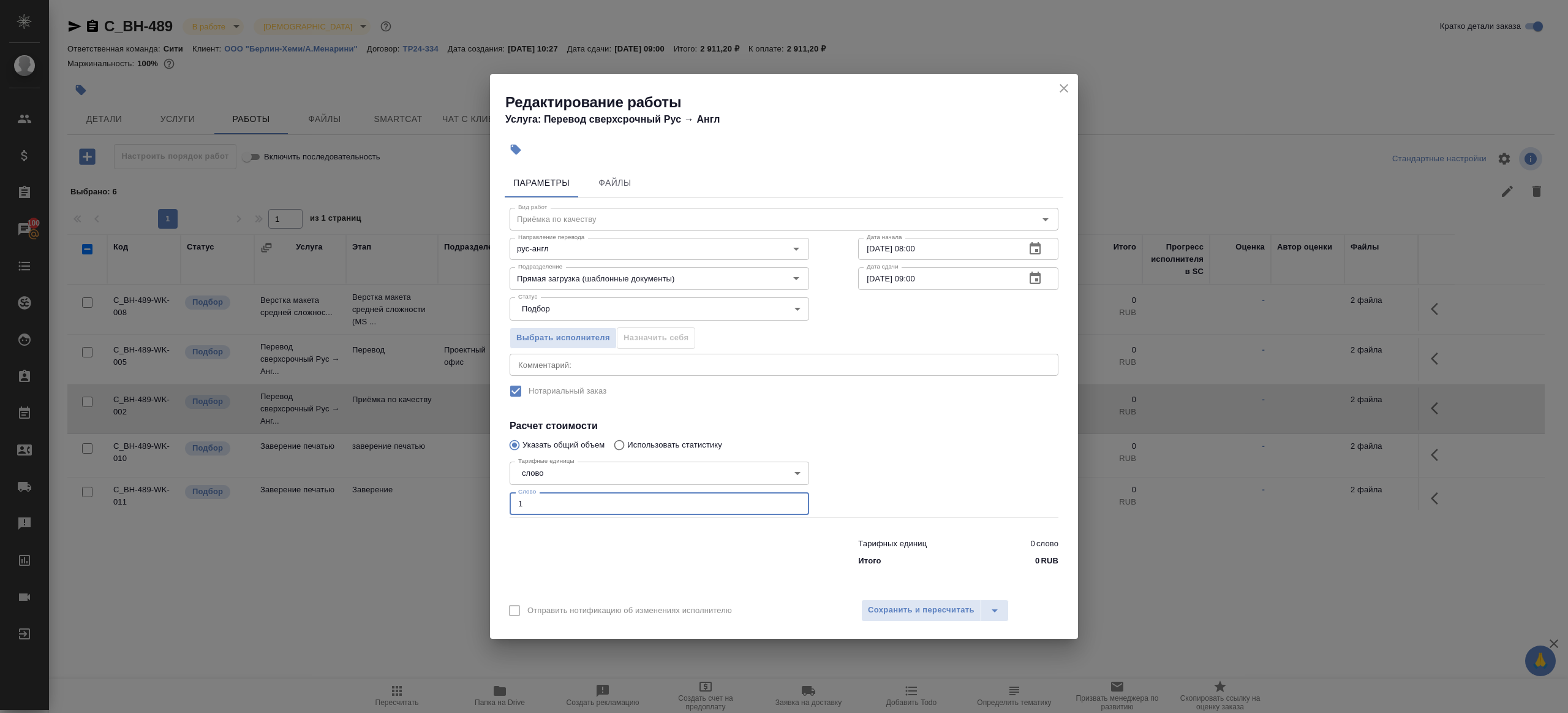
click at [721, 554] on div at bounding box center [659, 549] width 349 height 49
click at [881, 601] on button "Сохранить и пересчитать" at bounding box center [921, 610] width 120 height 22
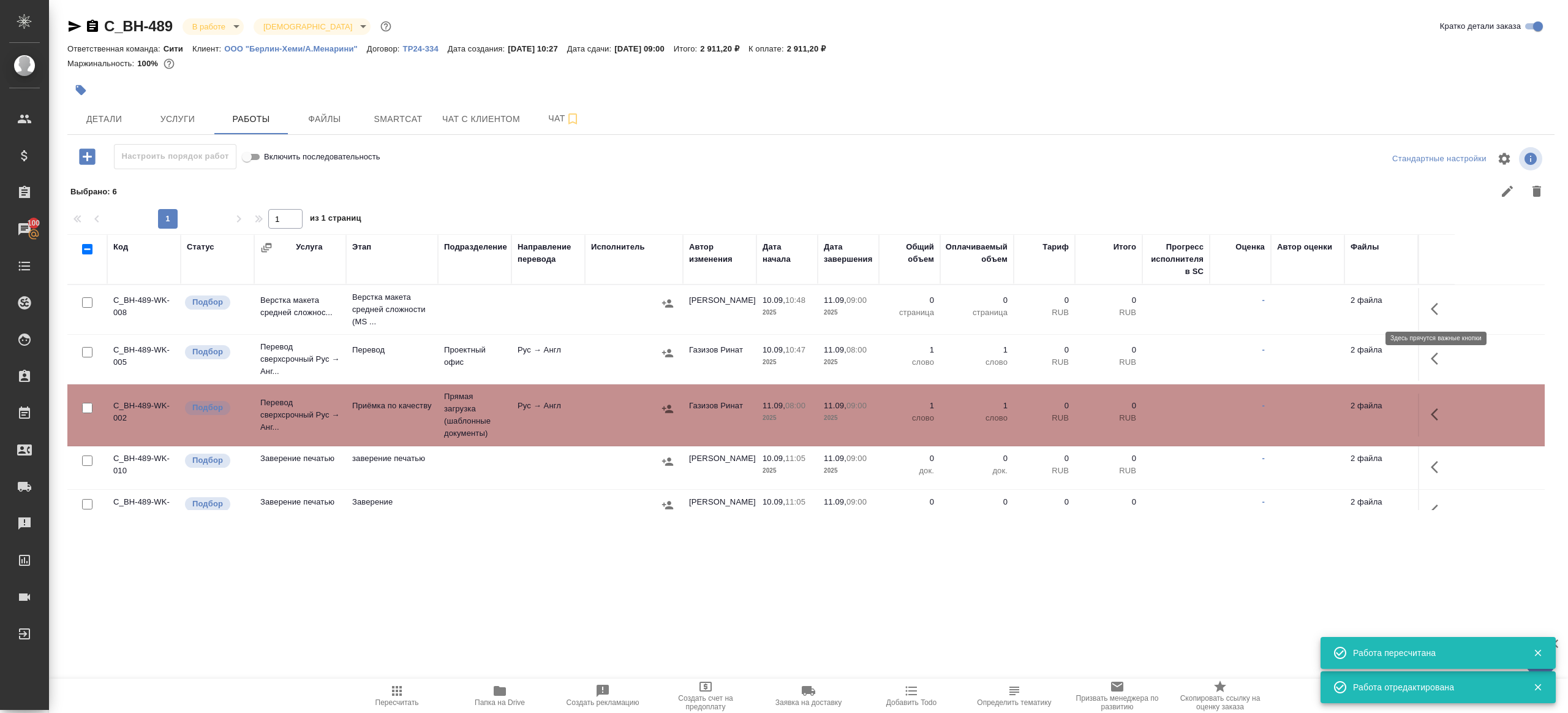
click at [1432, 313] on icon "button" at bounding box center [1438, 308] width 15 height 15
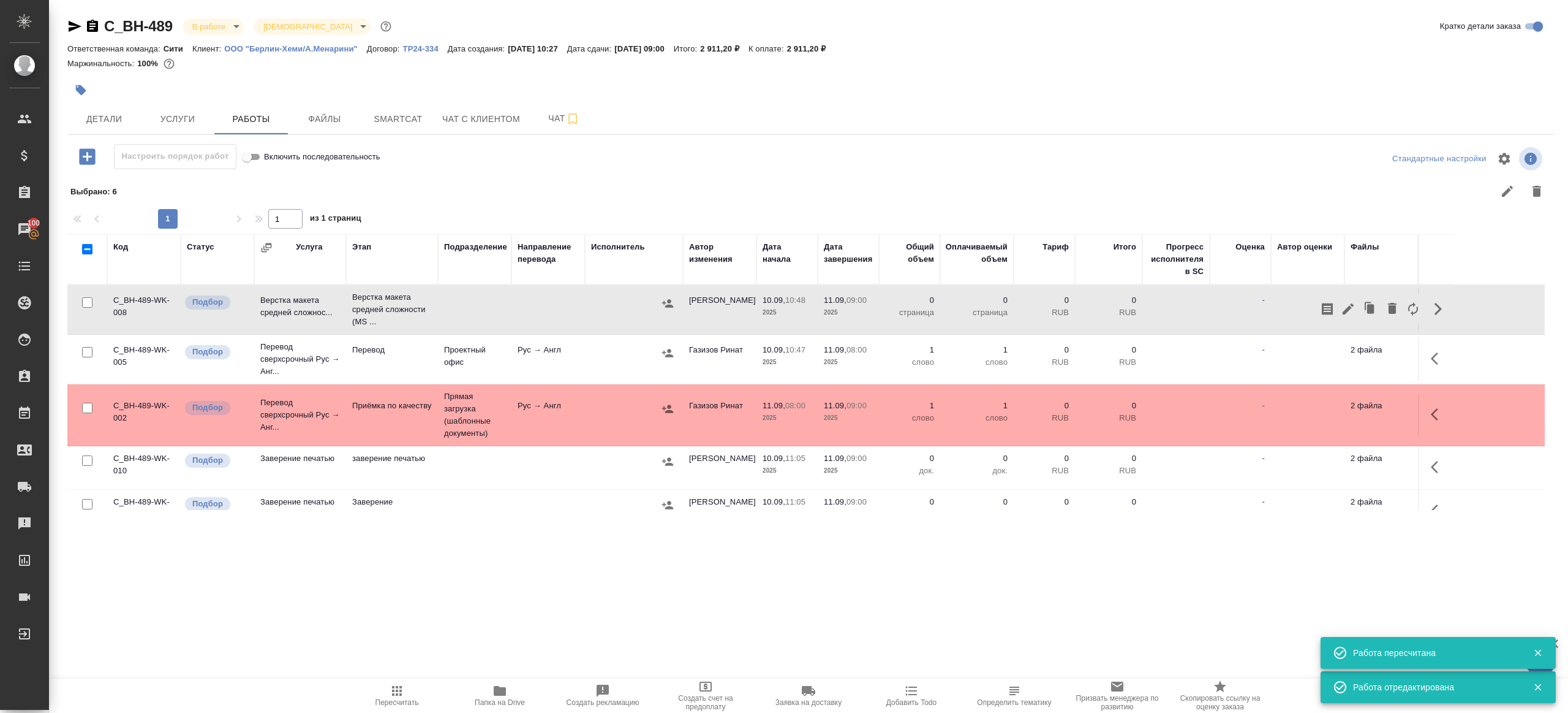
click at [1350, 308] on icon "button" at bounding box center [1348, 308] width 15 height 15
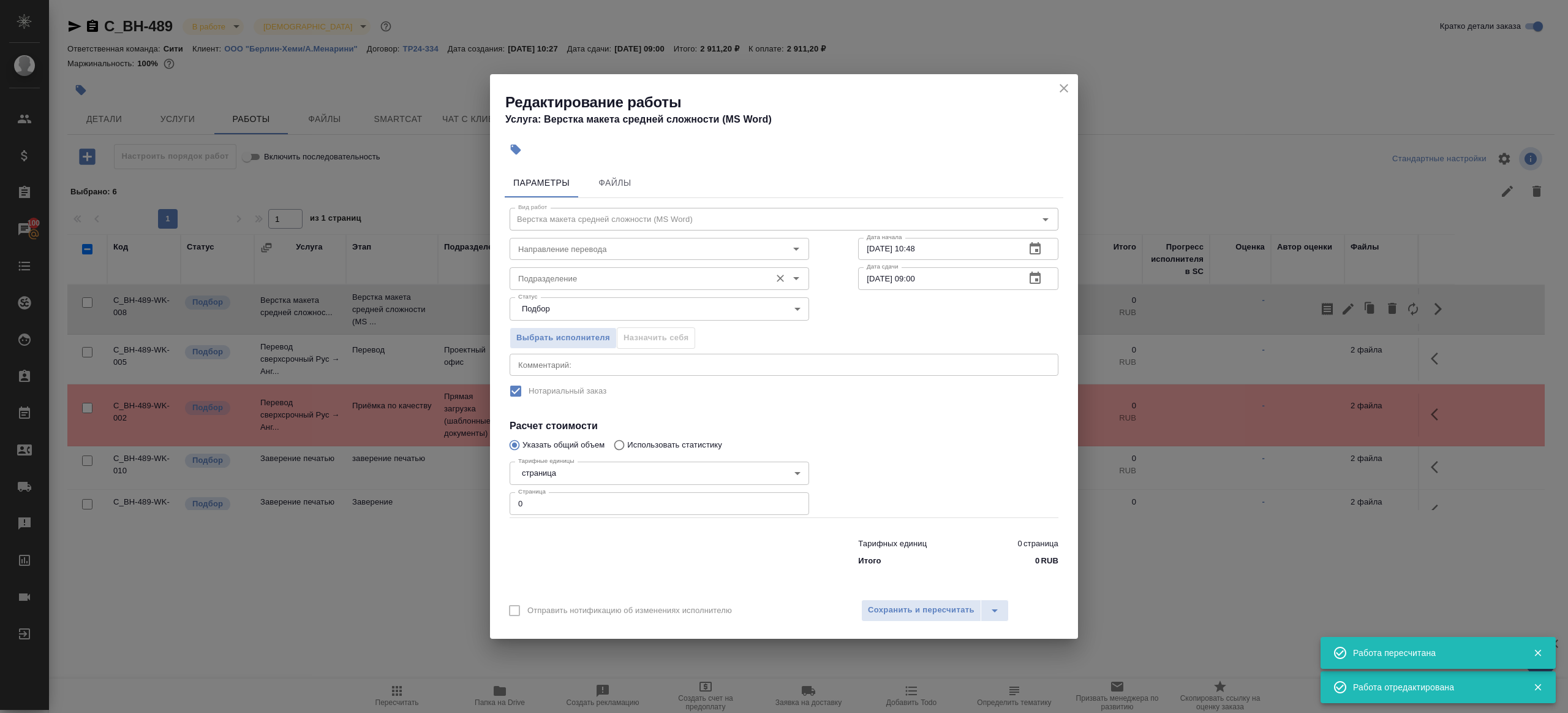
click at [698, 268] on div "Подразделение" at bounding box center [660, 277] width 300 height 22
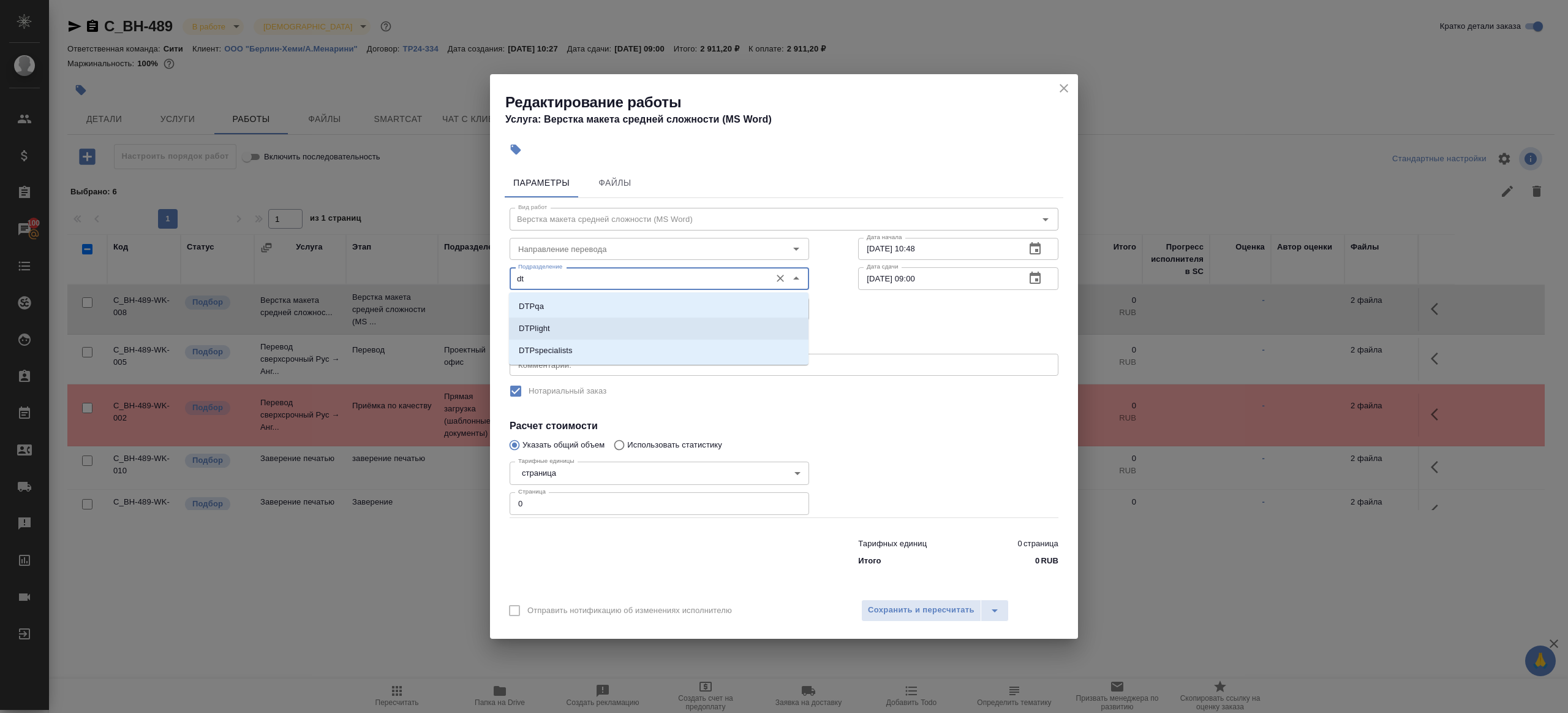
click at [609, 317] on li "DTPlight" at bounding box center [659, 327] width 300 height 22
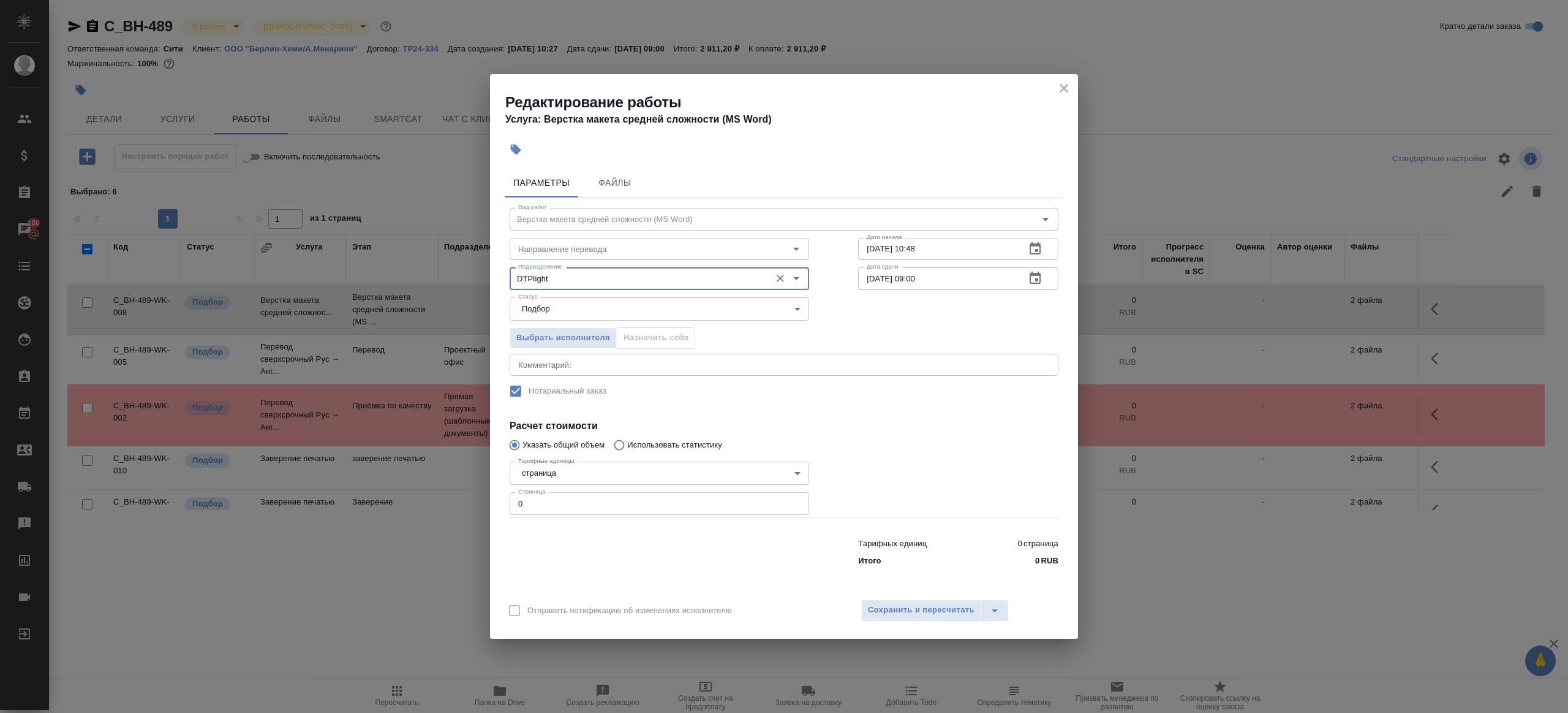
type input "DTPlight"
click at [535, 502] on input "0" at bounding box center [660, 502] width 300 height 22
type input "1"
click at [621, 518] on div "Тарифных единиц 0 страница Итого 0 RUB" at bounding box center [784, 549] width 597 height 83
click at [960, 249] on input "10.09.2025 10:48" at bounding box center [937, 248] width 158 height 22
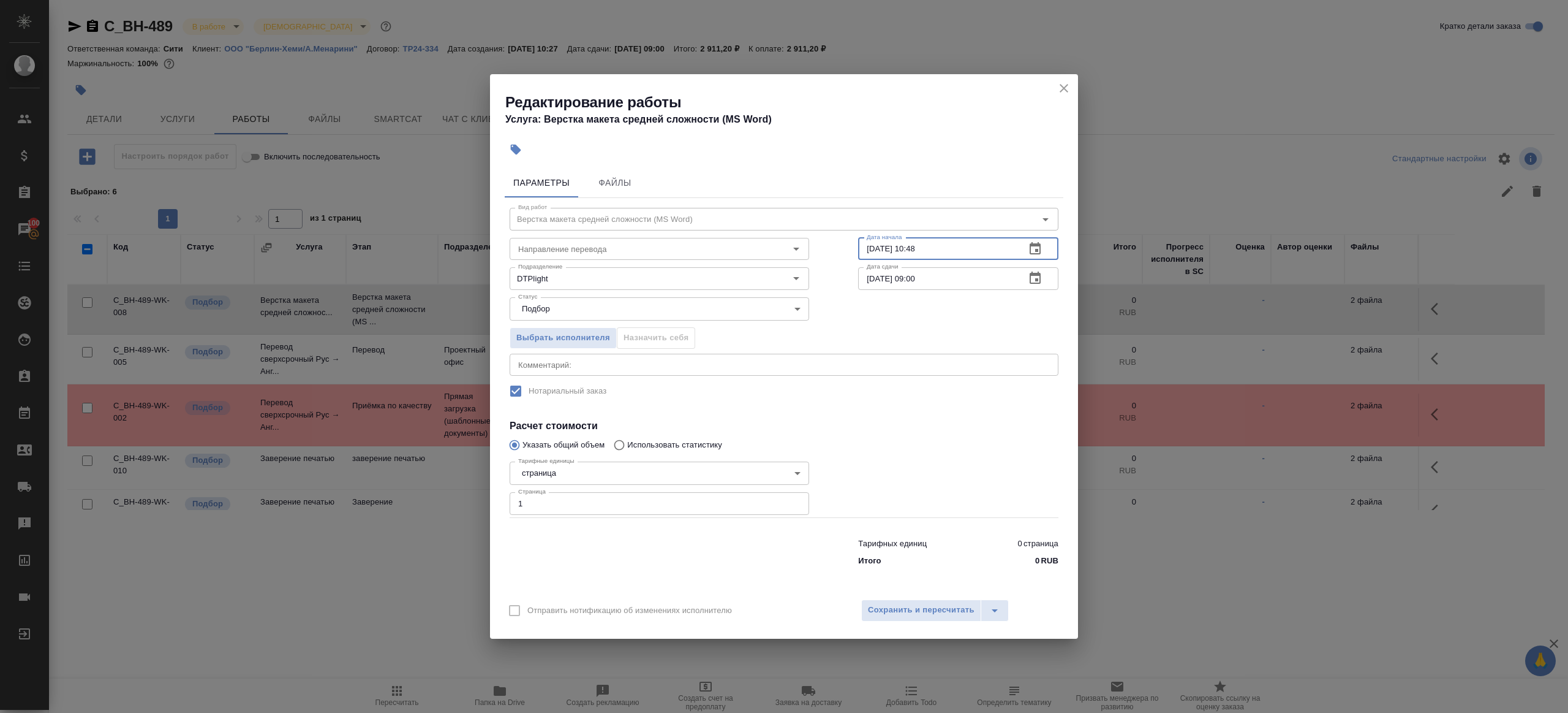
click at [960, 284] on input "11.09.2025 09:00" at bounding box center [937, 277] width 158 height 22
paste input "0.09.2025 10:48"
type input "10.09.2025 10:48"
drag, startPoint x: 915, startPoint y: 246, endPoint x: 1010, endPoint y: 246, distance: 95.0
click at [1010, 246] on input "10.09.2025 10:48" at bounding box center [937, 248] width 158 height 22
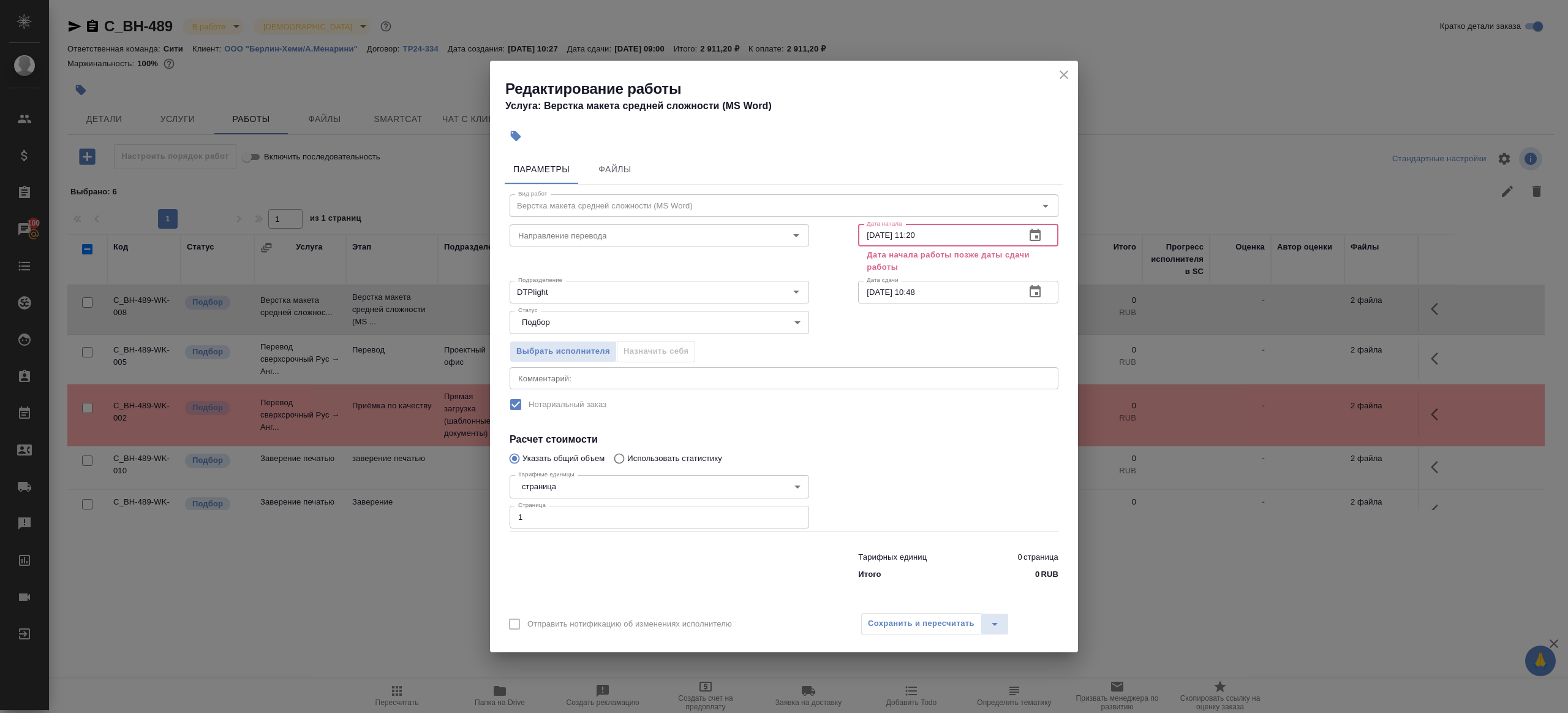
type input "10.09.2025 11:20"
click at [962, 296] on input "10.09.2025 10:48" at bounding box center [937, 291] width 158 height 22
paste input "1:20"
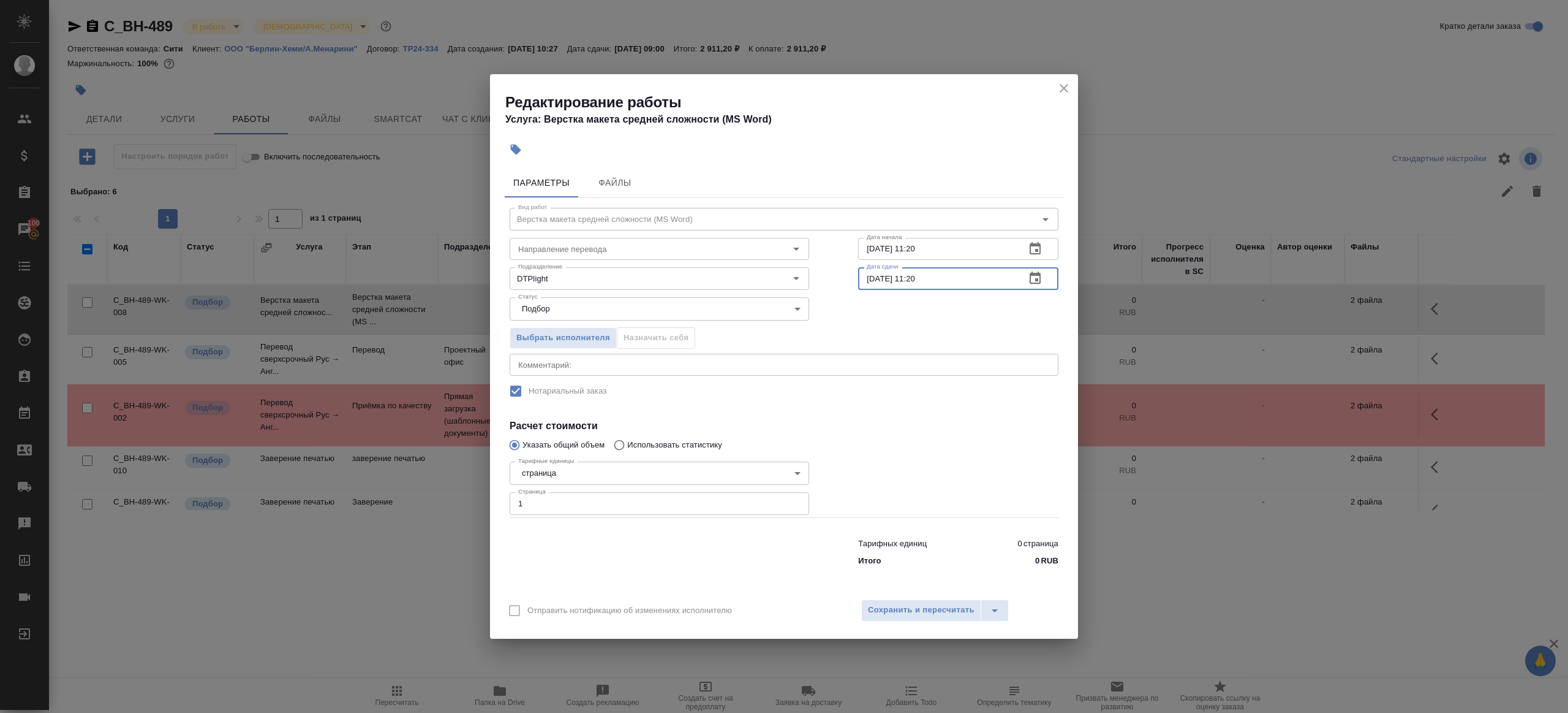
click at [914, 281] on input "10.09.2025 11:20" at bounding box center [937, 277] width 158 height 22
type input "10.09.2025 12:20"
click at [889, 600] on button "Сохранить и пересчитать" at bounding box center [921, 610] width 120 height 22
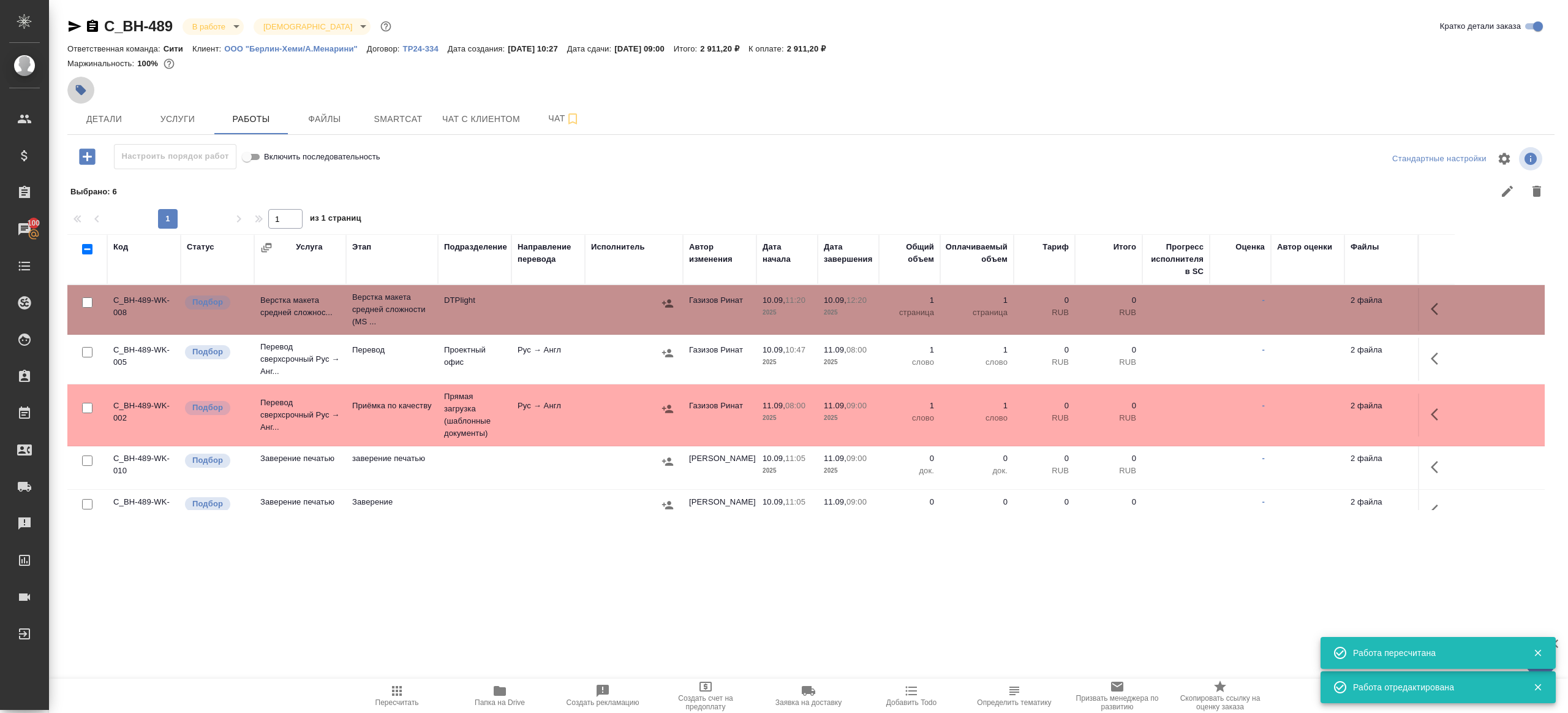
click at [77, 94] on icon "button" at bounding box center [81, 90] width 12 height 12
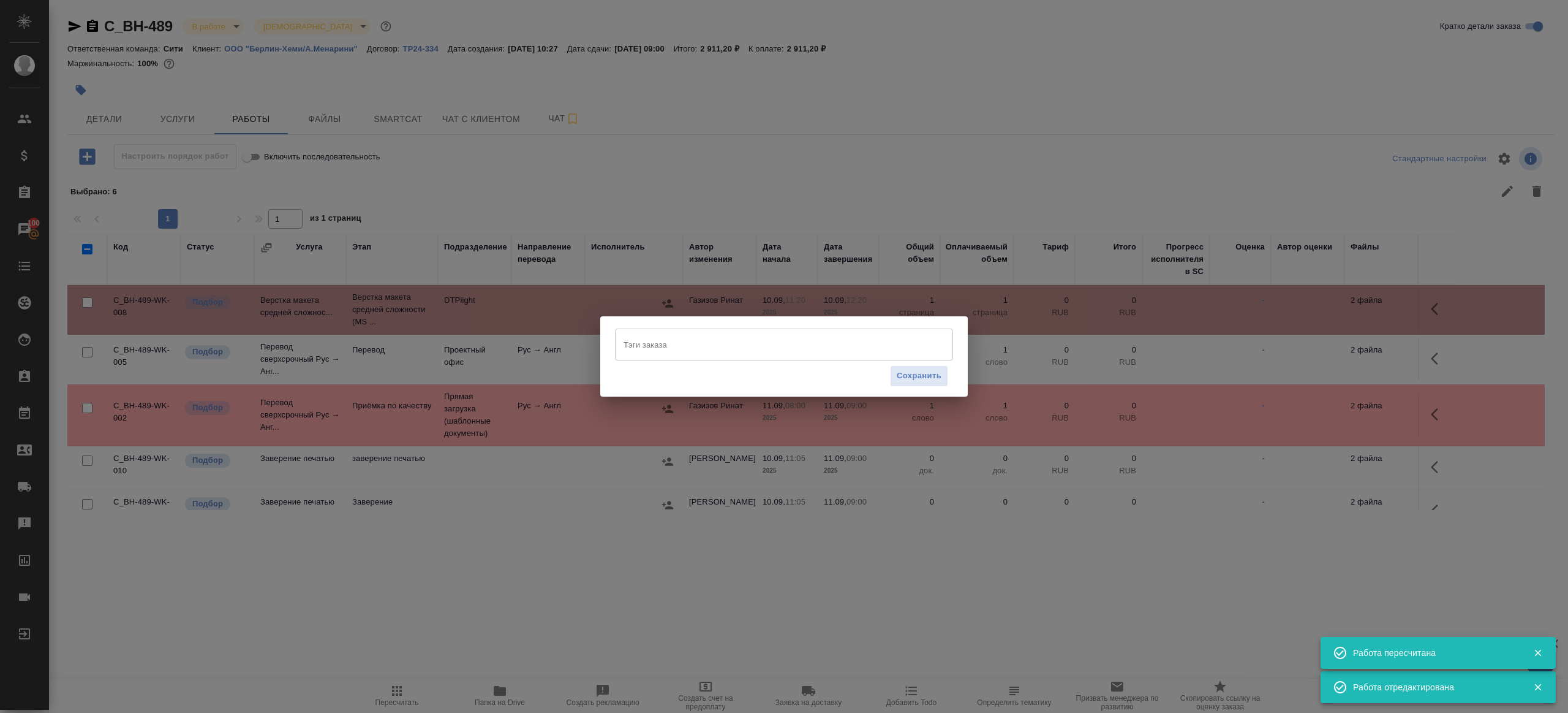
click at [615, 328] on div "Тэги заказа Тэги заказа Сохранить" at bounding box center [784, 356] width 367 height 81
click at [633, 342] on input "Тэги заказа" at bounding box center [772, 345] width 304 height 21
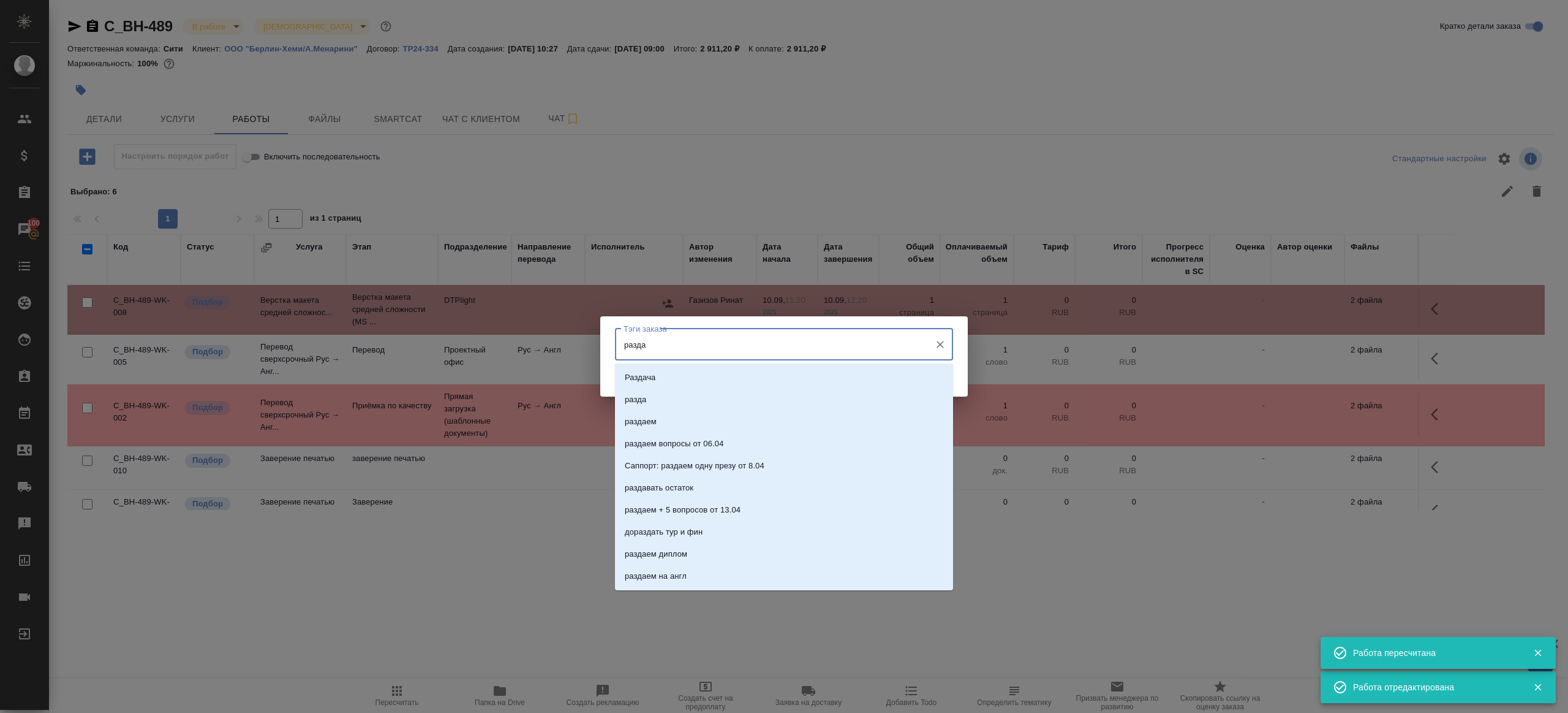
type input "раздае"
click at [649, 386] on li "раздаем" at bounding box center [784, 377] width 339 height 22
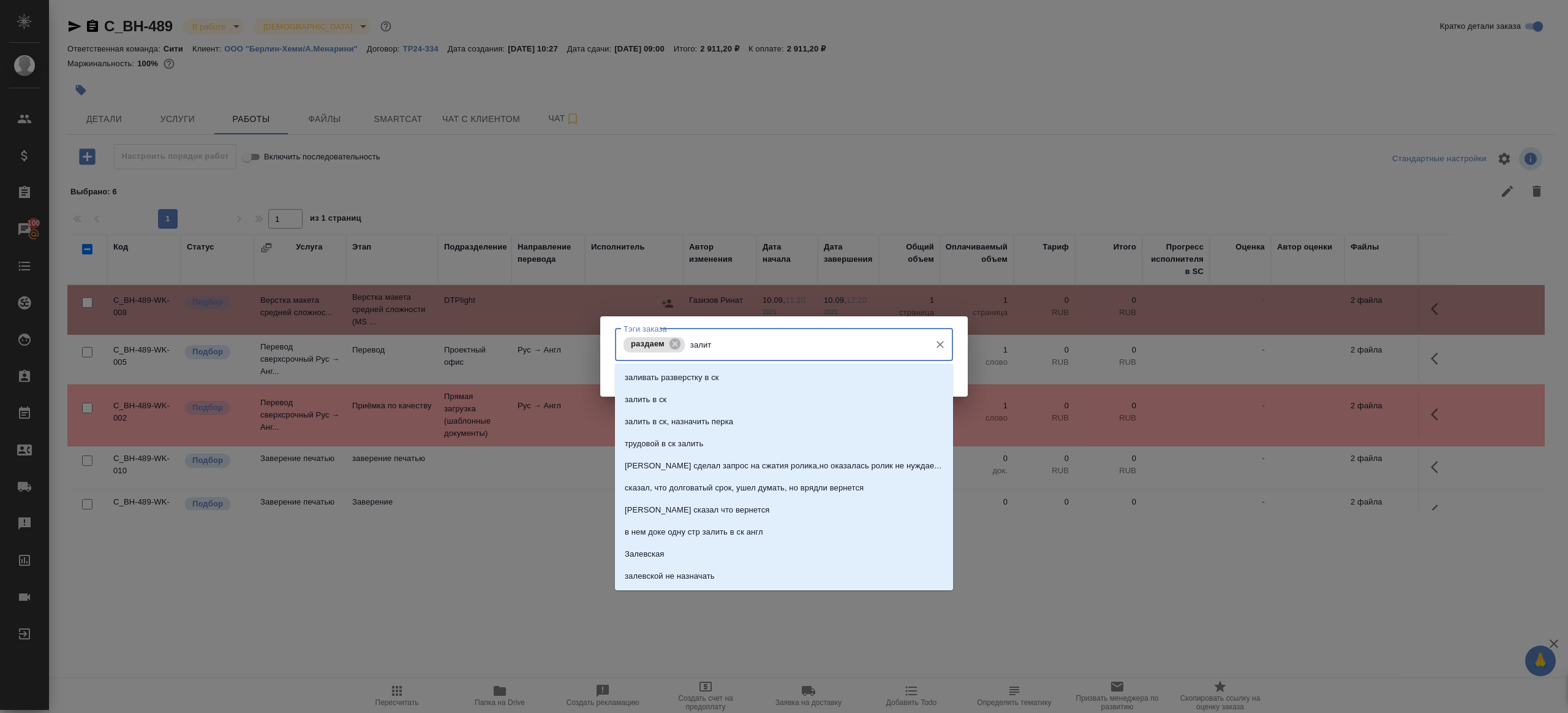
type input "залить"
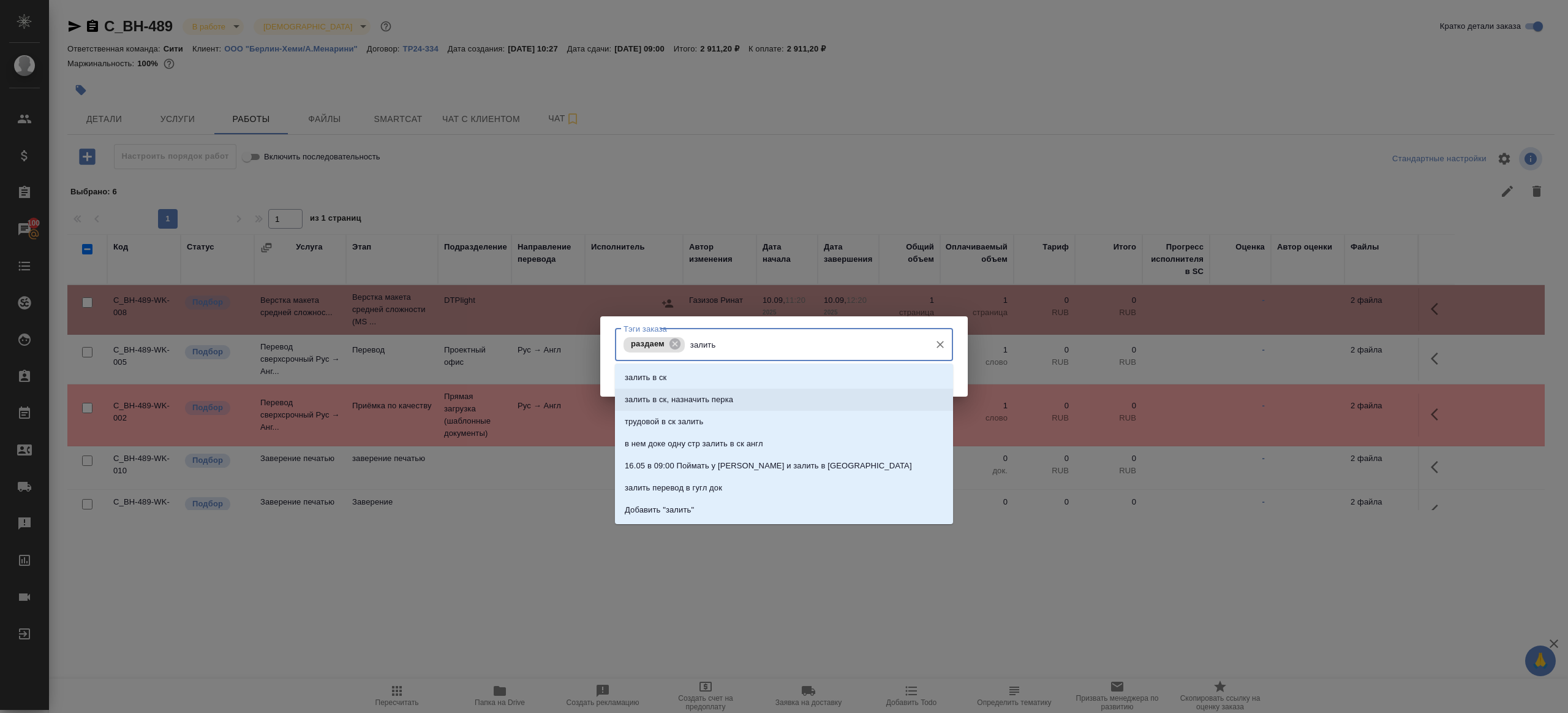
click at [673, 399] on p "залить в ск, назначить перка" at bounding box center [679, 399] width 108 height 12
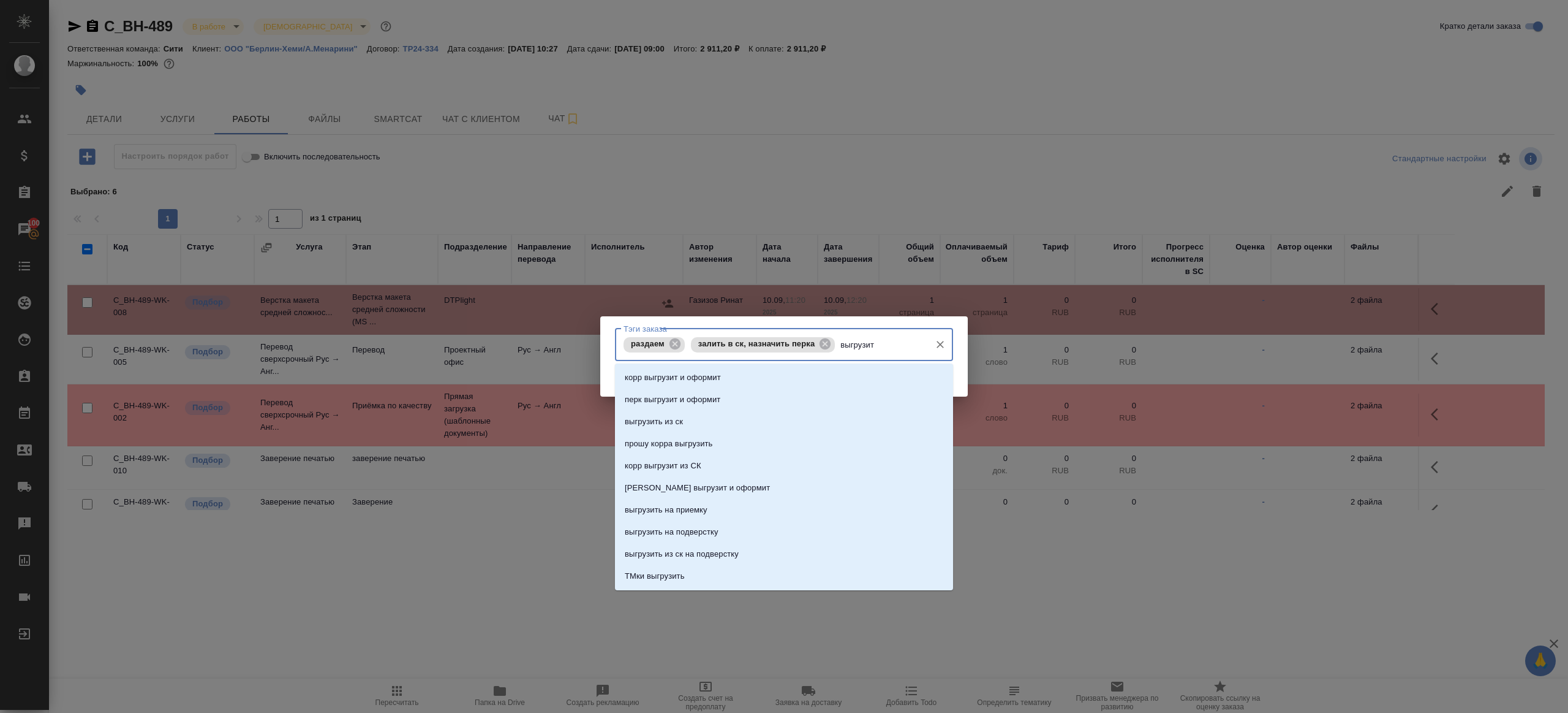
type input "выгрузить"
click at [655, 373] on p "выгрузить из ск" at bounding box center [654, 378] width 58 height 12
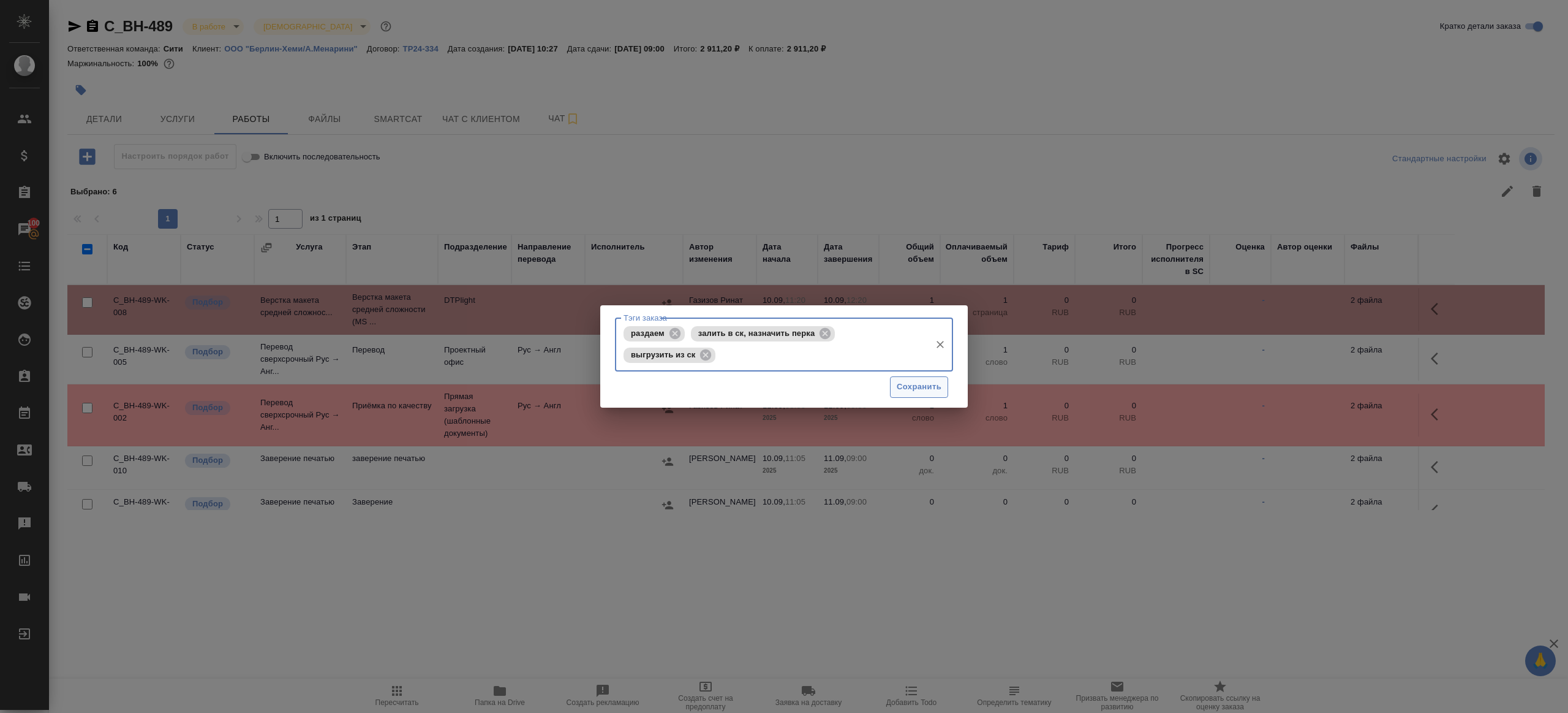
click at [891, 374] on div "Сохранить" at bounding box center [784, 387] width 339 height 31
click at [902, 384] on span "Сохранить" at bounding box center [920, 387] width 45 height 14
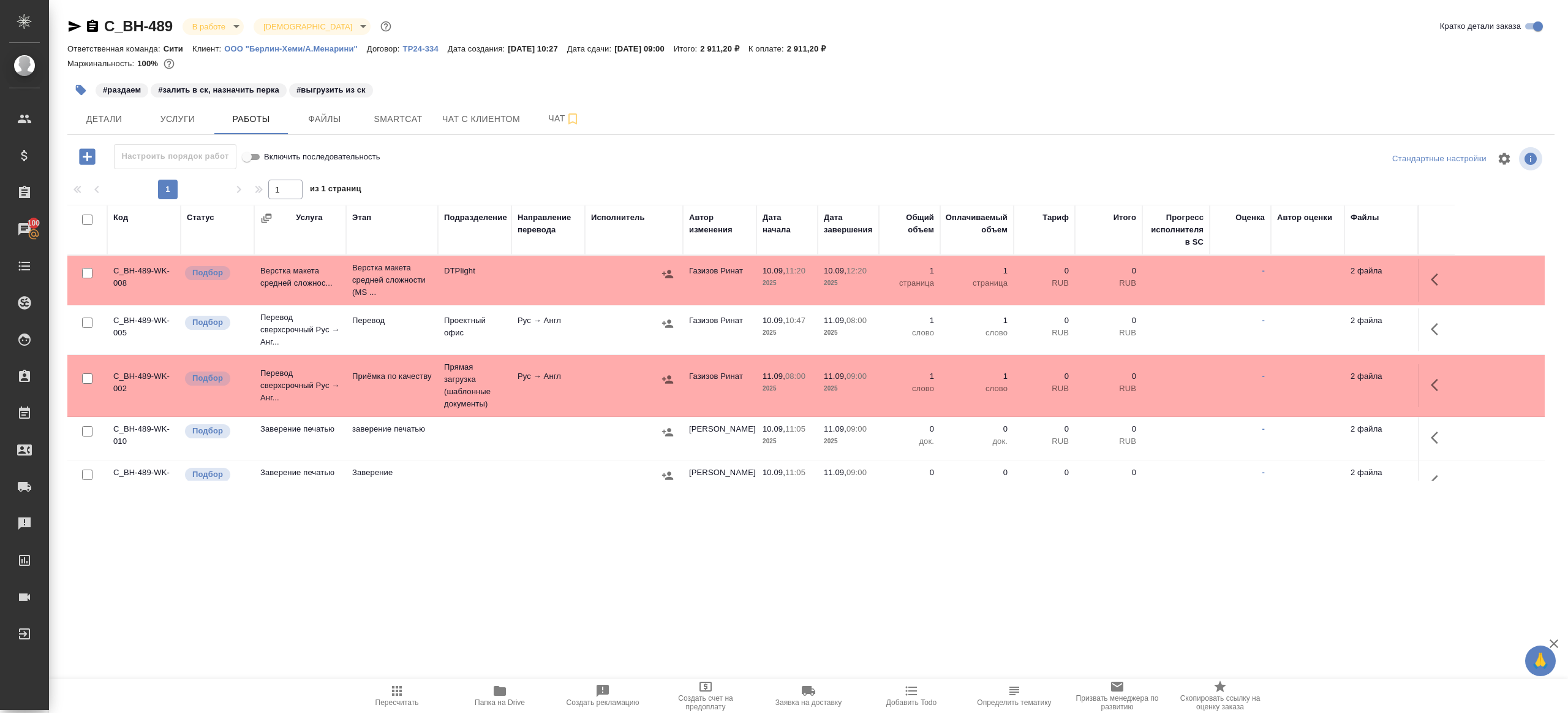
click at [1416, 283] on tr "C_BH-489-WK-008 Подбор Верстка макета средней сложнос... Верстка макета средней…" at bounding box center [806, 280] width 1477 height 49
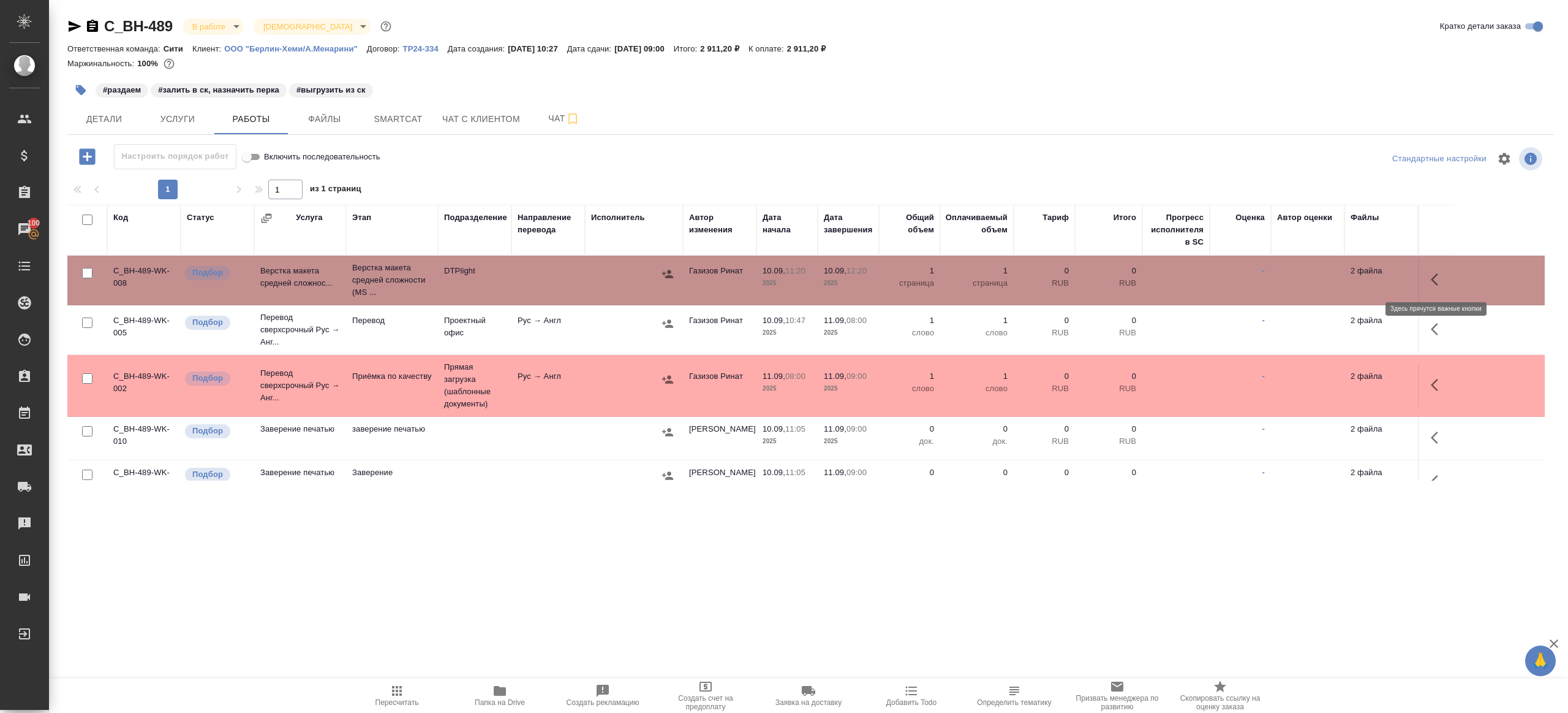
click at [1425, 278] on button "button" at bounding box center [1438, 280] width 29 height 29
click at [1354, 277] on icon "button" at bounding box center [1348, 279] width 15 height 15
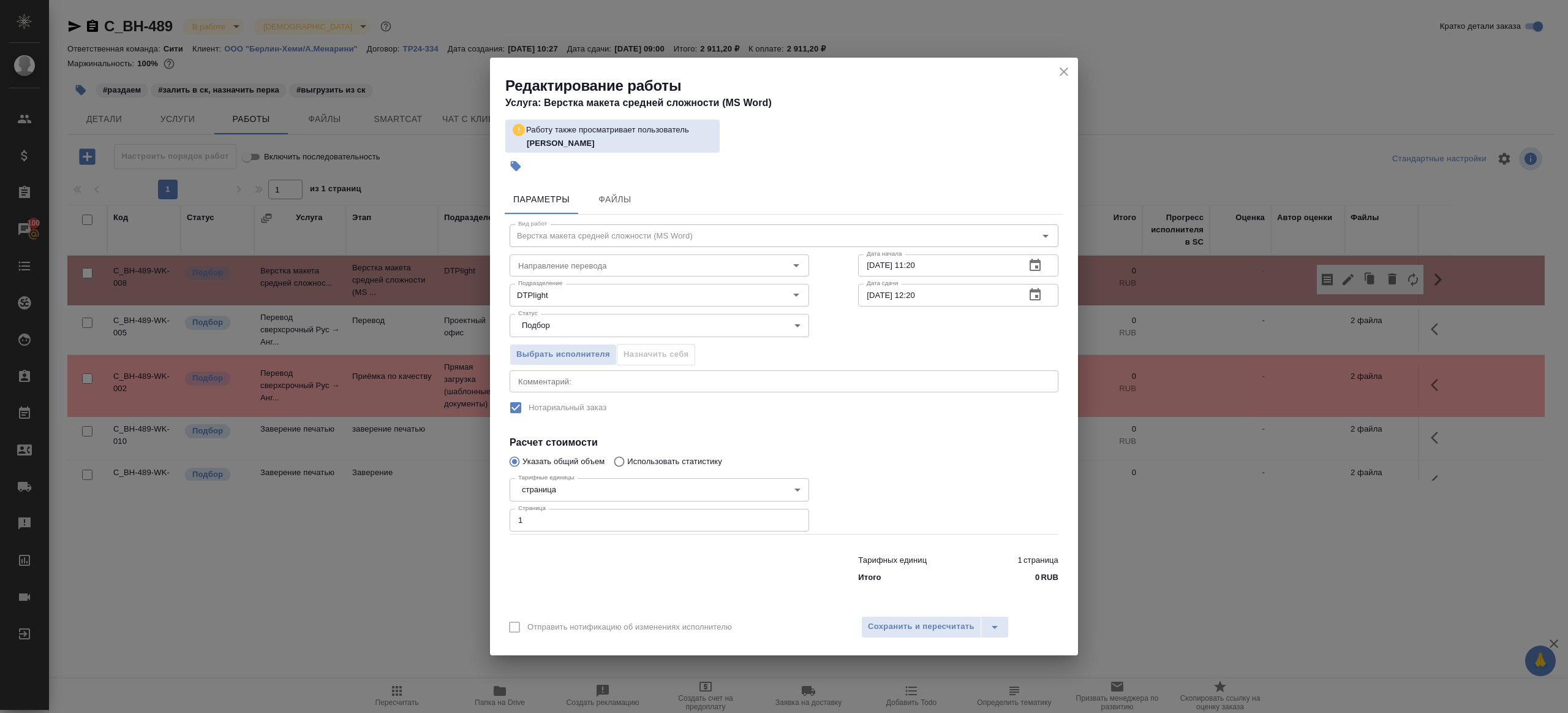
drag, startPoint x: 566, startPoint y: 522, endPoint x: 411, endPoint y: 498, distance: 156.8
click at [429, 500] on div "Редактирование работы Услуга: Верстка макета средней сложности (MS Word) Работу…" at bounding box center [784, 356] width 1568 height 713
type input "2"
click at [931, 630] on span "Сохранить и пересчитать" at bounding box center [920, 626] width 106 height 14
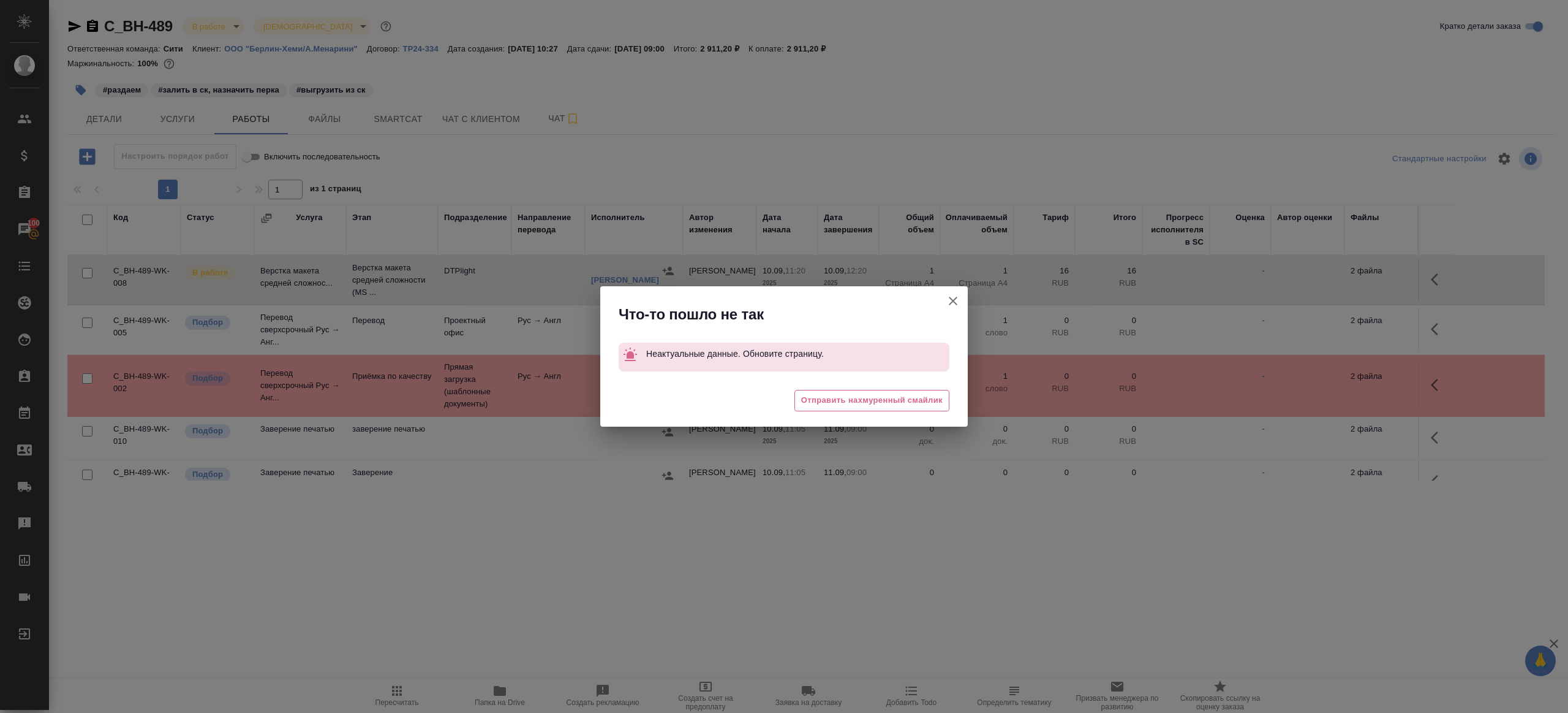
click at [951, 303] on icon "button" at bounding box center [952, 301] width 15 height 15
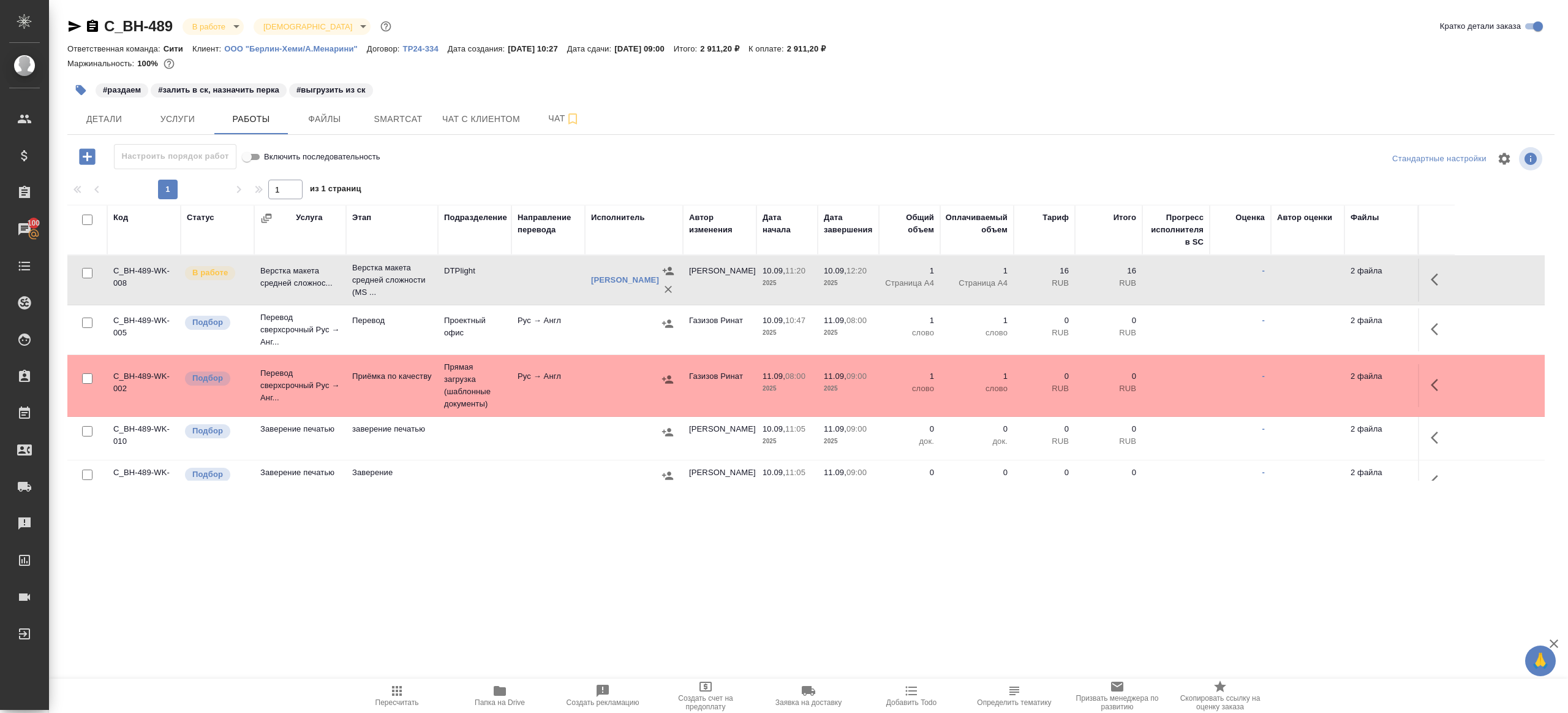
click at [1415, 277] on td "2 файла" at bounding box center [1381, 281] width 74 height 43
click at [1425, 277] on button "button" at bounding box center [1438, 280] width 29 height 29
click at [1342, 277] on icon "button" at bounding box center [1348, 279] width 15 height 15
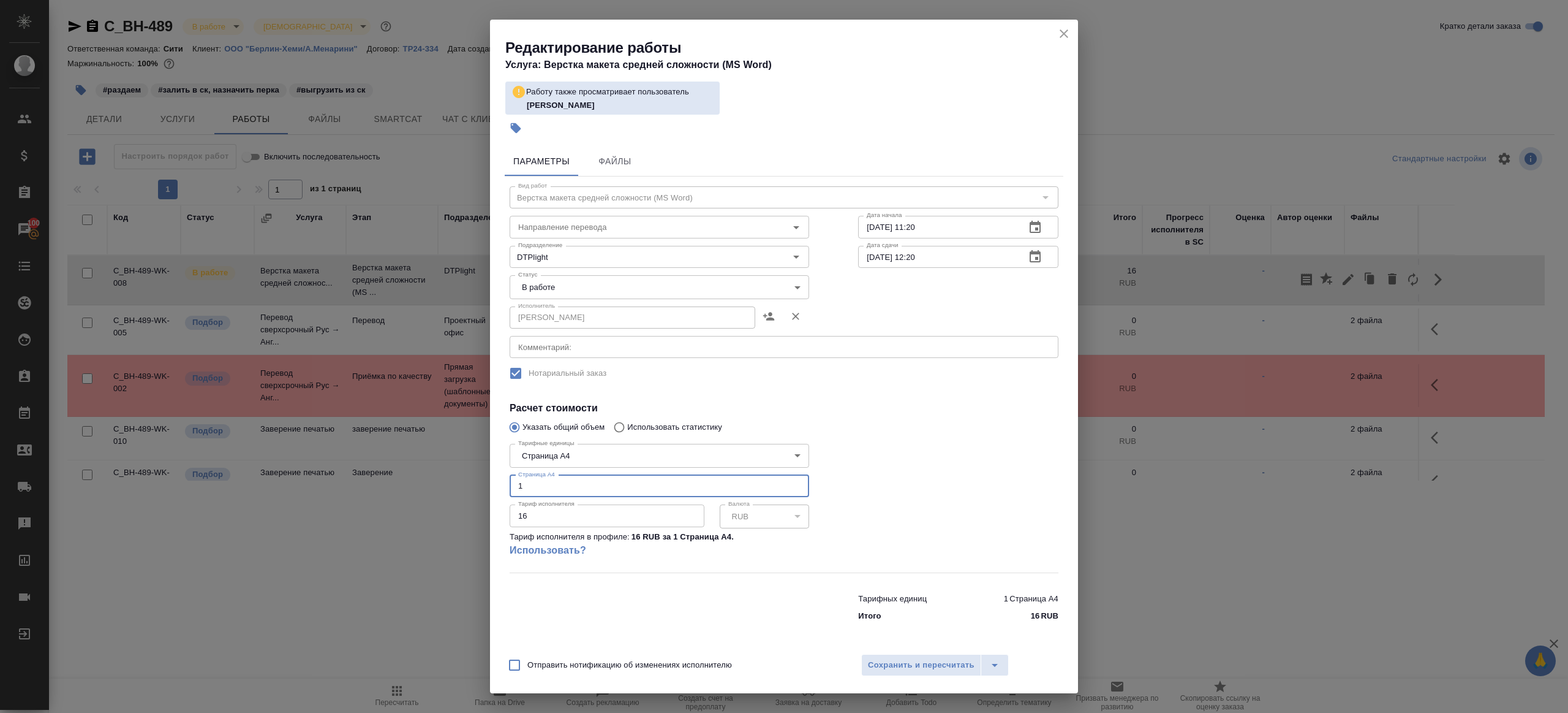
drag, startPoint x: 547, startPoint y: 493, endPoint x: 453, endPoint y: 465, distance: 98.1
click at [458, 475] on div "Редактирование работы Услуга: Верстка макета средней сложности (MS Word) Работу…" at bounding box center [784, 356] width 1568 height 713
type input "2"
click at [926, 669] on span "Сохранить и пересчитать" at bounding box center [920, 665] width 106 height 14
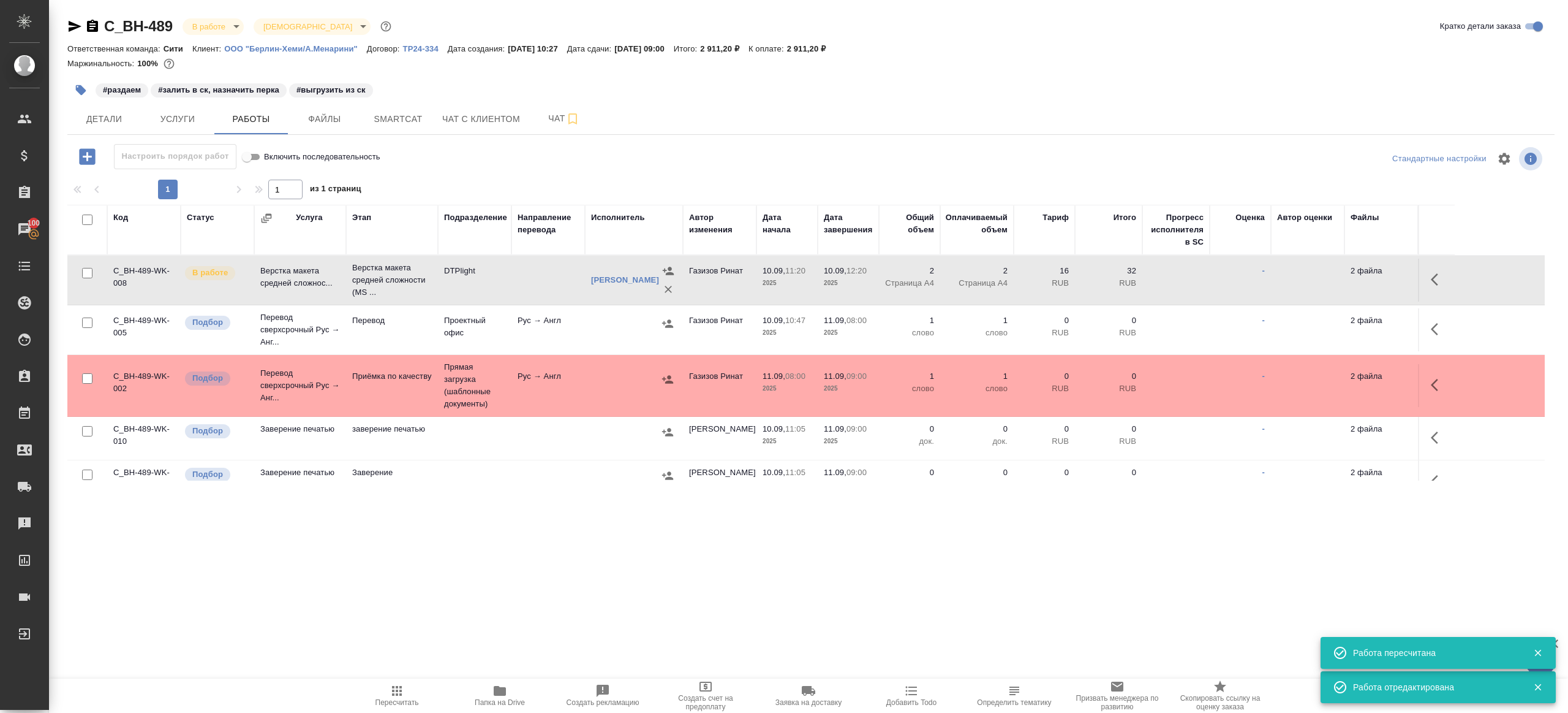
click at [415, 689] on span "Пересчитать" at bounding box center [397, 695] width 88 height 23
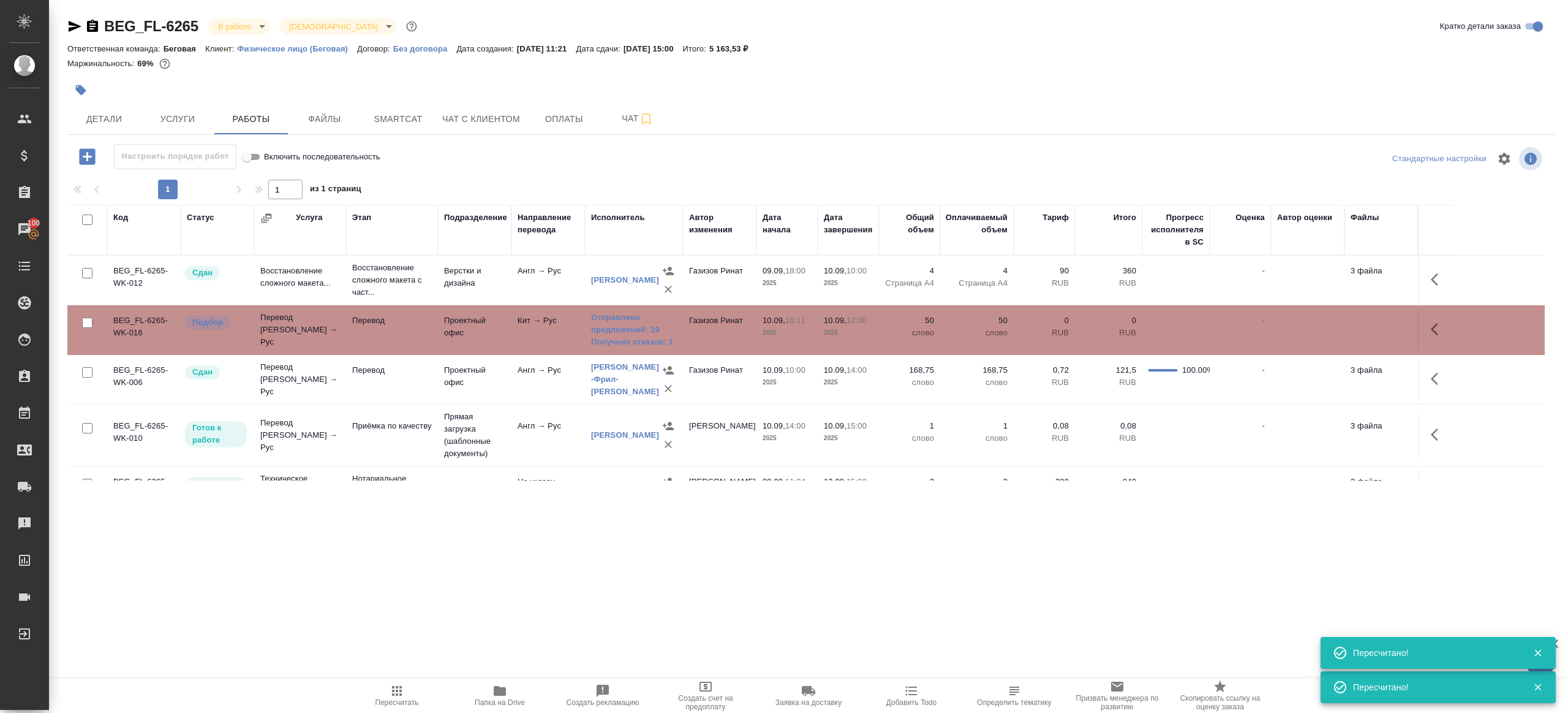
click at [371, 688] on span "Пересчитать" at bounding box center [397, 695] width 88 height 23
click at [391, 687] on icon "button" at bounding box center [397, 690] width 15 height 15
click at [391, 686] on icon "button" at bounding box center [397, 690] width 15 height 15
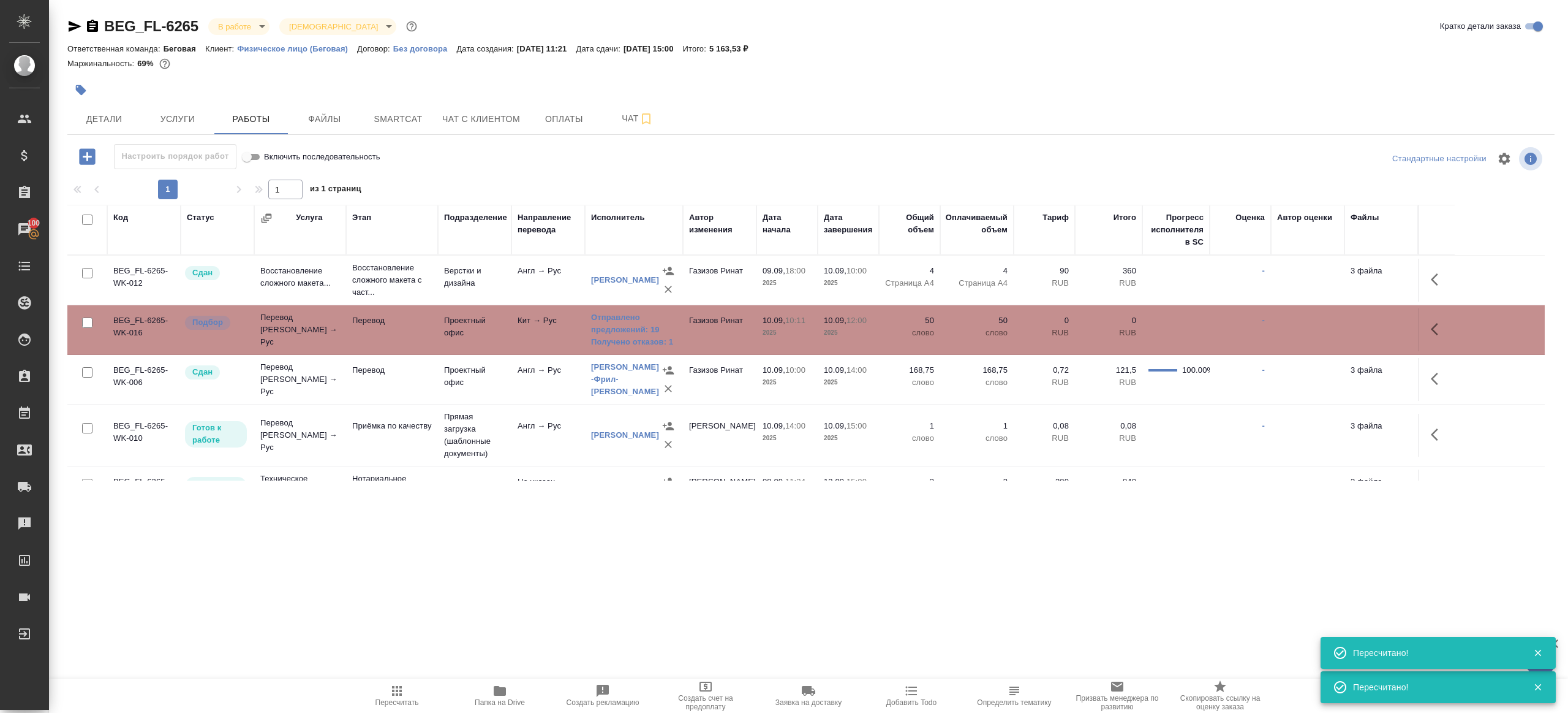
click at [391, 686] on icon "button" at bounding box center [397, 690] width 15 height 15
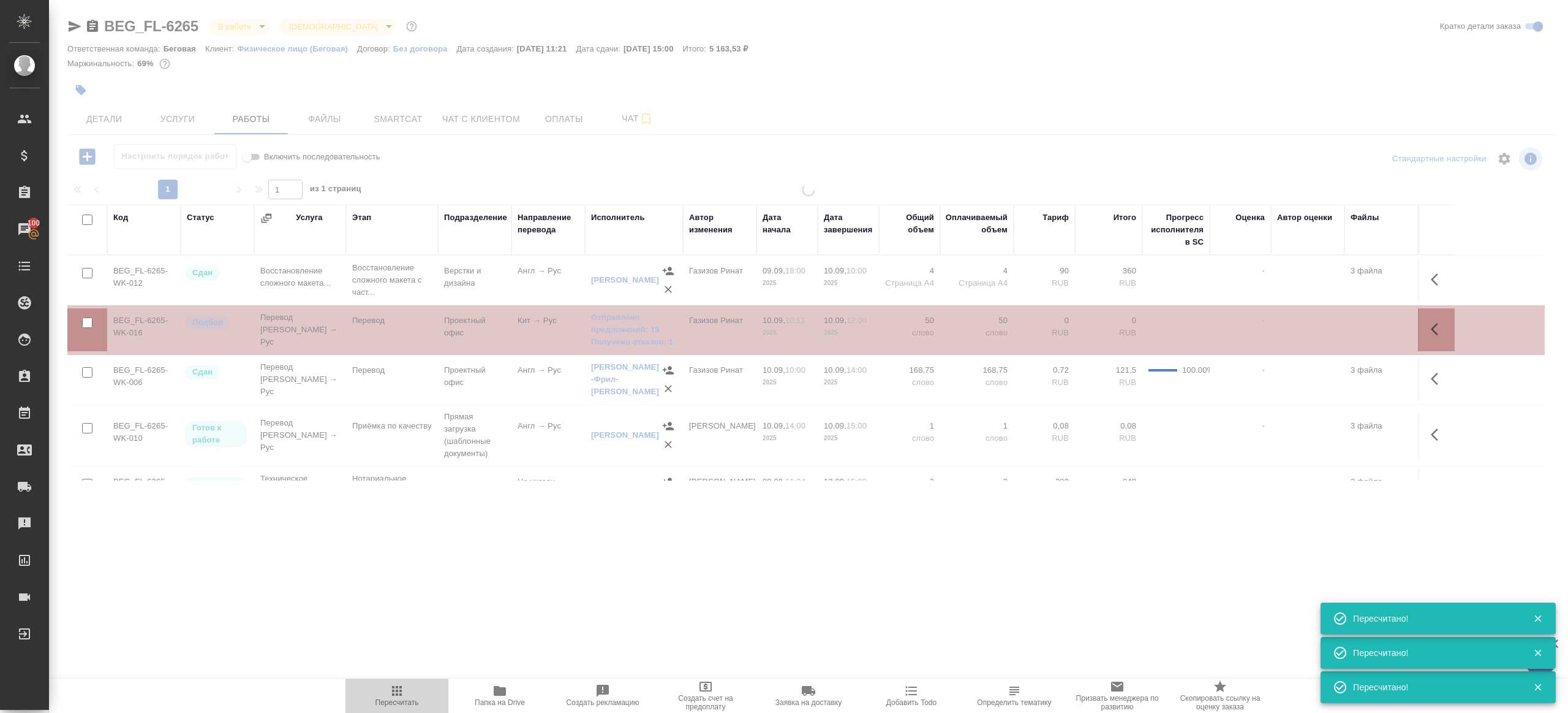
click at [391, 686] on icon "button" at bounding box center [397, 690] width 15 height 15
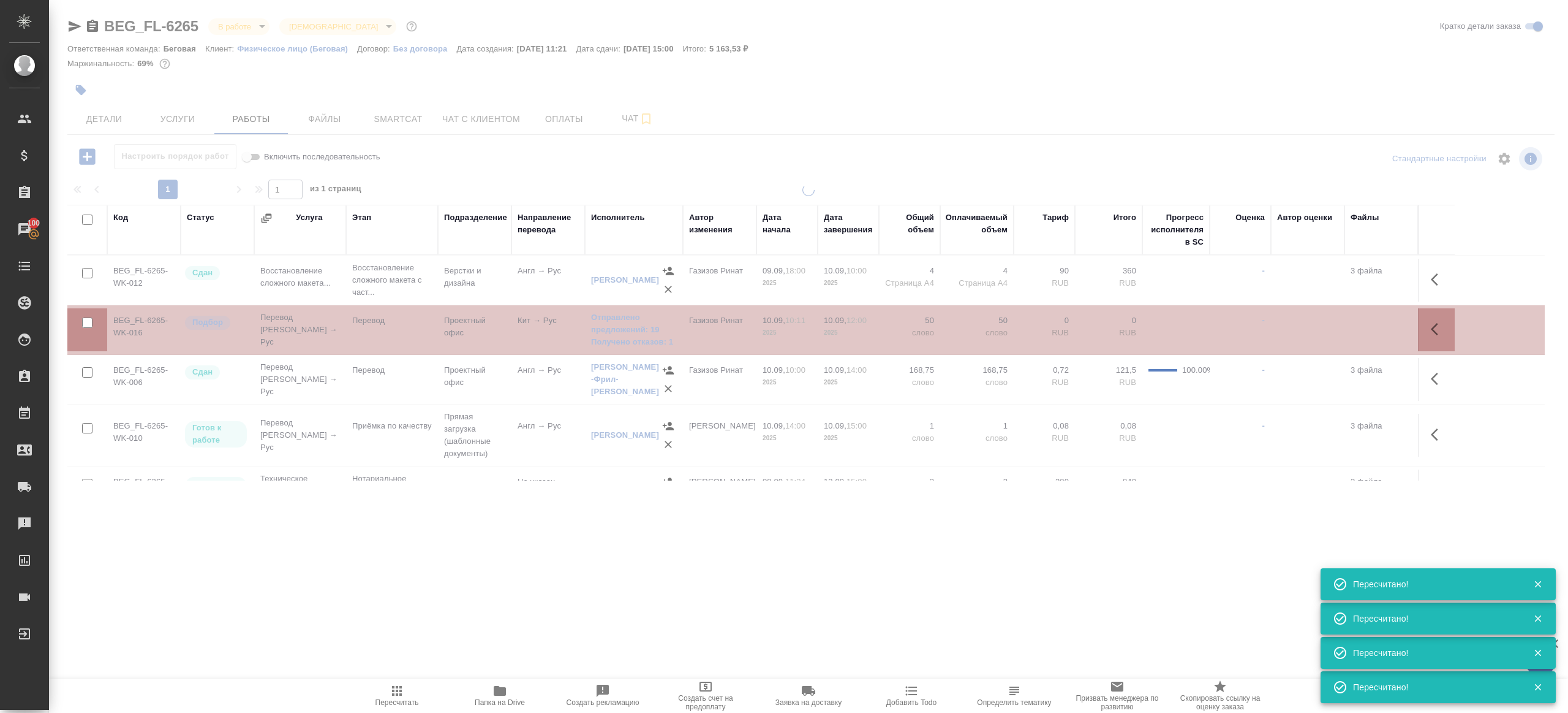
click at [391, 686] on icon "button" at bounding box center [397, 690] width 15 height 15
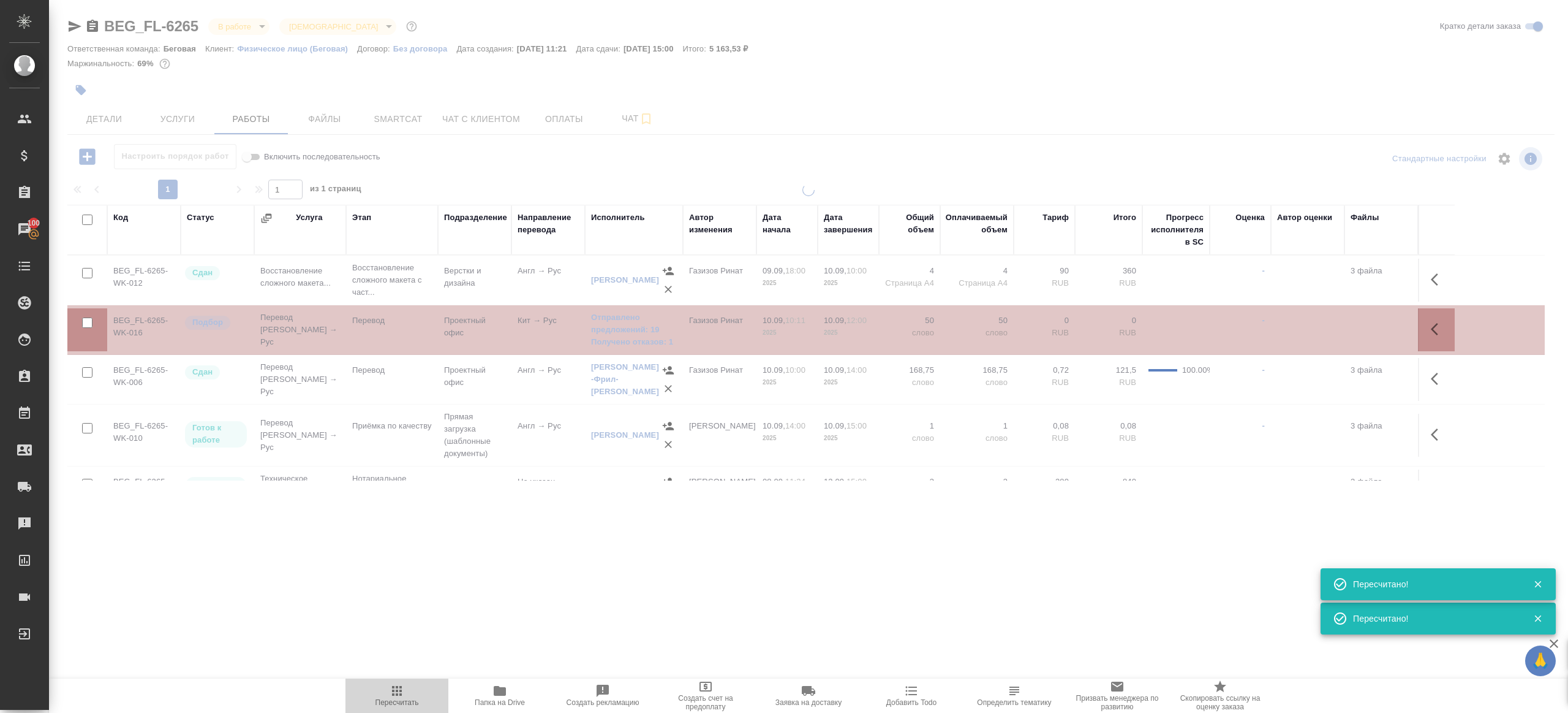
click at [391, 686] on icon "button" at bounding box center [397, 690] width 15 height 15
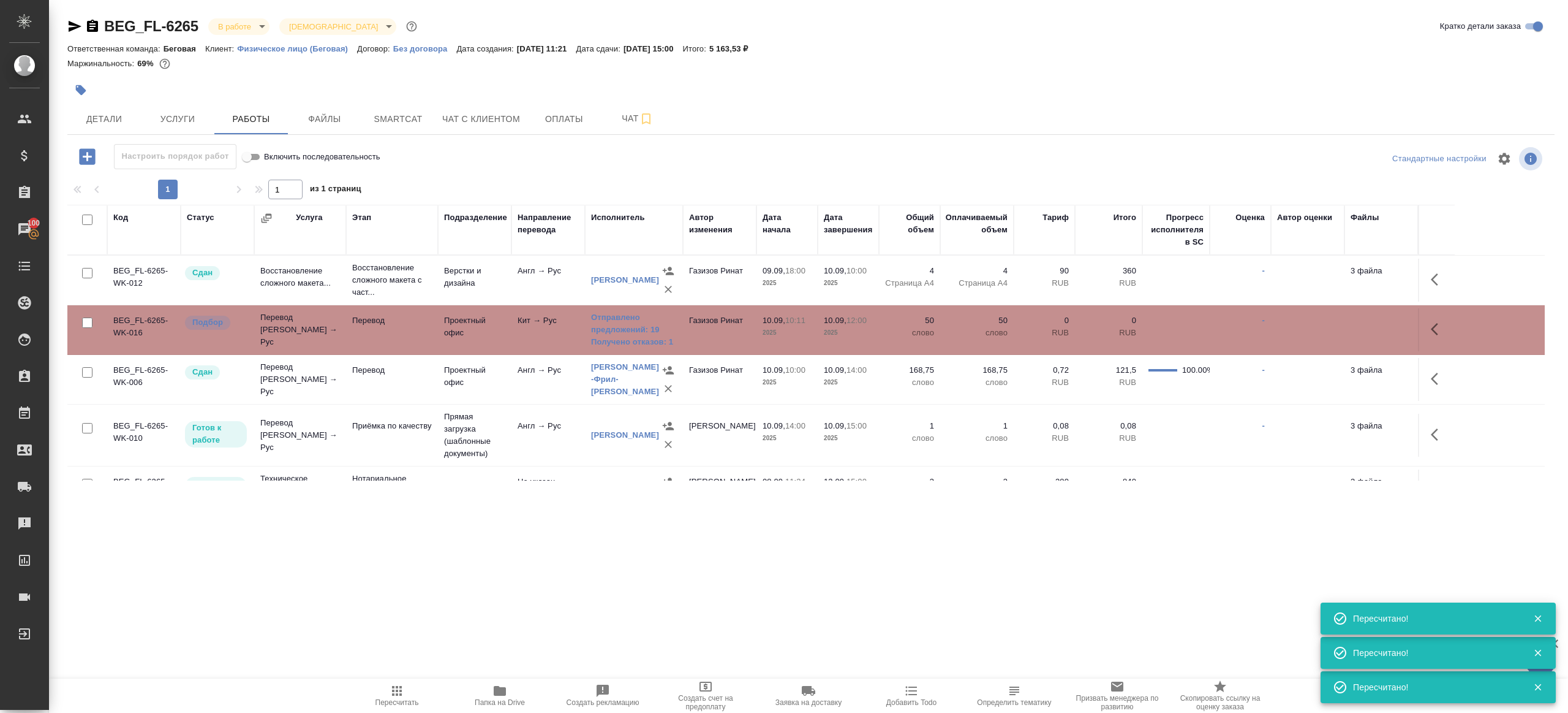
click at [403, 692] on icon "button" at bounding box center [397, 690] width 15 height 15
drag, startPoint x: 403, startPoint y: 692, endPoint x: 489, endPoint y: 620, distance: 112.2
click at [427, 658] on div ".cls-1 fill:#fff; AWATERA Gazizov Rinat Клиенты Спецификации Заказы 100 Чаты To…" at bounding box center [784, 356] width 1568 height 713
click at [489, 620] on div ".cls-1 fill:#fff; AWATERA Gazizov Rinat Клиенты Спецификации Заказы 100 Чаты To…" at bounding box center [784, 356] width 1568 height 713
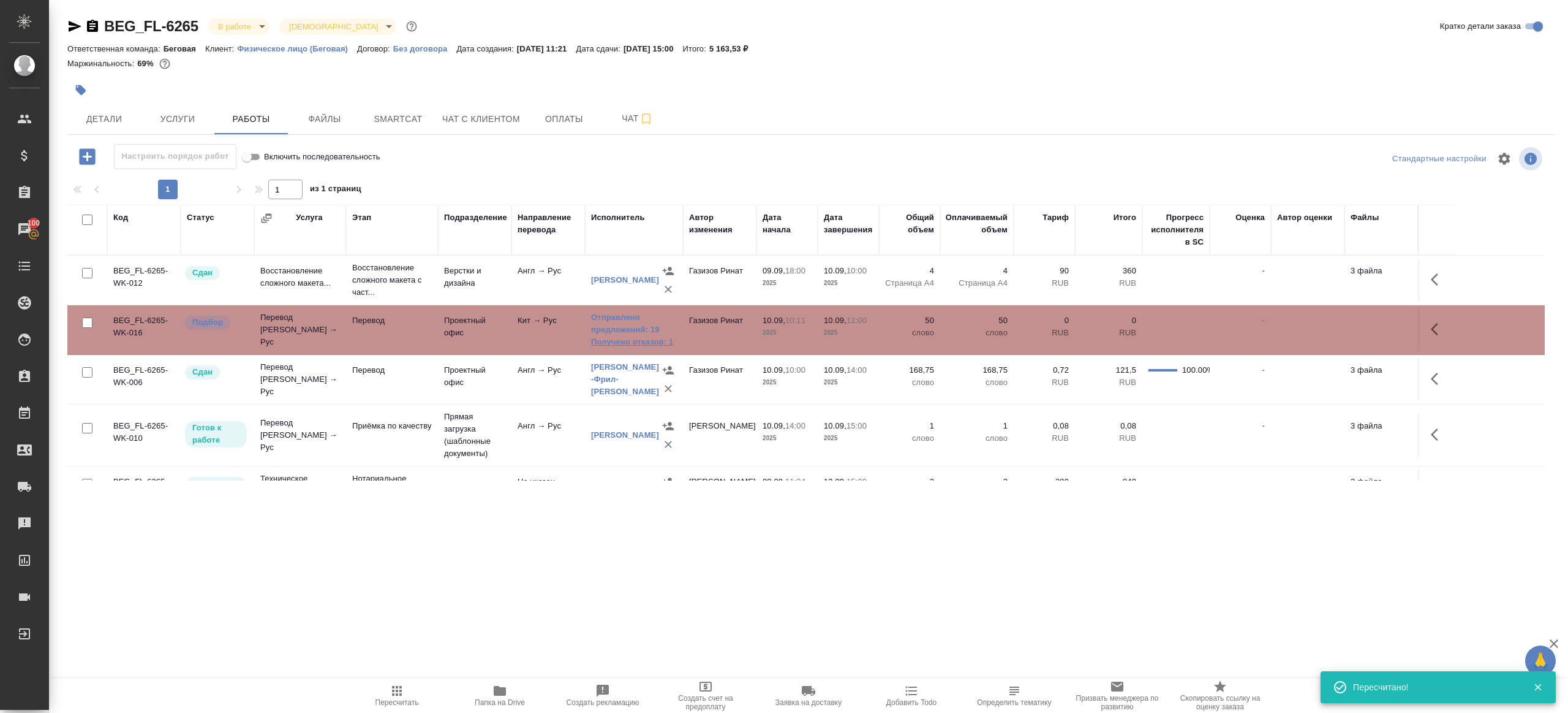
click at [629, 340] on link "Получено отказов: 1" at bounding box center [634, 342] width 86 height 12
click at [1436, 325] on icon "button" at bounding box center [1435, 329] width 7 height 12
click at [1343, 327] on icon "button" at bounding box center [1348, 328] width 15 height 15
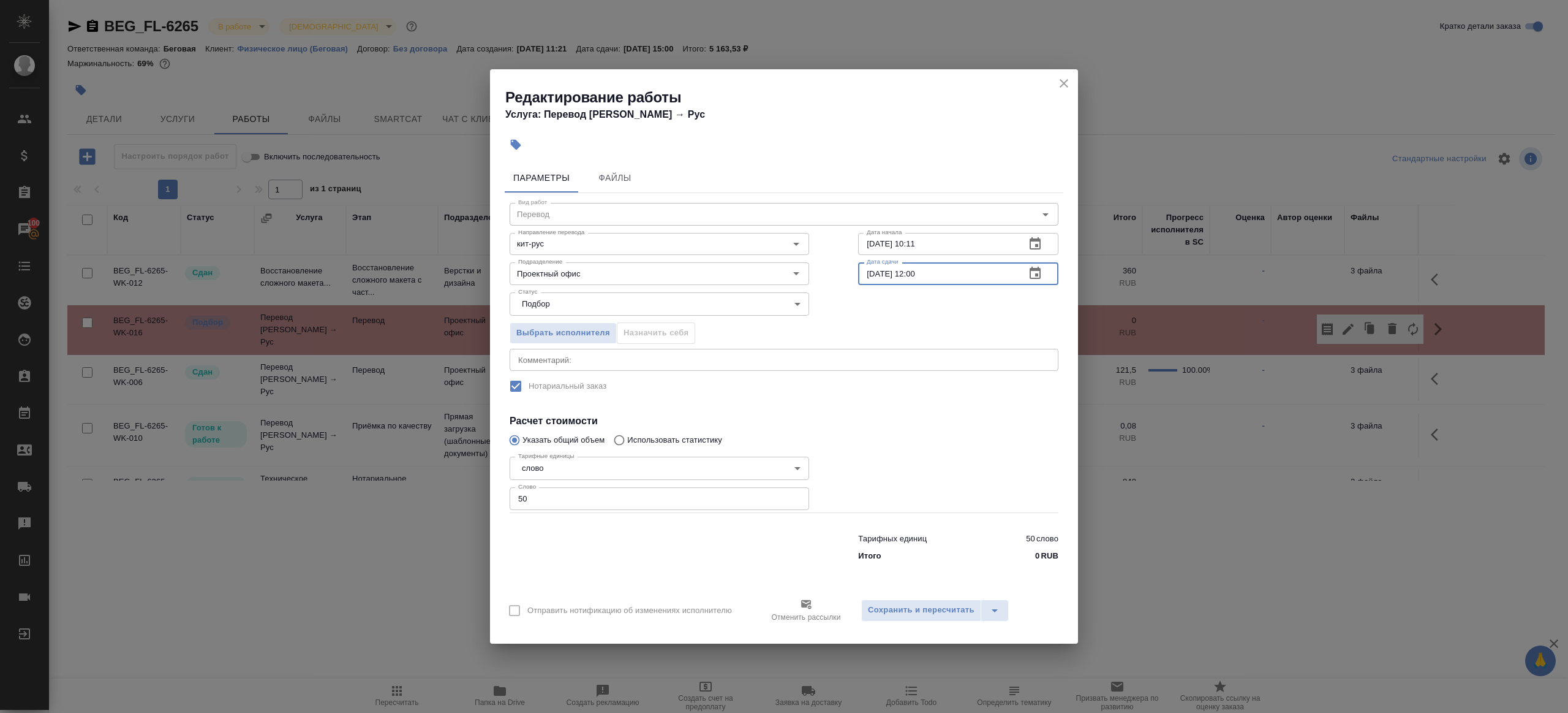
click at [912, 277] on input "10.09.2025 12:00" at bounding box center [937, 273] width 158 height 22
click at [1054, 80] on div "Редактирование работы Услуга: Перевод Стандарт Кит → Рус" at bounding box center [784, 100] width 588 height 62
click at [1058, 80] on icon "close" at bounding box center [1063, 83] width 15 height 15
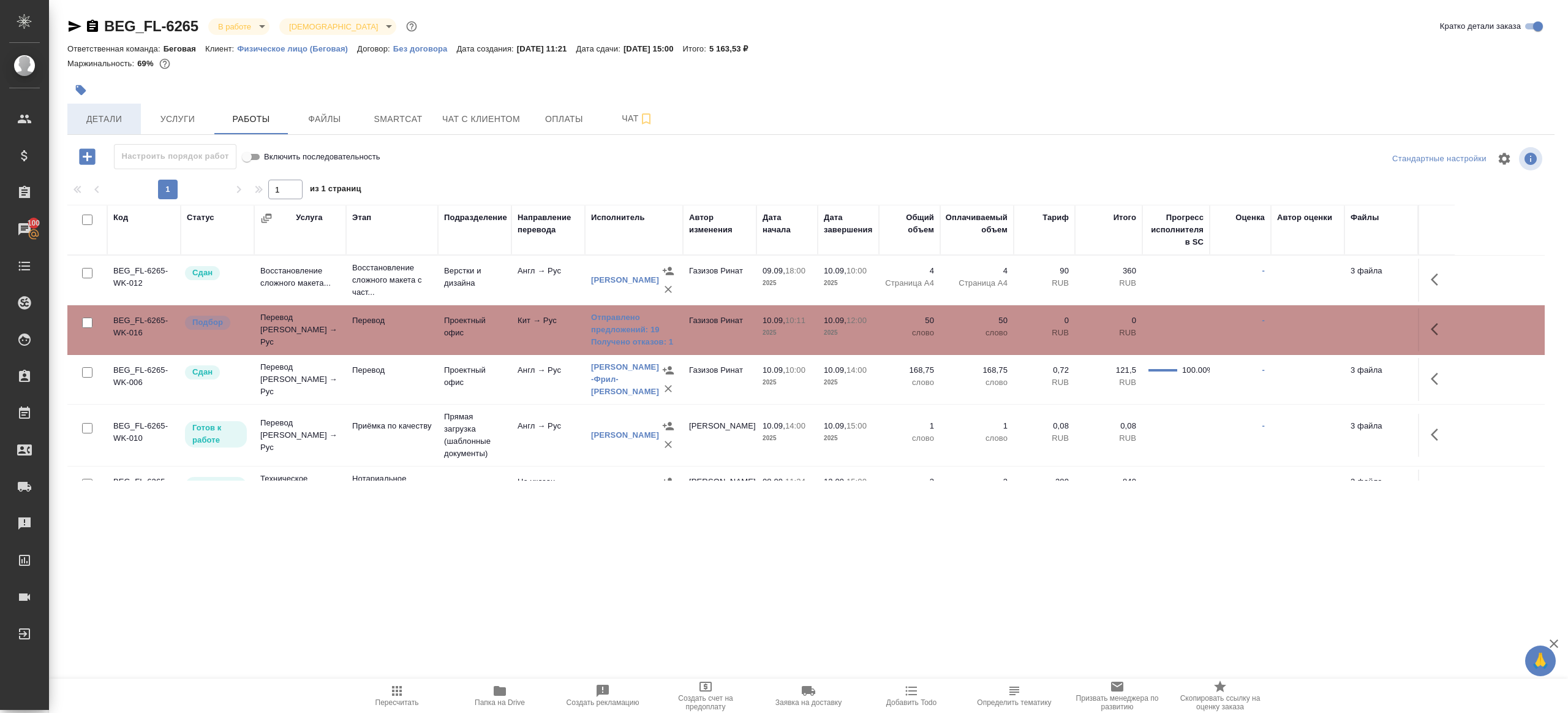
click at [101, 119] on span "Детали" at bounding box center [104, 120] width 59 height 16
click at [71, 27] on icon "button" at bounding box center [74, 26] width 15 height 15
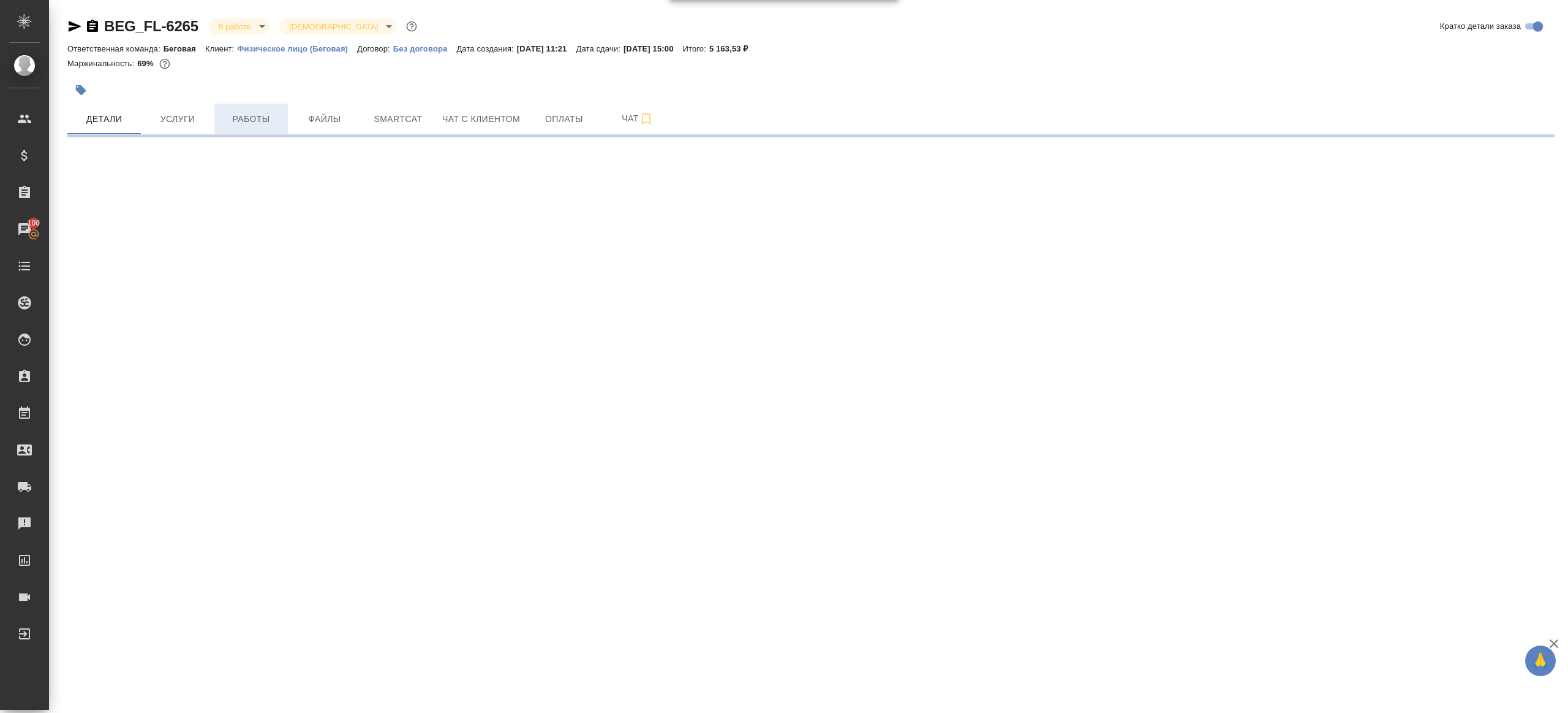
click at [222, 119] on span "Работы" at bounding box center [251, 120] width 59 height 16
select select "RU"
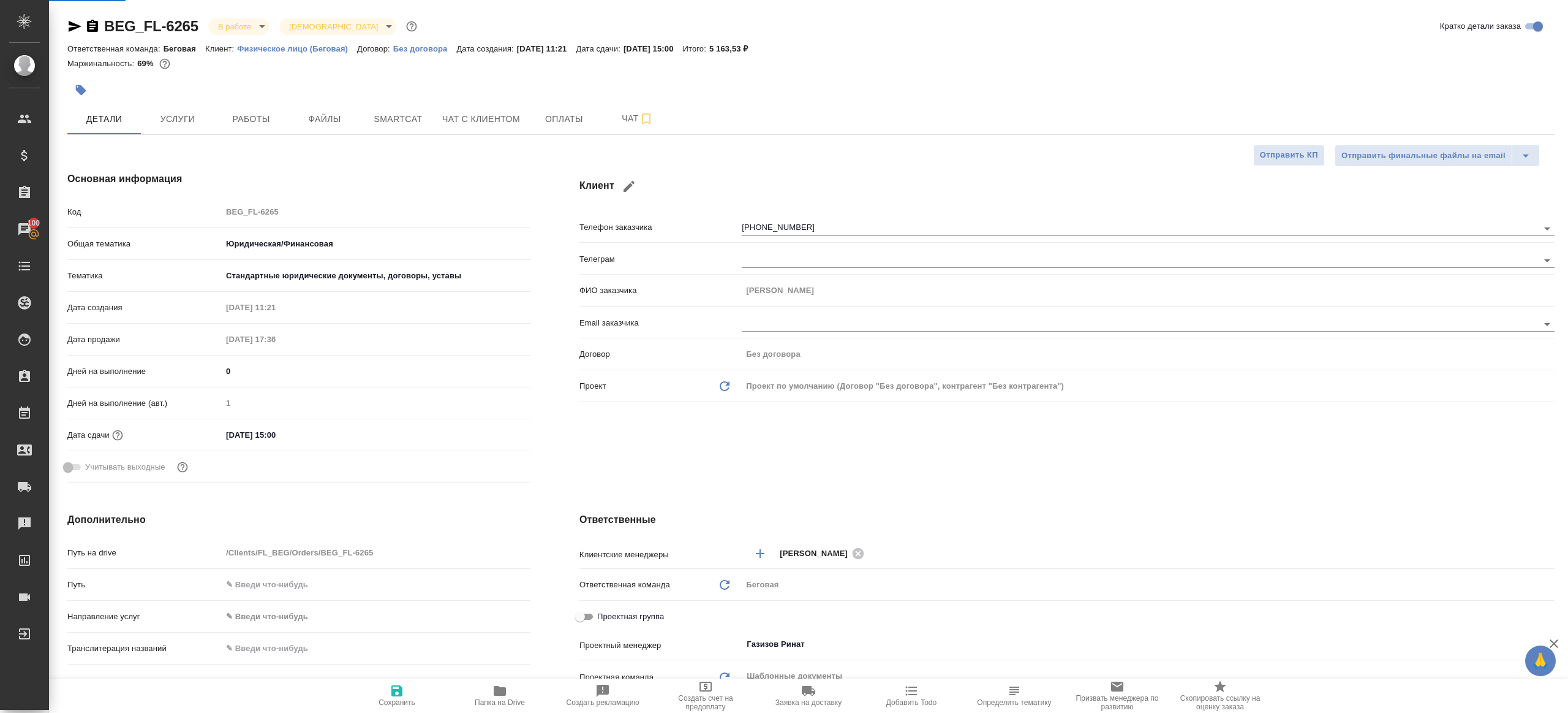
type textarea "x"
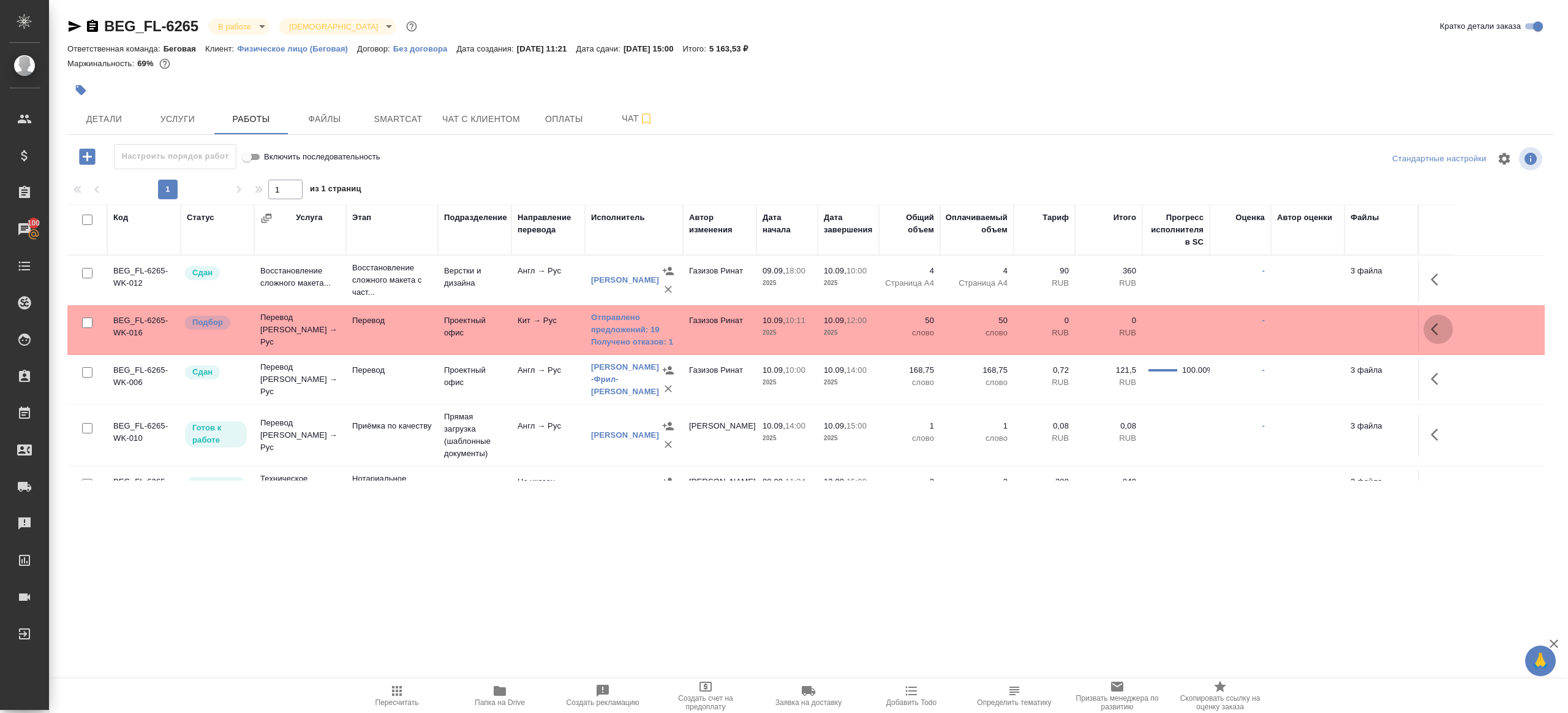
click at [1426, 323] on button "button" at bounding box center [1438, 329] width 29 height 29
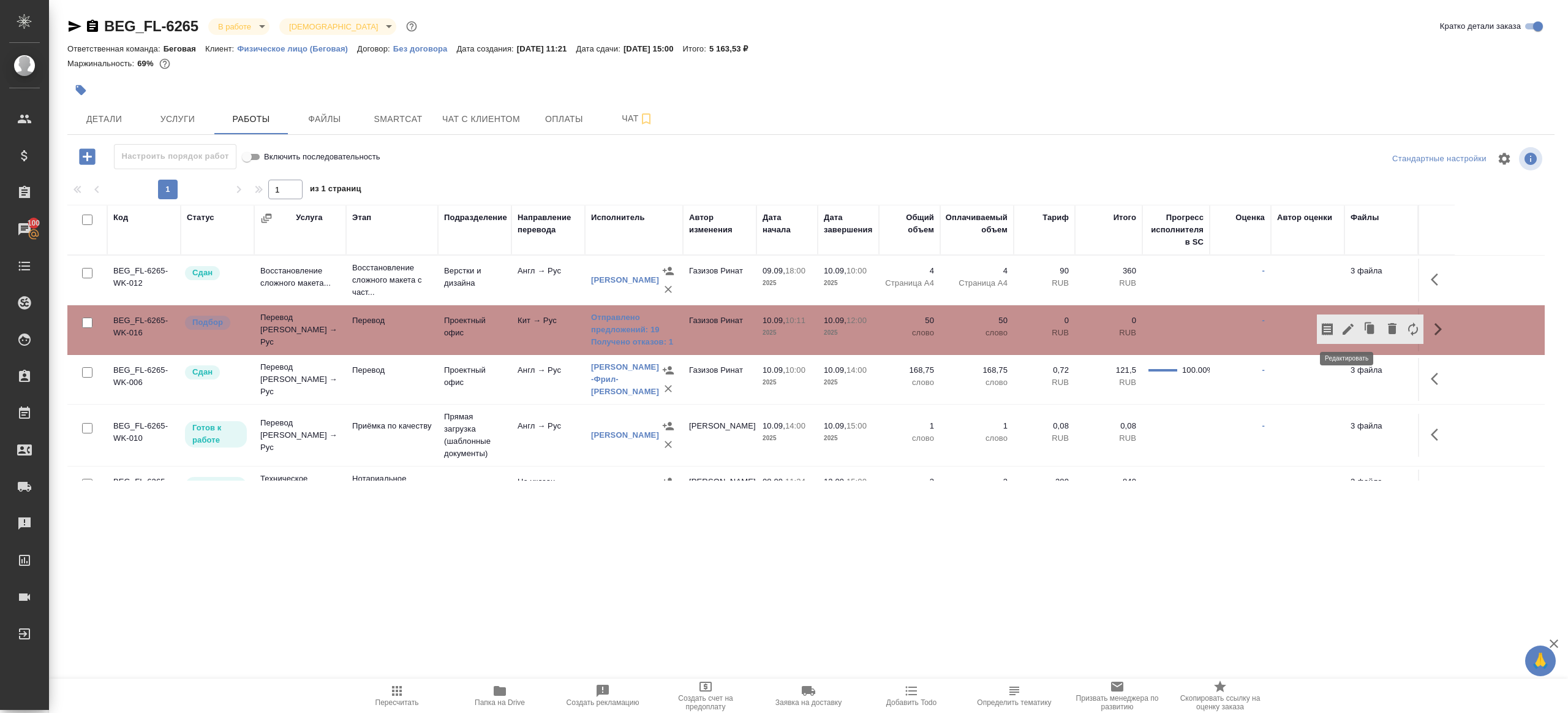
click at [1350, 323] on icon "button" at bounding box center [1348, 328] width 15 height 15
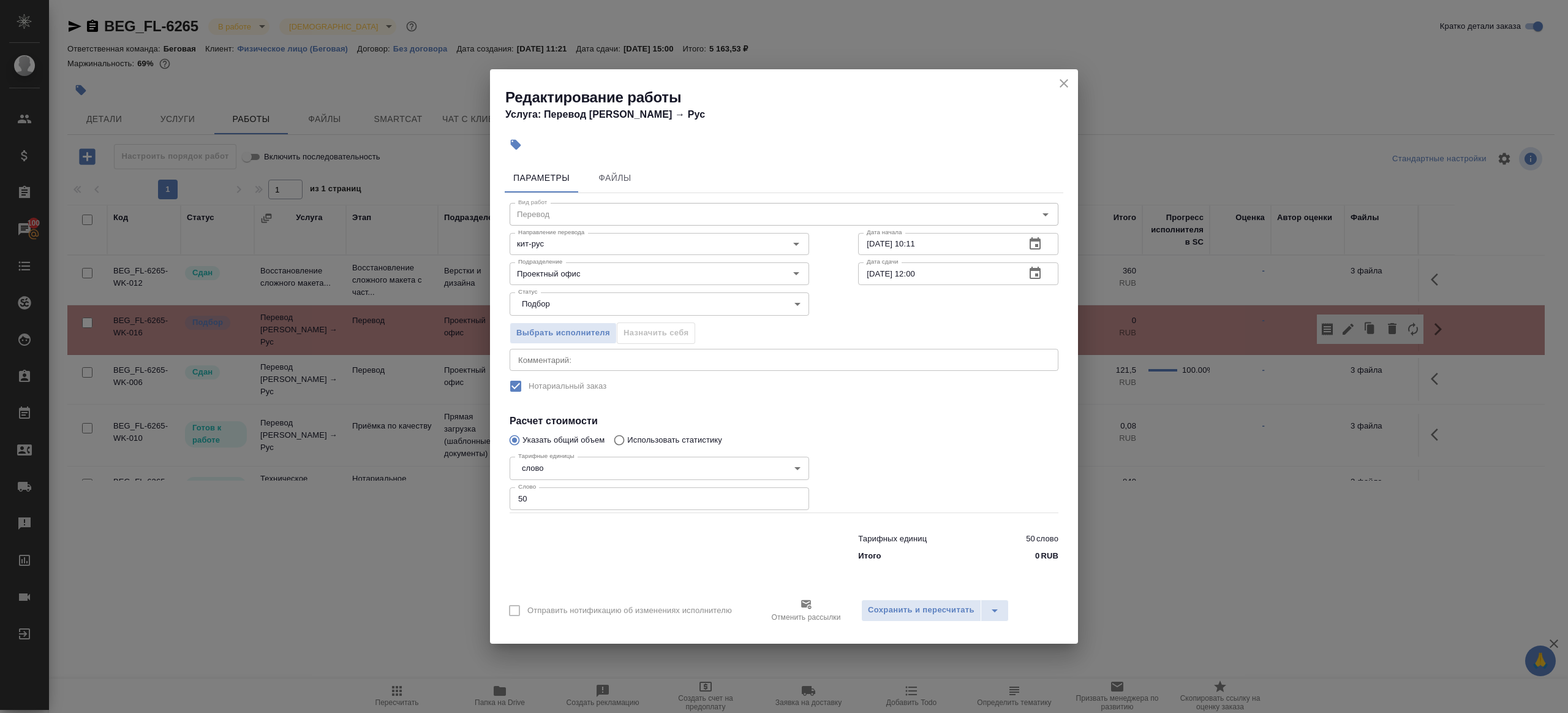
click at [919, 275] on input "10.09.2025 12:00" at bounding box center [937, 273] width 158 height 22
type input "[DATE] 14:00"
click at [911, 606] on span "Сохранить и пересчитать" at bounding box center [920, 610] width 106 height 14
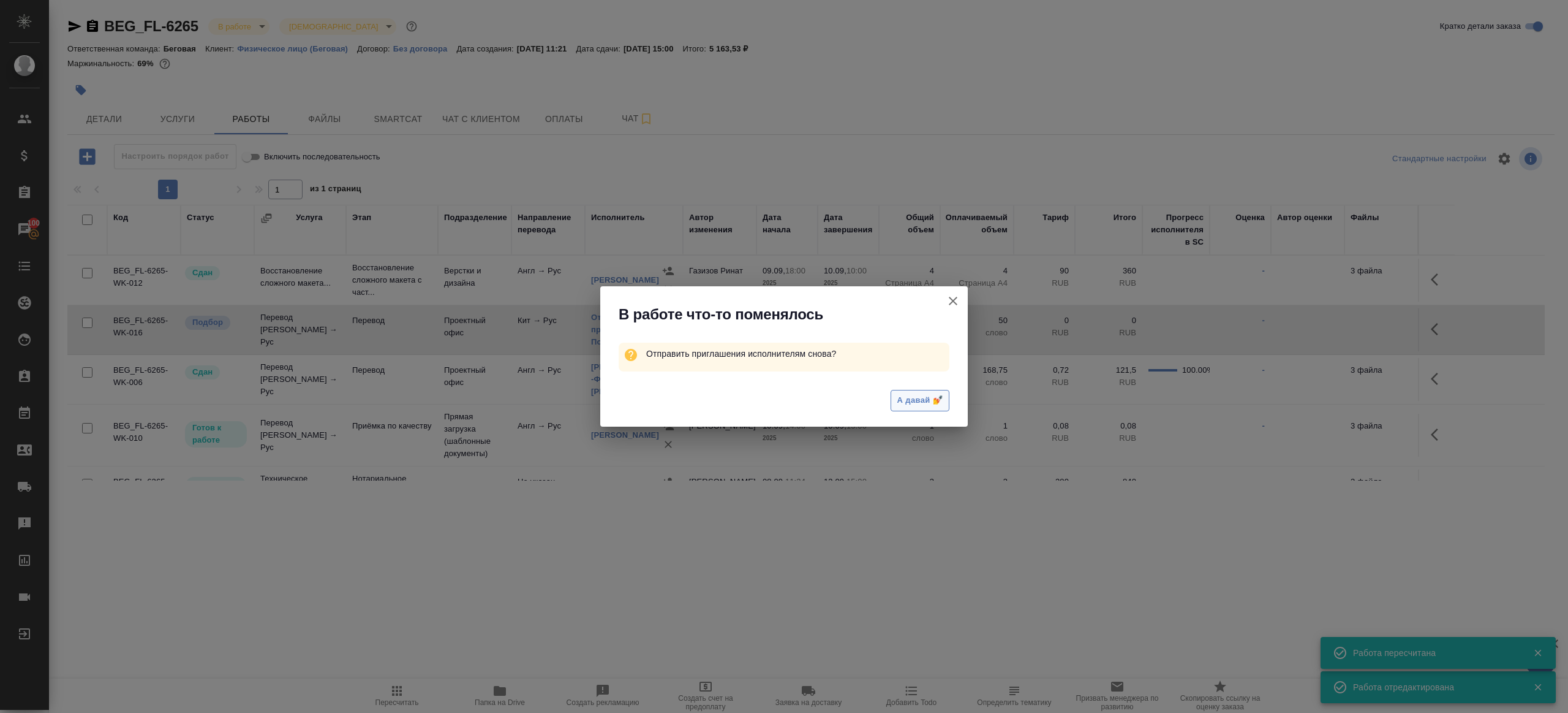
click at [925, 391] on button "А давай 💅" at bounding box center [920, 400] width 59 height 22
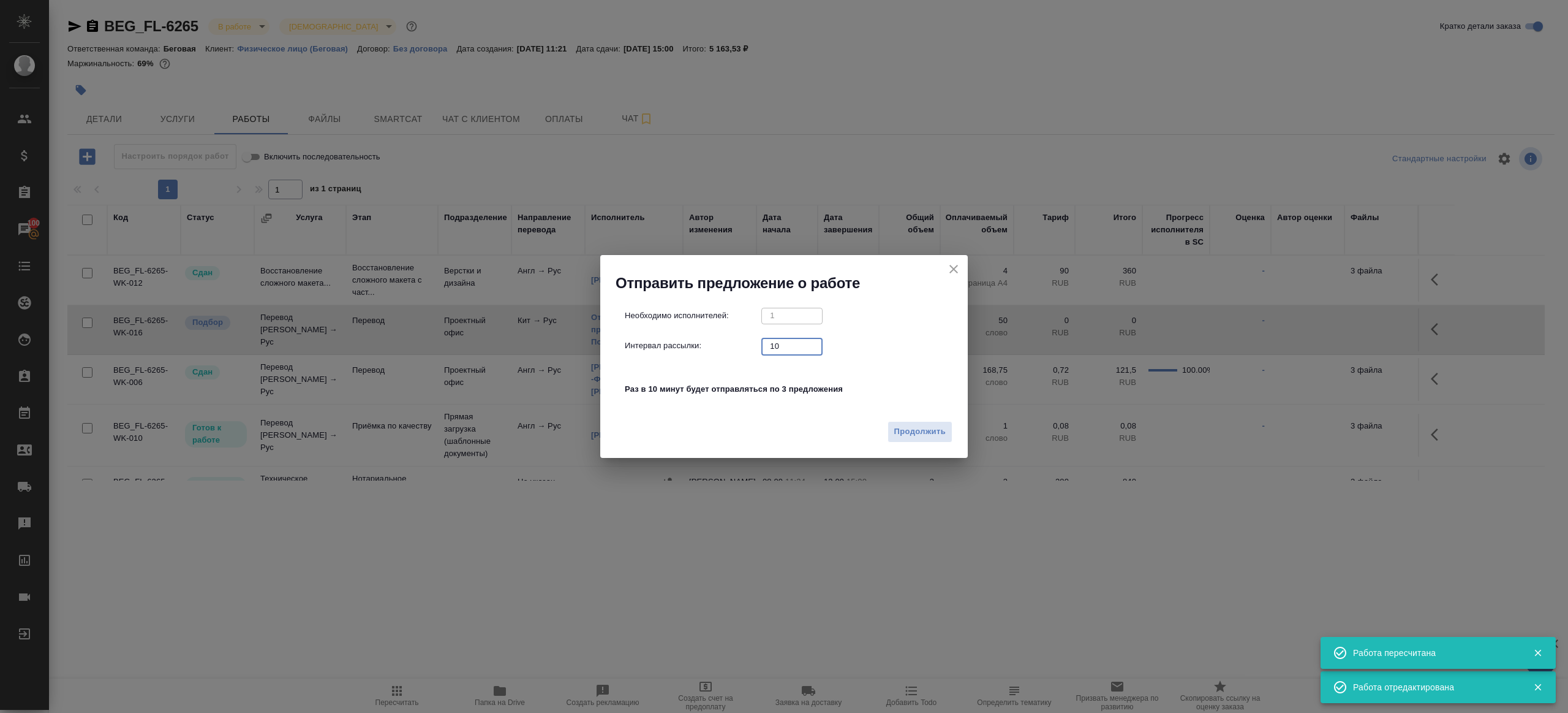
drag, startPoint x: 790, startPoint y: 347, endPoint x: 659, endPoint y: 339, distance: 131.2
click at [659, 339] on div "Интервал рассылки: 10 ​" at bounding box center [789, 347] width 328 height 16
type input "1"
click at [922, 441] on button "Продолжить" at bounding box center [920, 431] width 65 height 22
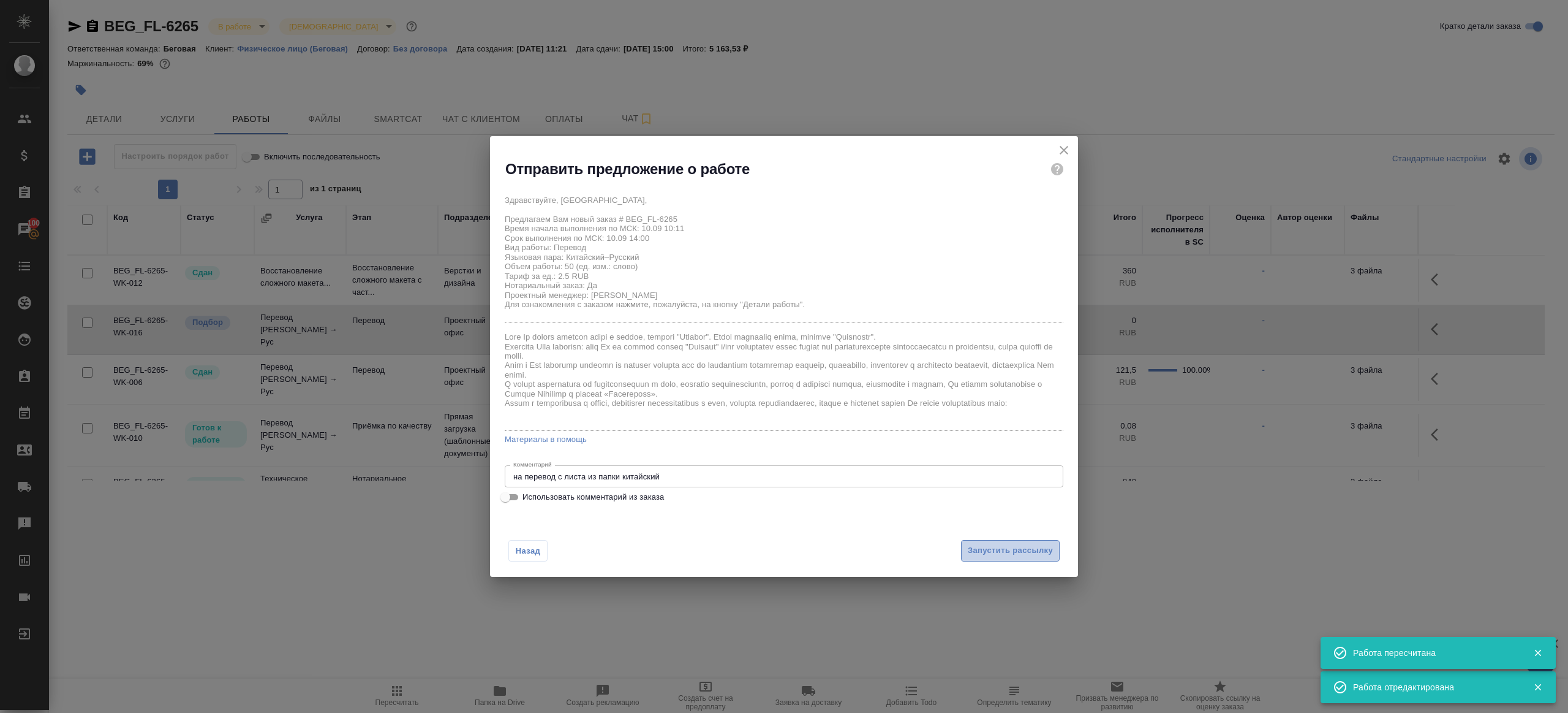
click at [993, 549] on span "Запустить рассылку" at bounding box center [1010, 551] width 85 height 14
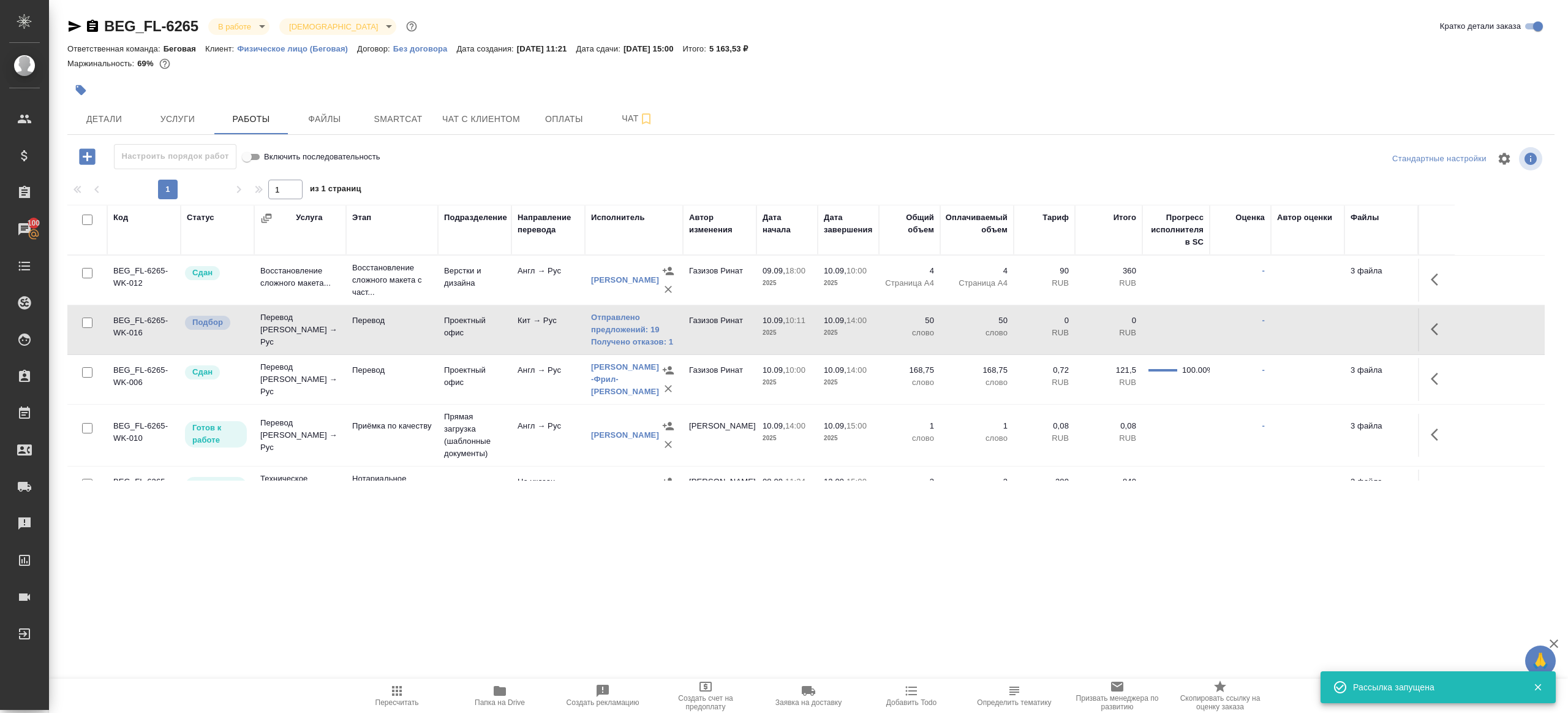
click at [486, 347] on td "Проектный офис" at bounding box center [474, 330] width 74 height 43
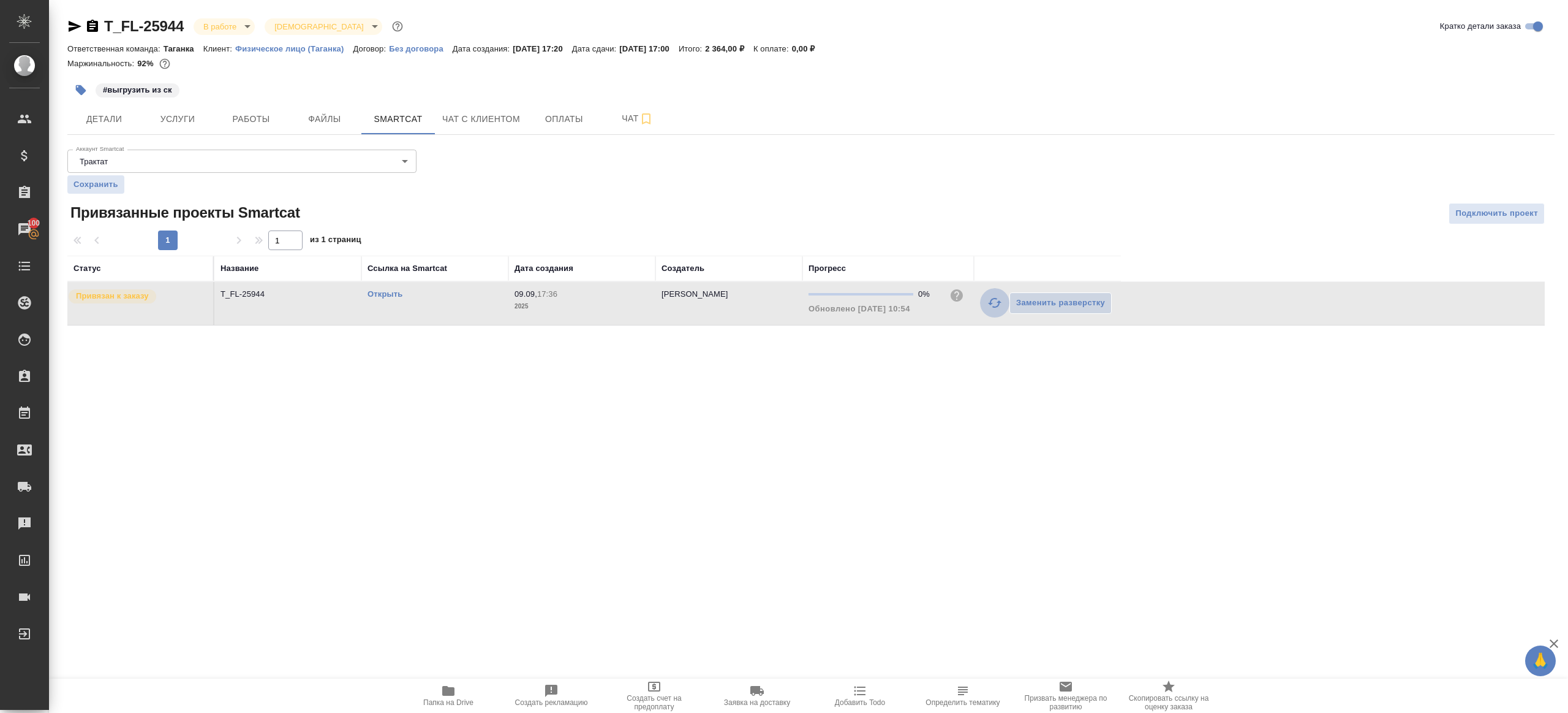
click at [991, 295] on icon "button" at bounding box center [994, 302] width 15 height 15
click at [999, 295] on icon "button" at bounding box center [994, 302] width 15 height 15
click at [1041, 172] on div "Аккаунт Smartcat Трактат 5ee7379ee86966421fbf459a Аккаунт Smartcat Сохранить Пр…" at bounding box center [811, 235] width 1487 height 181
click at [996, 296] on icon "button" at bounding box center [994, 302] width 15 height 15
click at [1003, 223] on div at bounding box center [810, 213] width 495 height 22
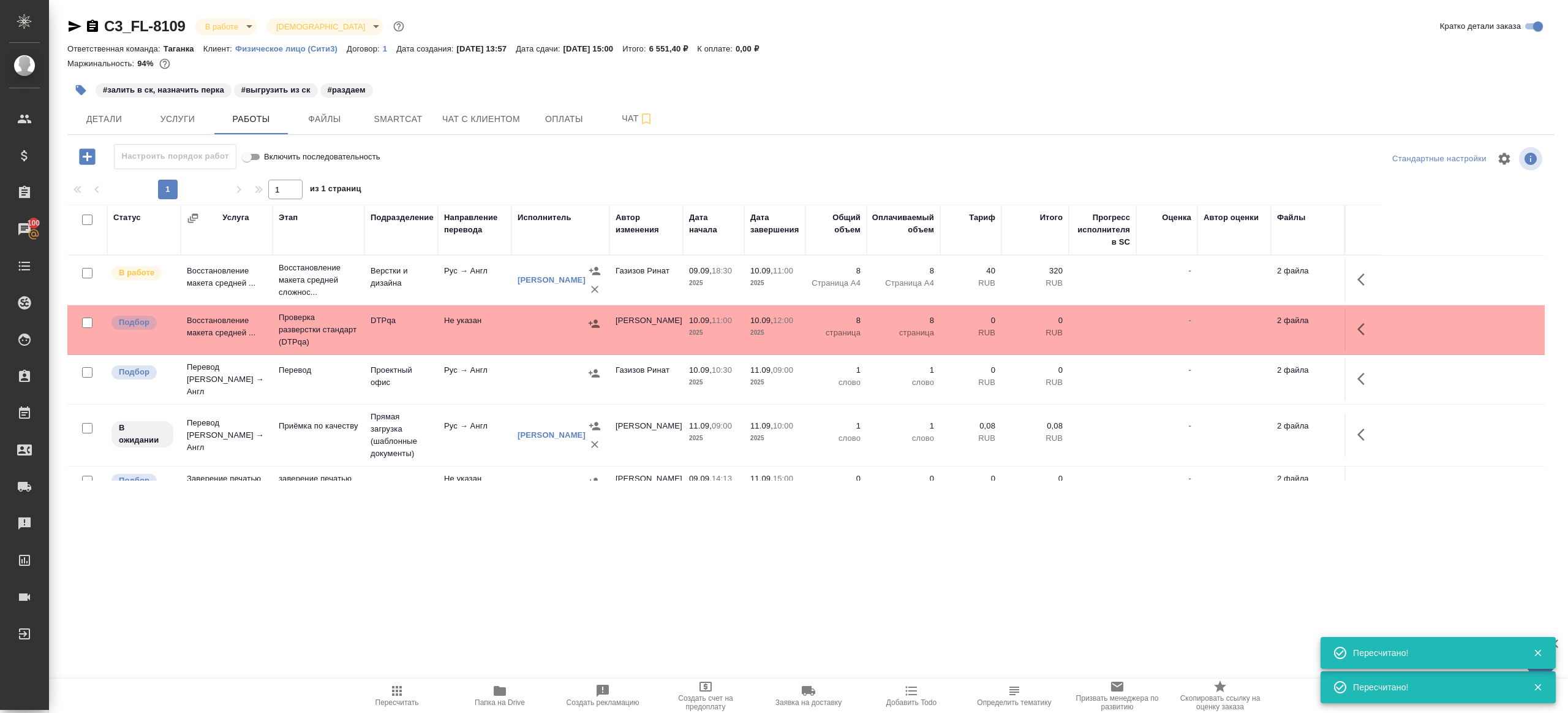
click at [405, 688] on span "Пересчитать" at bounding box center [397, 695] width 88 height 23
click at [416, 606] on div ".cls-1 fill:#fff; AWATERA [PERSON_NAME] Клиенты Спецификации Заказы 100 Чаты To…" at bounding box center [784, 356] width 1568 height 713
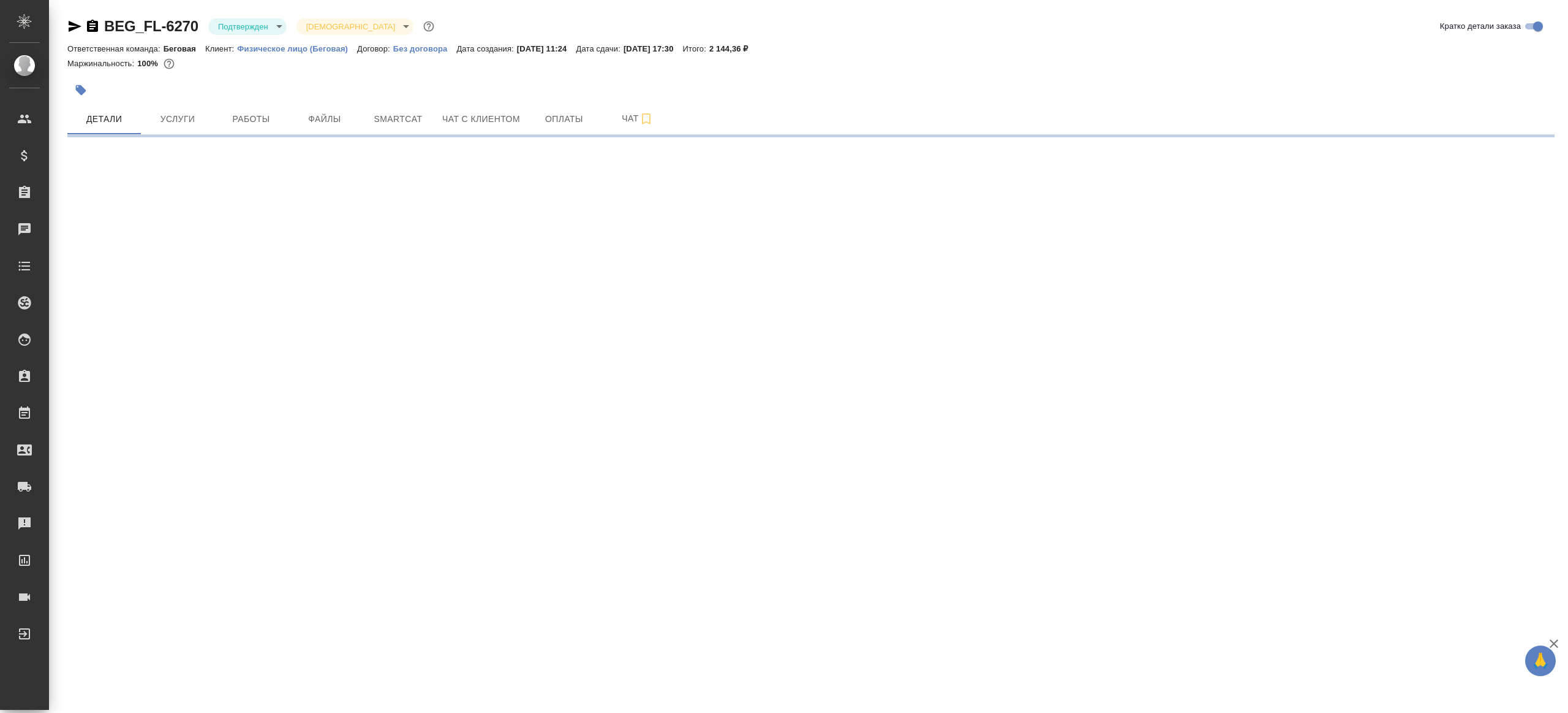
click at [259, 22] on body "🙏 .cls-1 fill:#fff; AWATERA [PERSON_NAME] Клиенты Спецификации Заказы Чаты Todo…" at bounding box center [784, 356] width 1568 height 713
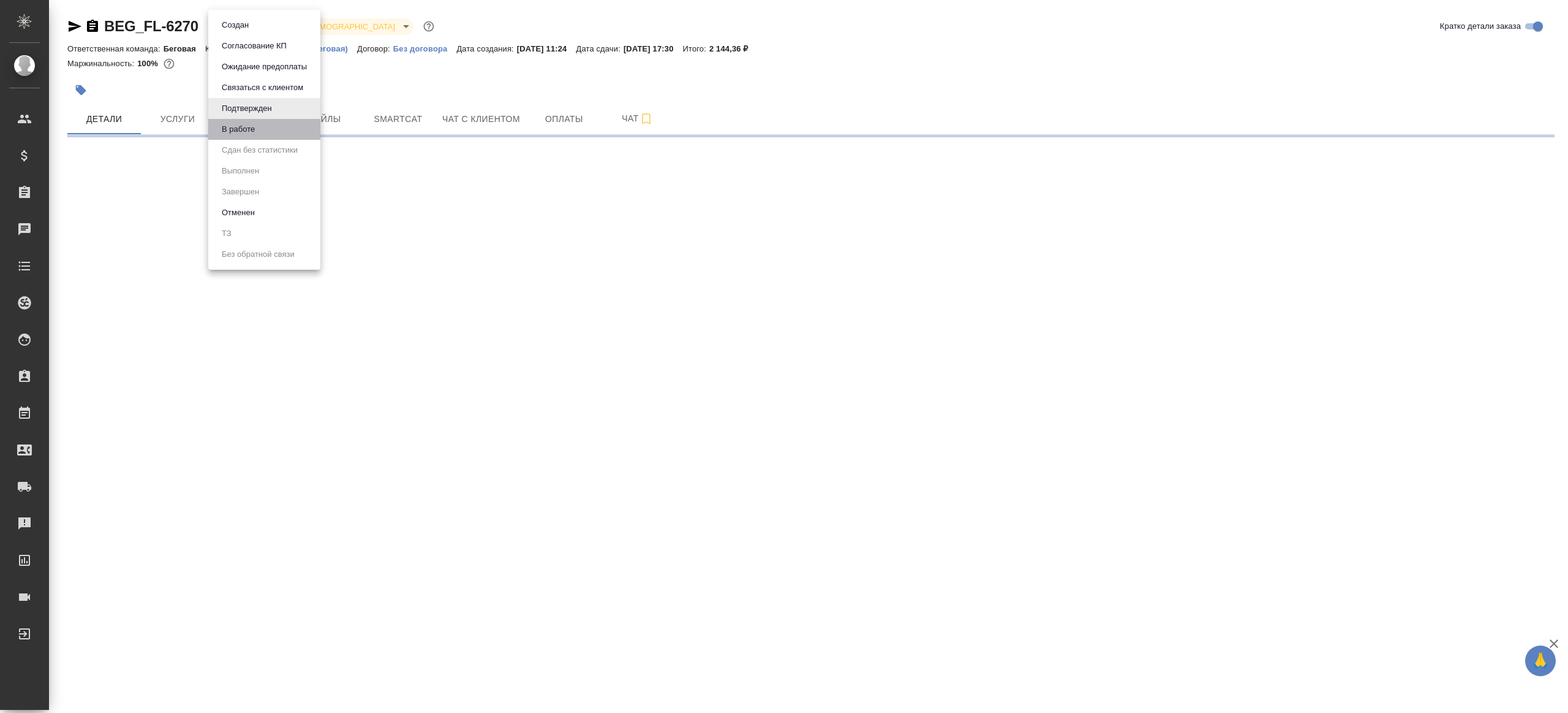
click at [290, 137] on li "В работе" at bounding box center [264, 129] width 112 height 21
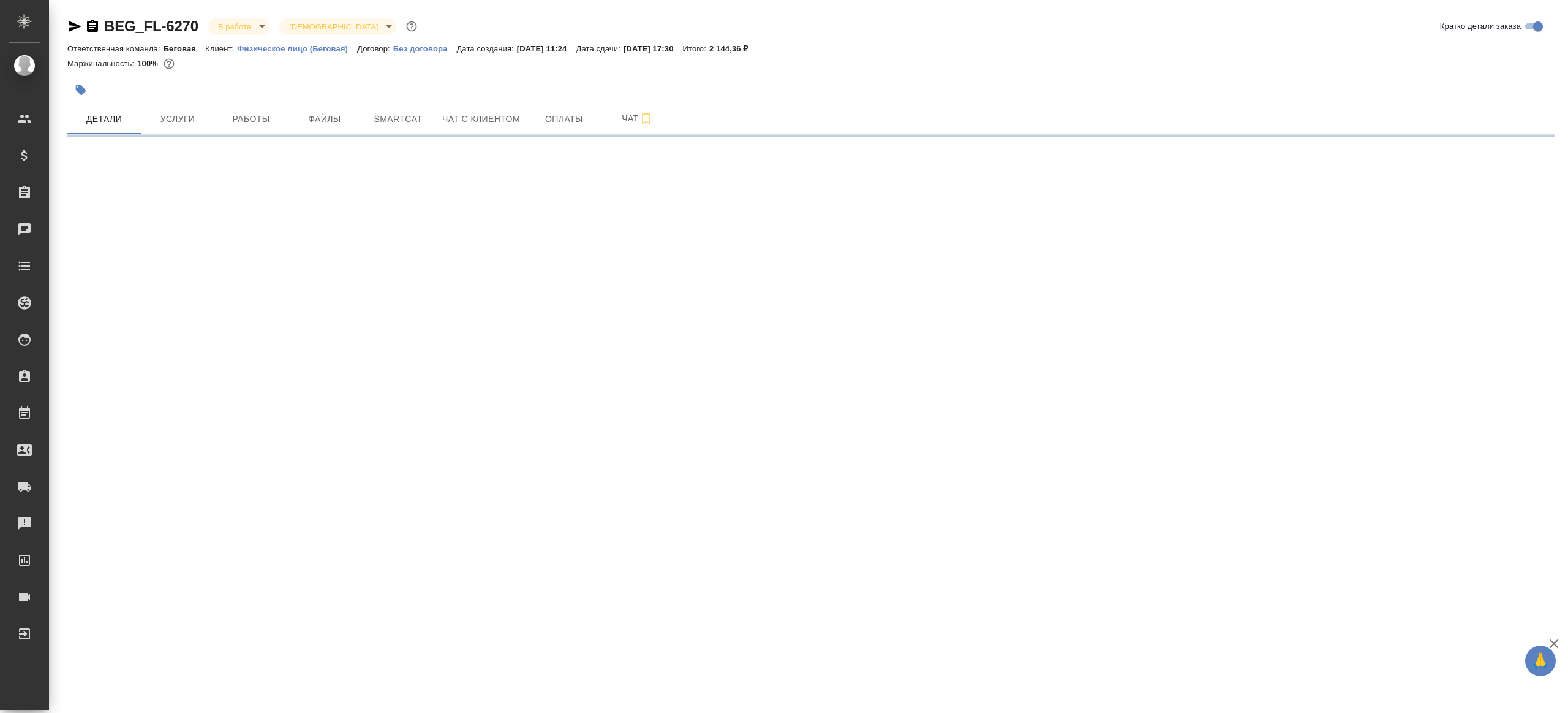
select select "RU"
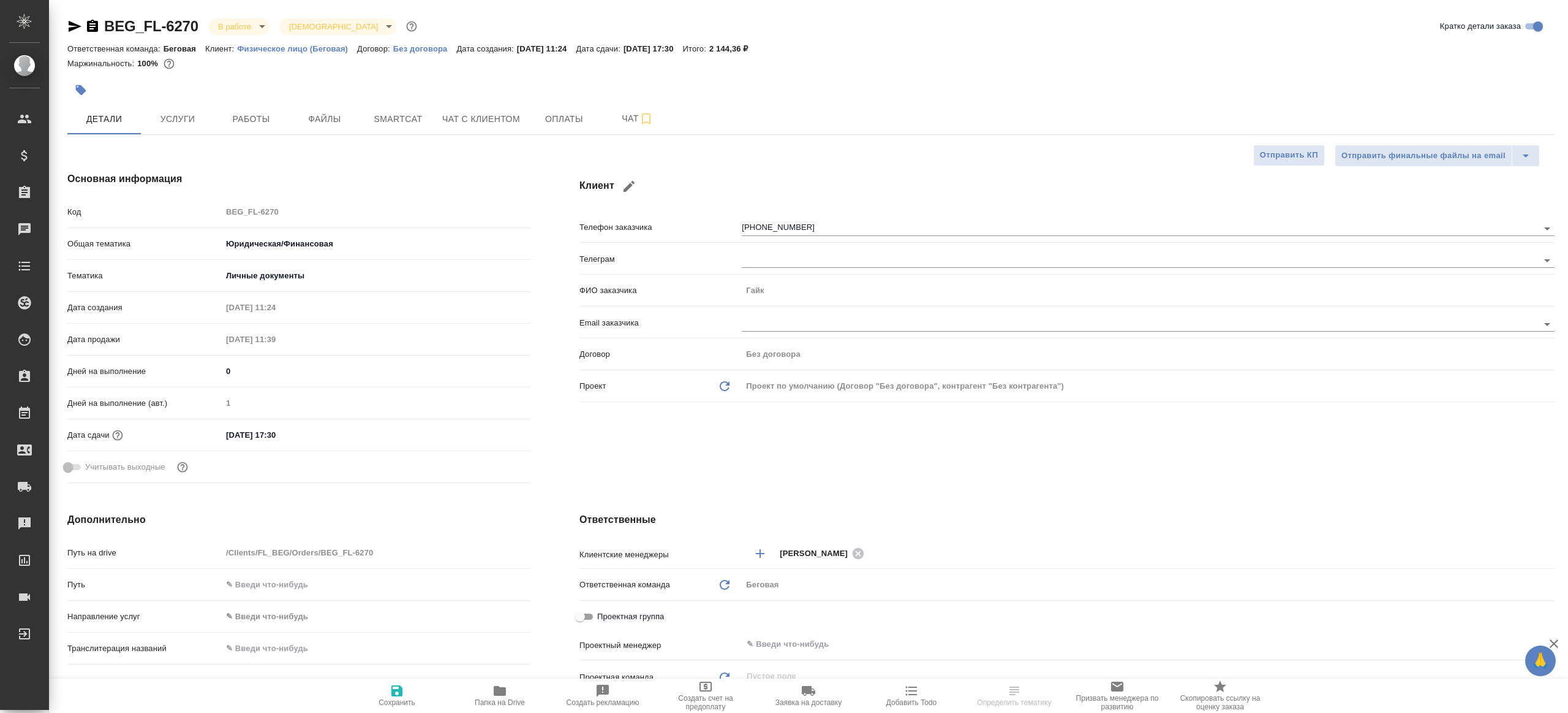
type textarea "x"
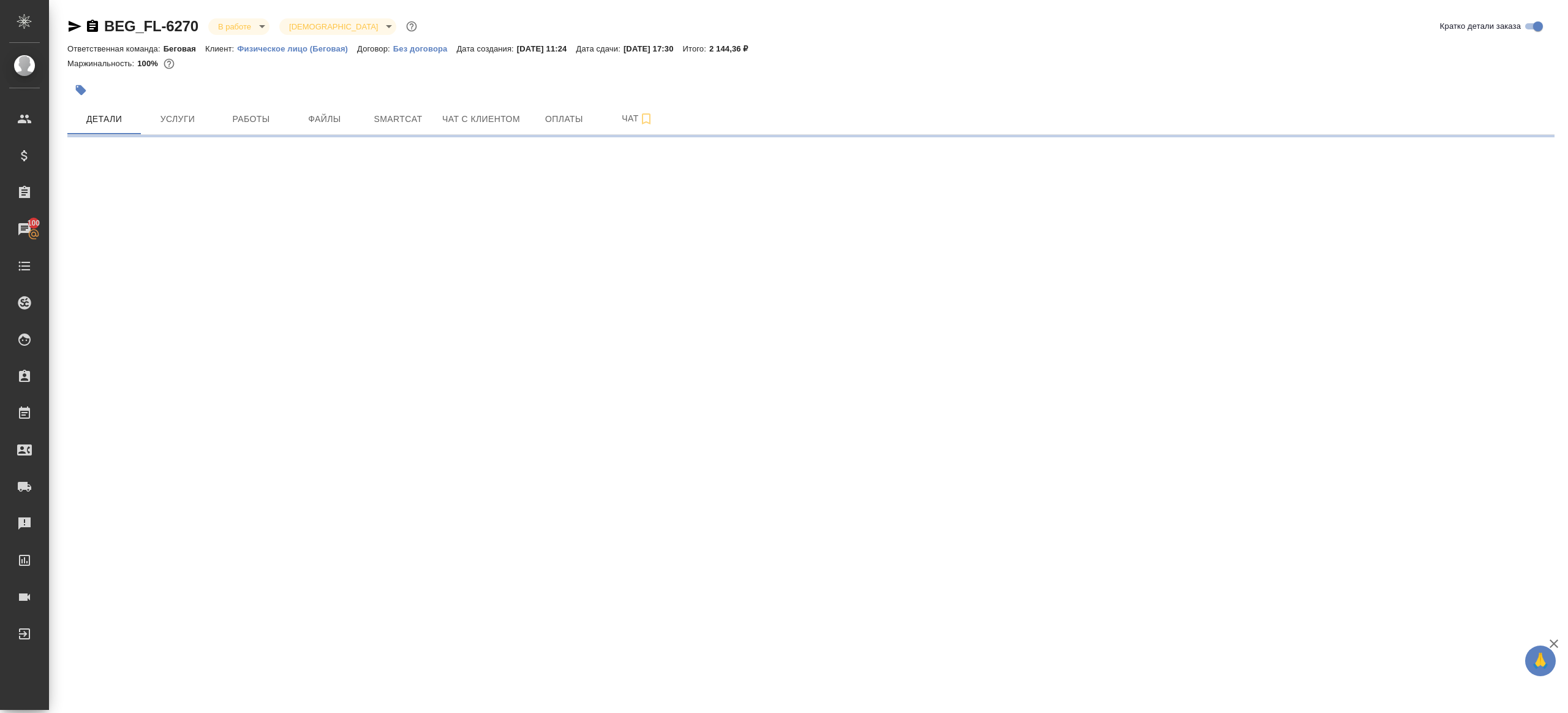
select select "RU"
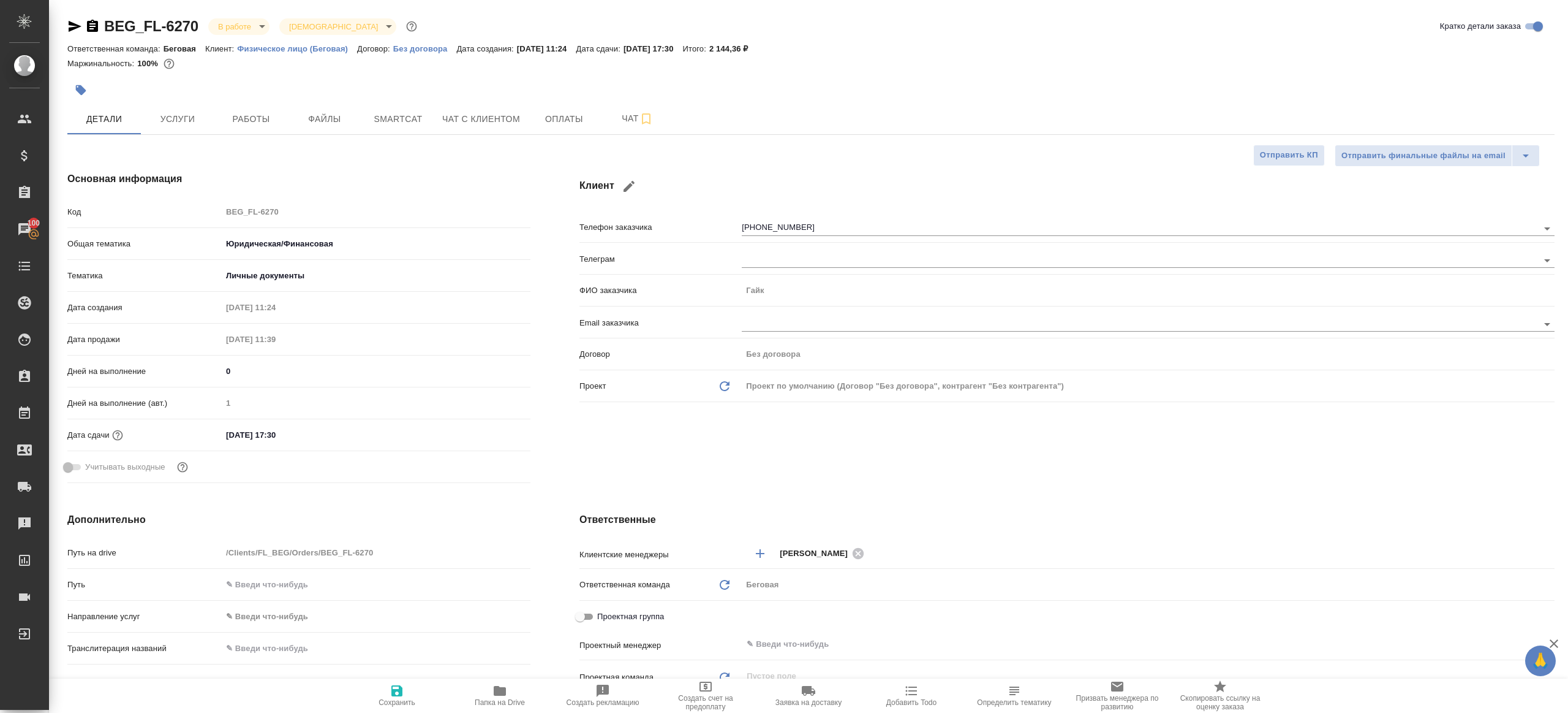
type textarea "x"
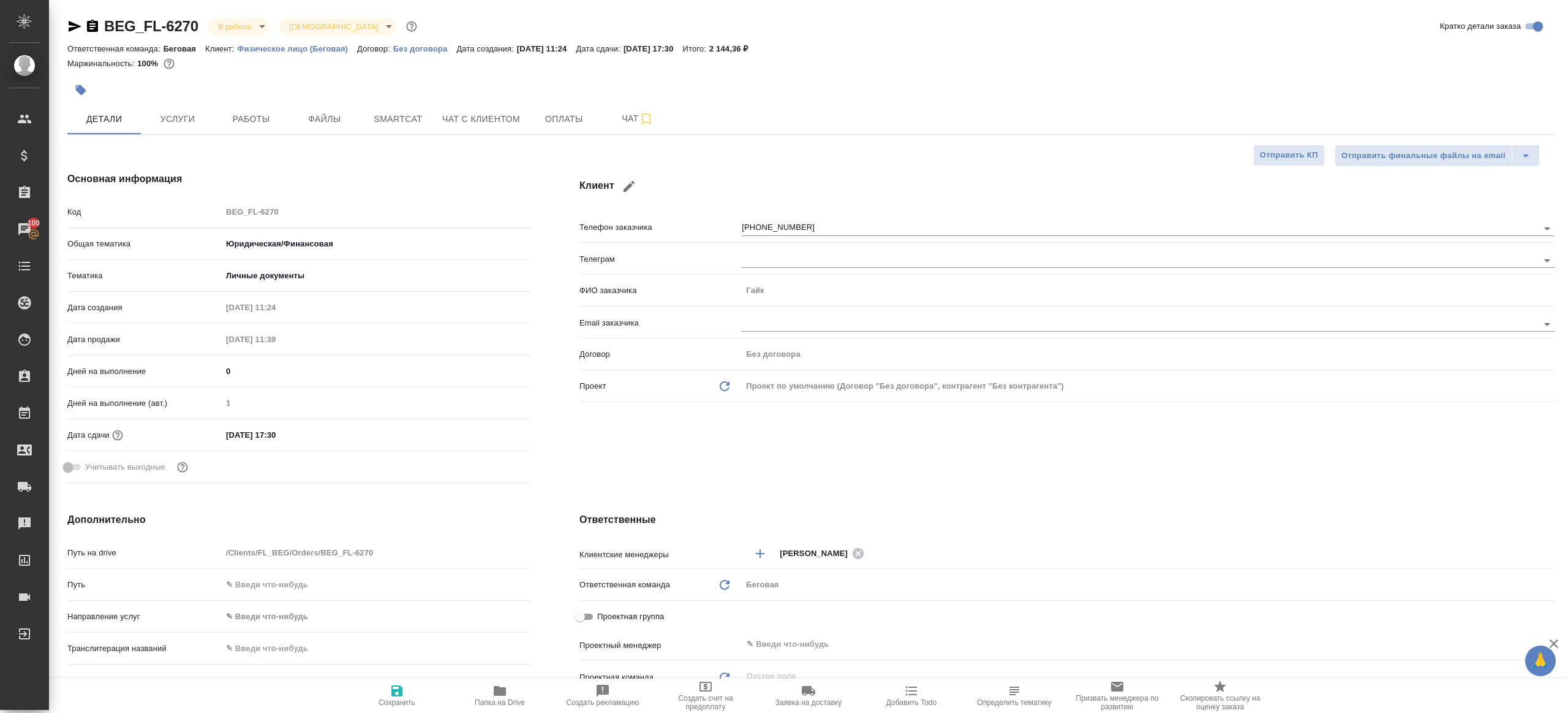
type textarea "x"
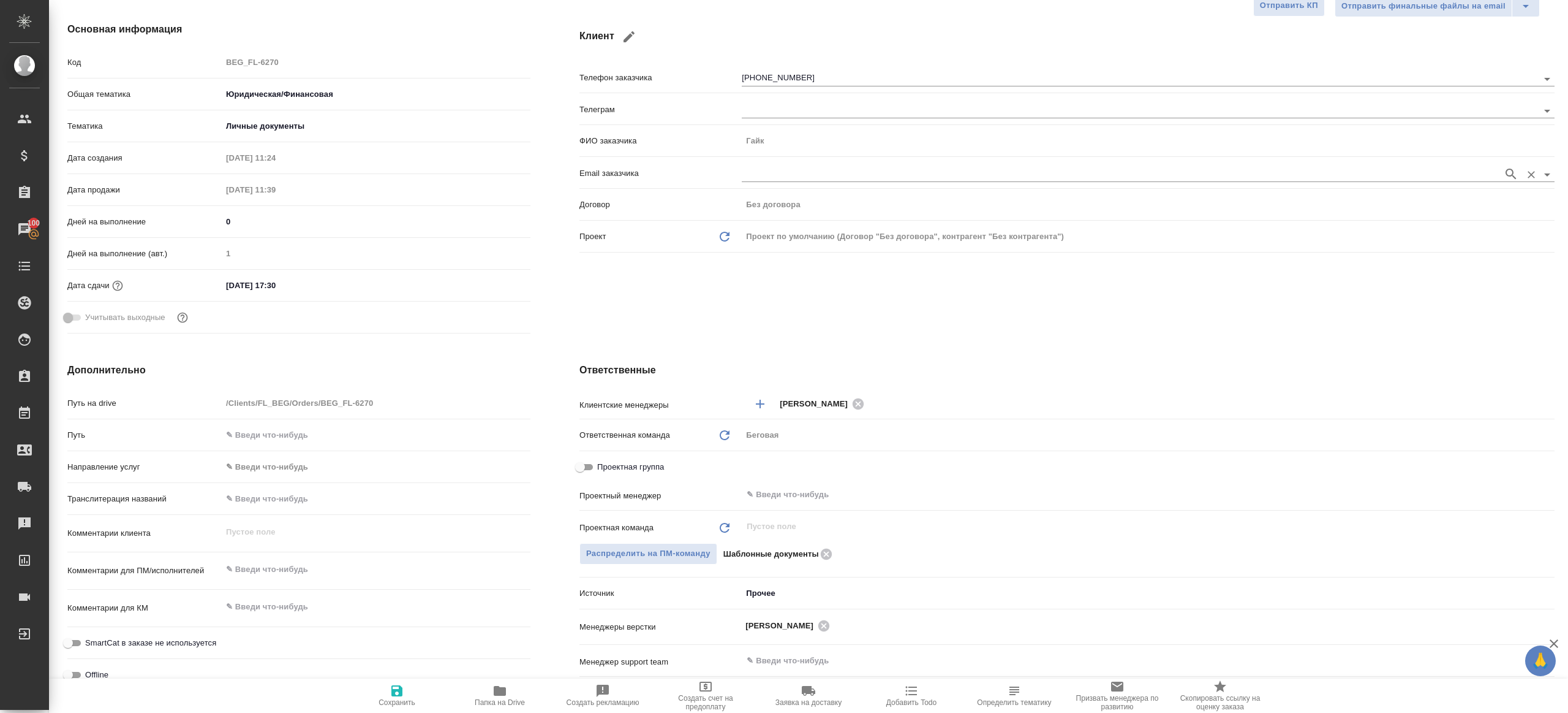
scroll to position [321, 0]
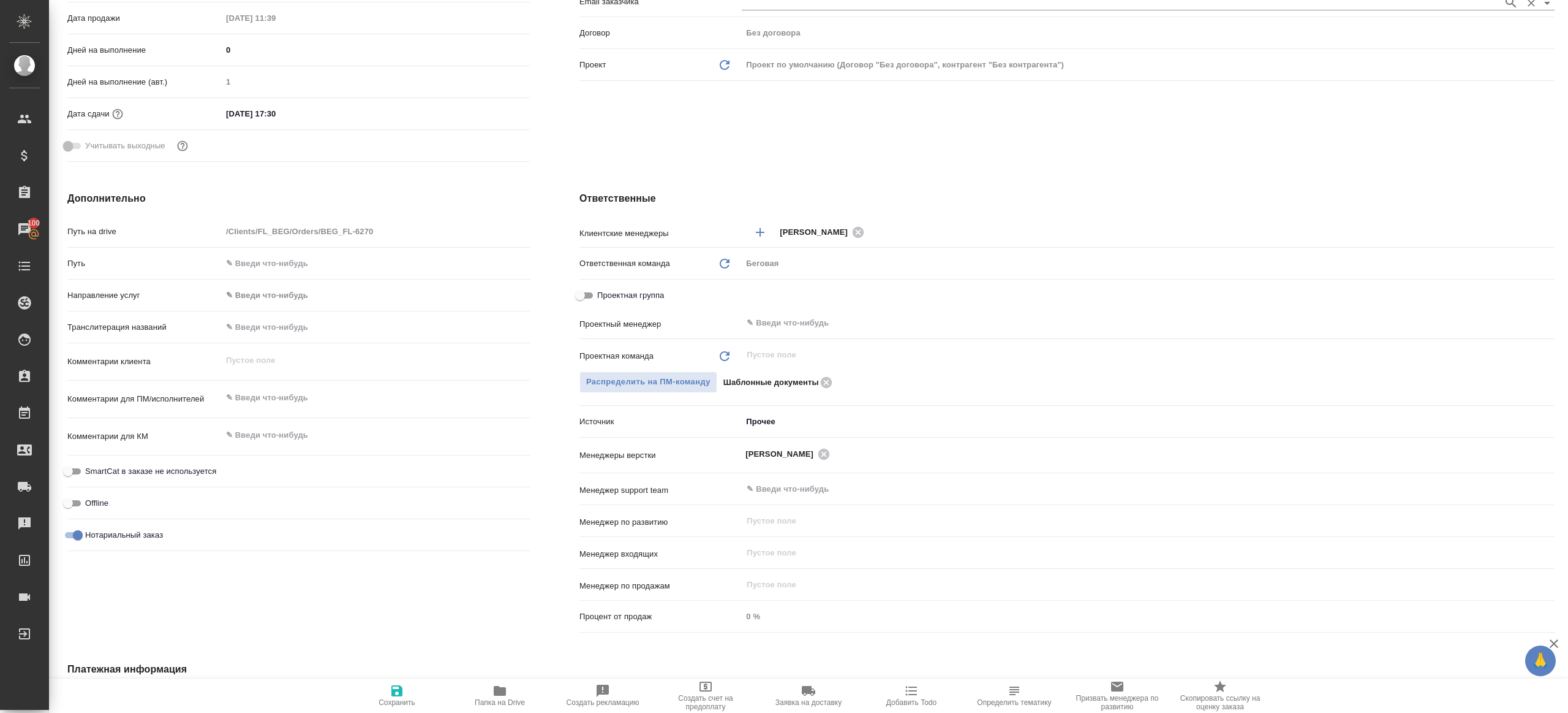
click at [798, 323] on input "text" at bounding box center [1127, 322] width 765 height 15
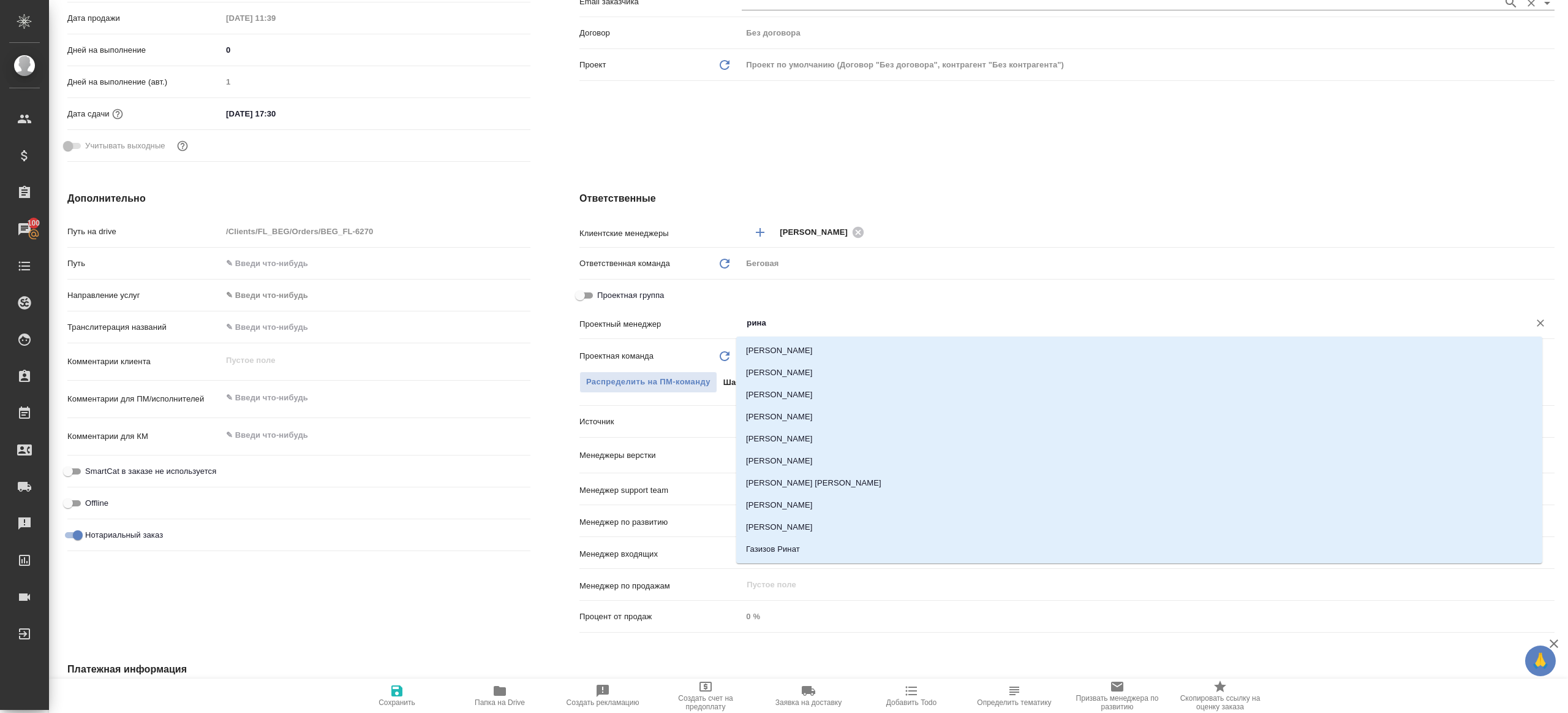
type input "ринат"
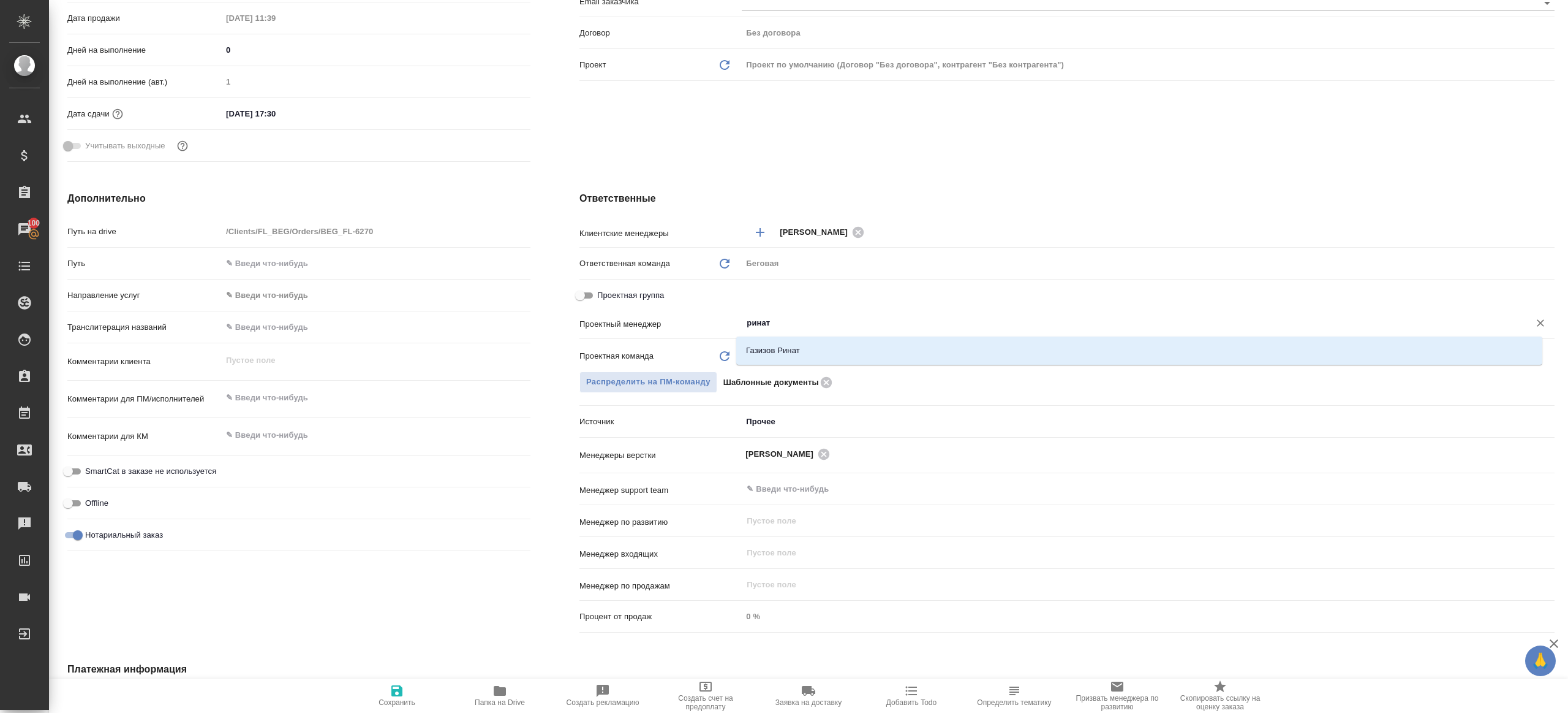
click at [803, 347] on li "Газизов Ринат" at bounding box center [1139, 350] width 806 height 22
type textarea "x"
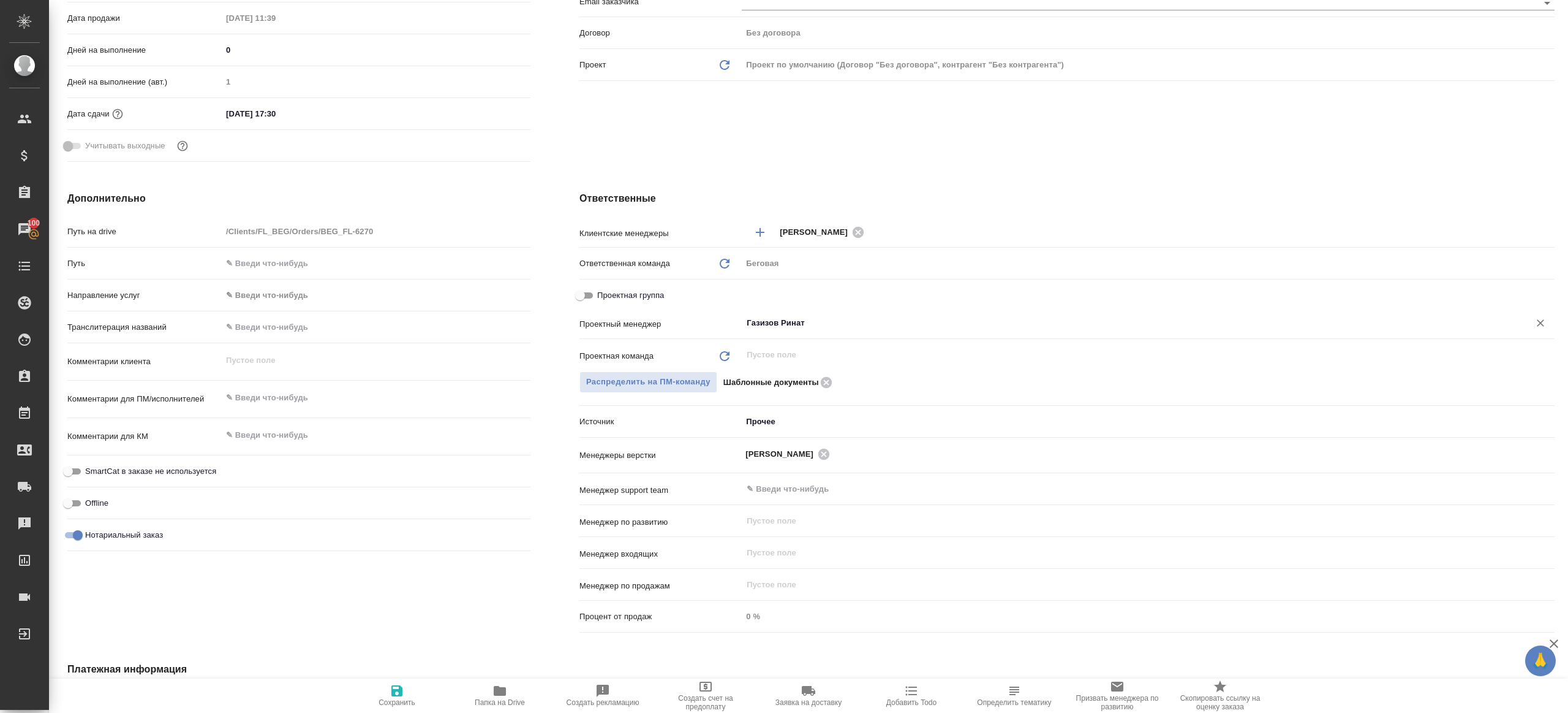
type input "Газизов Ринат"
click at [401, 690] on icon "button" at bounding box center [397, 690] width 11 height 11
type textarea "x"
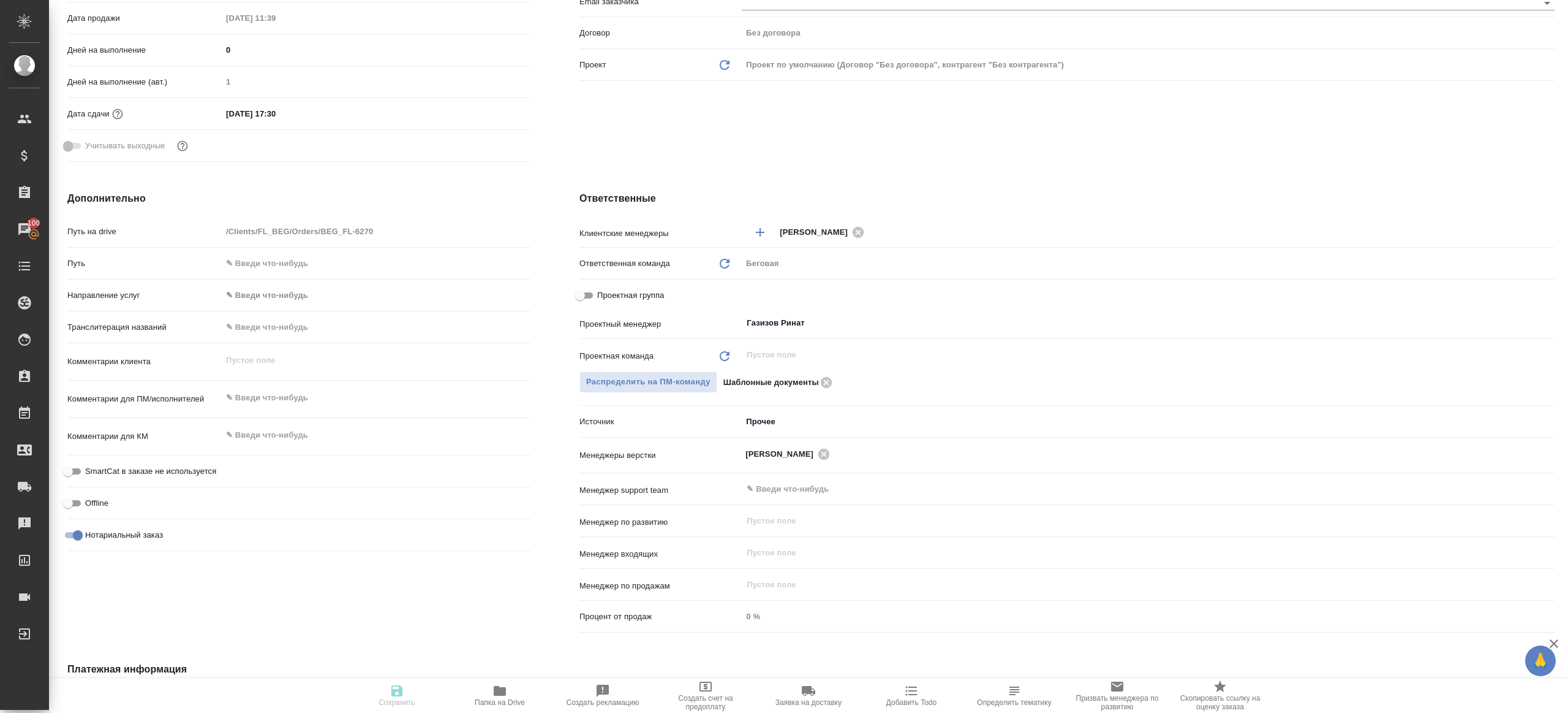
type textarea "x"
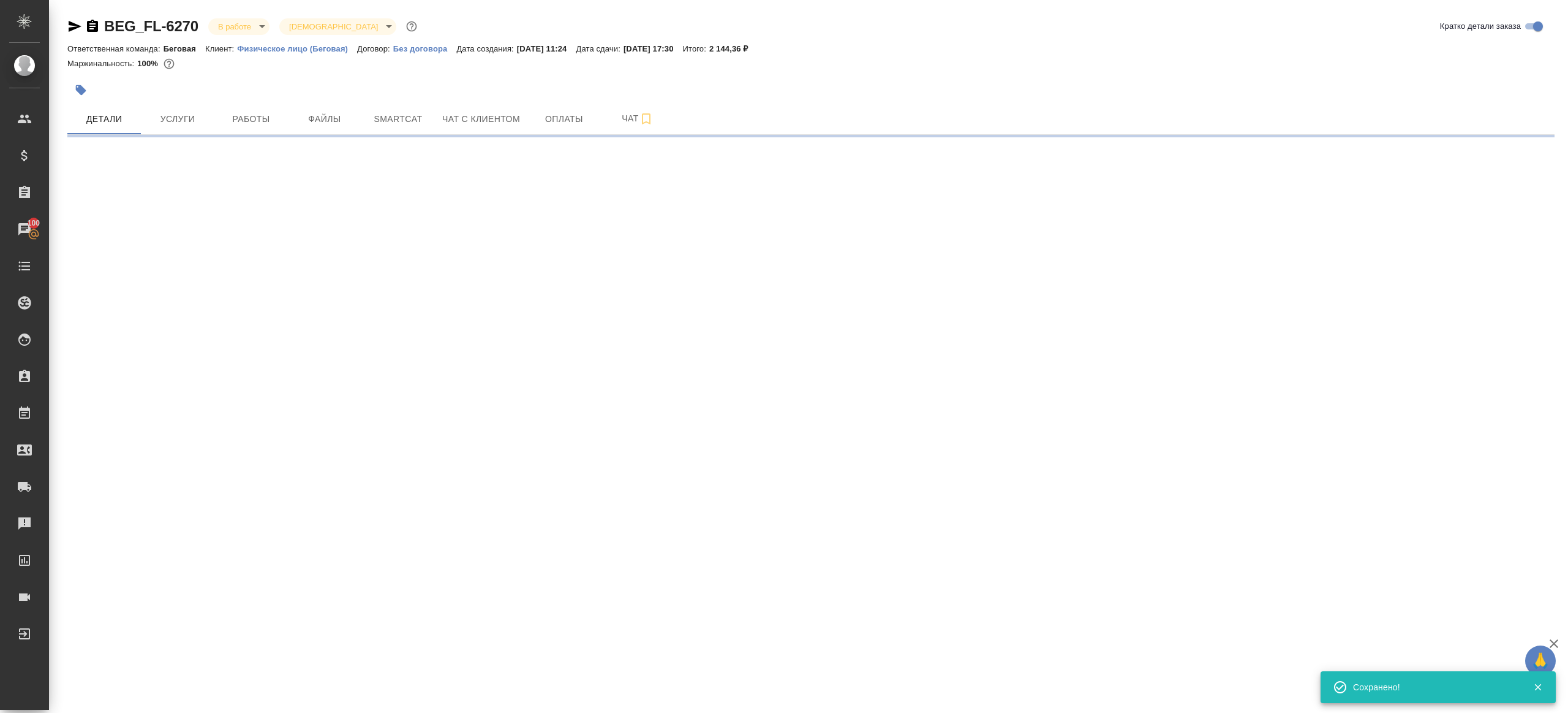
scroll to position [0, 0]
select select "RU"
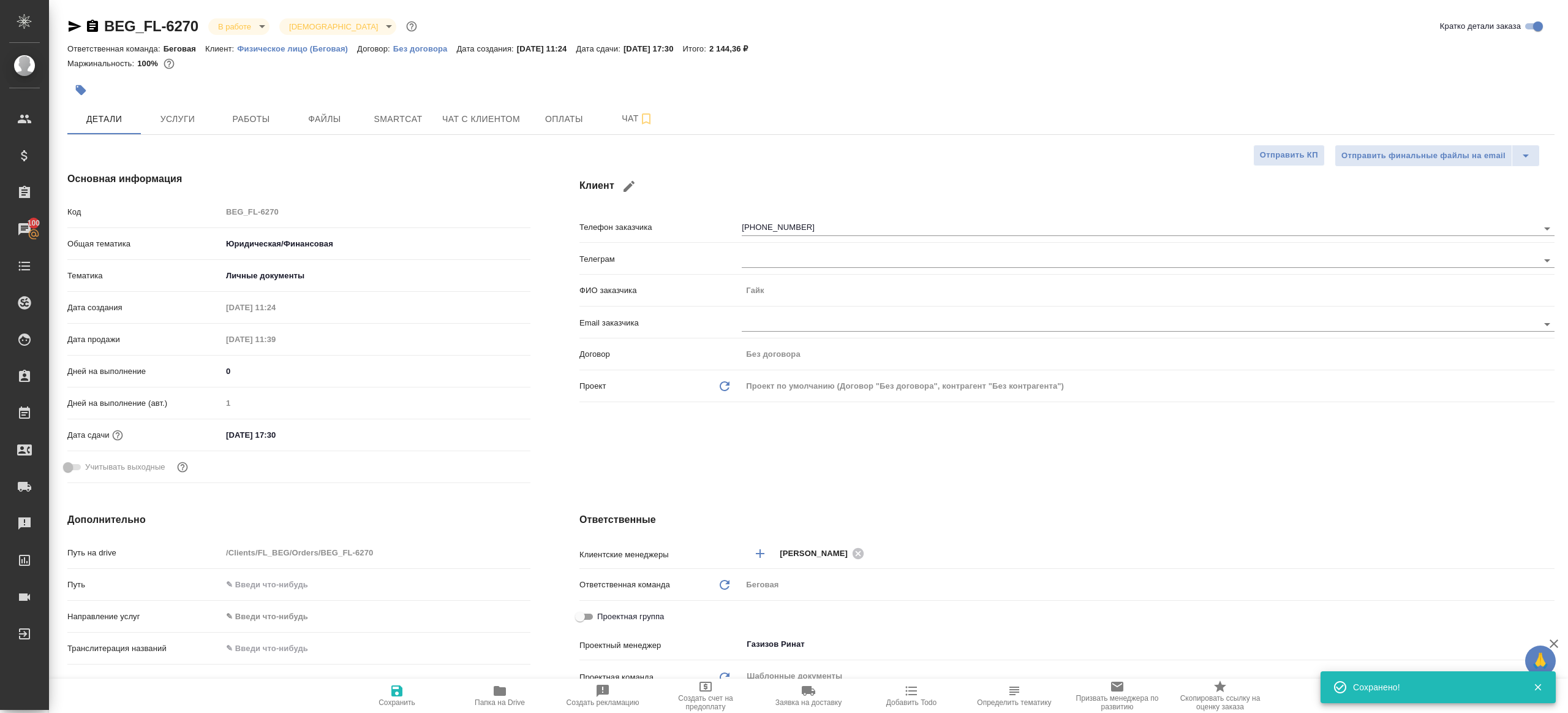
type textarea "x"
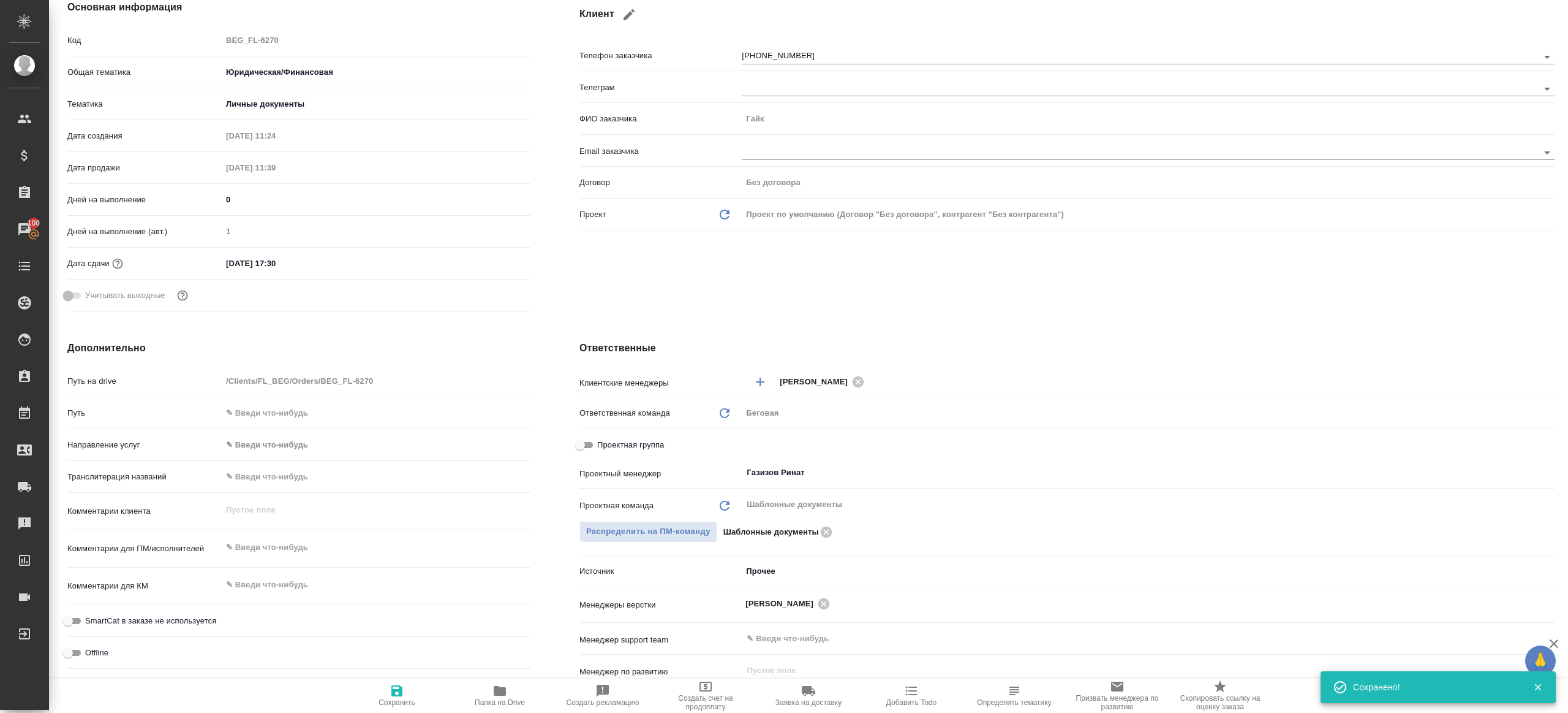
scroll to position [218, 0]
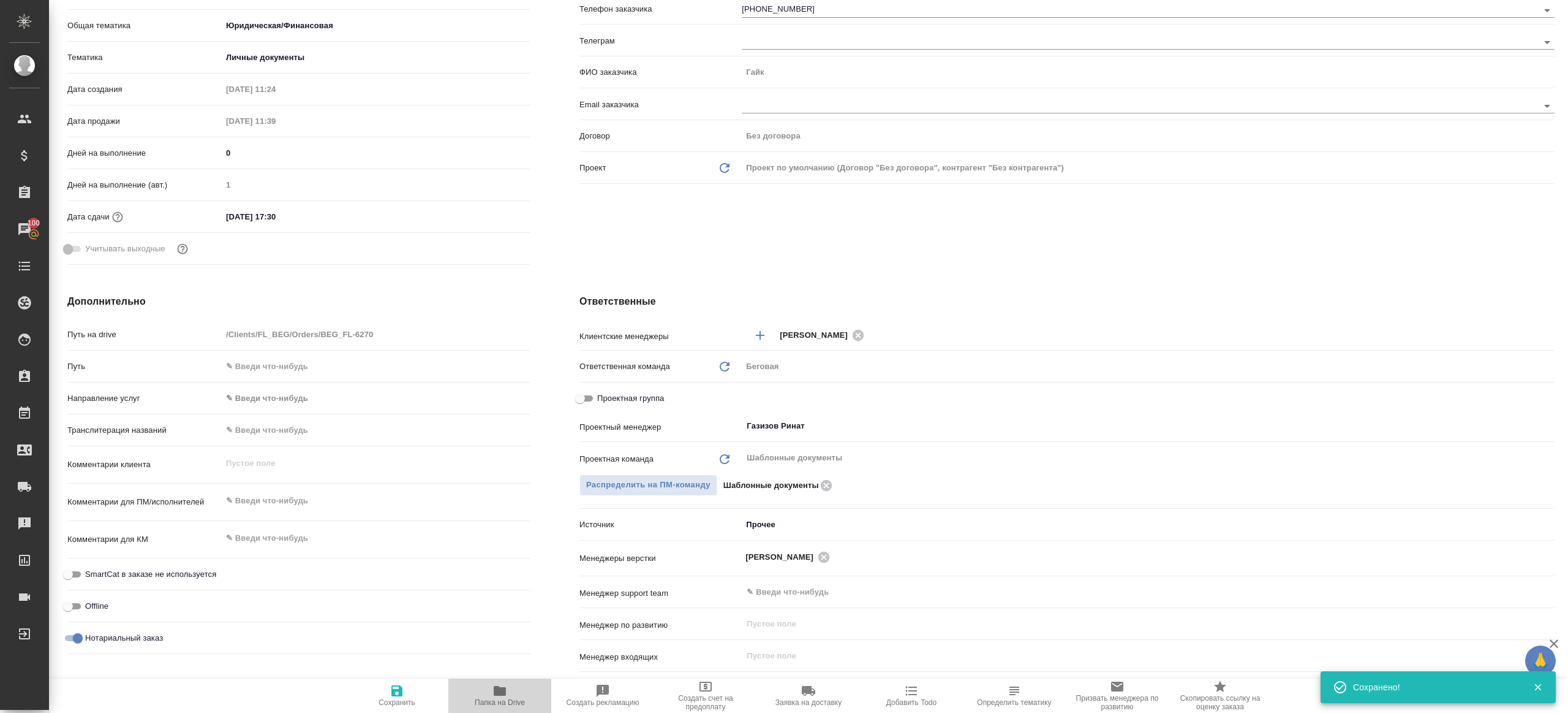
click at [479, 698] on span "Папка на Drive" at bounding box center [500, 703] width 50 height 9
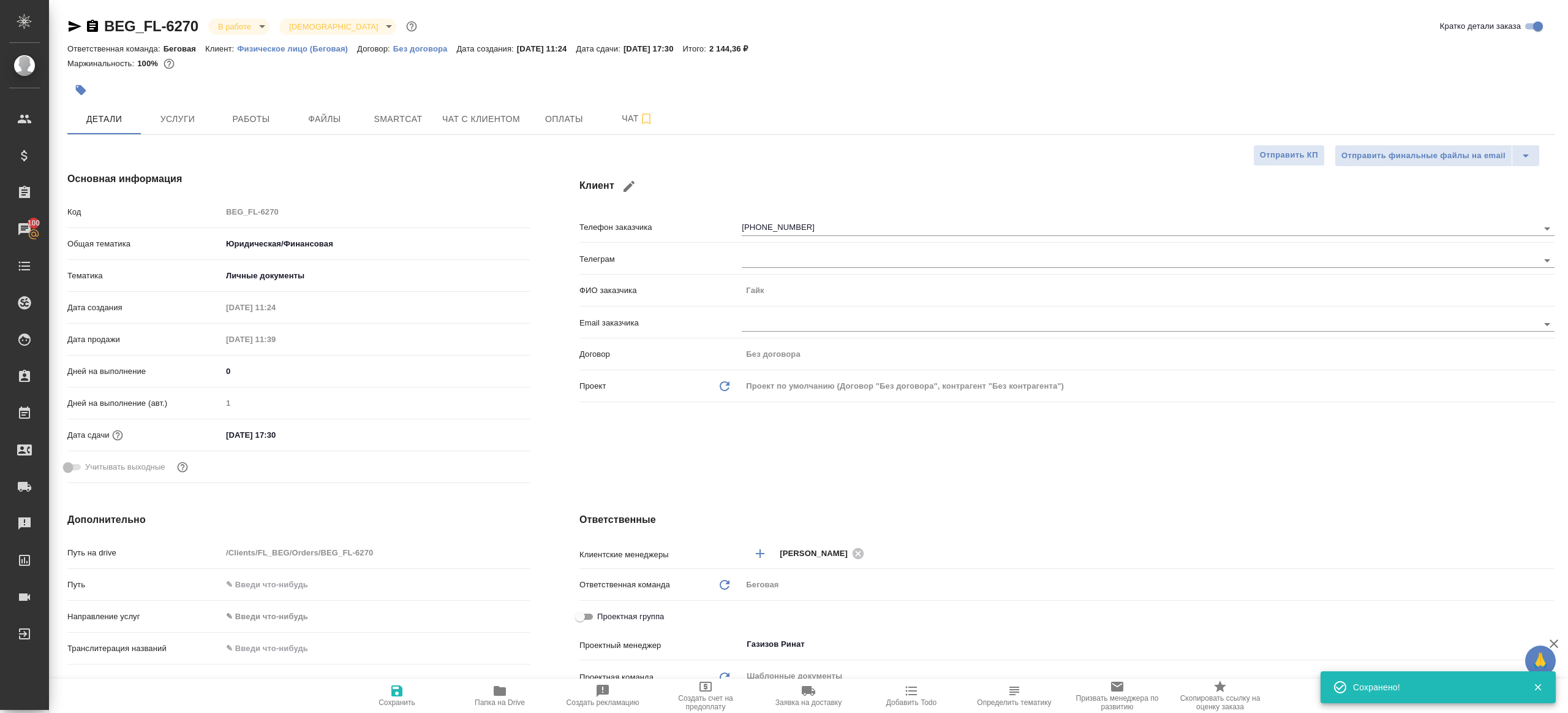
type textarea "x"
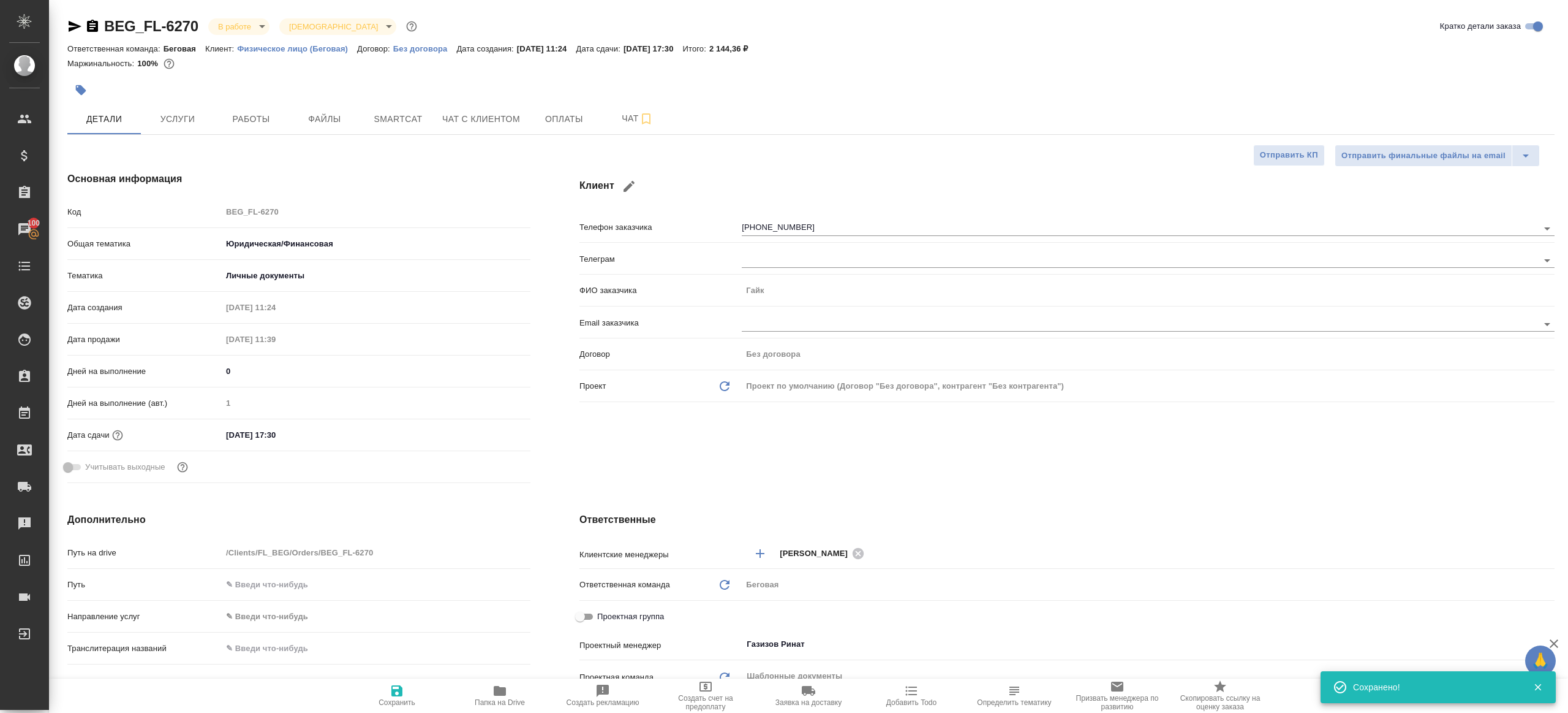
type textarea "x"
click at [275, 112] on span "Работы" at bounding box center [251, 120] width 59 height 16
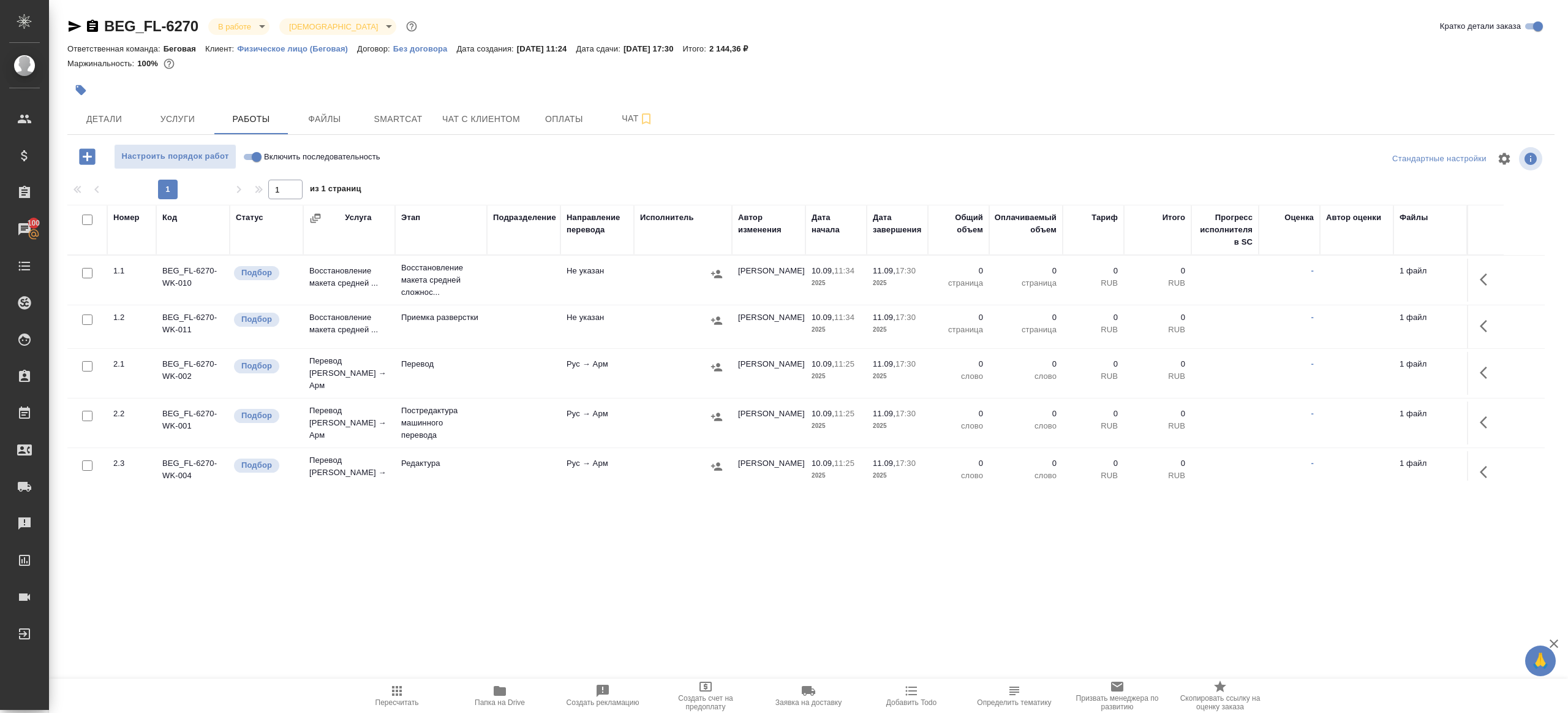
click at [250, 155] on input "Включить последовательность" at bounding box center [256, 157] width 44 height 15
checkbox input "true"
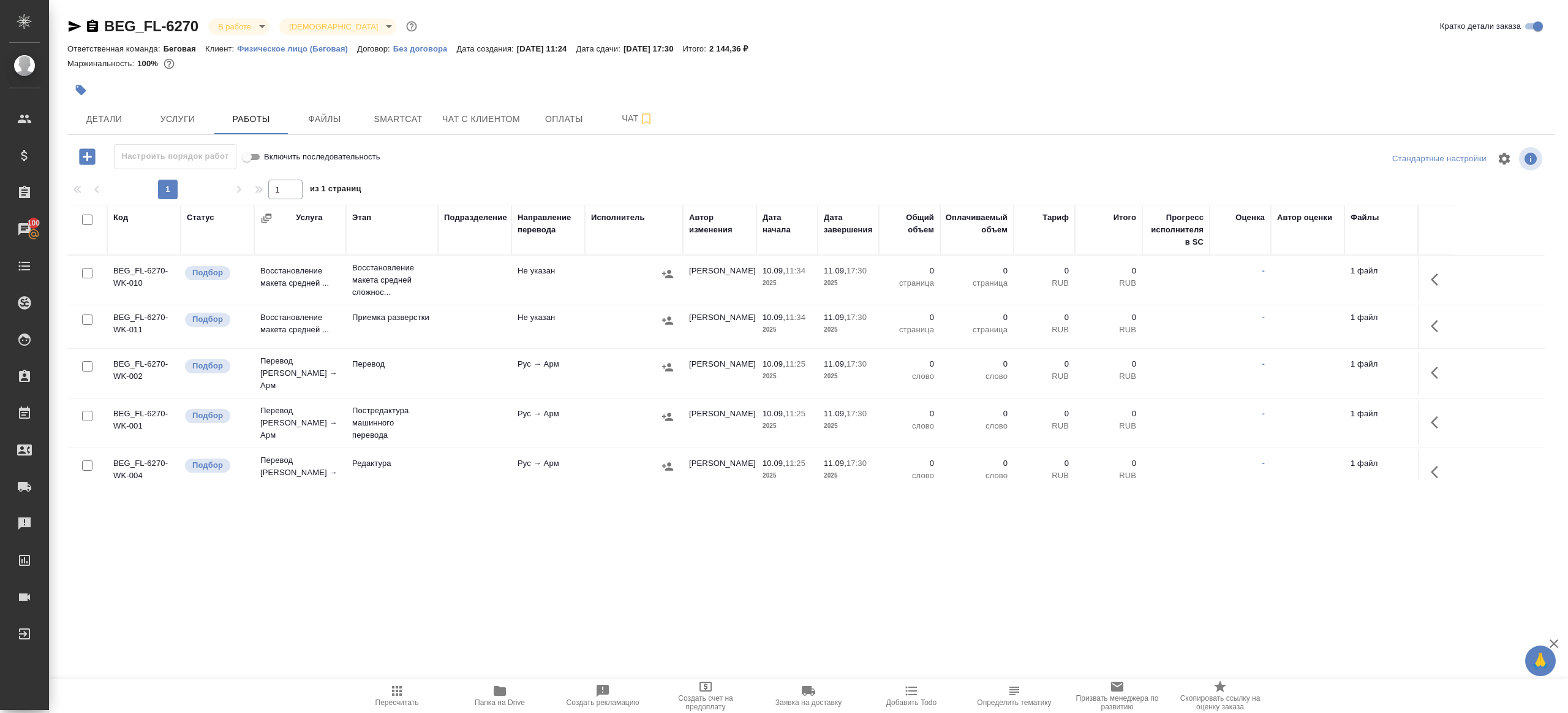
click at [84, 219] on input "checkbox" at bounding box center [87, 220] width 10 height 10
checkbox input "true"
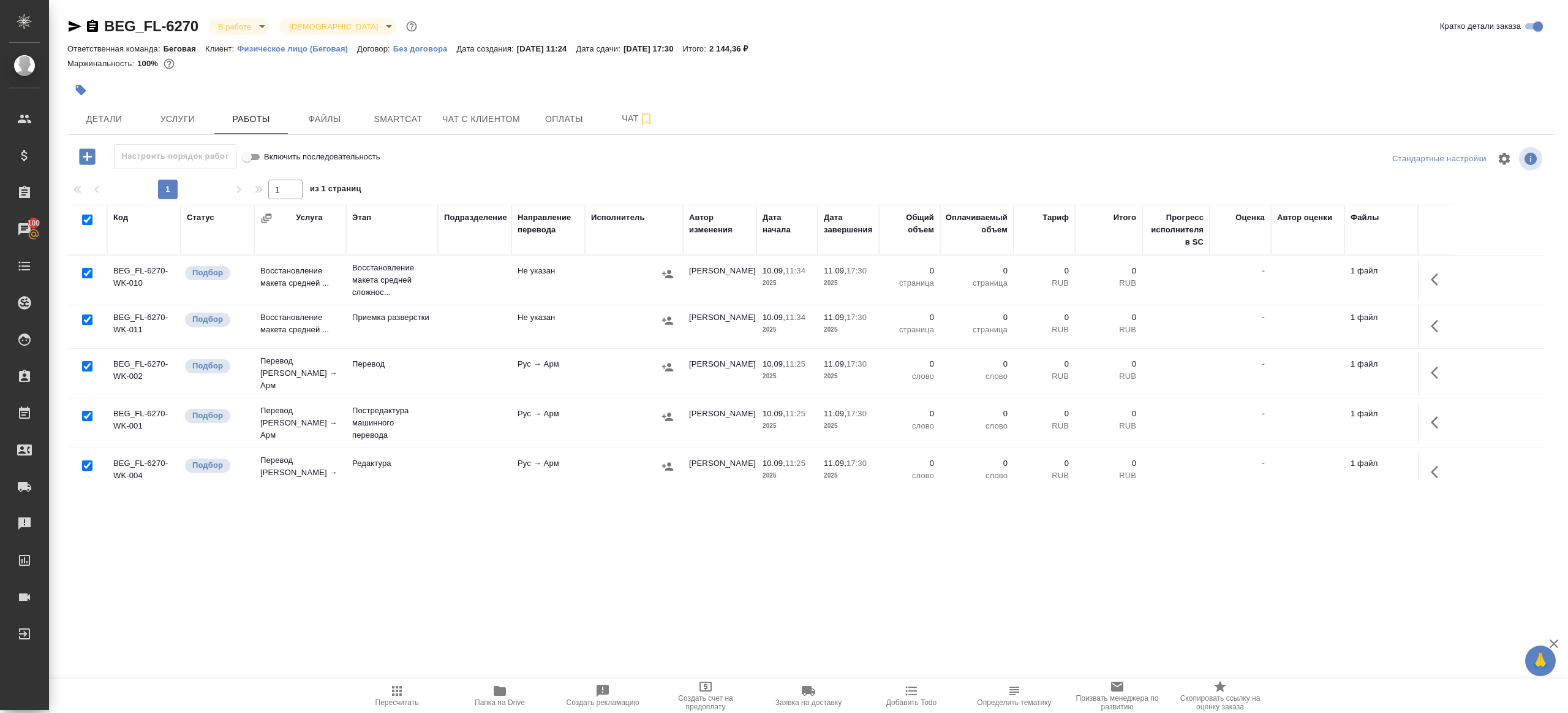
checkbox input "true"
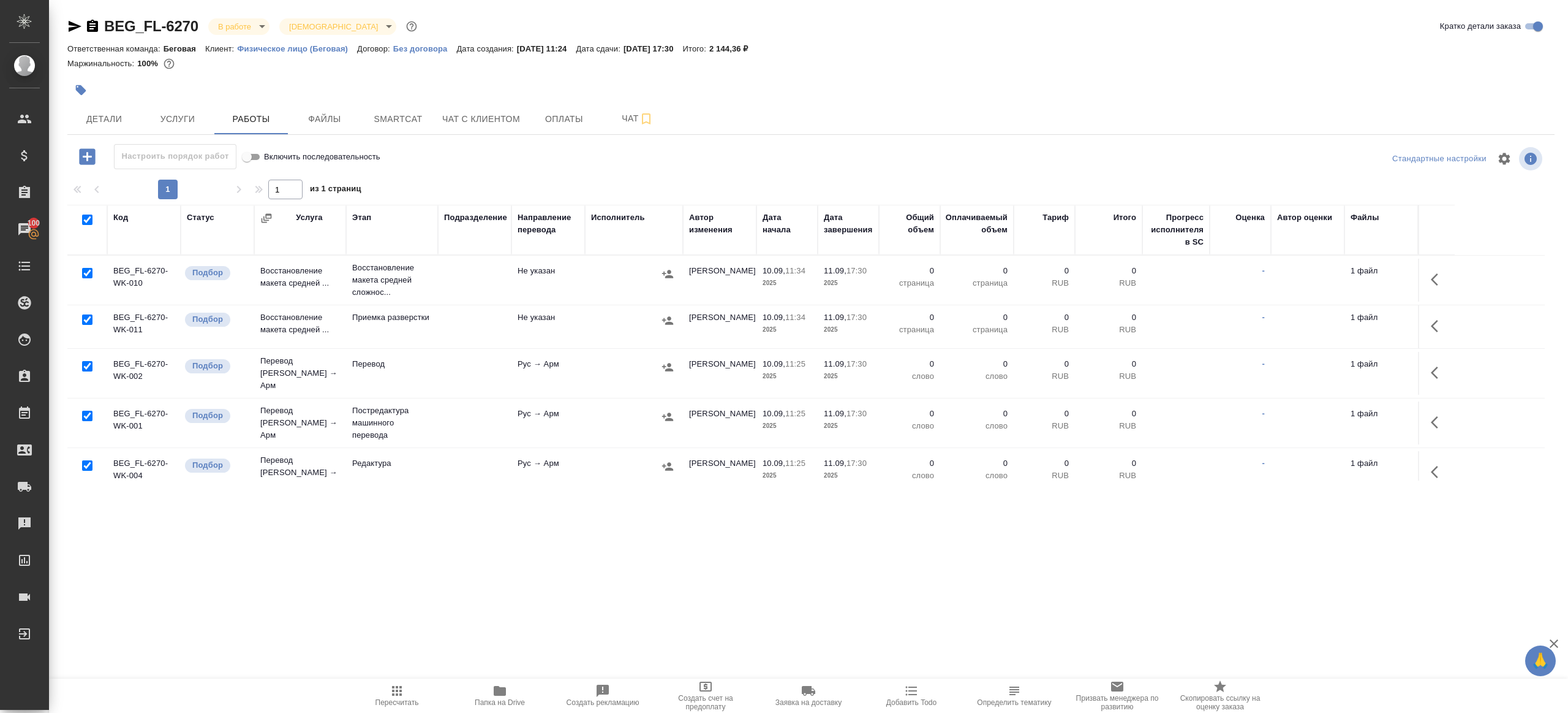
checkbox input "true"
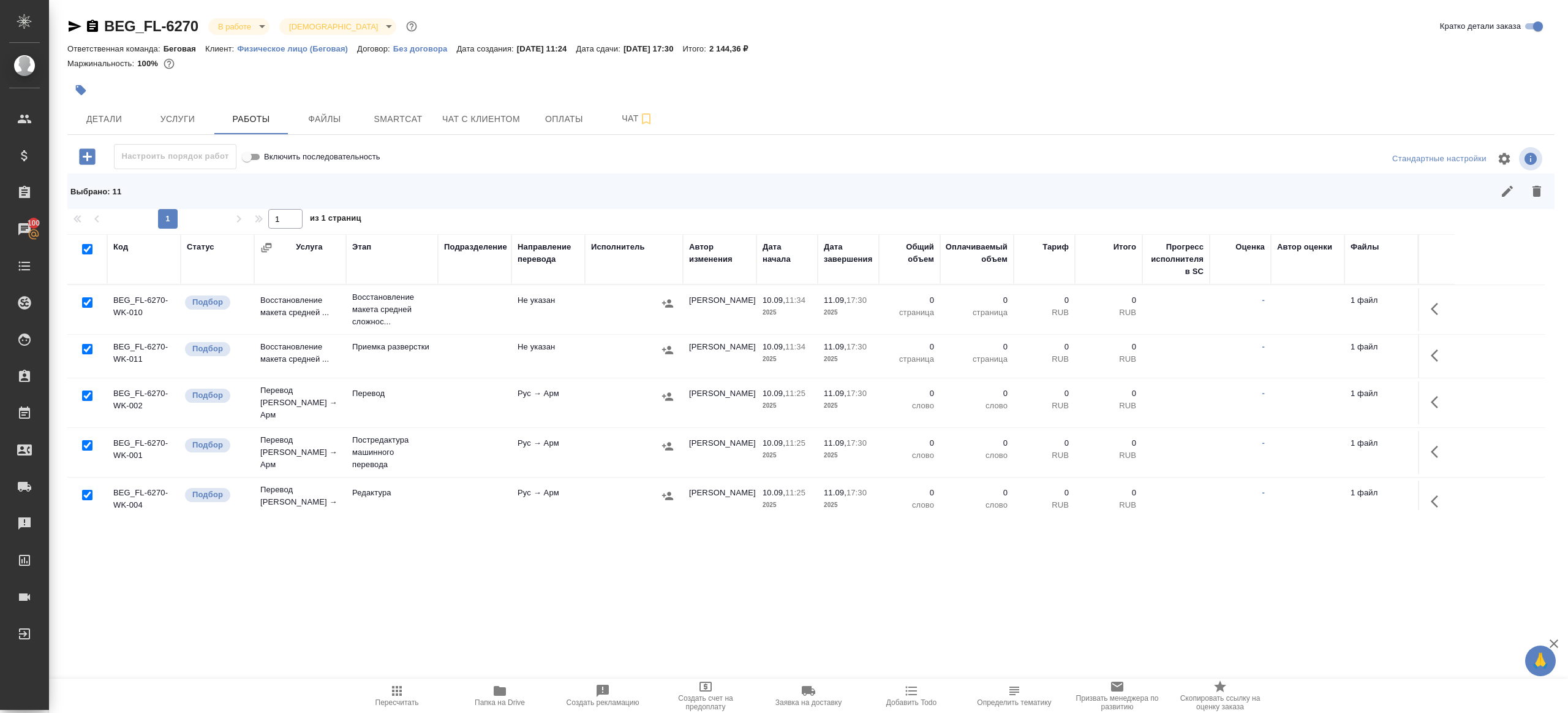
click at [88, 303] on input "checkbox" at bounding box center [87, 302] width 10 height 10
checkbox input "false"
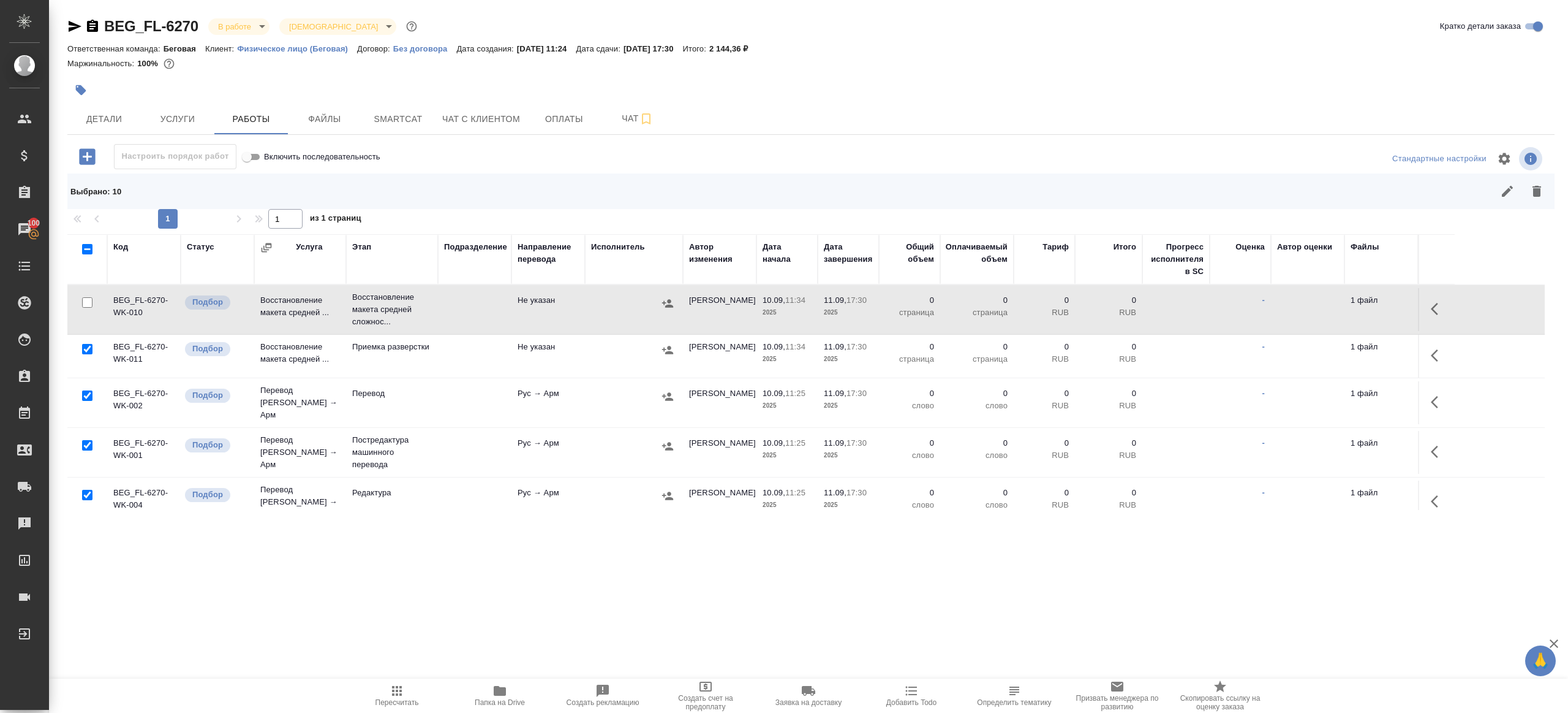
click at [91, 394] on input "checkbox" at bounding box center [87, 396] width 10 height 10
checkbox input "false"
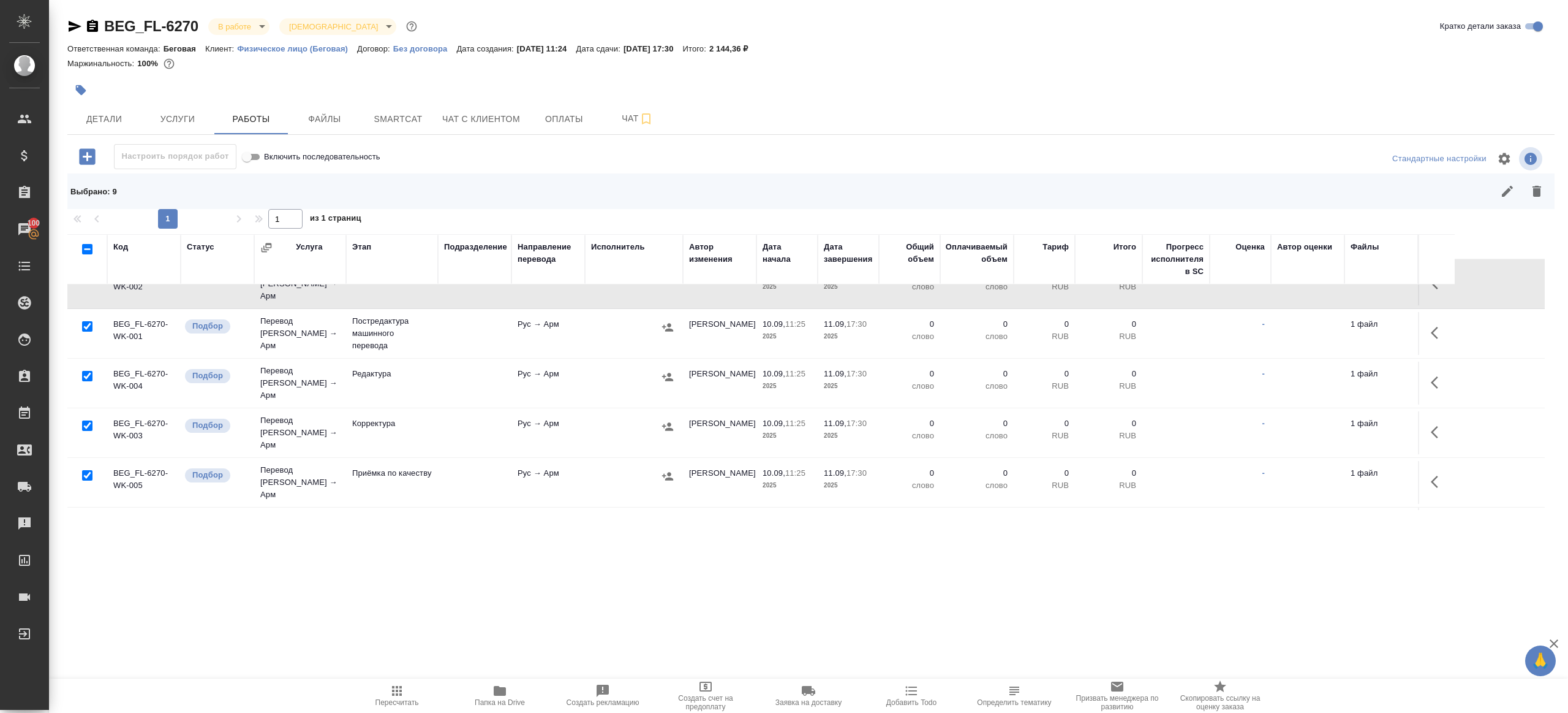
scroll to position [120, 0]
click at [84, 469] on input "checkbox" at bounding box center [87, 474] width 10 height 10
checkbox input "false"
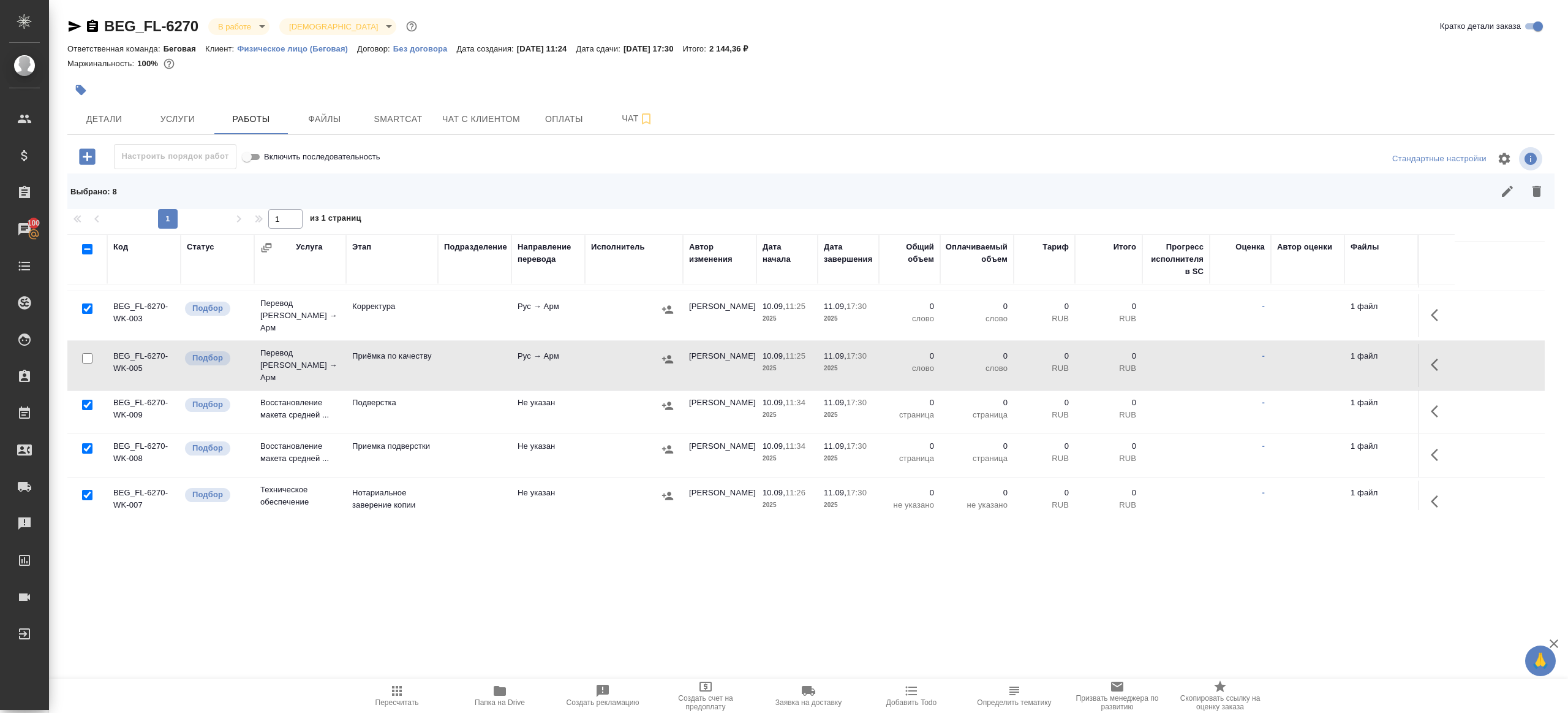
scroll to position [275, 0]
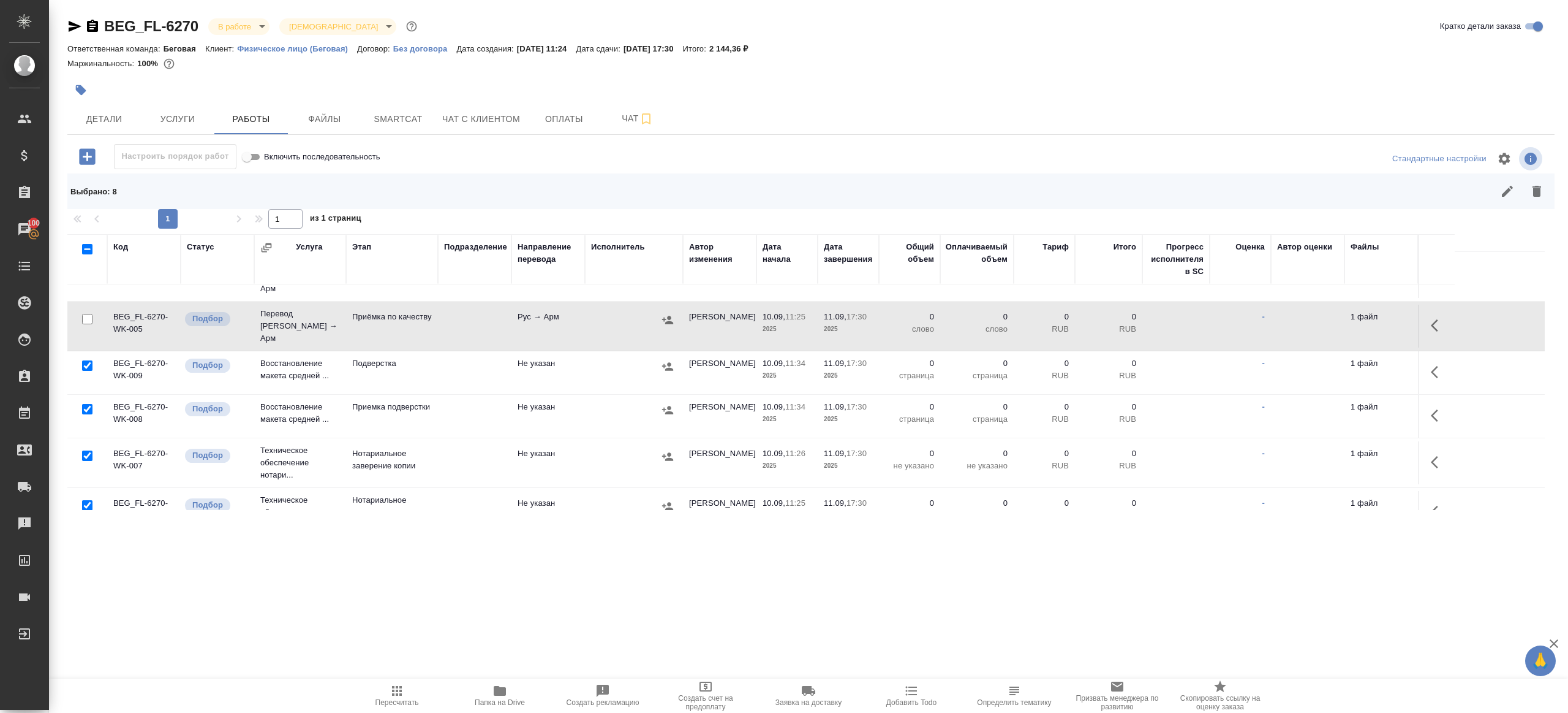
click at [89, 450] on input "checkbox" at bounding box center [87, 456] width 10 height 10
checkbox input "false"
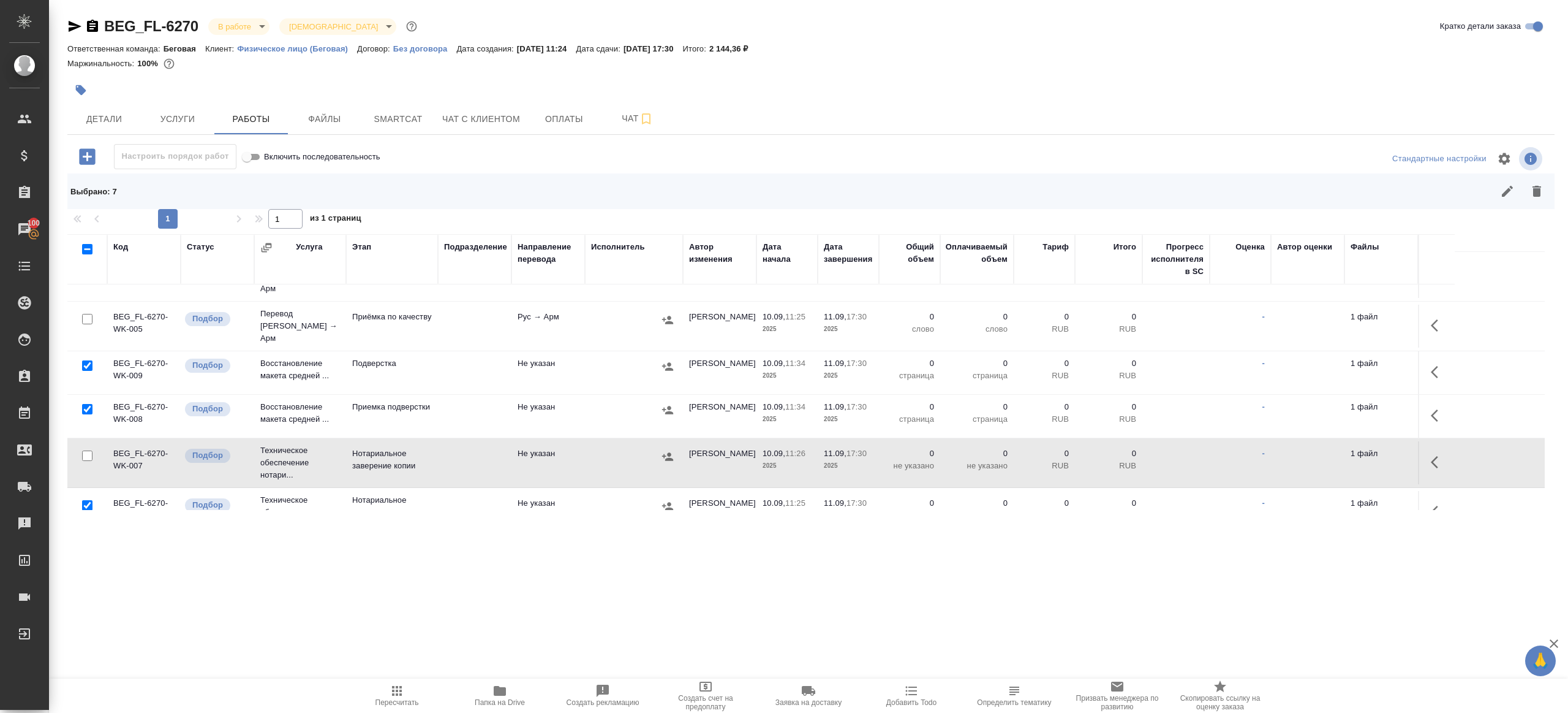
click at [87, 500] on input "checkbox" at bounding box center [87, 505] width 10 height 10
checkbox input "false"
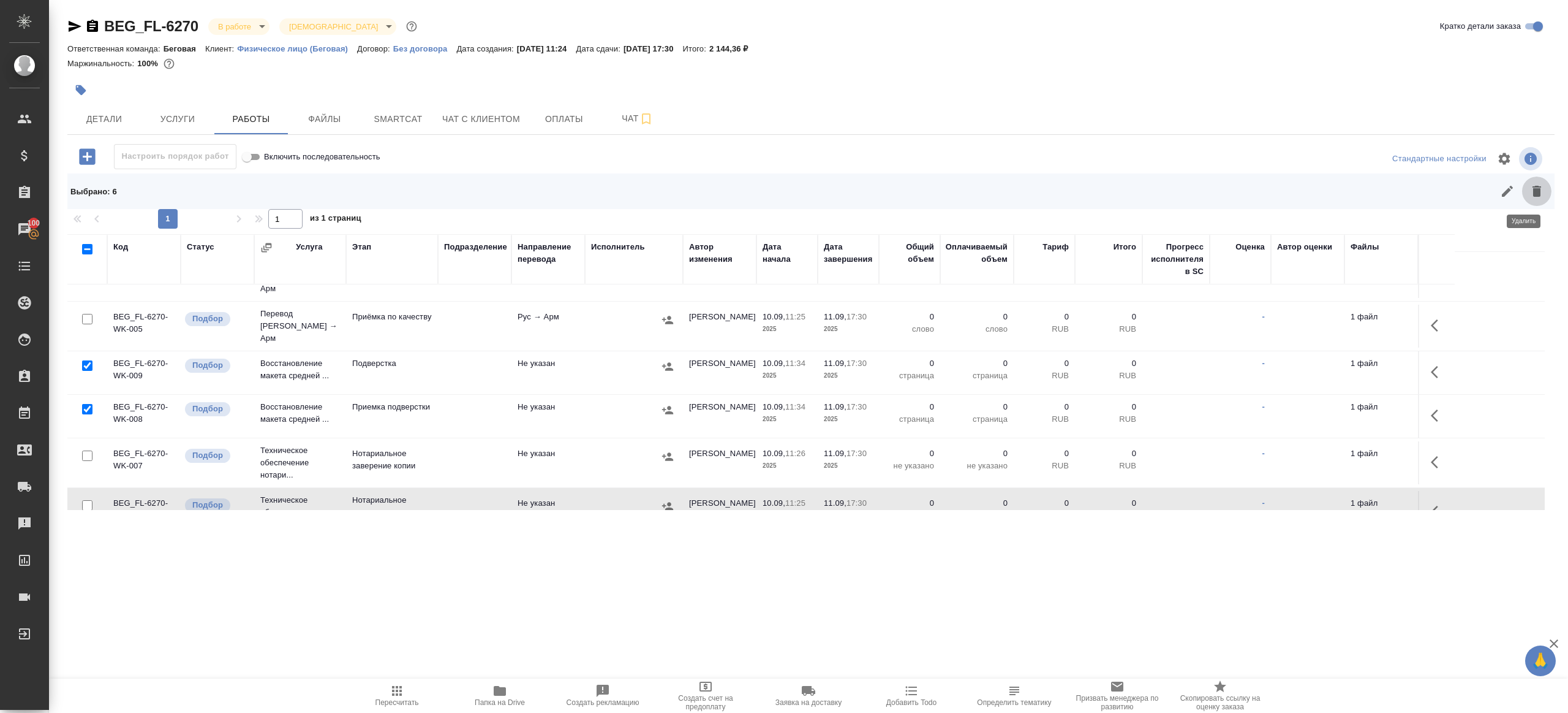
click at [1532, 196] on icon "button" at bounding box center [1536, 191] width 15 height 15
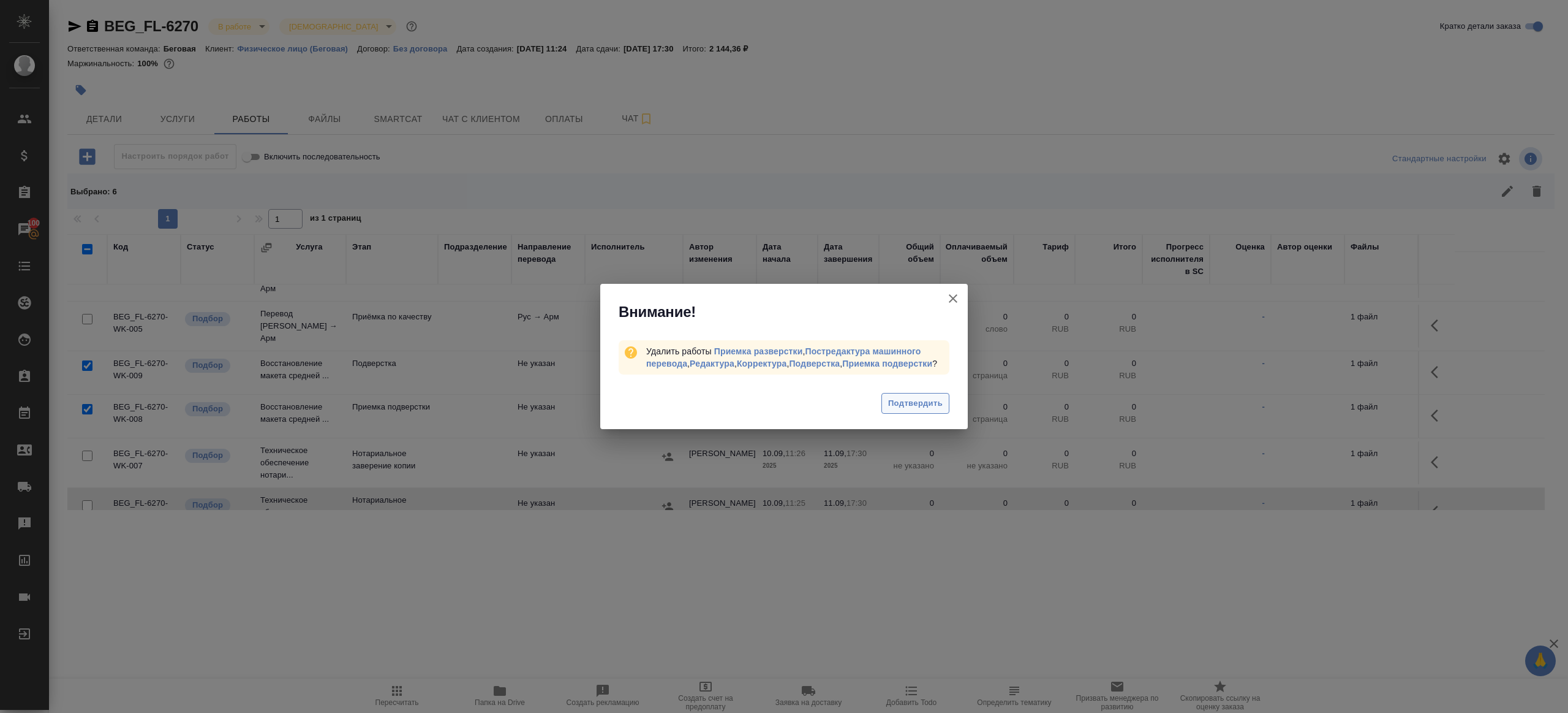
click at [907, 399] on button "Подтвердить" at bounding box center [915, 403] width 68 height 22
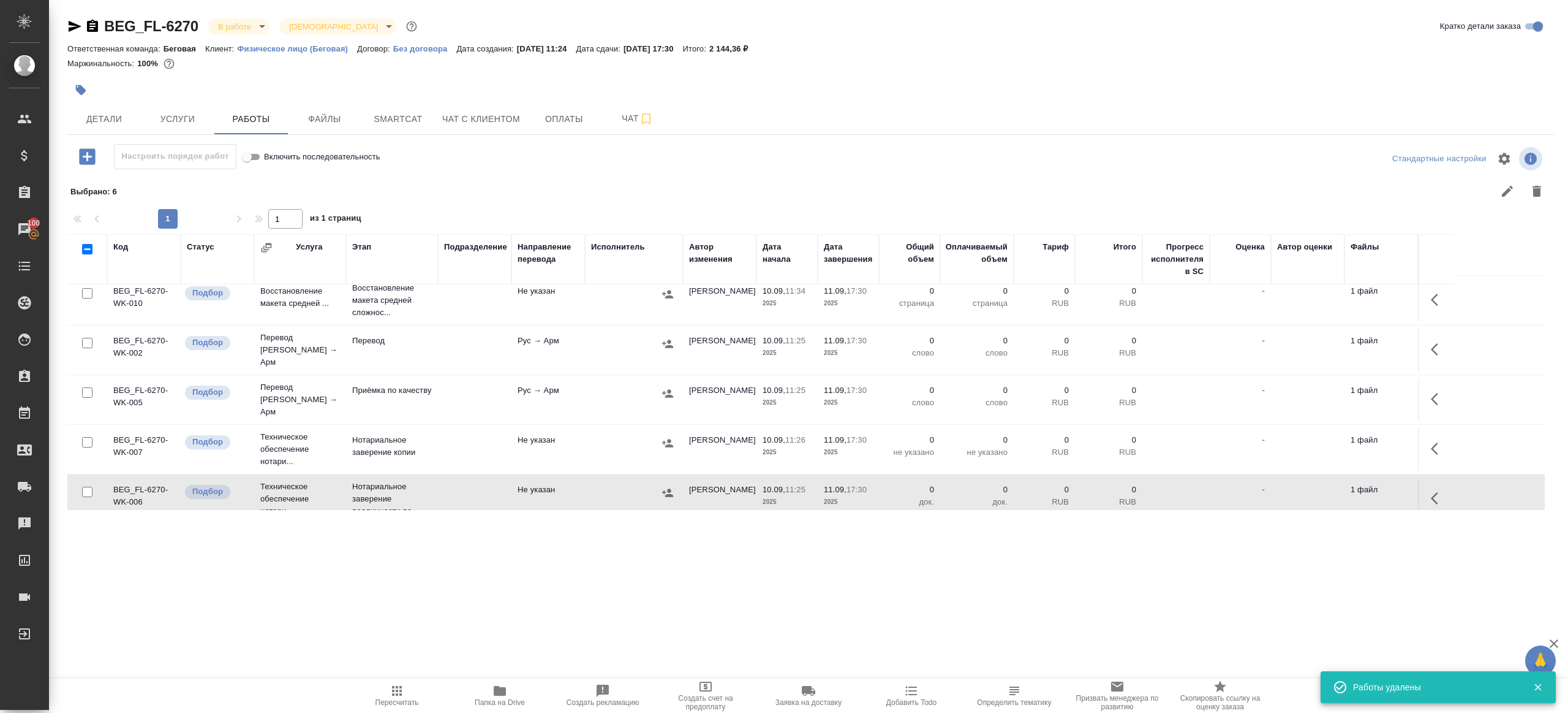
scroll to position [0, 0]
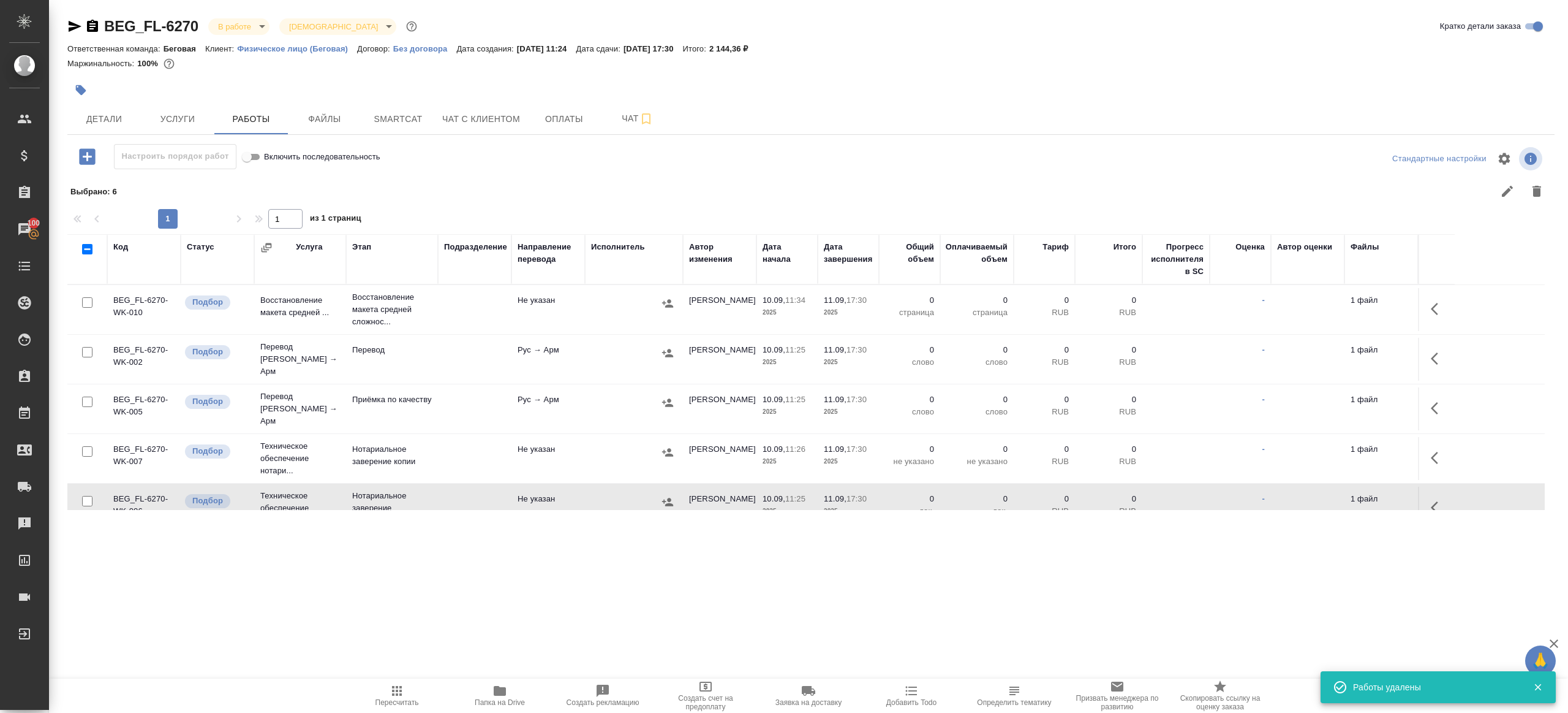
click at [1418, 300] on td at bounding box center [1436, 309] width 36 height 43
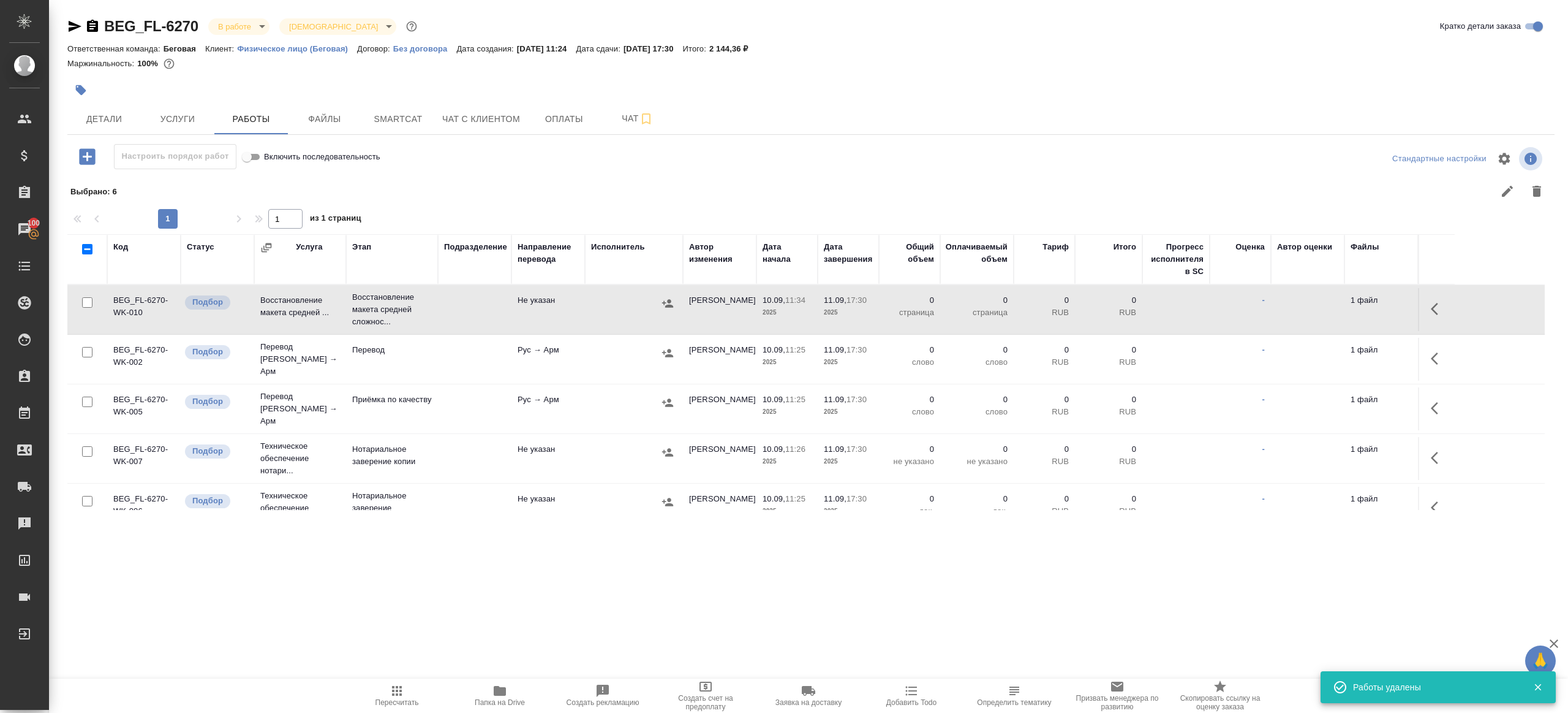
click at [1429, 301] on button "button" at bounding box center [1438, 309] width 29 height 29
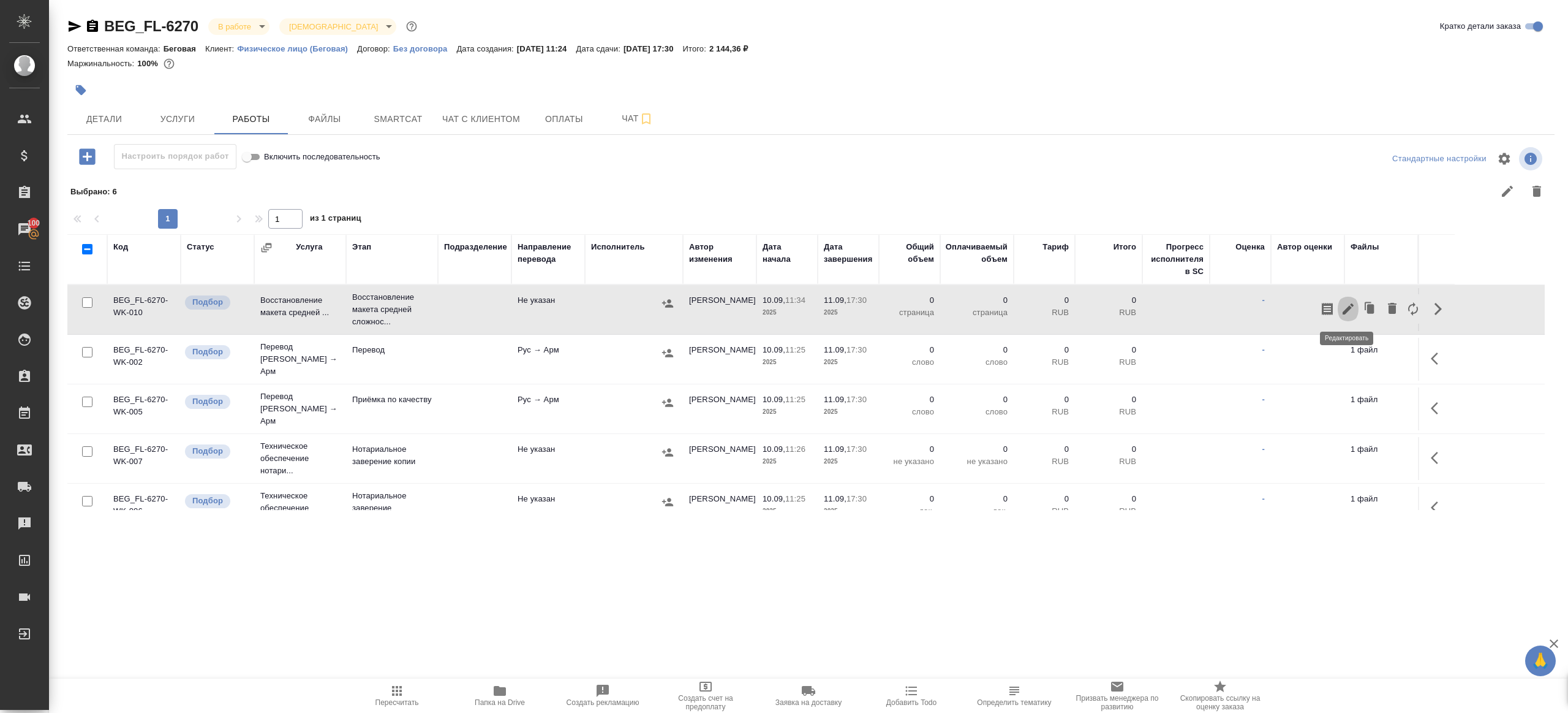
click at [1352, 308] on icon "button" at bounding box center [1348, 308] width 15 height 15
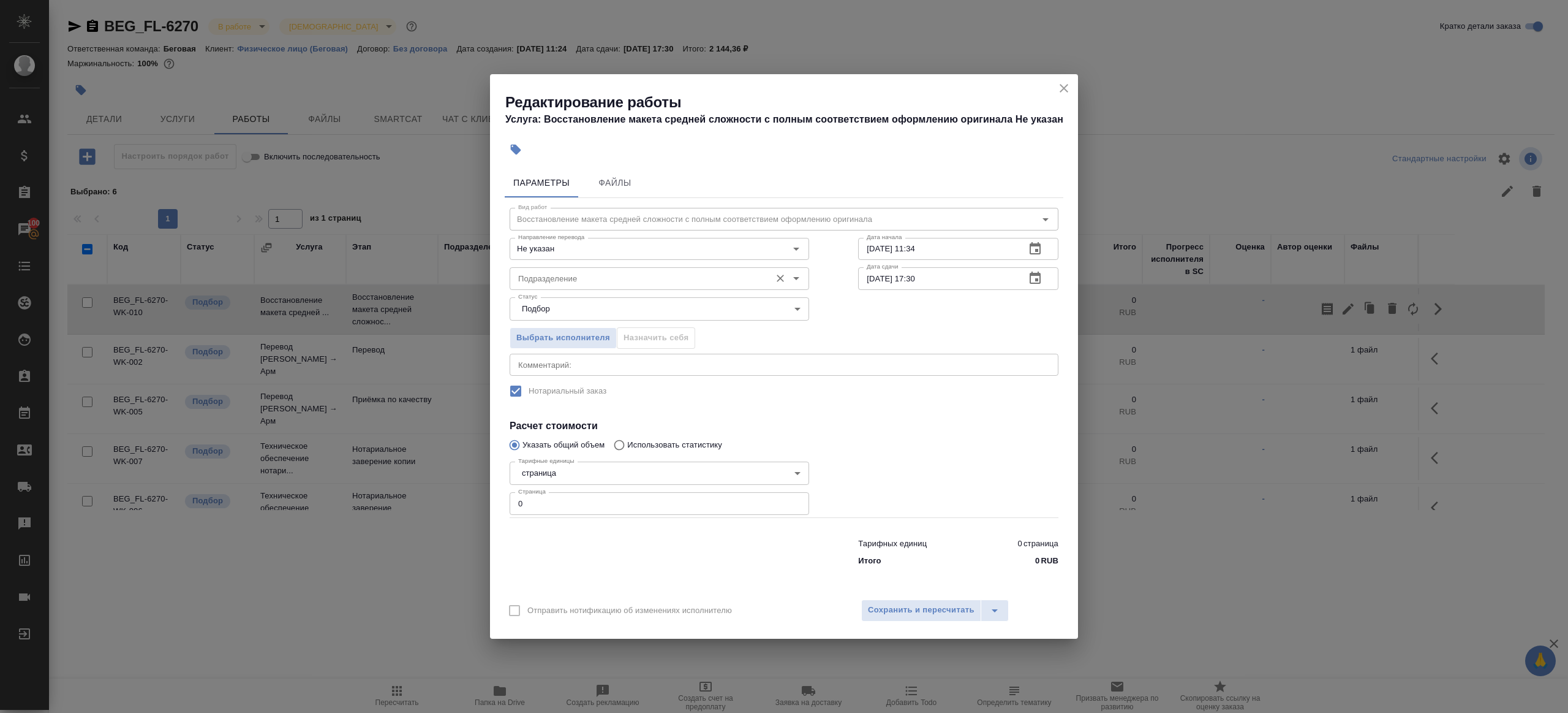
click at [623, 274] on input "Подразделение" at bounding box center [639, 278] width 251 height 15
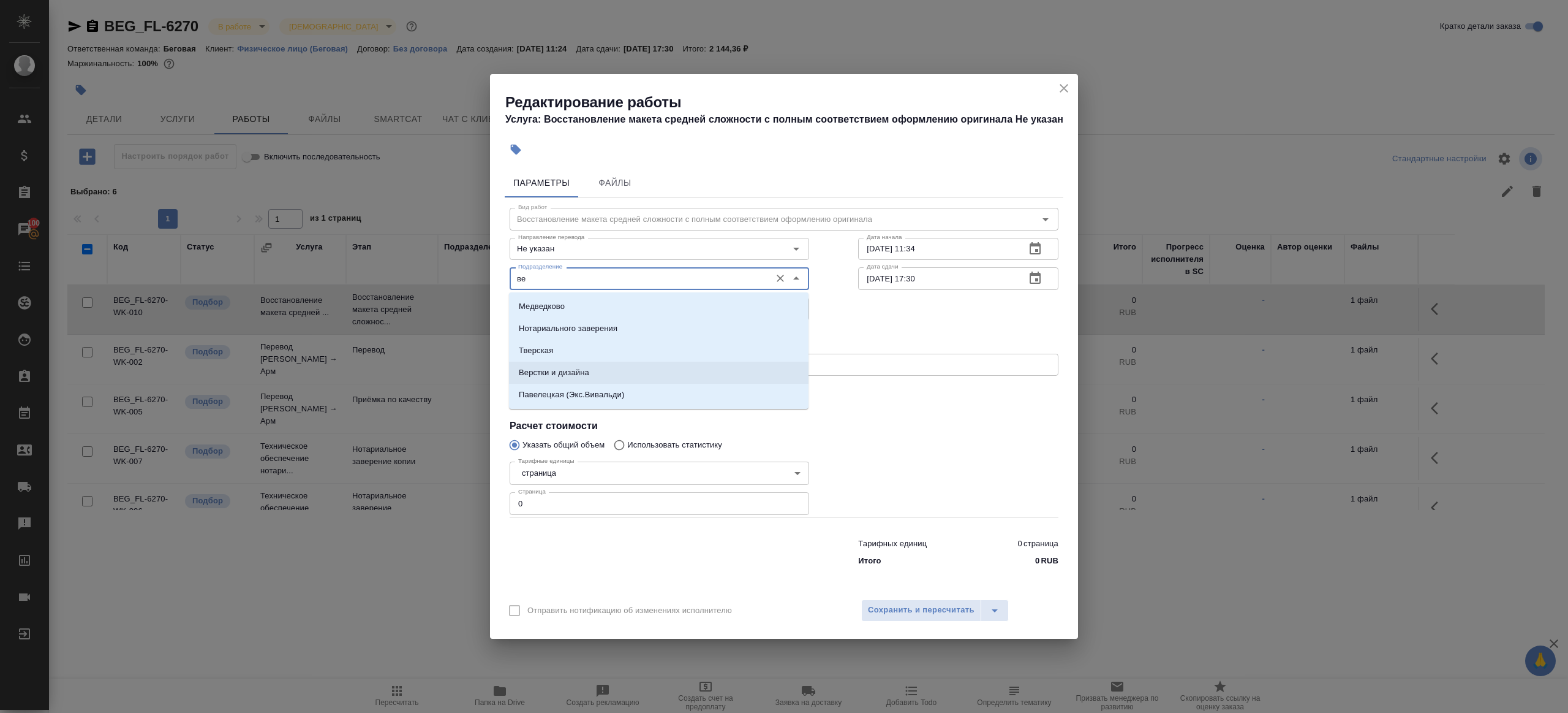
click at [587, 366] on p "Верстки и дизайна" at bounding box center [553, 373] width 70 height 12
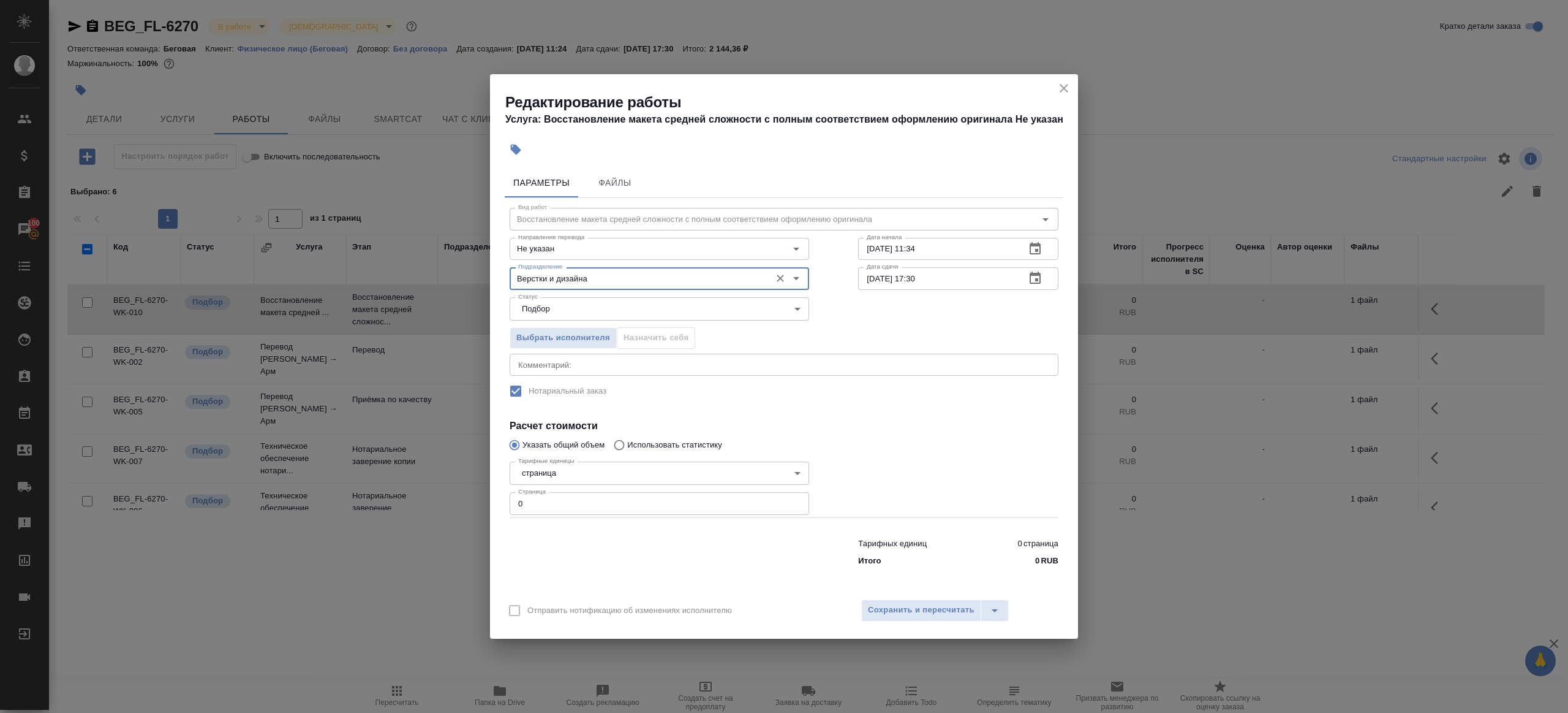
type input "Верстки и дизайна"
click at [571, 502] on input "0" at bounding box center [660, 502] width 300 height 22
type input "2"
click at [642, 554] on div at bounding box center [659, 549] width 349 height 49
click at [944, 252] on input "10.09.2025 11:34" at bounding box center [937, 248] width 158 height 22
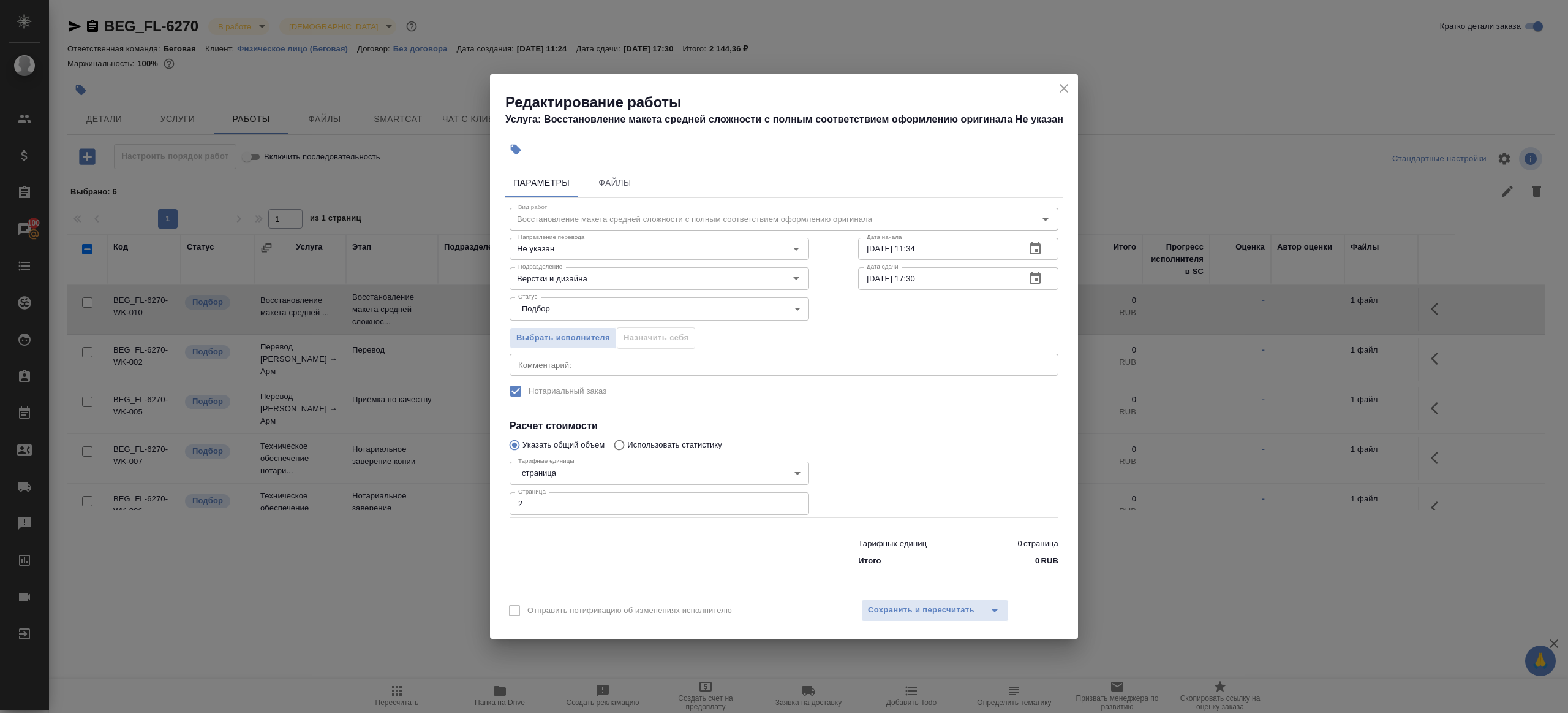
click at [953, 290] on div "Статус Подбор recruiting Статус" at bounding box center [784, 308] width 597 height 80
drag, startPoint x: 915, startPoint y: 246, endPoint x: 992, endPoint y: 246, distance: 77.0
click at [992, 246] on input "10.09.2025 11:34" at bounding box center [937, 248] width 158 height 22
type input "10.09.2025 11:50"
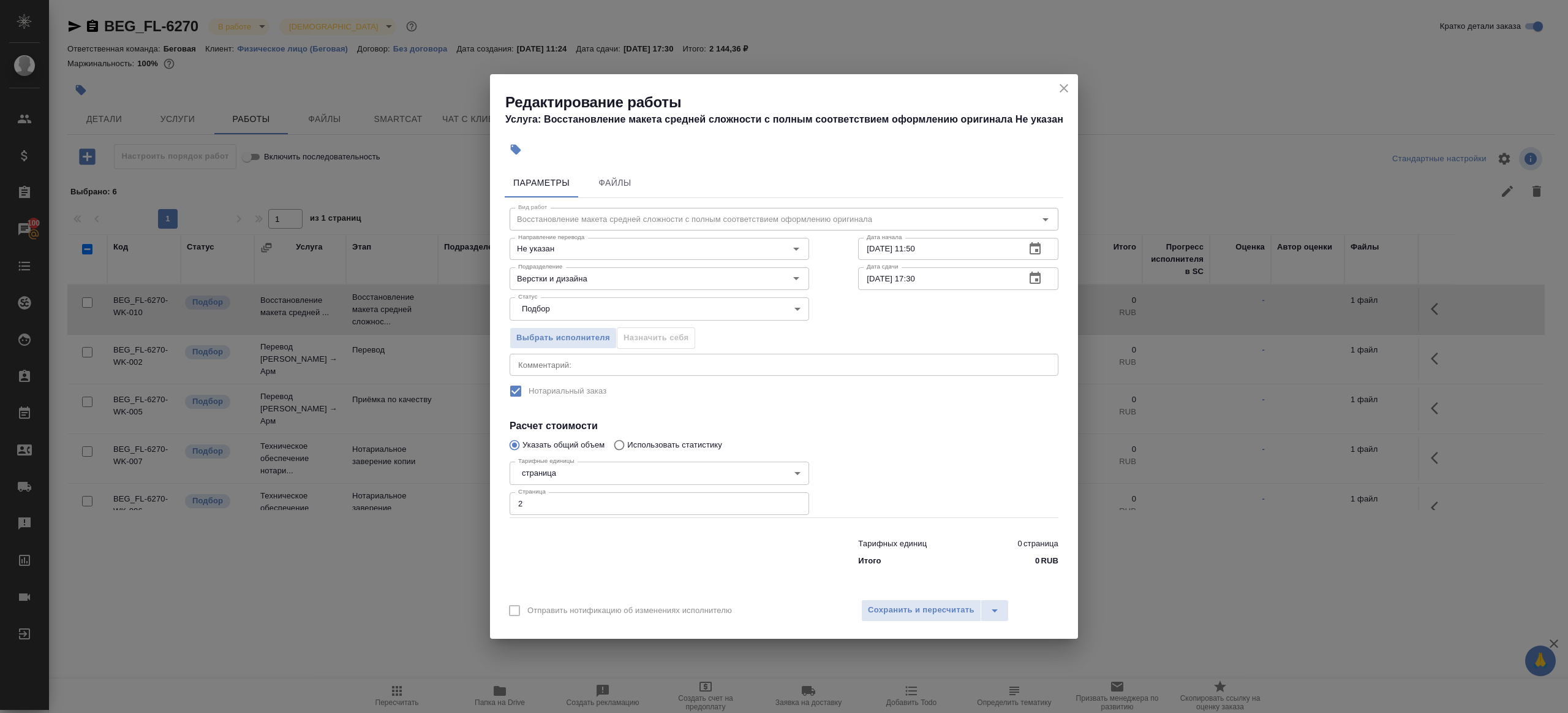
click at [940, 263] on div "Дата сдачи 11.09.2025 17:30 Дата сдачи" at bounding box center [958, 276] width 249 height 79
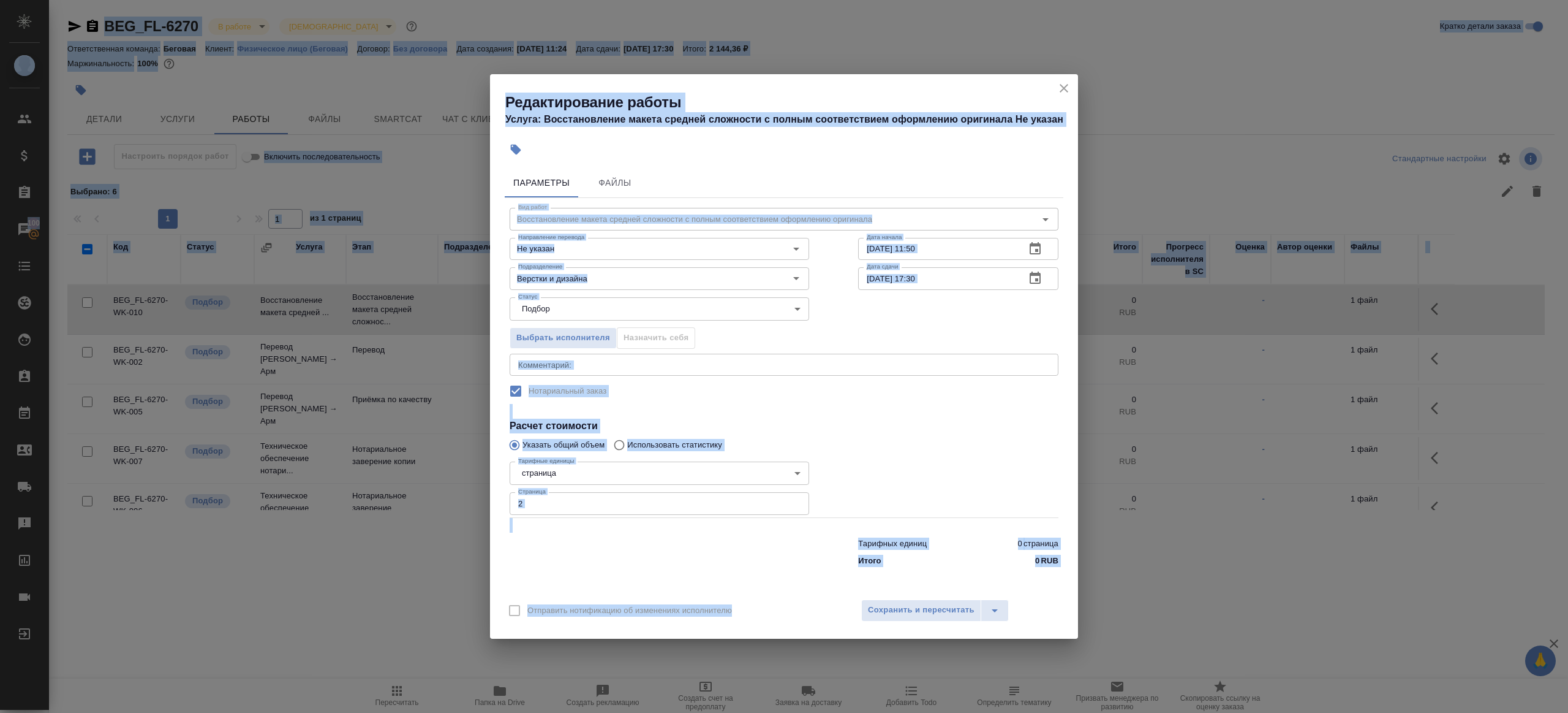
click at [940, 279] on input "11.09.2025 17:30" at bounding box center [937, 277] width 158 height 22
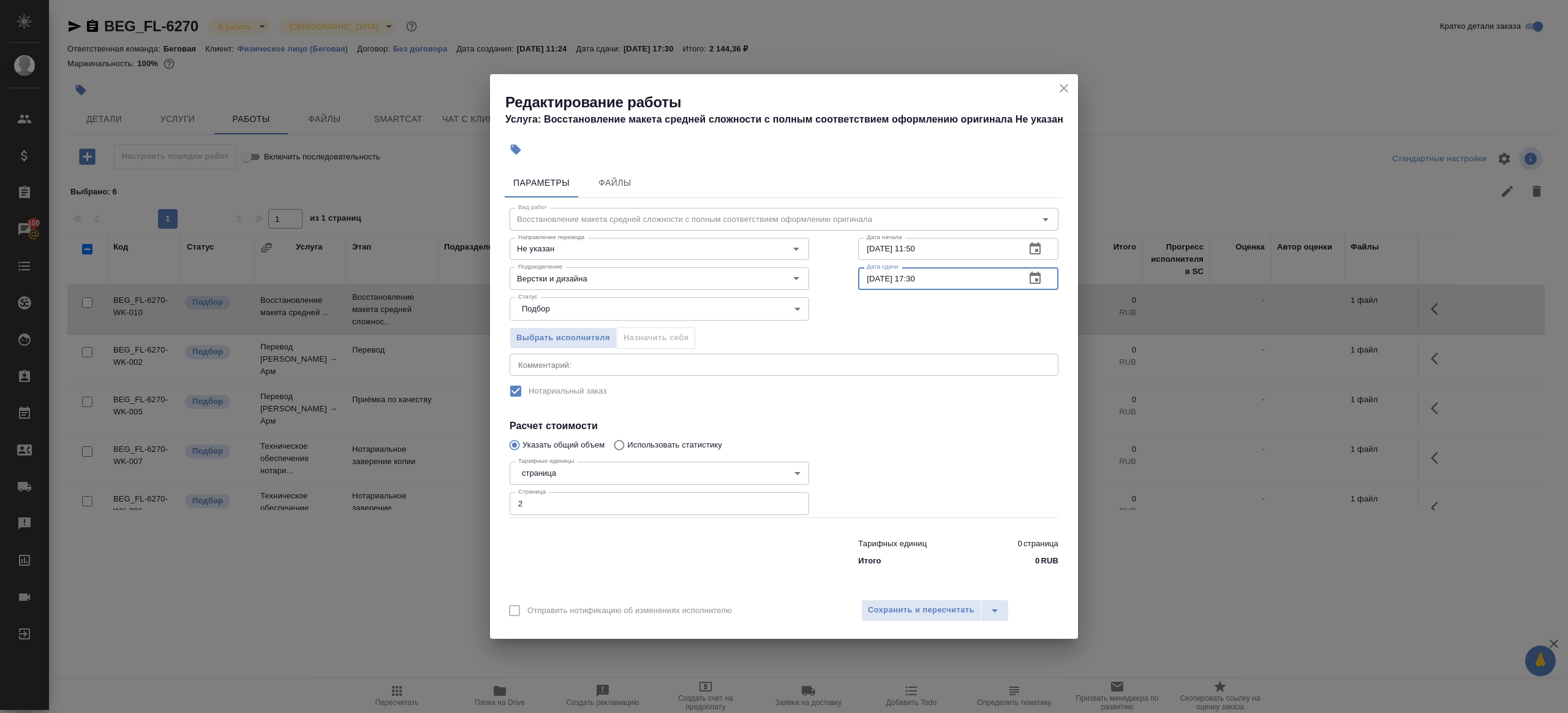
paste input "0.09.2025 11:5"
drag, startPoint x: 916, startPoint y: 278, endPoint x: 1037, endPoint y: 278, distance: 121.0
click at [1037, 278] on div "10.09.2025 11:50 Дата сдачи" at bounding box center [958, 277] width 200 height 22
type input "[DATE] 14:00"
click at [941, 427] on h4 "Расчет стоимости" at bounding box center [784, 425] width 549 height 15
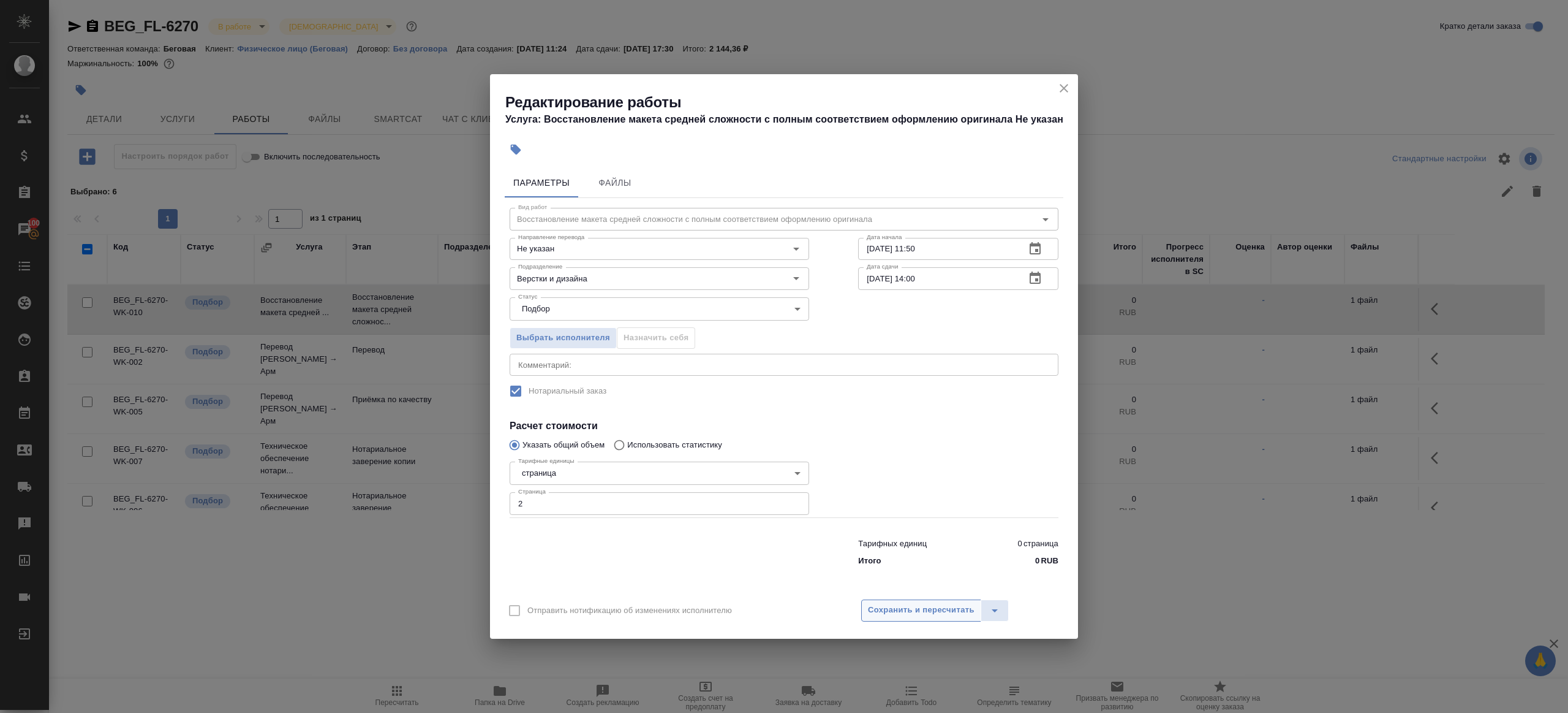
click at [941, 600] on button "Сохранить и пересчитать" at bounding box center [921, 610] width 120 height 22
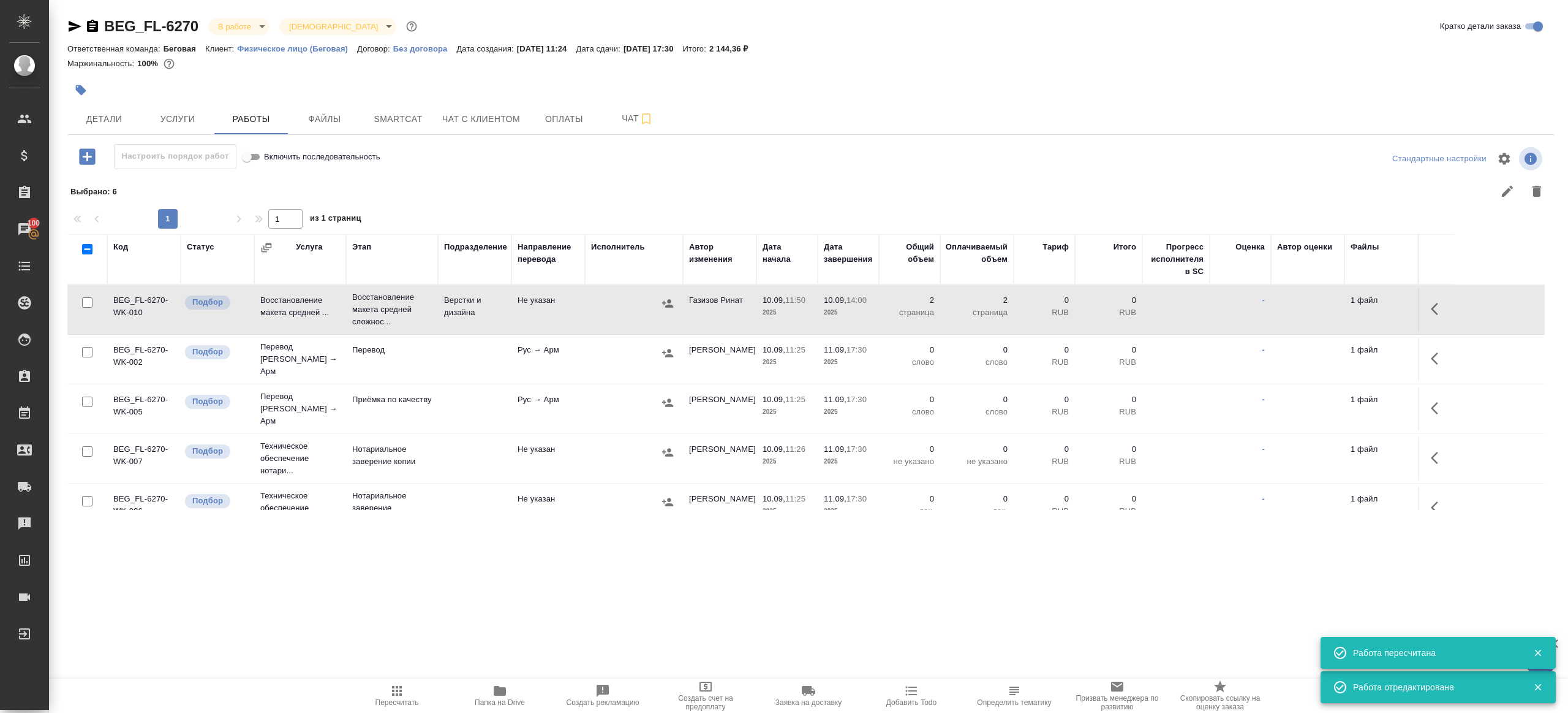
click at [1429, 347] on button "button" at bounding box center [1438, 359] width 29 height 29
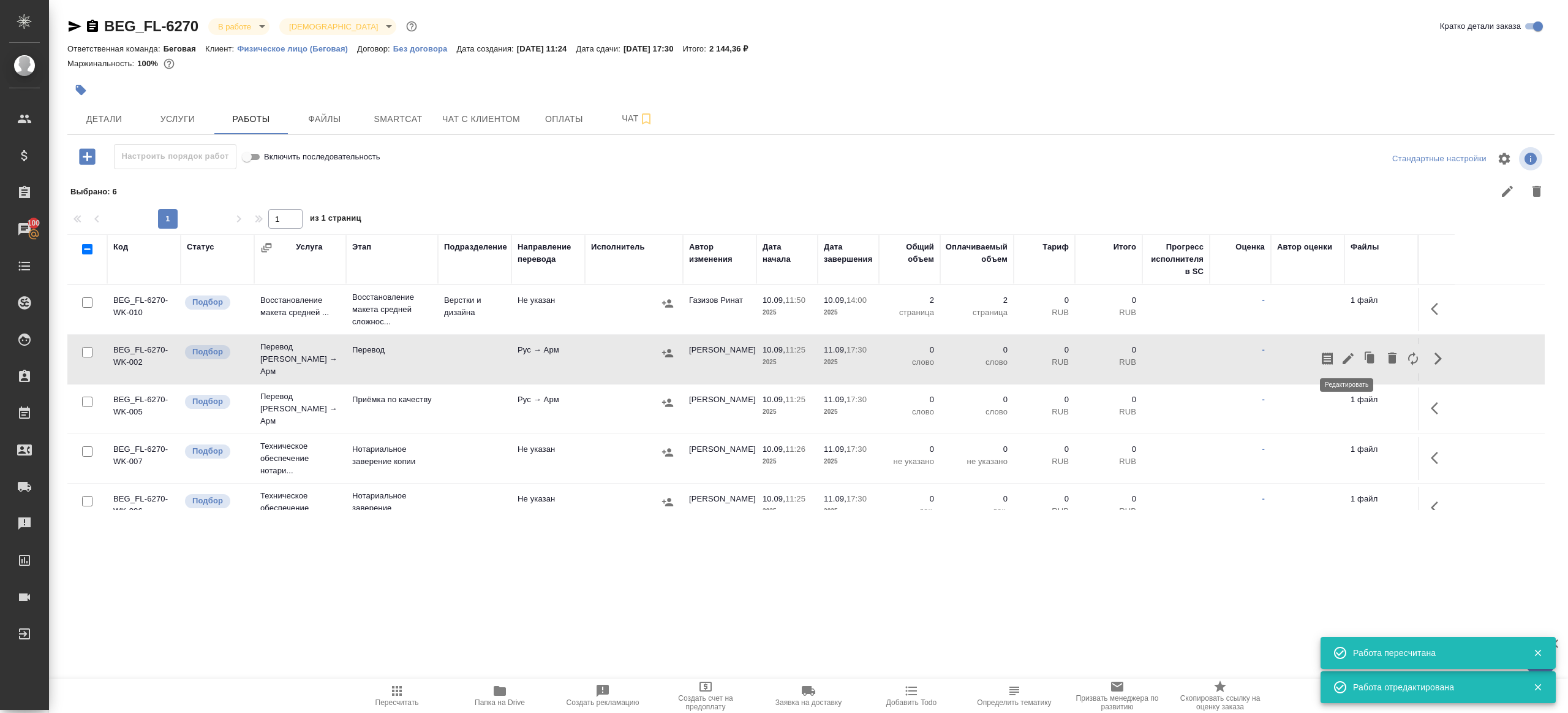
click at [1347, 351] on icon "button" at bounding box center [1348, 358] width 15 height 15
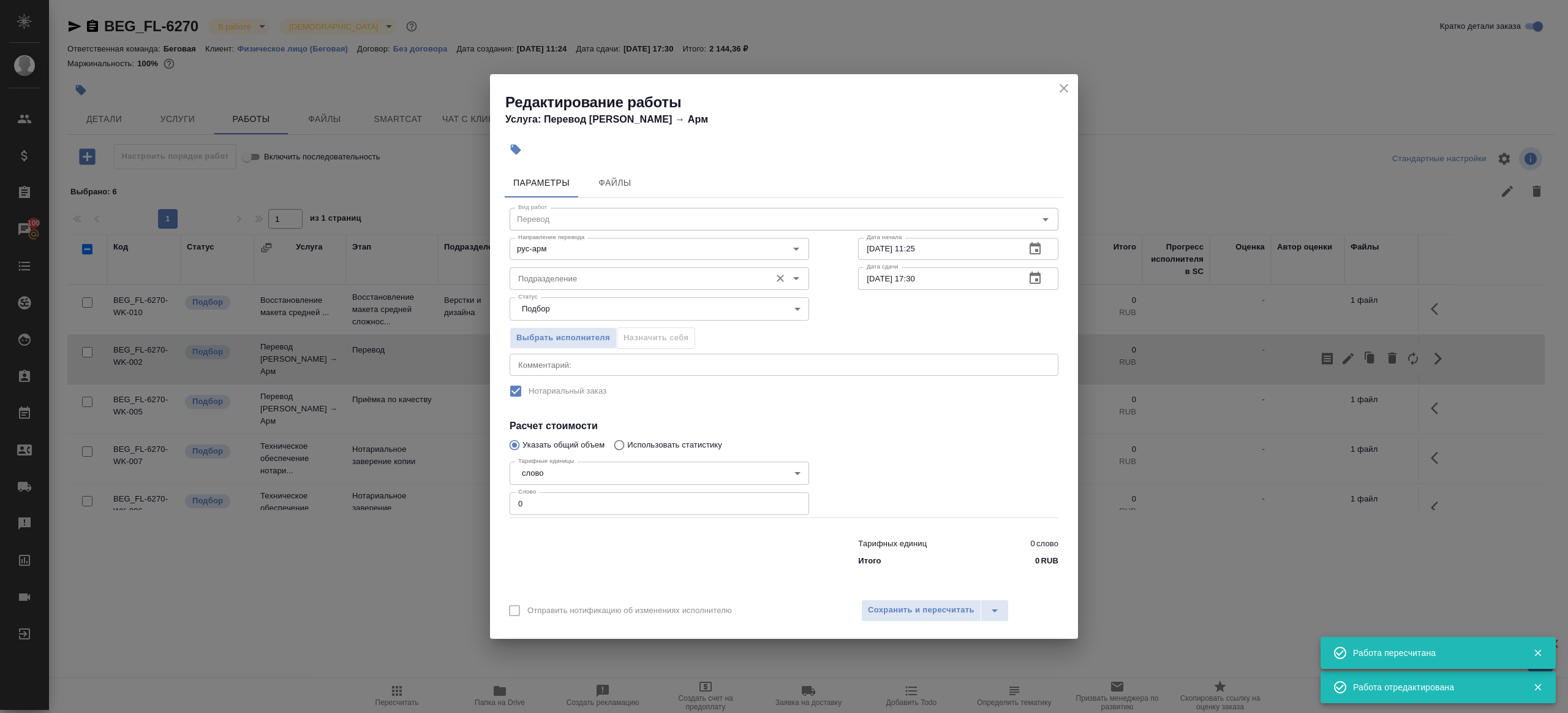
click at [648, 269] on div "Подразделение" at bounding box center [660, 277] width 300 height 22
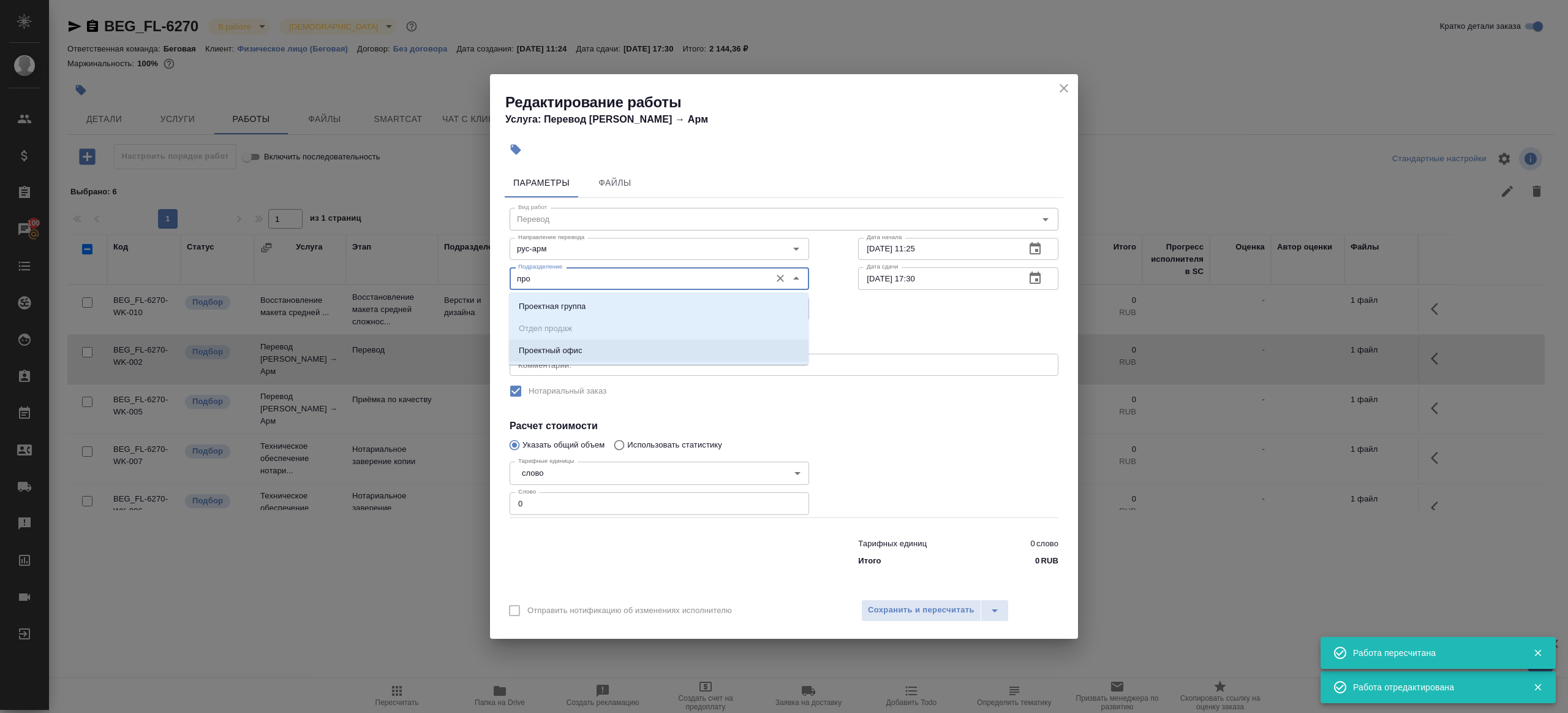
click at [637, 360] on li "Проектный офис" at bounding box center [659, 350] width 300 height 22
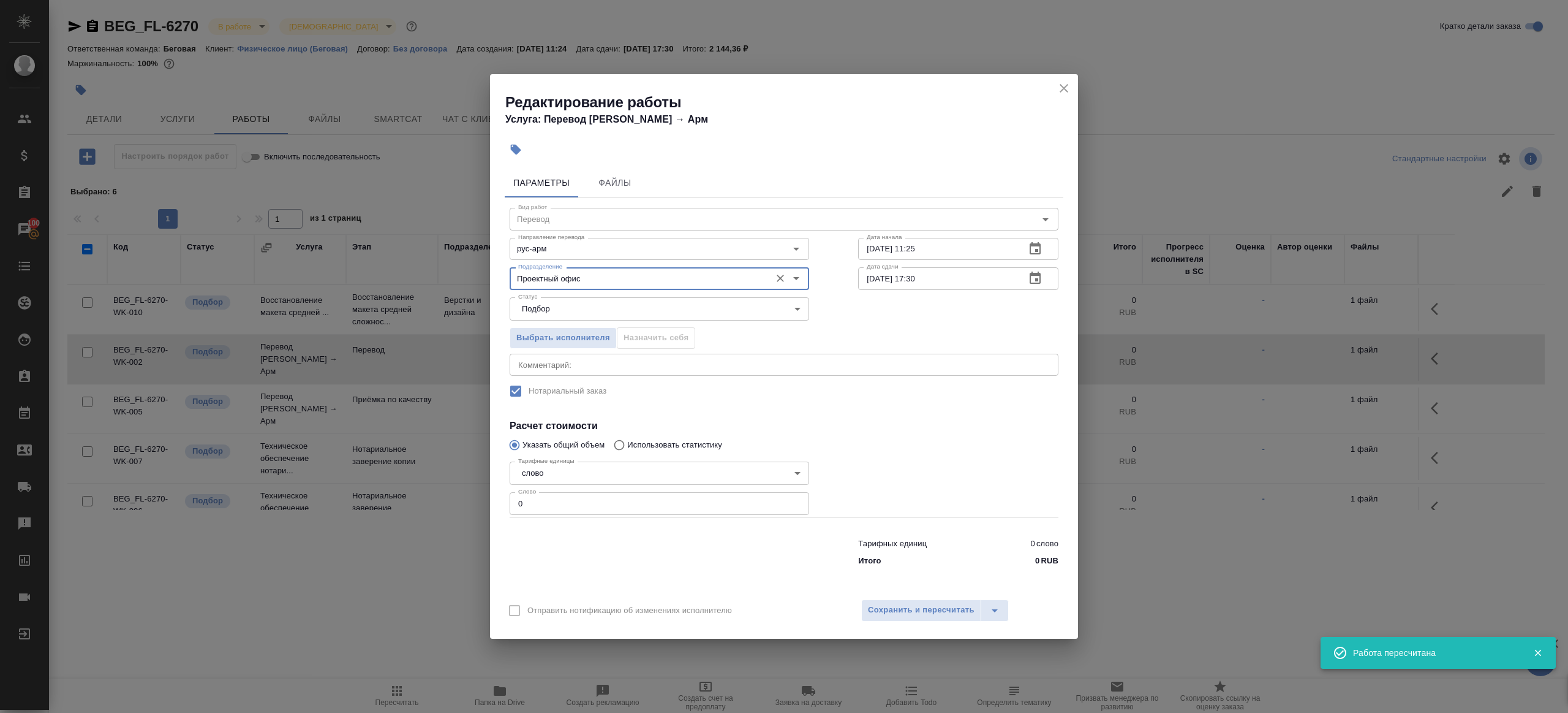
type input "Проектный офис"
click at [557, 497] on input "0" at bounding box center [660, 502] width 300 height 22
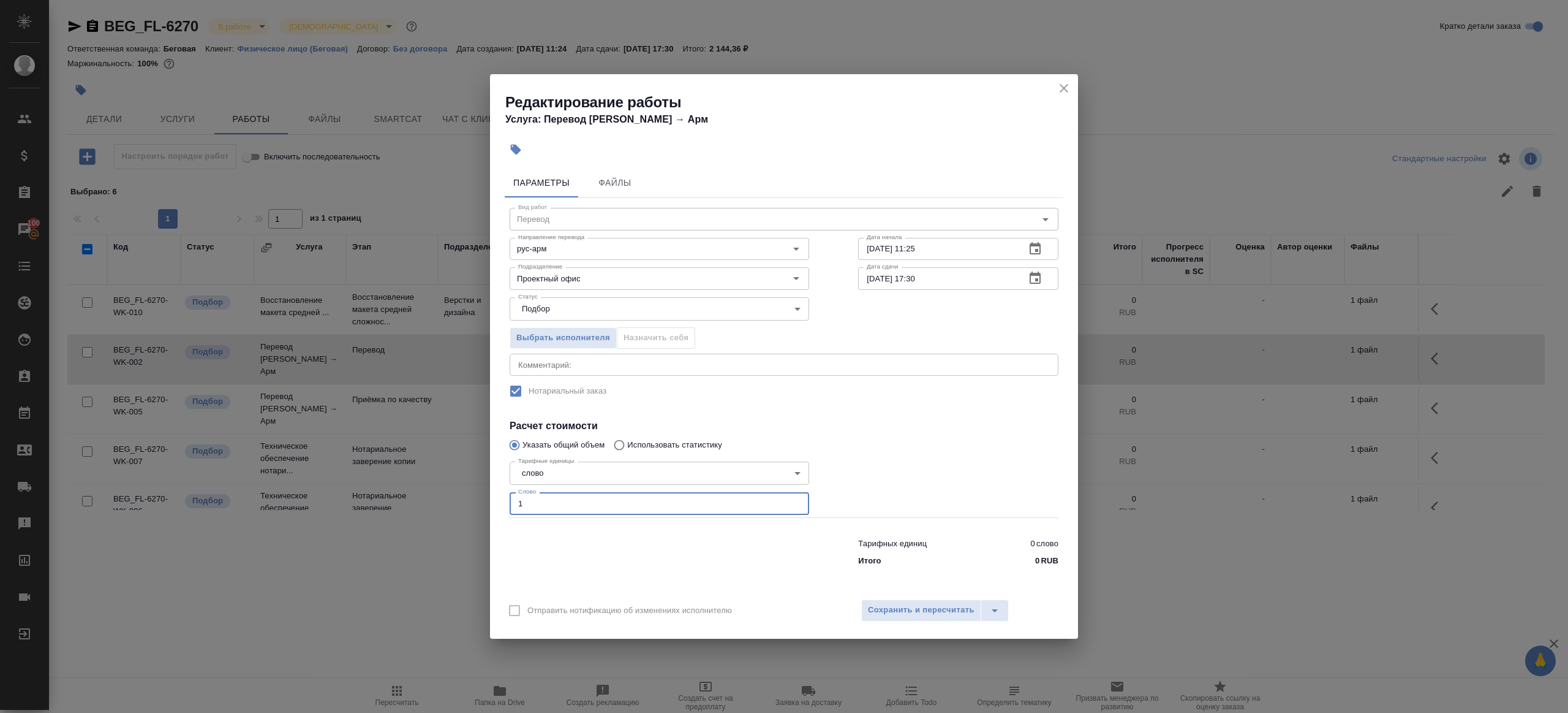
click at [585, 511] on input "1" at bounding box center [660, 502] width 300 height 22
type input "1"
click at [603, 522] on div "Тарифных единиц 0 слово Итого 0 RUB" at bounding box center [784, 549] width 597 height 83
click at [901, 258] on input "10.09.2025 11:25" at bounding box center [937, 248] width 158 height 22
paste input "4:00"
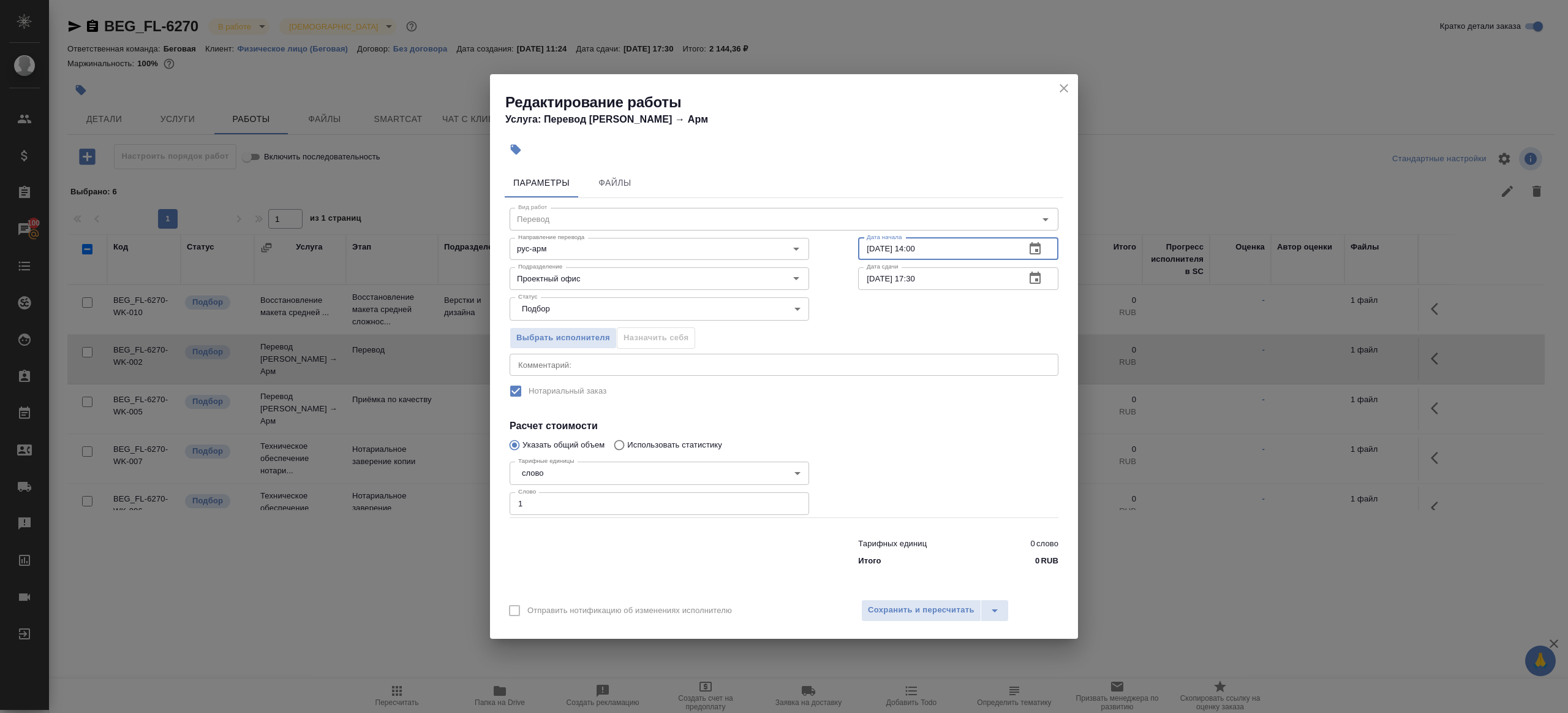
type input "[DATE] 14:00"
click at [952, 277] on input "11.09.2025 17:30" at bounding box center [937, 277] width 158 height 22
drag, startPoint x: 913, startPoint y: 275, endPoint x: 1027, endPoint y: 275, distance: 114.0
click at [1027, 275] on div "11.09.2025 17:30 Дата сдачи" at bounding box center [958, 277] width 200 height 22
type input "11.09.2025 09:00"
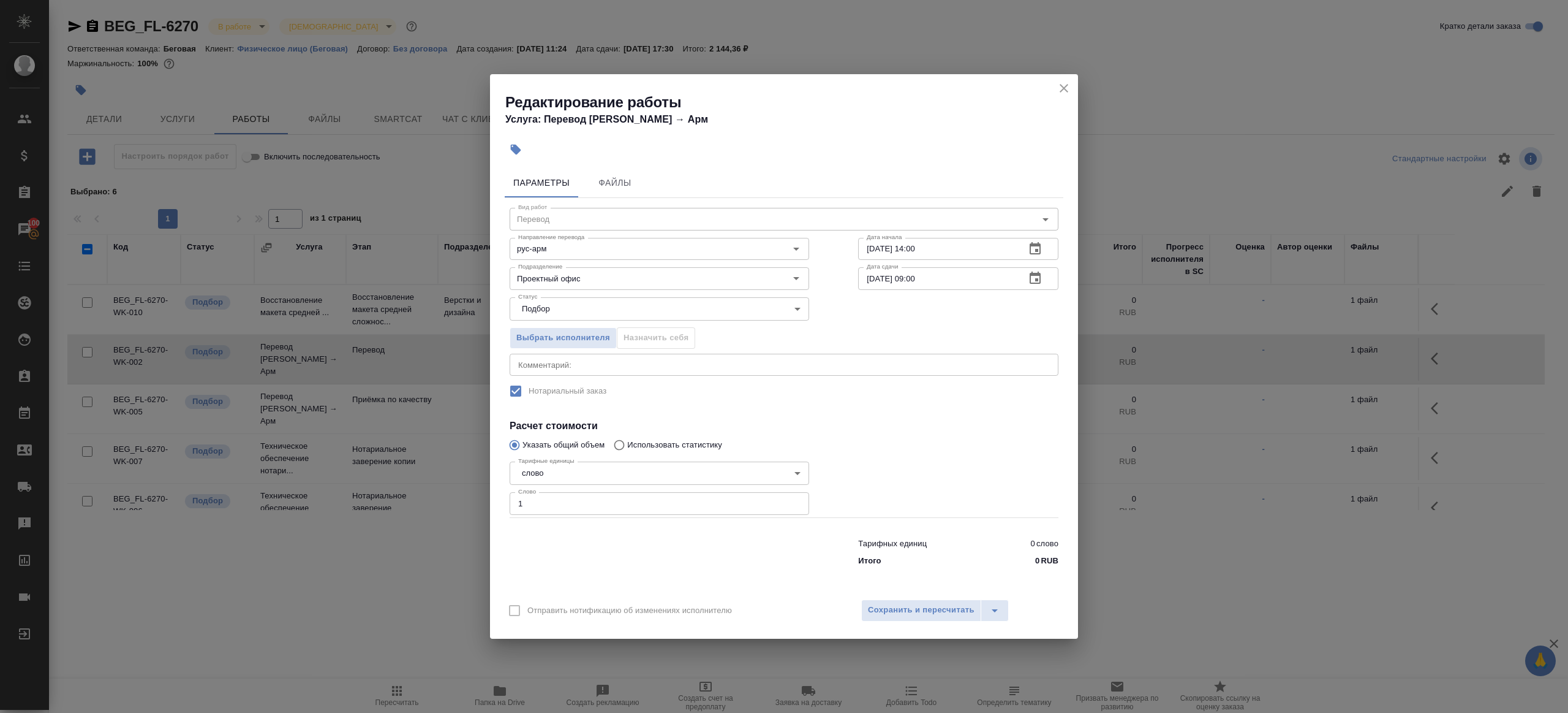
click at [925, 621] on div "Отправить нотификацию об изменениях исполнителю Сохранить и пересчитать" at bounding box center [784, 615] width 588 height 47
click at [925, 612] on span "Сохранить и пересчитать" at bounding box center [920, 610] width 106 height 14
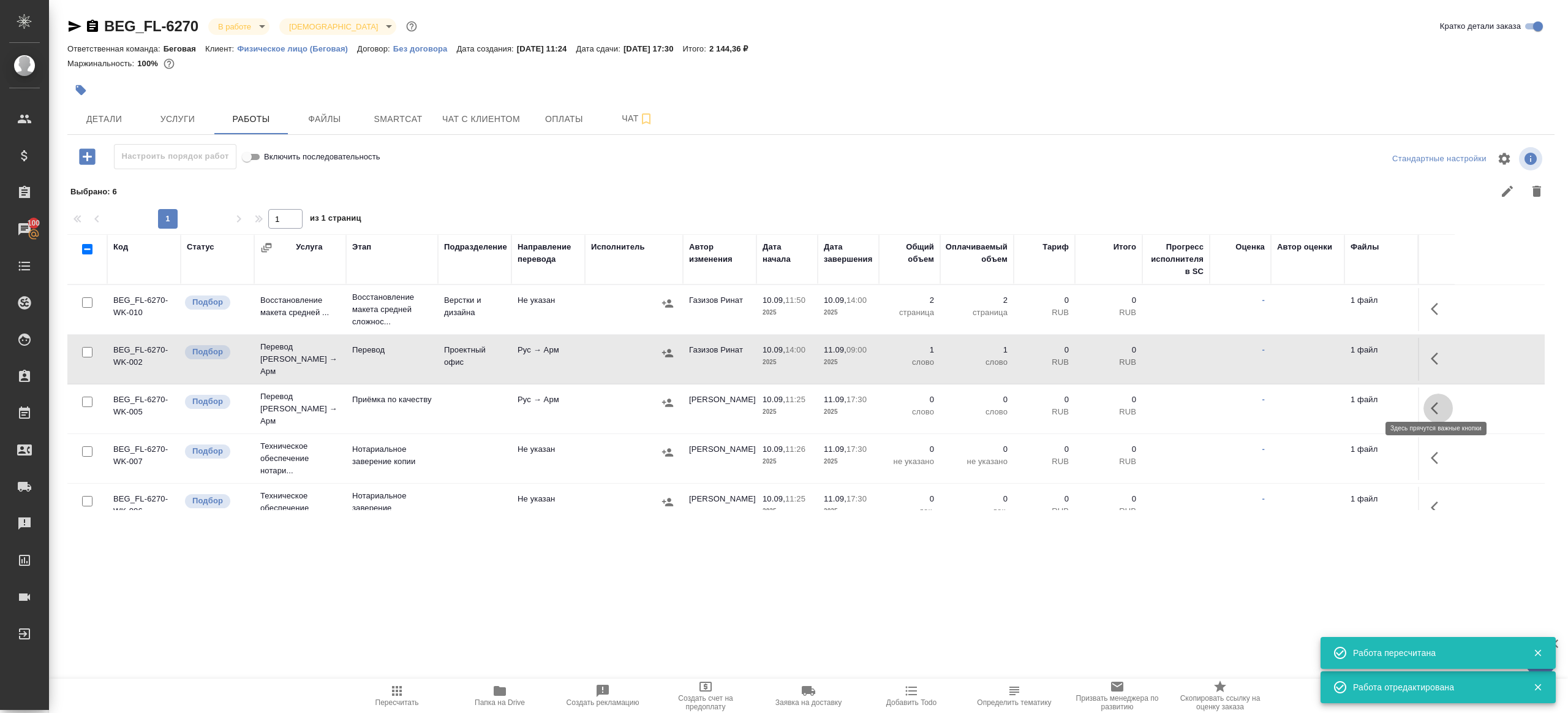
click at [1441, 404] on icon "button" at bounding box center [1438, 408] width 15 height 15
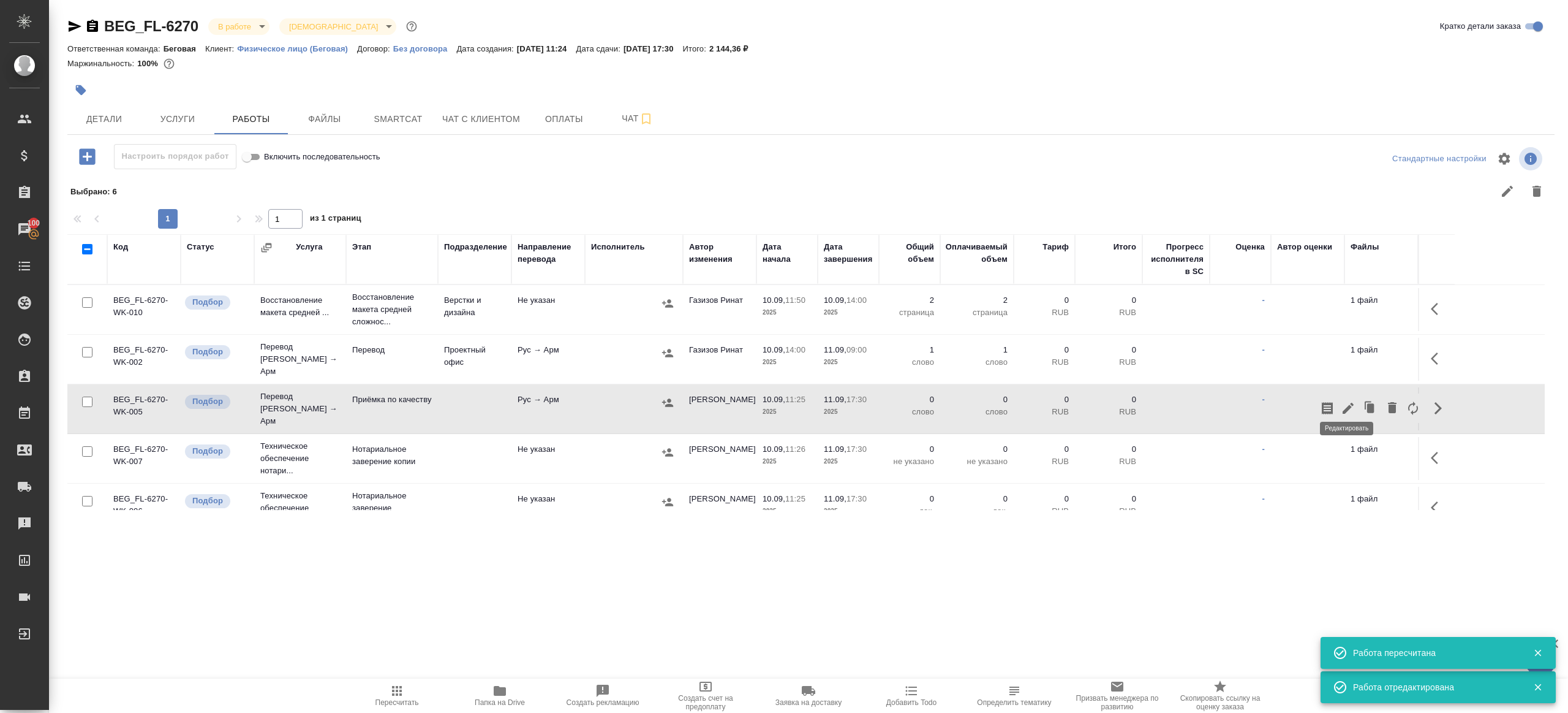
click at [1349, 402] on icon "button" at bounding box center [1348, 408] width 15 height 15
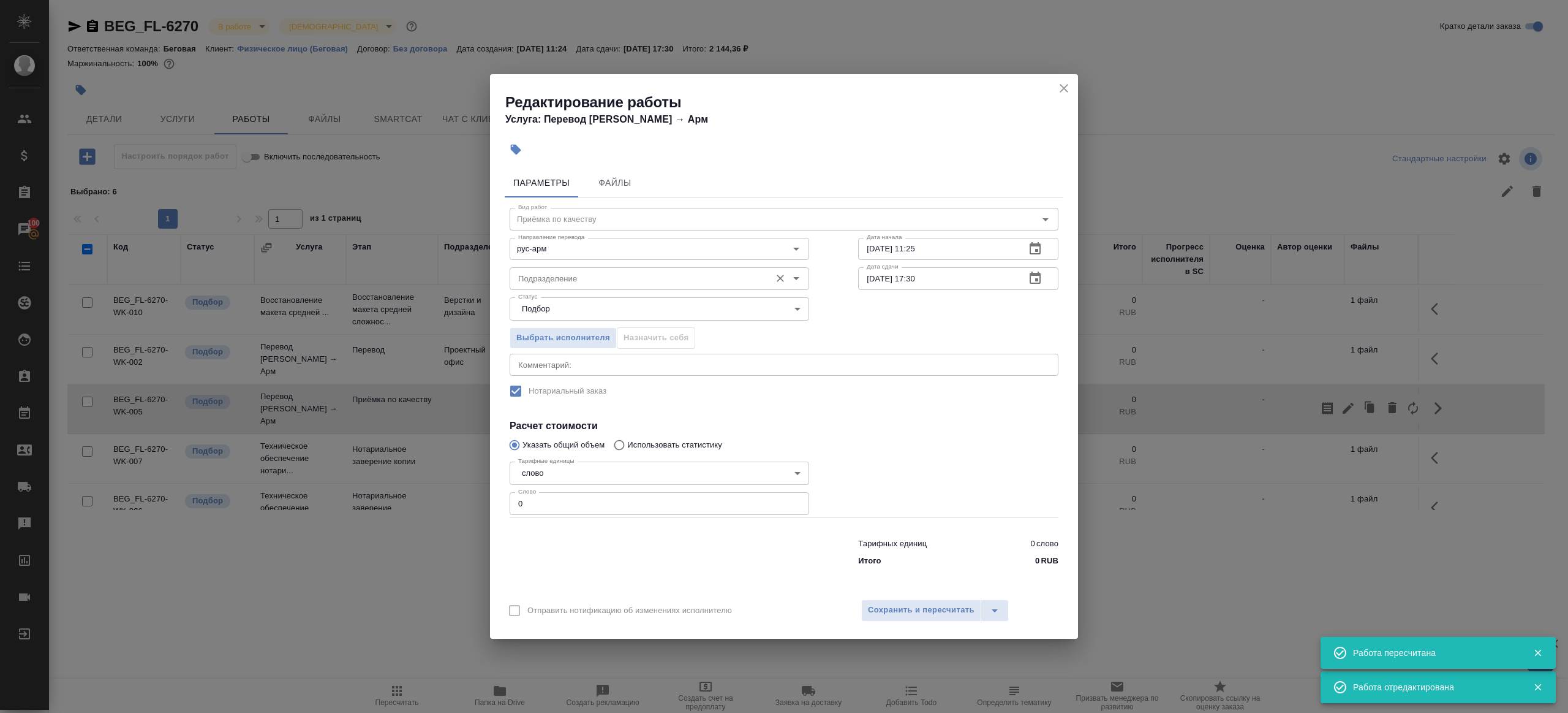
click at [545, 279] on input "Подразделение" at bounding box center [639, 278] width 251 height 15
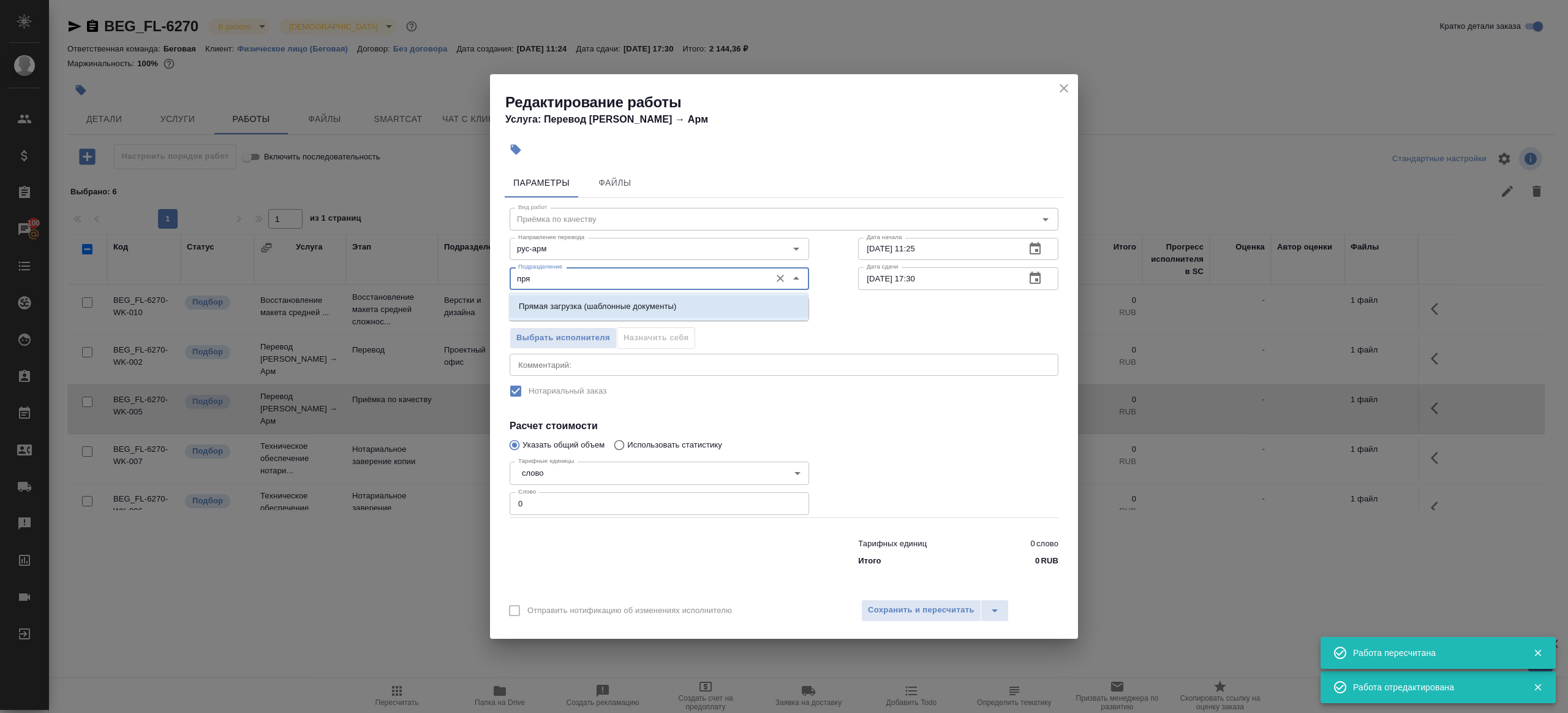
click at [580, 319] on ul "Прямая загрузка (шаблонные документы)" at bounding box center [659, 315] width 300 height 22
click at [593, 314] on li "Прямая загрузка (шаблонные документы)" at bounding box center [659, 306] width 300 height 22
type input "Прямая загрузка (шаблонные документы)"
click at [897, 253] on input "10.09.2025 11:25" at bounding box center [937, 248] width 158 height 22
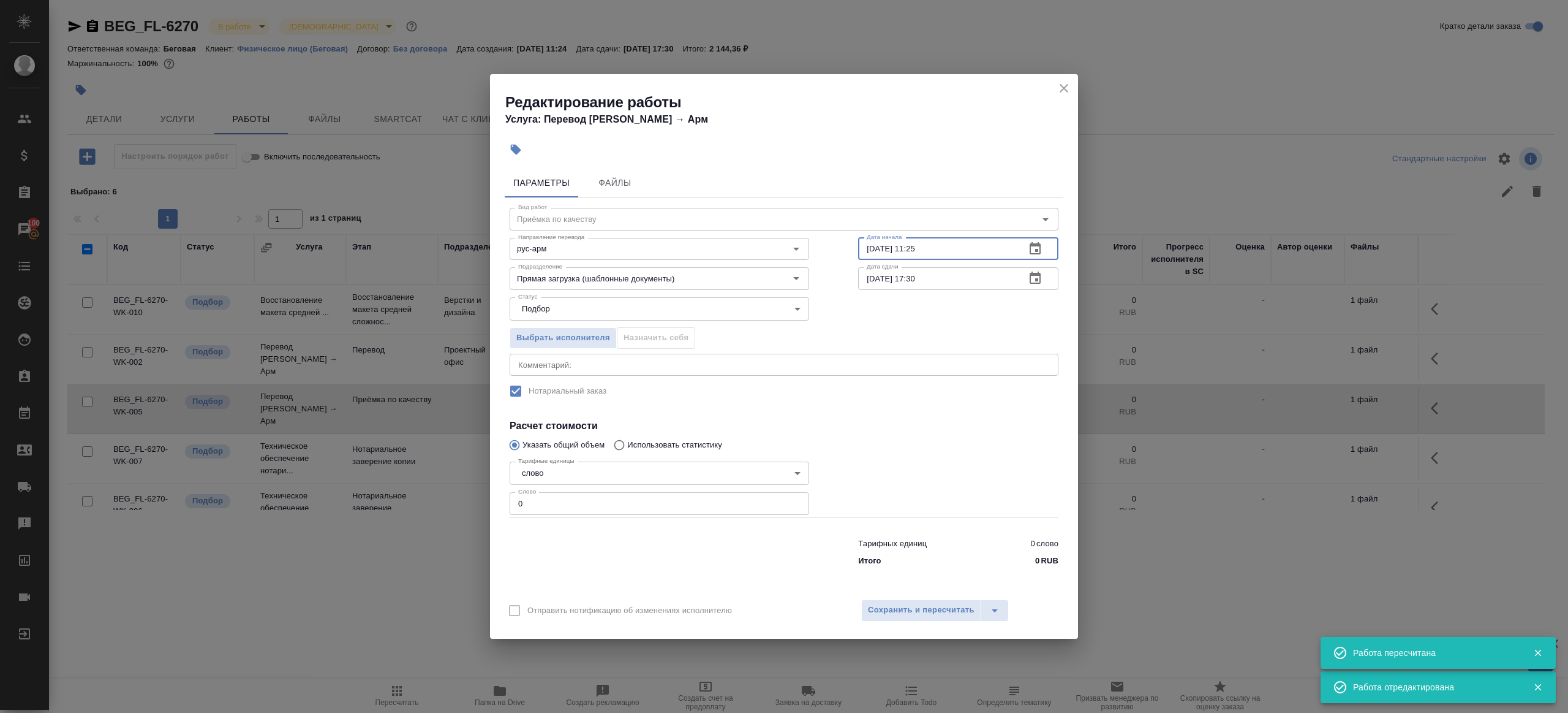
paste input "1.09.2025 09:00"
type input "11.09.2025 09:00"
click at [936, 284] on input "11.09.2025 17:30" at bounding box center [937, 277] width 158 height 22
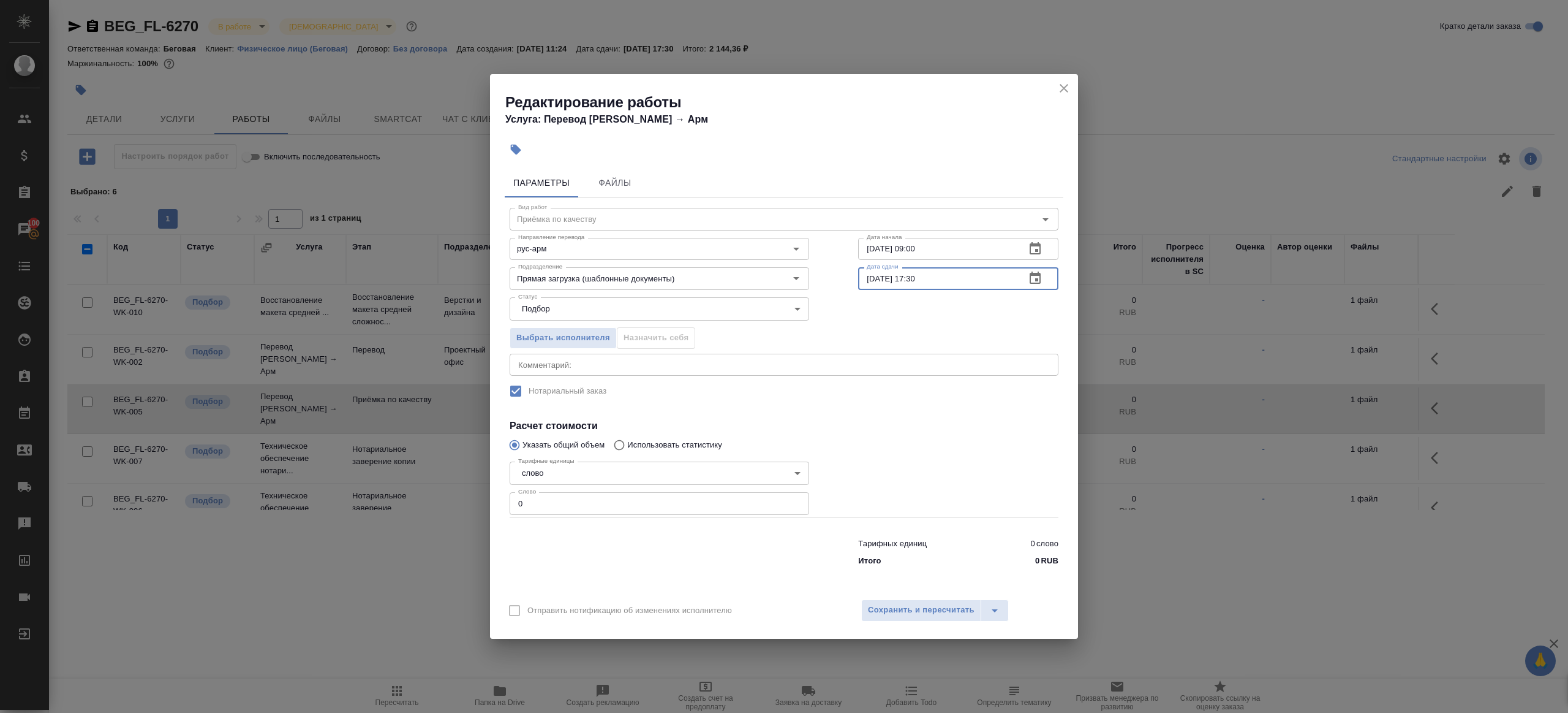
paste input "09:0"
click at [917, 277] on input "11.09.2025 09:00" at bounding box center [937, 277] width 158 height 22
type input "11.09.2025 11:00"
click at [602, 508] on input "0" at bounding box center [660, 502] width 300 height 22
type input "1"
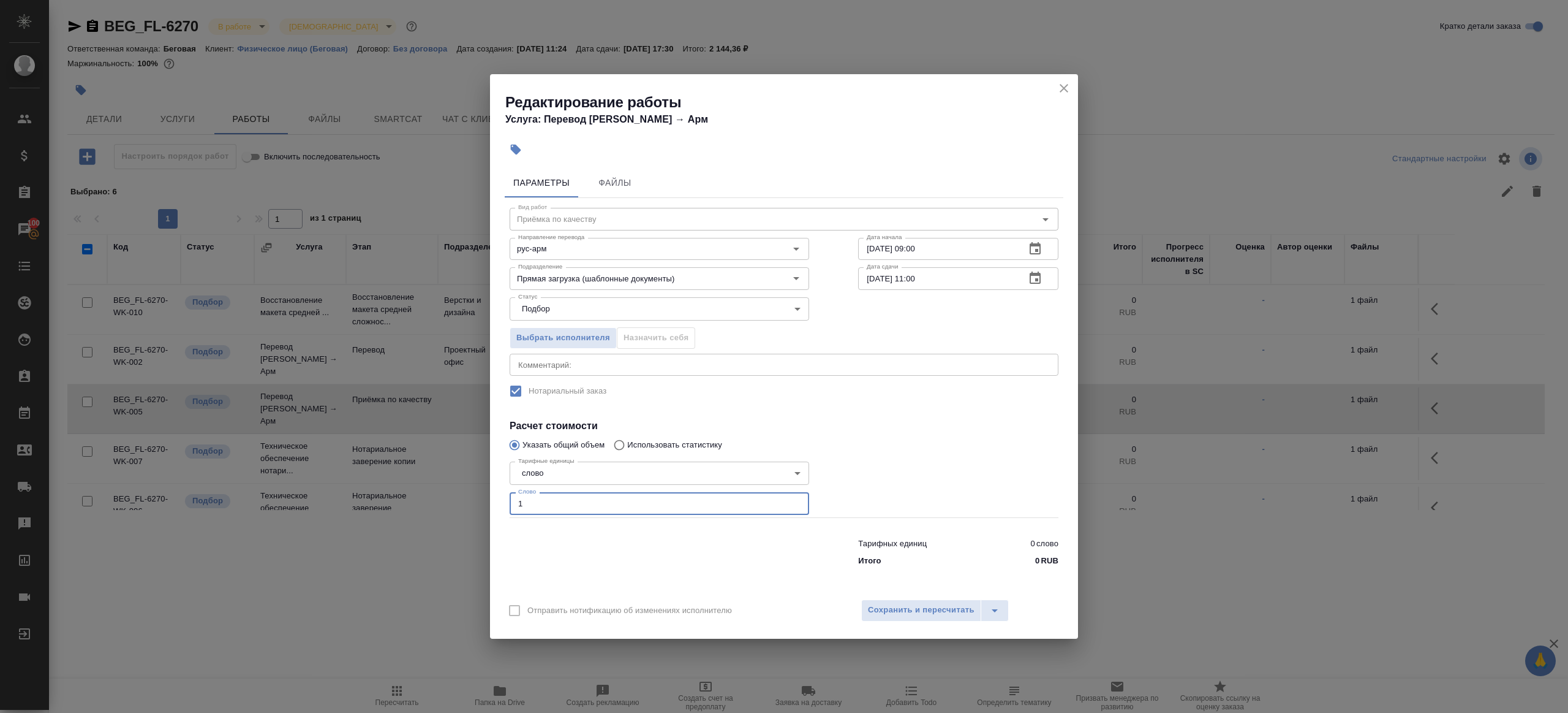
click at [640, 587] on div "Параметры Файлы Вид работ Приёмка по качеству Вид работ Направление перевода ру…" at bounding box center [784, 377] width 588 height 428
click at [860, 603] on div "Отправить нотификацию об изменениях исполнителю Сохранить и пересчитать" at bounding box center [784, 615] width 588 height 47
click at [868, 606] on span "Сохранить и пересчитать" at bounding box center [920, 610] width 106 height 14
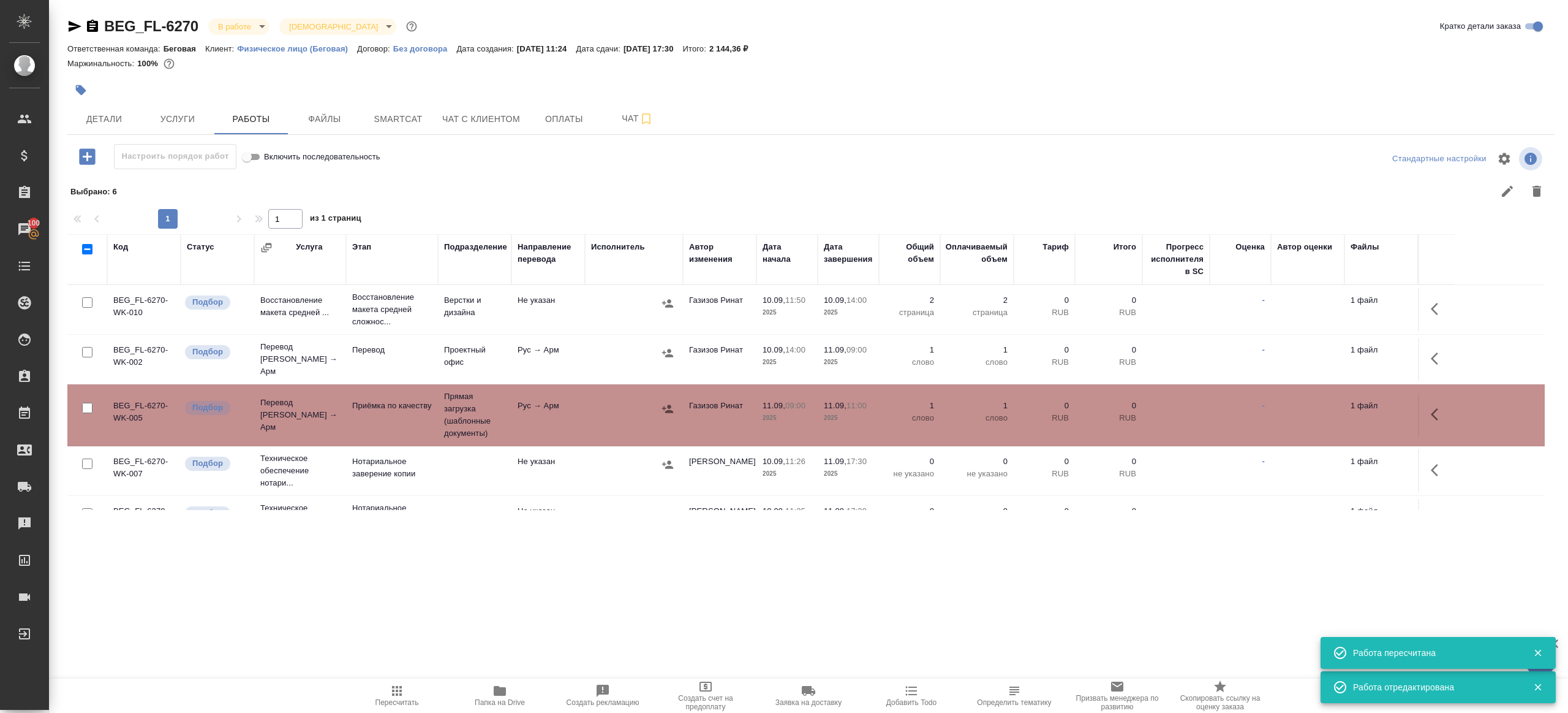
click at [76, 88] on icon "button" at bounding box center [81, 90] width 10 height 10
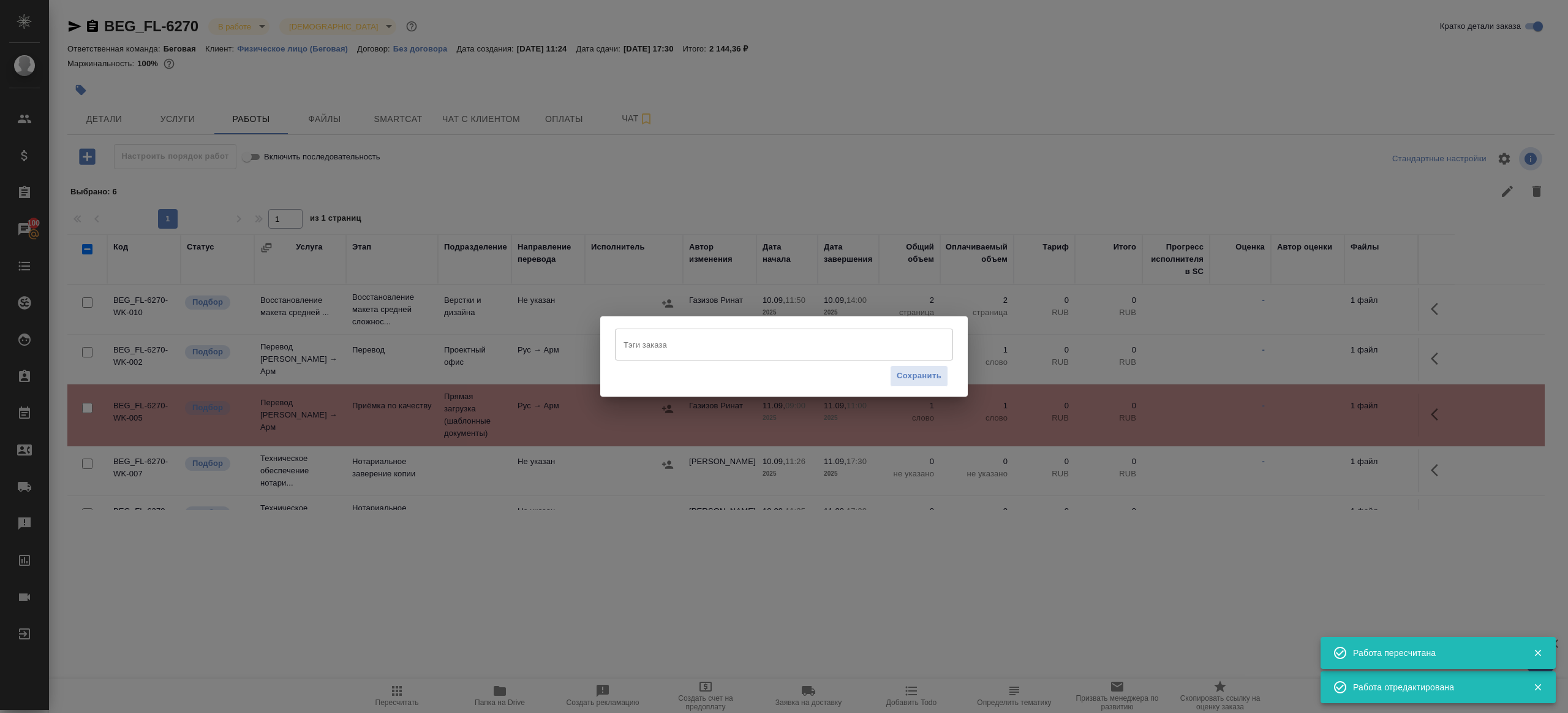
click at [723, 361] on div "Сохранить" at bounding box center [784, 376] width 339 height 31
click at [723, 353] on input "Тэги заказа" at bounding box center [772, 345] width 304 height 21
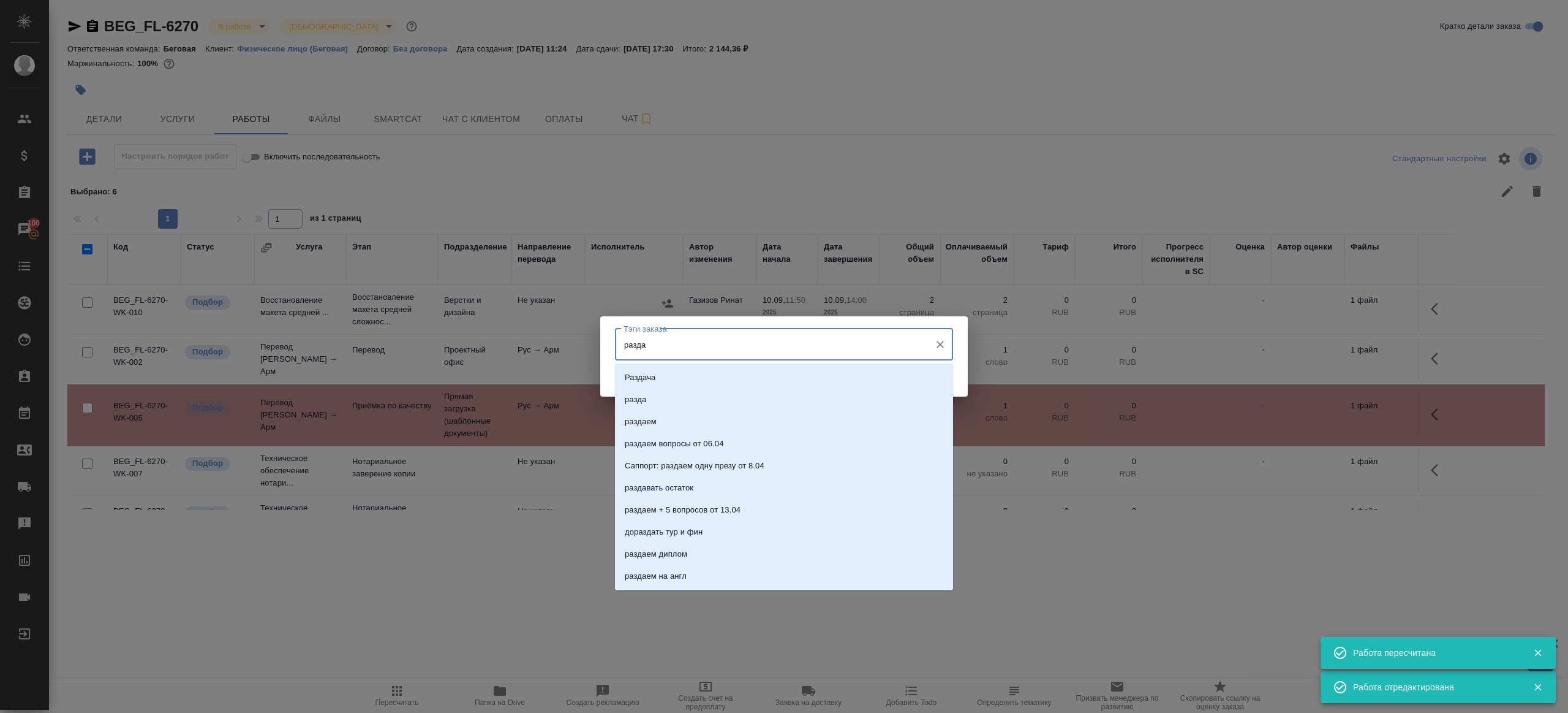
type input "раздае"
click at [717, 367] on li "раздаем" at bounding box center [784, 377] width 339 height 22
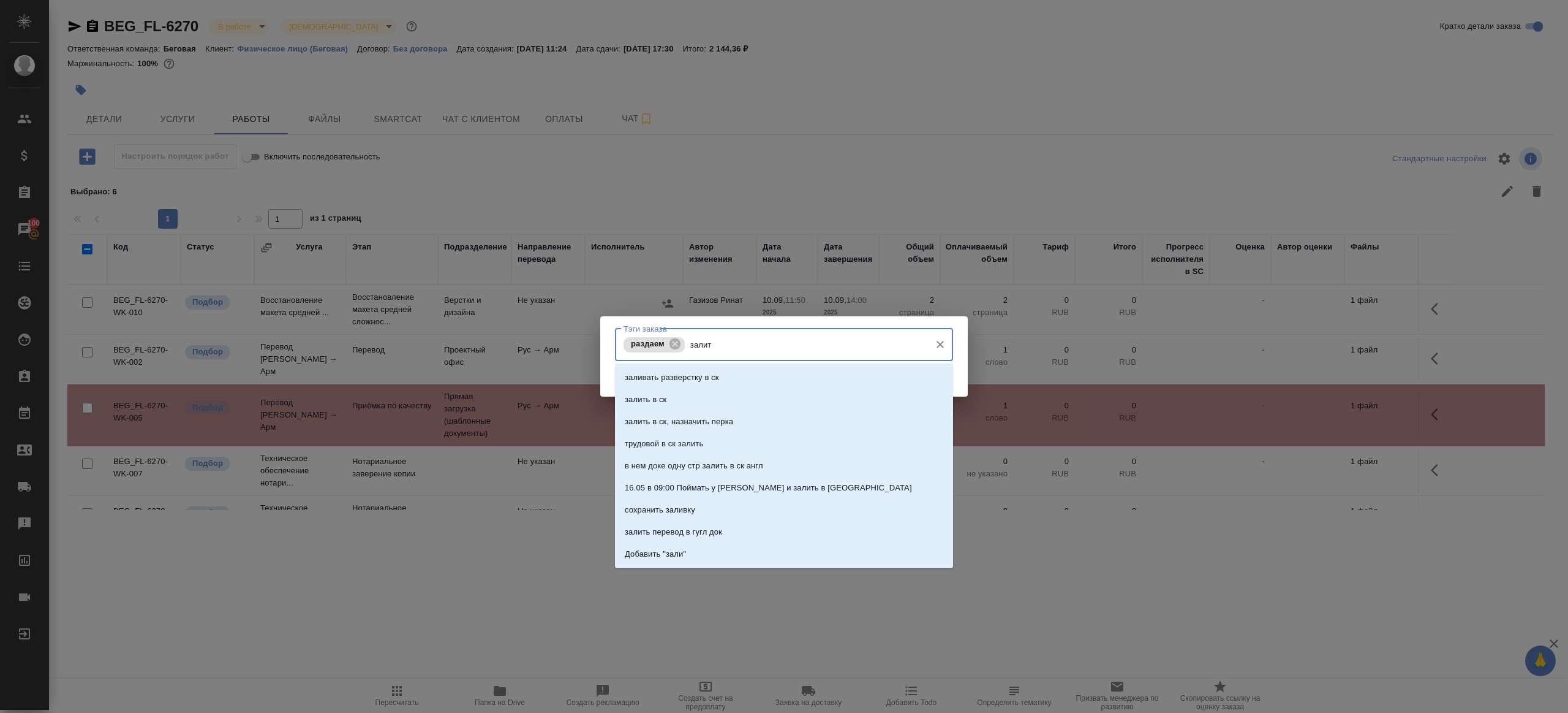
type input "залить"
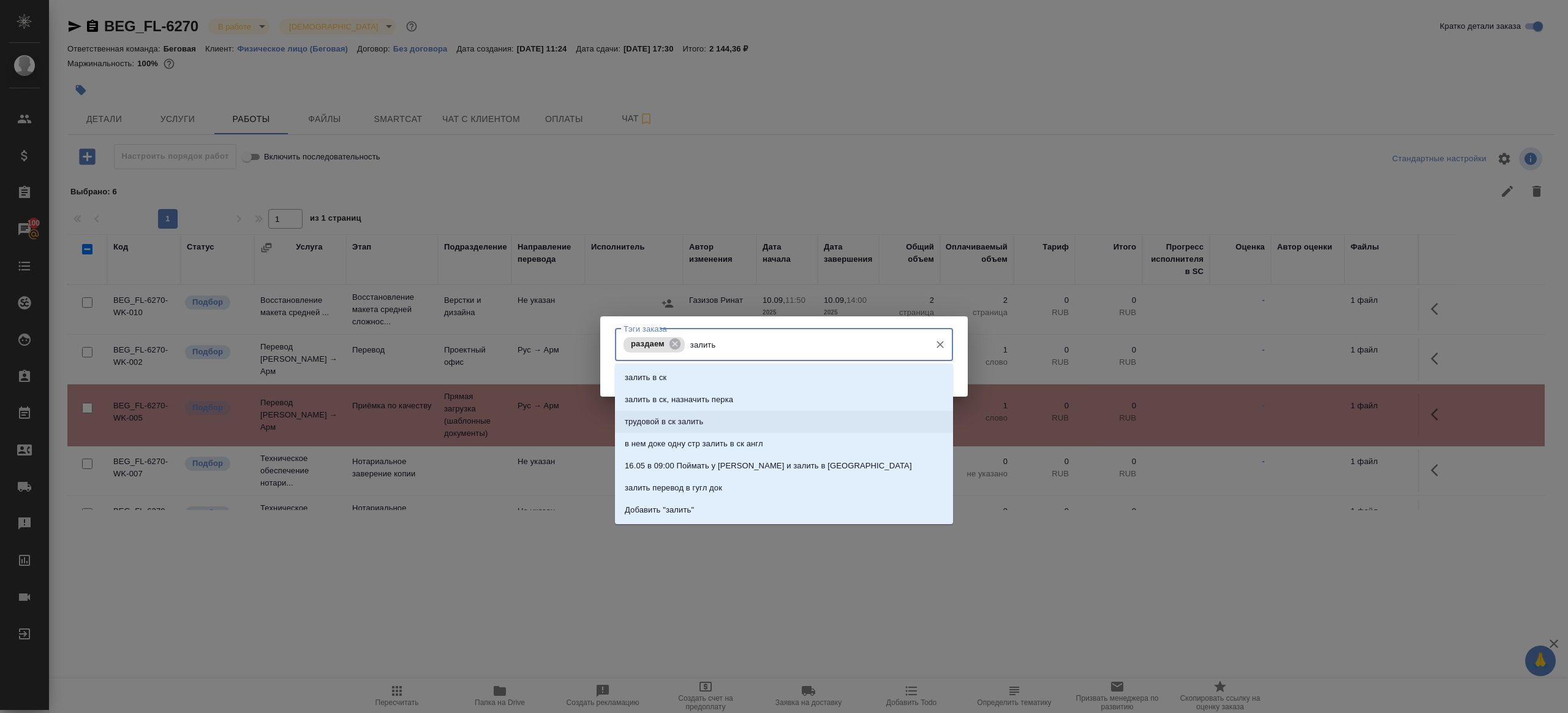
click at [711, 407] on li "залить в ск, назначить перка" at bounding box center [784, 399] width 339 height 22
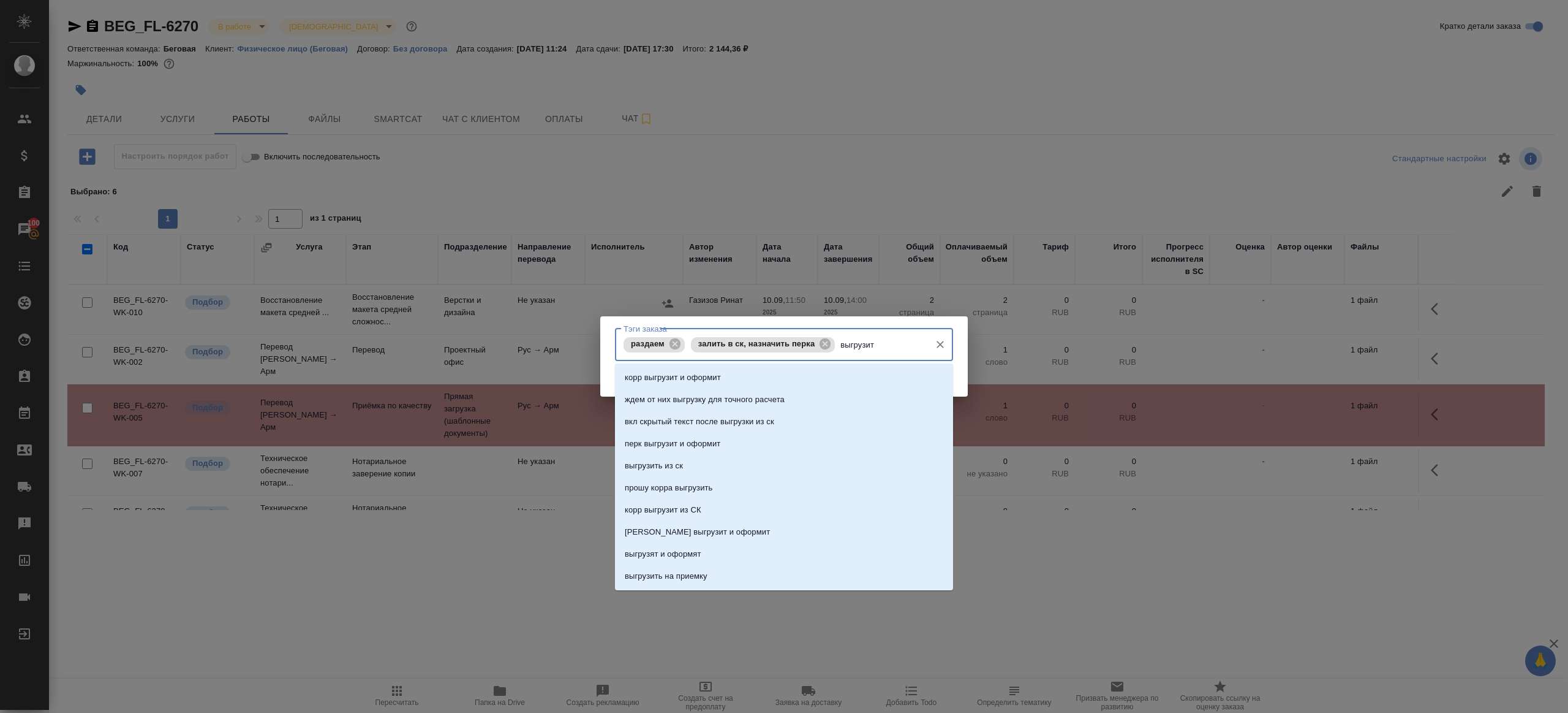
type input "выгрузить"
click at [690, 386] on li "выгрузить из ск" at bounding box center [784, 377] width 339 height 22
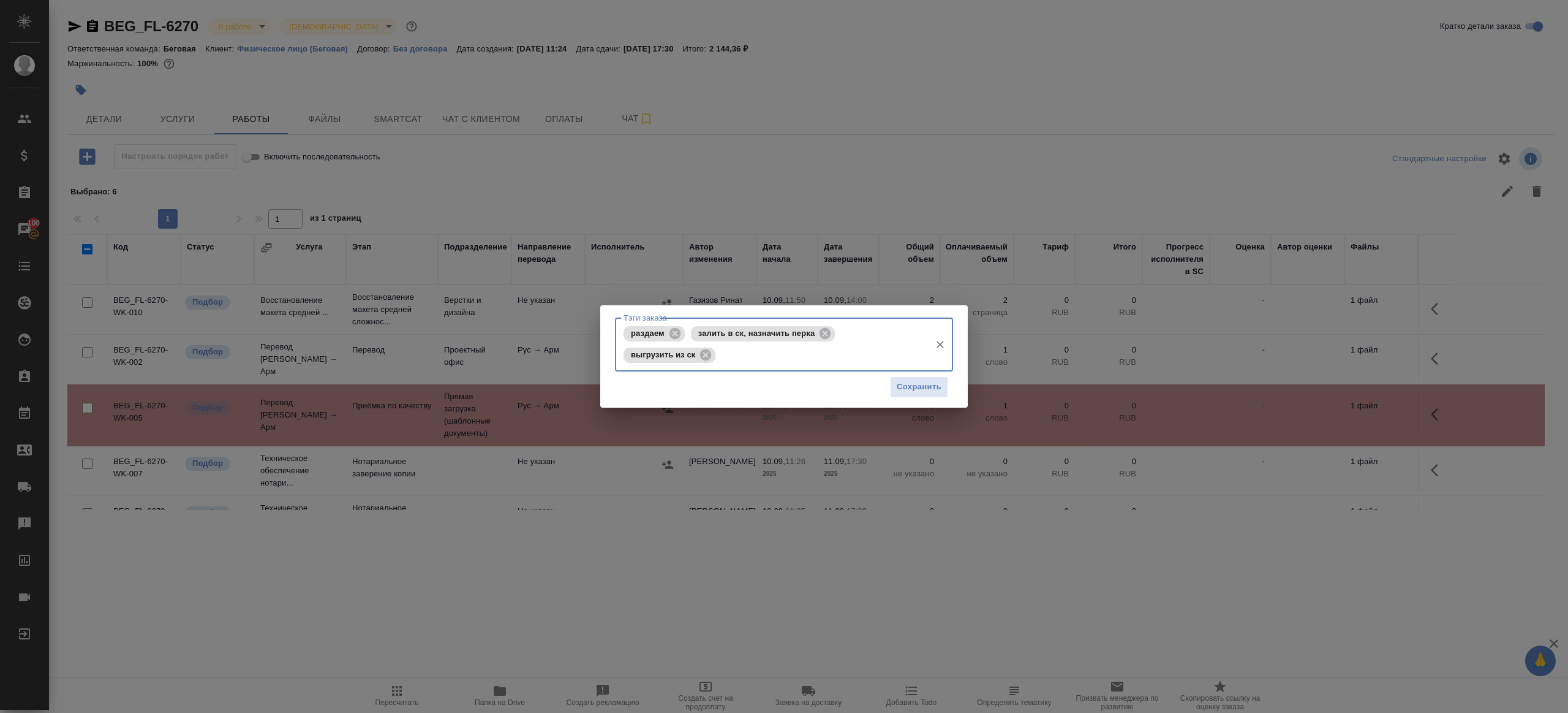
click at [918, 399] on div "Сохранить" at bounding box center [784, 387] width 339 height 31
click at [920, 389] on span "Сохранить" at bounding box center [920, 387] width 45 height 14
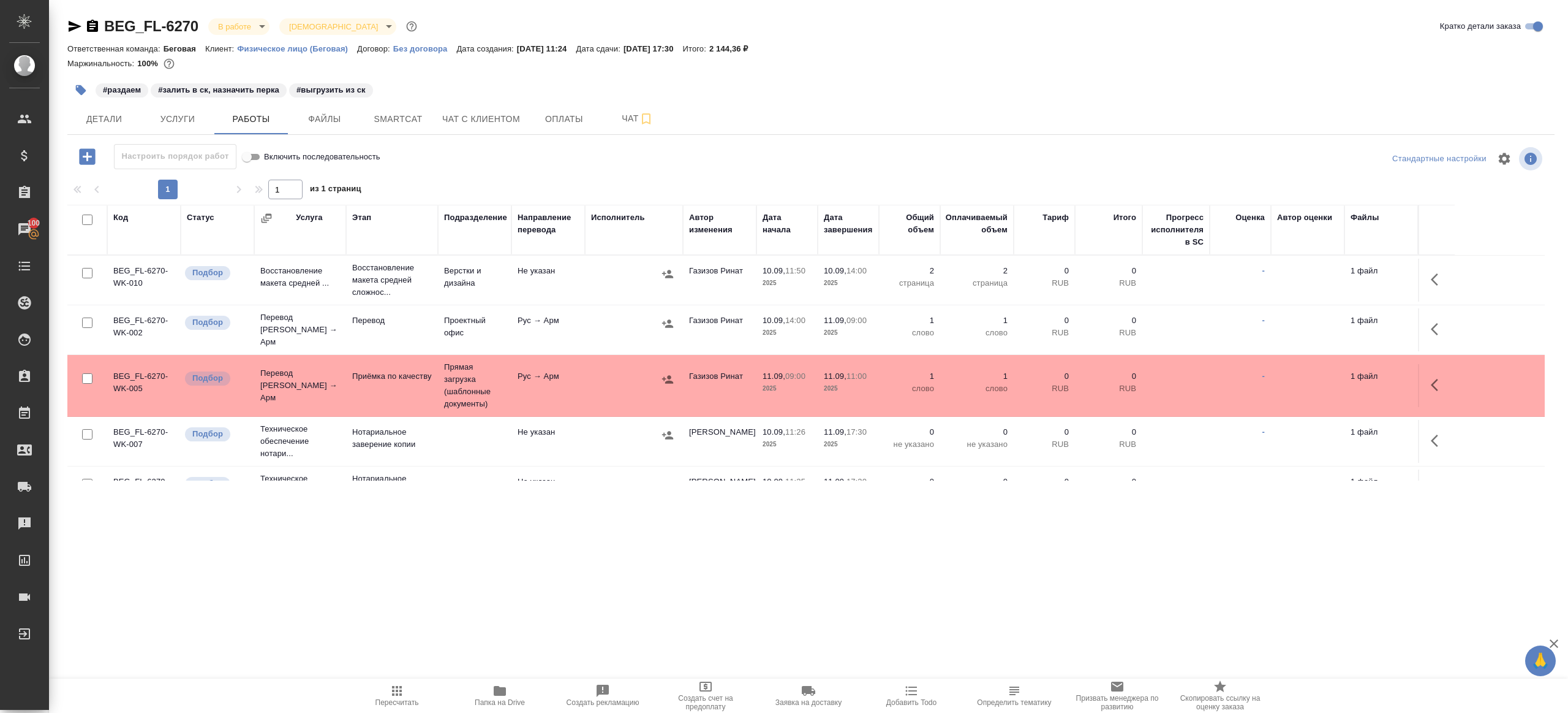
click at [384, 704] on span "Пересчитать" at bounding box center [397, 703] width 43 height 9
click at [384, 704] on span "Пересчитать" at bounding box center [397, 703] width 43 height 9
click at [536, 633] on div ".cls-1 fill:#fff; AWATERA Gazizov Rinat Клиенты Спецификации Заказы 100 Чаты To…" at bounding box center [784, 356] width 1568 height 713
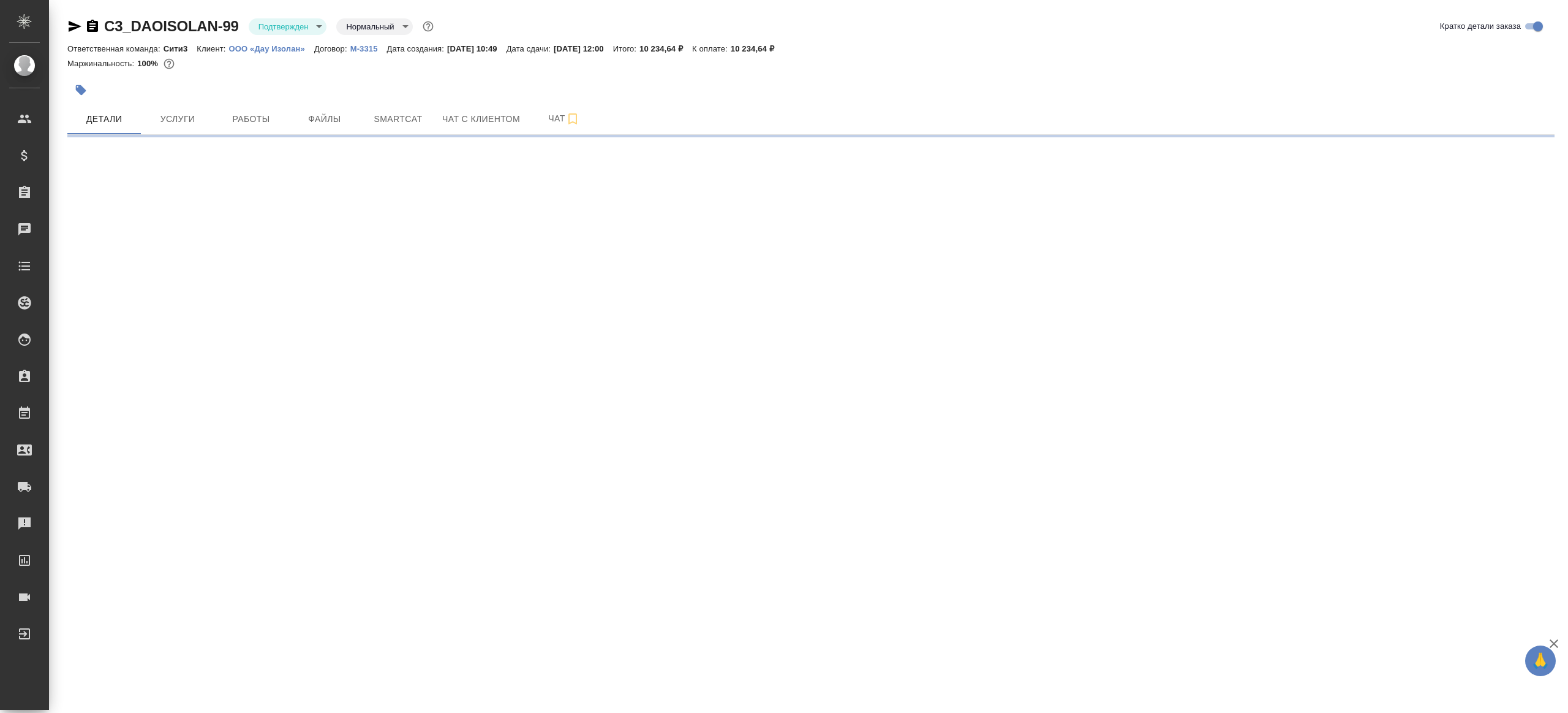
select select "RU"
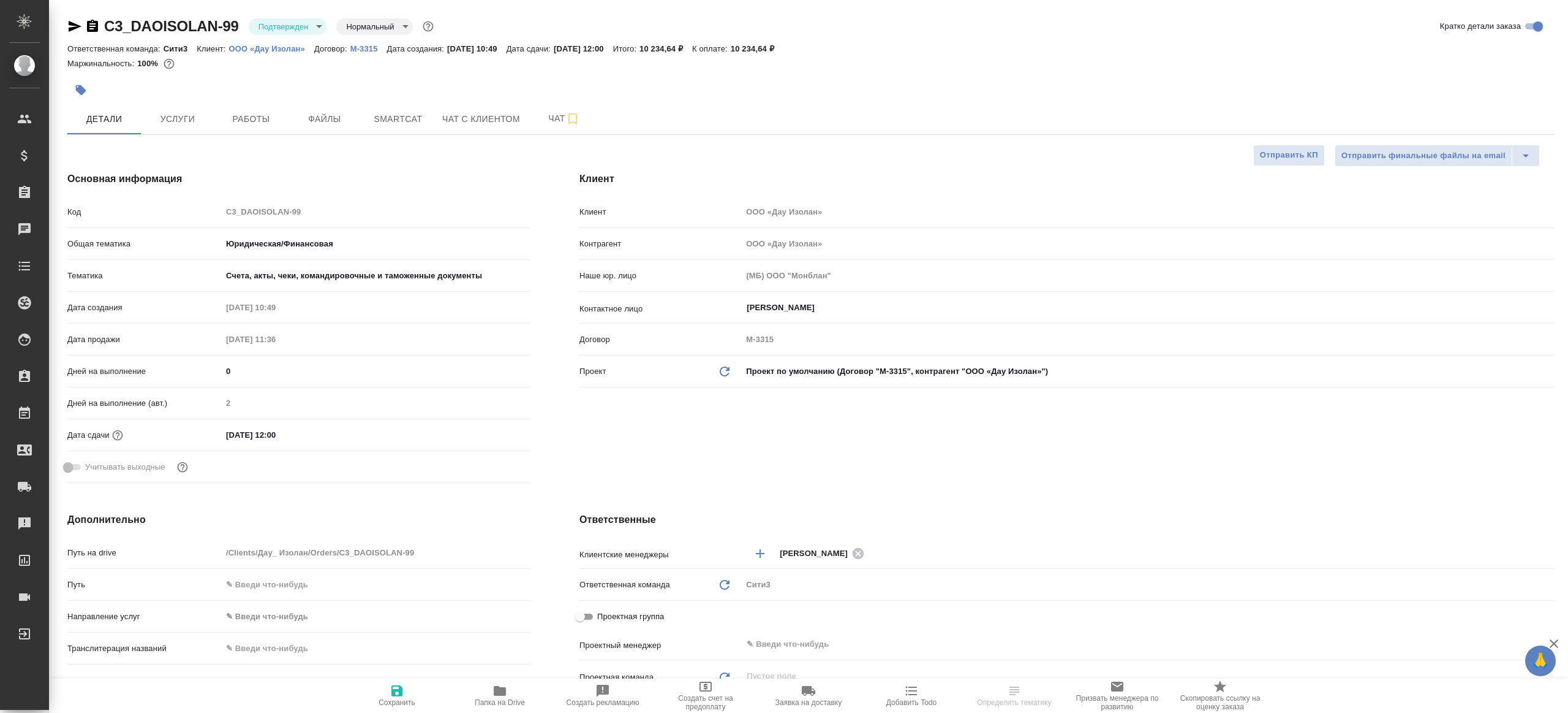
type textarea "x"
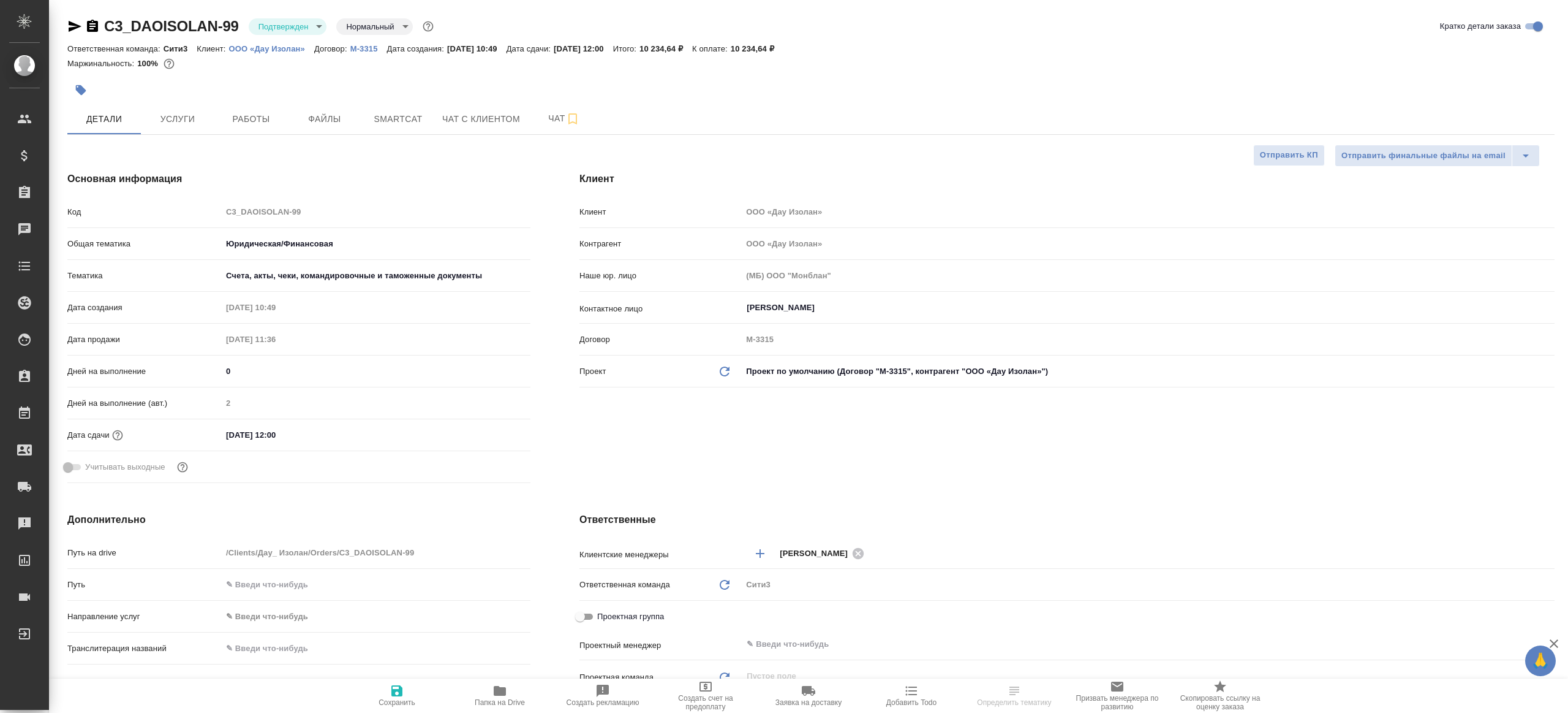
type textarea "x"
type input "[PERSON_NAME]"
type textarea "x"
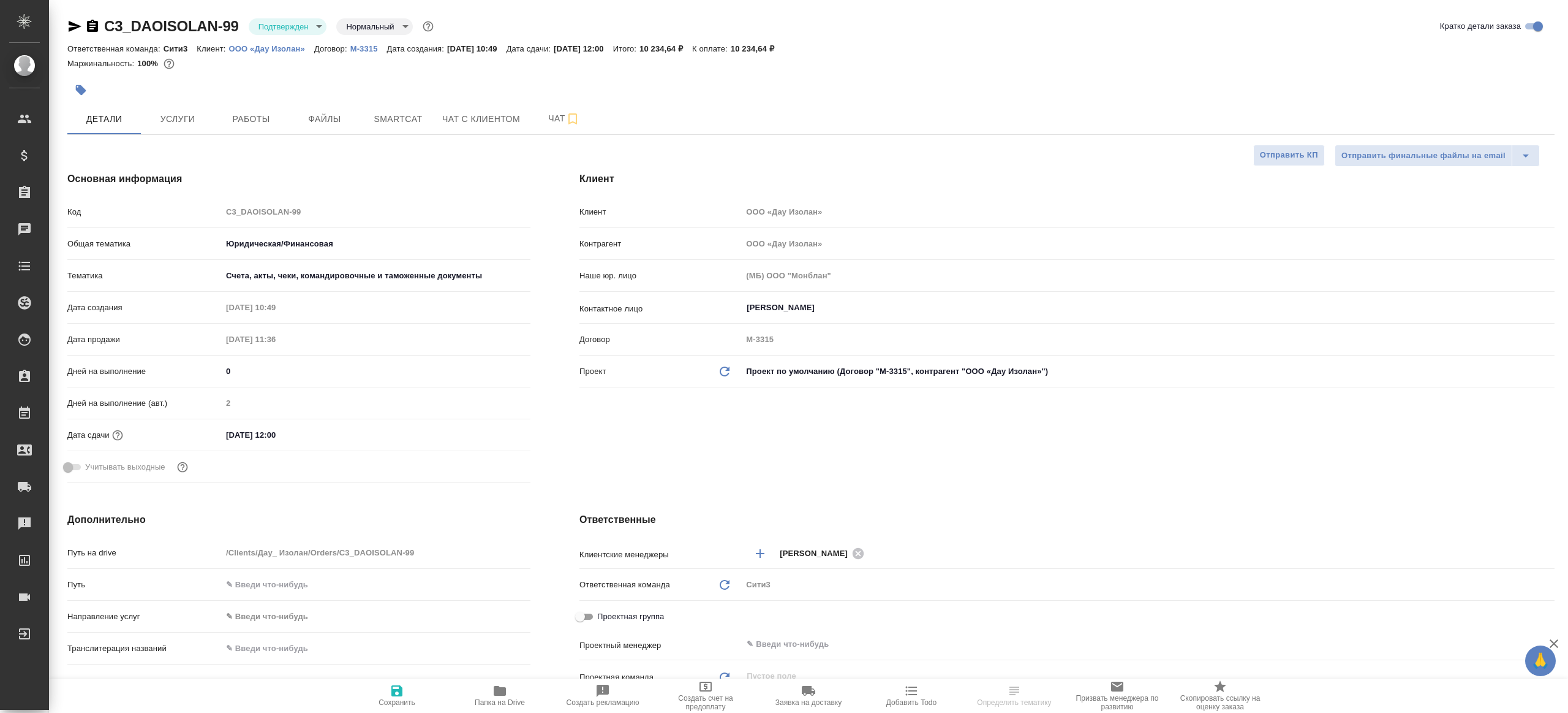
click at [289, 26] on body "🙏 .cls-1 fill:#fff; AWATERA Gazizov Rinat Клиенты Спецификации Заказы Чаты Todo…" at bounding box center [784, 356] width 1568 height 713
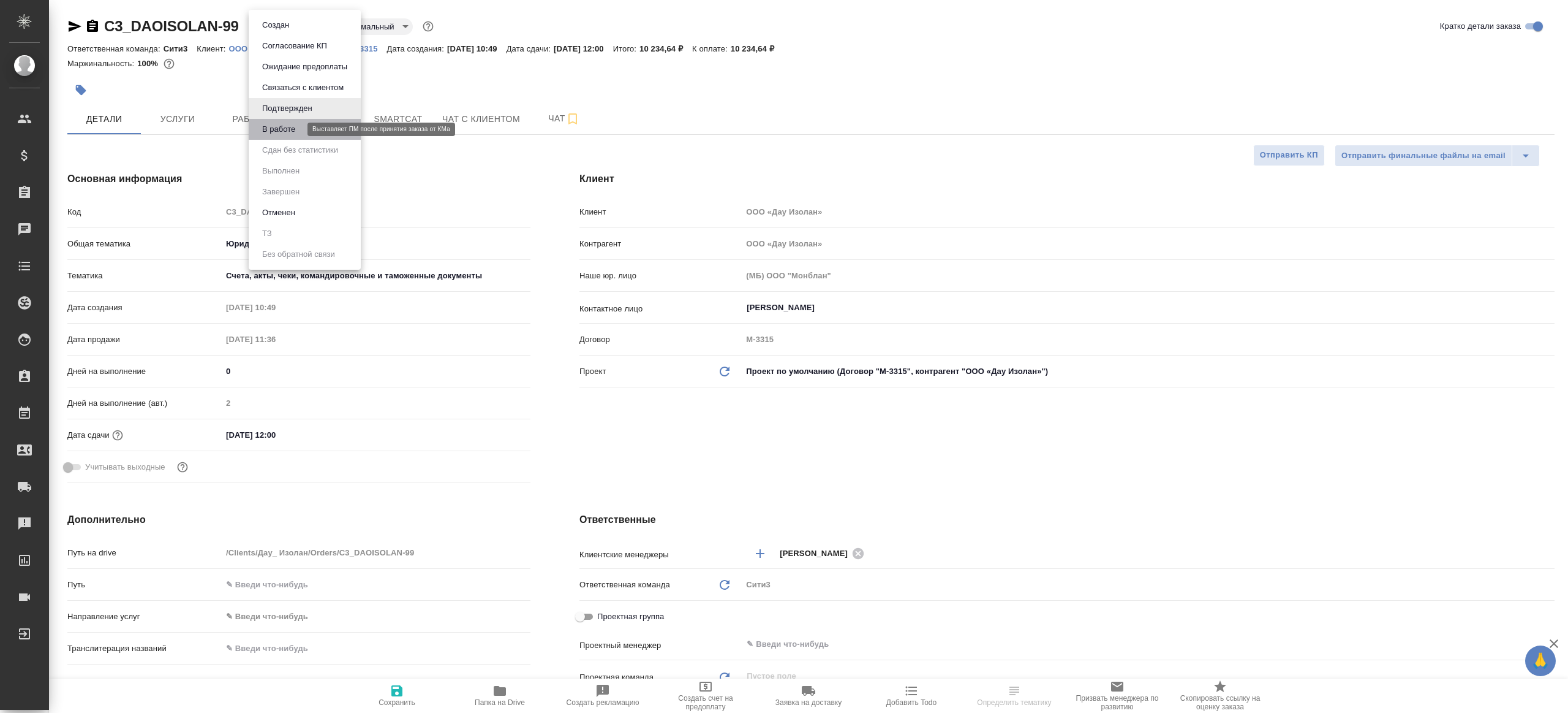
drag, startPoint x: 283, startPoint y: 128, endPoint x: 353, endPoint y: 120, distance: 70.5
click at [282, 128] on button "В работе" at bounding box center [279, 129] width 41 height 14
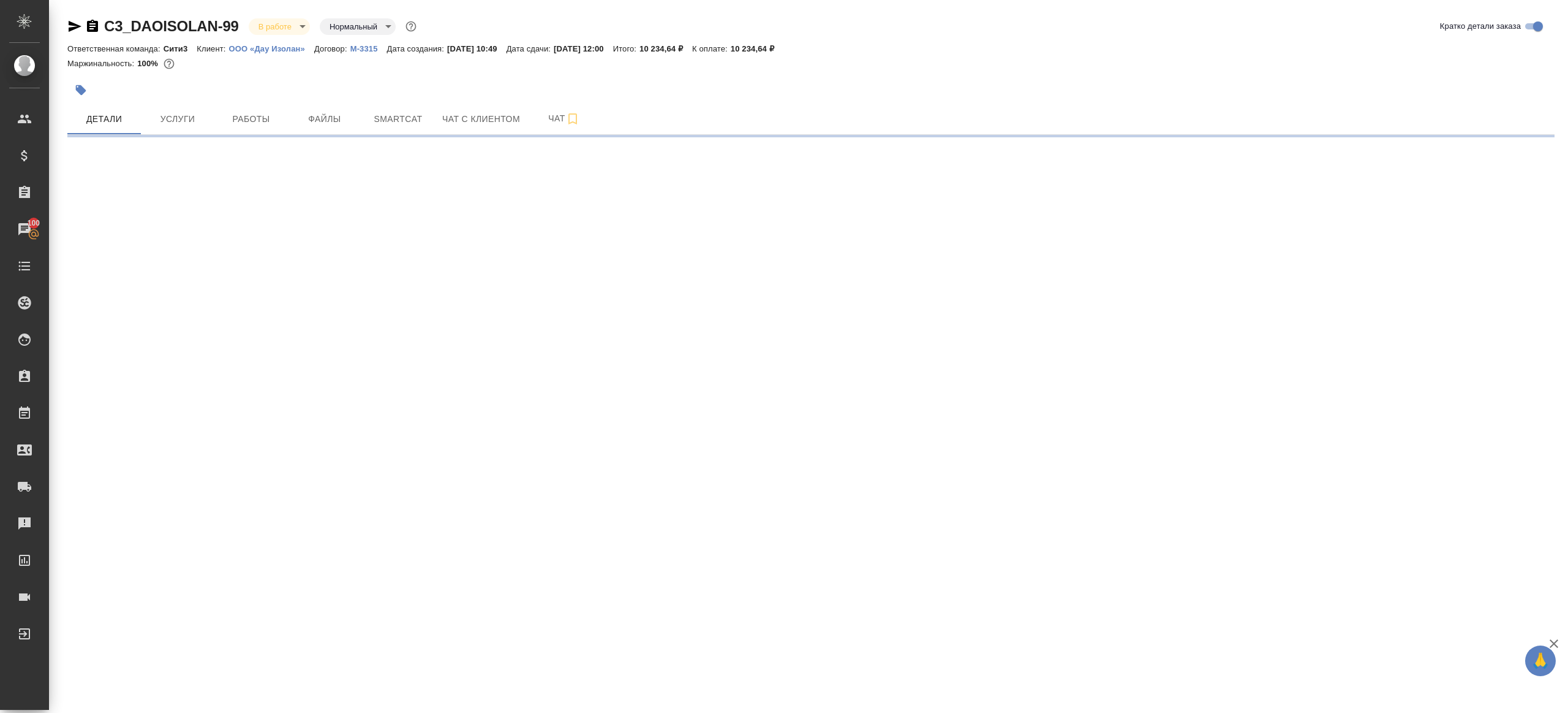
select select "RU"
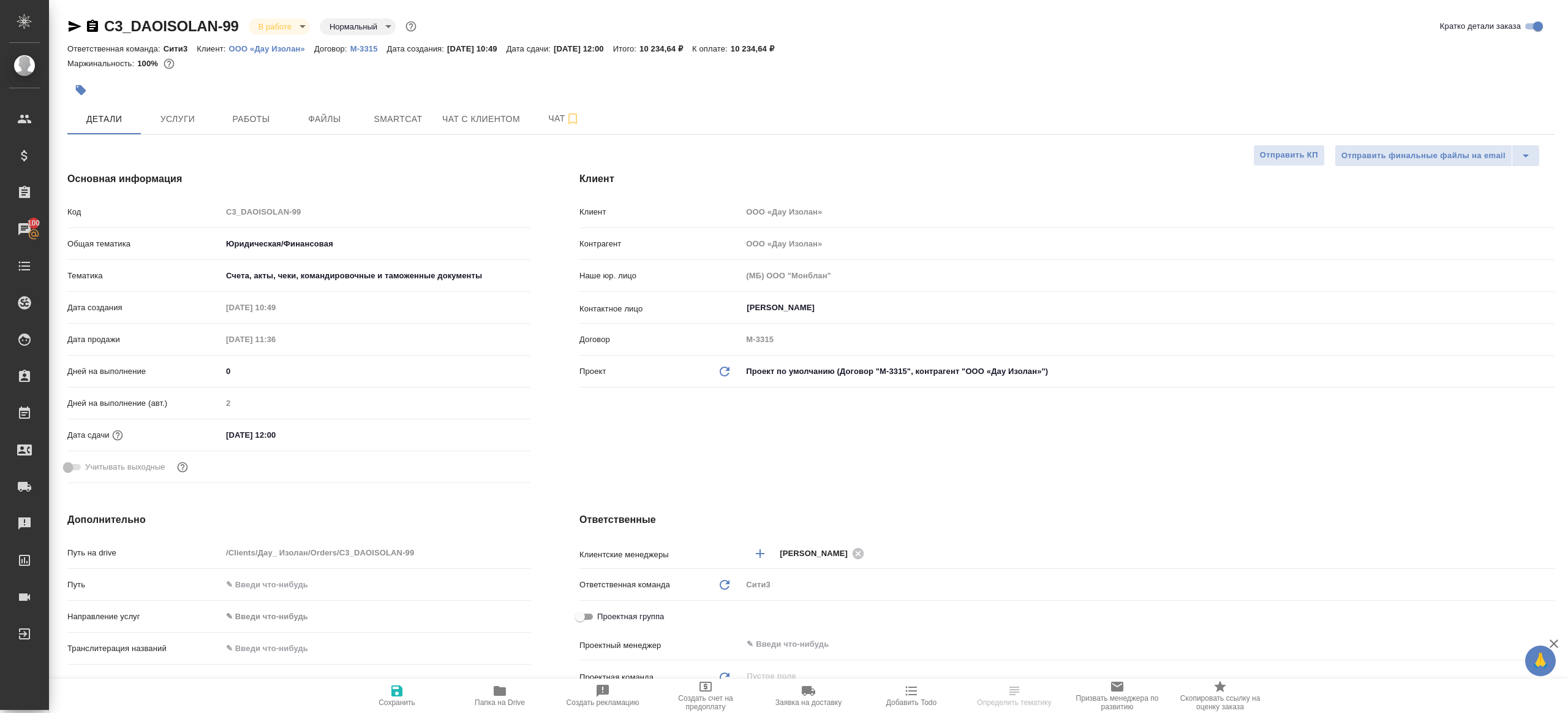
type textarea "x"
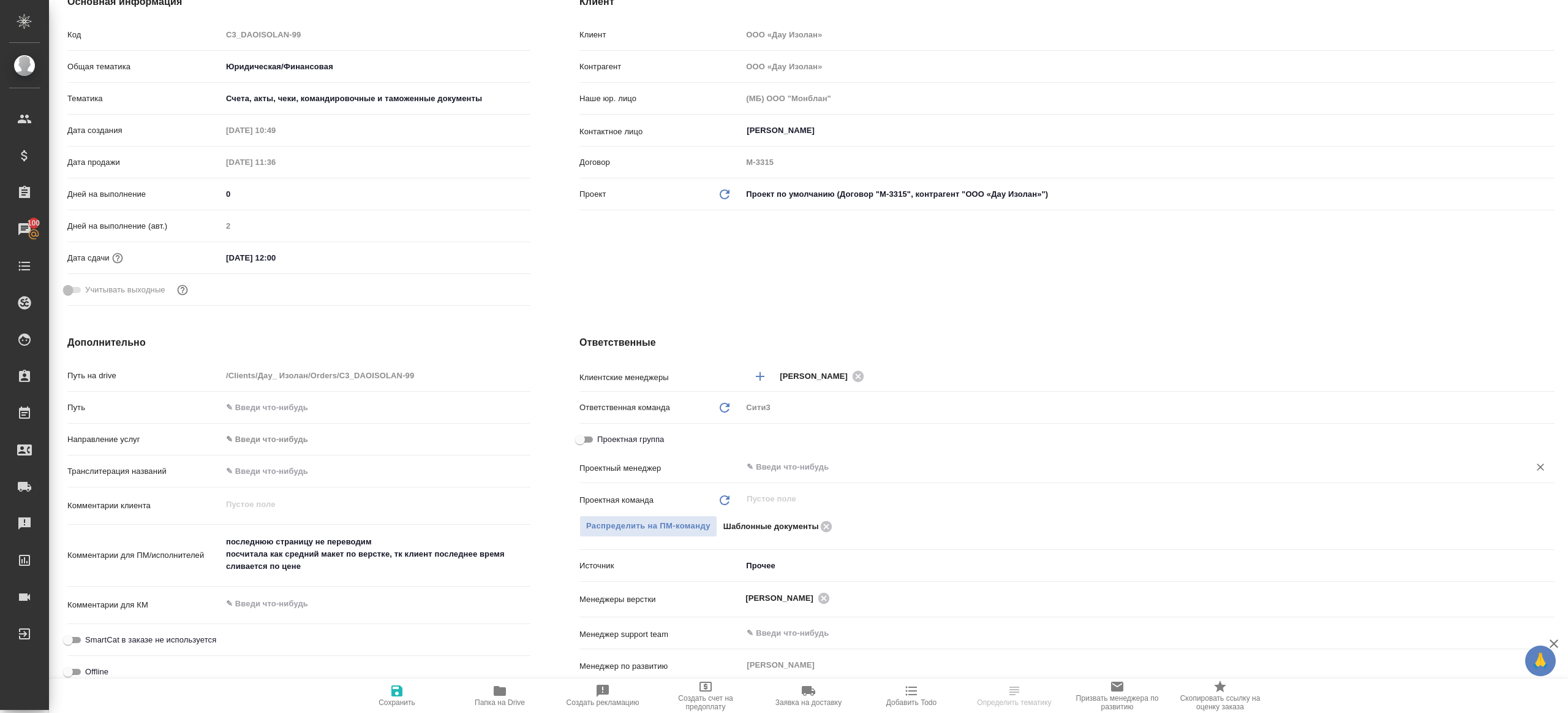
click at [778, 462] on input "text" at bounding box center [1127, 467] width 765 height 15
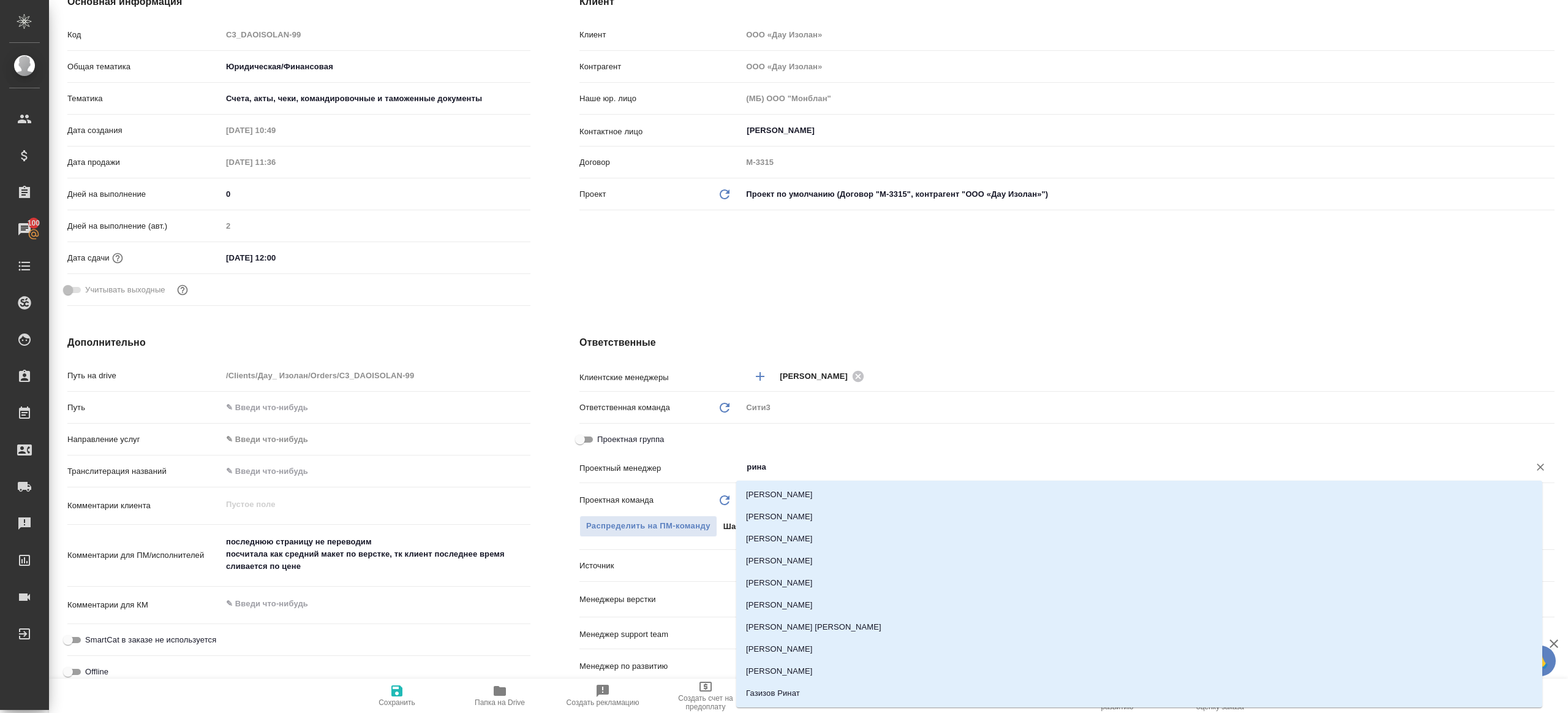
type input "ринат"
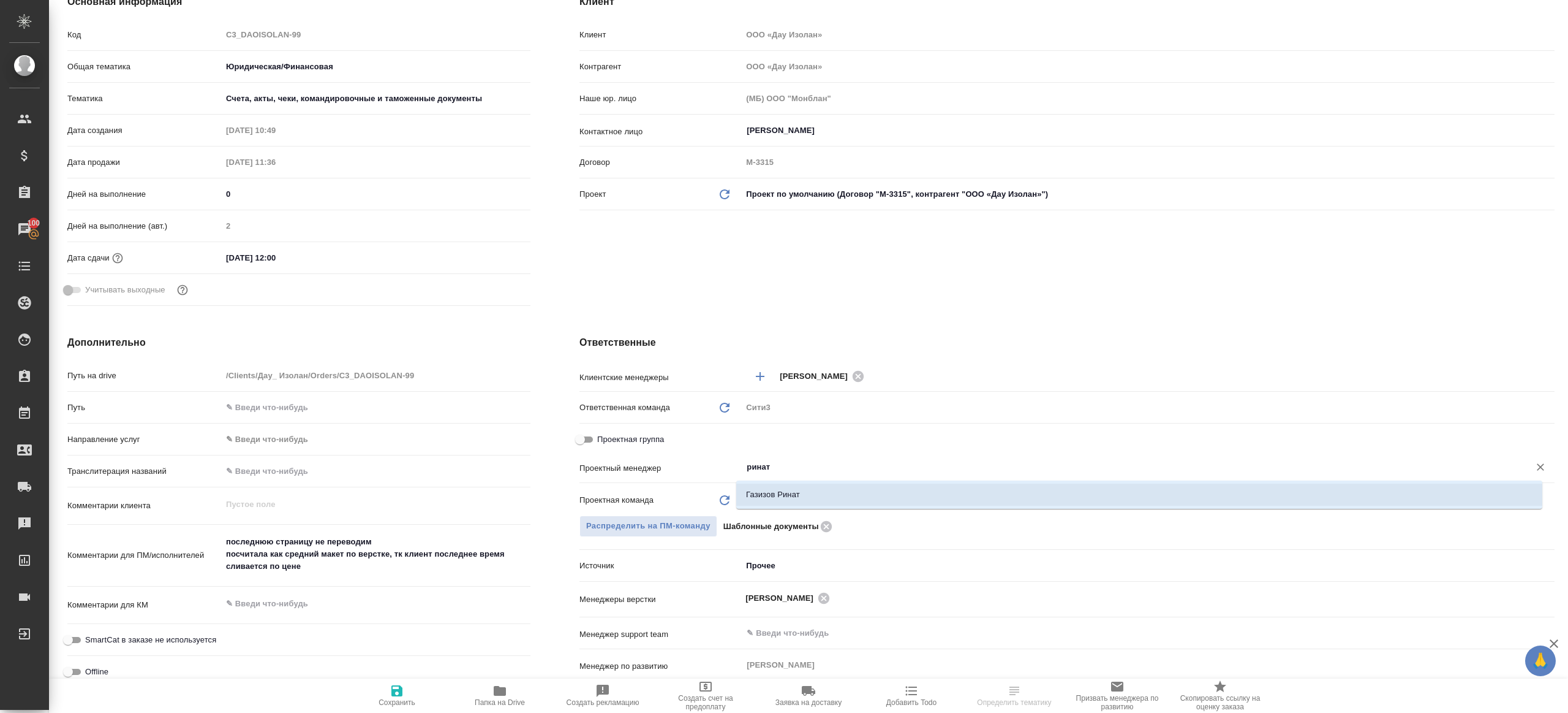
click at [765, 505] on li "Газизов Ринат" at bounding box center [1139, 494] width 806 height 22
type textarea "x"
type input "Газизов Ринат"
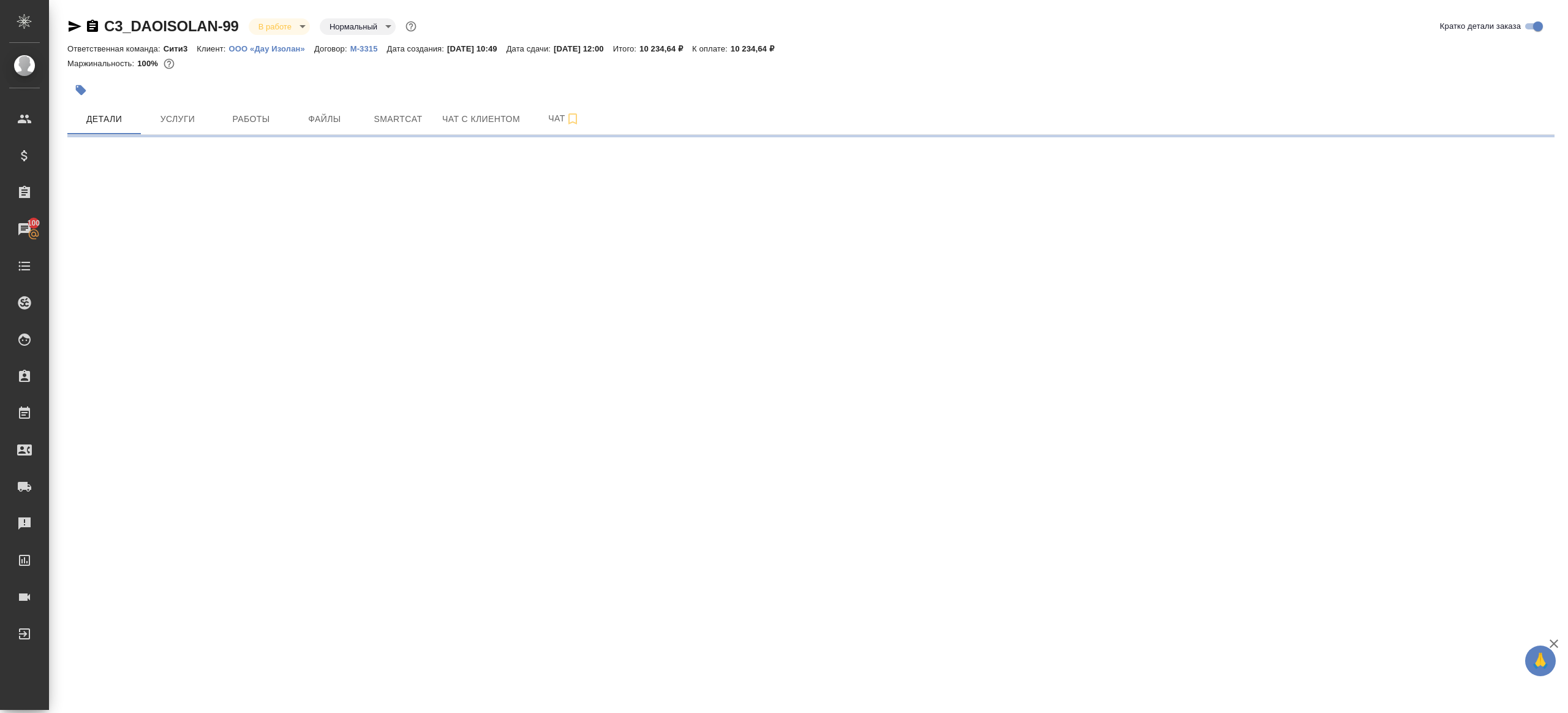
scroll to position [0, 0]
click at [388, 687] on div ".cls-1 fill:#fff; AWATERA Gazizov Rinat Клиенты Спецификации Заказы 100 Чаты To…" at bounding box center [784, 356] width 1568 height 713
select select "RU"
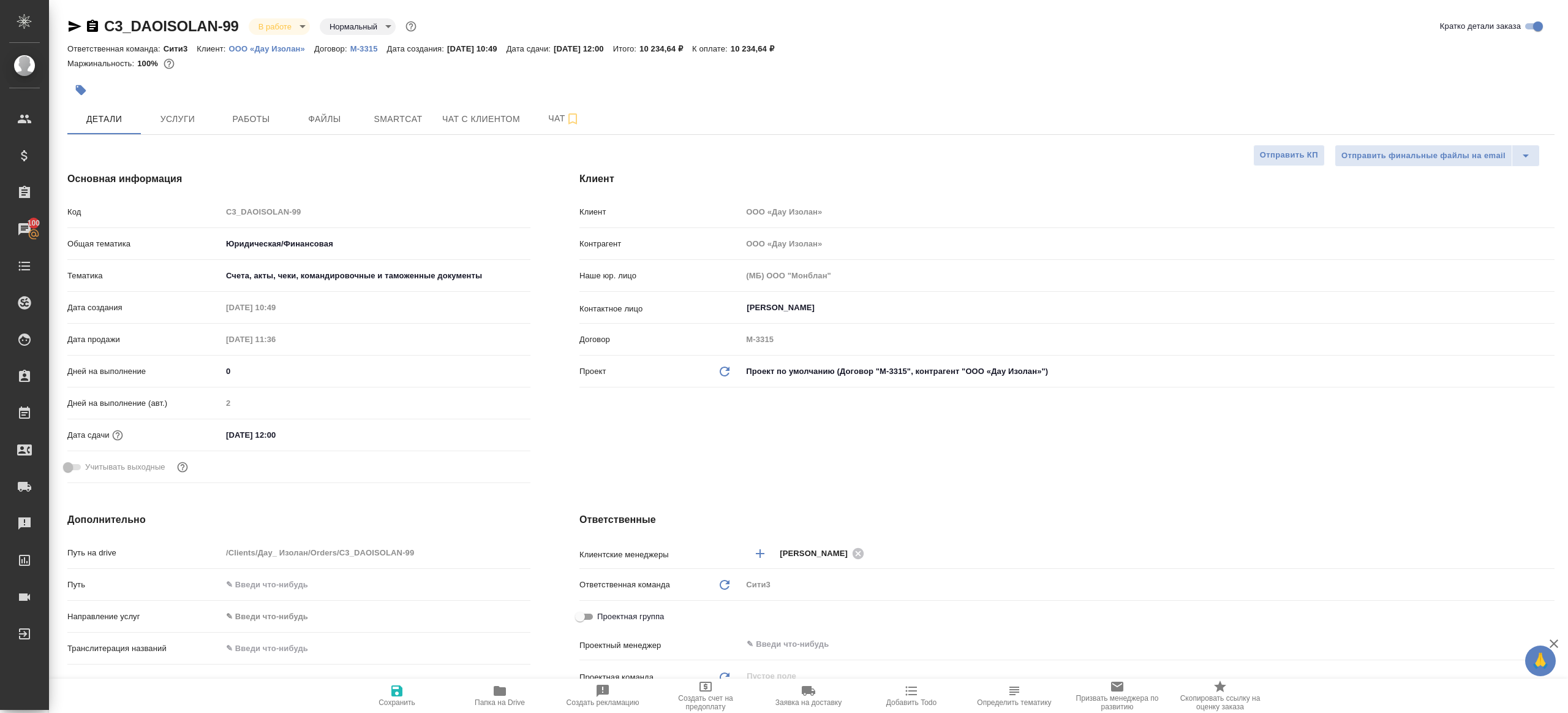
type textarea "x"
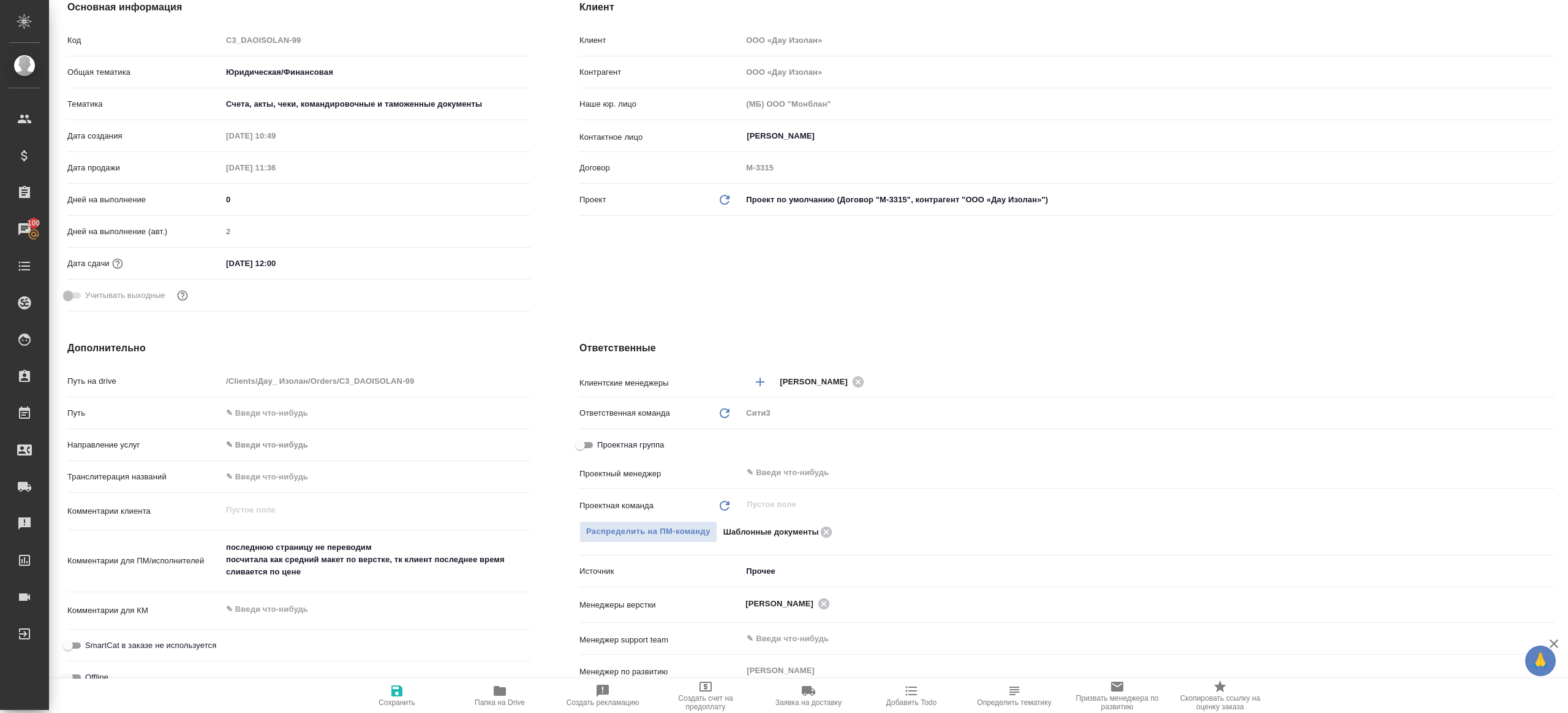
scroll to position [187, 0]
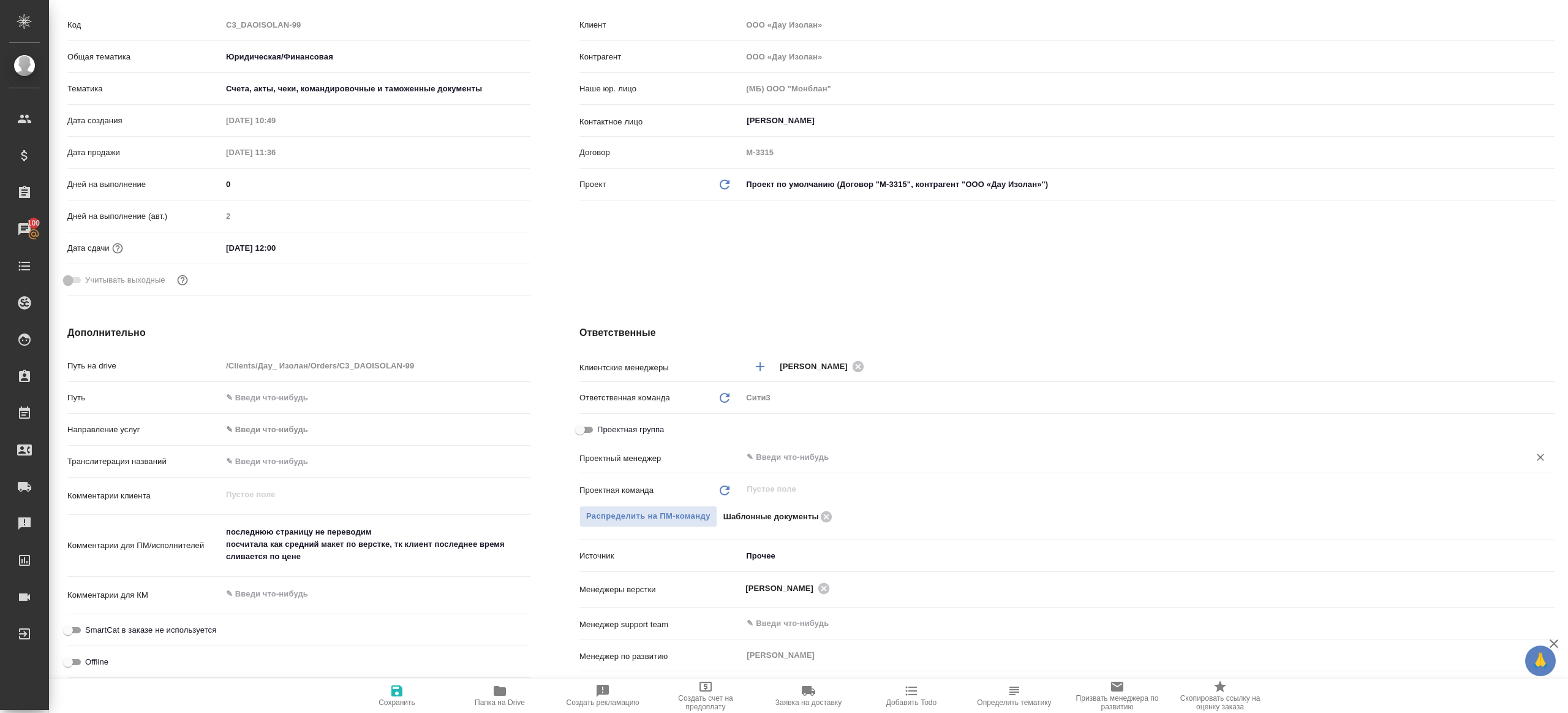
click at [779, 467] on div "​" at bounding box center [1148, 457] width 813 height 22
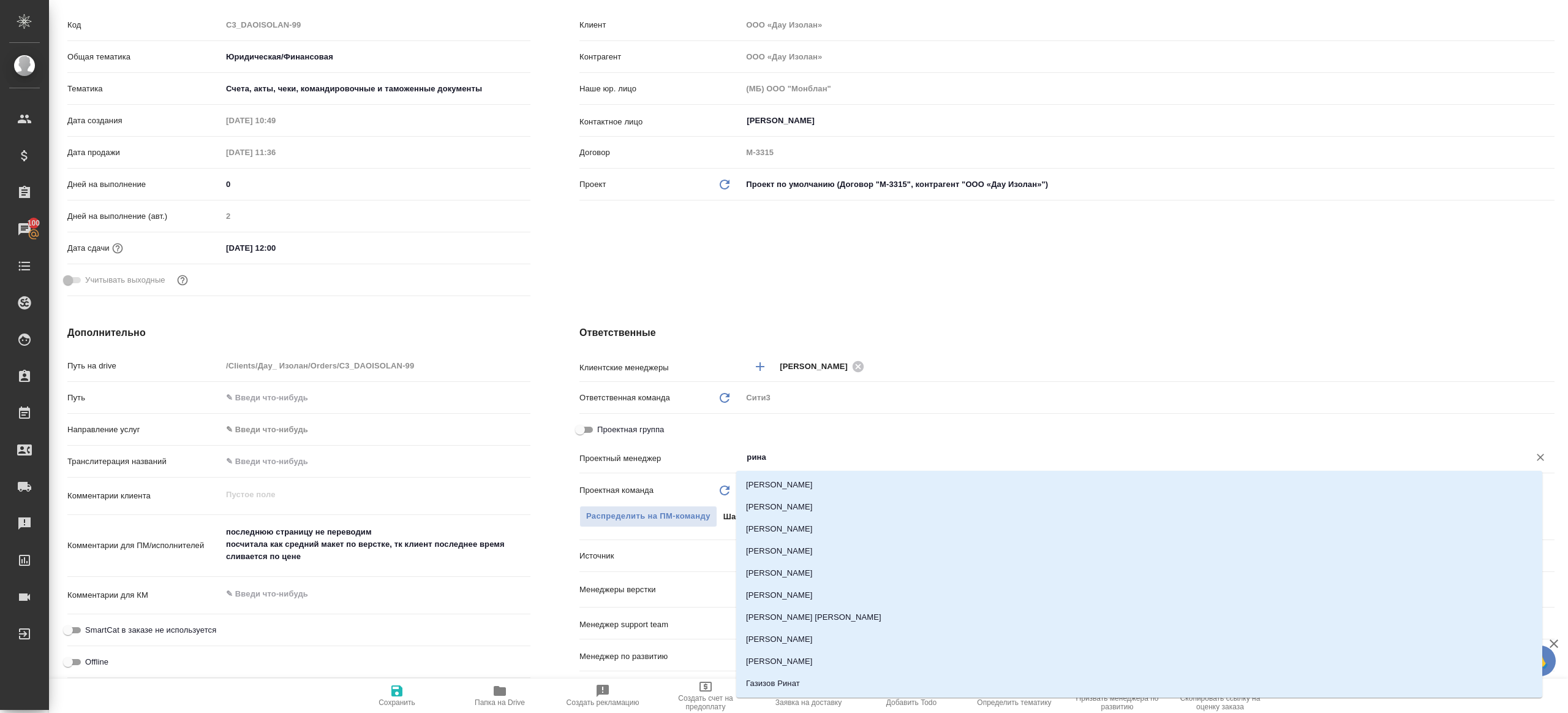
type input "ринат"
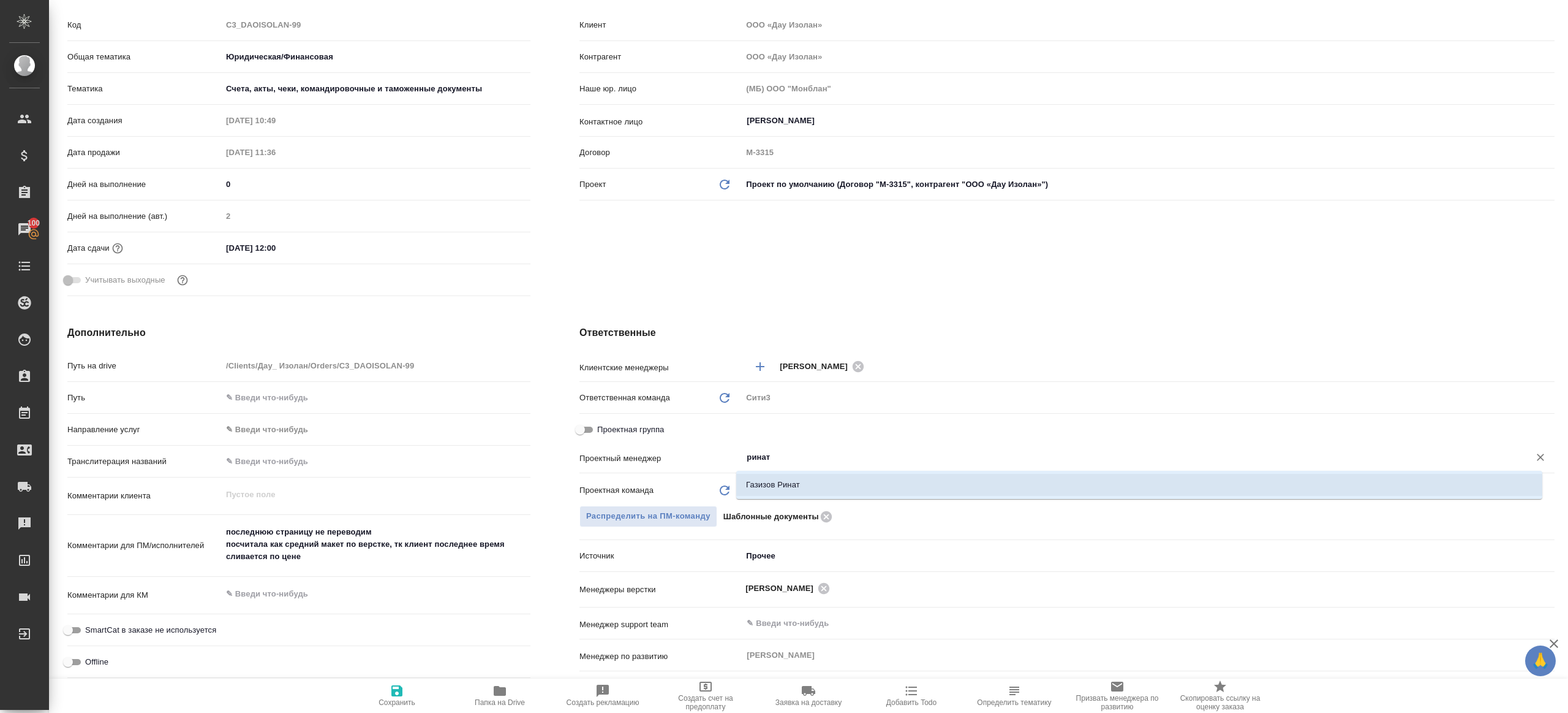
click at [802, 484] on li "Газизов Ринат" at bounding box center [1139, 484] width 806 height 22
type textarea "x"
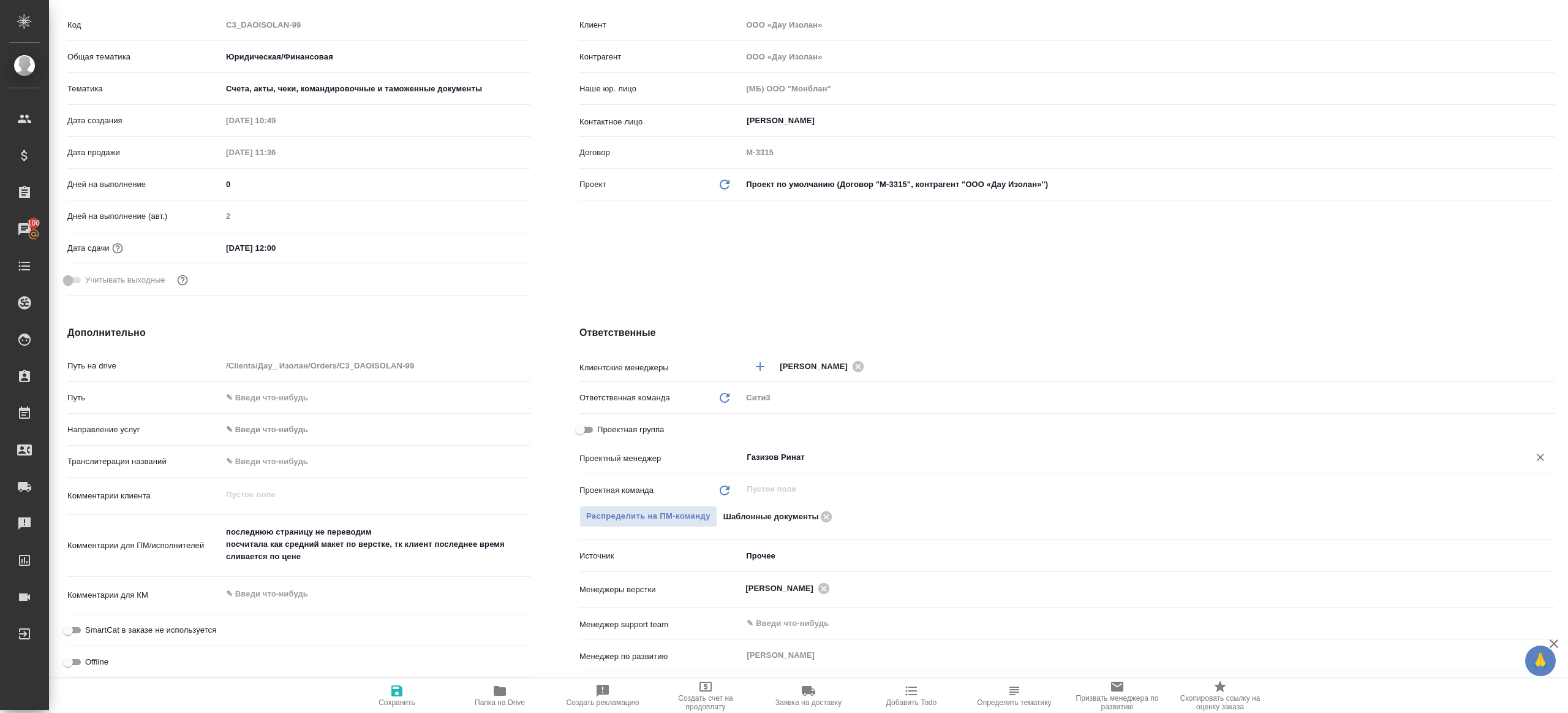
type input "Газизов Ринат"
click at [385, 686] on span "Сохранить" at bounding box center [397, 695] width 88 height 23
type textarea "x"
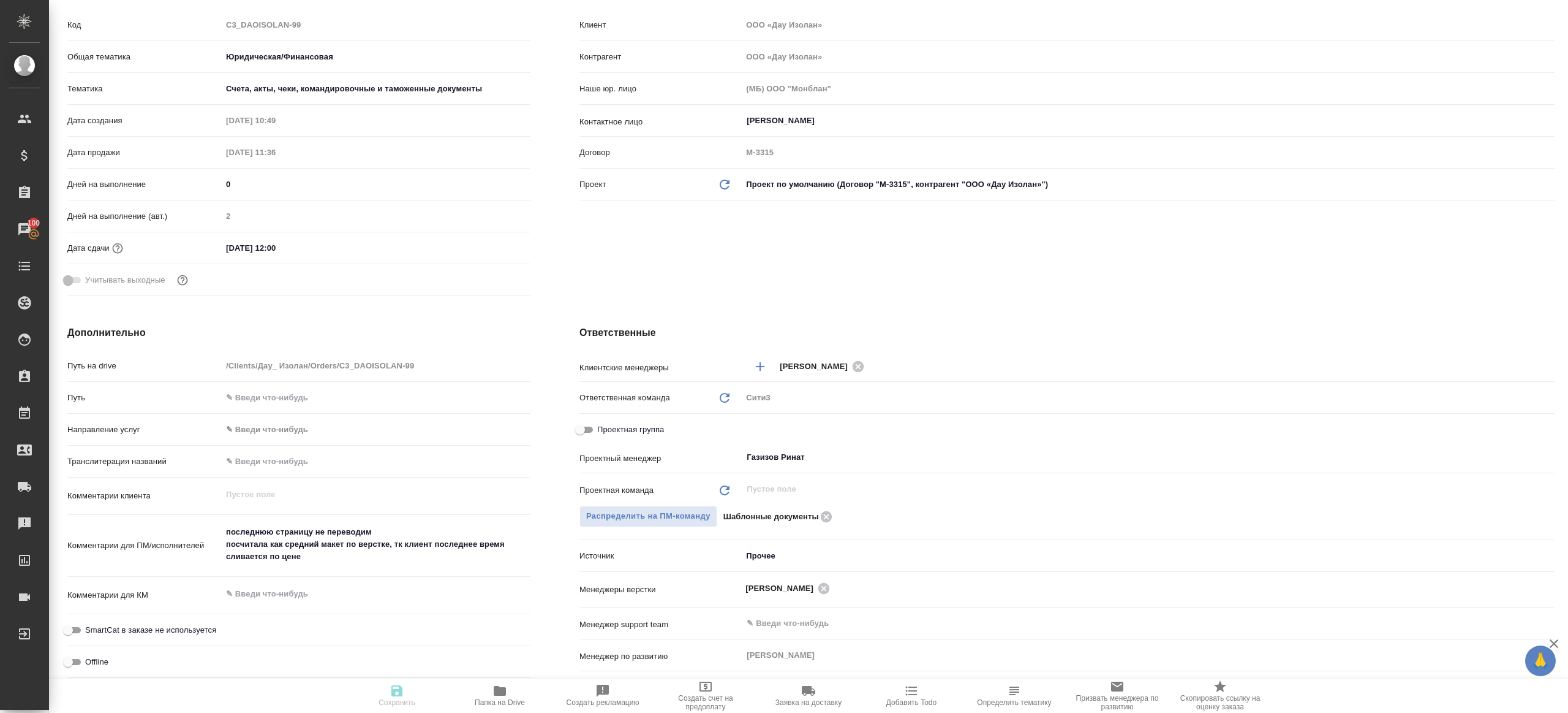
type textarea "x"
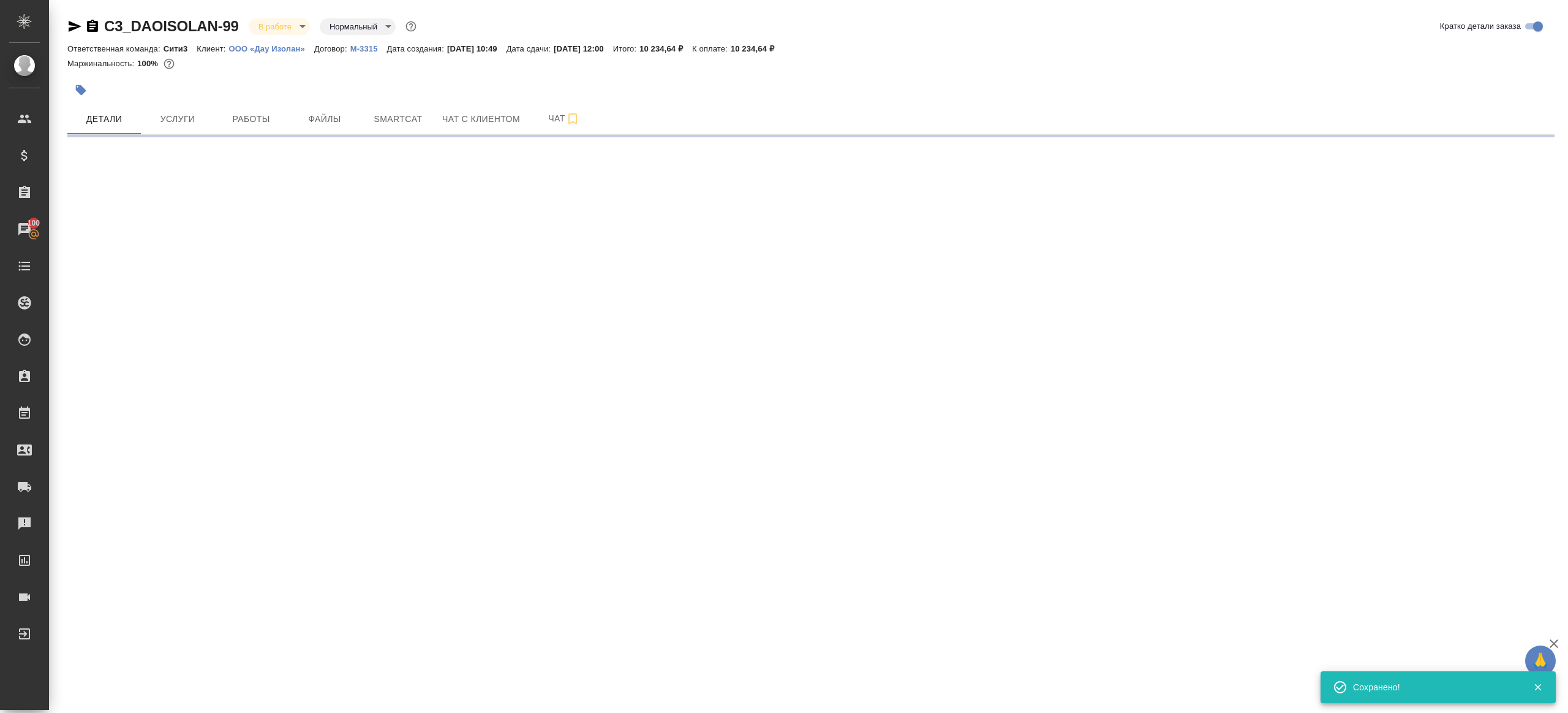
select select "RU"
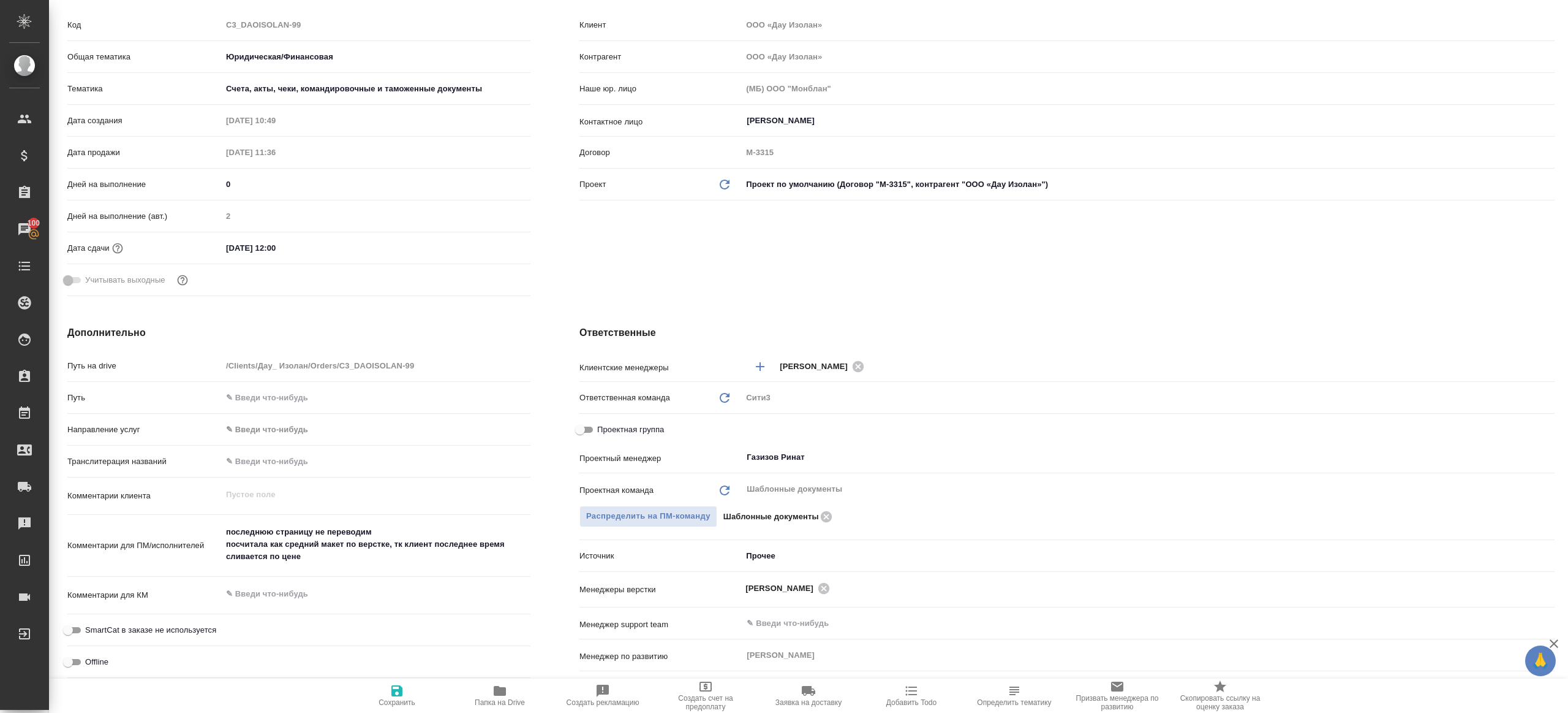
type textarea "x"
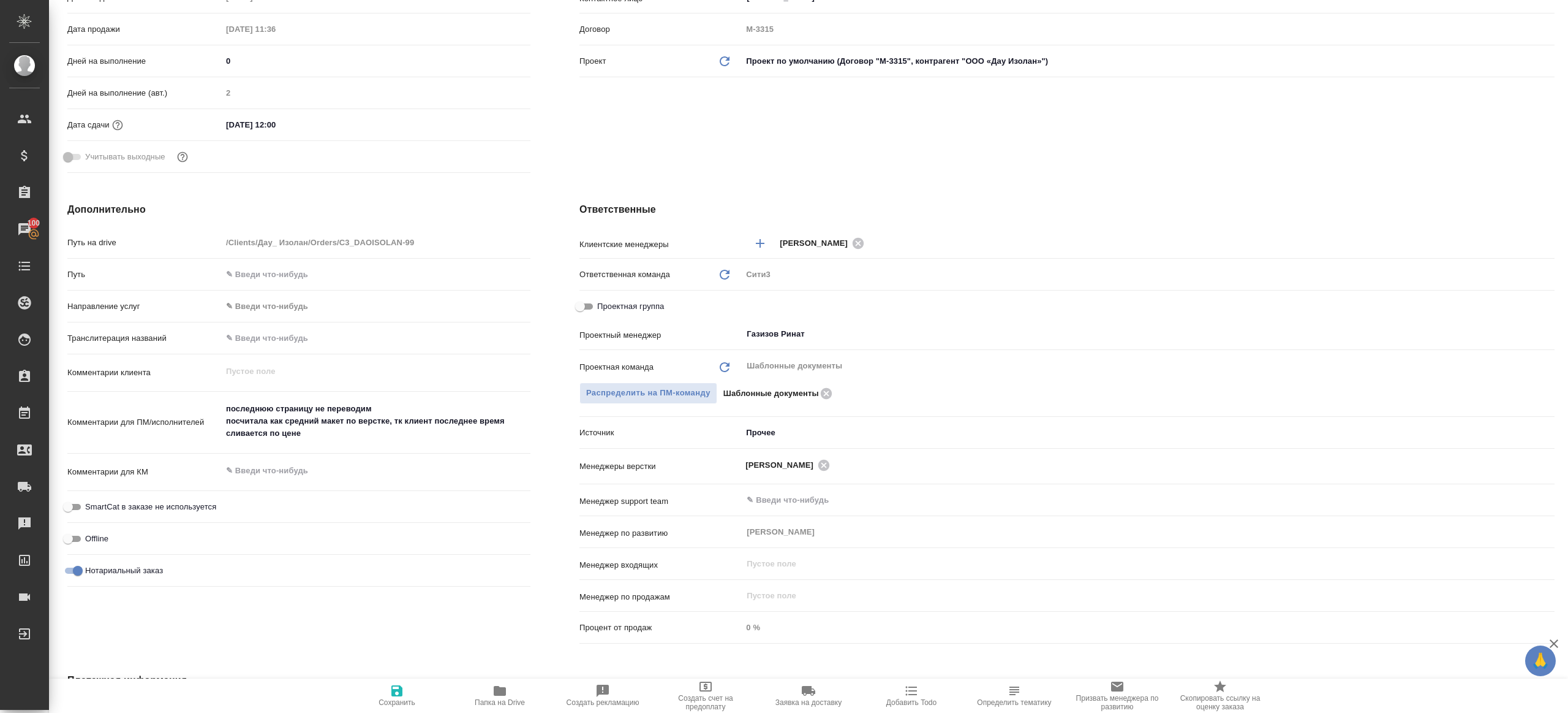
scroll to position [311, 0]
click at [509, 690] on span "Папка на Drive" at bounding box center [500, 695] width 88 height 23
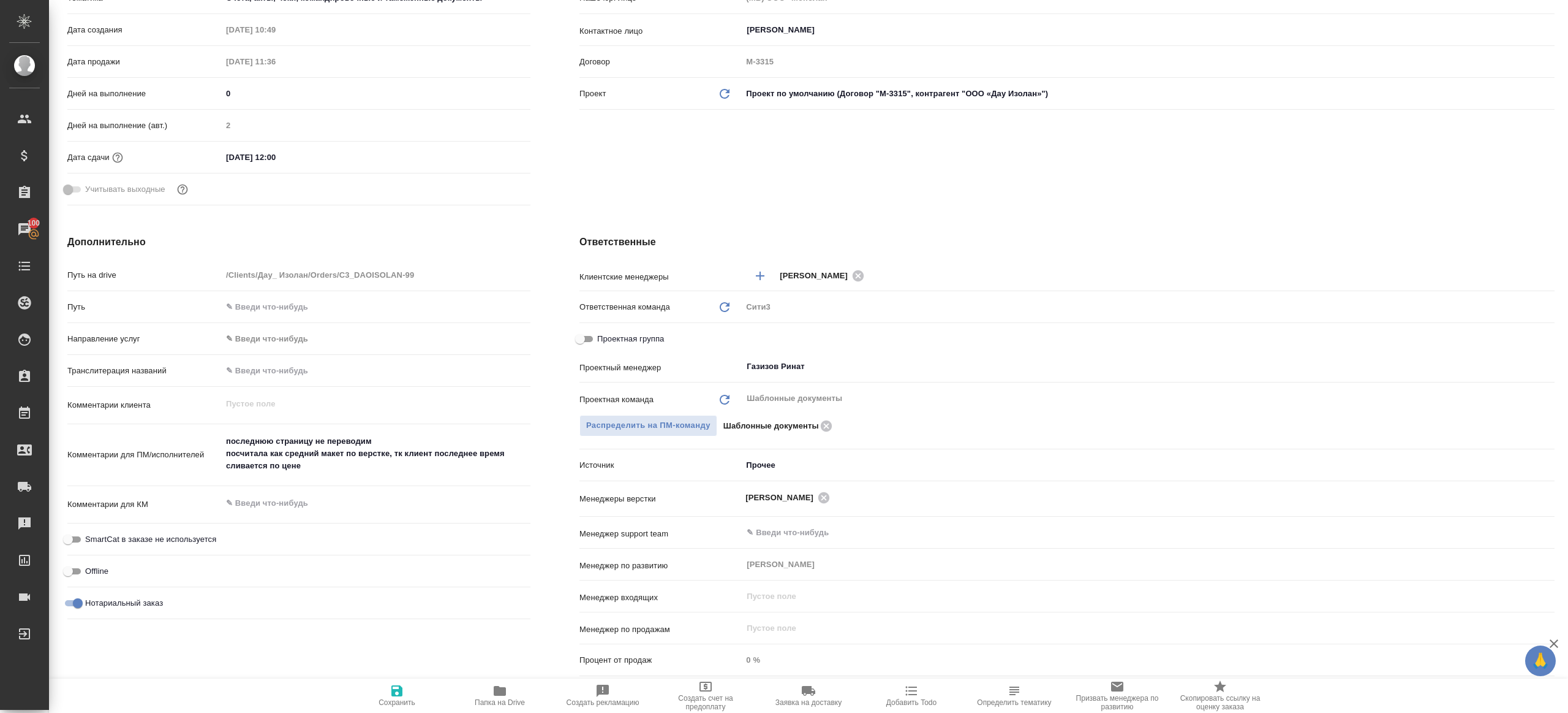
scroll to position [277, 0]
type textarea "x"
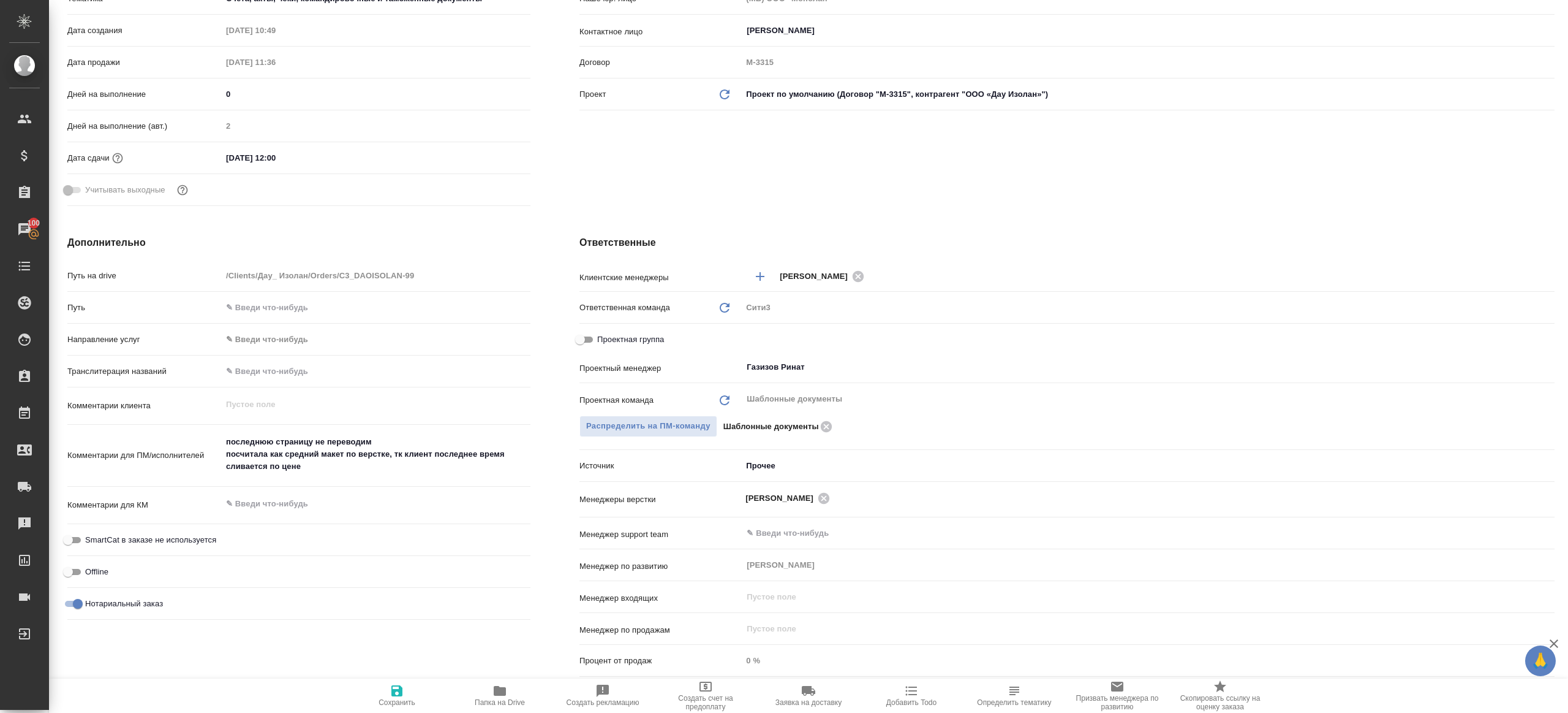
type textarea "x"
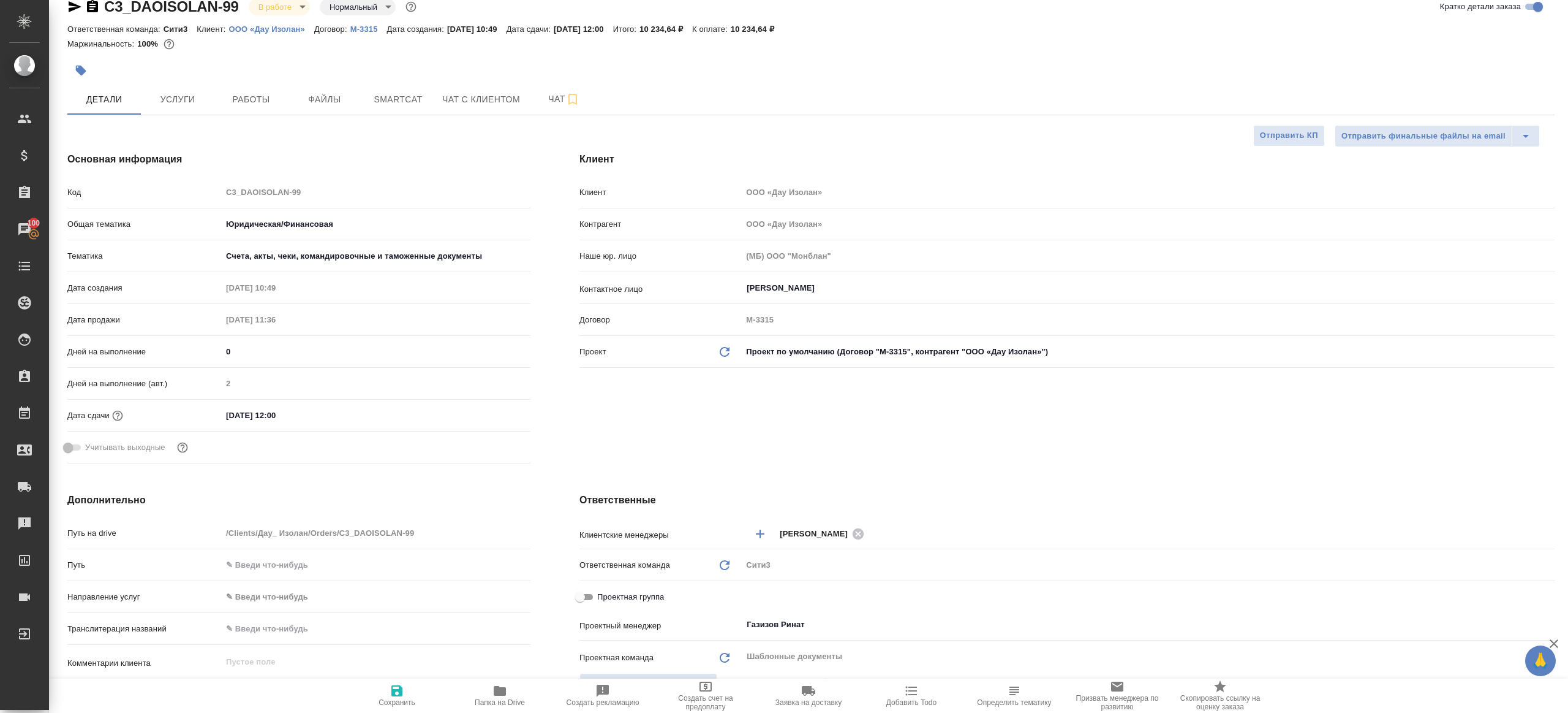
scroll to position [0, 0]
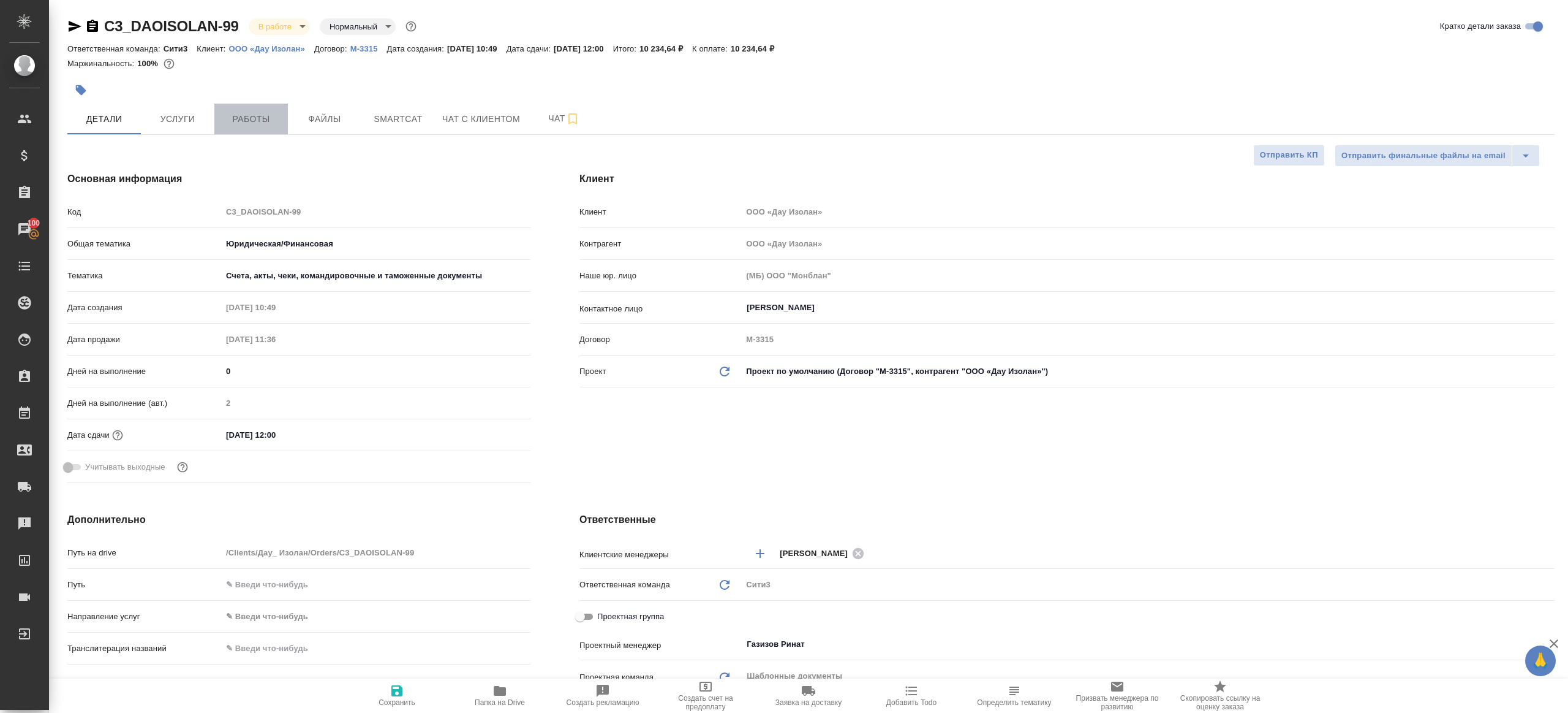
click at [260, 120] on span "Работы" at bounding box center [251, 120] width 59 height 16
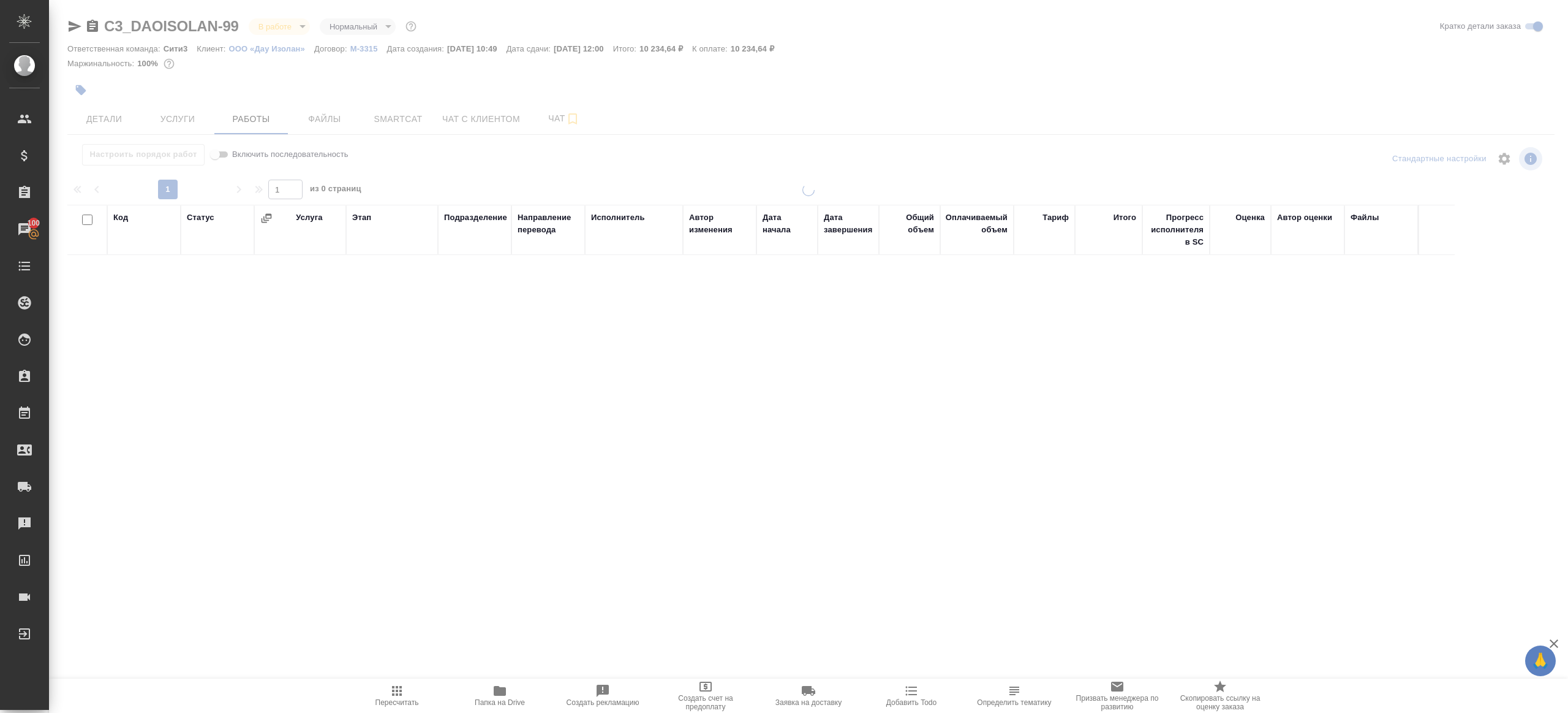
click at [561, 165] on div "Настроить порядок работ Включить последовательность" at bounding box center [315, 154] width 495 height 22
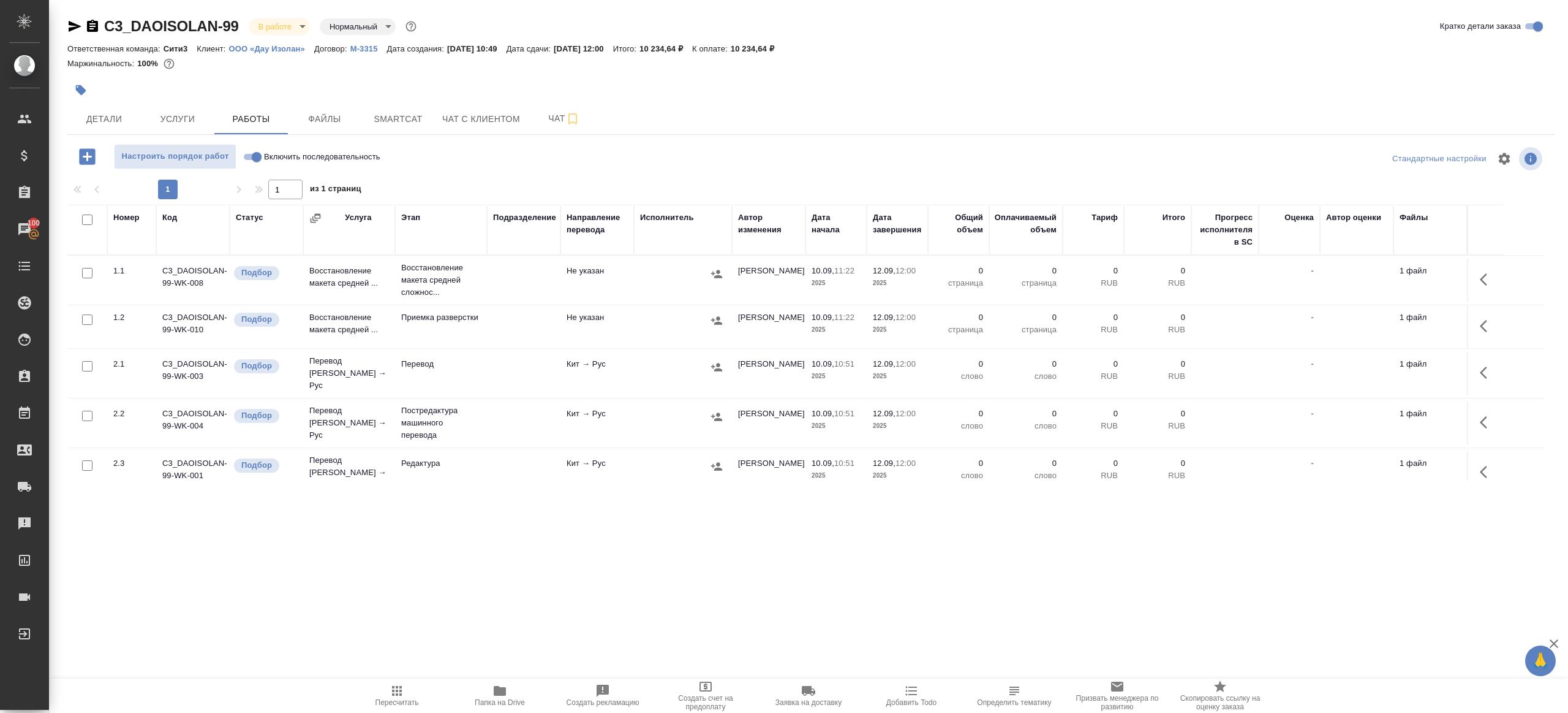
click at [247, 155] on input "Включить последовательность" at bounding box center [256, 157] width 44 height 15
checkbox input "true"
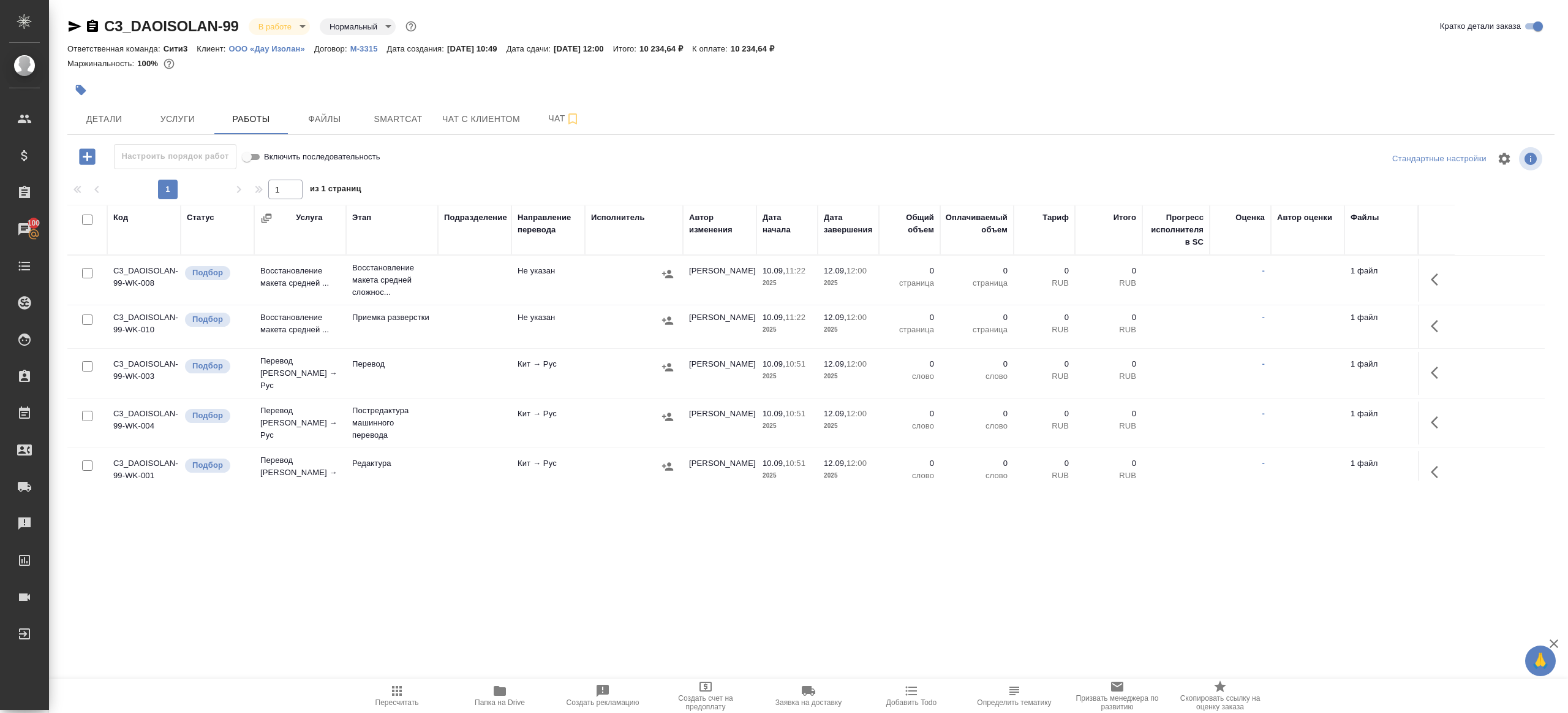
drag, startPoint x: 91, startPoint y: 221, endPoint x: 91, endPoint y: 249, distance: 28.0
click at [91, 221] on input "checkbox" at bounding box center [87, 220] width 10 height 10
checkbox input "true"
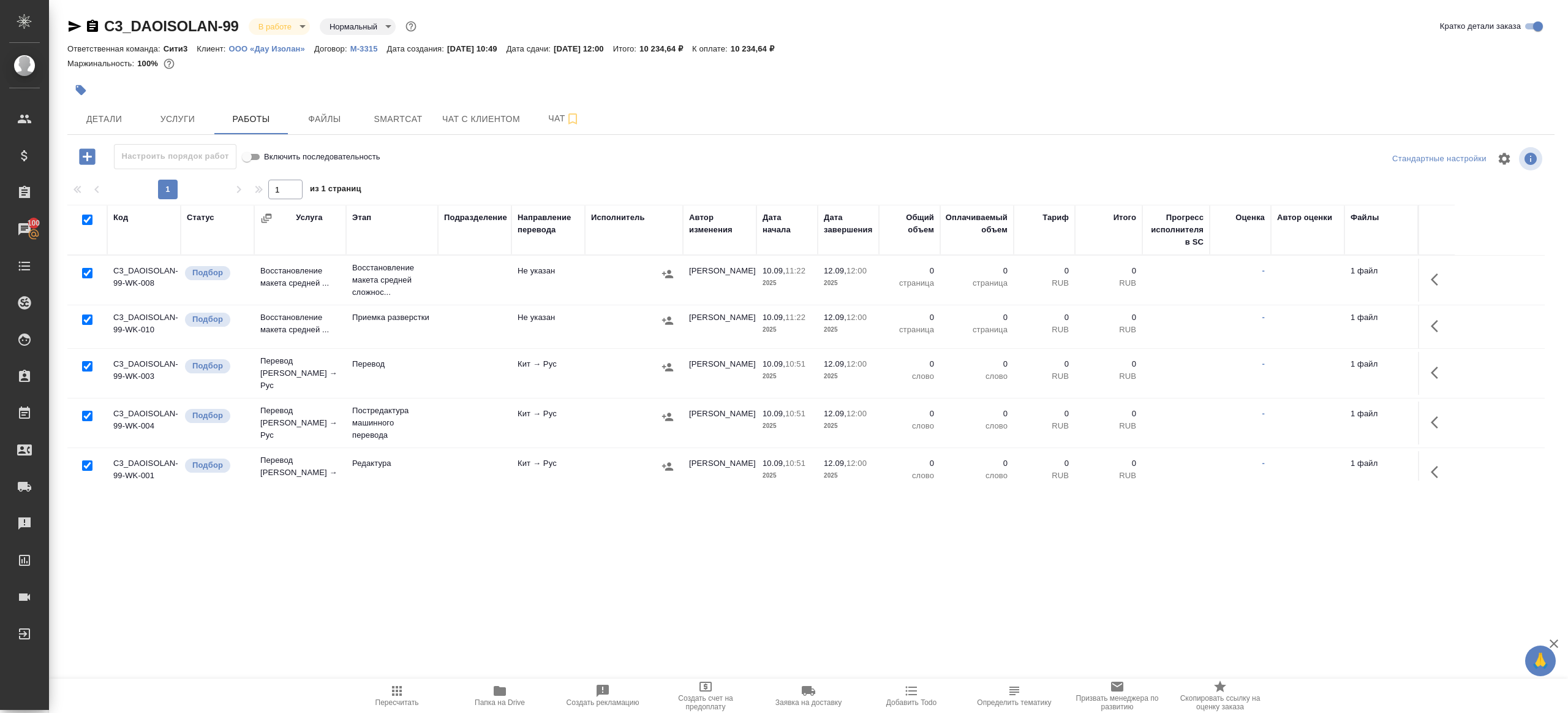
checkbox input "true"
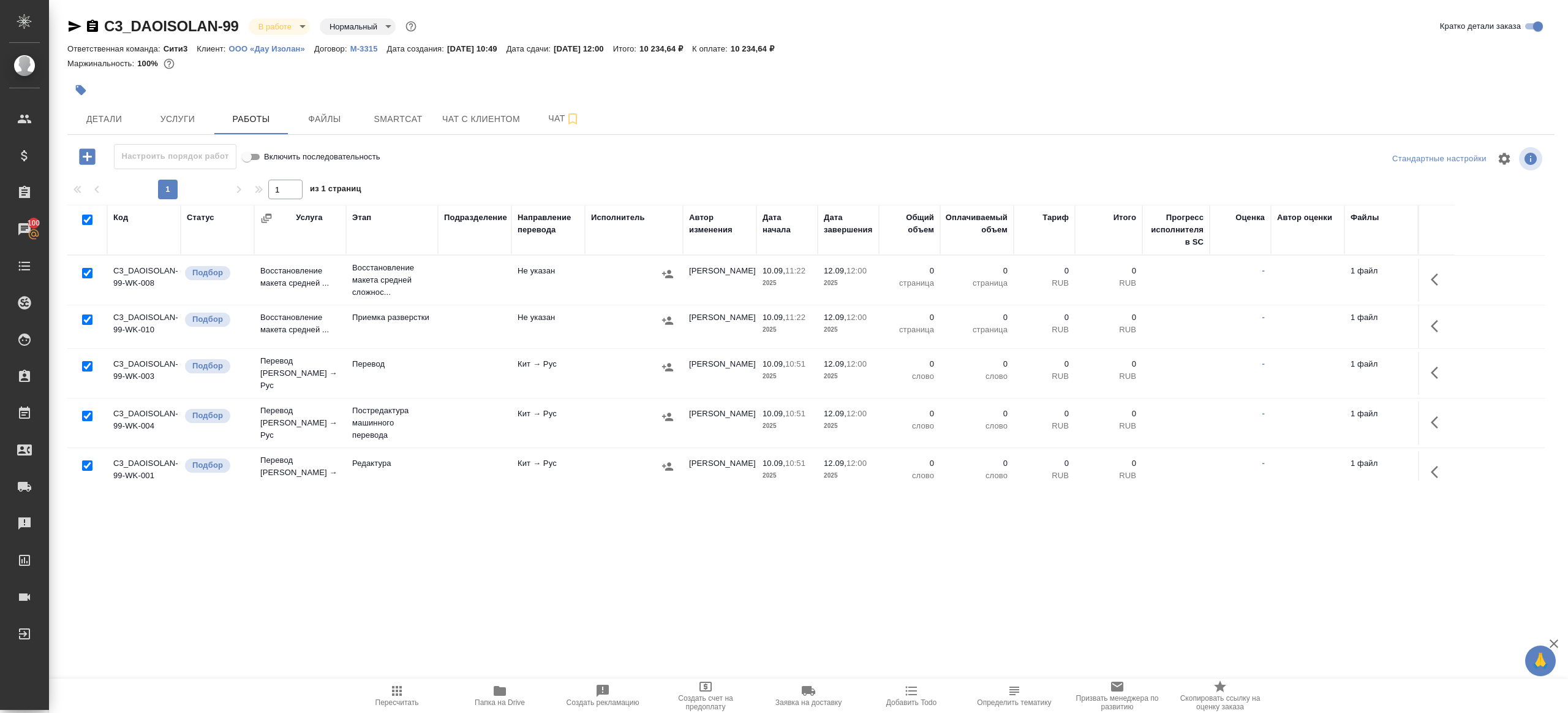
checkbox input "true"
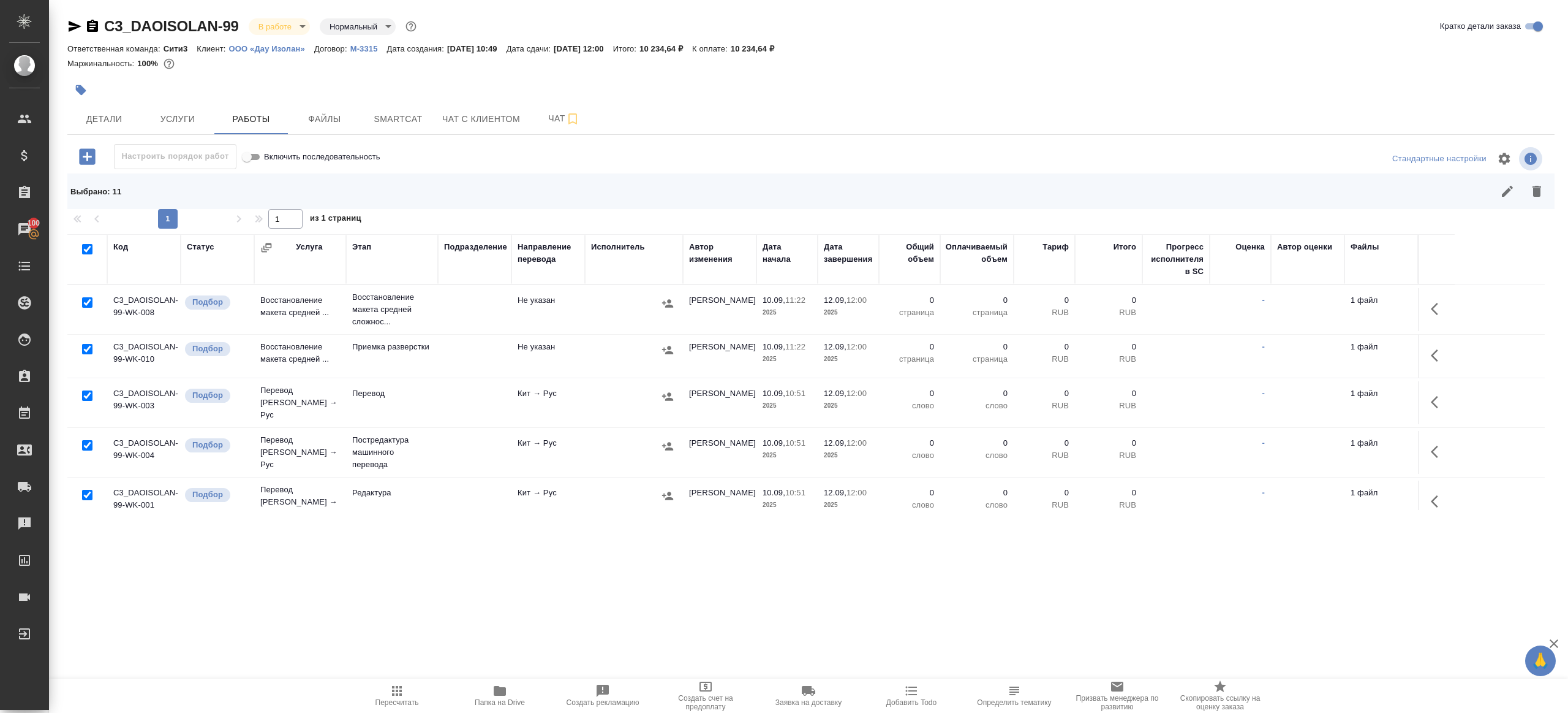
click at [87, 300] on input "checkbox" at bounding box center [87, 302] width 10 height 10
checkbox input "false"
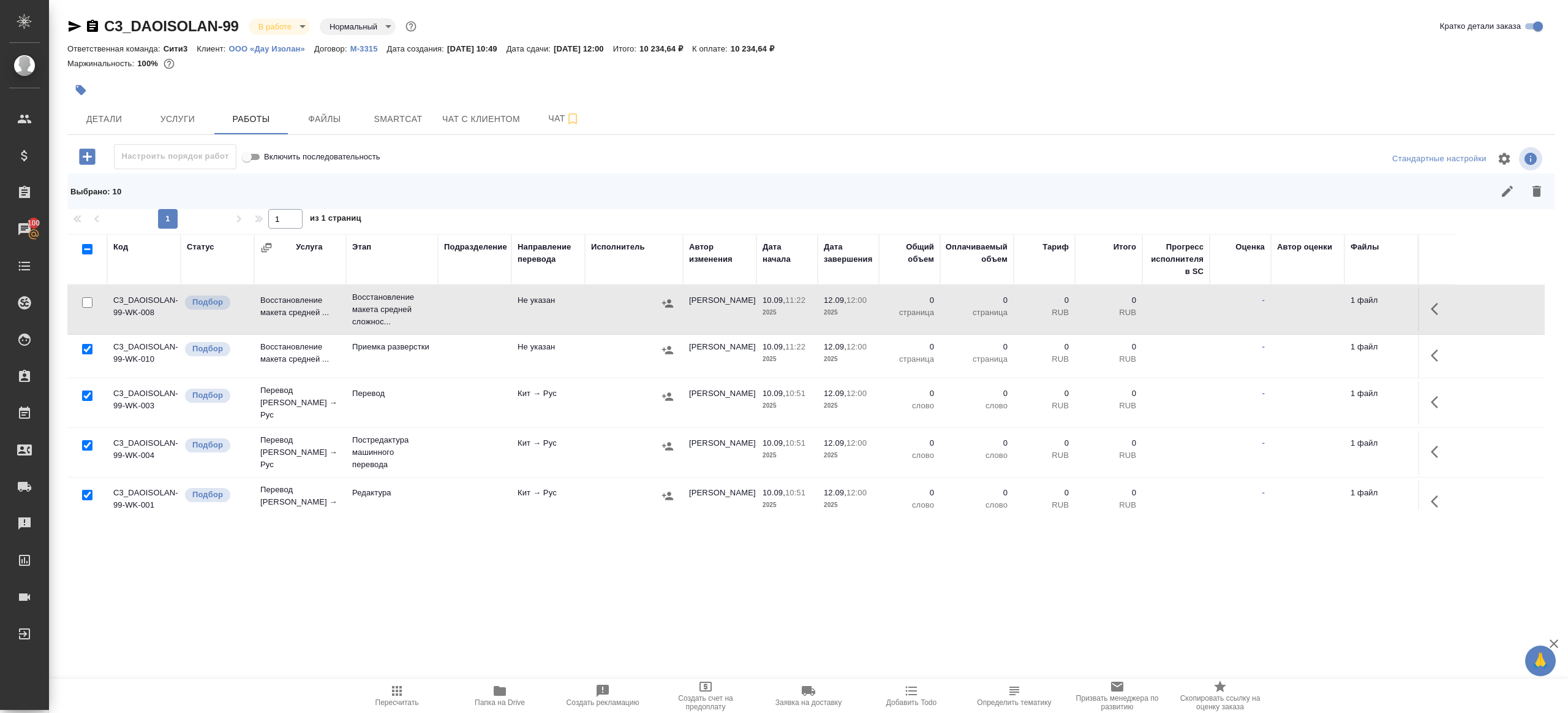
click at [87, 346] on input "checkbox" at bounding box center [87, 349] width 10 height 10
checkbox input "false"
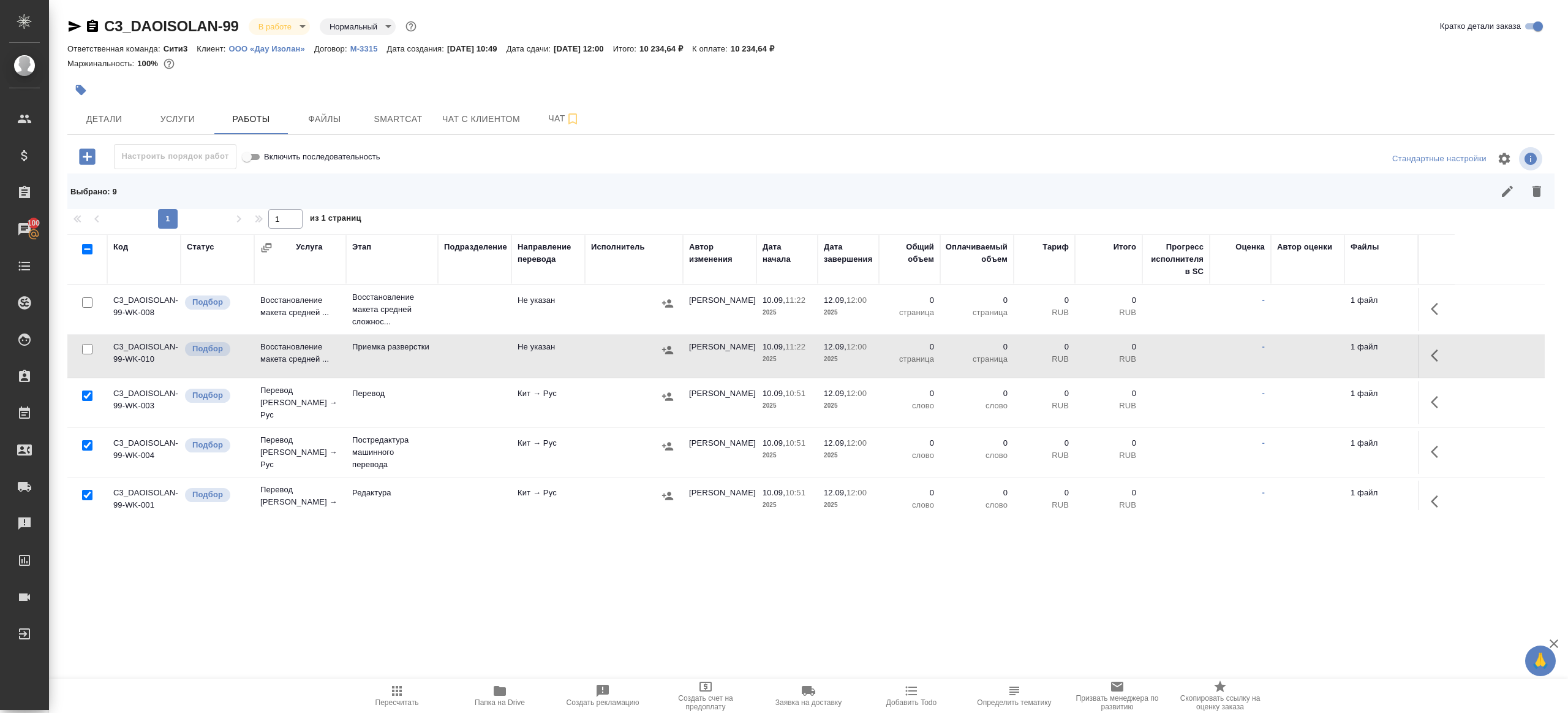
click at [85, 391] on input "checkbox" at bounding box center [87, 396] width 10 height 10
checkbox input "false"
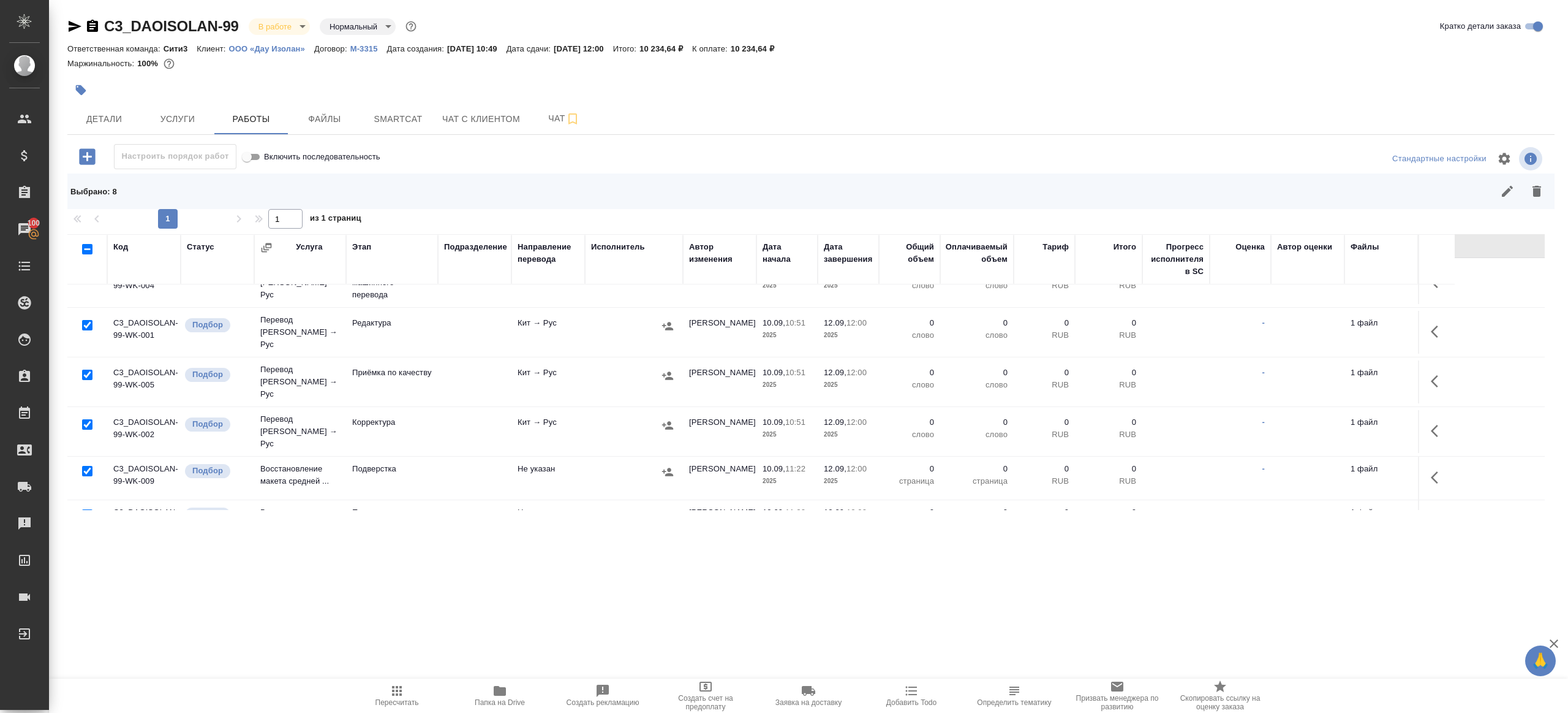
scroll to position [175, 0]
click at [84, 365] on input "checkbox" at bounding box center [87, 370] width 10 height 10
checkbox input "false"
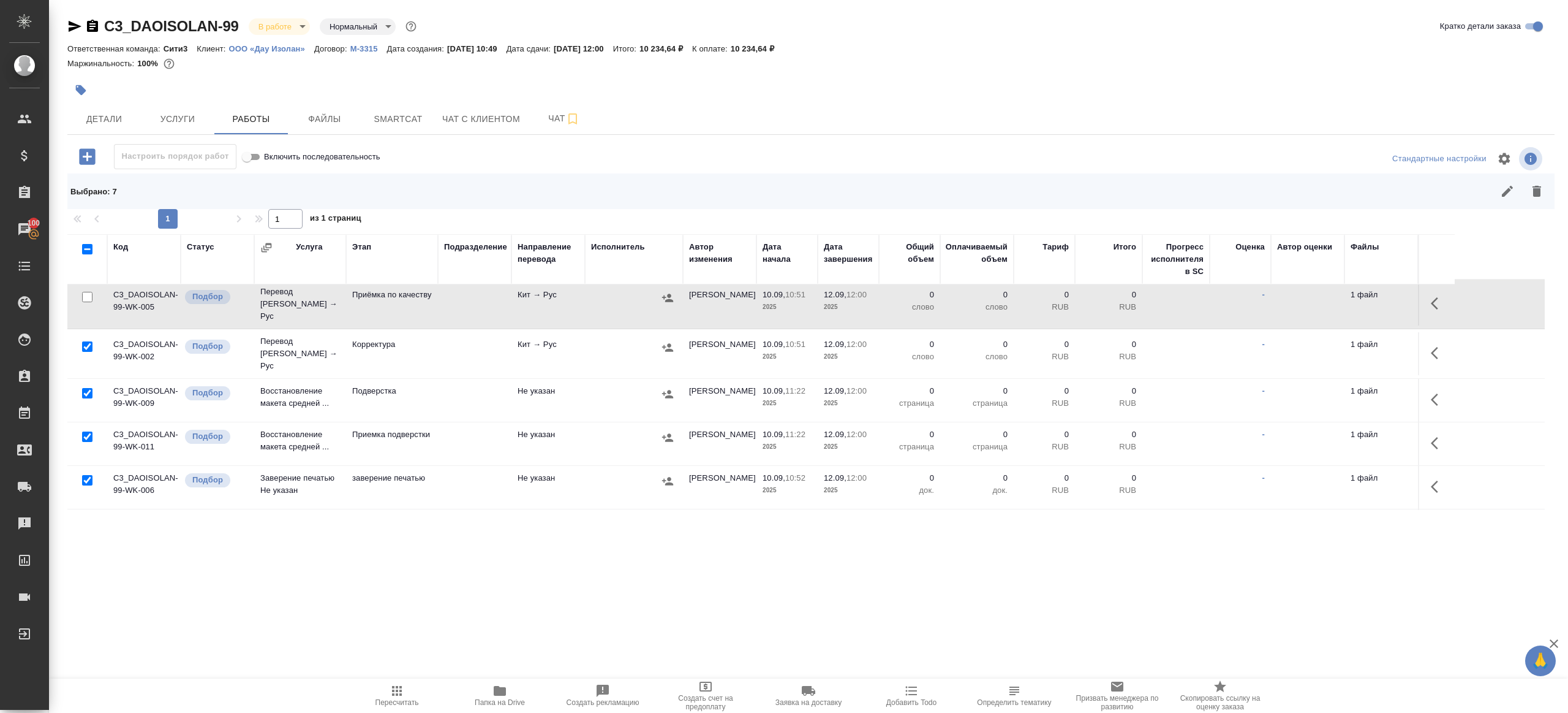
scroll to position [263, 0]
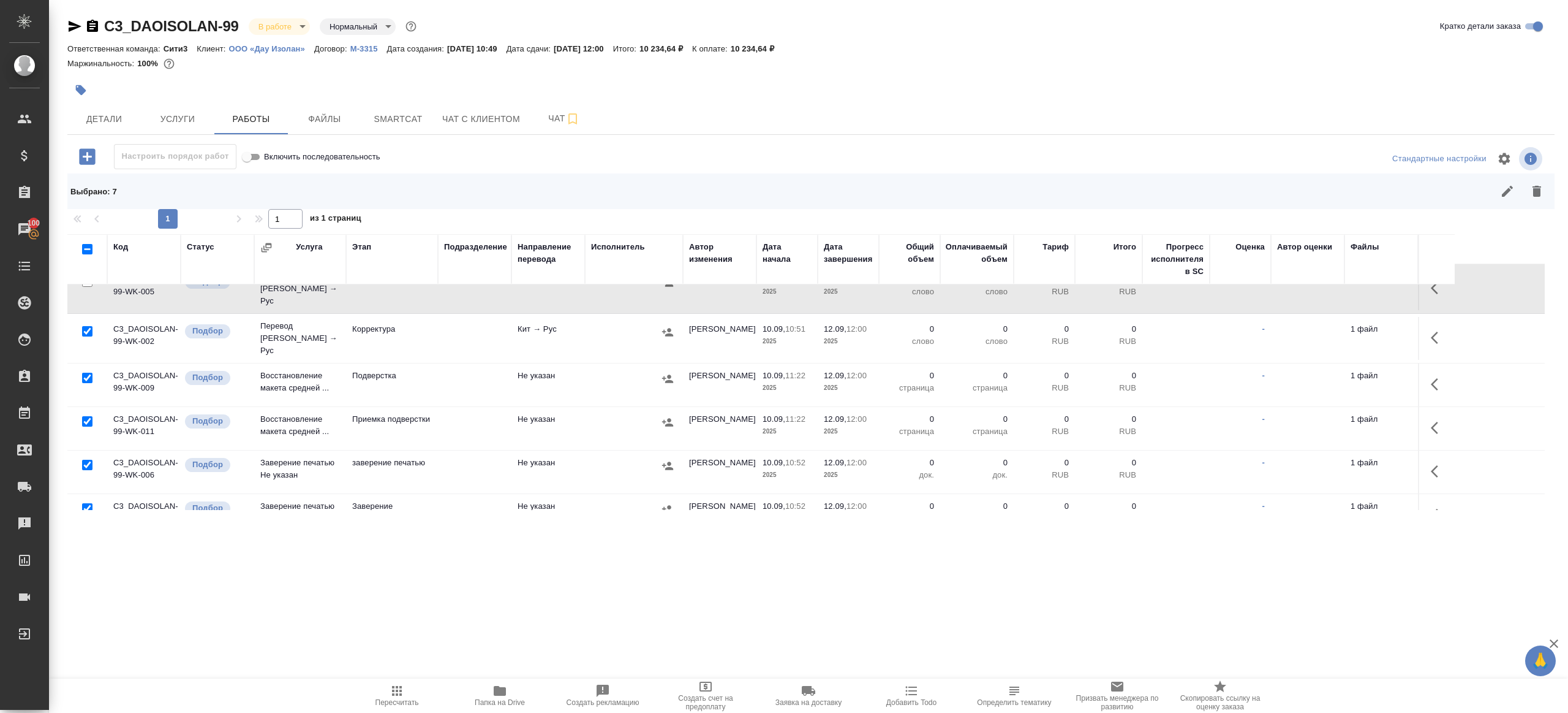
click at [85, 460] on input "checkbox" at bounding box center [87, 465] width 10 height 10
checkbox input "false"
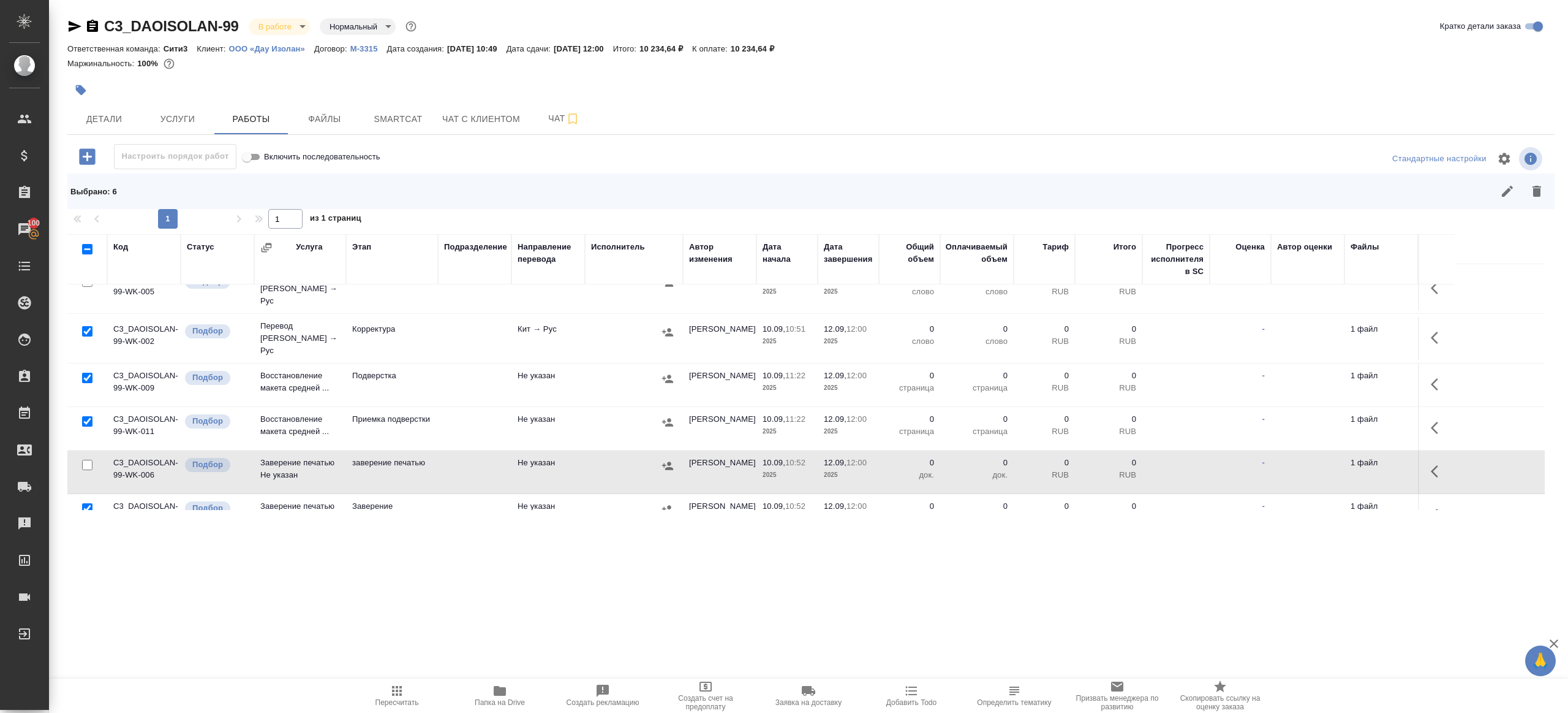
click at [85, 494] on td at bounding box center [87, 515] width 40 height 43
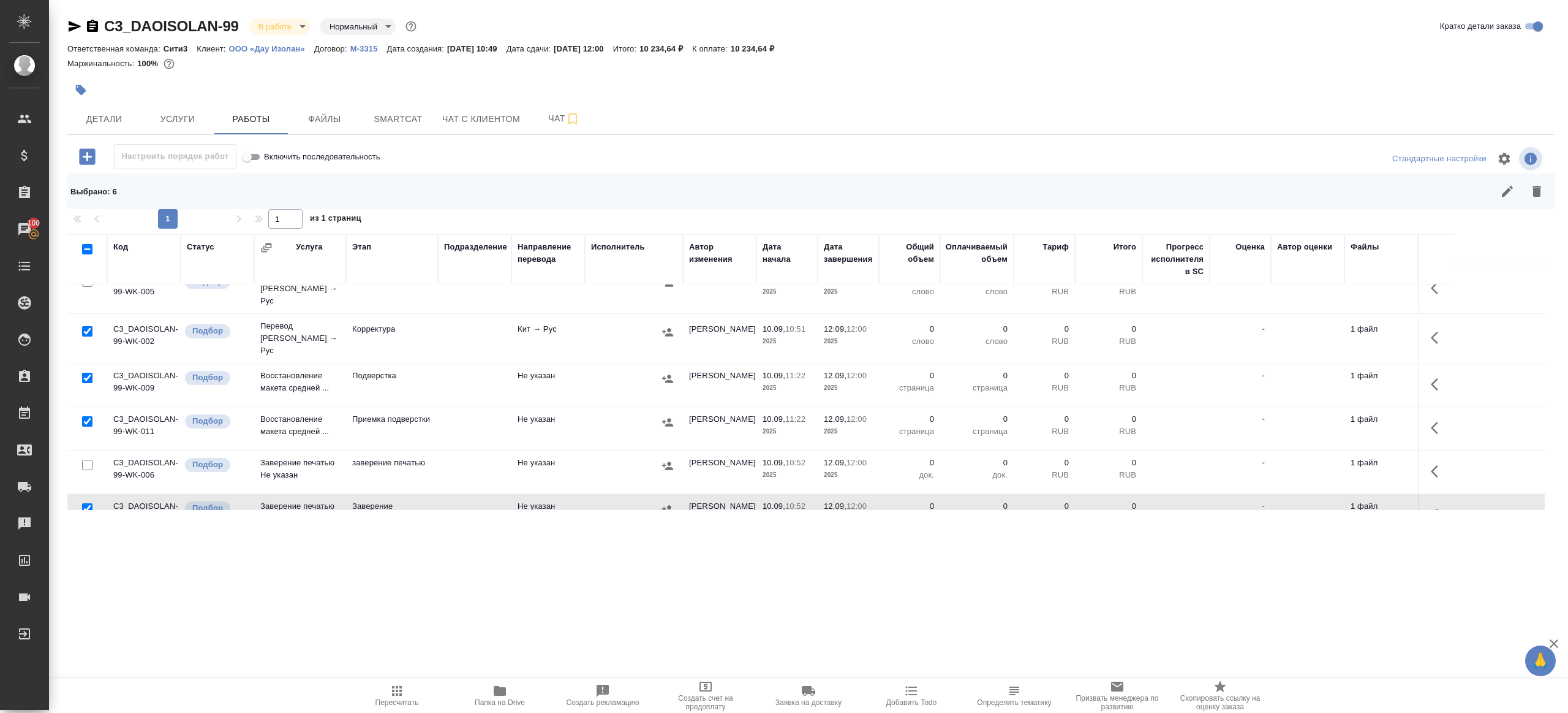
click at [85, 503] on input "checkbox" at bounding box center [87, 509] width 10 height 10
checkbox input "false"
click at [1540, 185] on icon "button" at bounding box center [1536, 191] width 15 height 15
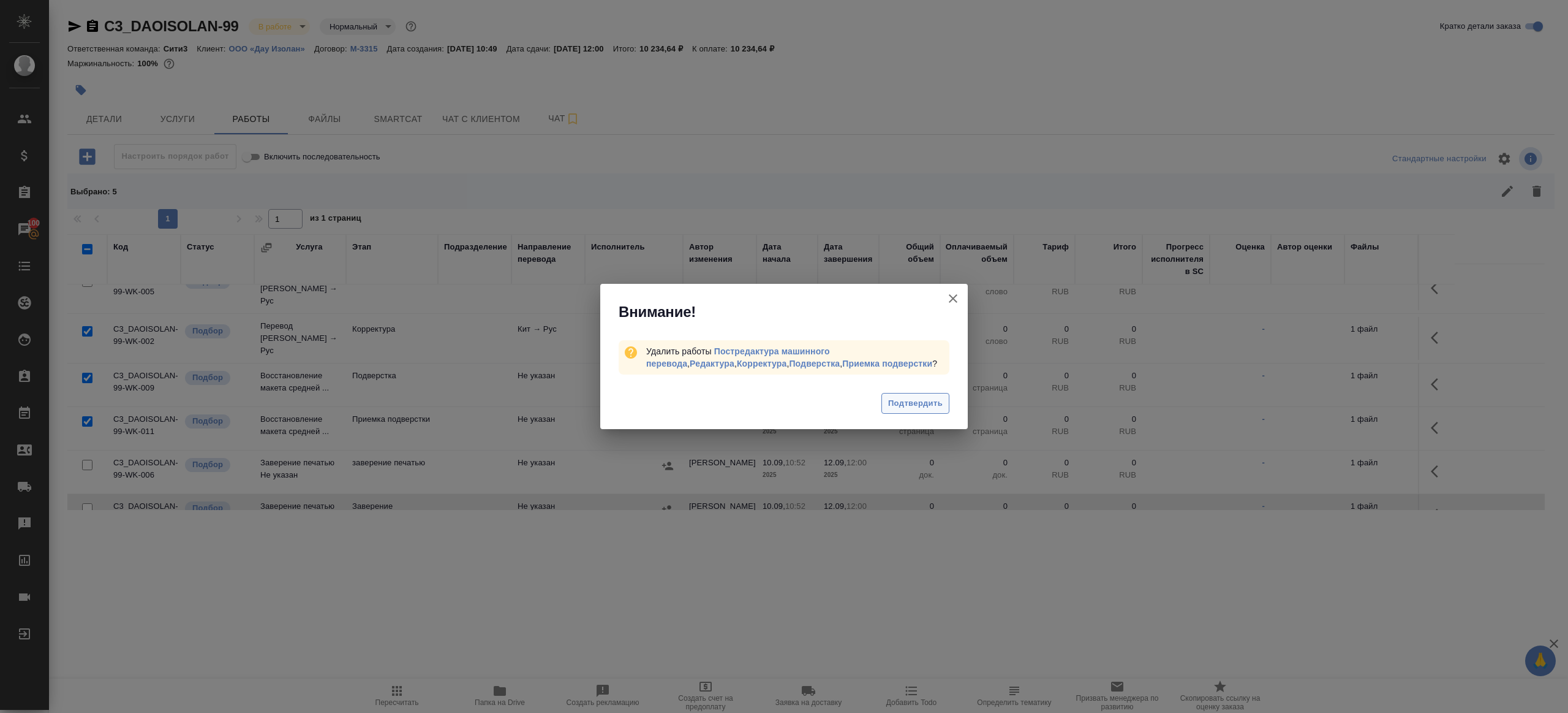
click at [924, 410] on button "Подтвердить" at bounding box center [915, 403] width 68 height 22
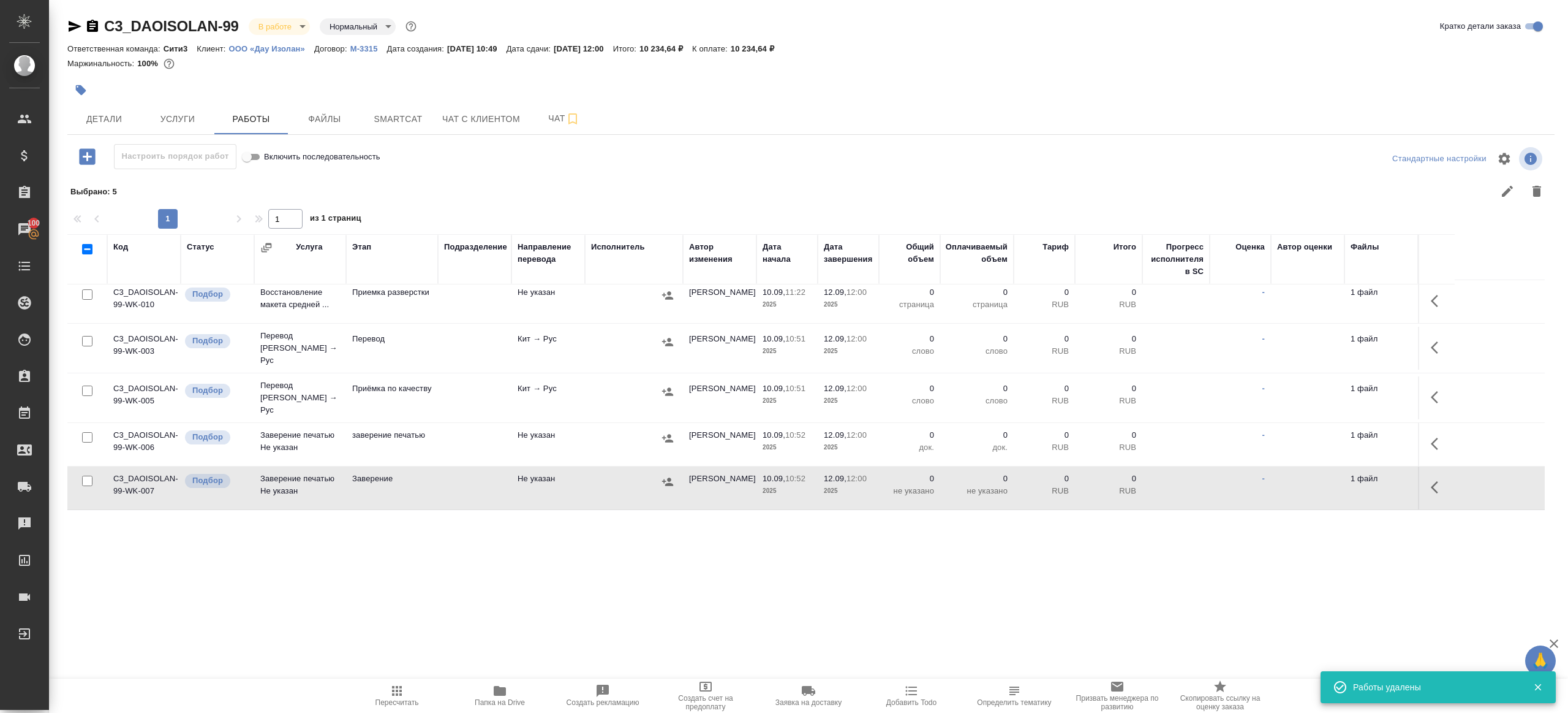
scroll to position [0, 0]
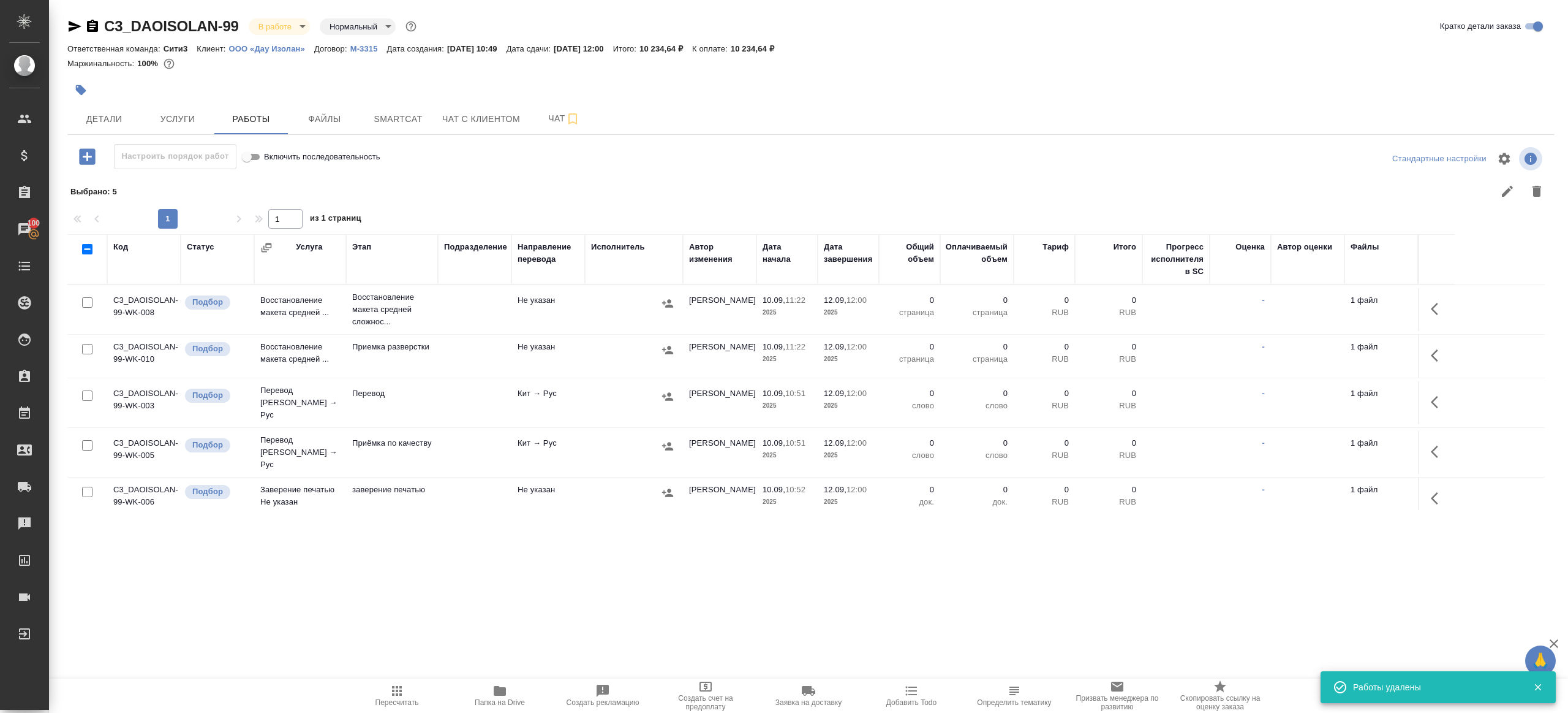
click at [1450, 310] on button "button" at bounding box center [1438, 309] width 29 height 29
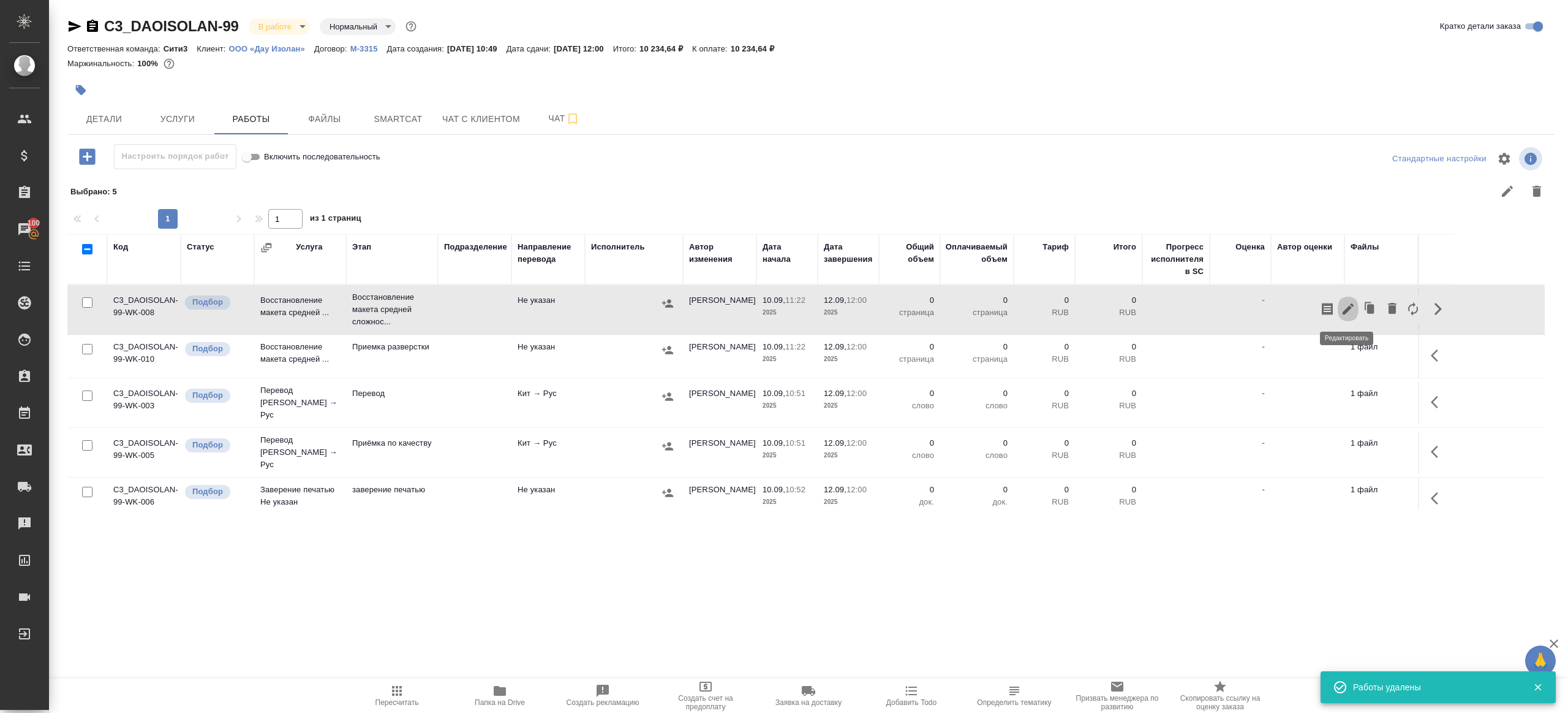
click at [1349, 309] on icon "button" at bounding box center [1348, 308] width 15 height 15
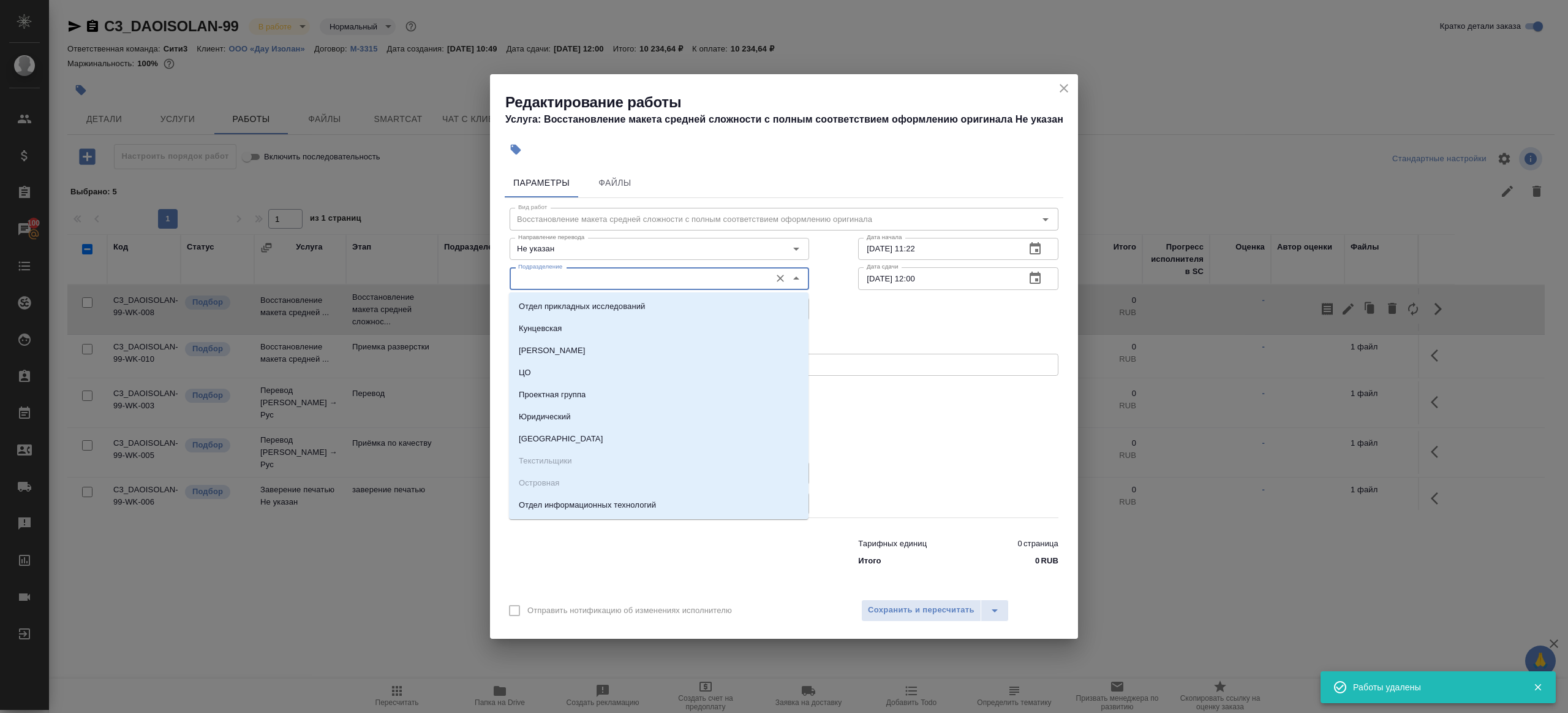
click at [610, 277] on input "Подразделение" at bounding box center [639, 278] width 251 height 15
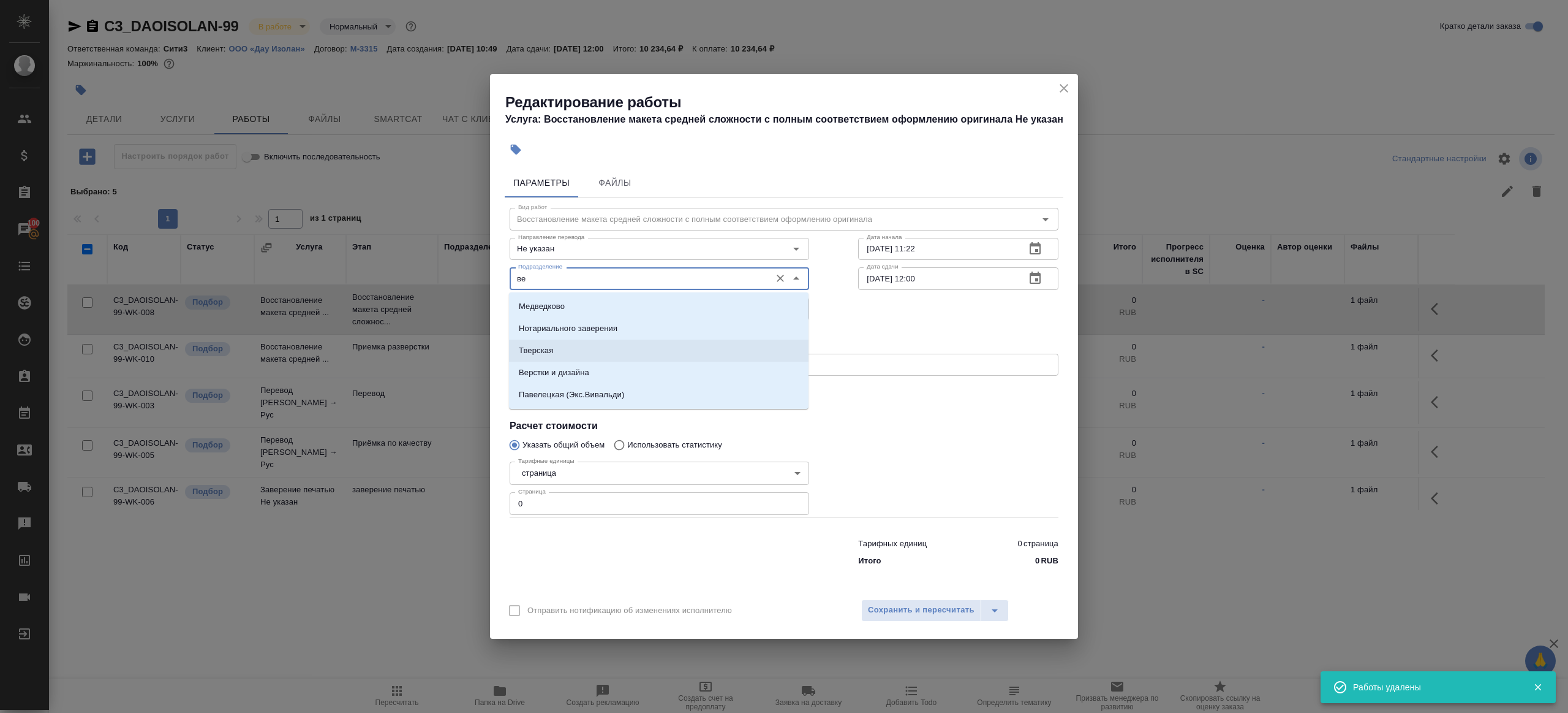
click at [590, 360] on li "Тверская" at bounding box center [659, 350] width 300 height 22
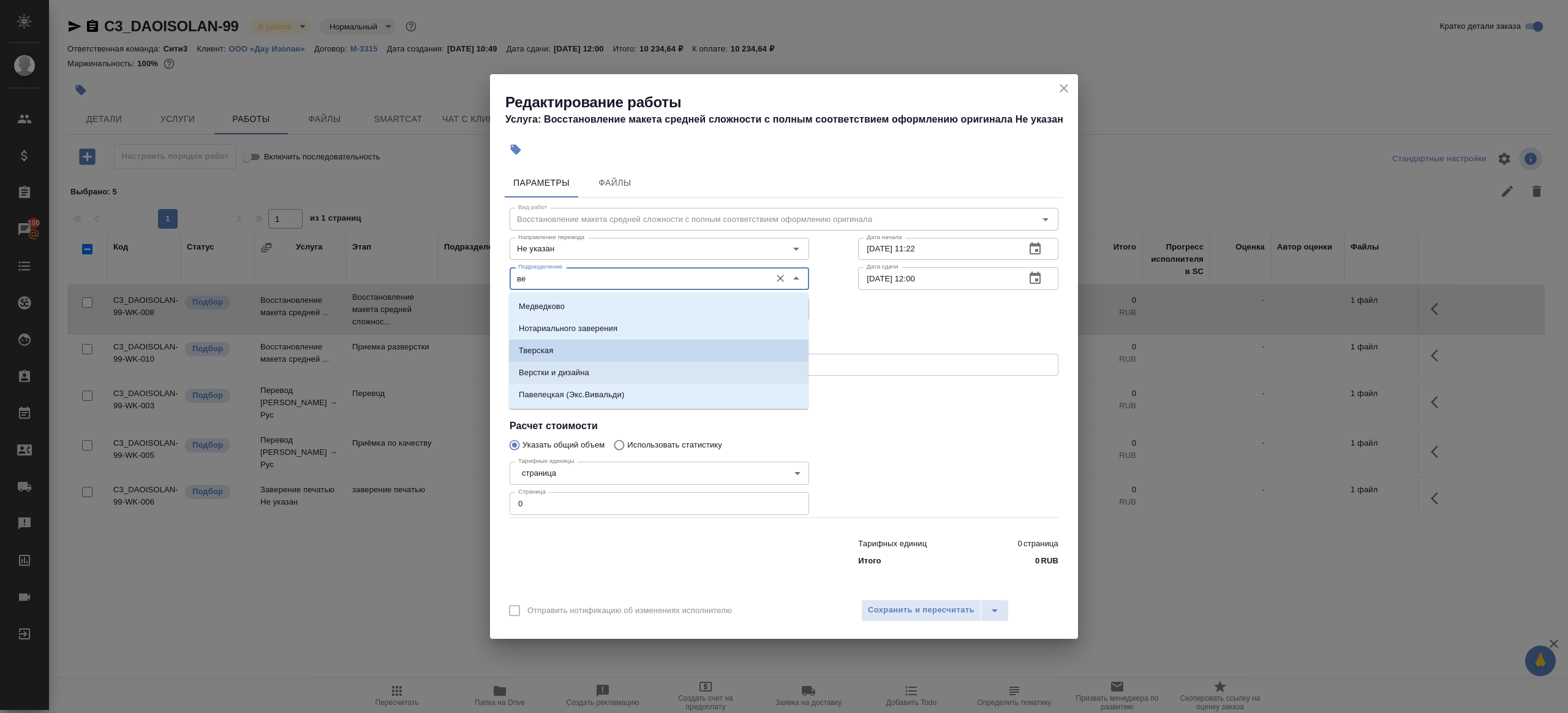
click at [585, 383] on li "Верстки и дизайна" at bounding box center [659, 372] width 300 height 22
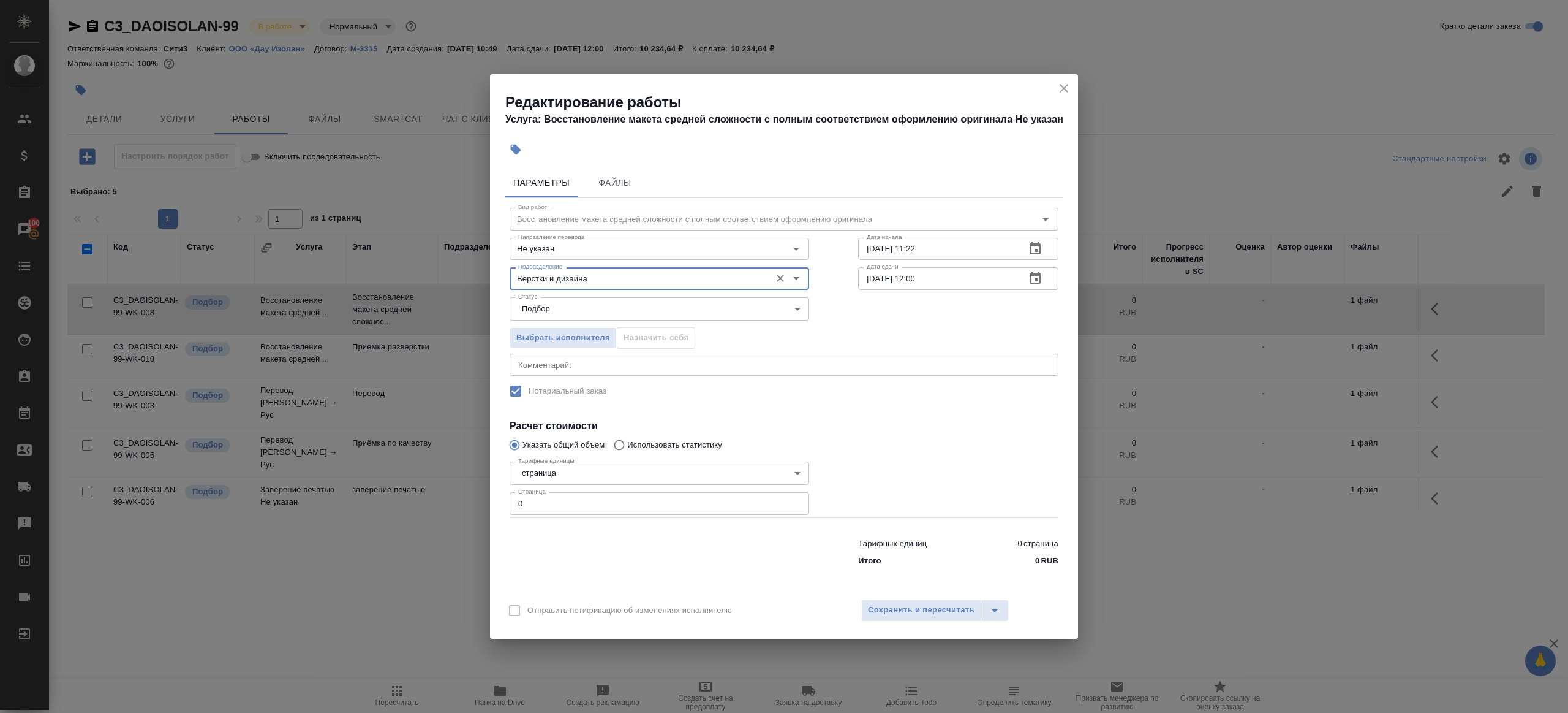
type input "Верстки и дизайна"
click at [565, 507] on input "0" at bounding box center [660, 502] width 300 height 22
type input "4"
click at [893, 453] on div at bounding box center [958, 487] width 249 height 110
click at [977, 244] on input "10.09.2025 11:22" at bounding box center [937, 248] width 158 height 22
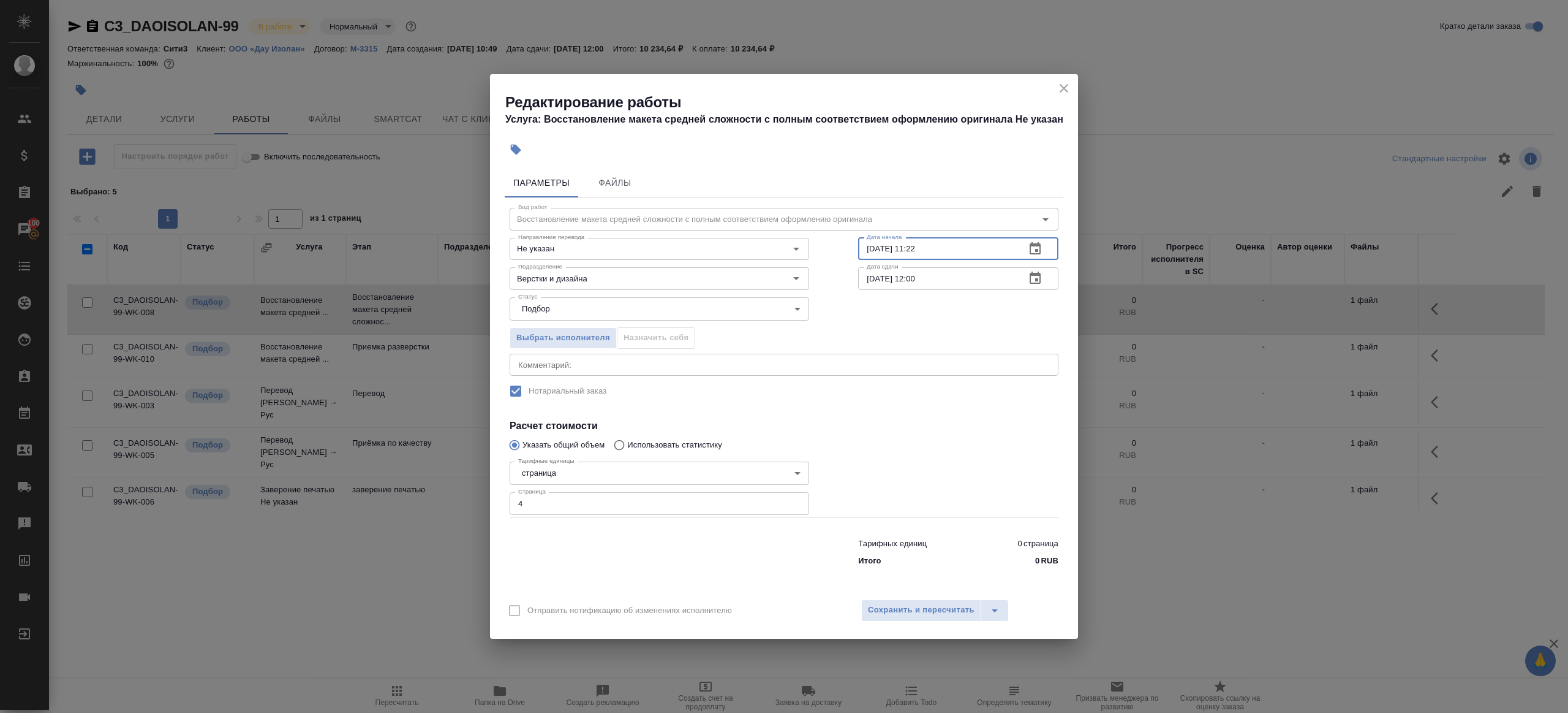
drag, startPoint x: 914, startPoint y: 246, endPoint x: 1009, endPoint y: 246, distance: 95.0
click at [1009, 246] on input "10.09.2025 11:22" at bounding box center [937, 248] width 158 height 22
type input "10.09.2025 11:50"
click at [943, 284] on input "12.09.2025 12:00" at bounding box center [937, 277] width 158 height 22
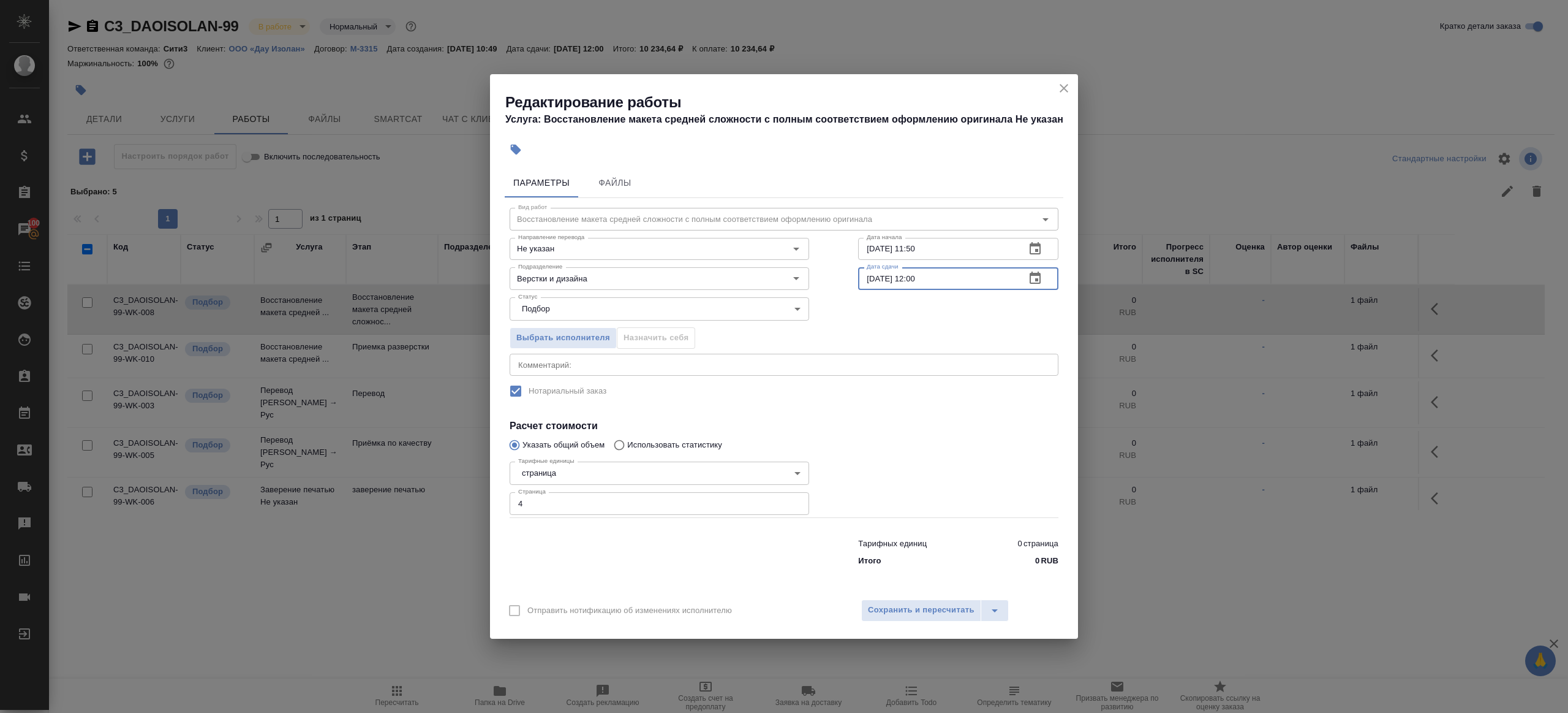
paste input "0.09.2025 11:5"
drag, startPoint x: 913, startPoint y: 275, endPoint x: 1035, endPoint y: 275, distance: 122.0
click at [1035, 275] on div "10.09.2025 11:50 Дата сдачи" at bounding box center [958, 277] width 200 height 22
type input "10.09.2025 15:30"
click at [888, 410] on div "Вид работ Восстановление макета средней сложности с полным соответствием оформл…" at bounding box center [784, 385] width 558 height 373
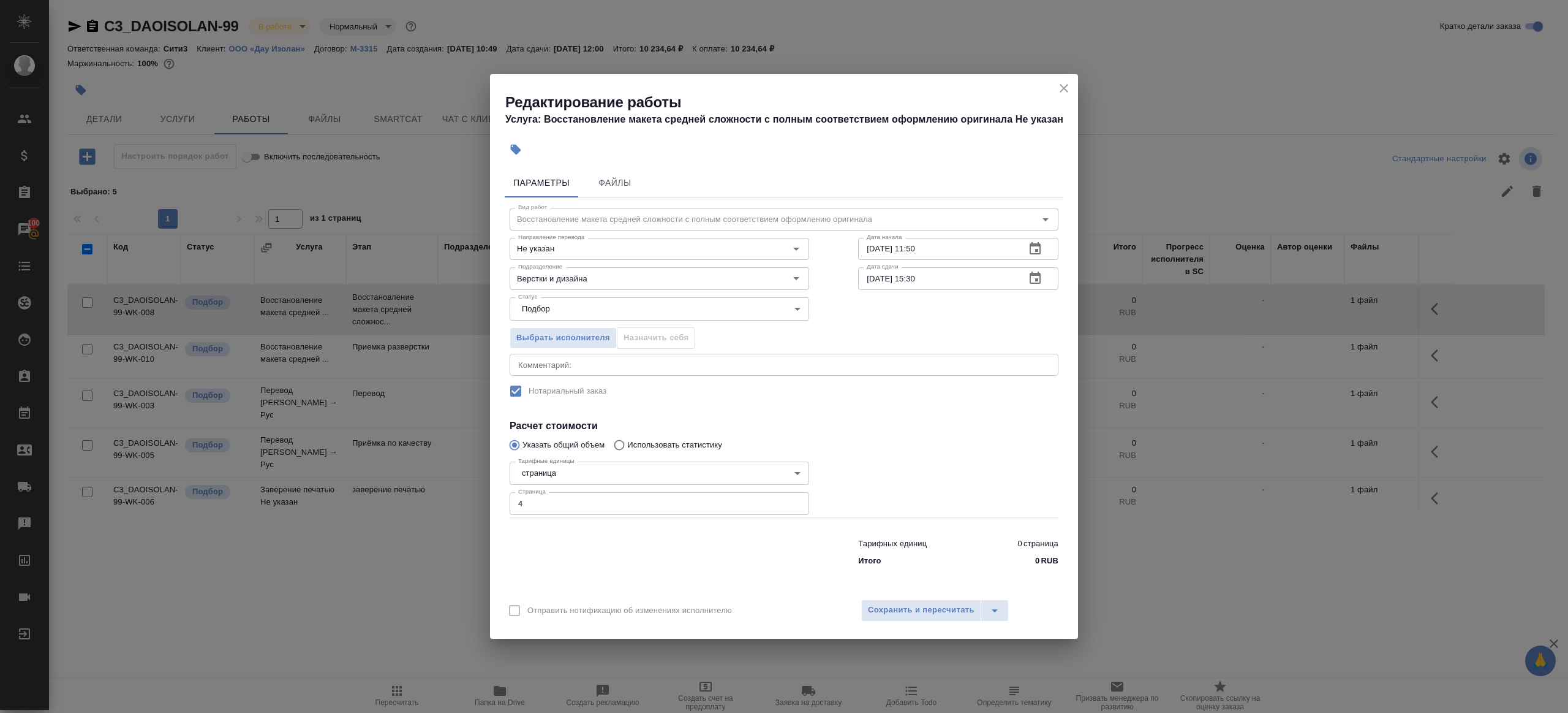
click at [897, 621] on div "Отправить нотификацию об изменениях исполнителю Сохранить и пересчитать" at bounding box center [784, 615] width 588 height 47
click at [897, 608] on span "Сохранить и пересчитать" at bounding box center [920, 610] width 106 height 14
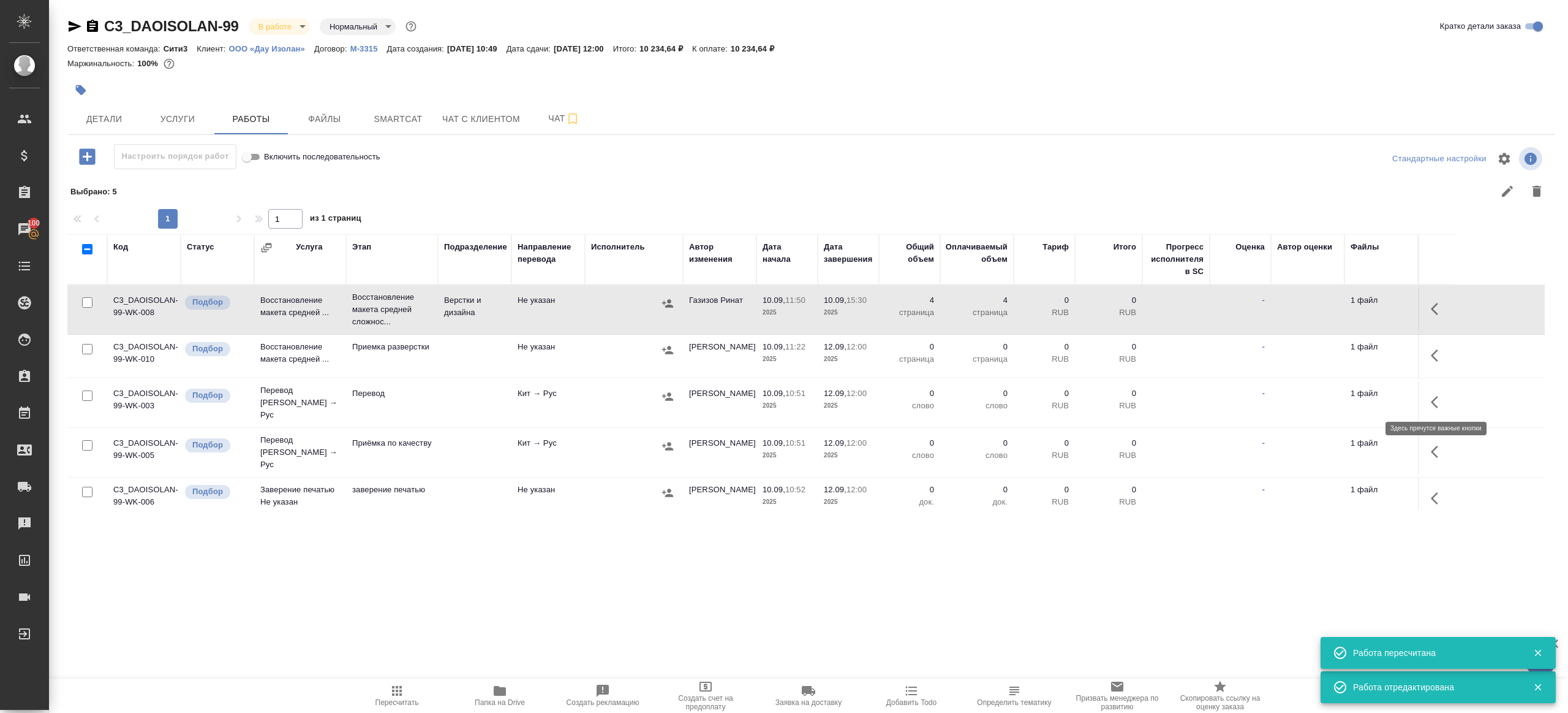
click at [1439, 401] on icon "button" at bounding box center [1438, 402] width 15 height 15
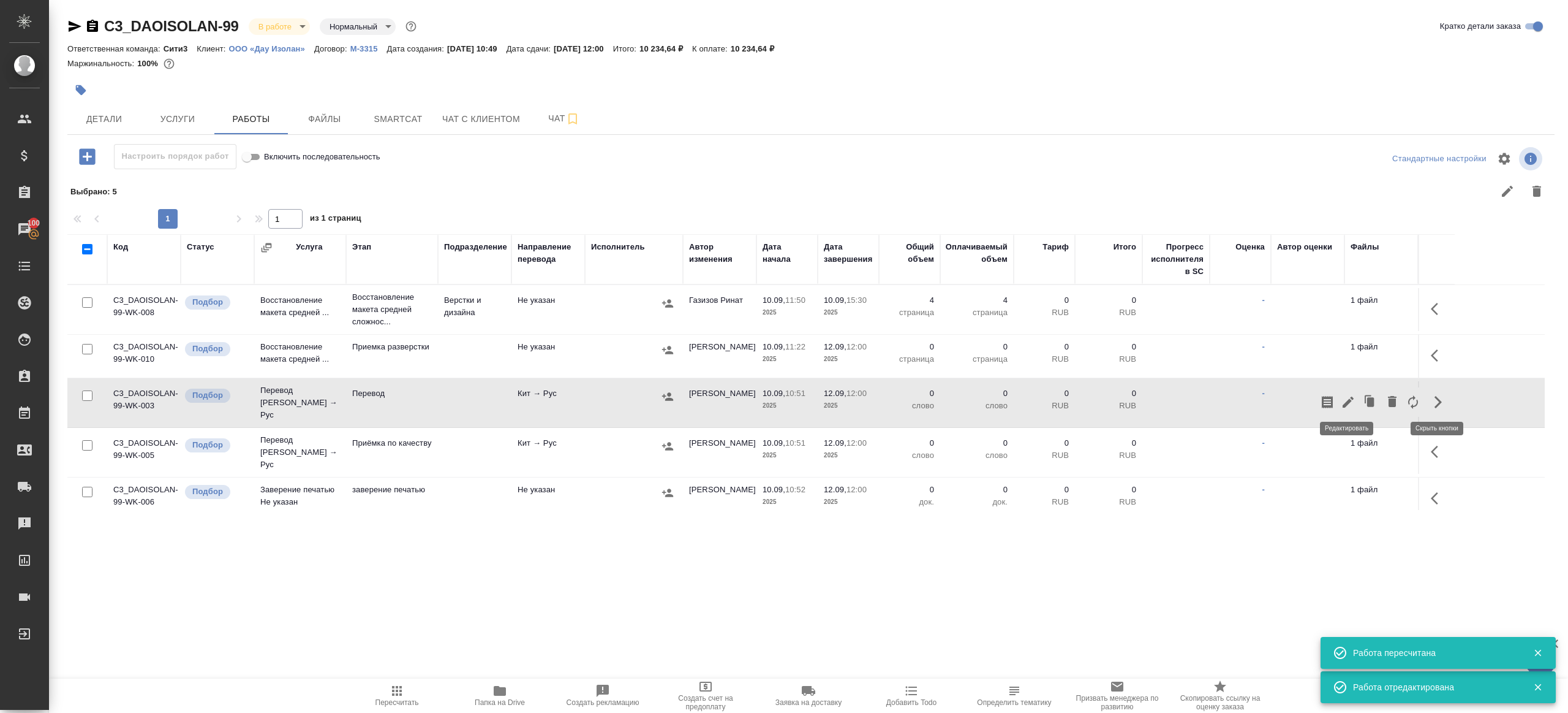
click at [1349, 395] on icon "button" at bounding box center [1348, 402] width 15 height 15
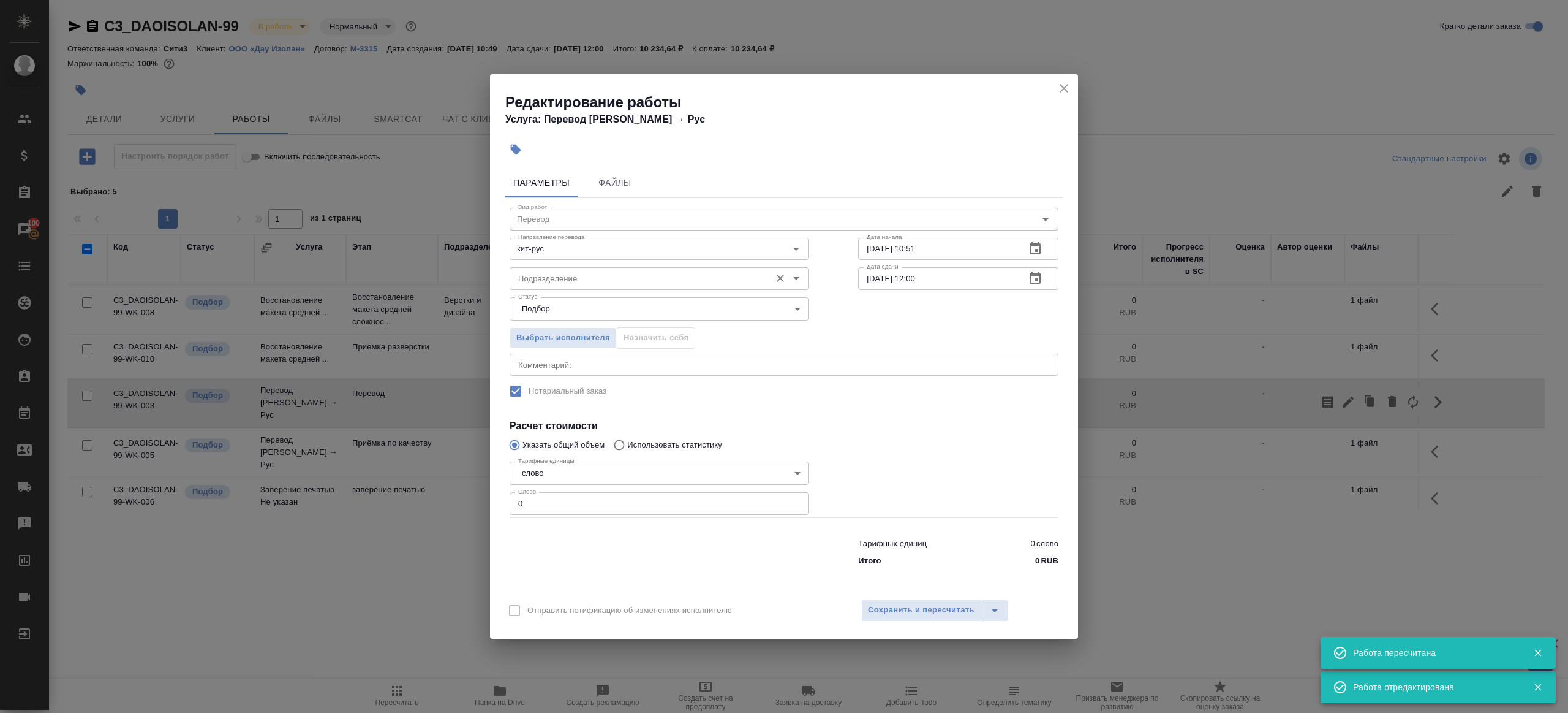
click at [660, 283] on input "Подразделение" at bounding box center [639, 278] width 251 height 15
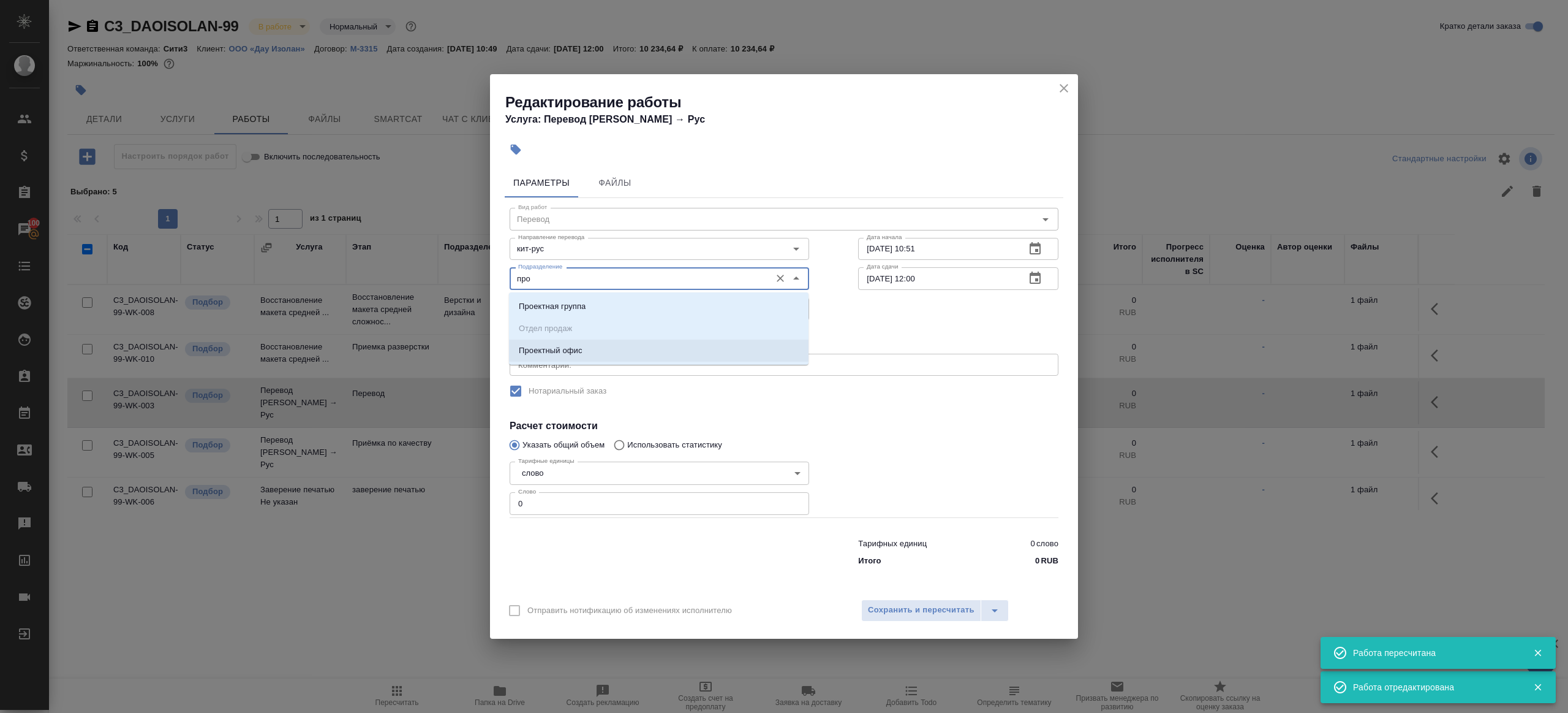
click at [686, 357] on li "Проектный офис" at bounding box center [659, 350] width 300 height 22
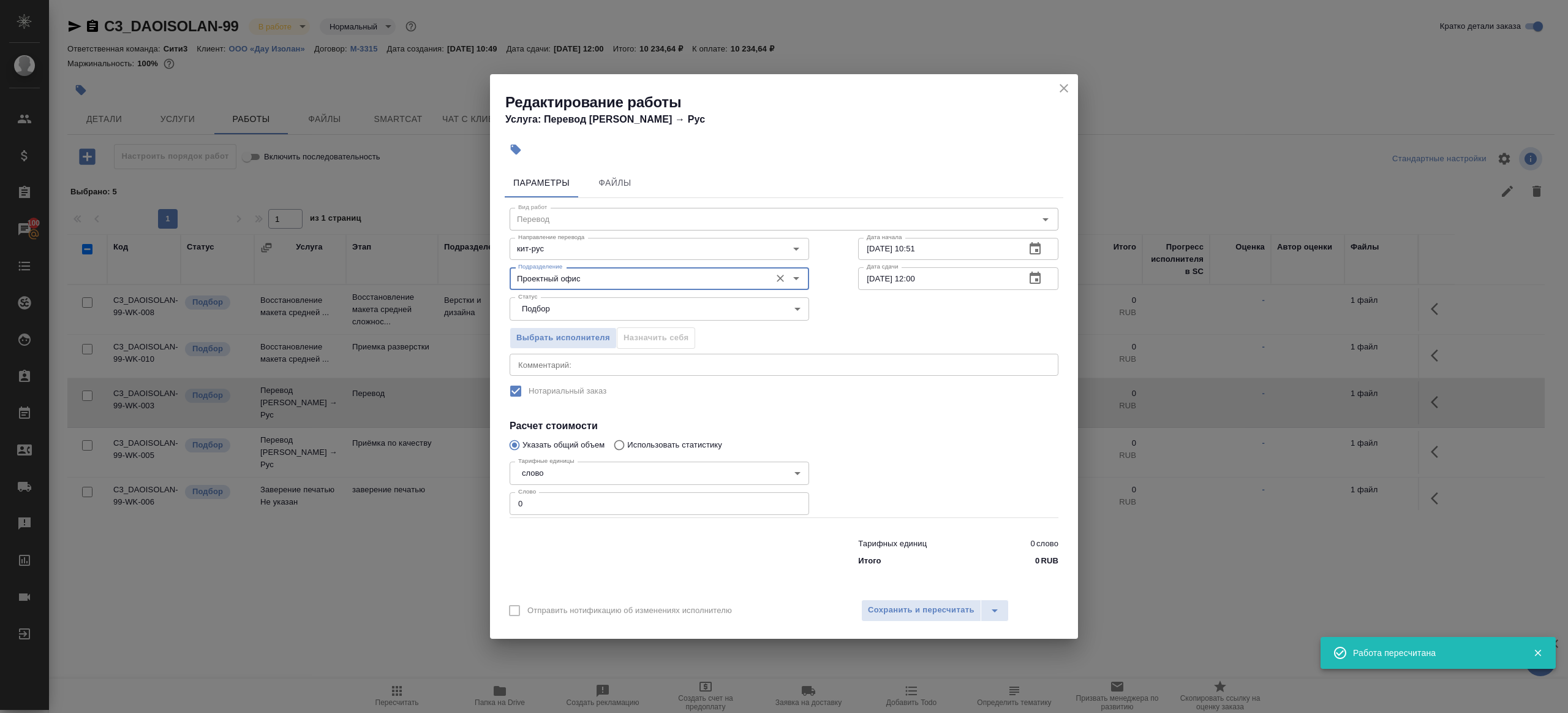
type input "Проектный офис"
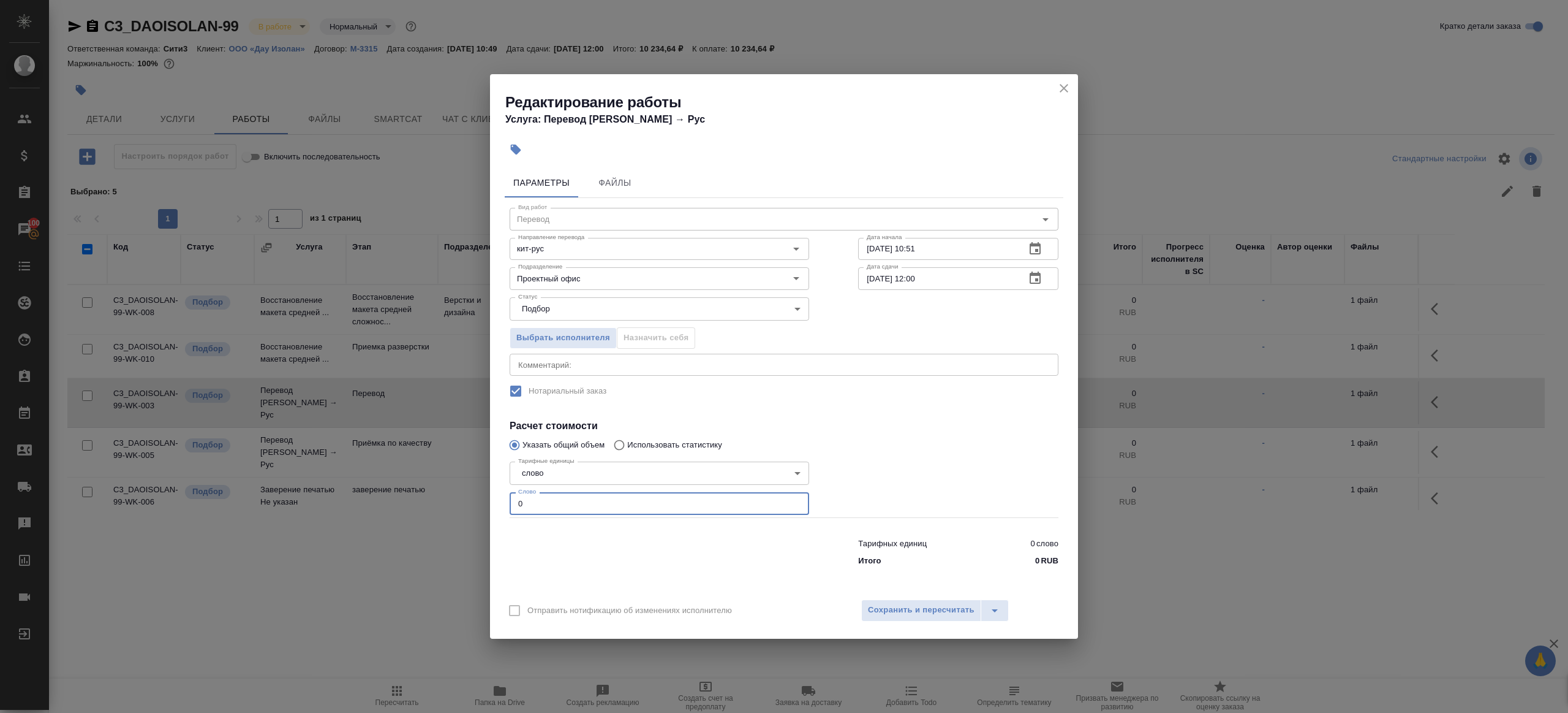
click at [596, 507] on input "0" at bounding box center [660, 502] width 300 height 22
type input "1"
click at [655, 540] on div at bounding box center [659, 549] width 349 height 49
click at [931, 256] on input "10.09.2025 10:51" at bounding box center [937, 248] width 158 height 22
paste input "5:30"
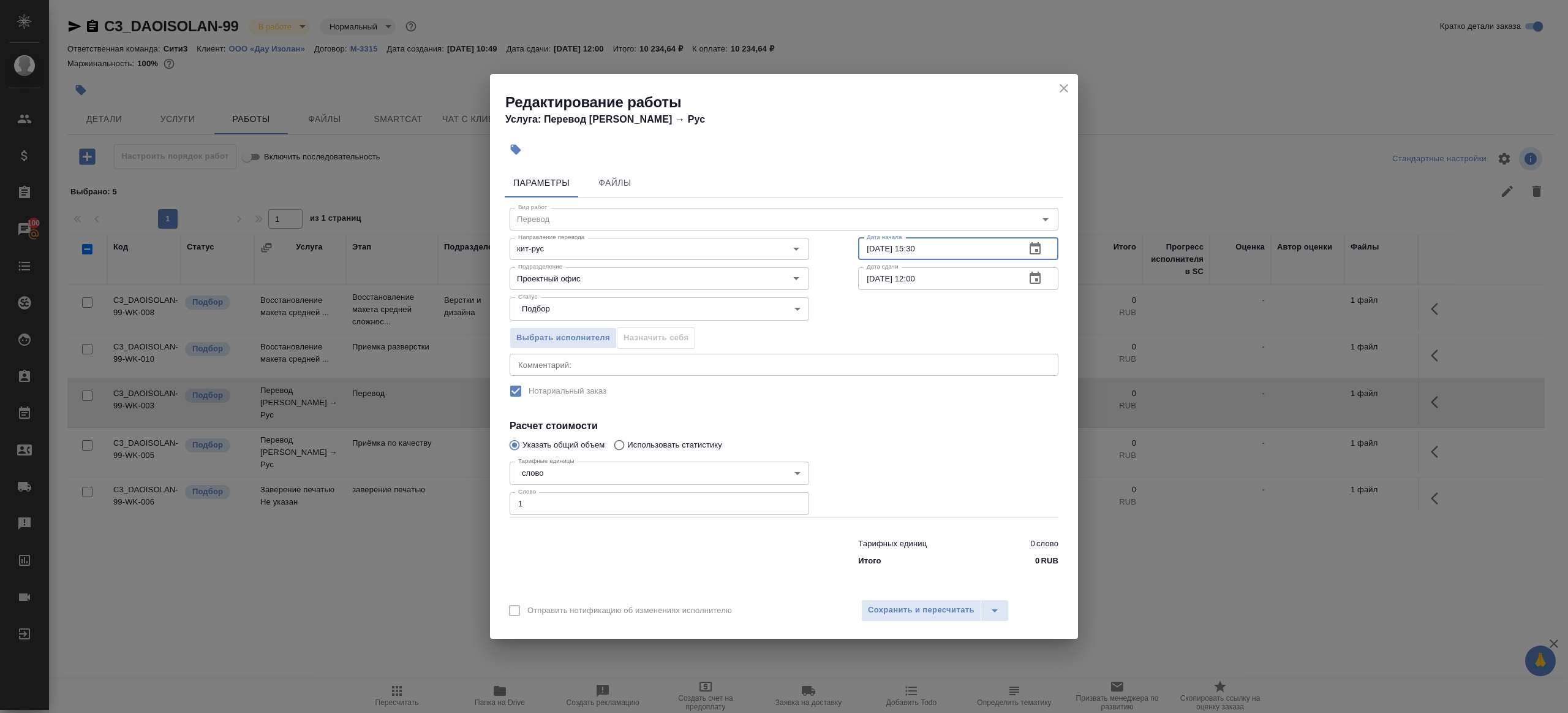
type input "10.09.2025 15:30"
click at [872, 278] on input "12.09.2025 12:00" at bounding box center [937, 277] width 158 height 22
click at [918, 277] on input "11.09.2025 12:00" at bounding box center [937, 277] width 158 height 22
type input "11.09.2025 10:00"
click at [926, 423] on h4 "Расчет стоимости" at bounding box center [784, 425] width 549 height 15
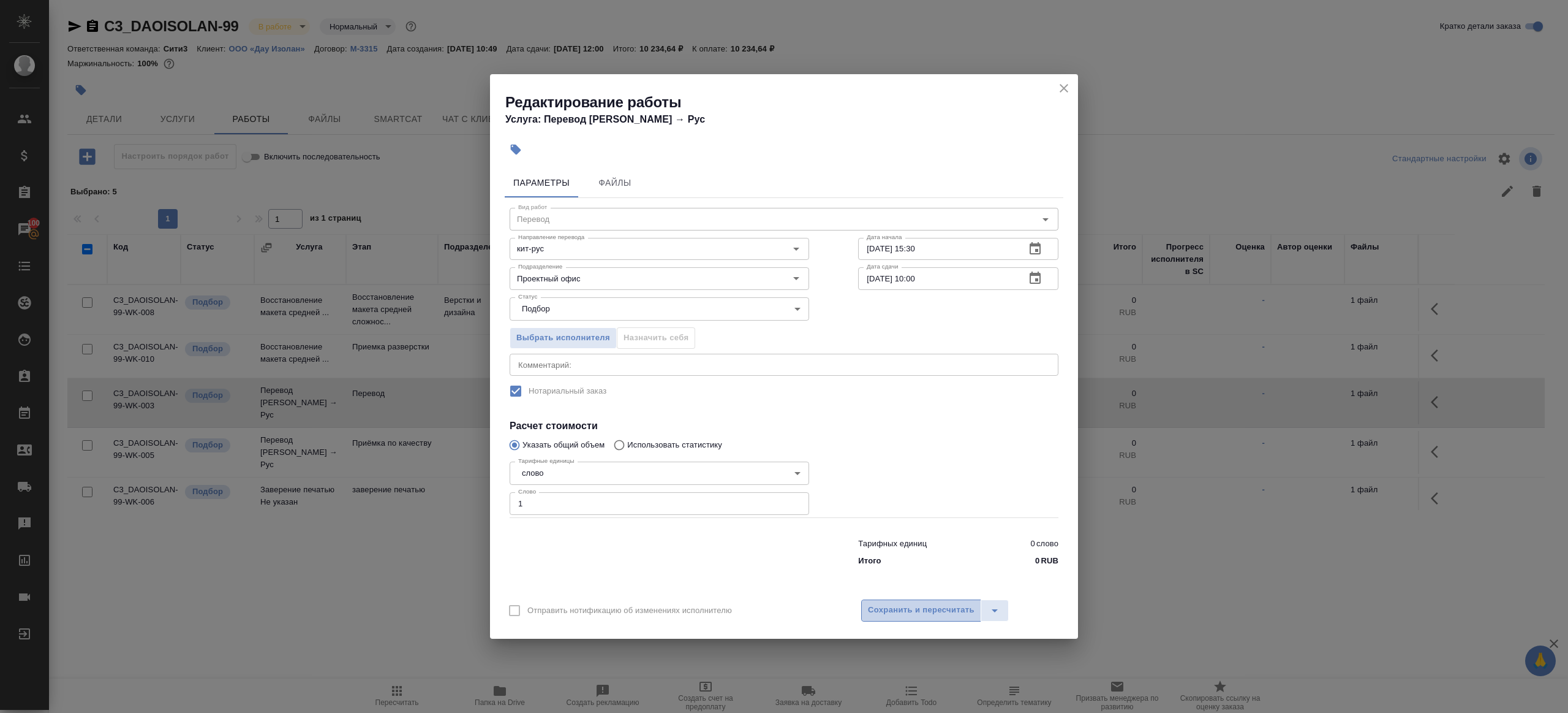
click at [926, 602] on button "Сохранить и пересчитать" at bounding box center [921, 610] width 120 height 22
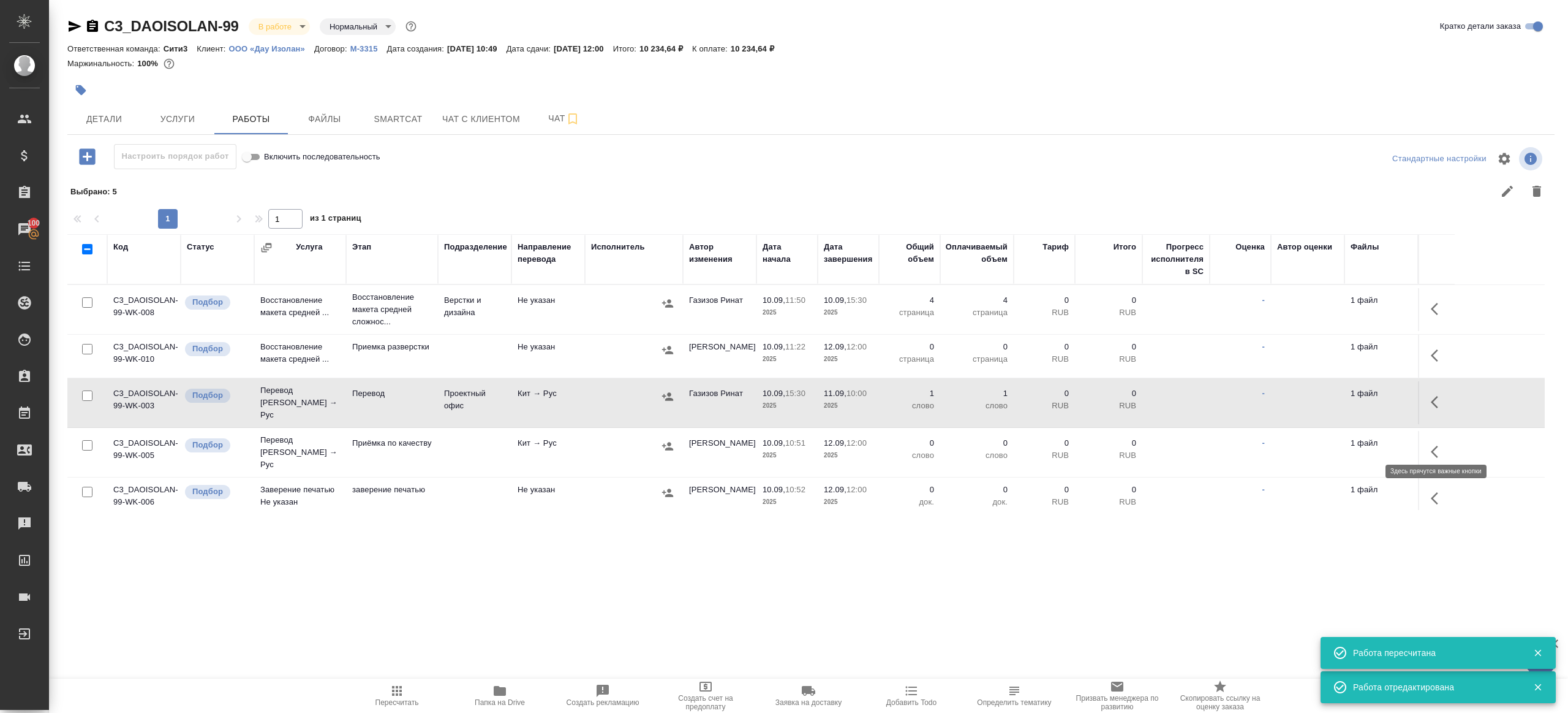
click at [1429, 447] on button "button" at bounding box center [1438, 451] width 29 height 29
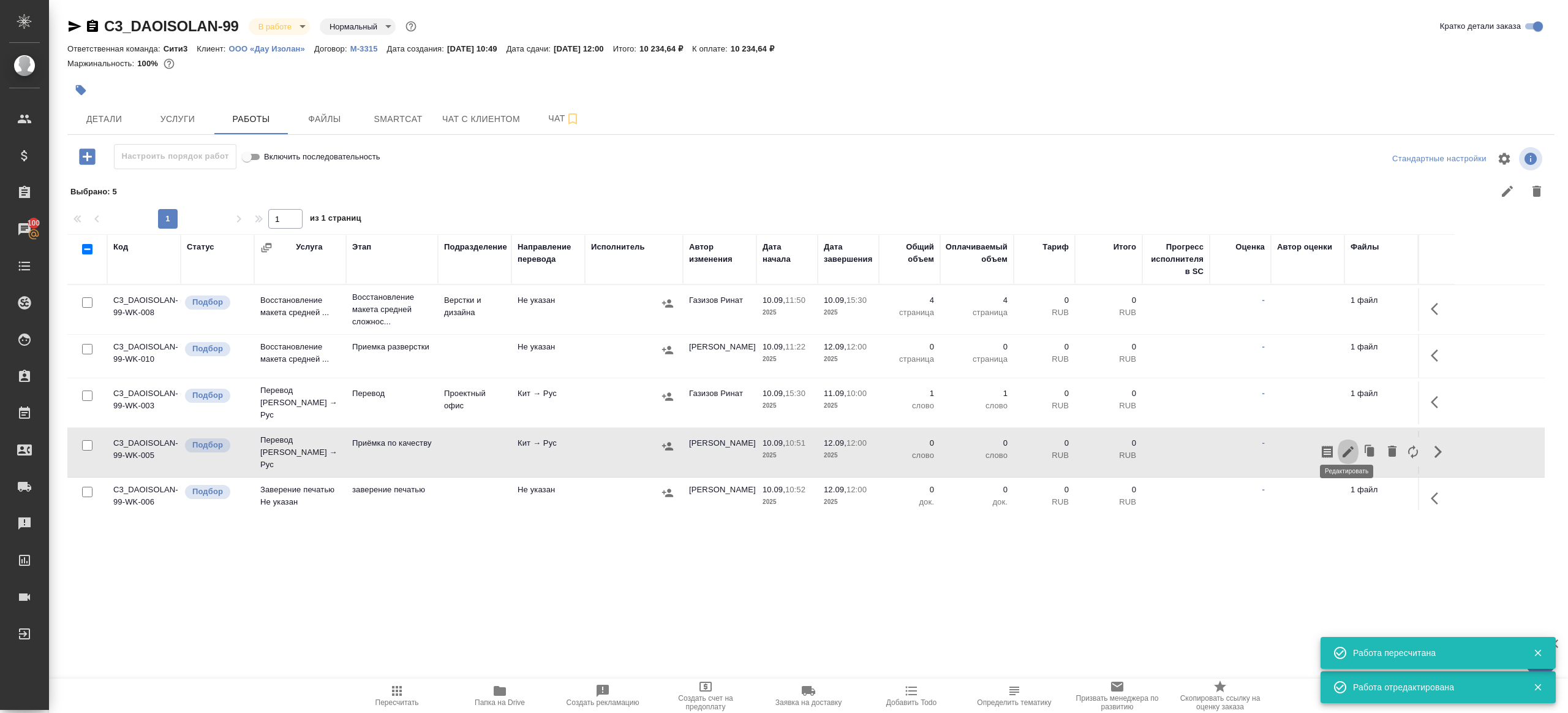
click at [1352, 444] on icon "button" at bounding box center [1348, 451] width 15 height 15
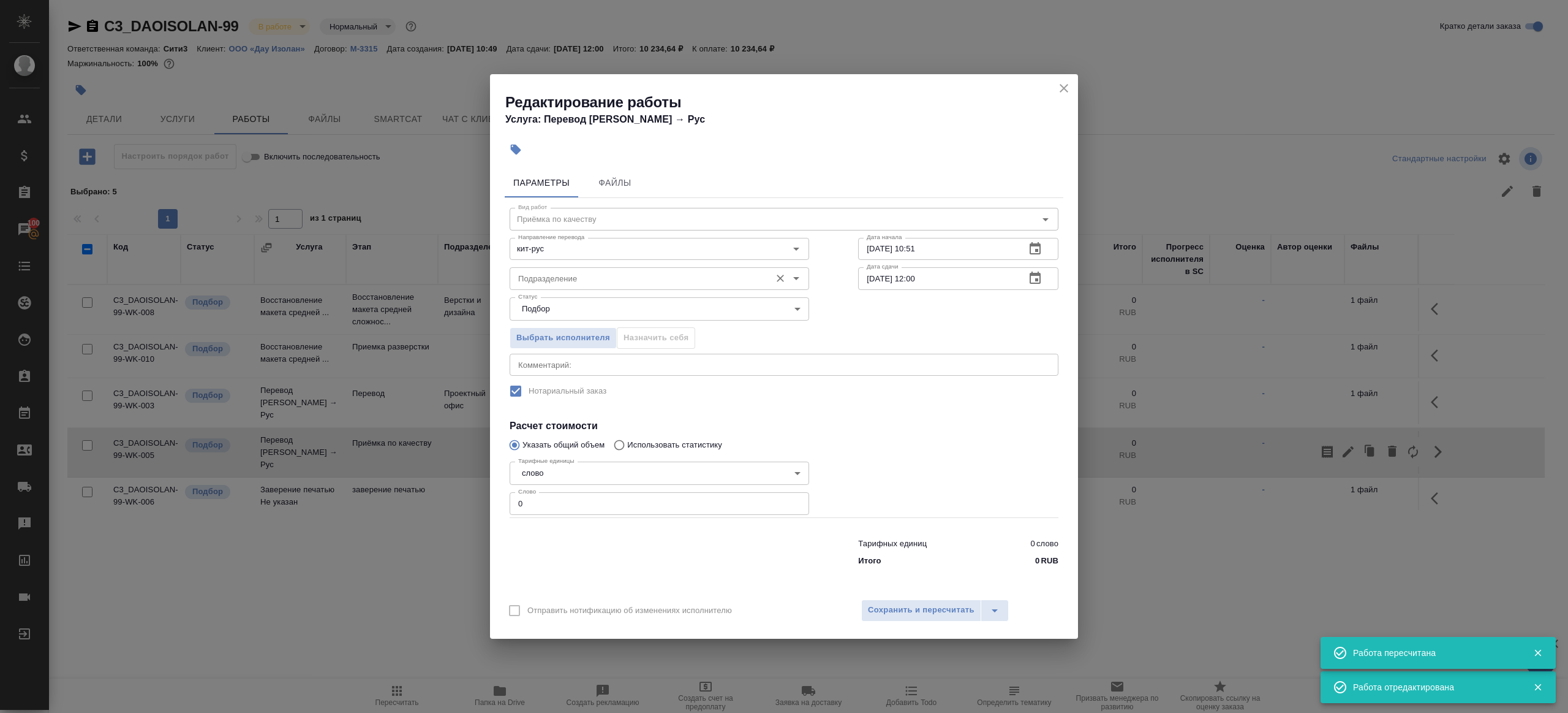
click at [636, 278] on input "Подразделение" at bounding box center [639, 278] width 251 height 15
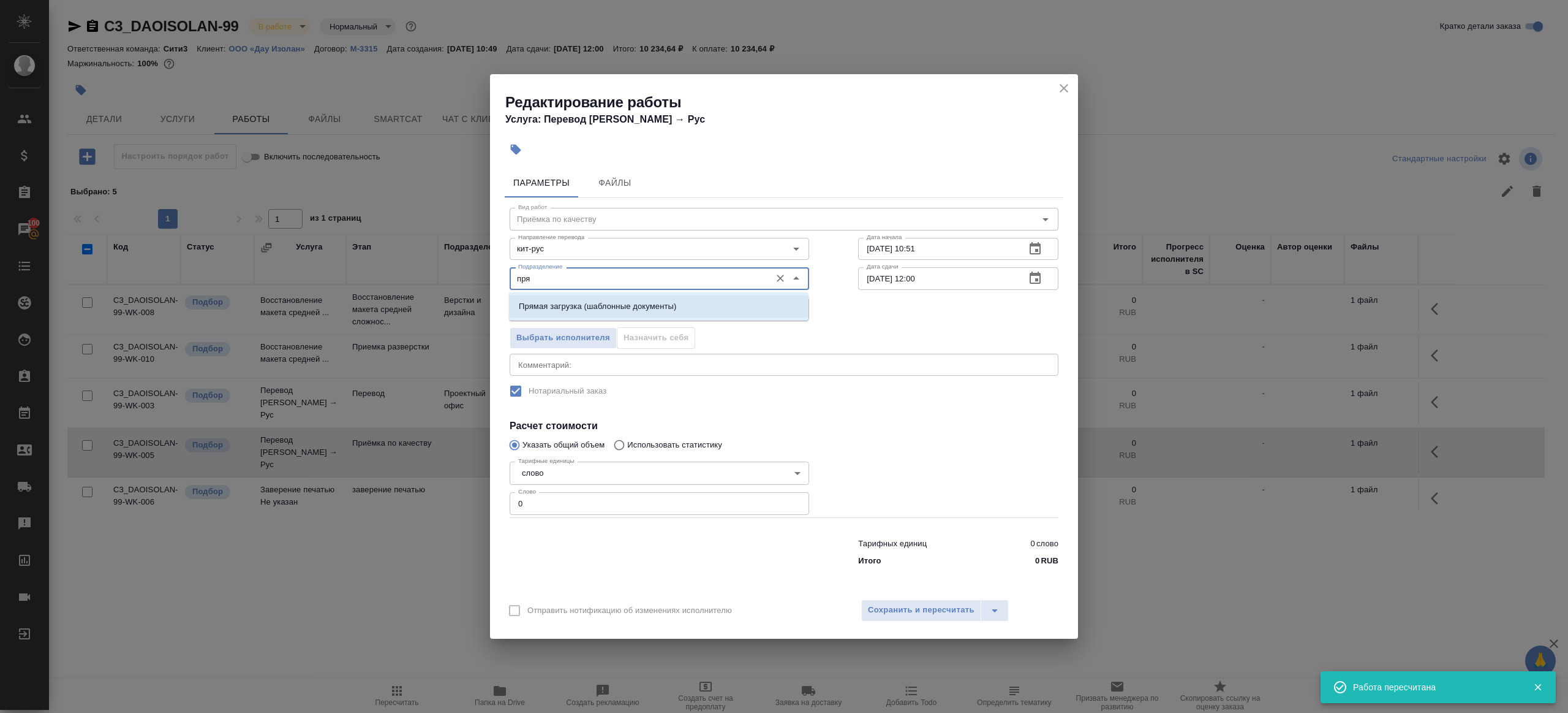
click at [668, 307] on p "Прямая загрузка (шаблонные документы)" at bounding box center [597, 307] width 158 height 12
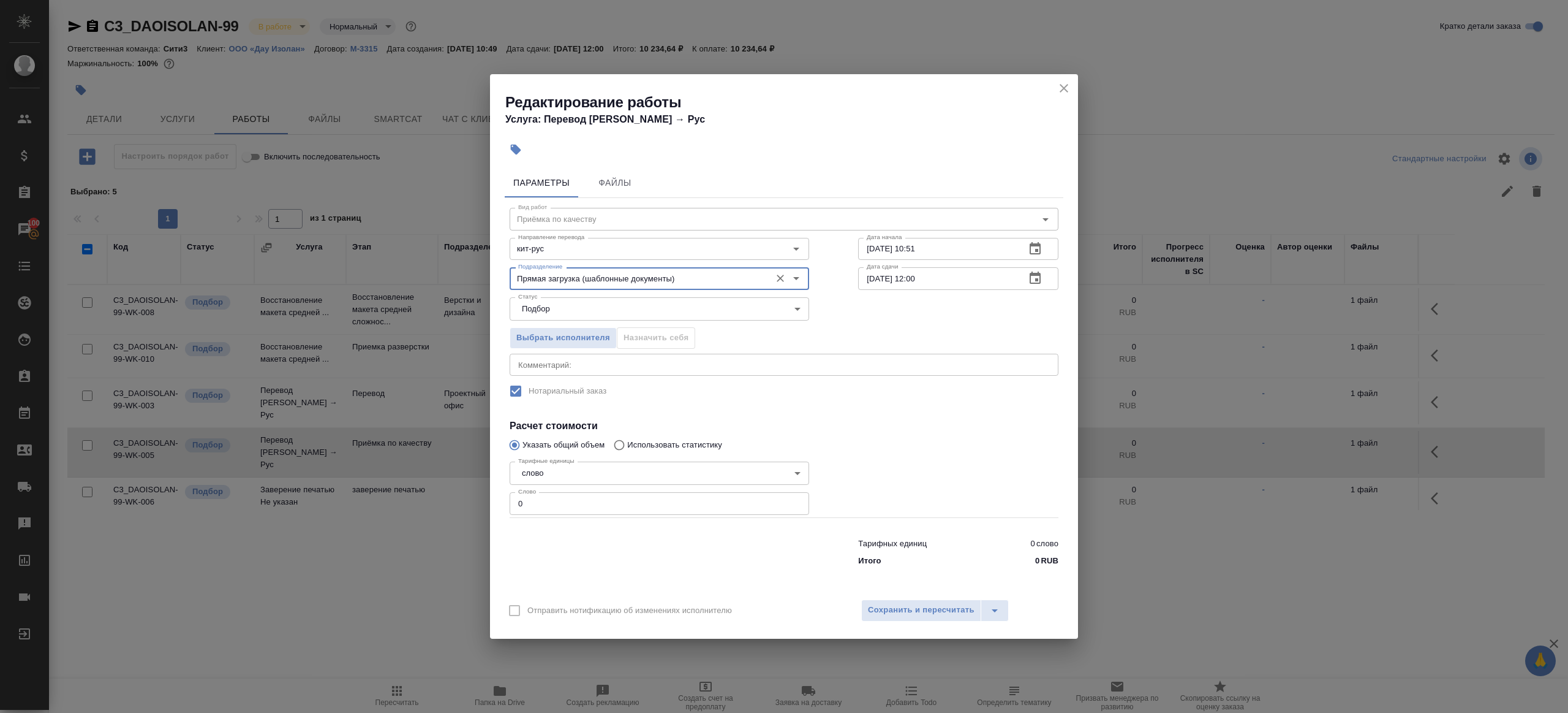
type input "Прямая загрузка (шаблонные документы)"
click at [906, 256] on input "10.09.2025 10:51" at bounding box center [937, 248] width 158 height 22
paste input "1.09.2025 10:00"
type input "11.09.2025 10:00"
click at [950, 288] on input "12.09.2025 12:00" at bounding box center [937, 277] width 158 height 22
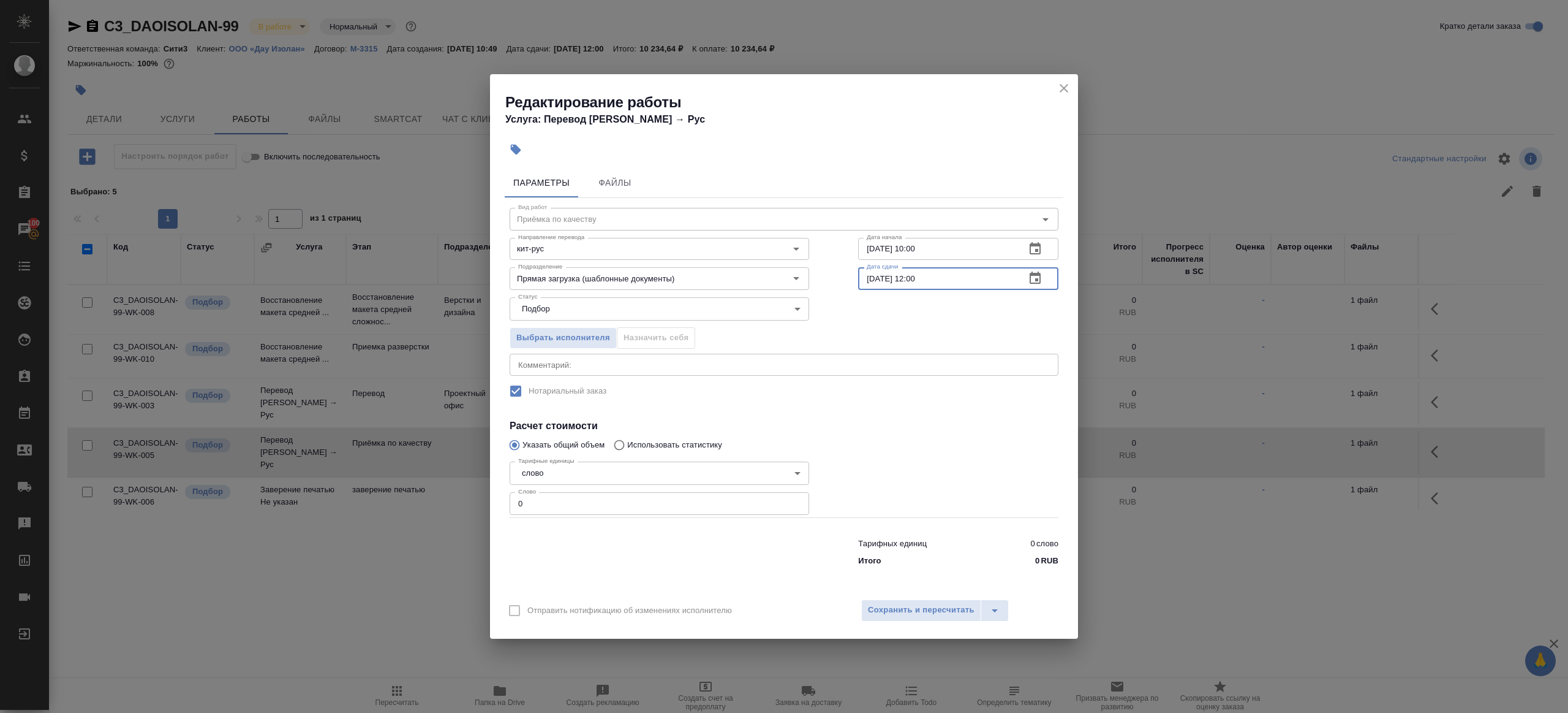
paste input "1.09.2025 10"
click at [917, 278] on input "11.09.2025 10:00" at bounding box center [937, 277] width 158 height 22
type input "11.09.2025 12:00"
click at [693, 497] on input "0" at bounding box center [660, 502] width 300 height 22
type input "1"
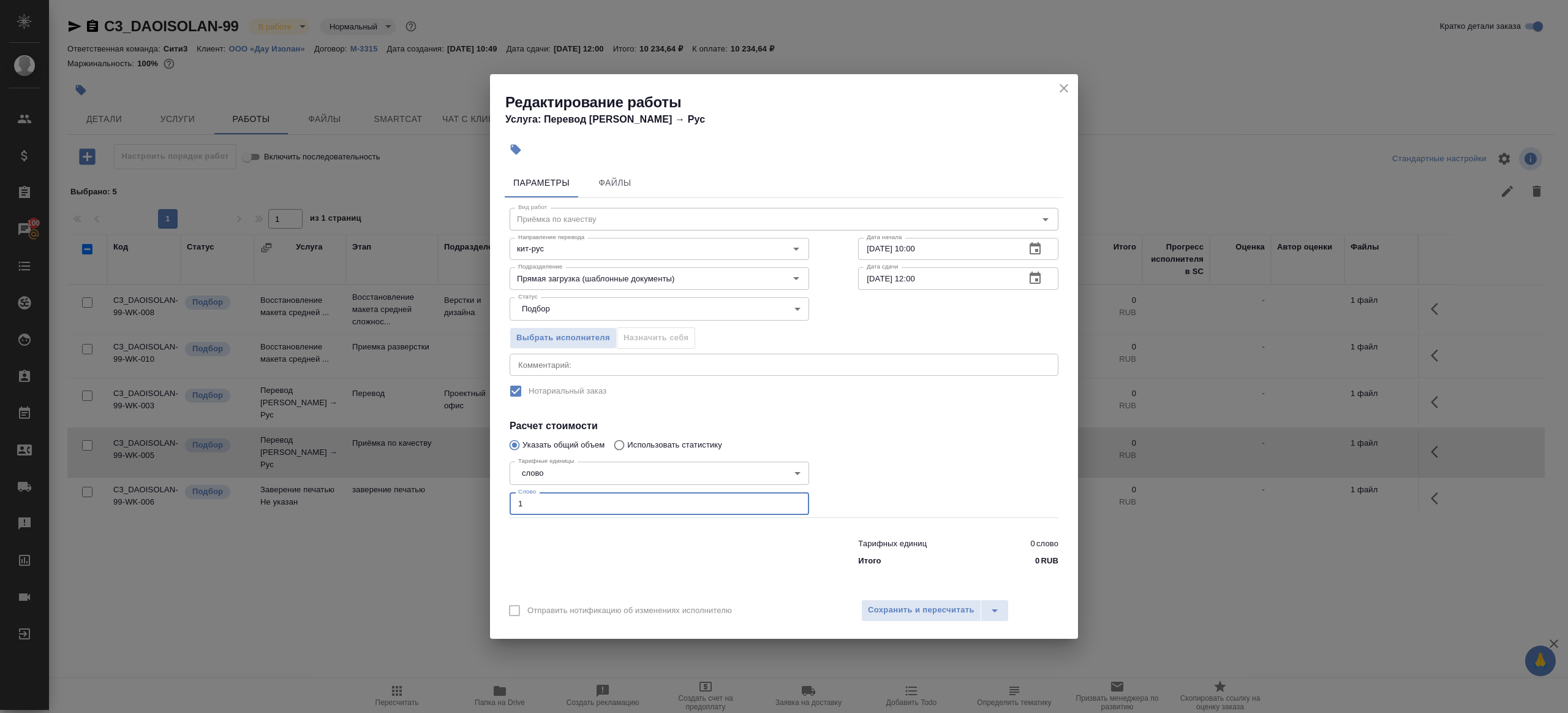
click at [920, 463] on div at bounding box center [958, 487] width 249 height 110
click at [925, 603] on span "Сохранить и пересчитать" at bounding box center [920, 610] width 106 height 14
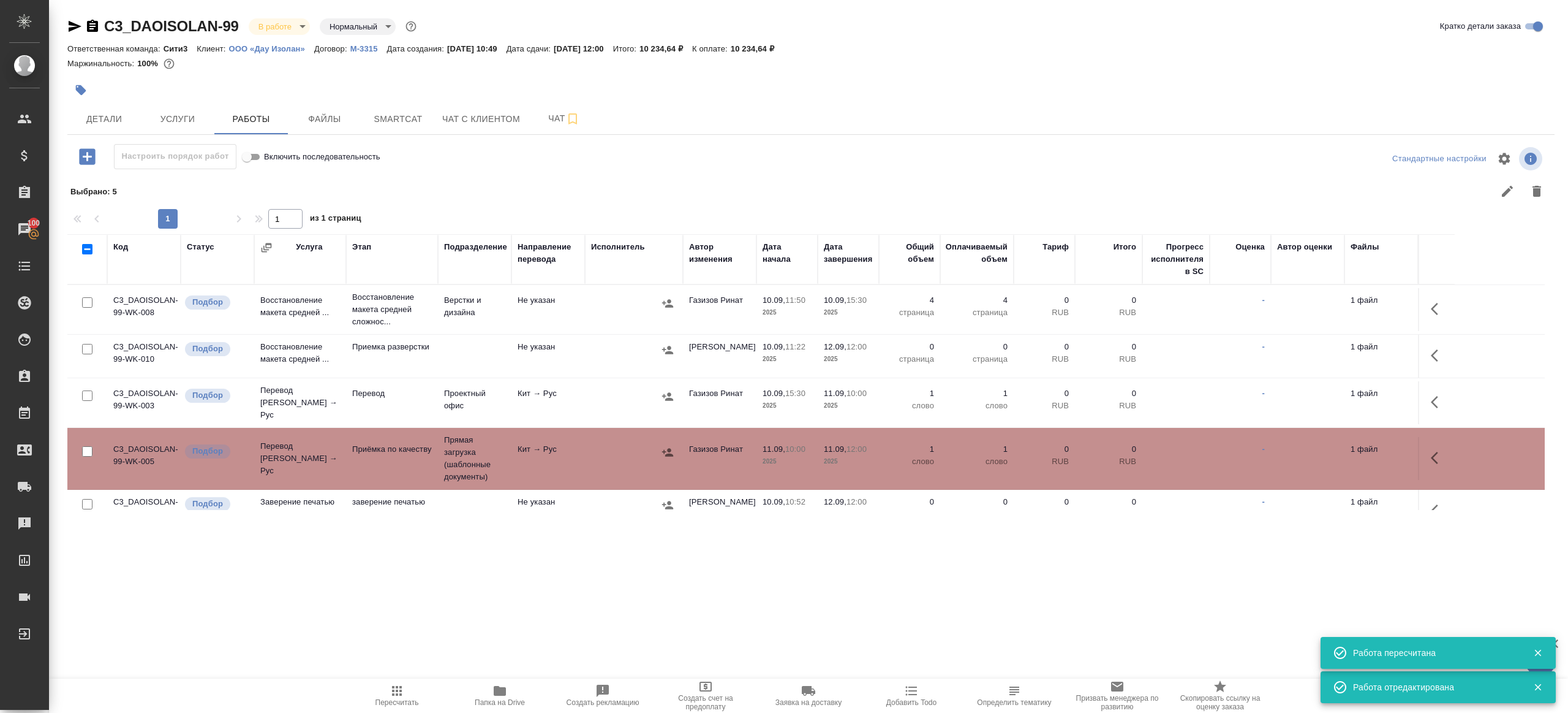
click at [83, 86] on icon "button" at bounding box center [81, 90] width 12 height 12
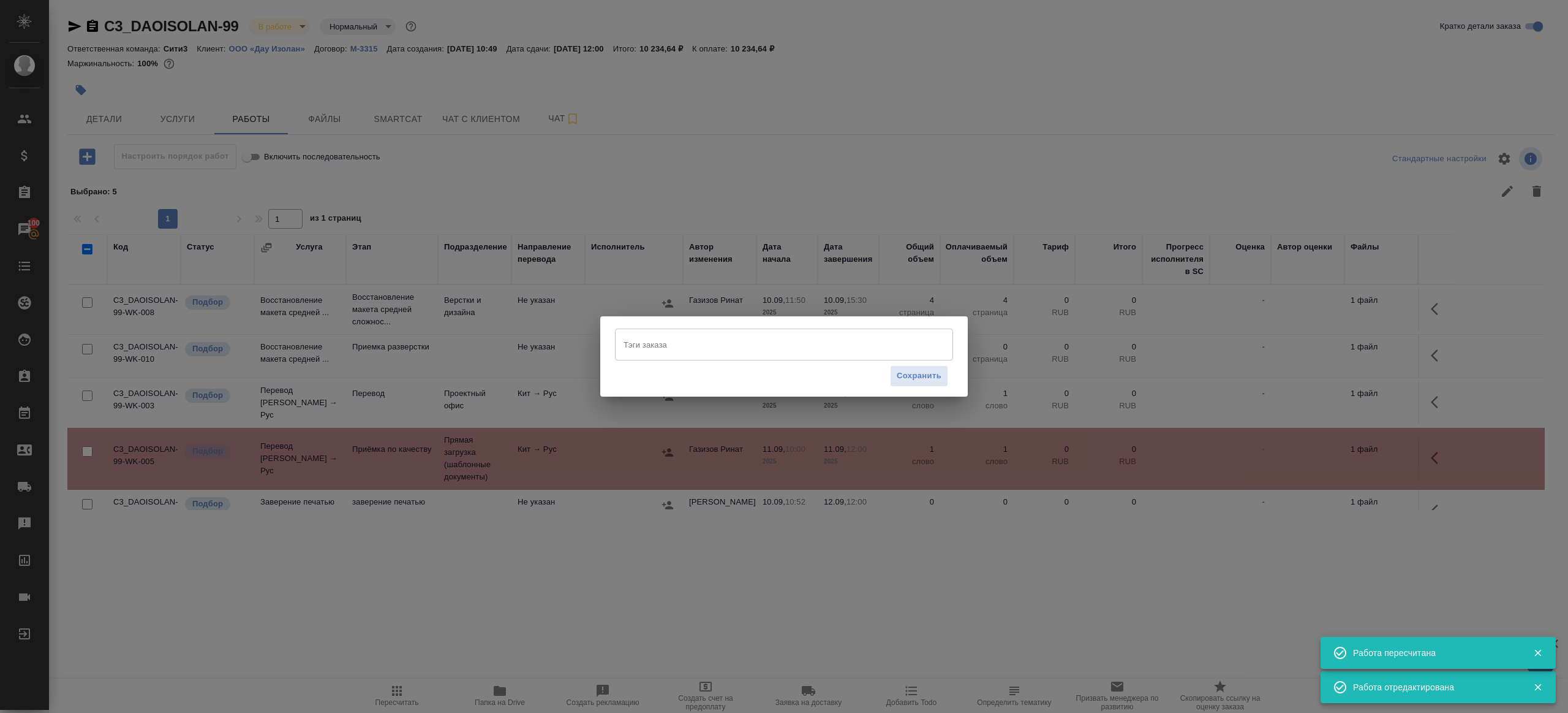
click at [705, 348] on input "Тэги заказа" at bounding box center [772, 345] width 304 height 21
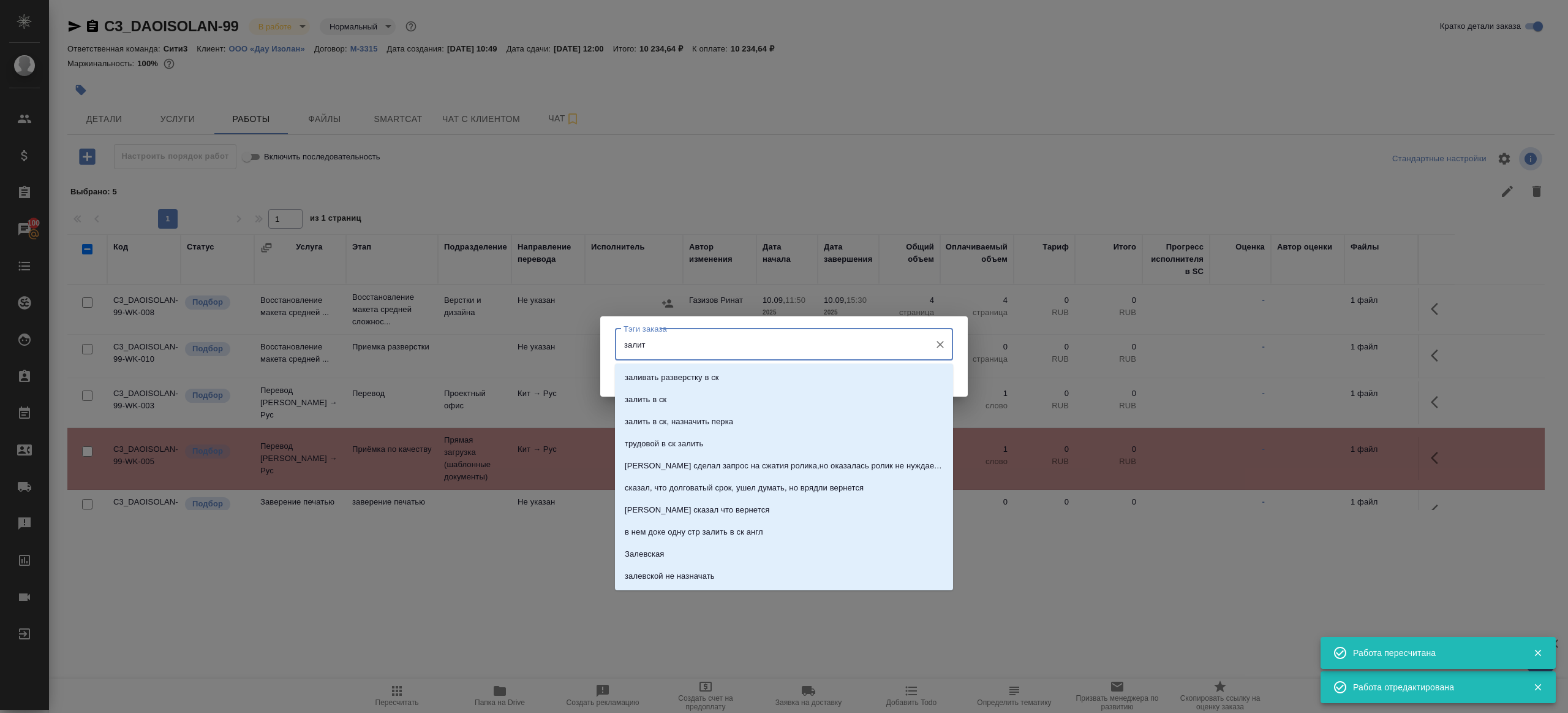
type input "залить"
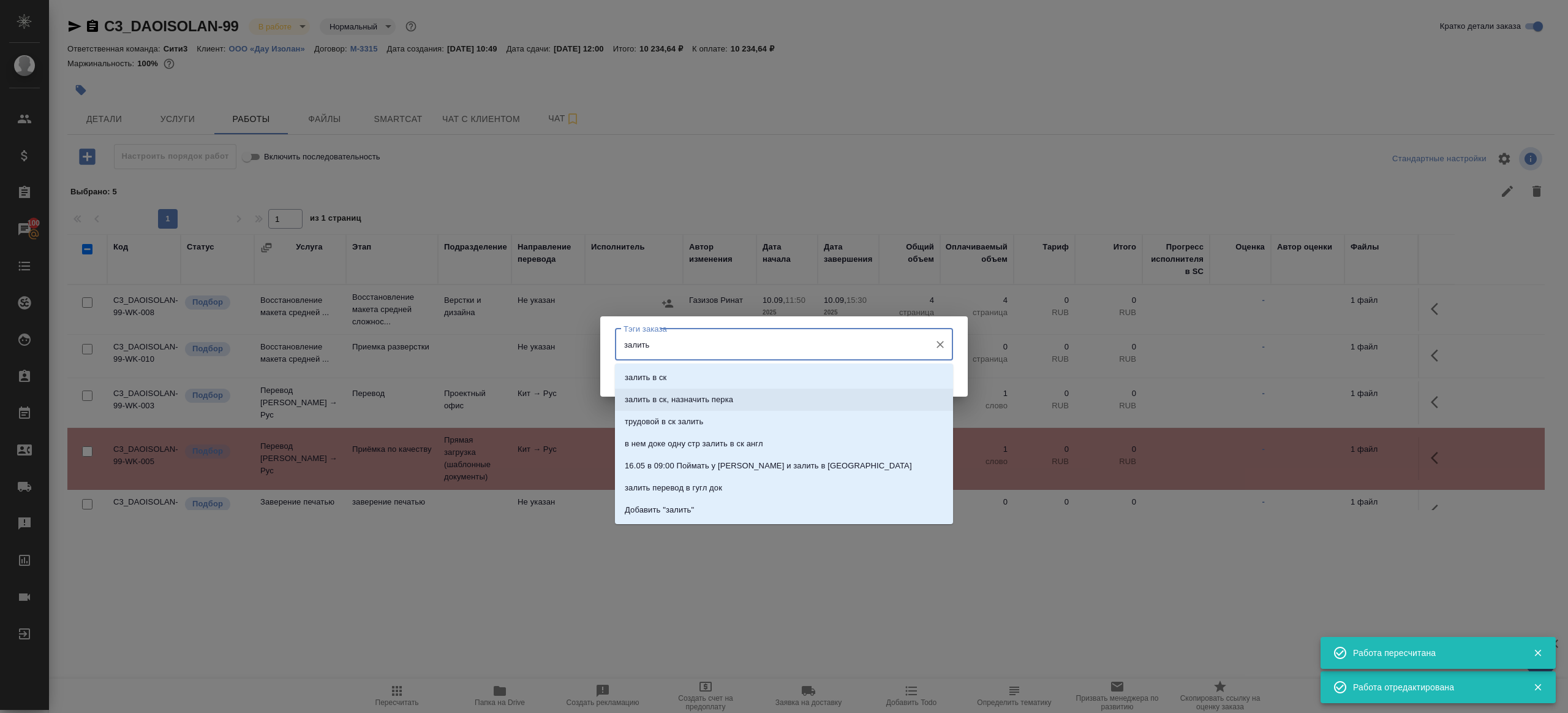
click at [732, 389] on li "залить в ск, назначить перка" at bounding box center [784, 399] width 339 height 22
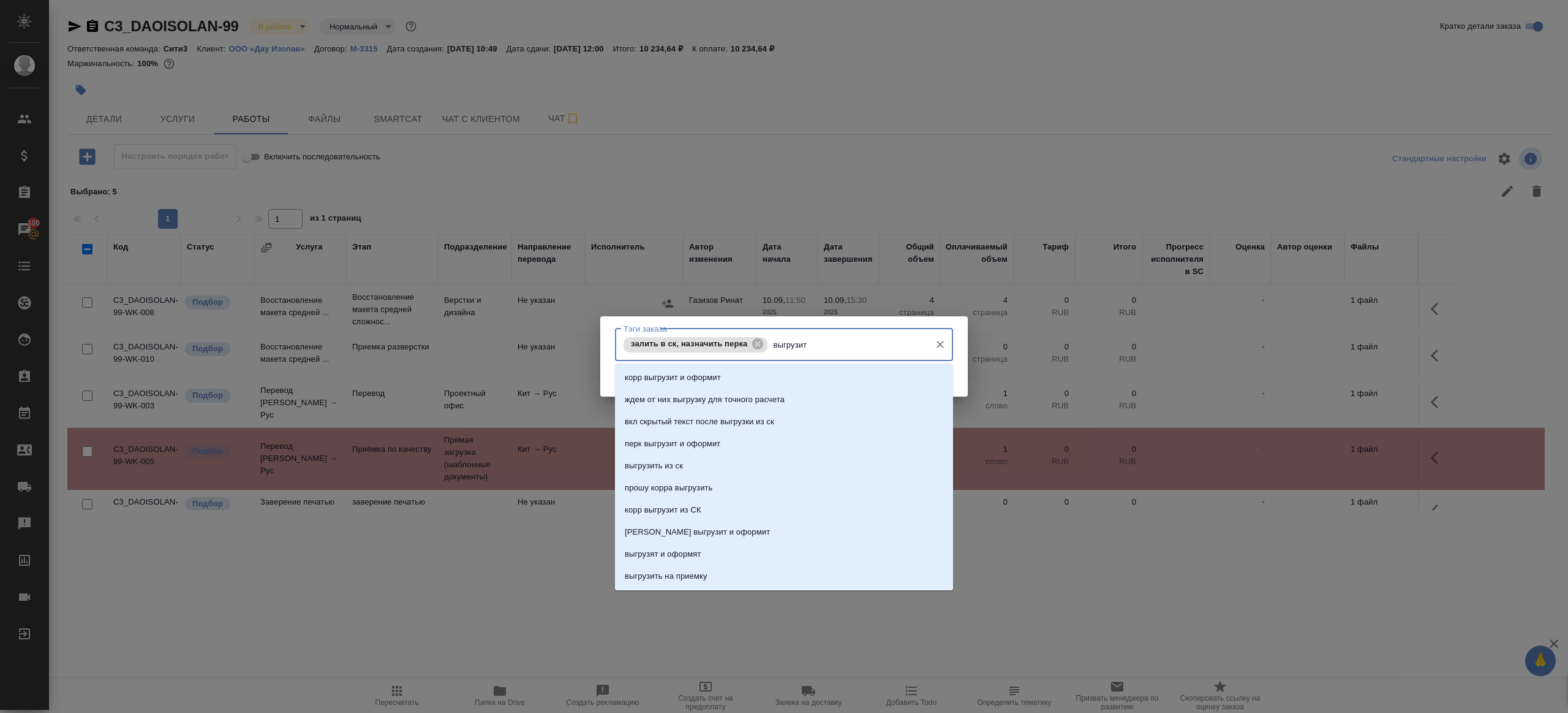
type input "выгрузить"
click at [711, 373] on li "выгрузить из ск" at bounding box center [784, 377] width 339 height 22
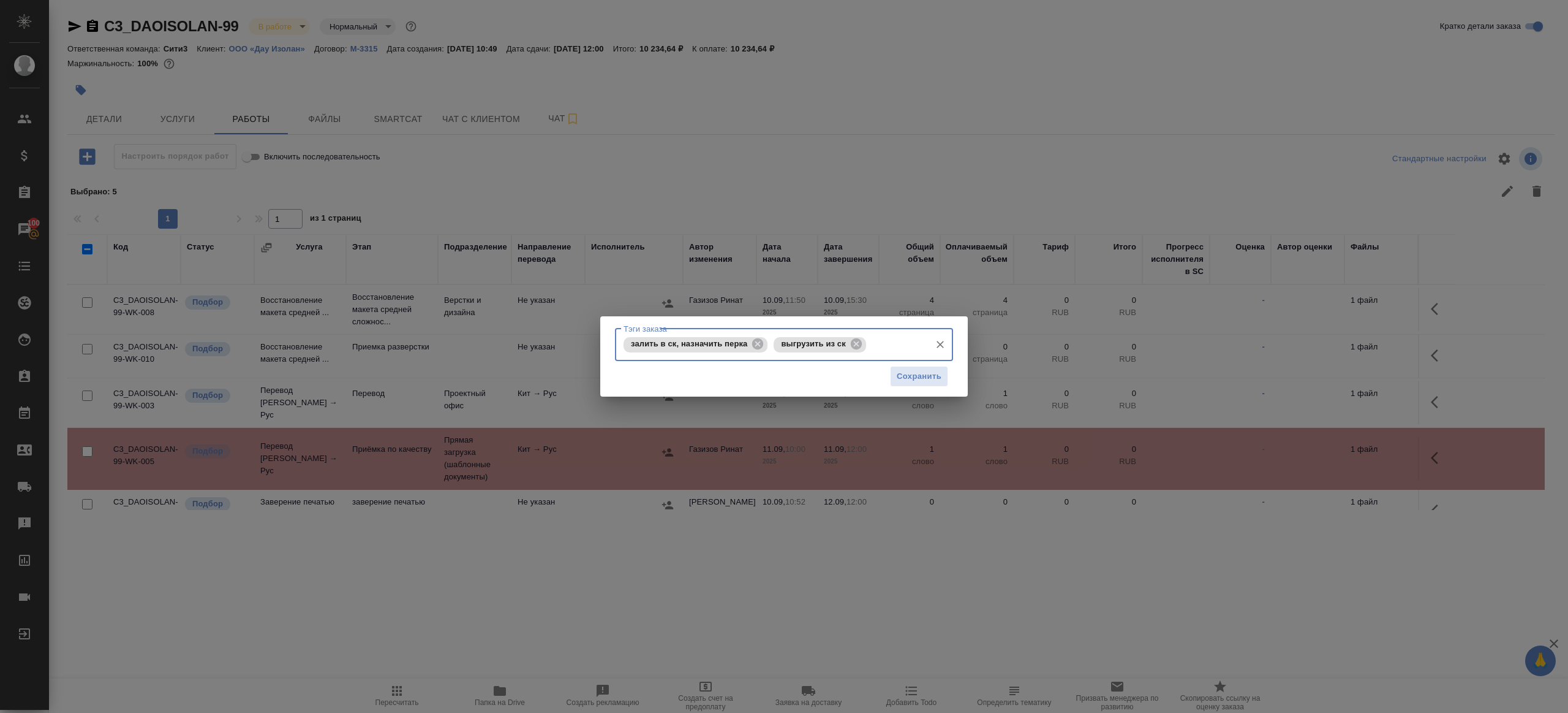
click at [926, 387] on div "Сохранить" at bounding box center [784, 377] width 339 height 31
click at [926, 378] on span "Сохранить" at bounding box center [920, 377] width 45 height 14
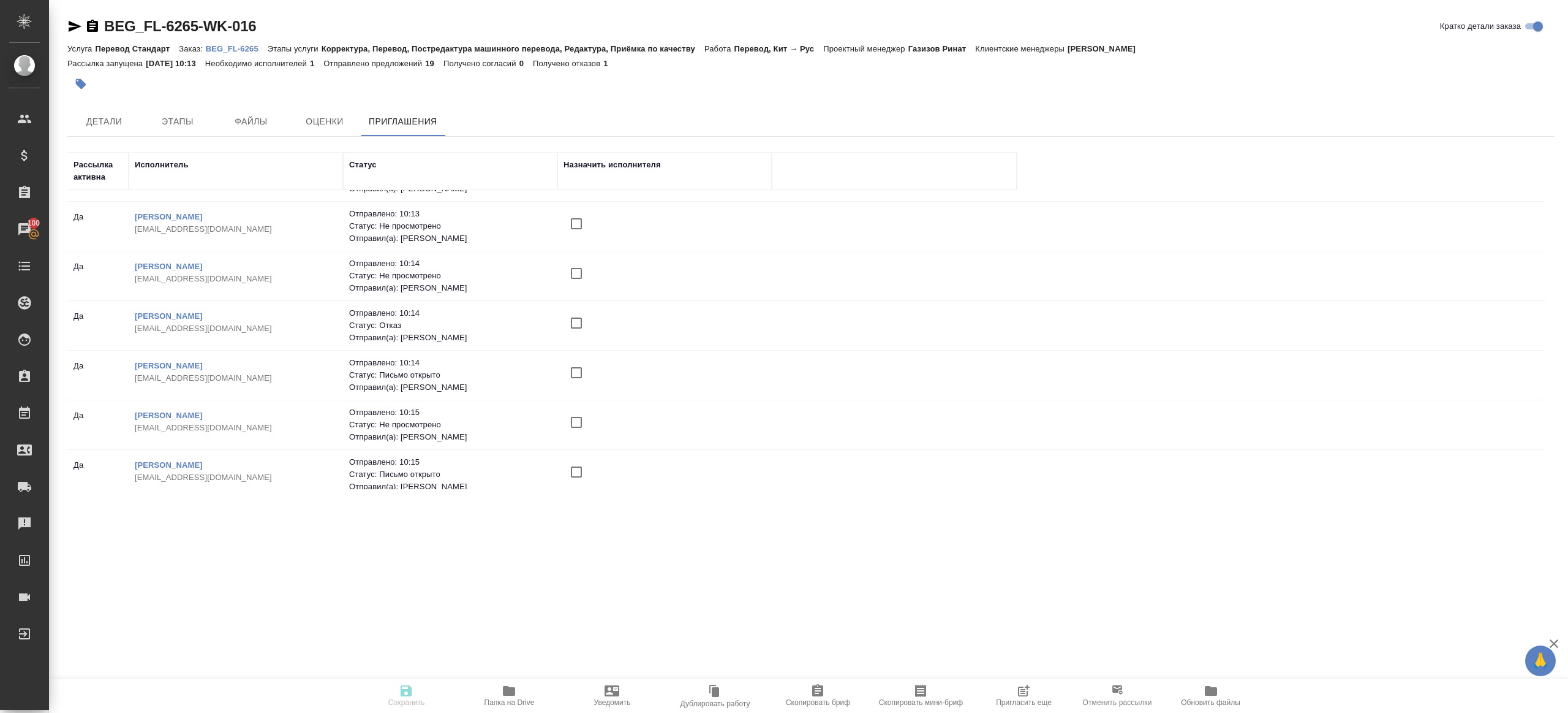
scroll to position [94, 0]
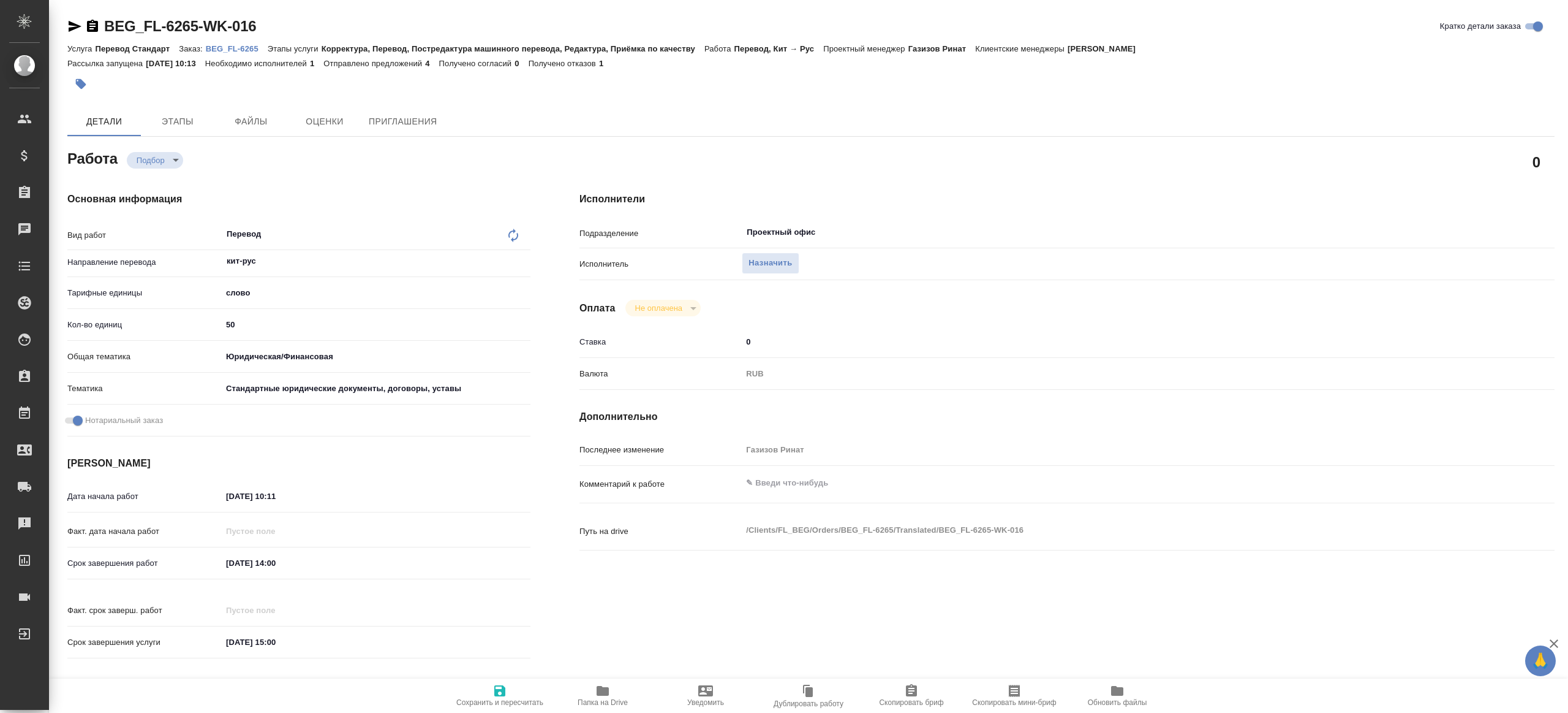
type textarea "x"
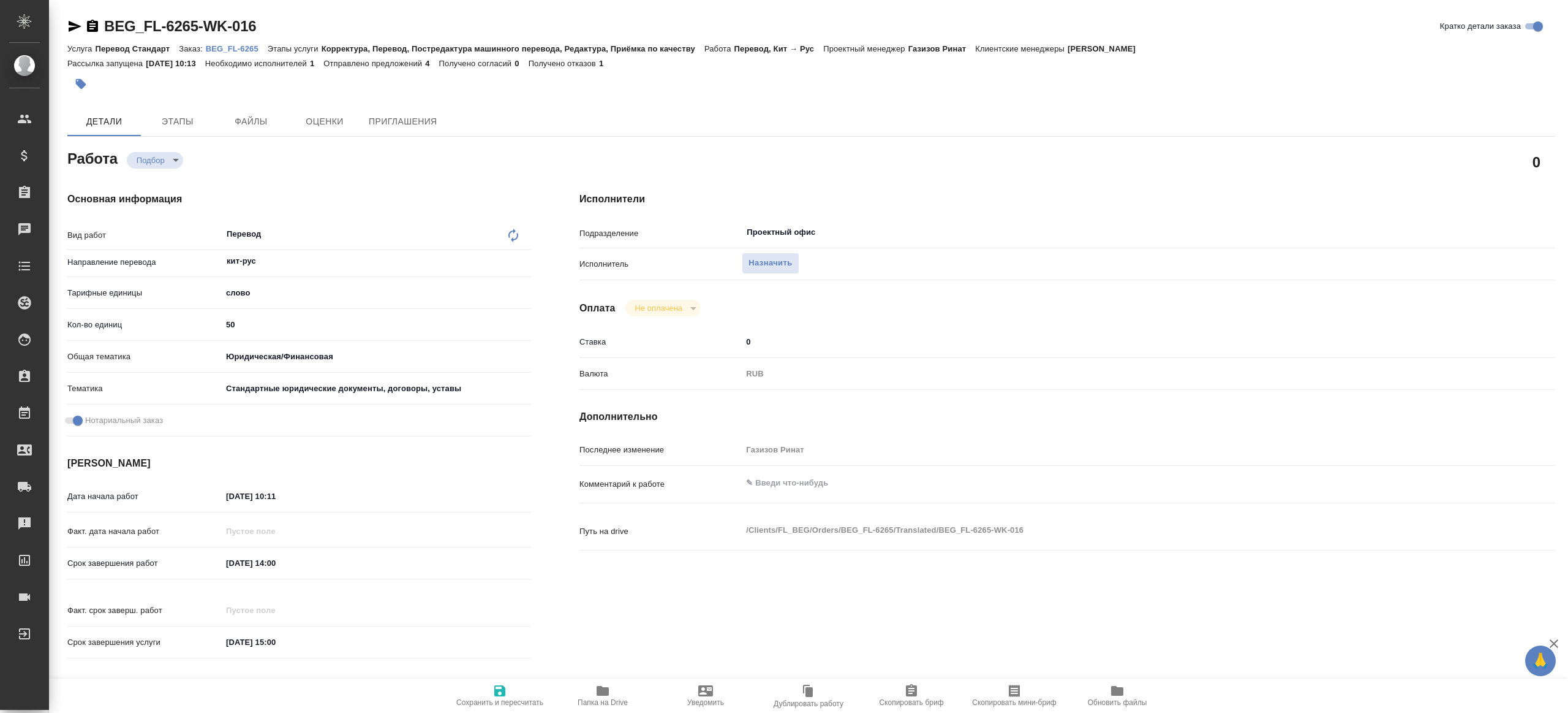
type textarea "x"
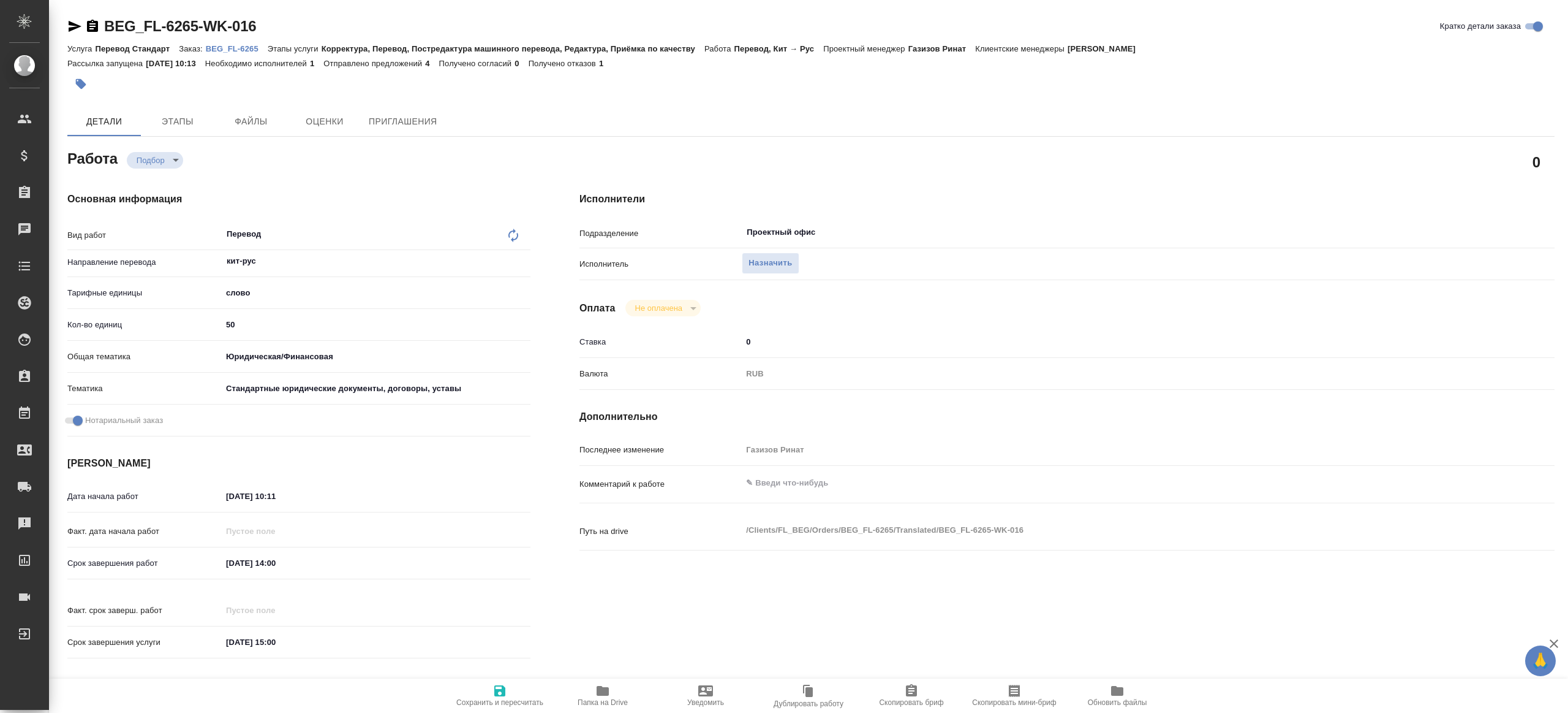
type textarea "x"
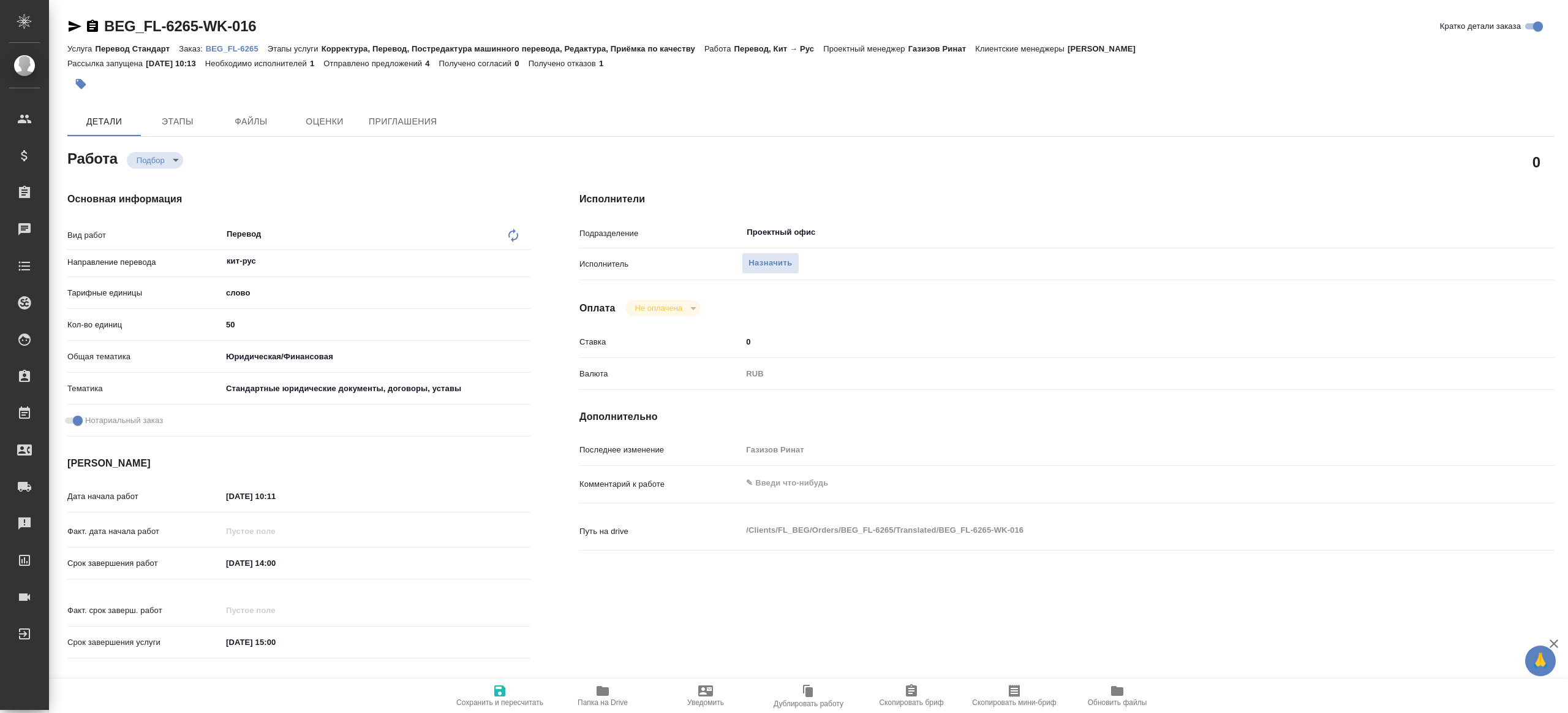
type textarea "x"
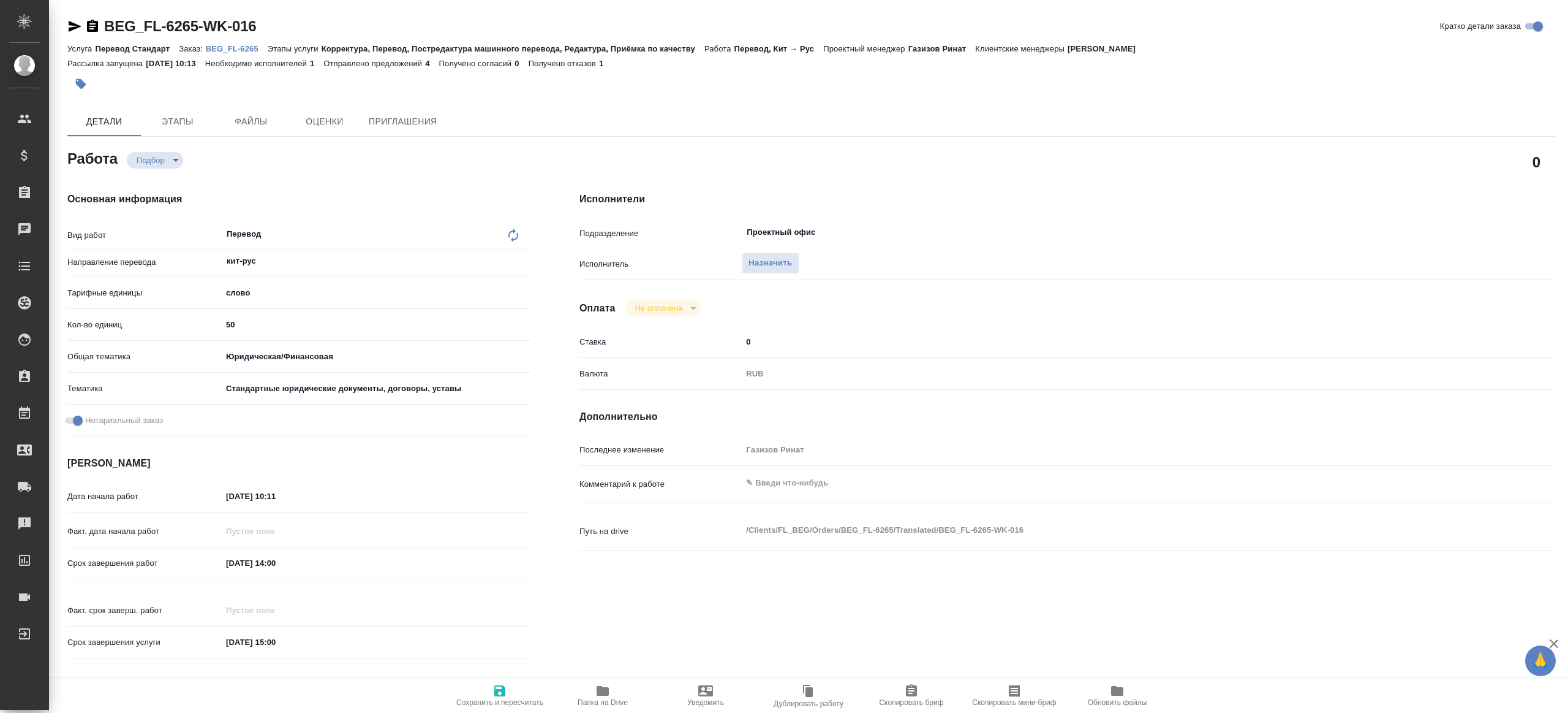
type textarea "x"
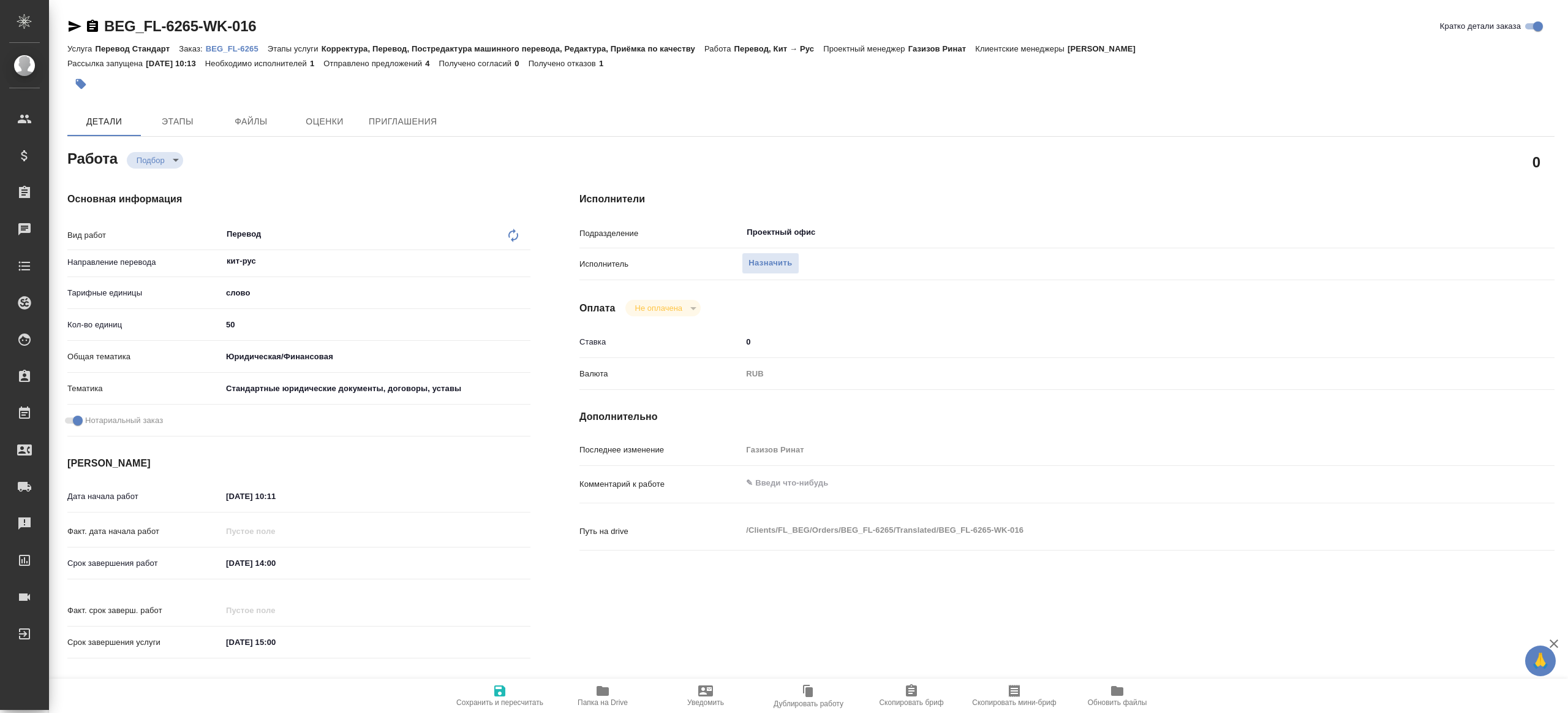
type textarea "x"
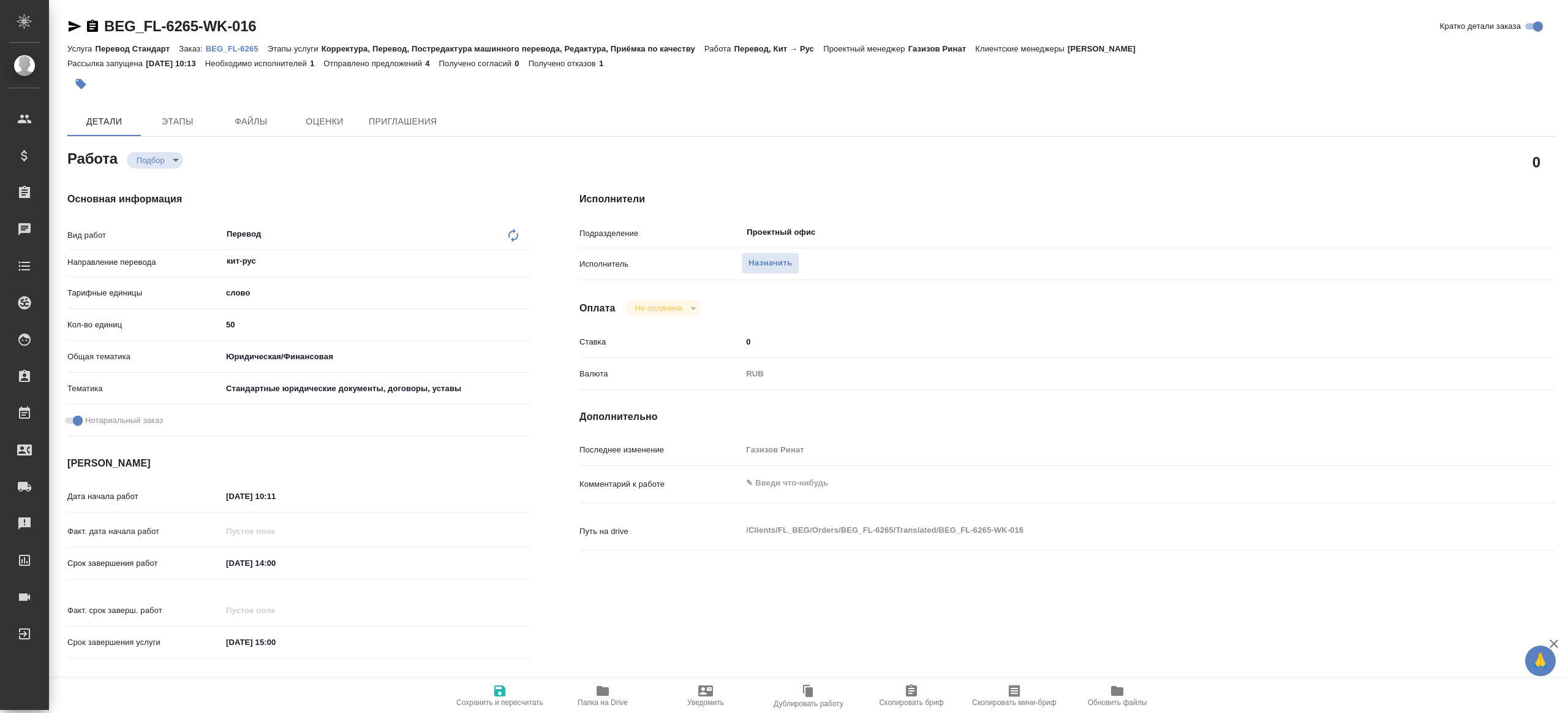
type textarea "x"
